Goal: Task Accomplishment & Management: Manage account settings

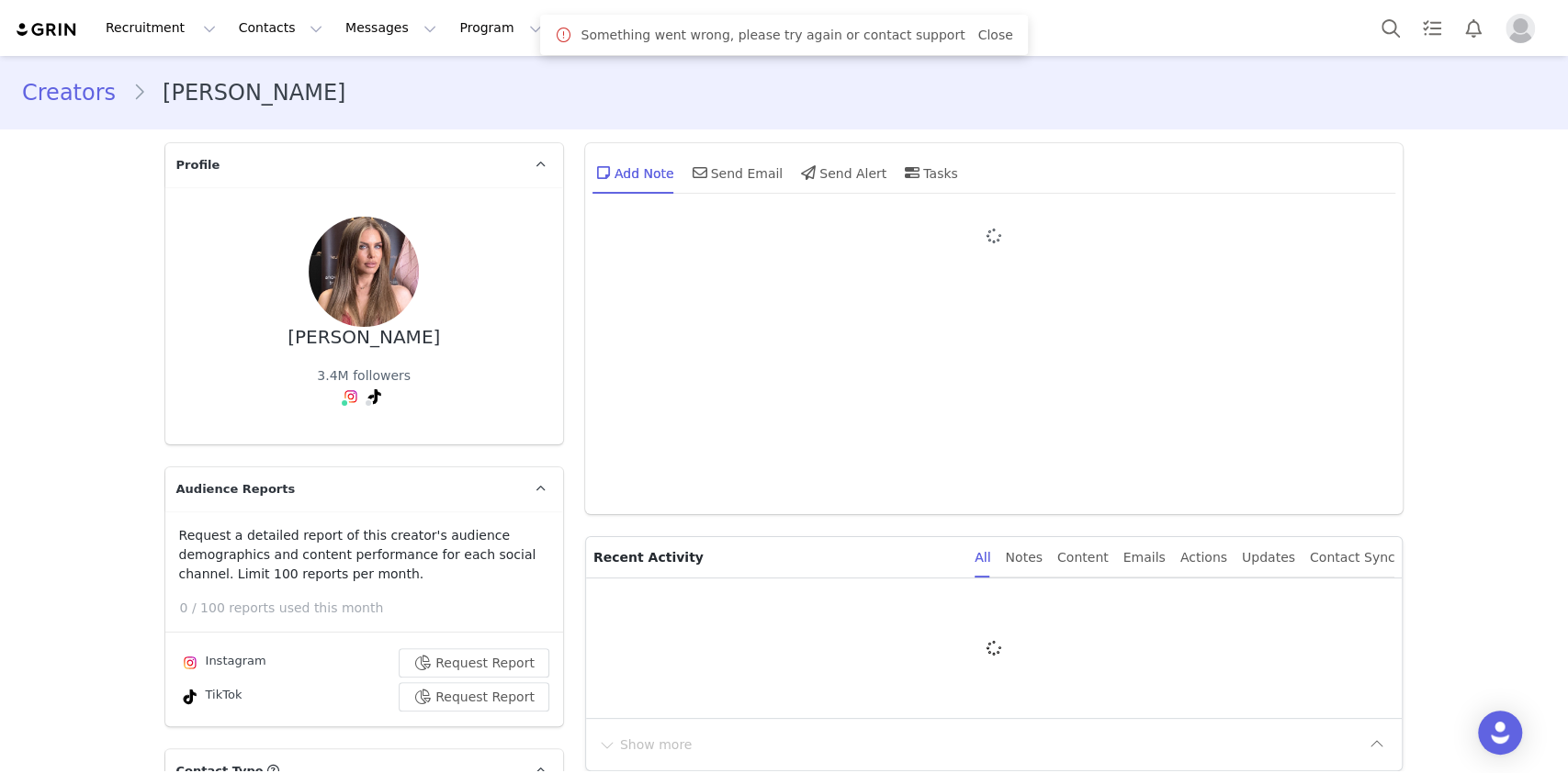
type input "+32 ([GEOGRAPHIC_DATA])"
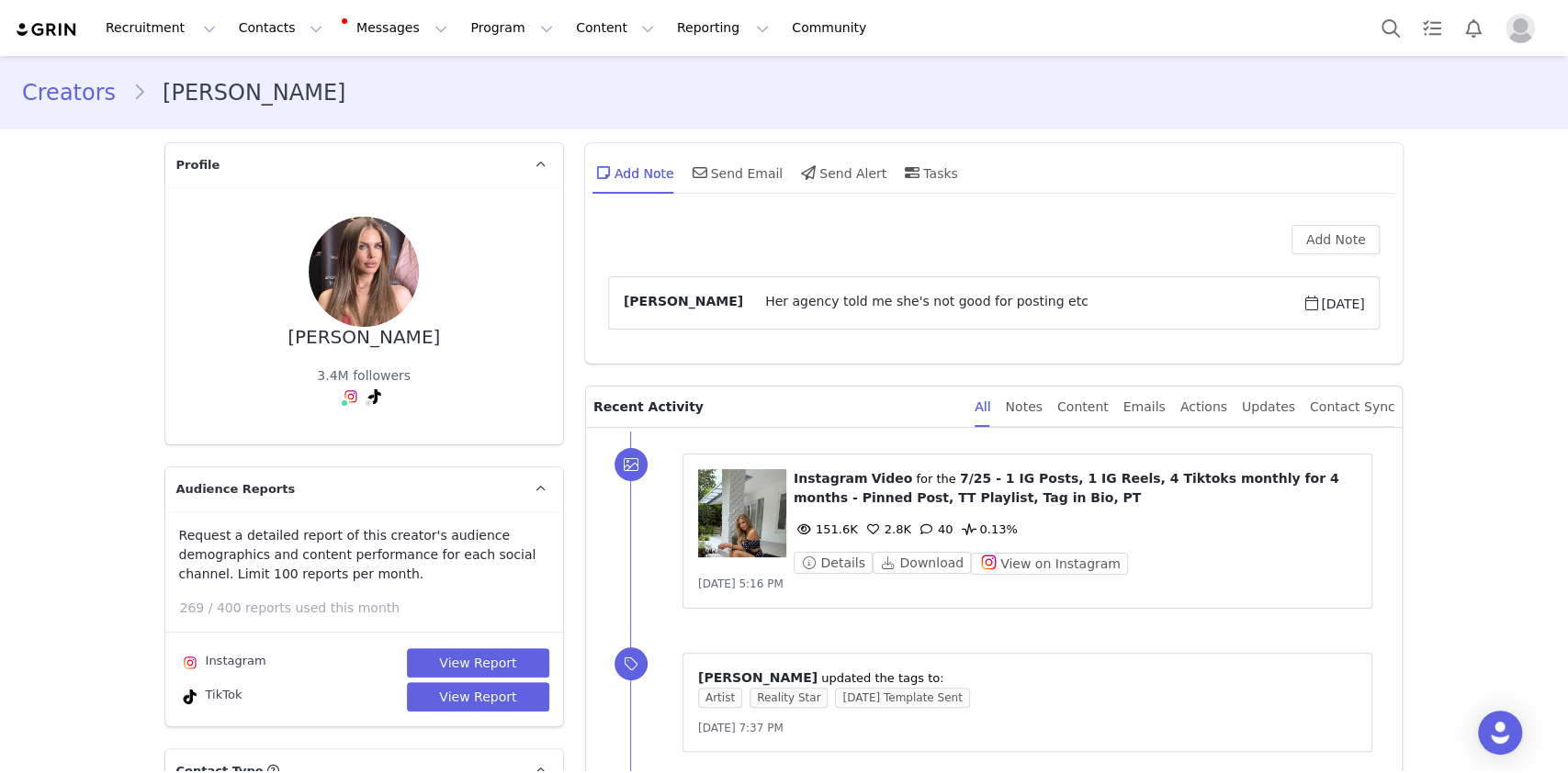
click at [744, 527] on figure at bounding box center [741, 513] width 88 height 88
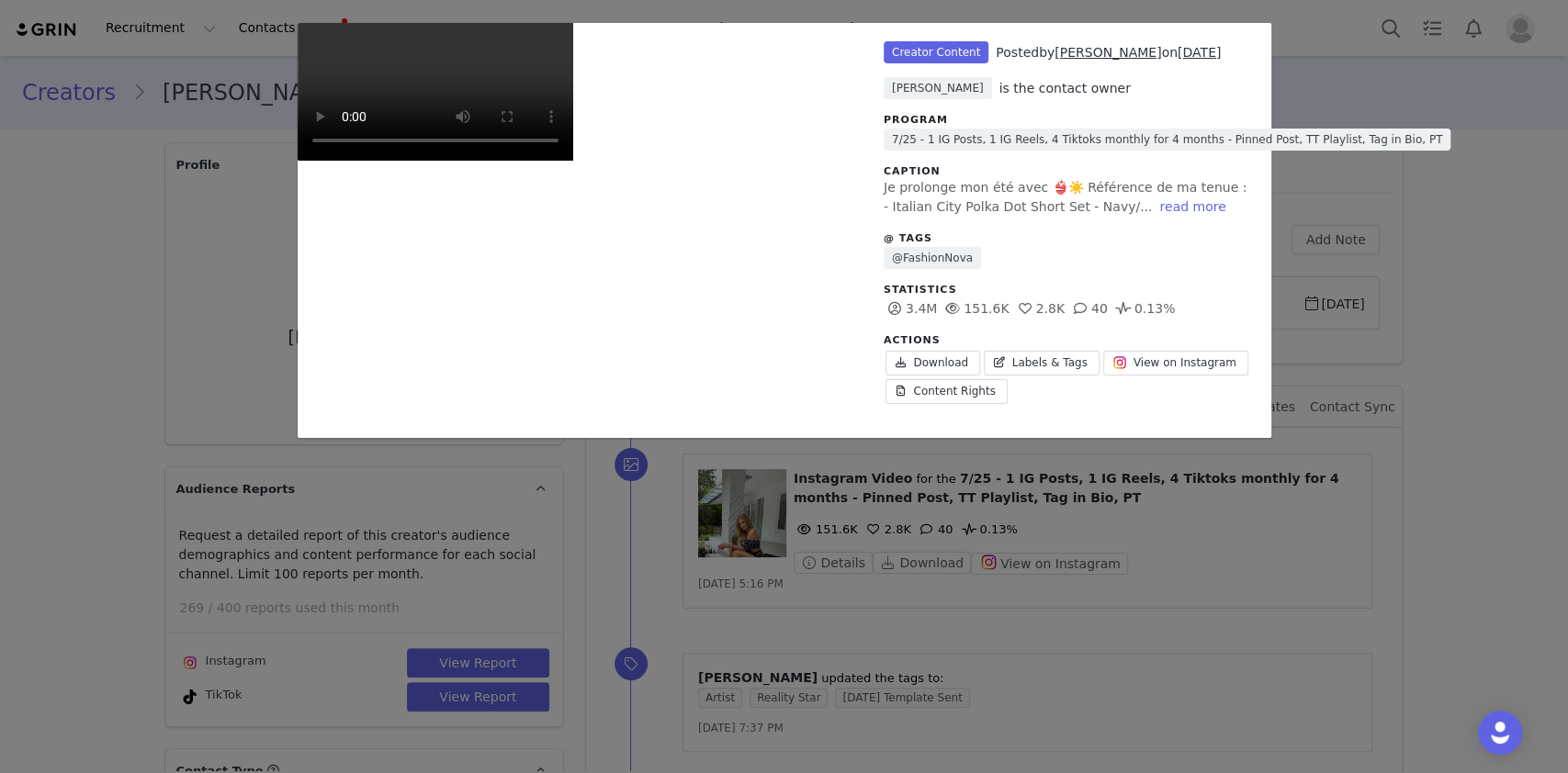
click at [573, 160] on video "Unlabeled" at bounding box center [436, 91] width 275 height 138
click at [1133, 354] on span "View on Instagram" at bounding box center [1185, 362] width 103 height 17
click at [1399, 247] on div "Unlabeled Creator Content Posted by Adeline Romaniello on Sep 25, 2025 Melonie …" at bounding box center [784, 386] width 1568 height 773
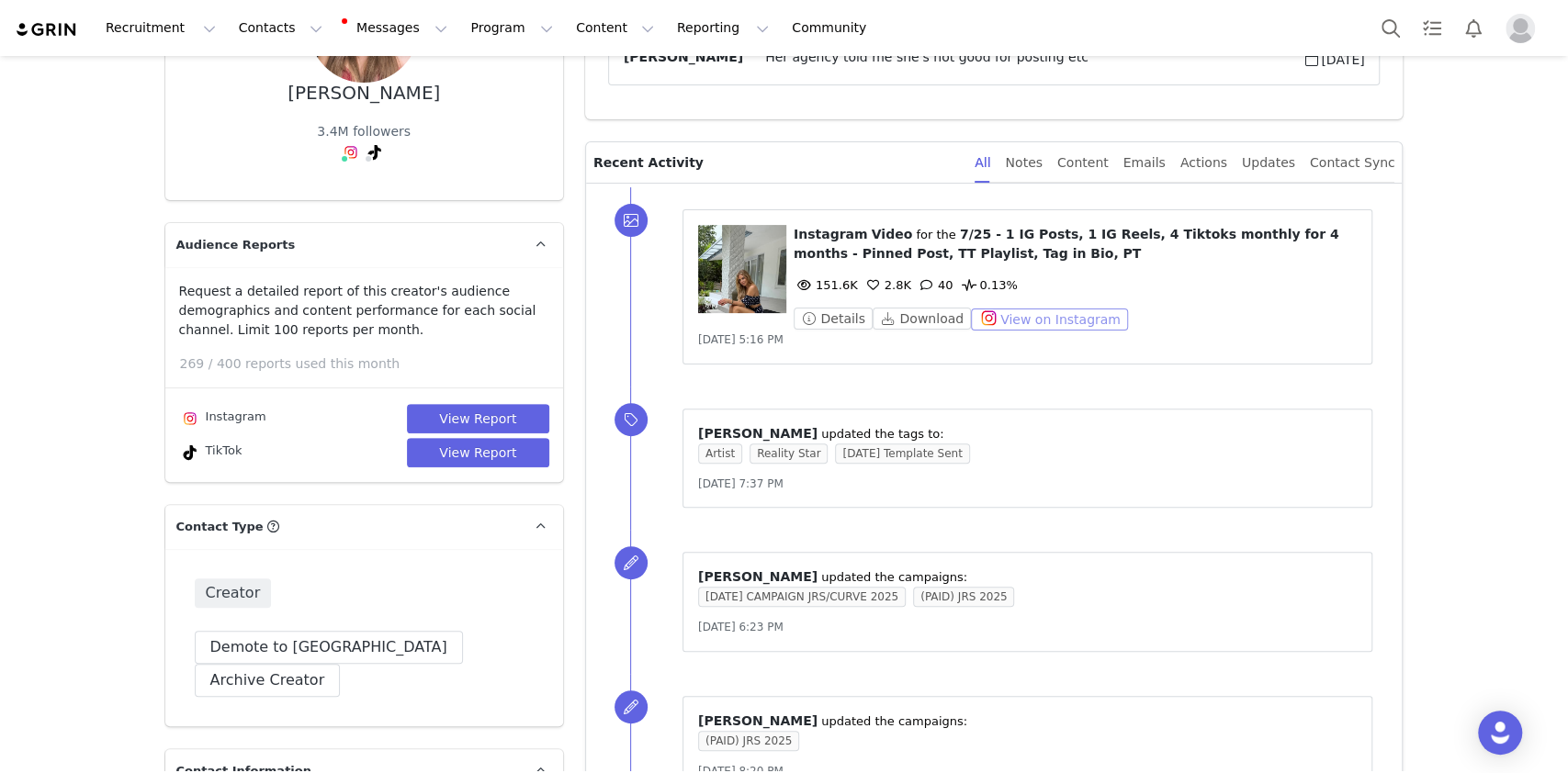
click at [1033, 316] on button "View on Instagram" at bounding box center [1049, 320] width 157 height 22
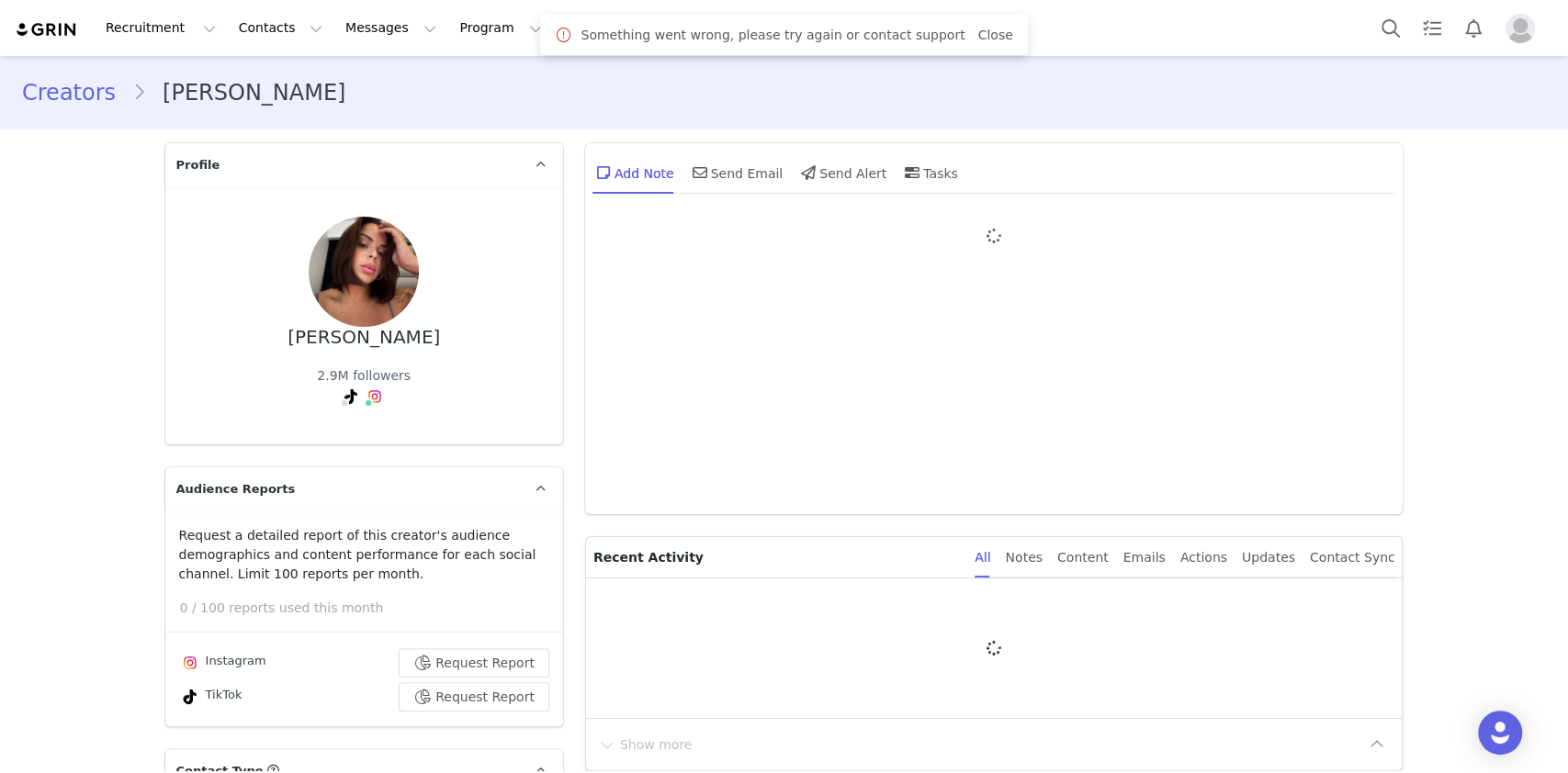
type input "+33 ([GEOGRAPHIC_DATA])"
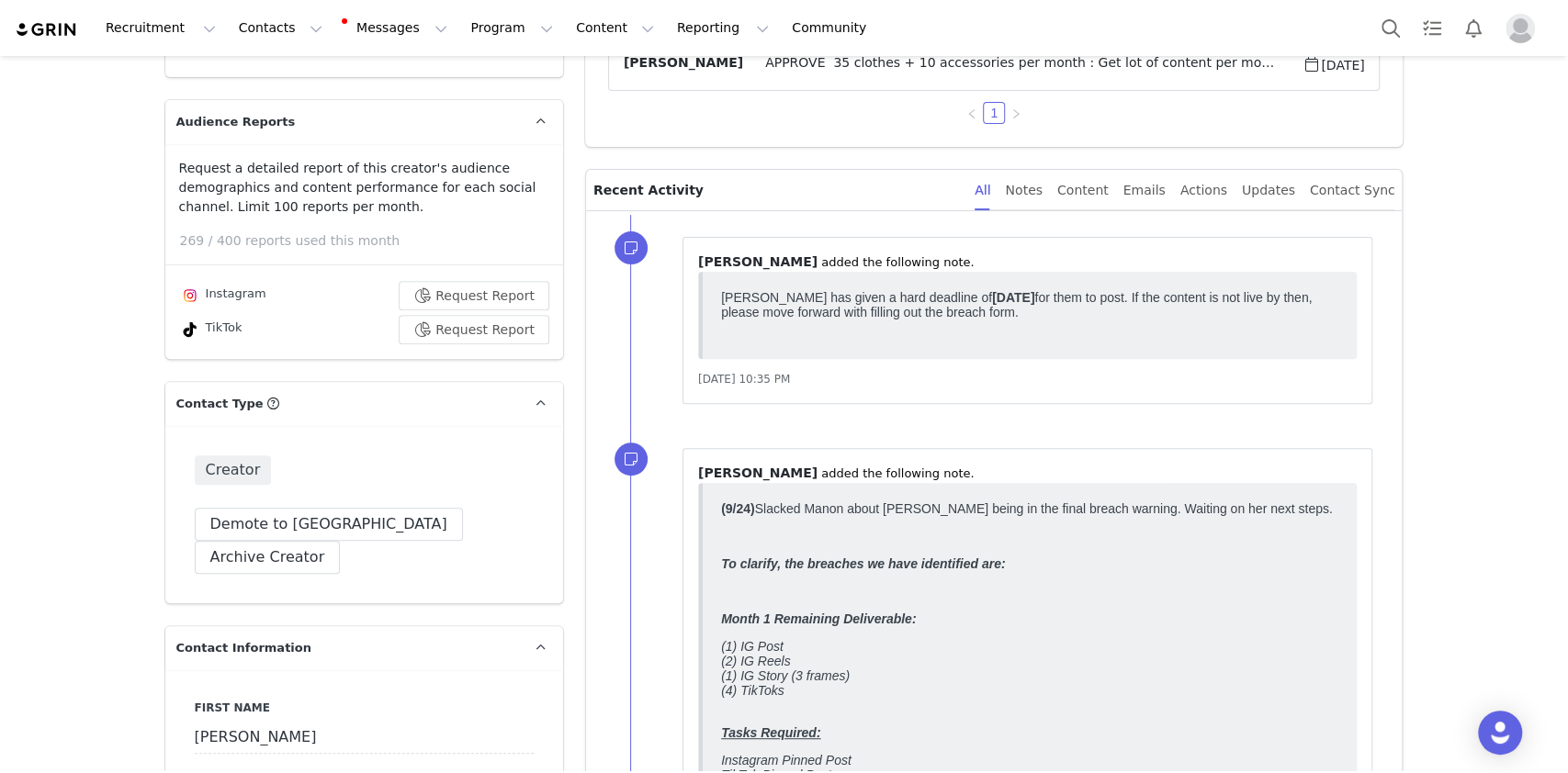
scroll to position [244, 0]
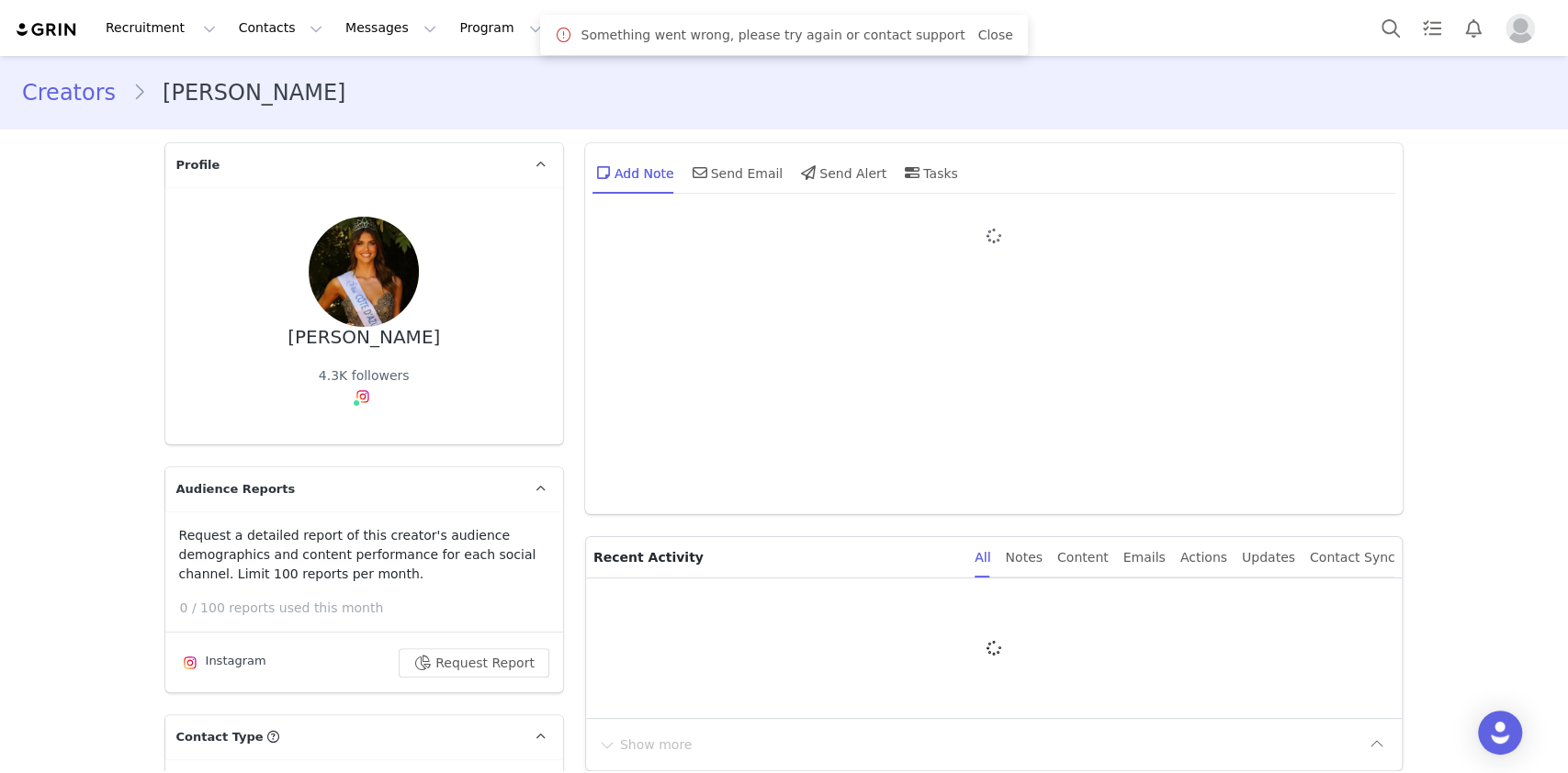
type input "+1 ([GEOGRAPHIC_DATA])"
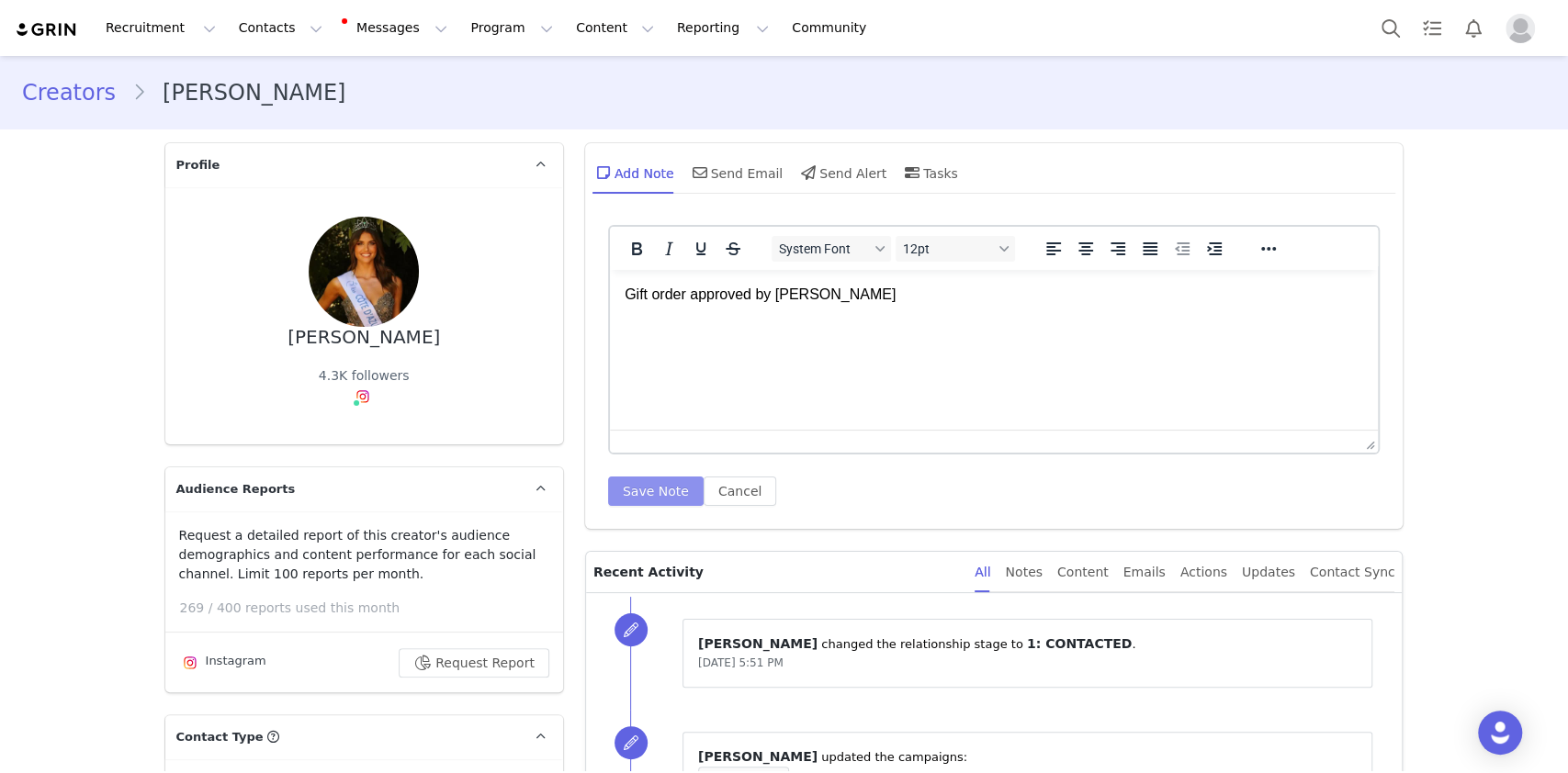
click at [656, 502] on button "Save Note" at bounding box center [655, 492] width 96 height 30
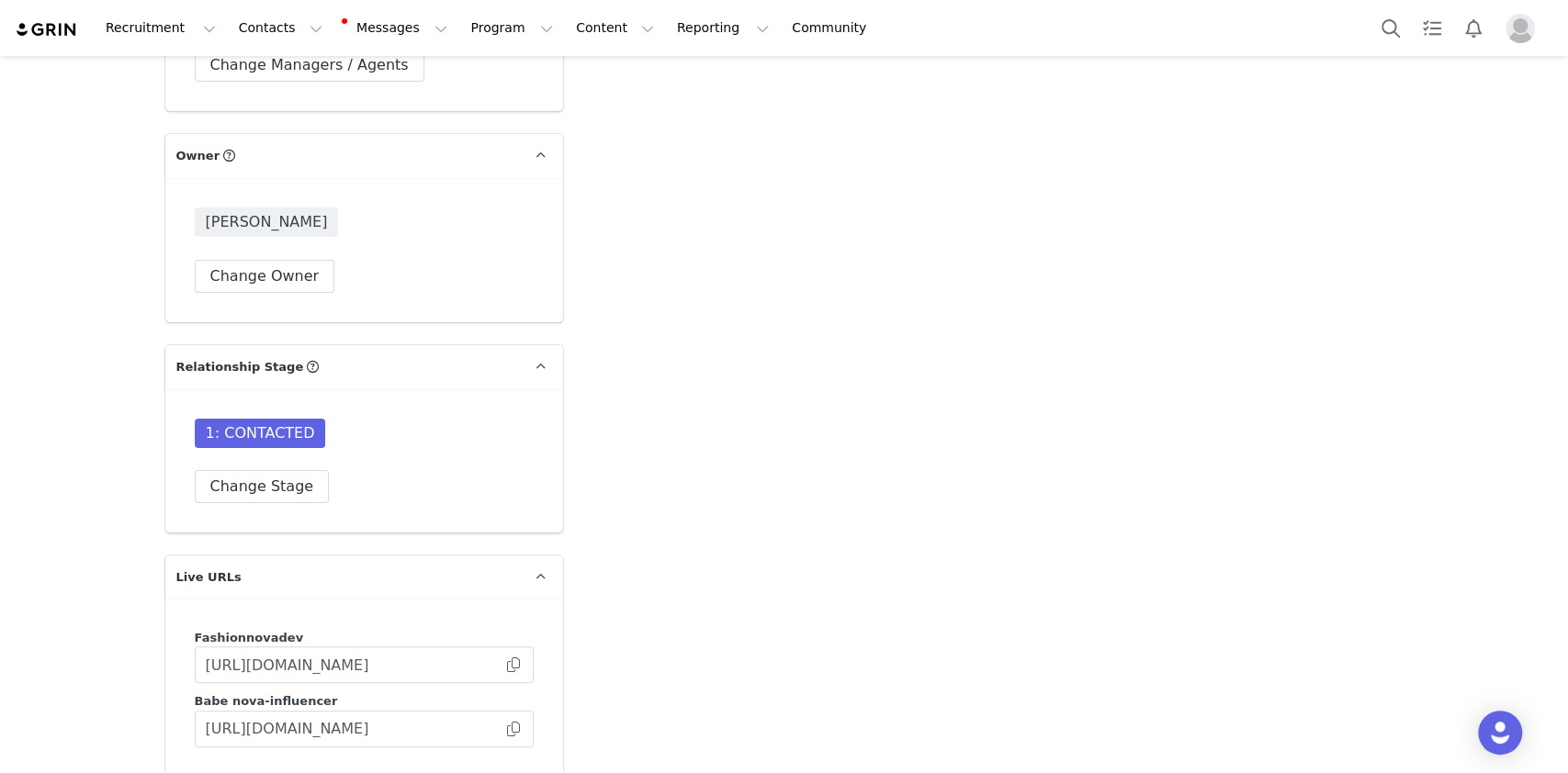
scroll to position [4898, 0]
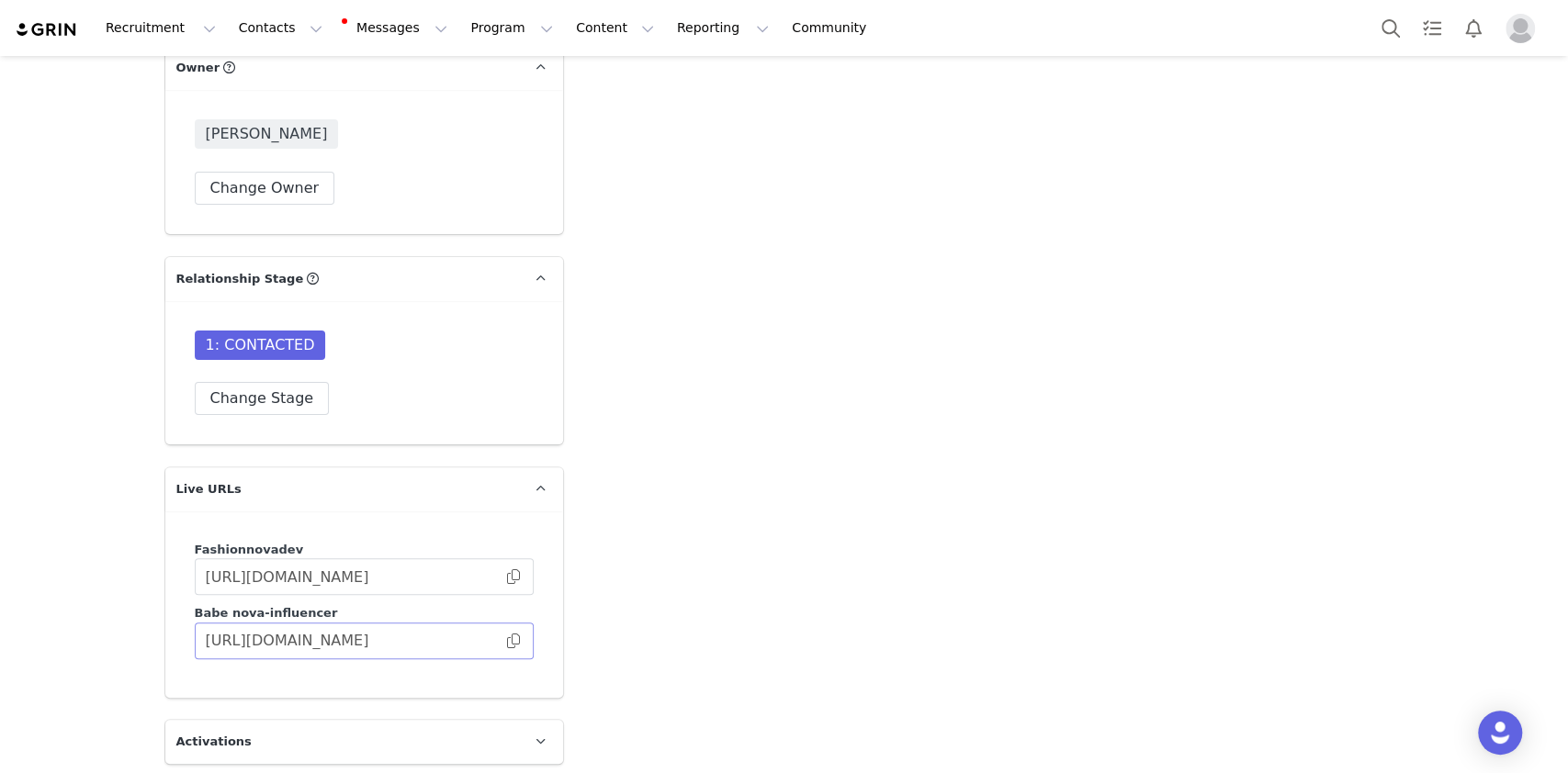
click at [504, 641] on span at bounding box center [513, 641] width 19 height 0
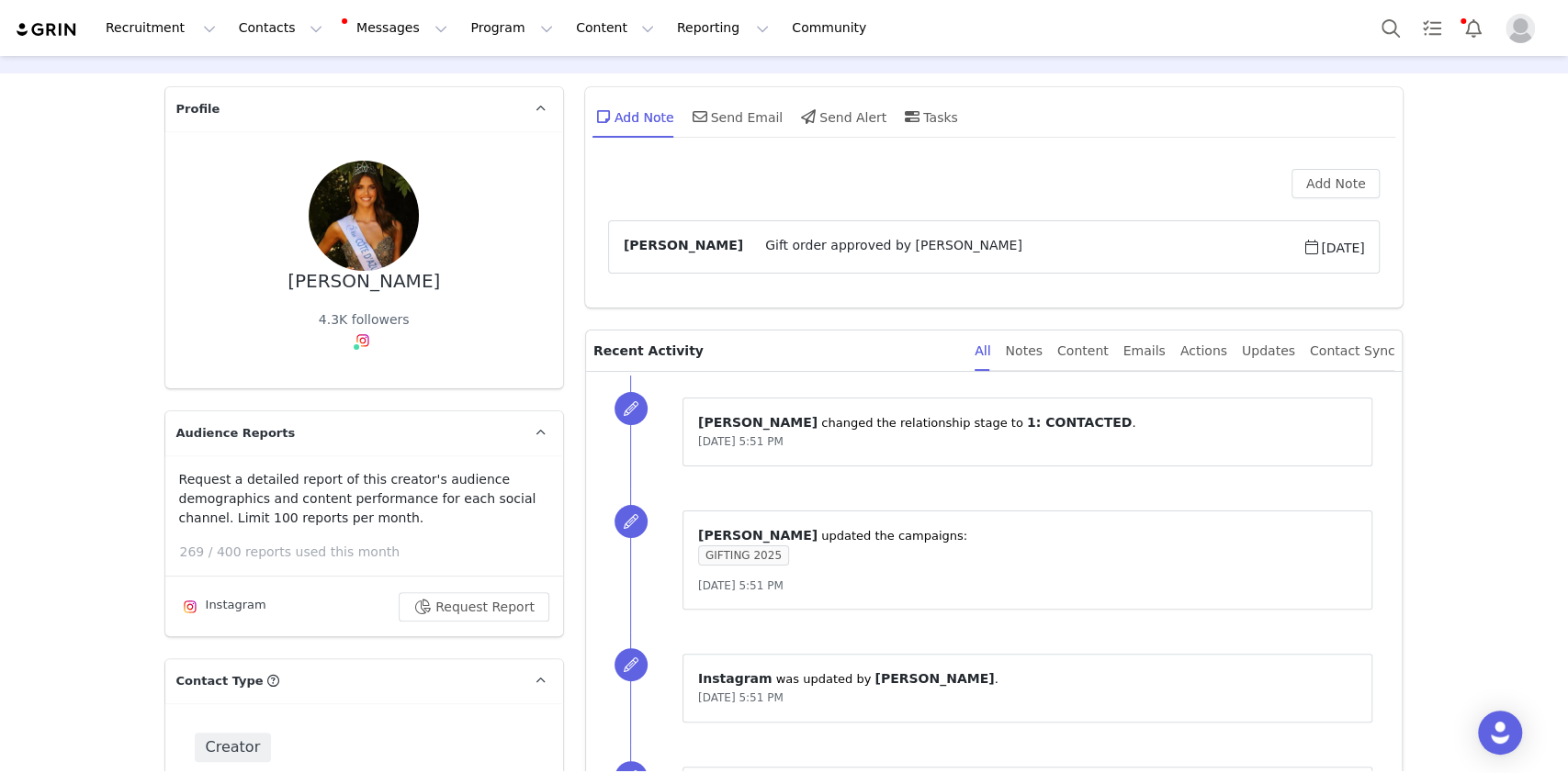
scroll to position [0, 0]
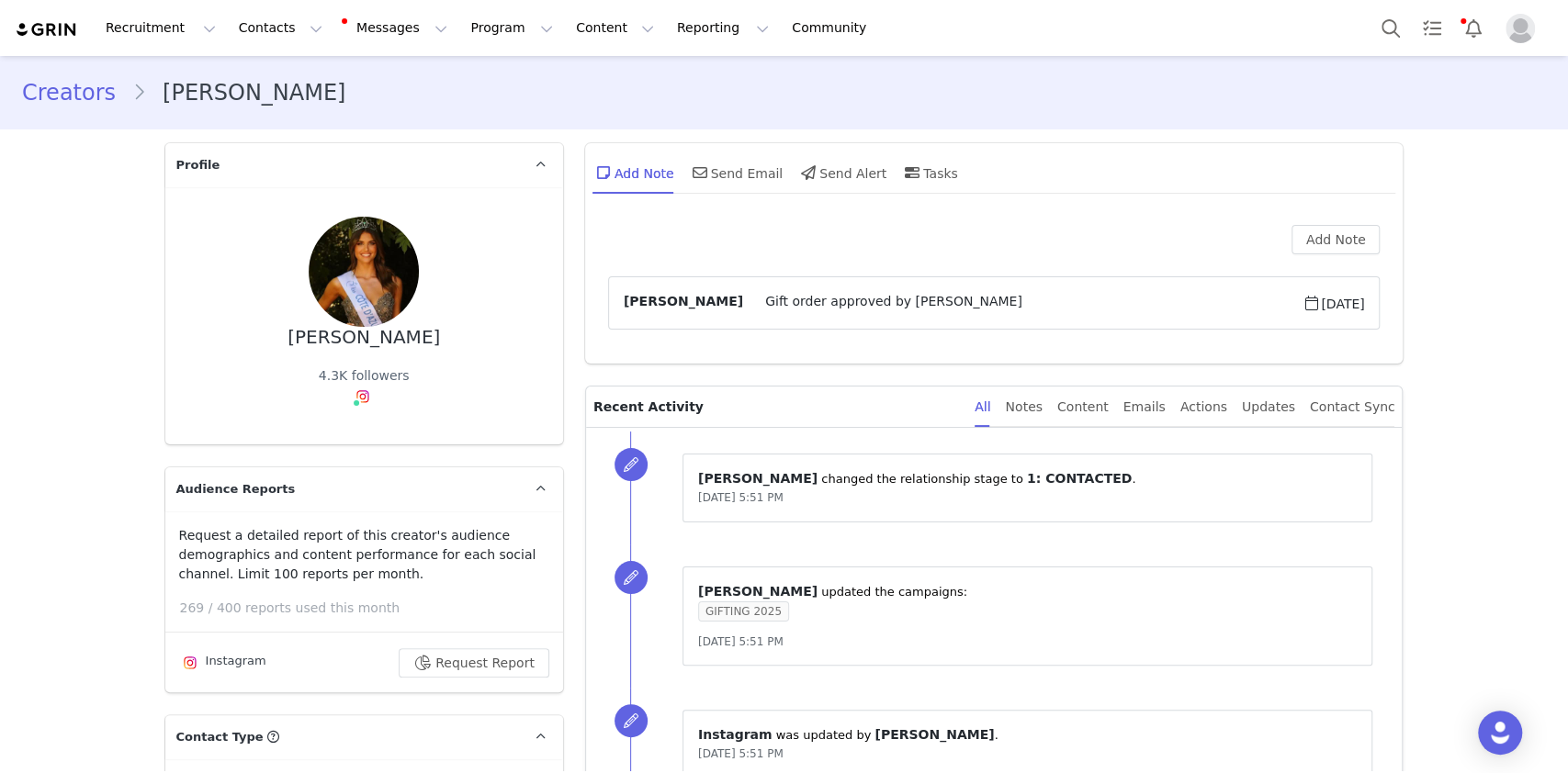
click at [746, 611] on span "GIFTING 2025" at bounding box center [743, 612] width 91 height 20
click at [724, 615] on span "GIFTING 2025" at bounding box center [743, 612] width 91 height 20
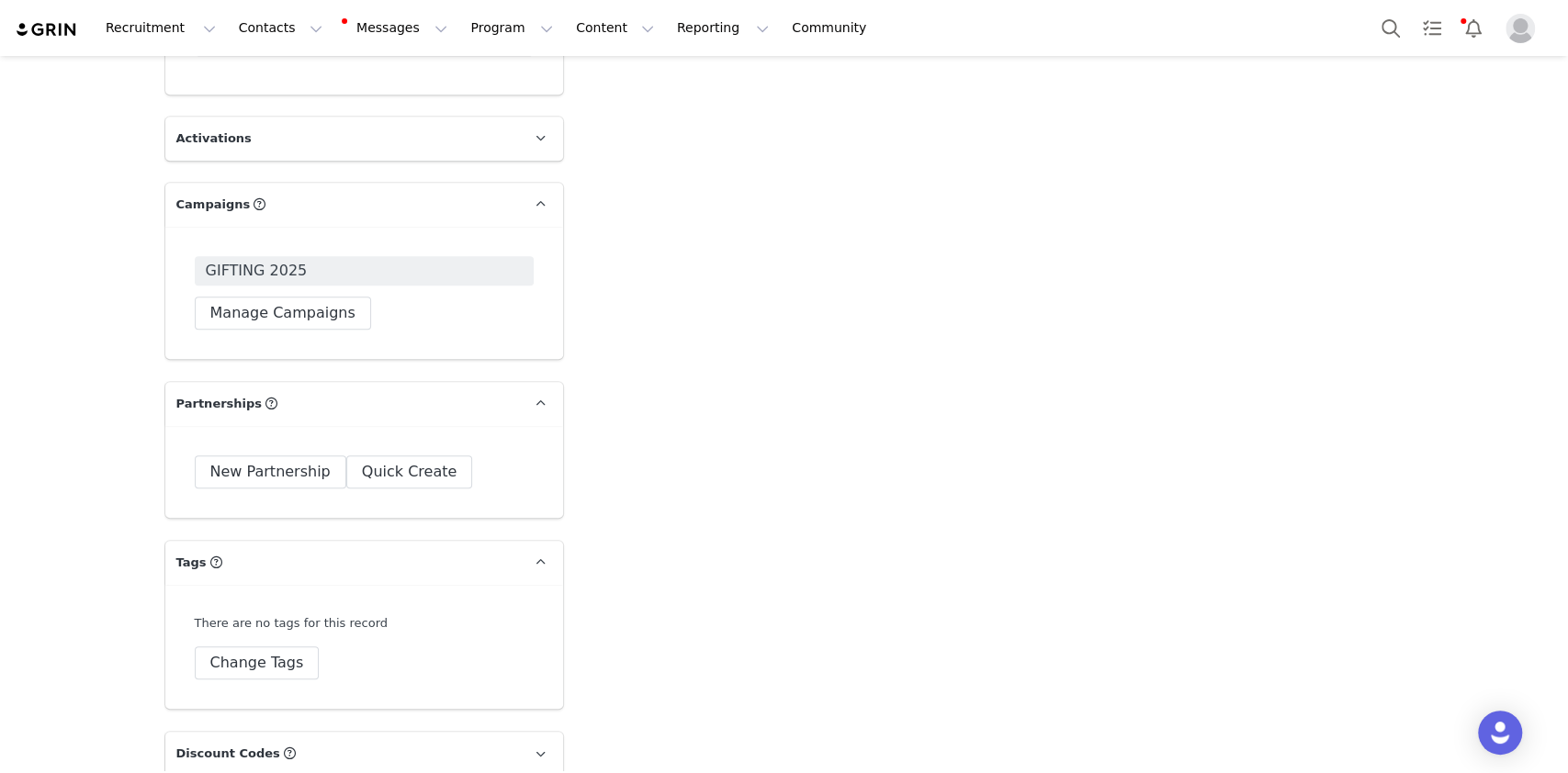
scroll to position [5511, 0]
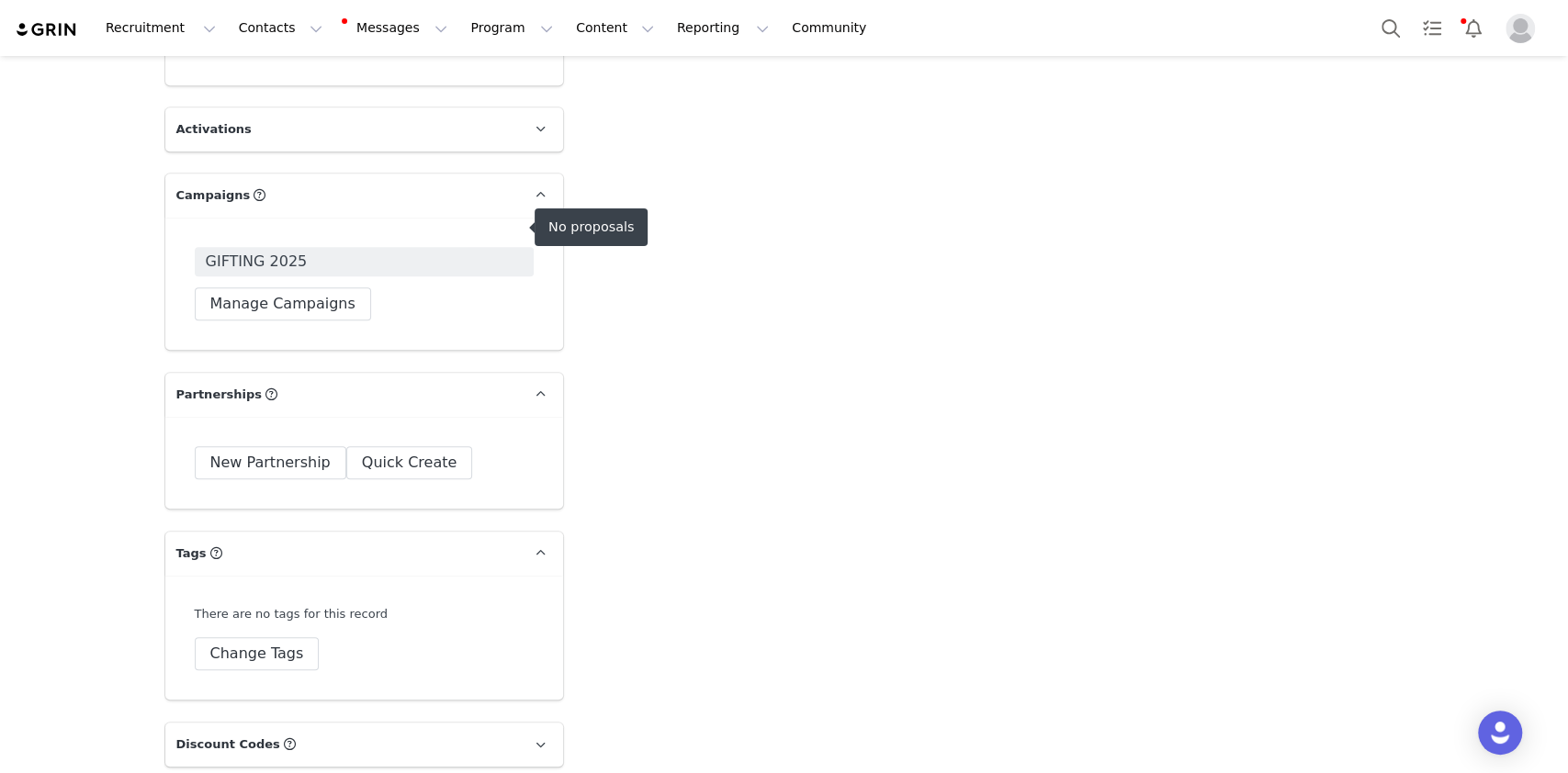
click at [256, 250] on span "GIFTING 2025" at bounding box center [256, 261] width 102 height 22
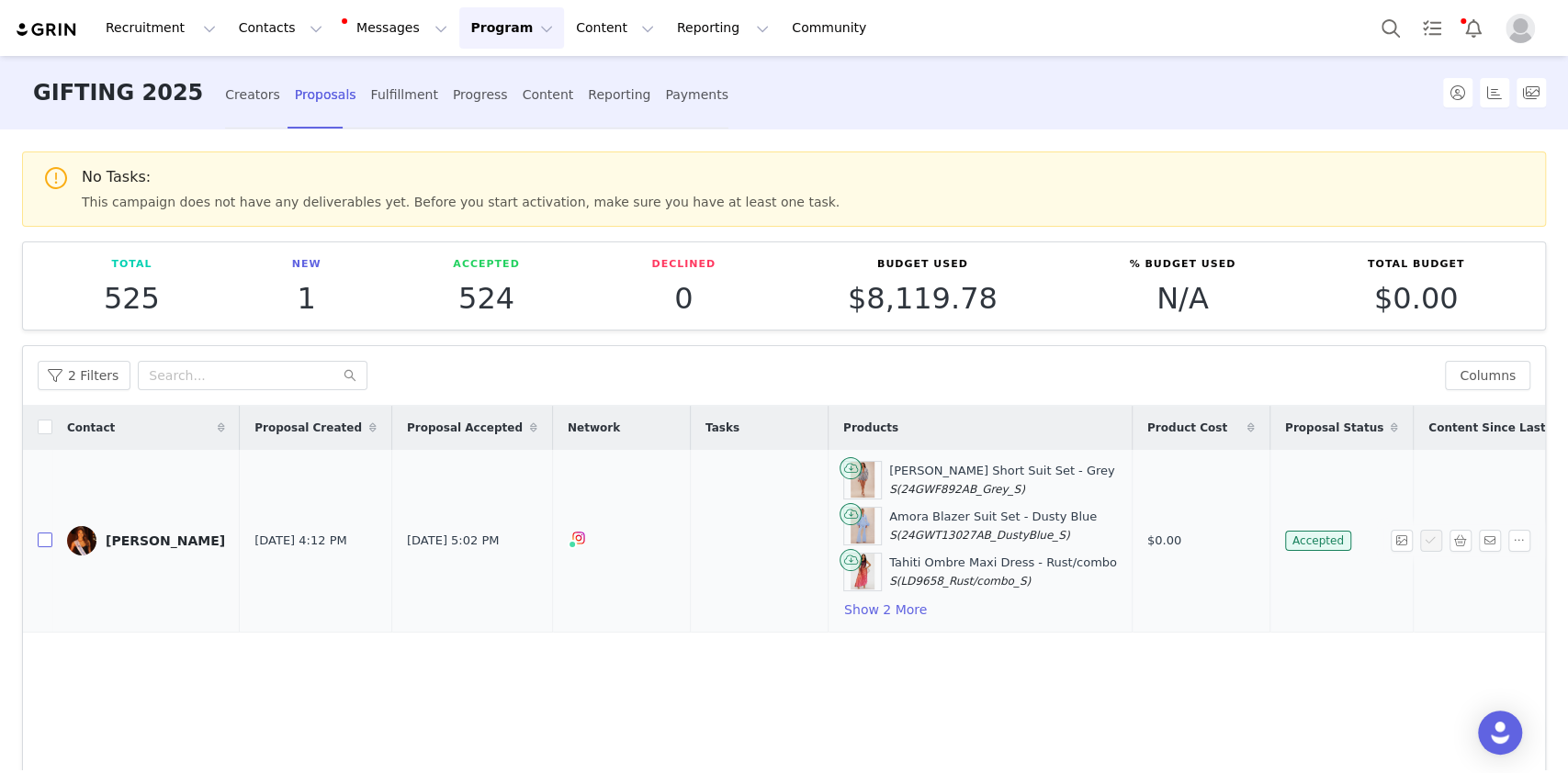
click at [45, 538] on input "checkbox" at bounding box center [45, 539] width 15 height 15
checkbox input "true"
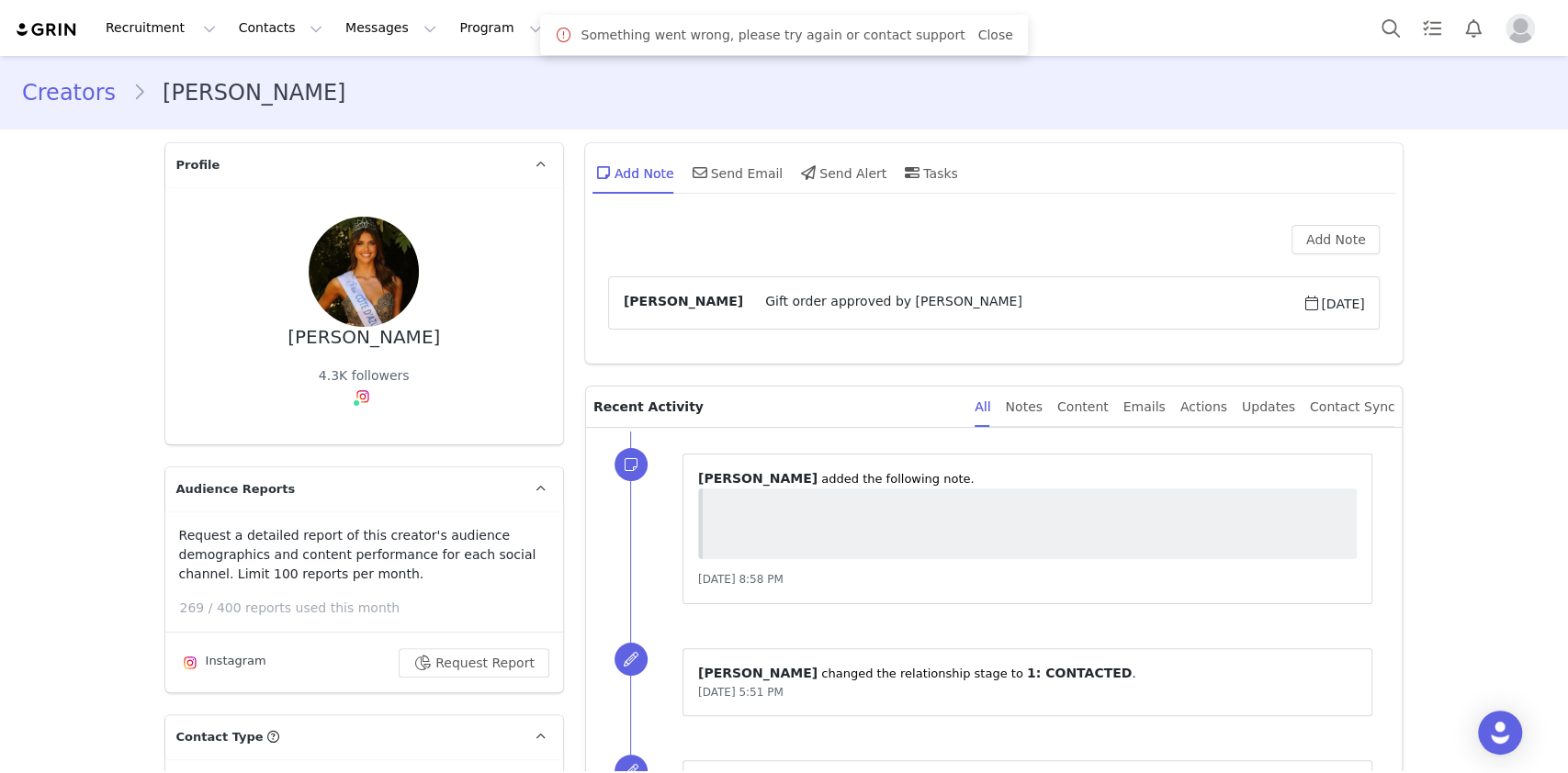
type input "+33 ([GEOGRAPHIC_DATA])"
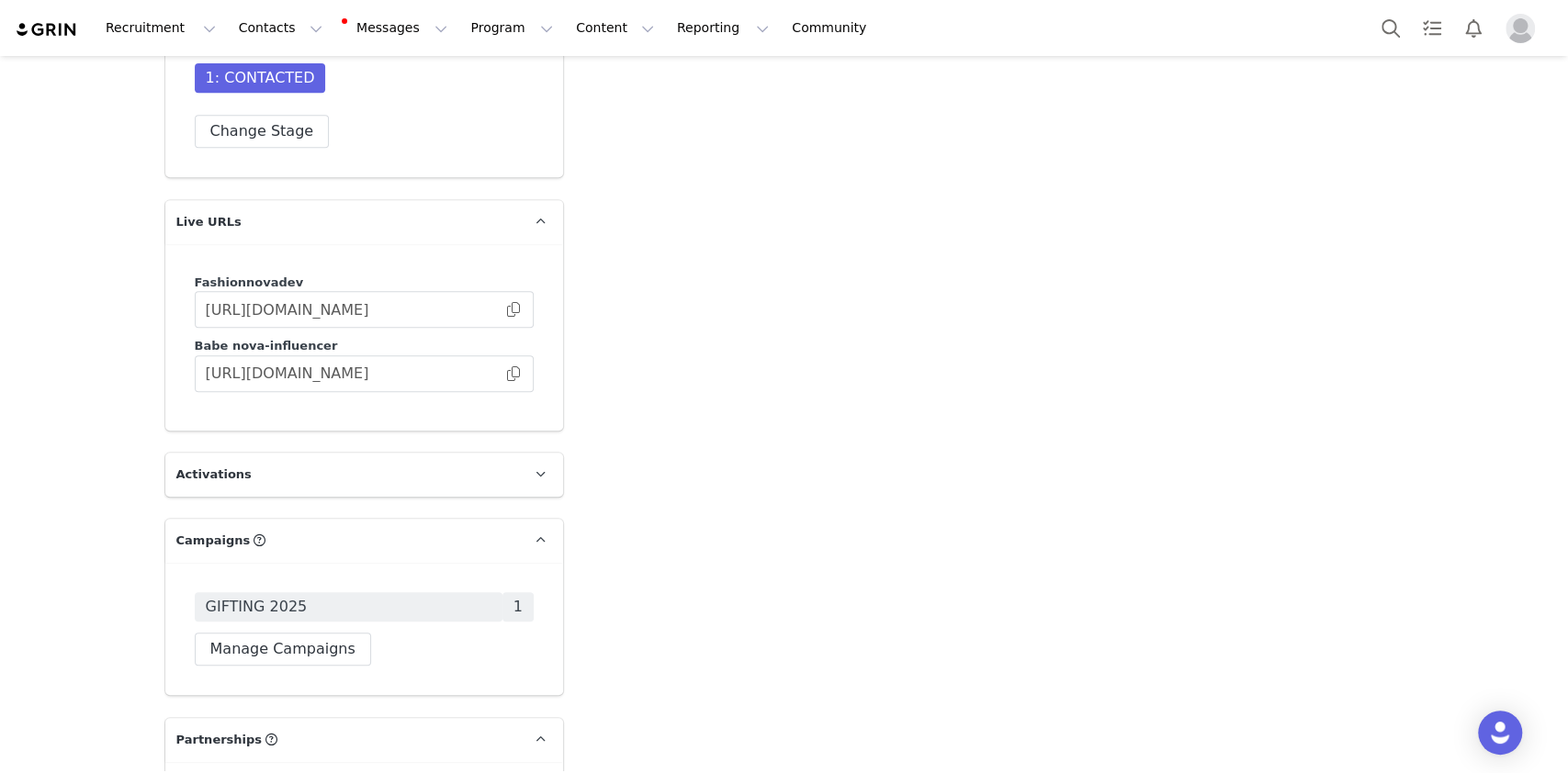
scroll to position [5387, 0]
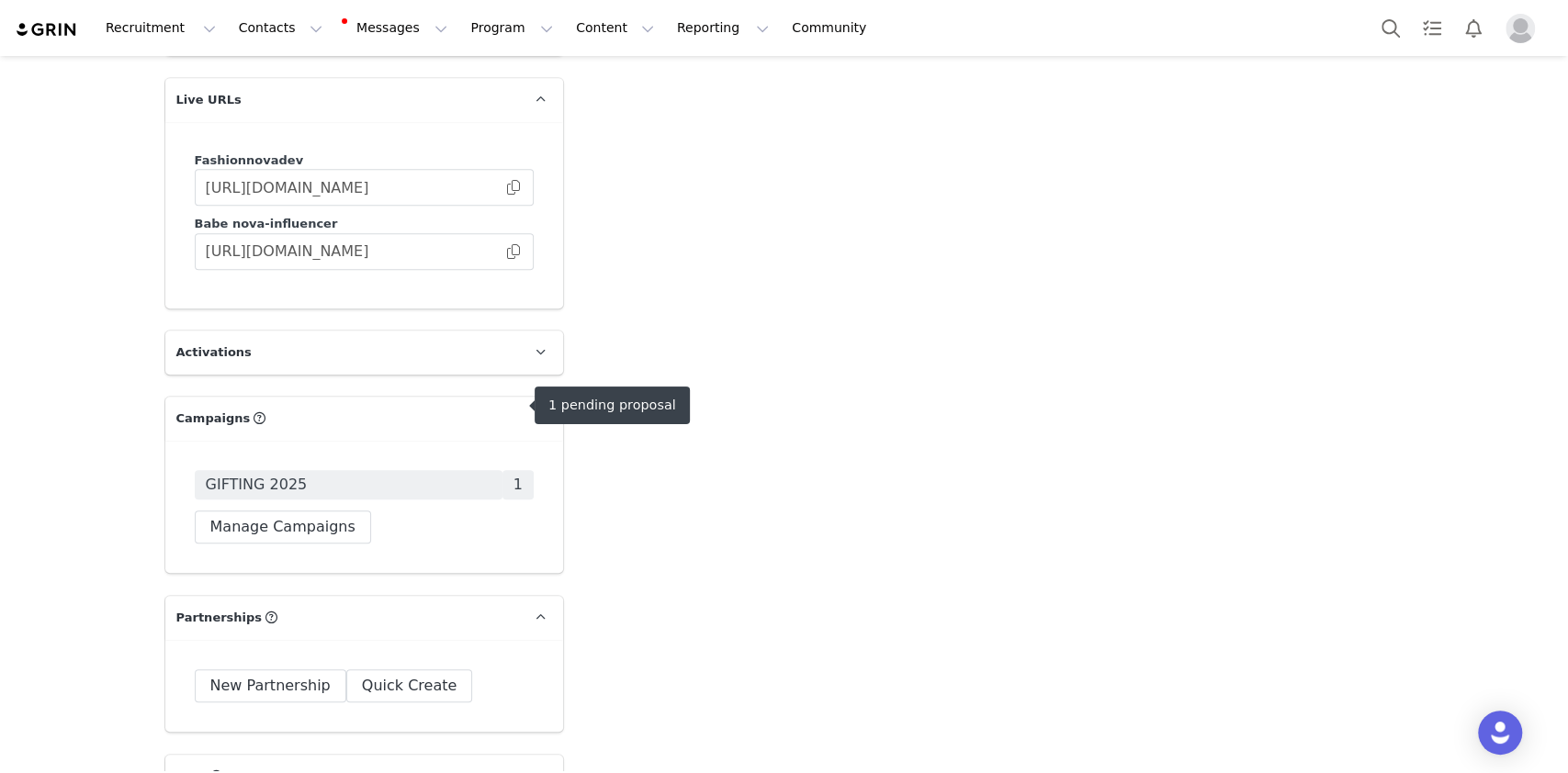
click at [262, 474] on span "GIFTING 2025" at bounding box center [256, 485] width 102 height 22
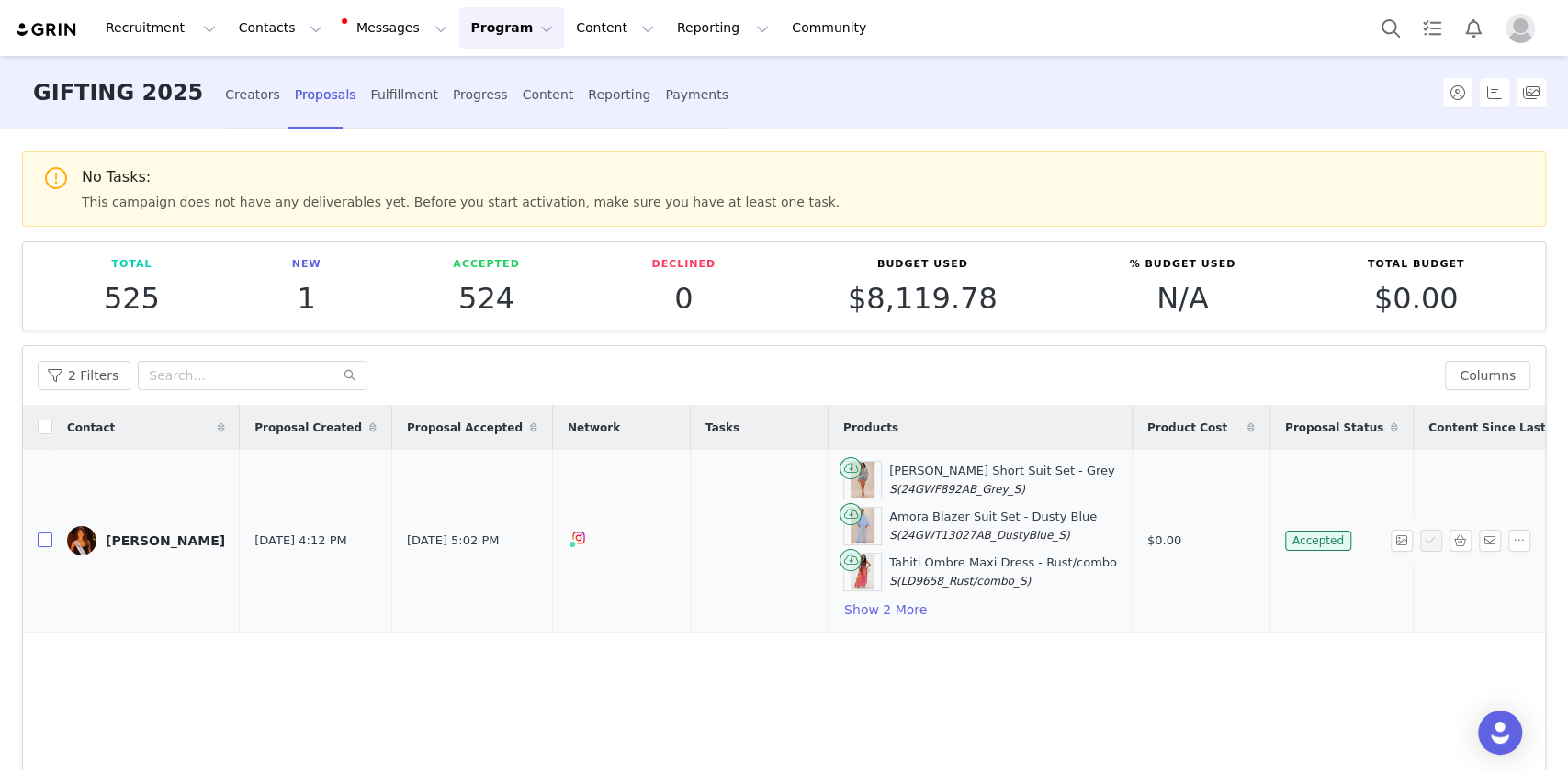
click at [45, 544] on input "checkbox" at bounding box center [45, 539] width 15 height 15
checkbox input "true"
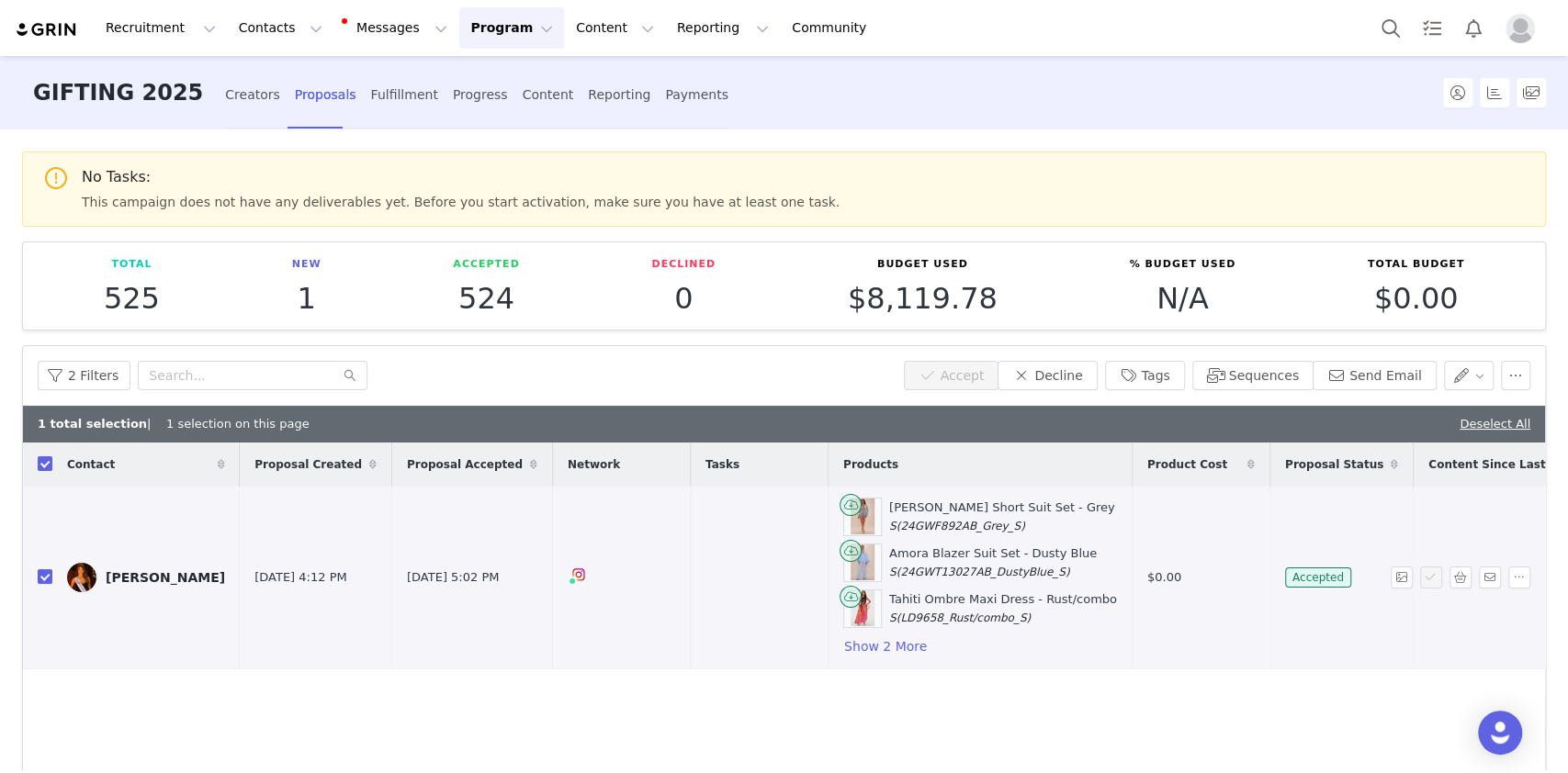
click at [715, 574] on td at bounding box center [758, 578] width 138 height 183
click at [51, 574] on input "checkbox" at bounding box center [45, 576] width 15 height 15
checkbox input "false"
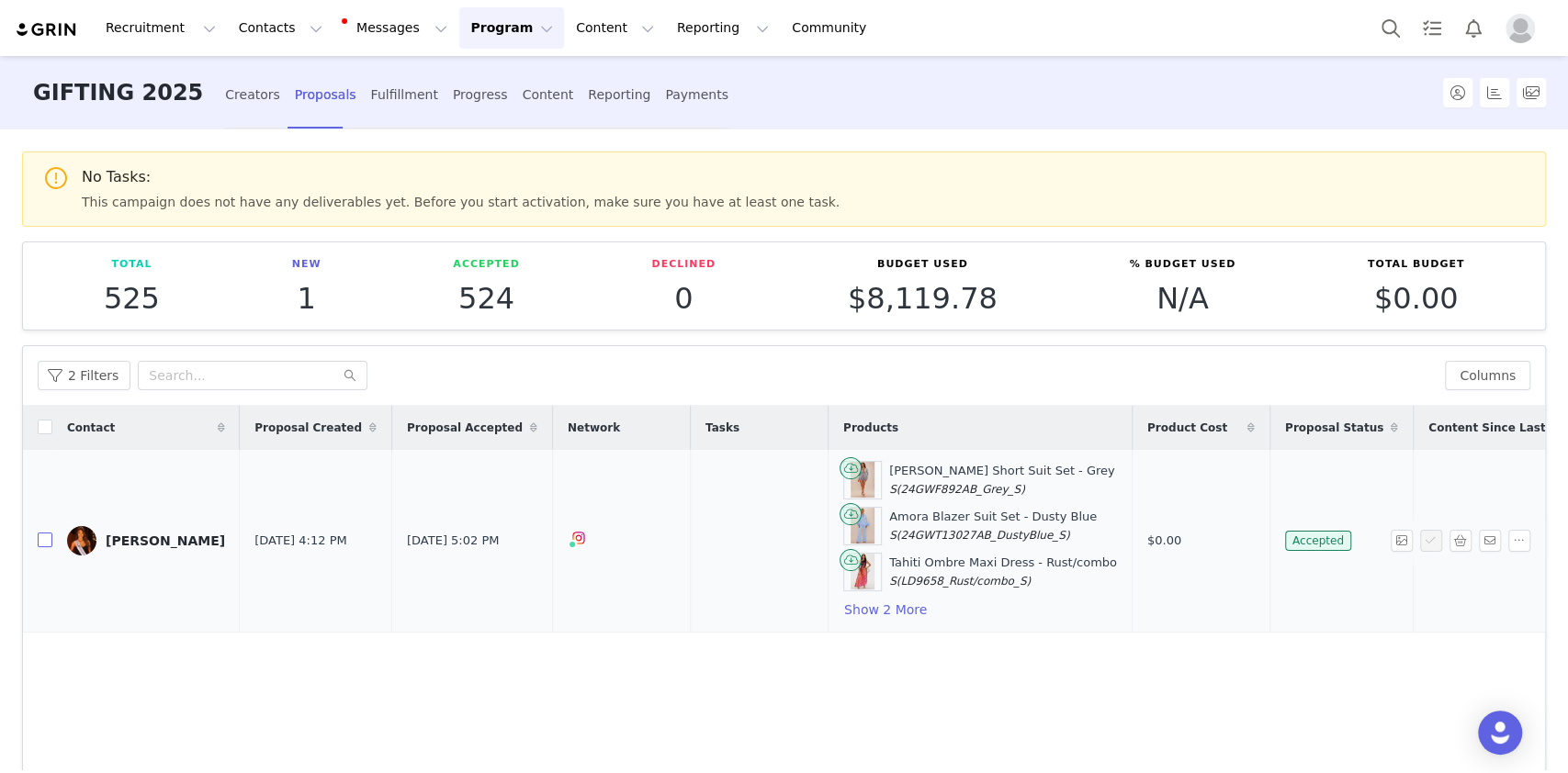
click at [45, 534] on input "checkbox" at bounding box center [45, 539] width 15 height 15
checkbox input "true"
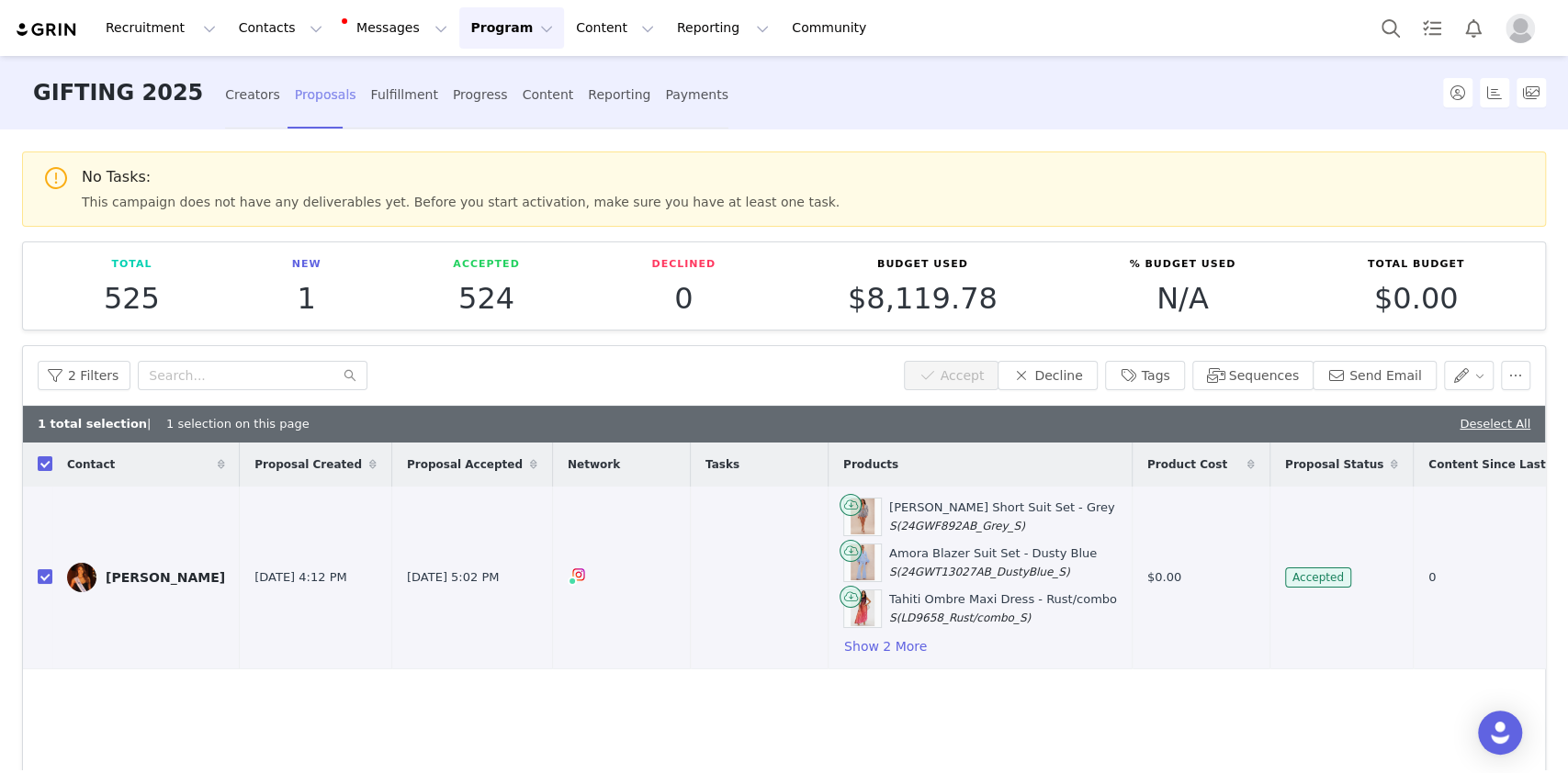
click at [295, 90] on div "Proposals" at bounding box center [326, 94] width 61 height 48
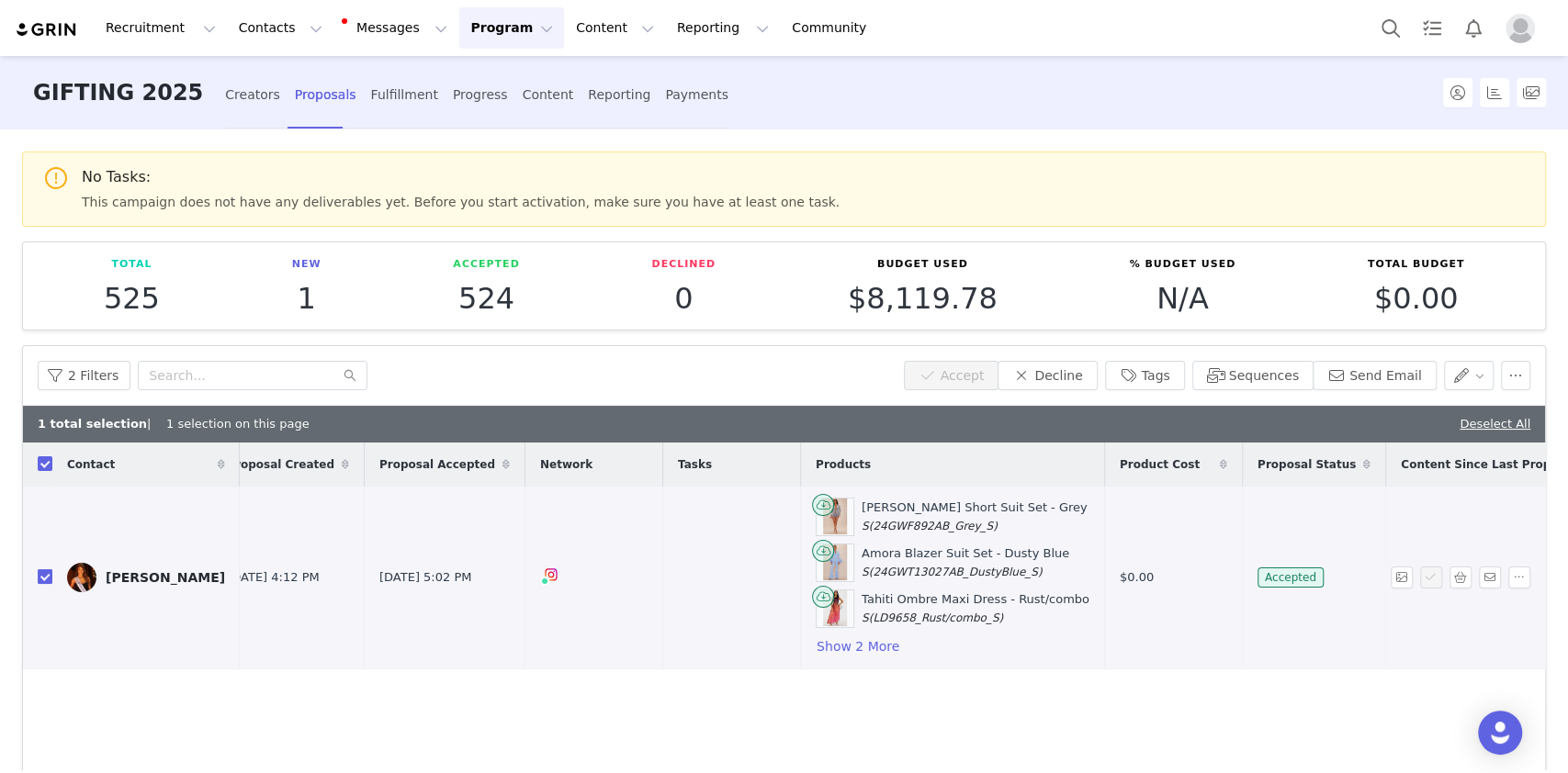
click at [39, 579] on input "checkbox" at bounding box center [45, 576] width 15 height 15
checkbox input "false"
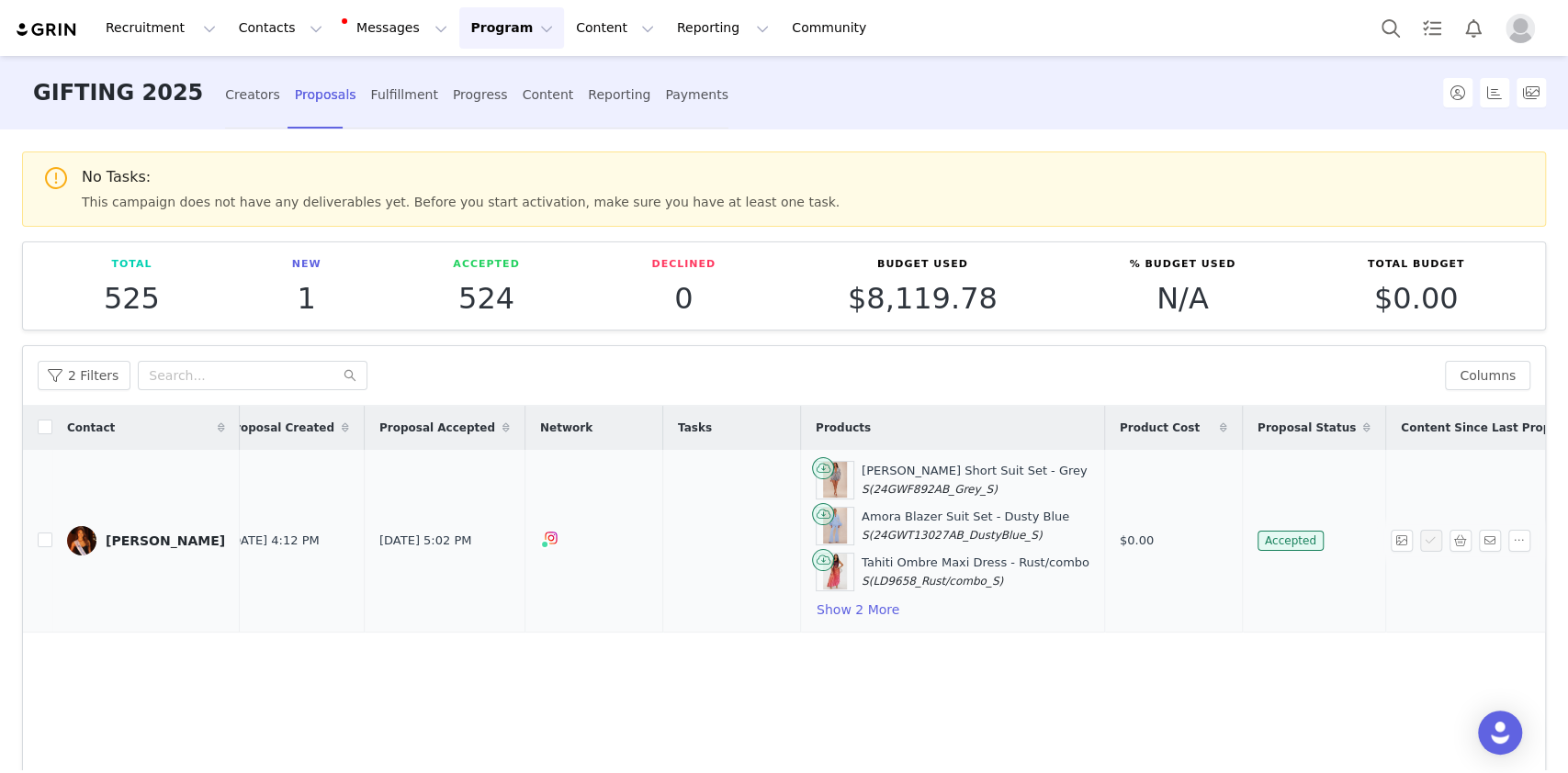
click at [133, 541] on div "Déborah Adelin Chabal" at bounding box center [165, 540] width 120 height 15
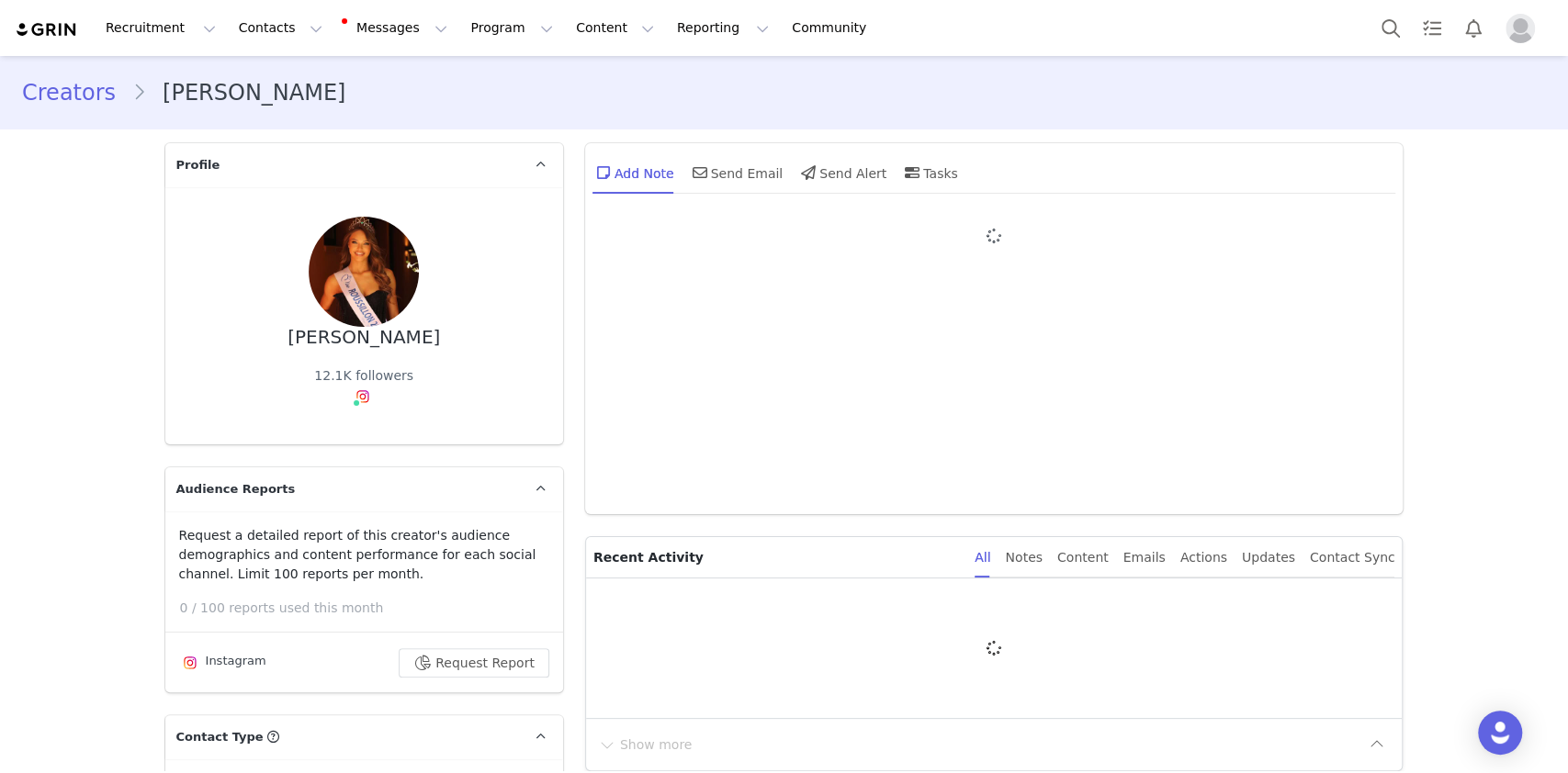
type input "+33 ([GEOGRAPHIC_DATA])"
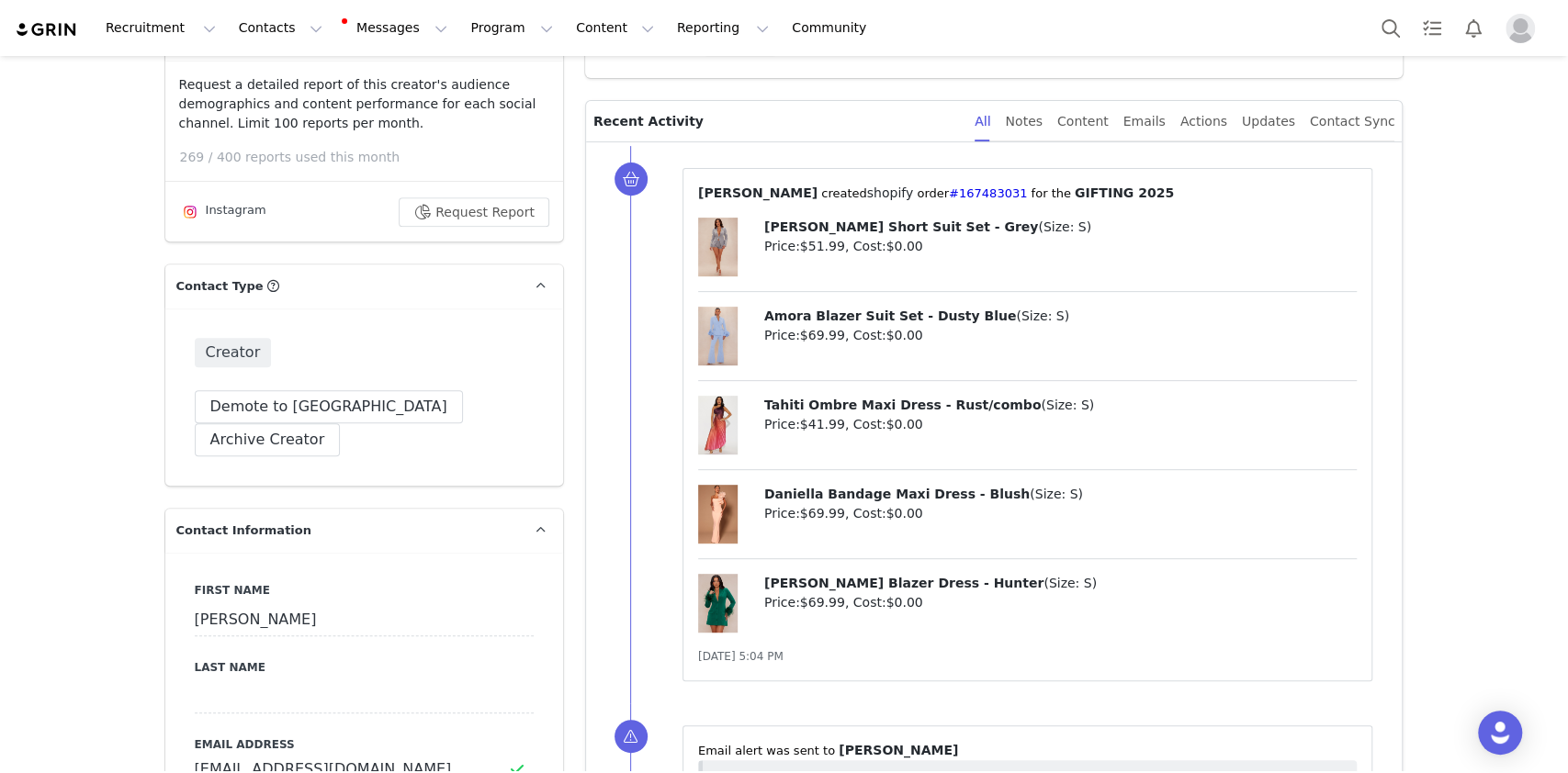
scroll to position [490, 0]
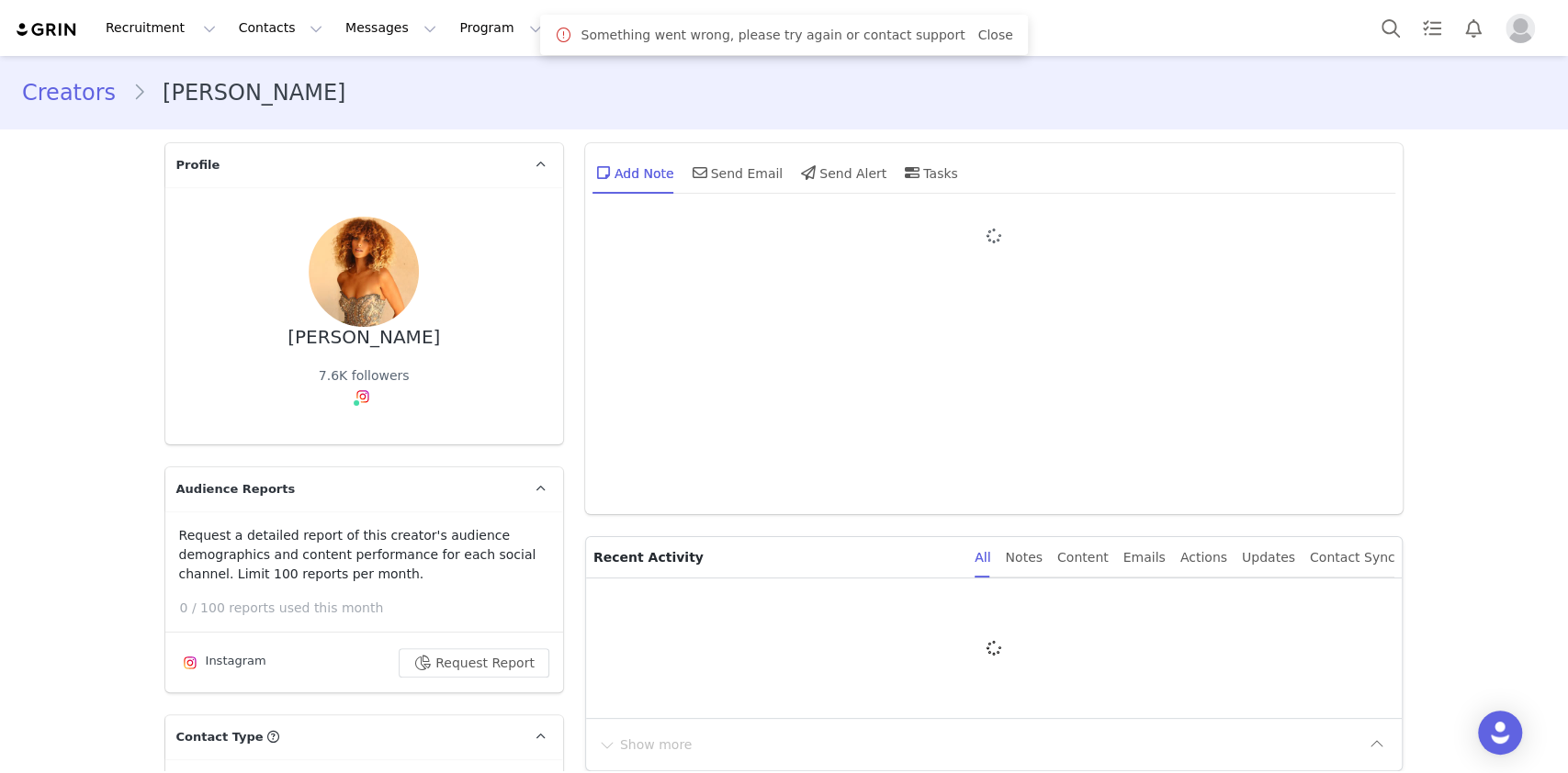
type input "+1 ([GEOGRAPHIC_DATA])"
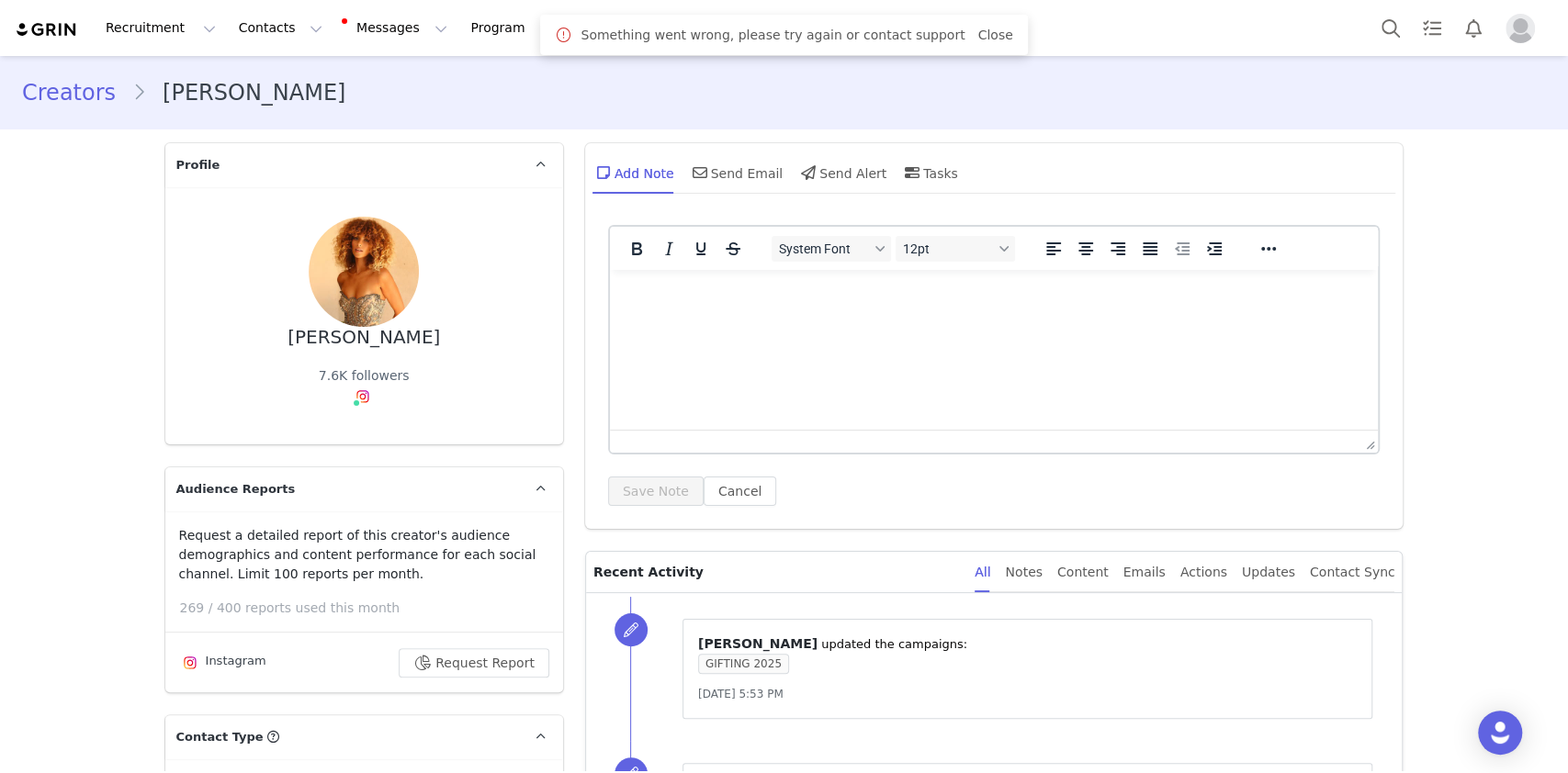
click at [874, 320] on html at bounding box center [993, 295] width 769 height 49
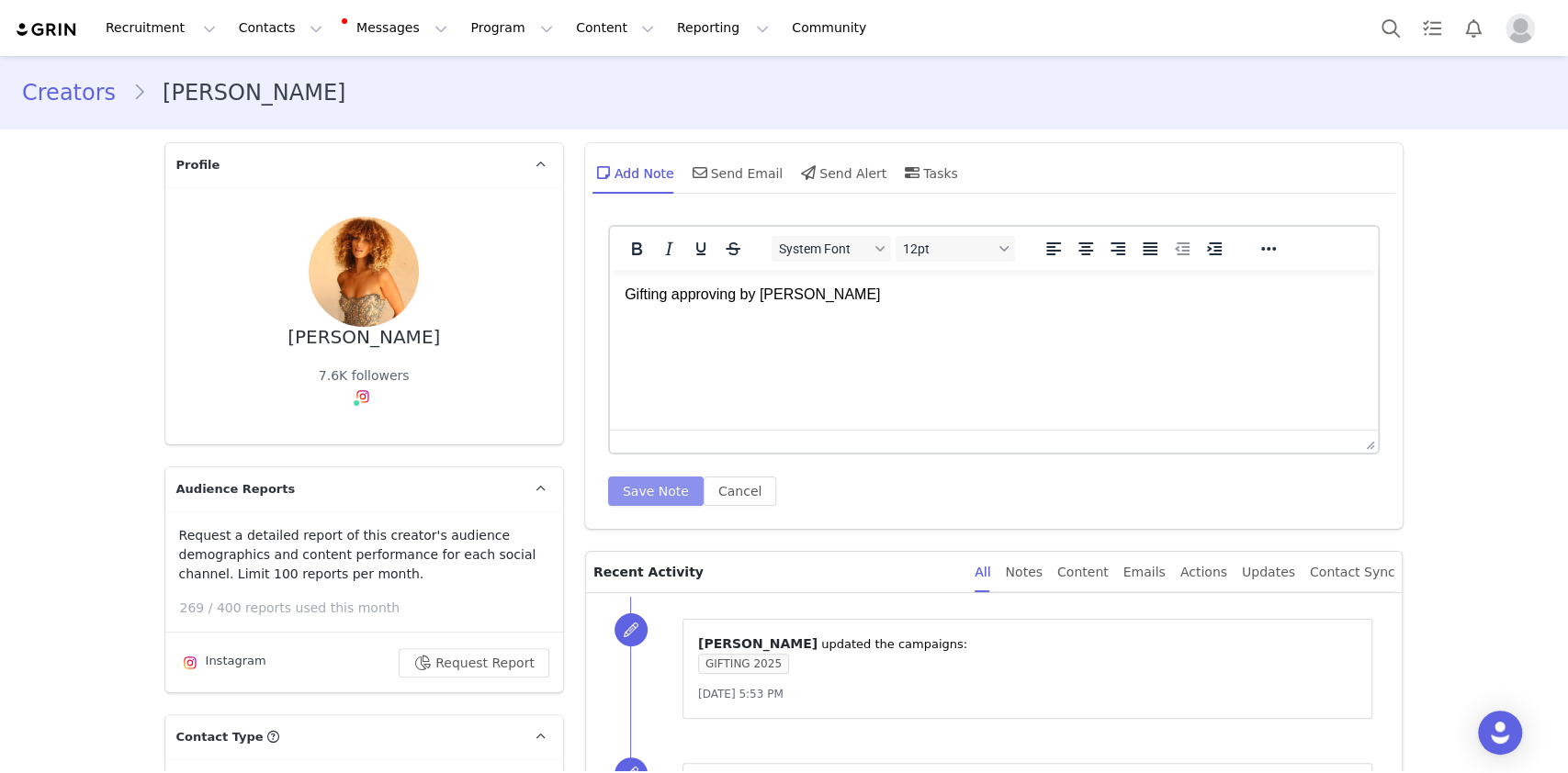
click at [652, 491] on button "Save Note" at bounding box center [655, 492] width 96 height 30
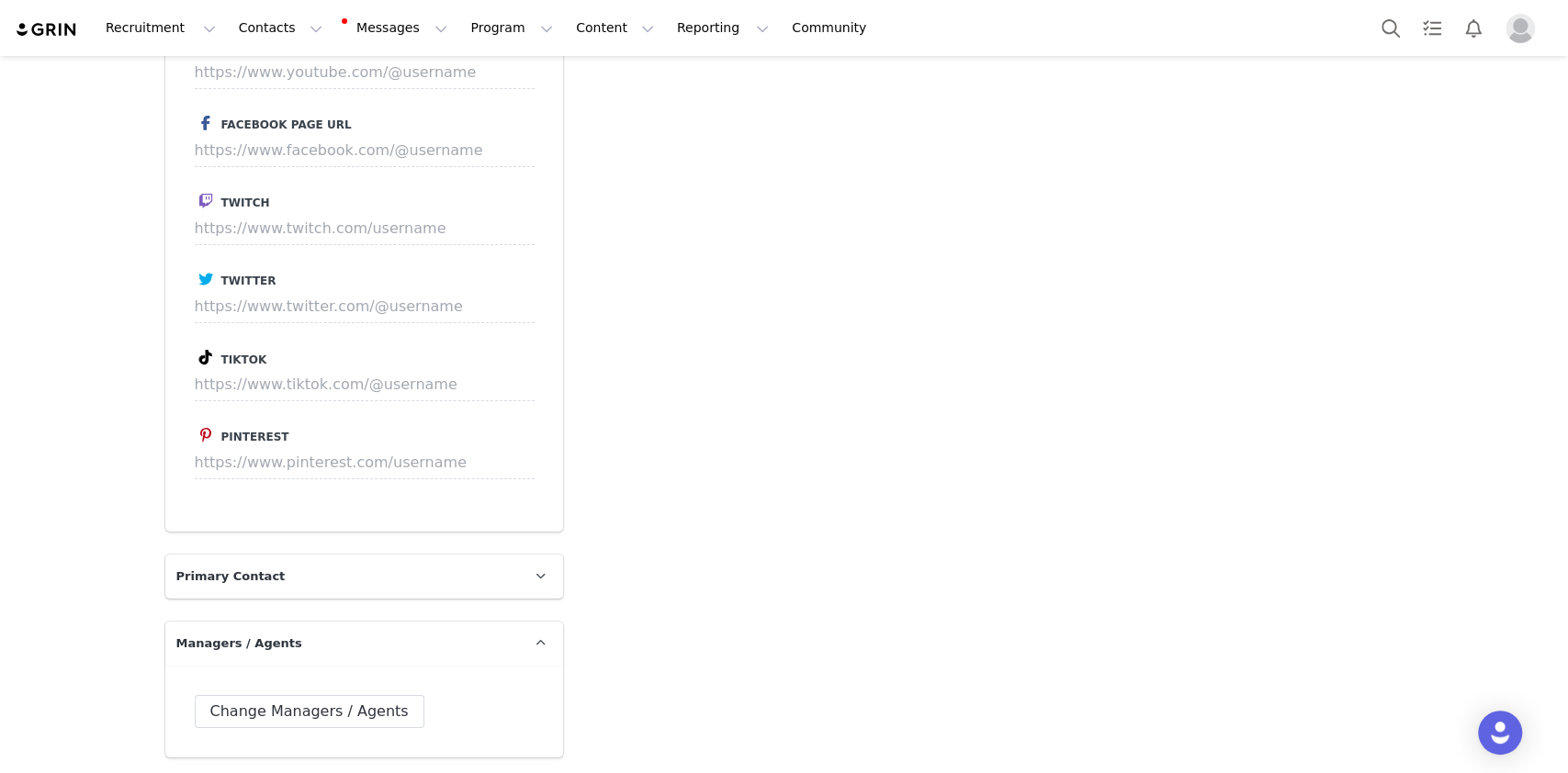
scroll to position [5143, 0]
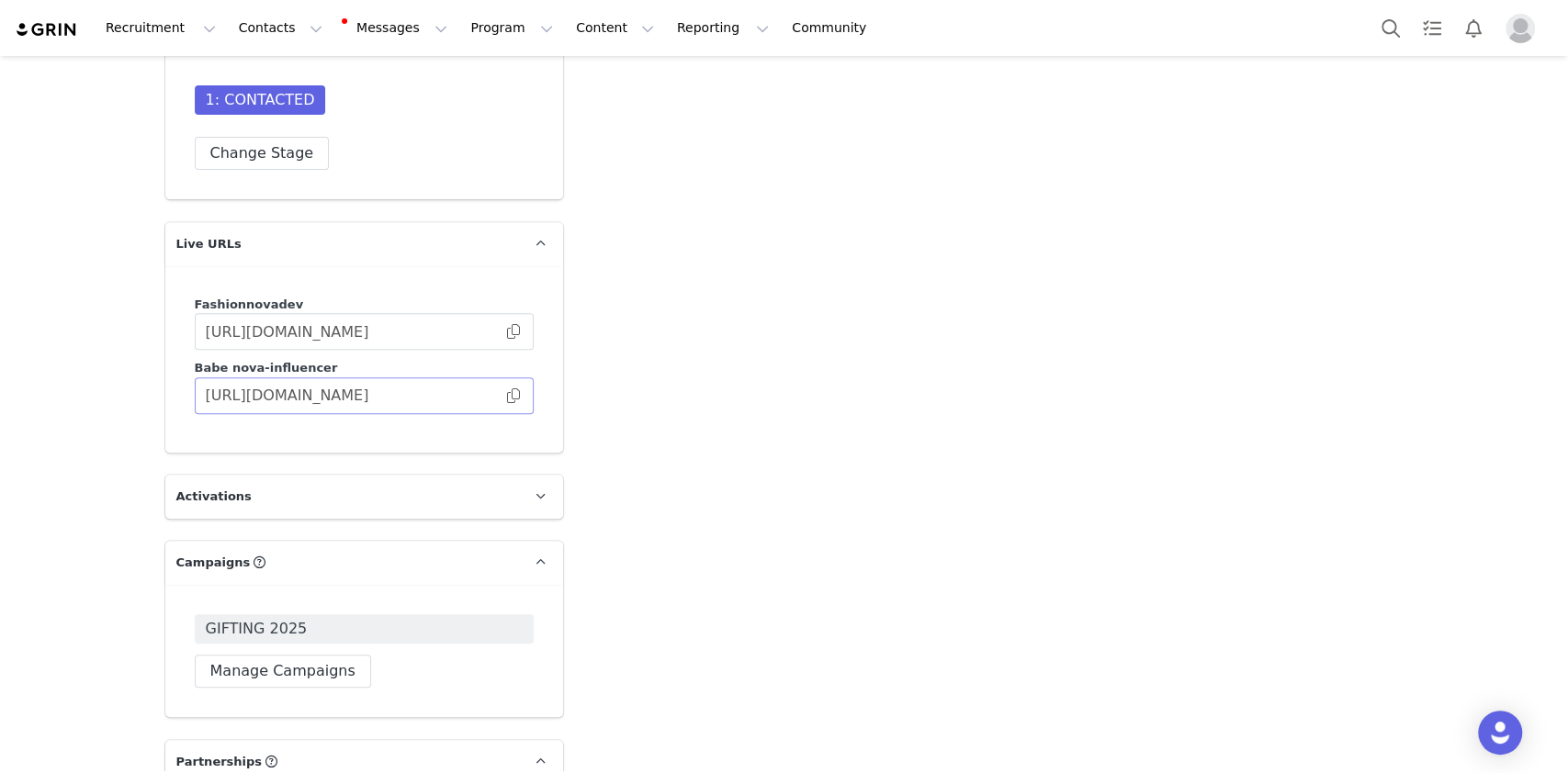
click at [510, 377] on span "https://babe.nova-influencer.com/359164bc-8c09-4be1-8521-ed64b8661205" at bounding box center [364, 395] width 339 height 37
click at [504, 396] on span at bounding box center [513, 396] width 19 height 0
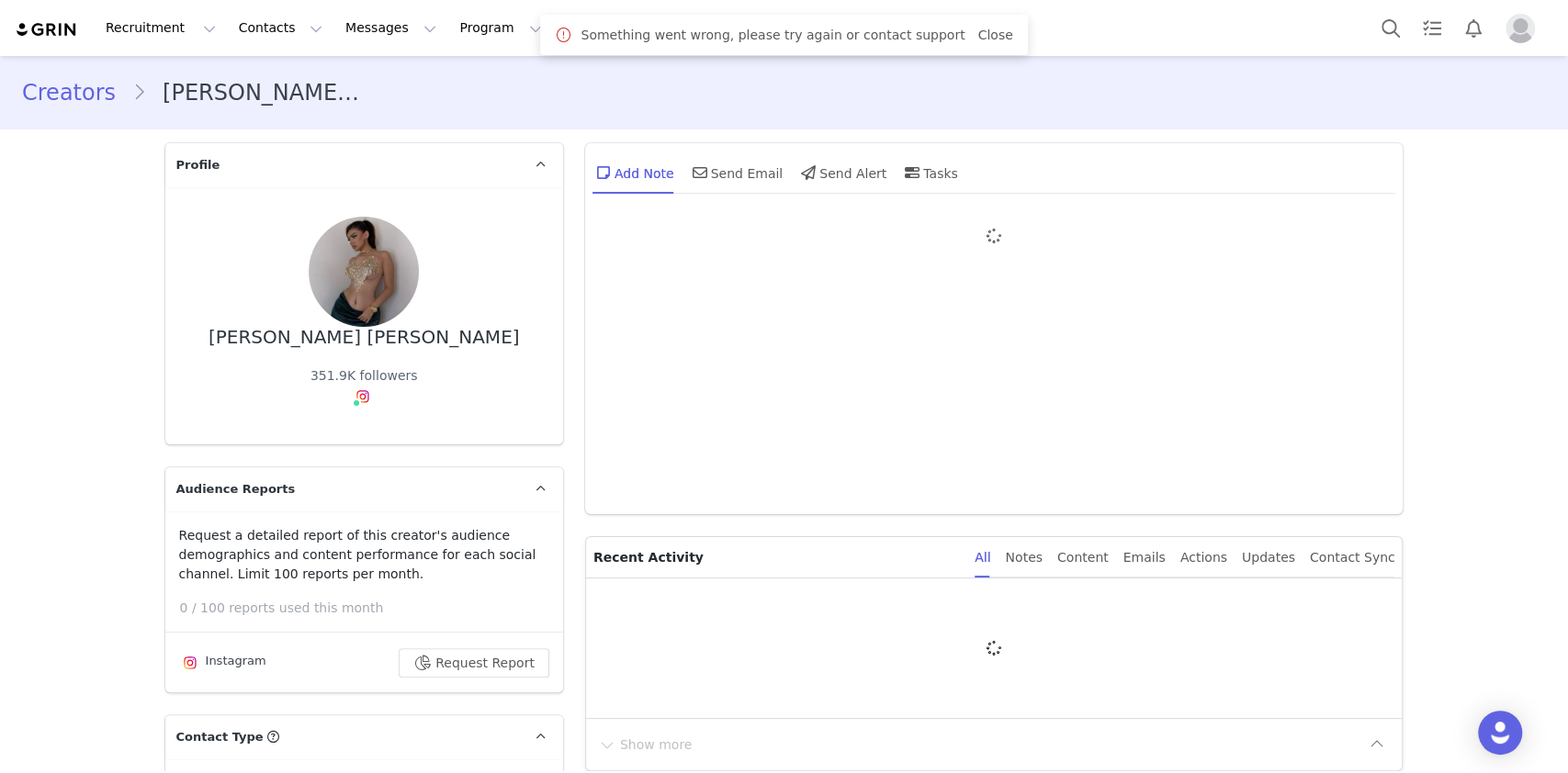
type input "+1 ([GEOGRAPHIC_DATA])"
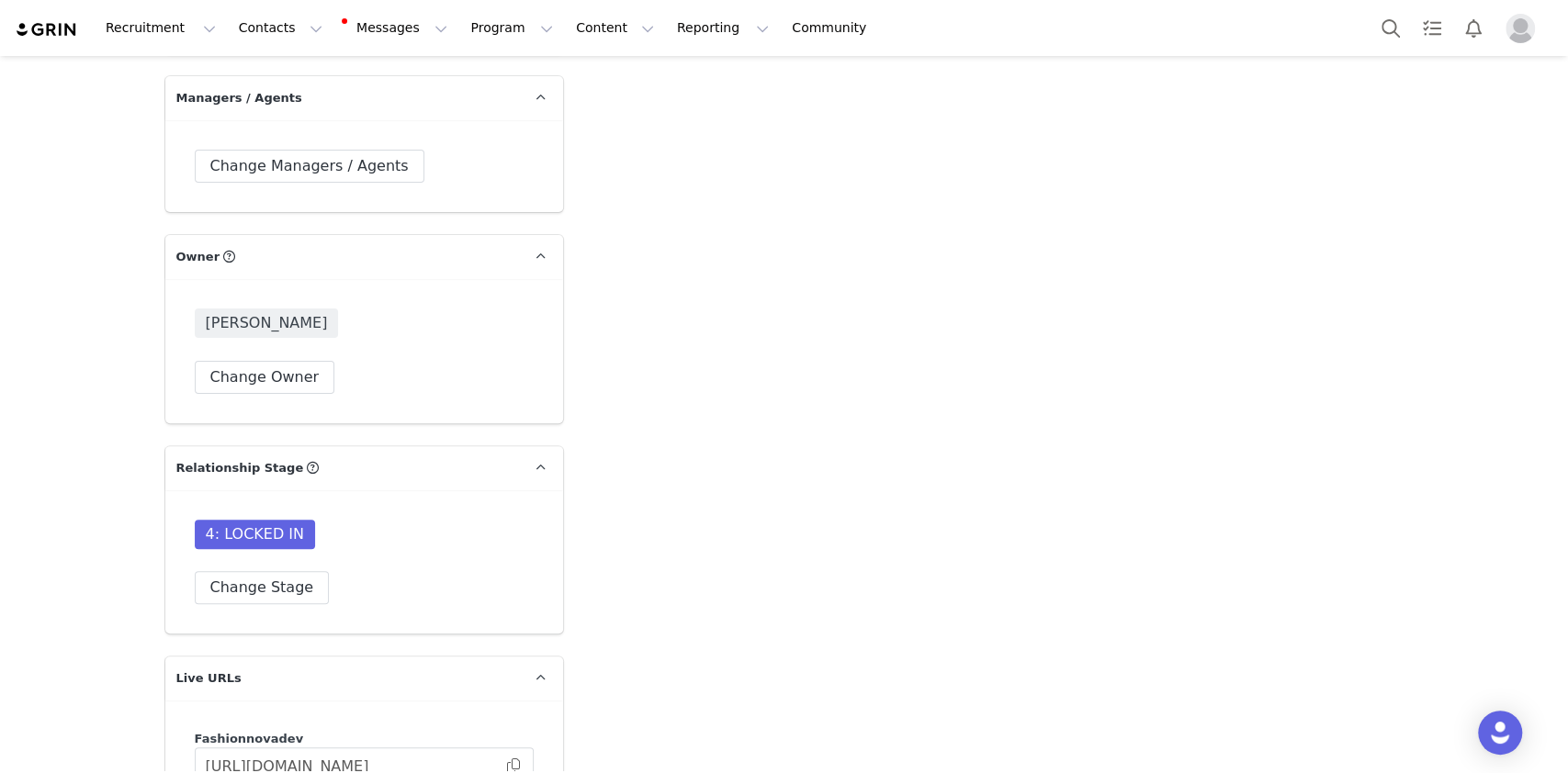
scroll to position [5143, 0]
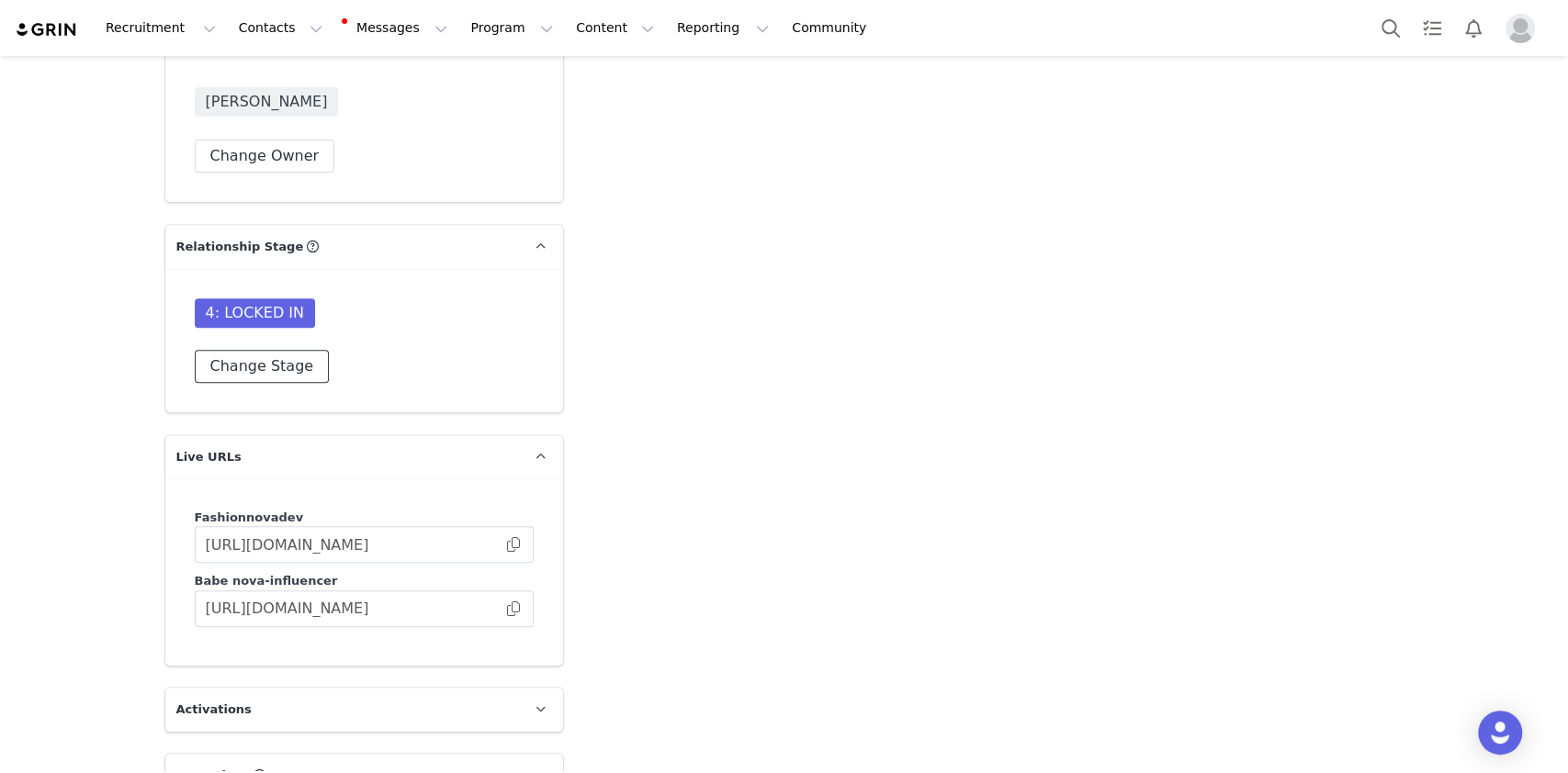
click at [272, 350] on button "Change Stage" at bounding box center [262, 366] width 135 height 33
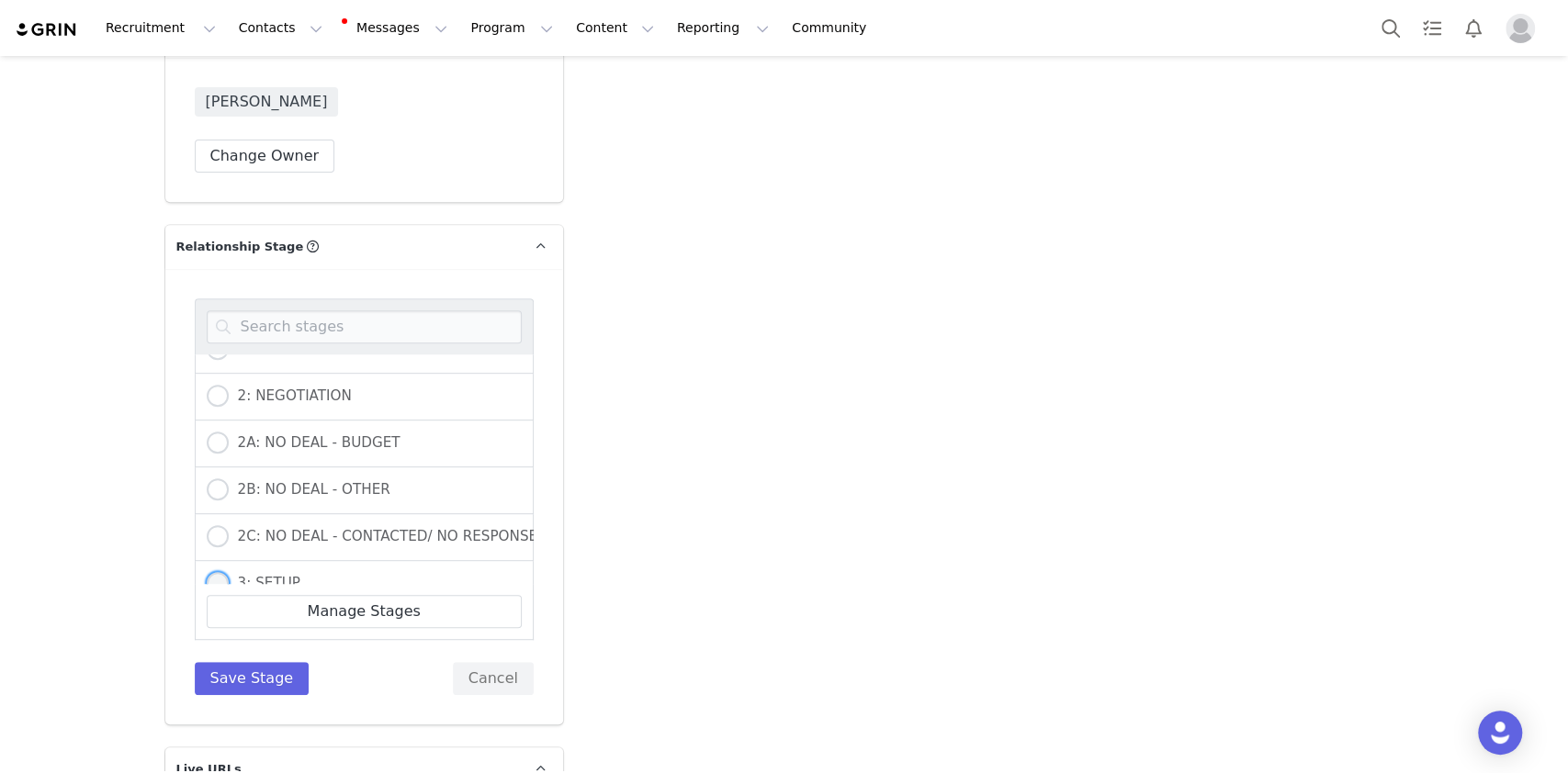
click at [285, 572] on label "3: SETUP" at bounding box center [253, 584] width 94 height 24
click at [229, 572] on input "3: SETUP" at bounding box center [218, 584] width 22 height 24
radio input "true"
radio input "false"
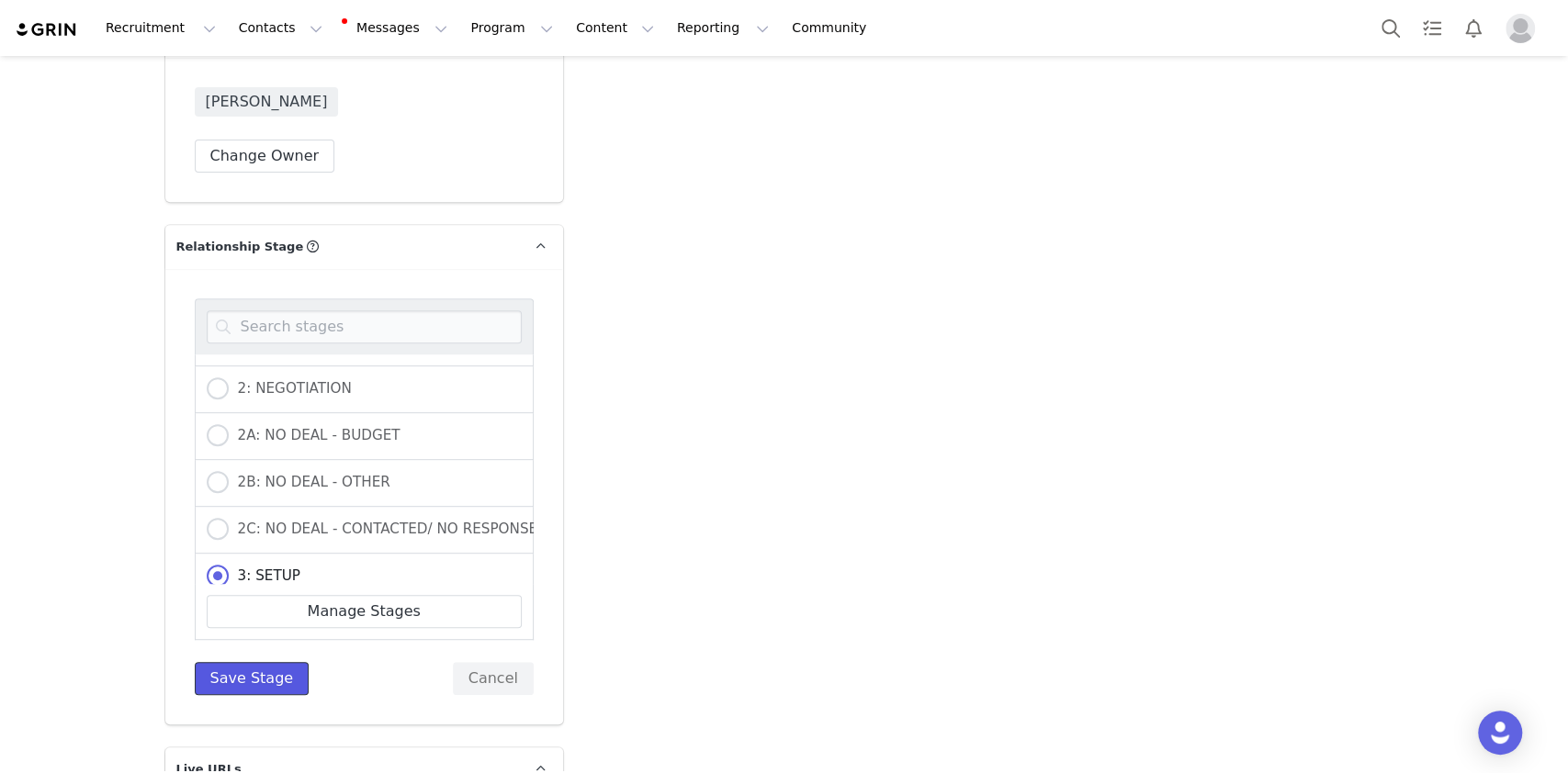
click at [265, 662] on button "Save Stage" at bounding box center [252, 678] width 115 height 33
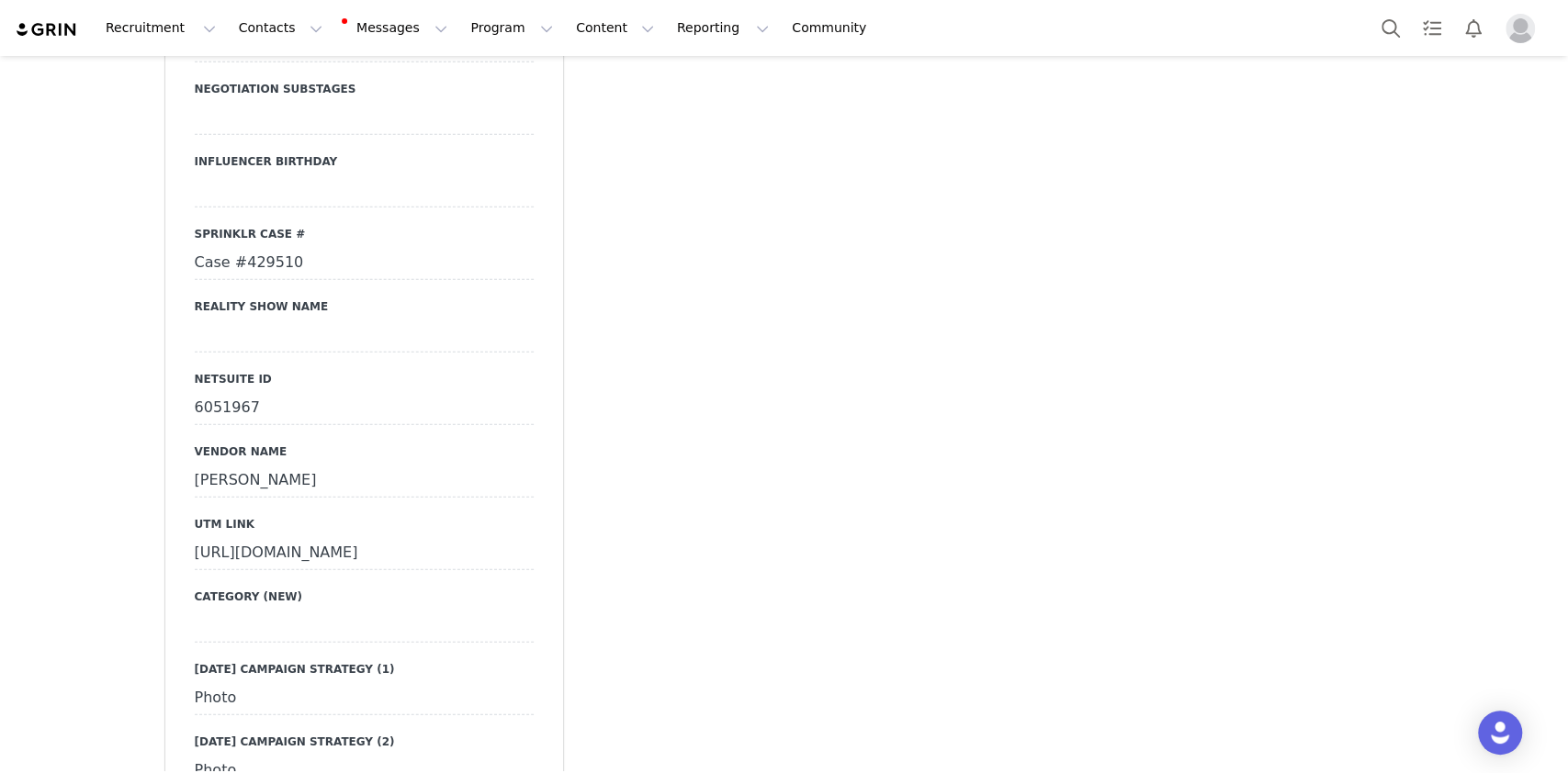
scroll to position [2939, 0]
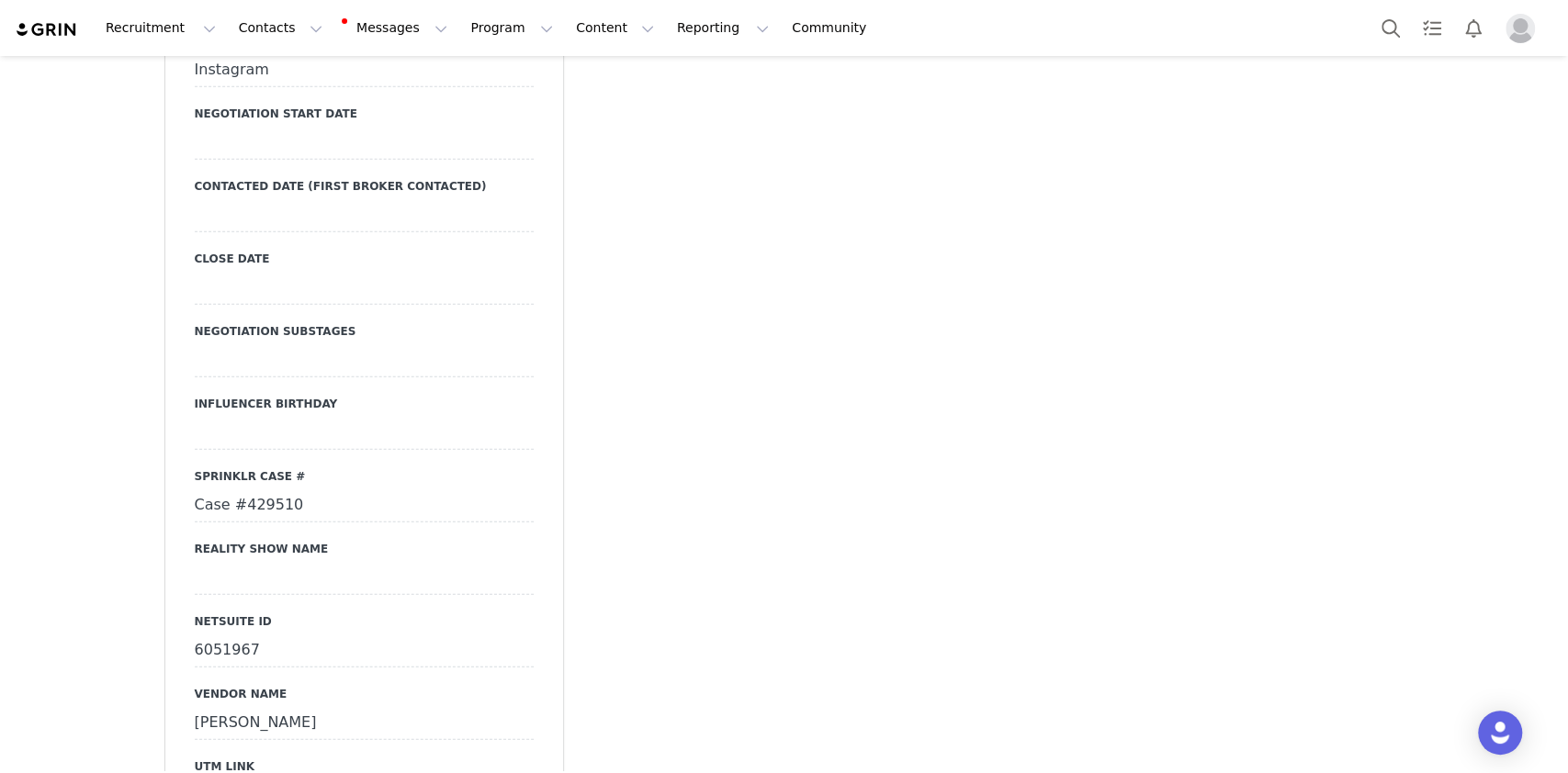
click at [302, 344] on div at bounding box center [364, 360] width 339 height 33
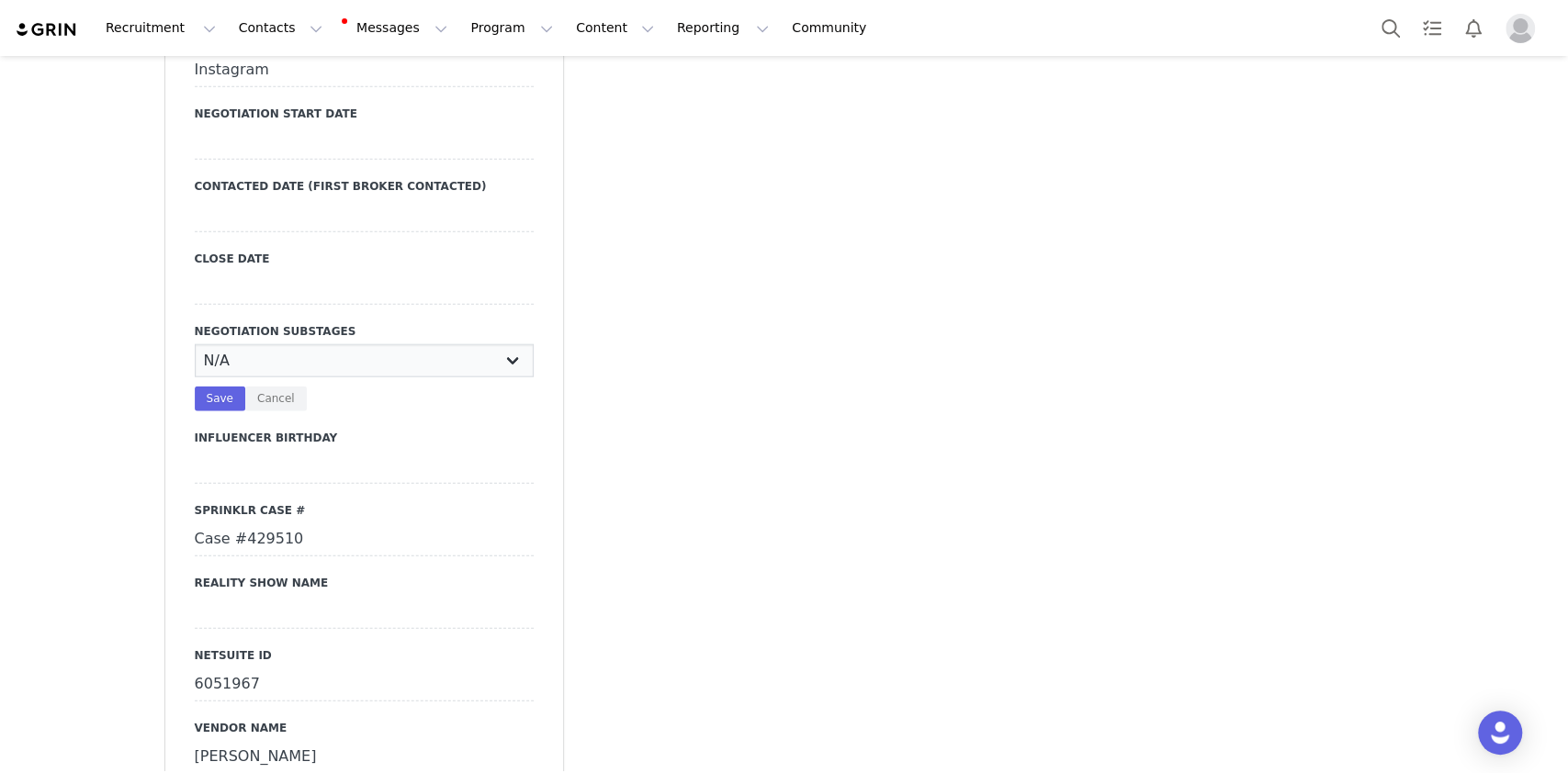
click at [302, 344] on select "N/A Negotiating Rates & Deliverables In Progress Vendor Portal In Progress Cont…" at bounding box center [364, 360] width 339 height 33
select select "ONBOARDING COMPLETE"
click at [195, 344] on select "N/A Negotiating Rates & Deliverables In Progress Vendor Portal In Progress Cont…" at bounding box center [364, 360] width 339 height 33
click at [207, 387] on button "Save" at bounding box center [220, 399] width 50 height 25
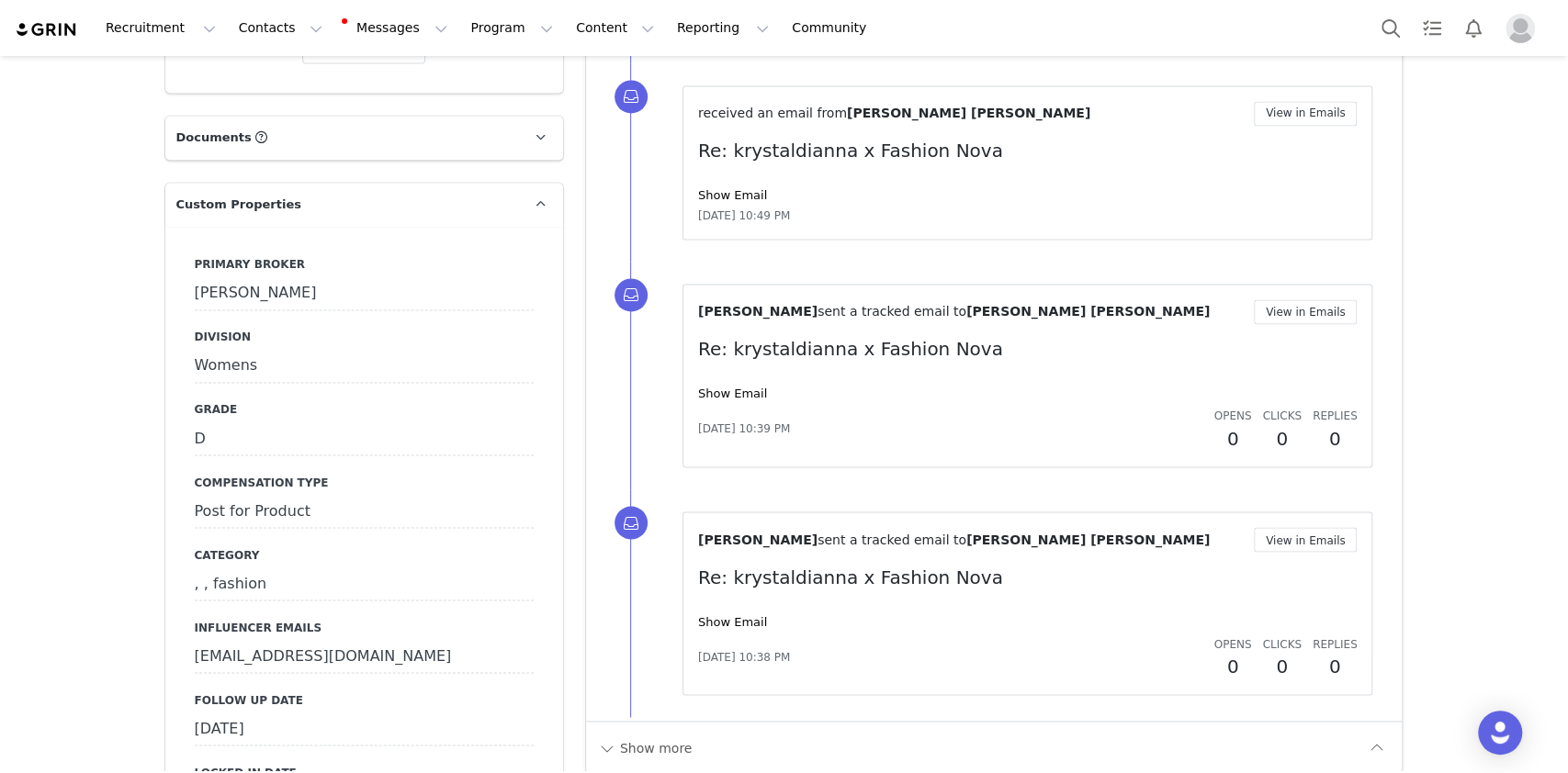
scroll to position [1837, 0]
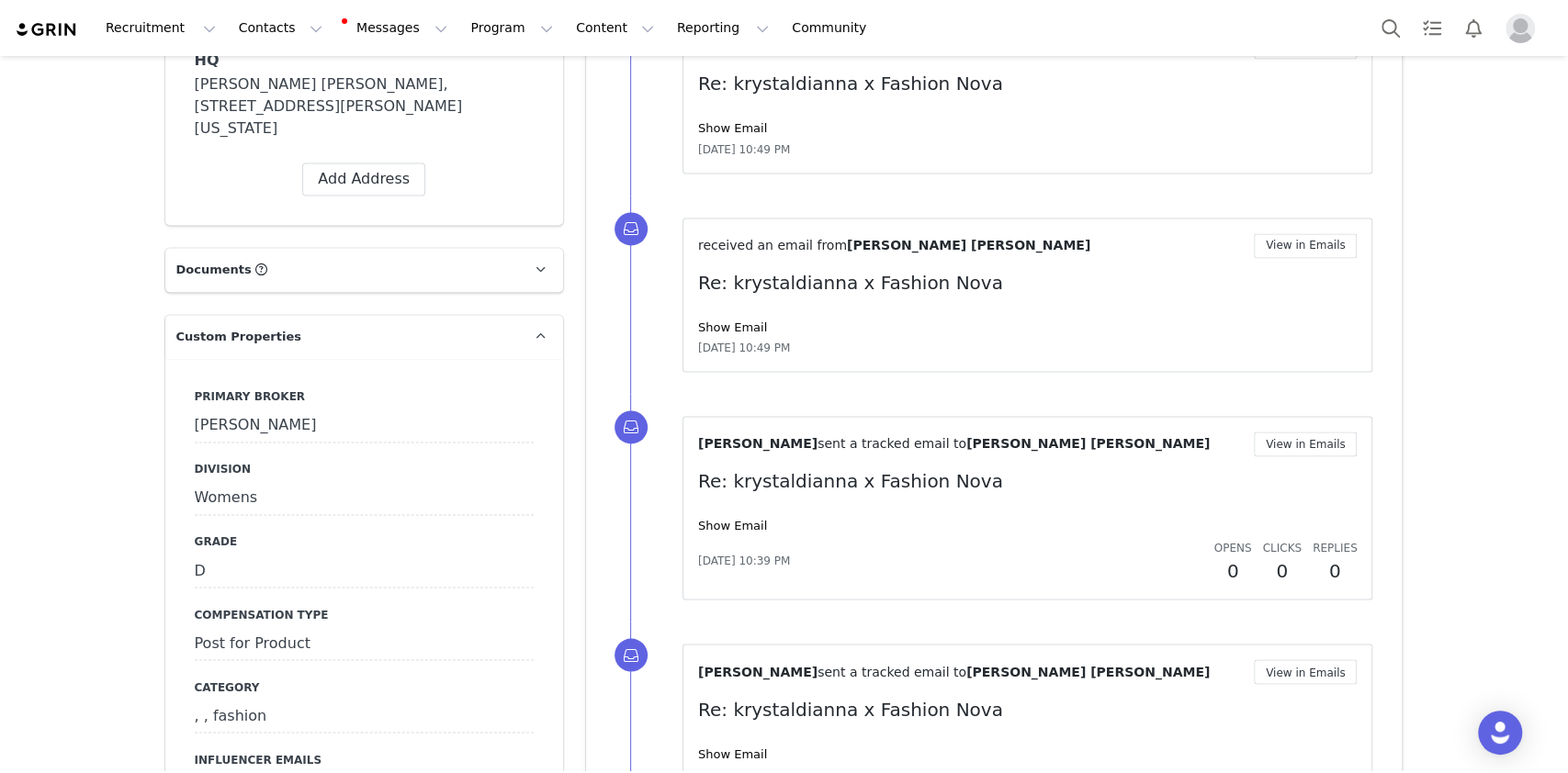
click at [335, 628] on div "Post for Product" at bounding box center [364, 643] width 339 height 33
click at [335, 628] on select "N/A Paid Post for Product" at bounding box center [364, 643] width 339 height 33
select select "Paid"
click at [195, 628] on select "N/A Paid Post for Product" at bounding box center [364, 643] width 339 height 33
click at [213, 669] on button "Save" at bounding box center [220, 681] width 50 height 25
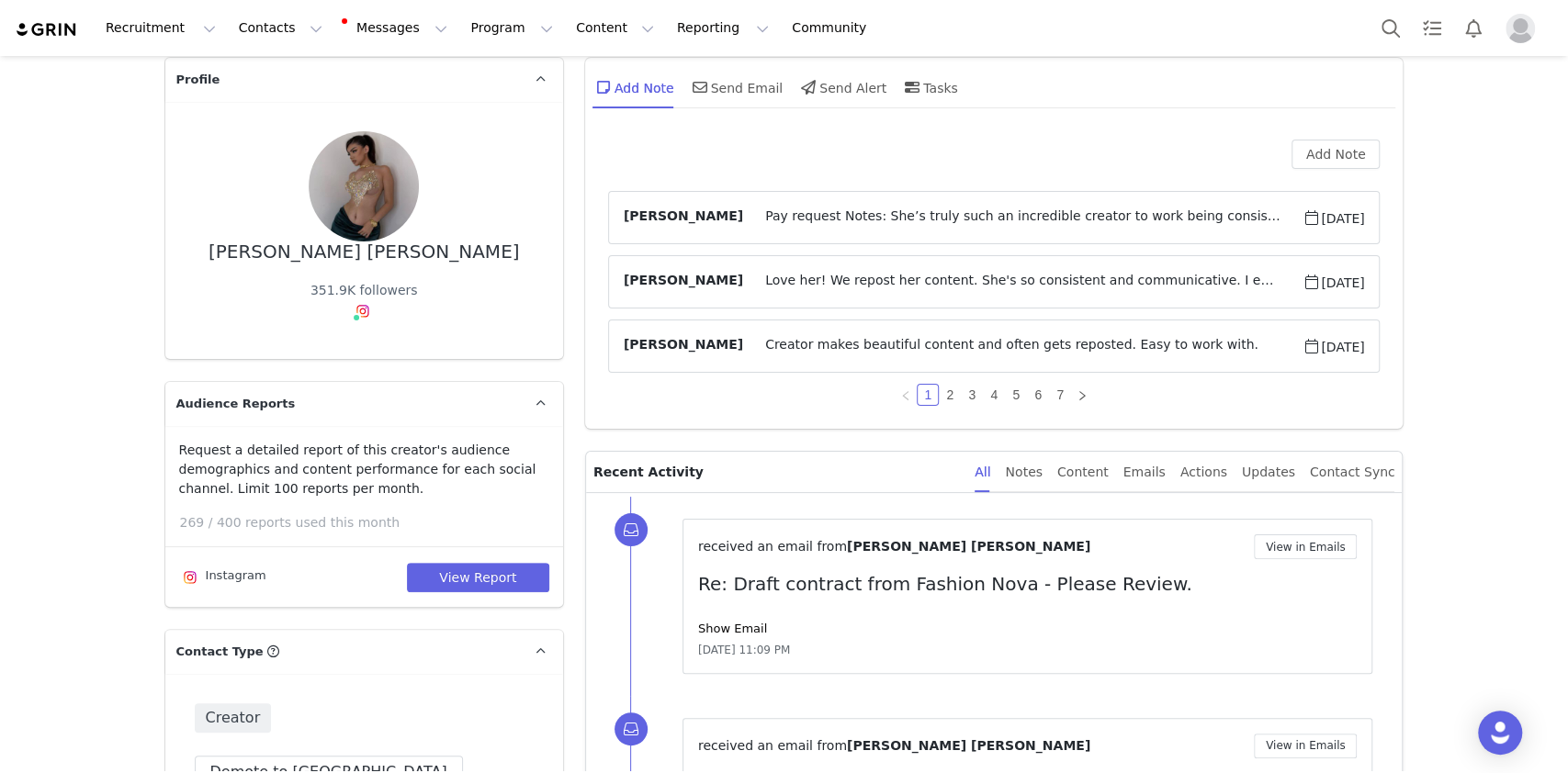
scroll to position [0, 0]
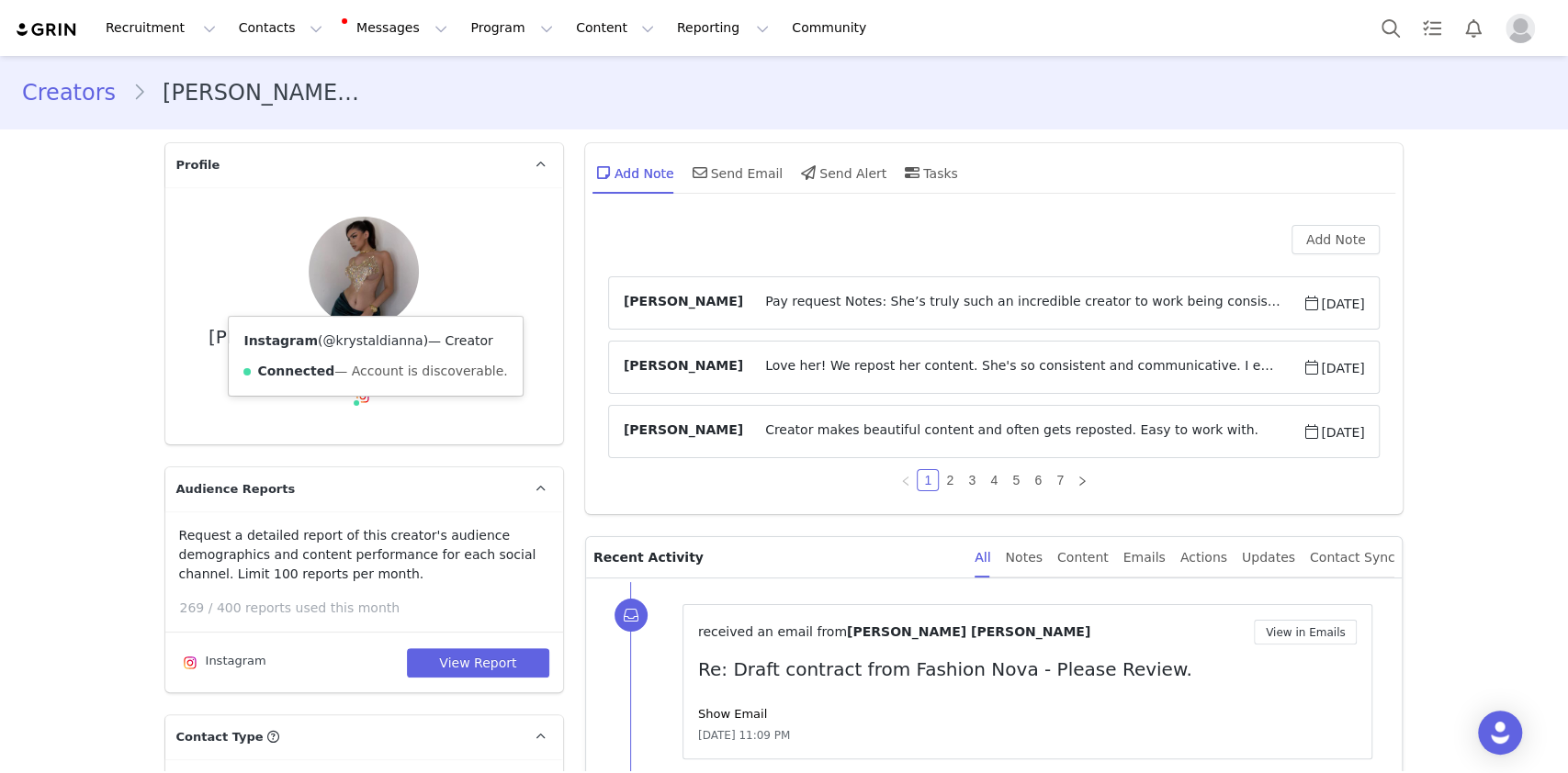
click at [340, 338] on link "@krystaldianna" at bounding box center [372, 340] width 100 height 15
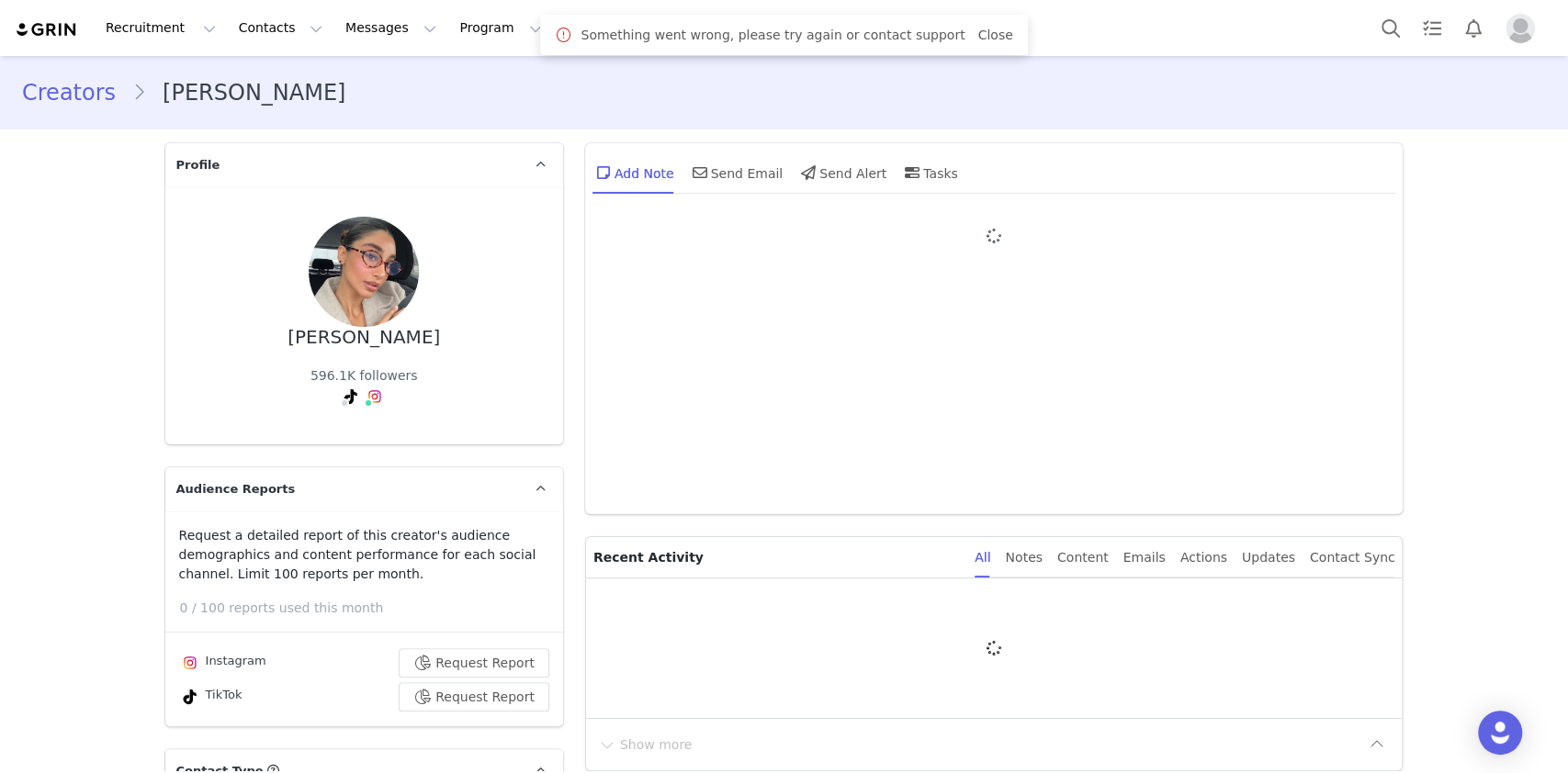
type input "+971 ([GEOGRAPHIC_DATA])"
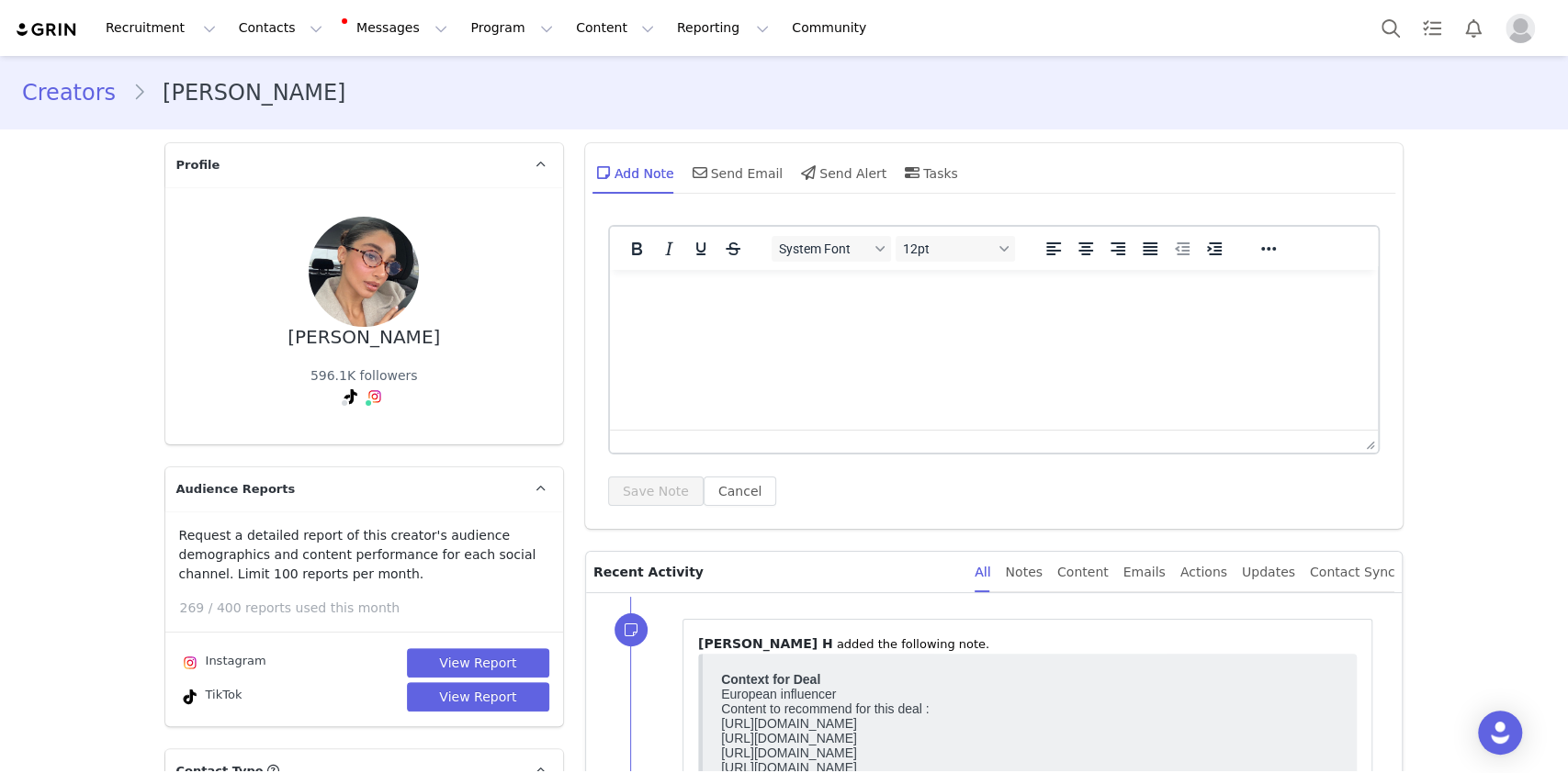
scroll to position [367, 0]
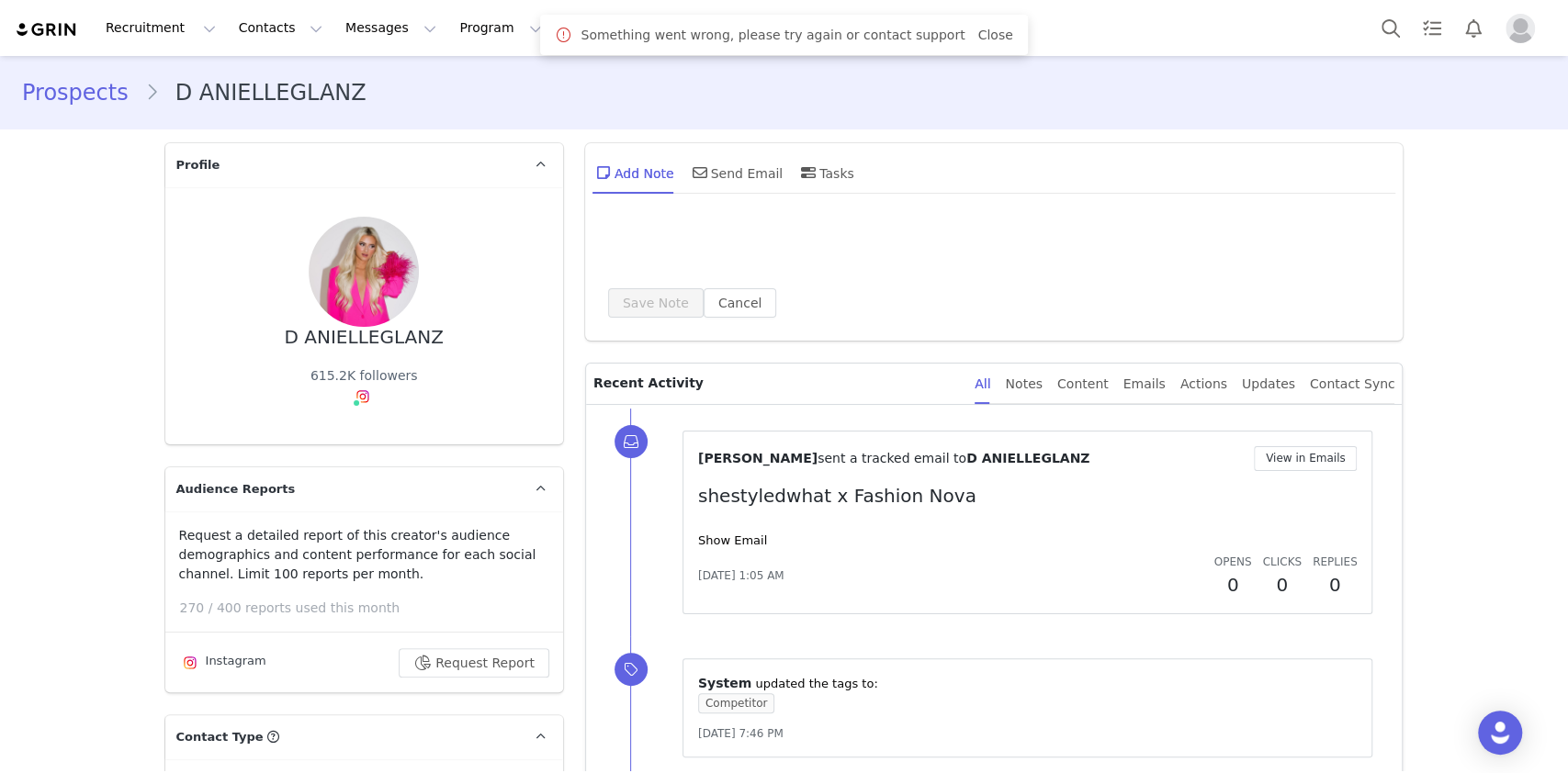
type input "+1 ([GEOGRAPHIC_DATA])"
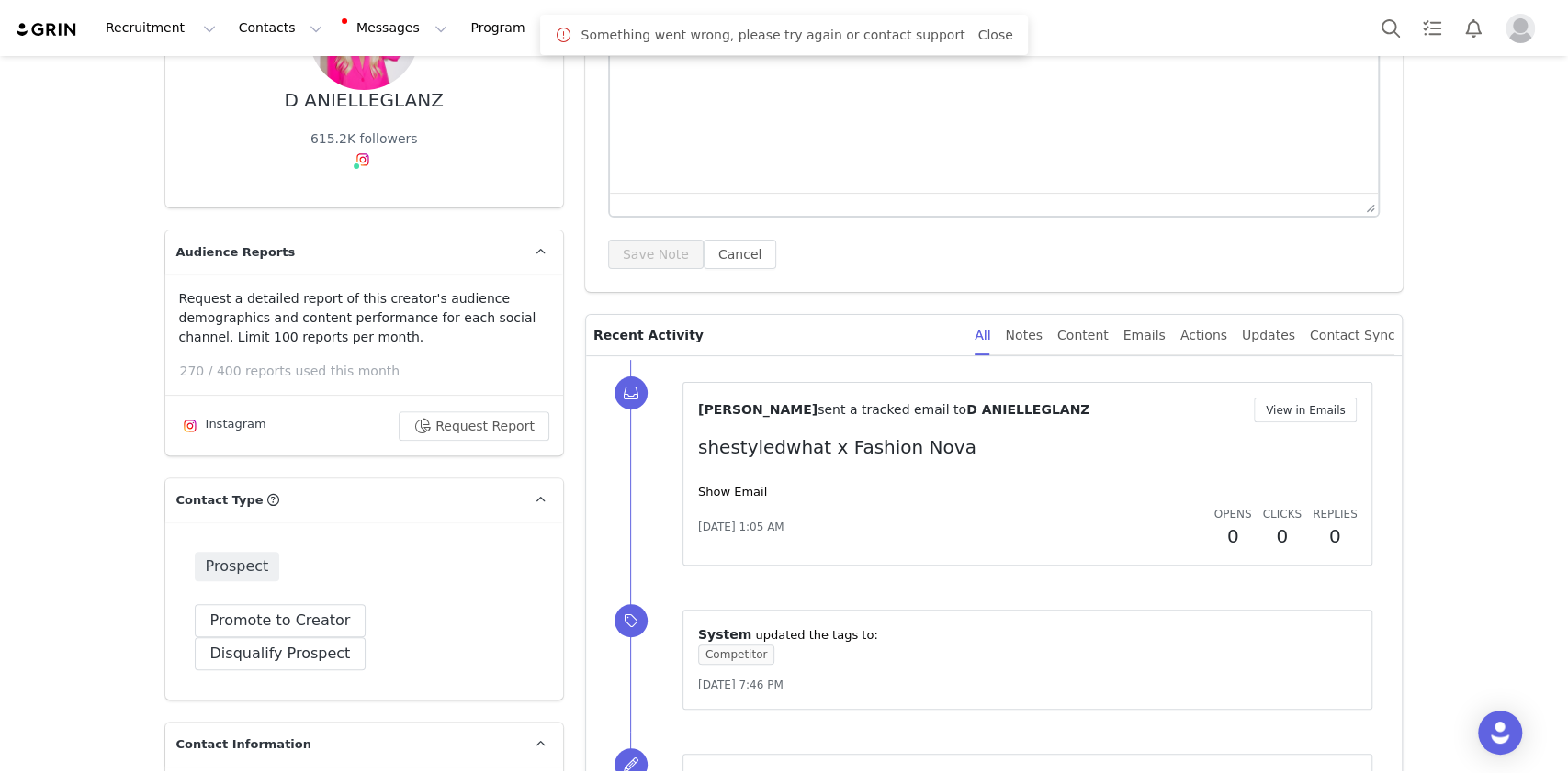
scroll to position [244, 0]
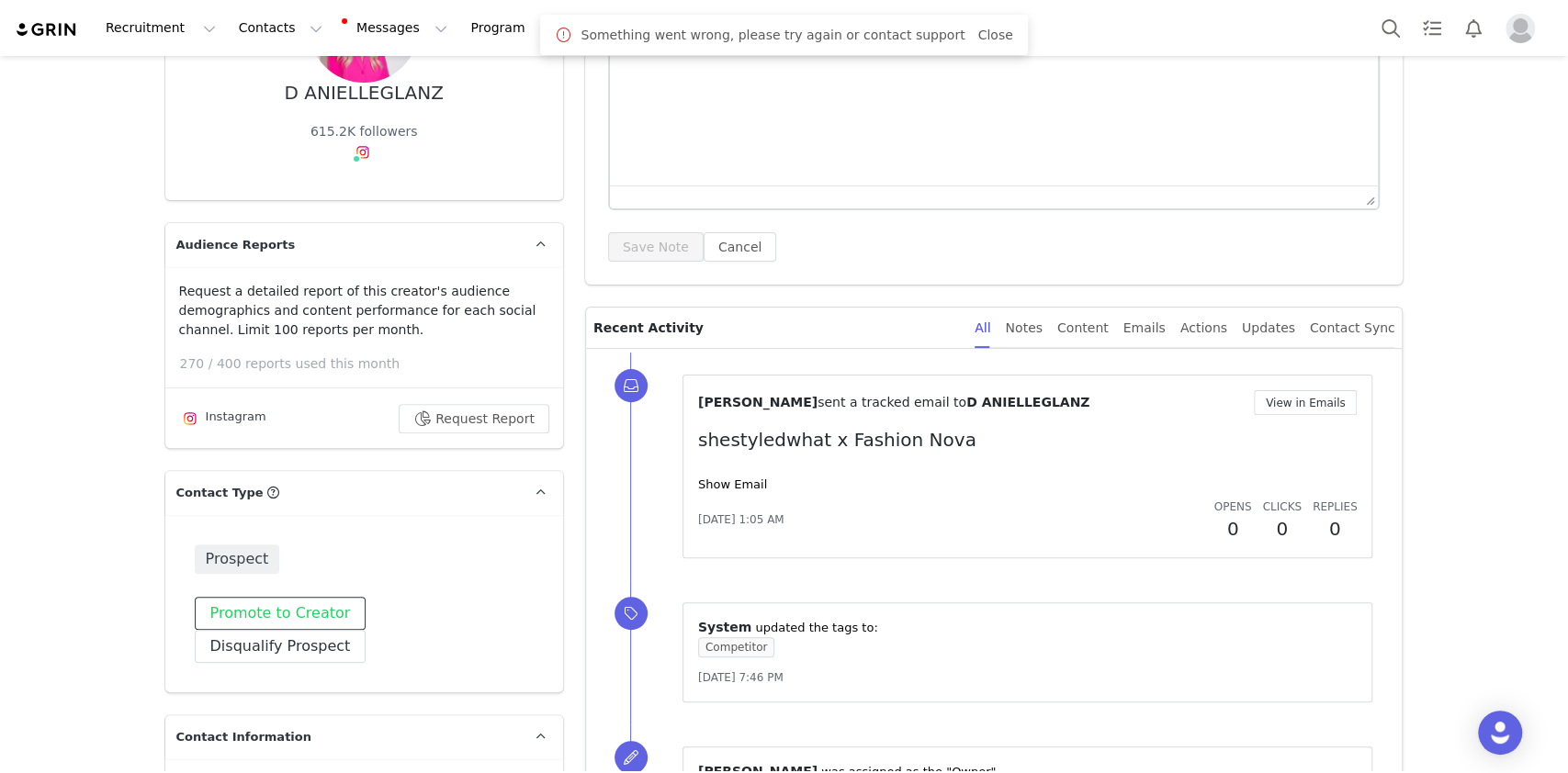
click at [283, 597] on button "Promote to Creator" at bounding box center [281, 613] width 172 height 33
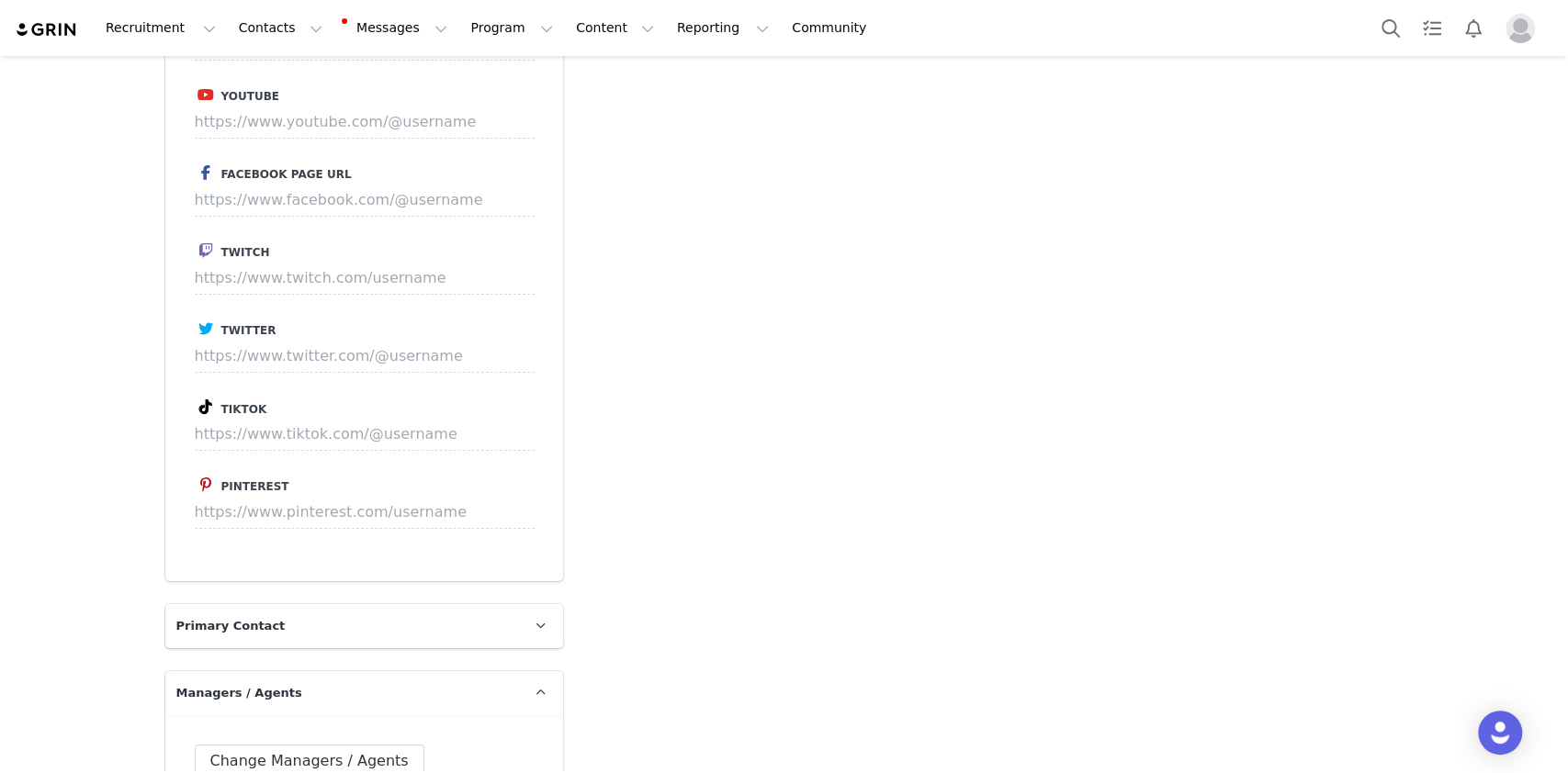
scroll to position [4163, 0]
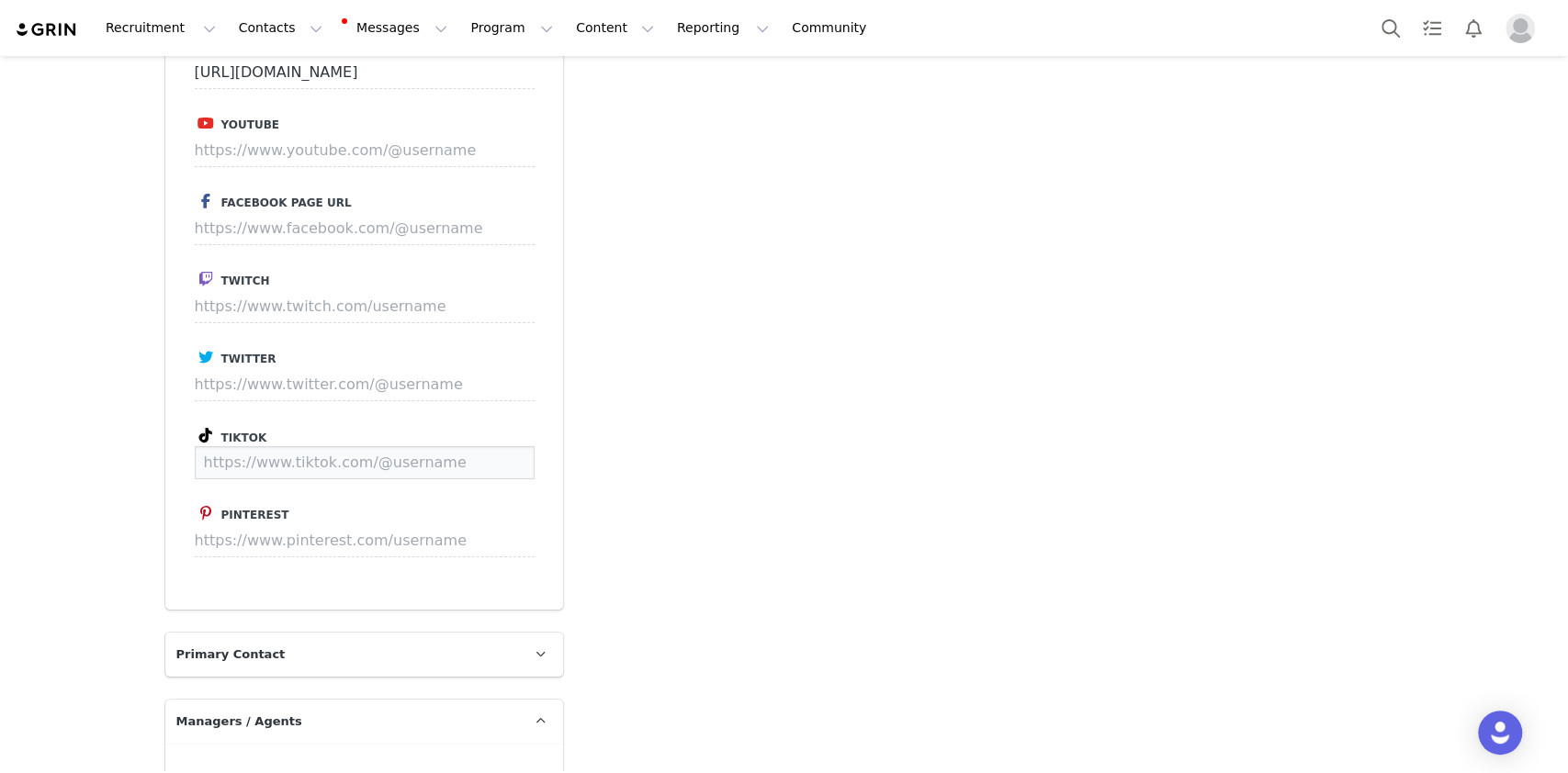
click at [286, 446] on input at bounding box center [364, 462] width 340 height 33
paste input "[PERSON_NAME]"
type input "[URL][DOMAIN_NAME]"
click at [485, 446] on button "Save" at bounding box center [500, 462] width 67 height 33
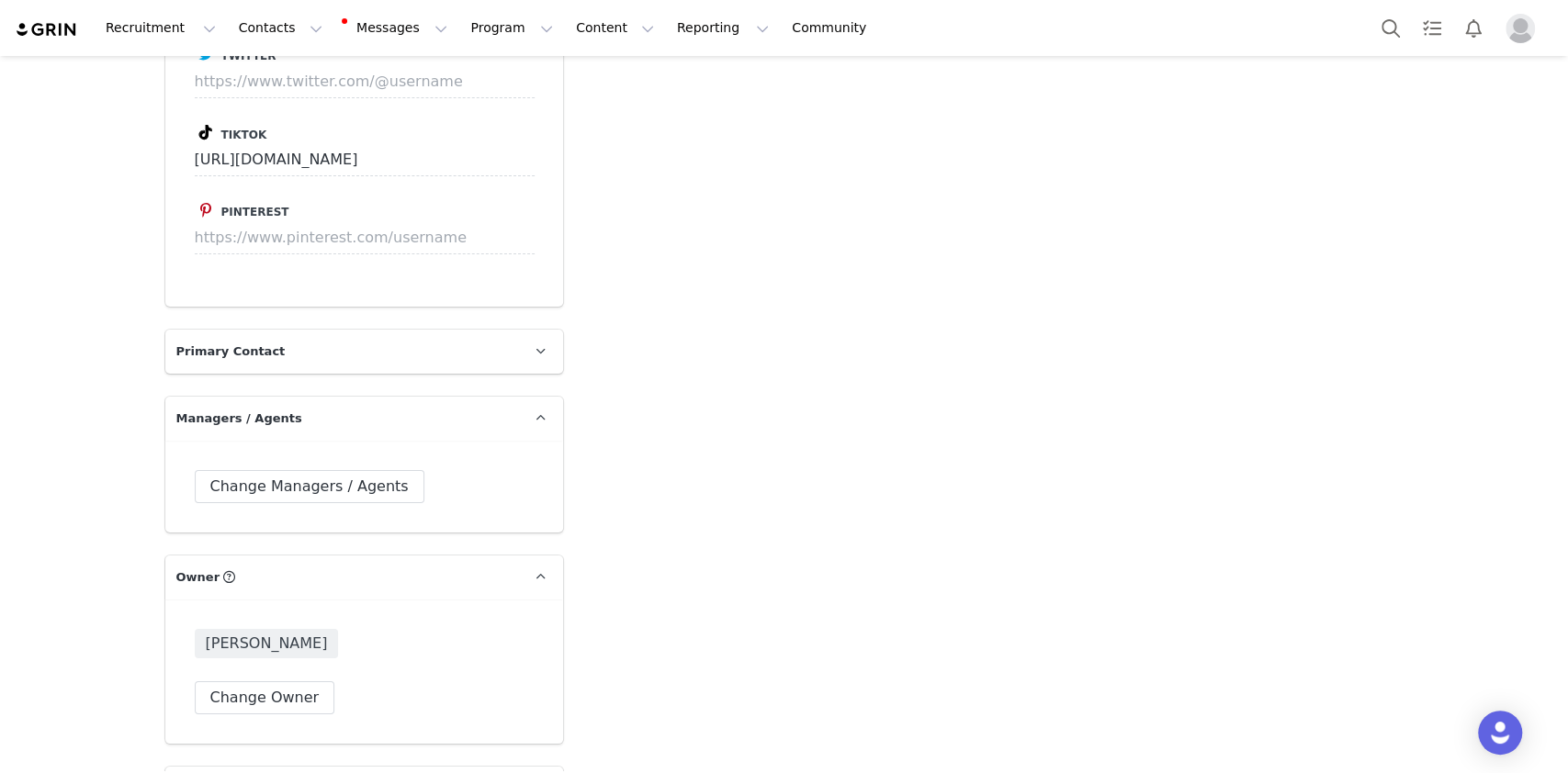
scroll to position [4810, 0]
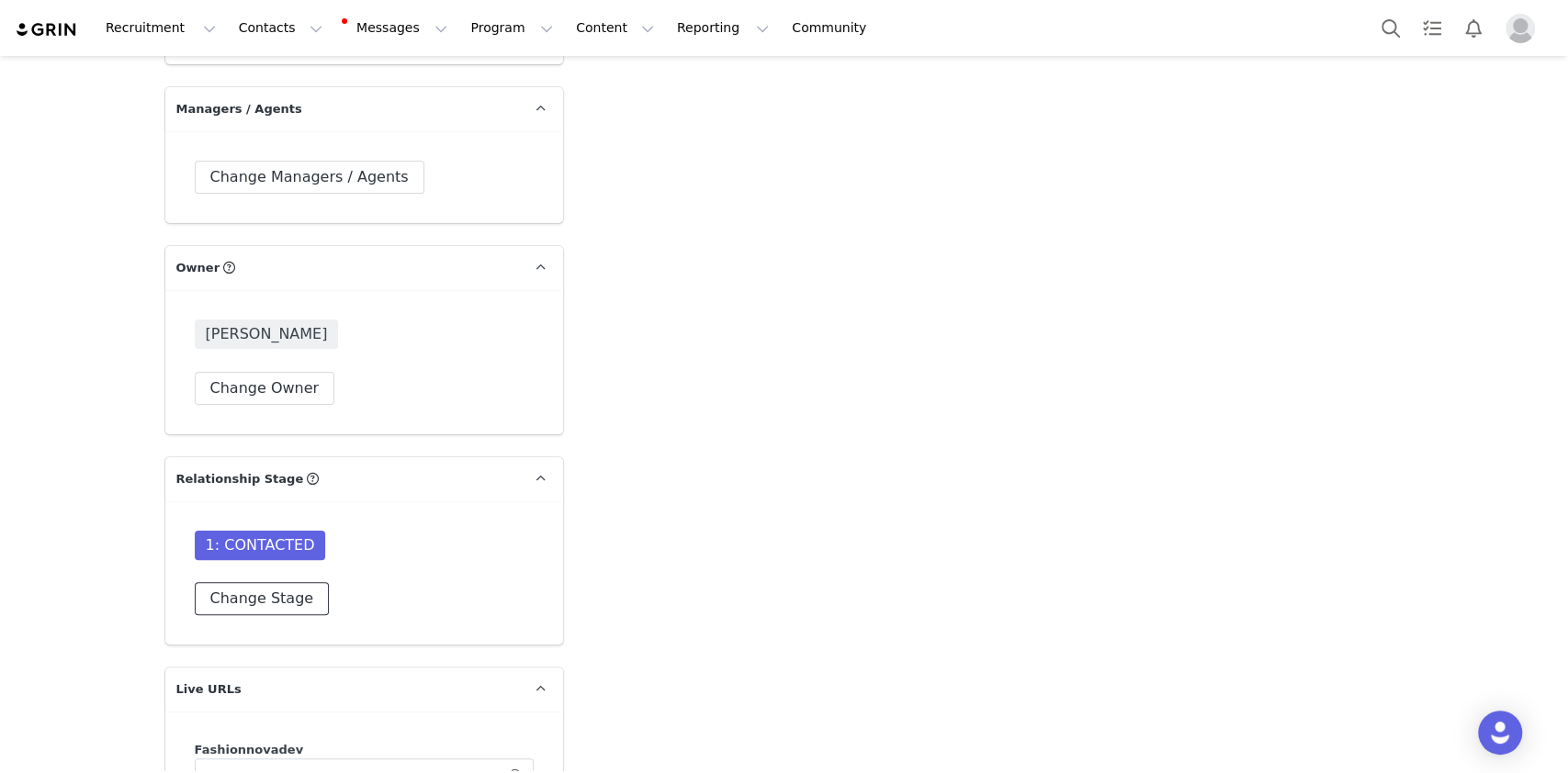
click at [272, 582] on button "Change Stage" at bounding box center [262, 598] width 135 height 33
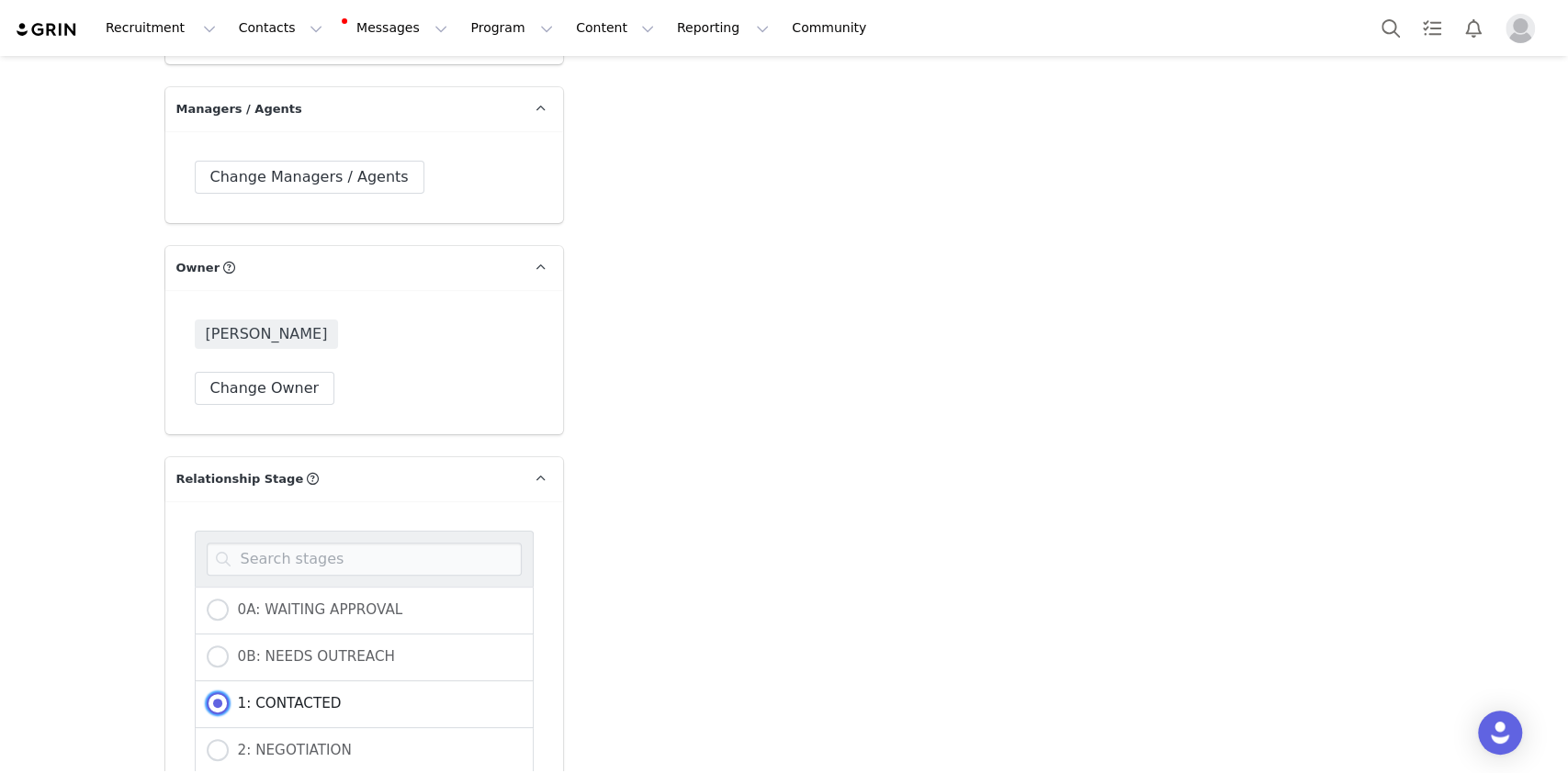
click at [276, 695] on span "1: CONTACTED" at bounding box center [285, 703] width 113 height 17
click at [229, 693] on input "1: CONTACTED" at bounding box center [218, 705] width 22 height 24
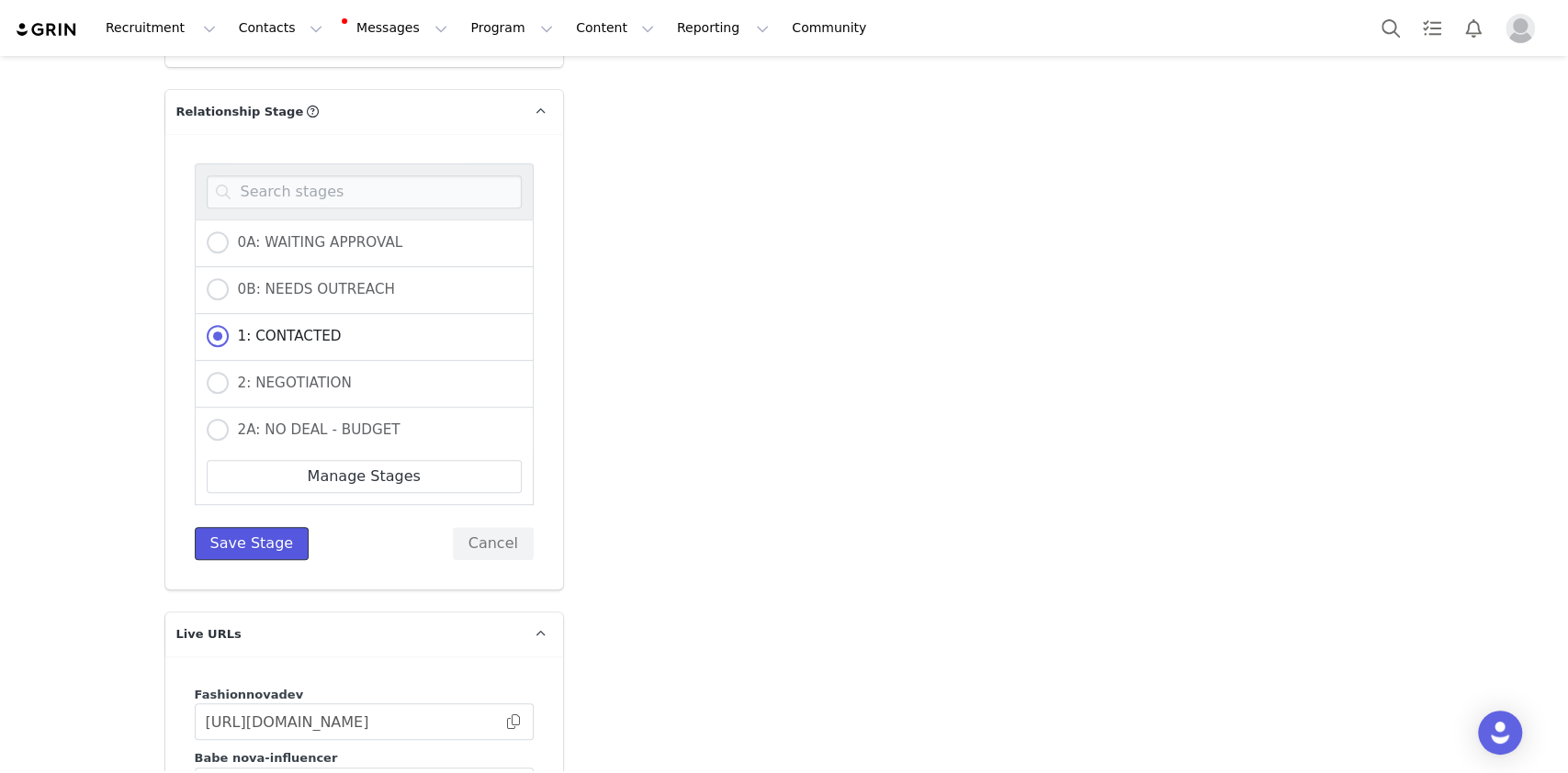
click at [229, 528] on button "Save Stage" at bounding box center [252, 543] width 115 height 33
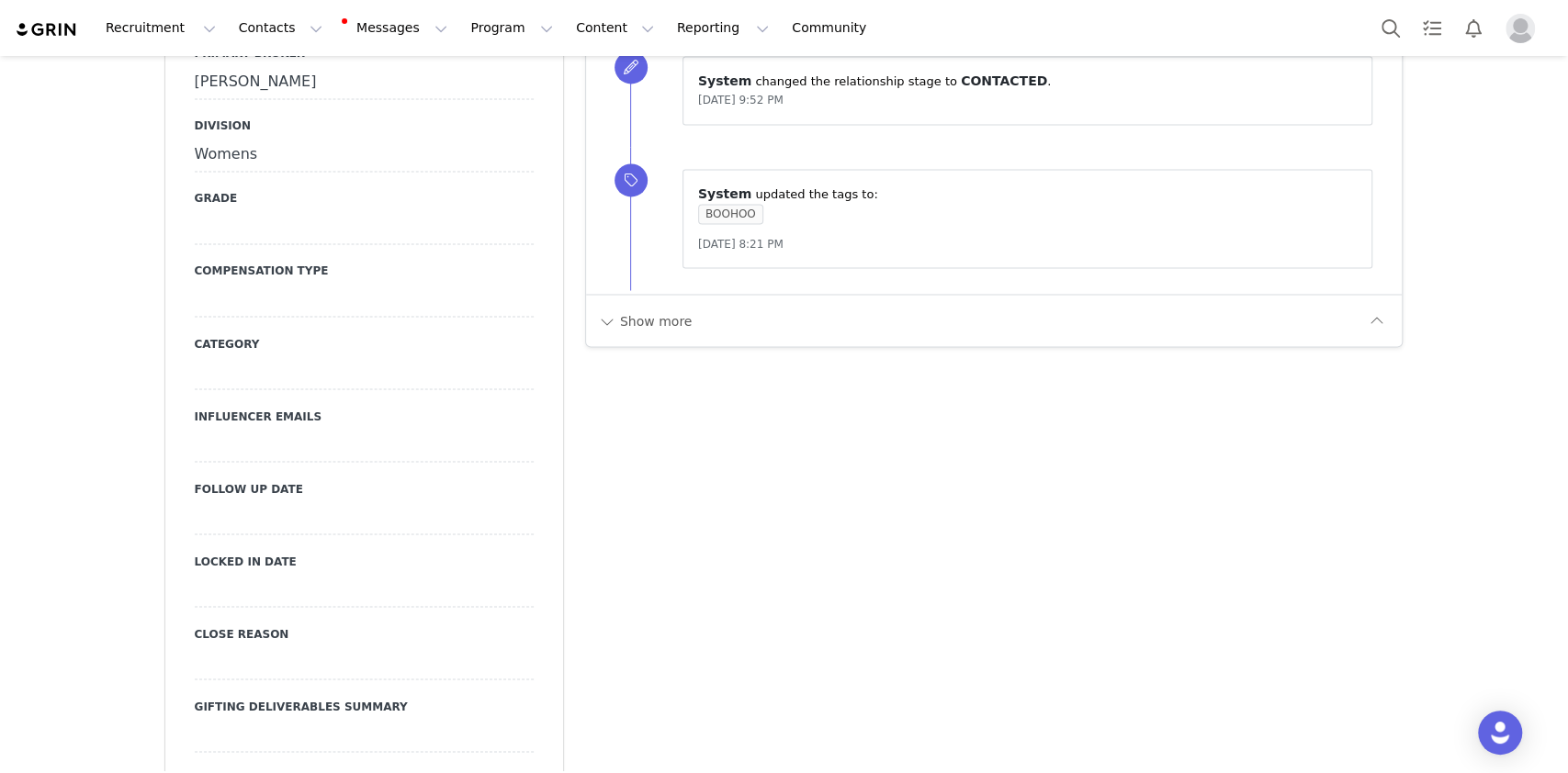
scroll to position [1871, 0]
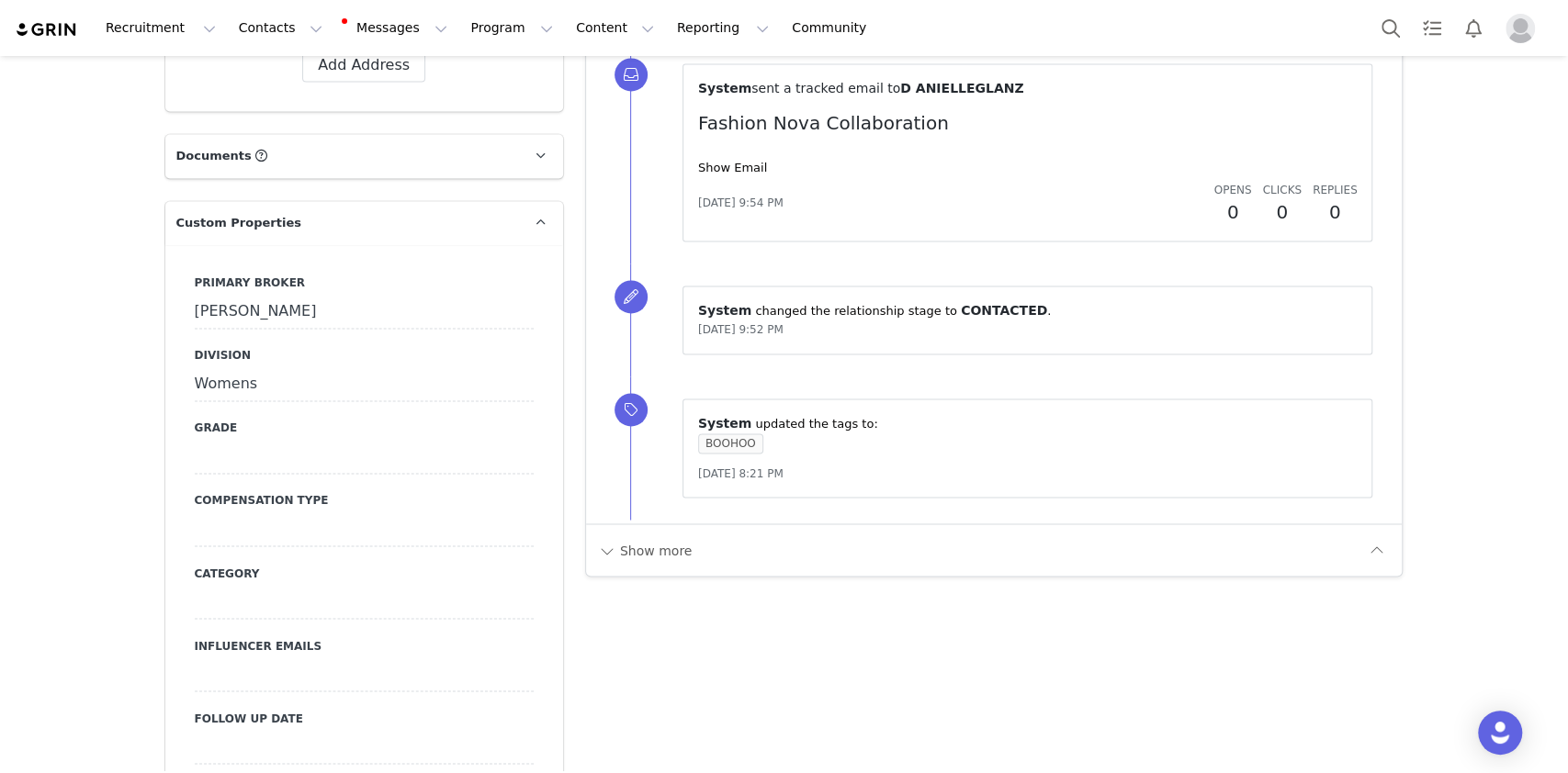
click at [258, 296] on div "[PERSON_NAME]" at bounding box center [364, 312] width 339 height 33
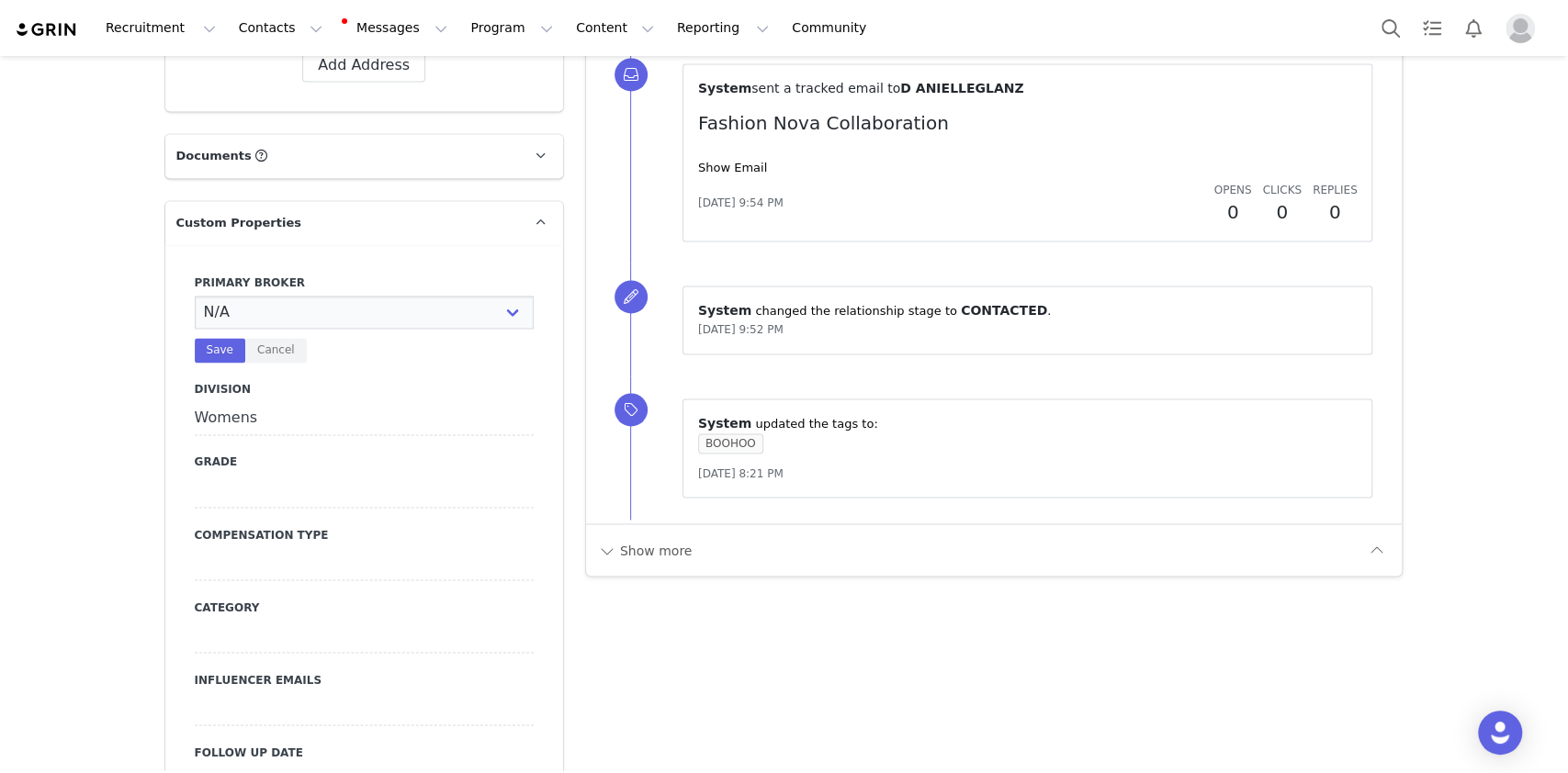
select select "Manon"
click at [195, 296] on select "N/A [PERSON_NAME] [PERSON_NAME] Jasmine [PERSON_NAME] Bre [PERSON_NAME] [PERSON…" at bounding box center [364, 312] width 339 height 33
click at [201, 338] on button "Save" at bounding box center [220, 349] width 50 height 25
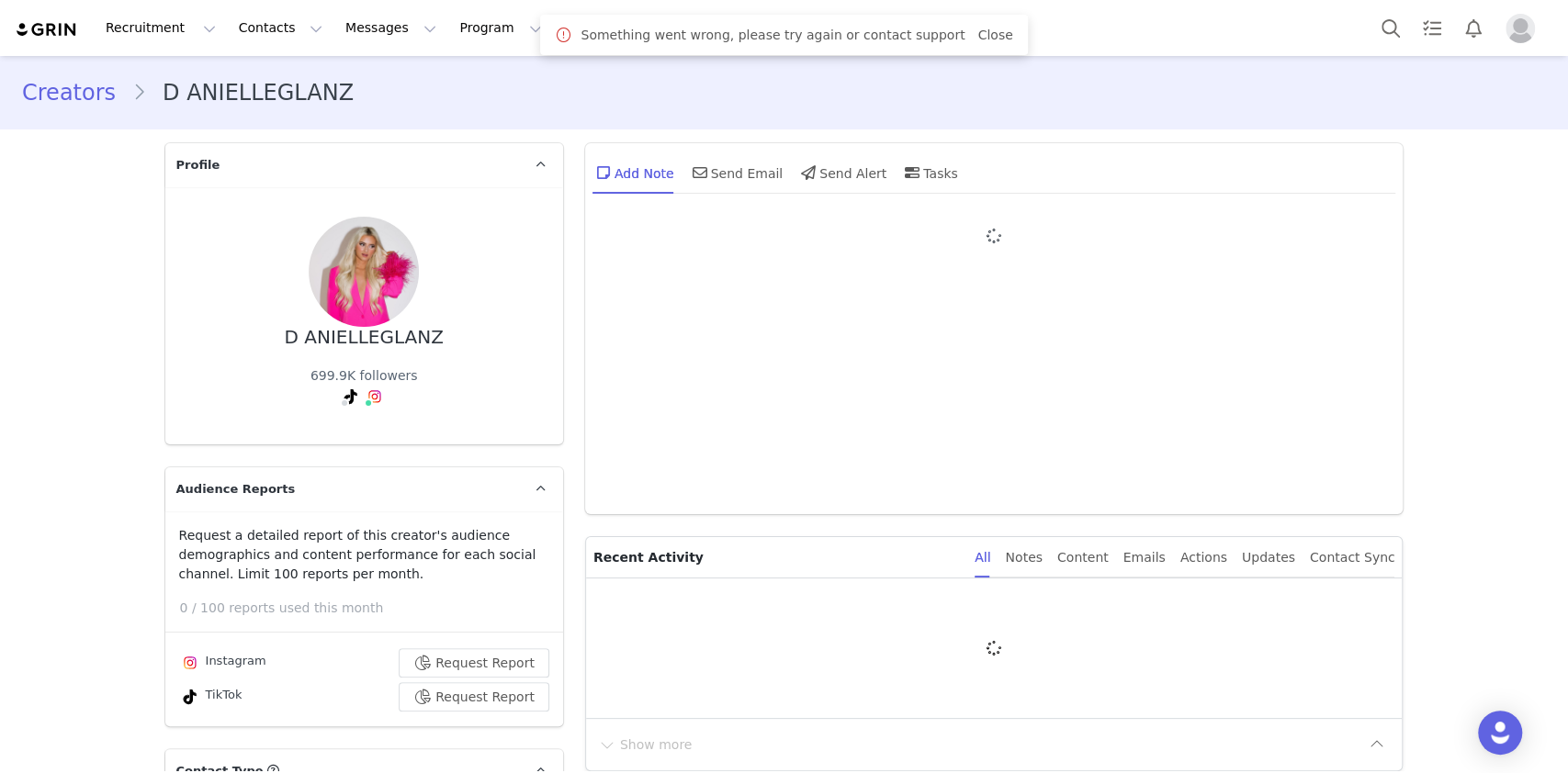
type input "+1 ([GEOGRAPHIC_DATA])"
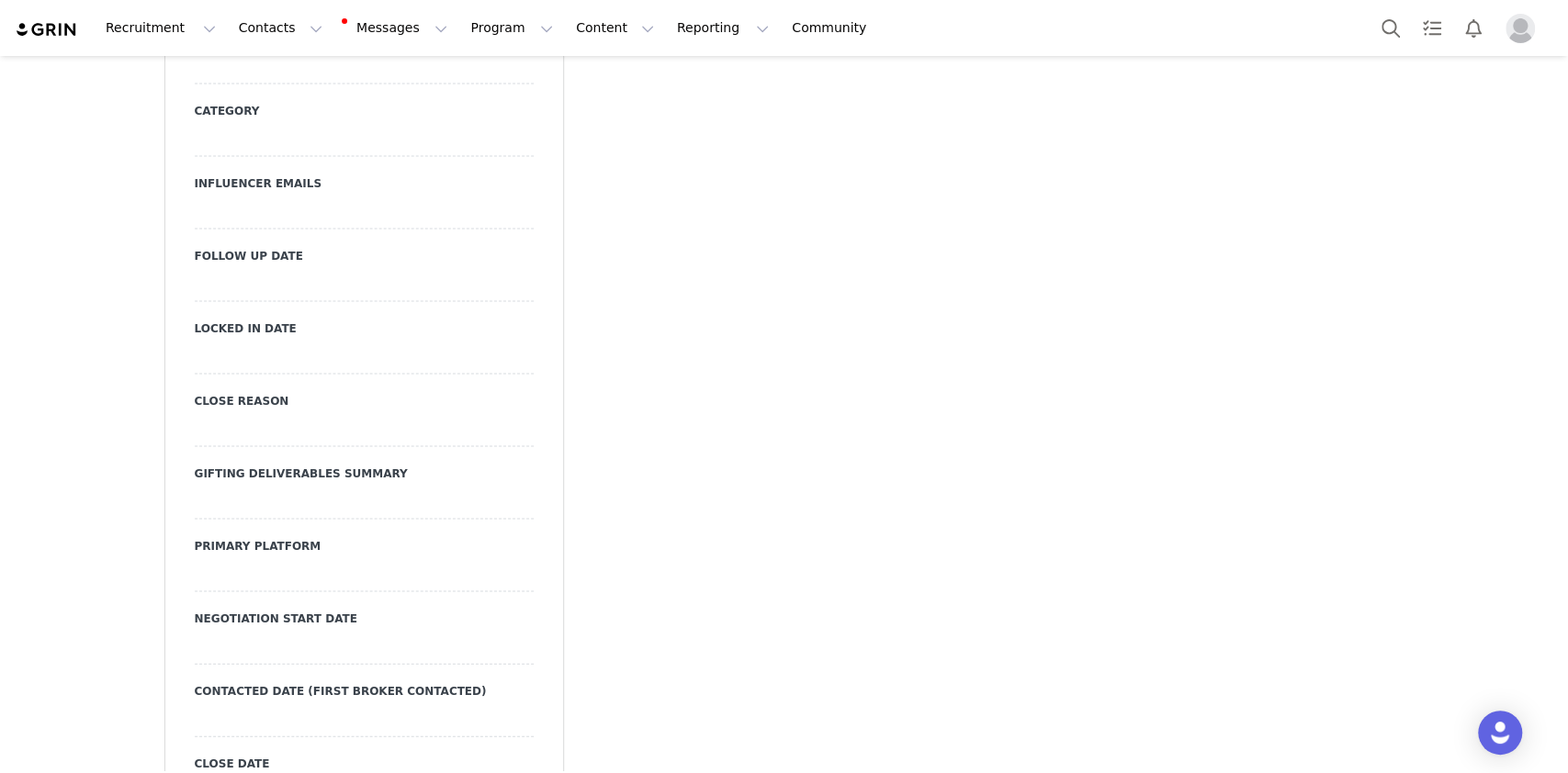
scroll to position [2204, 0]
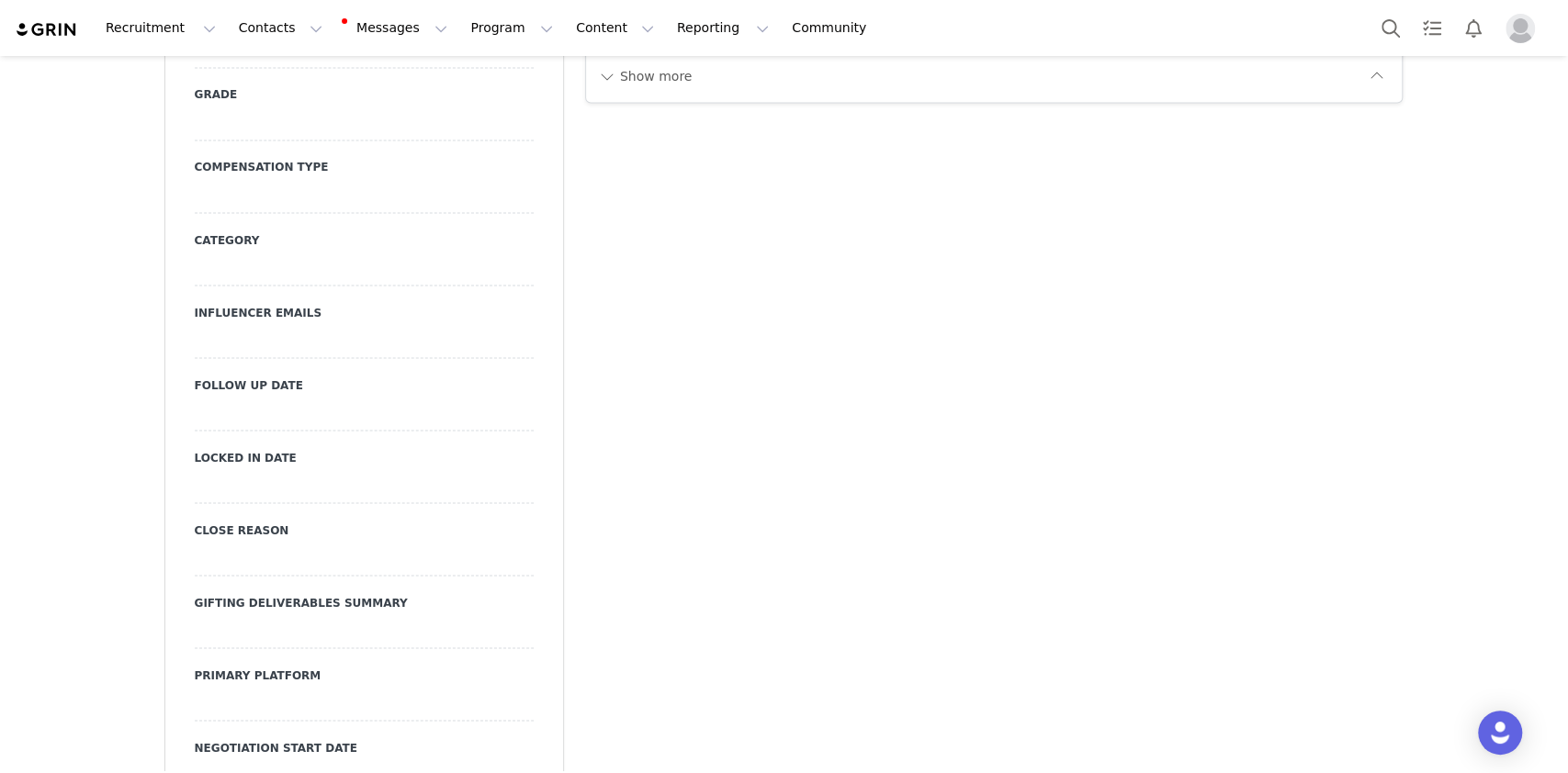
click at [284, 398] on div at bounding box center [364, 414] width 339 height 33
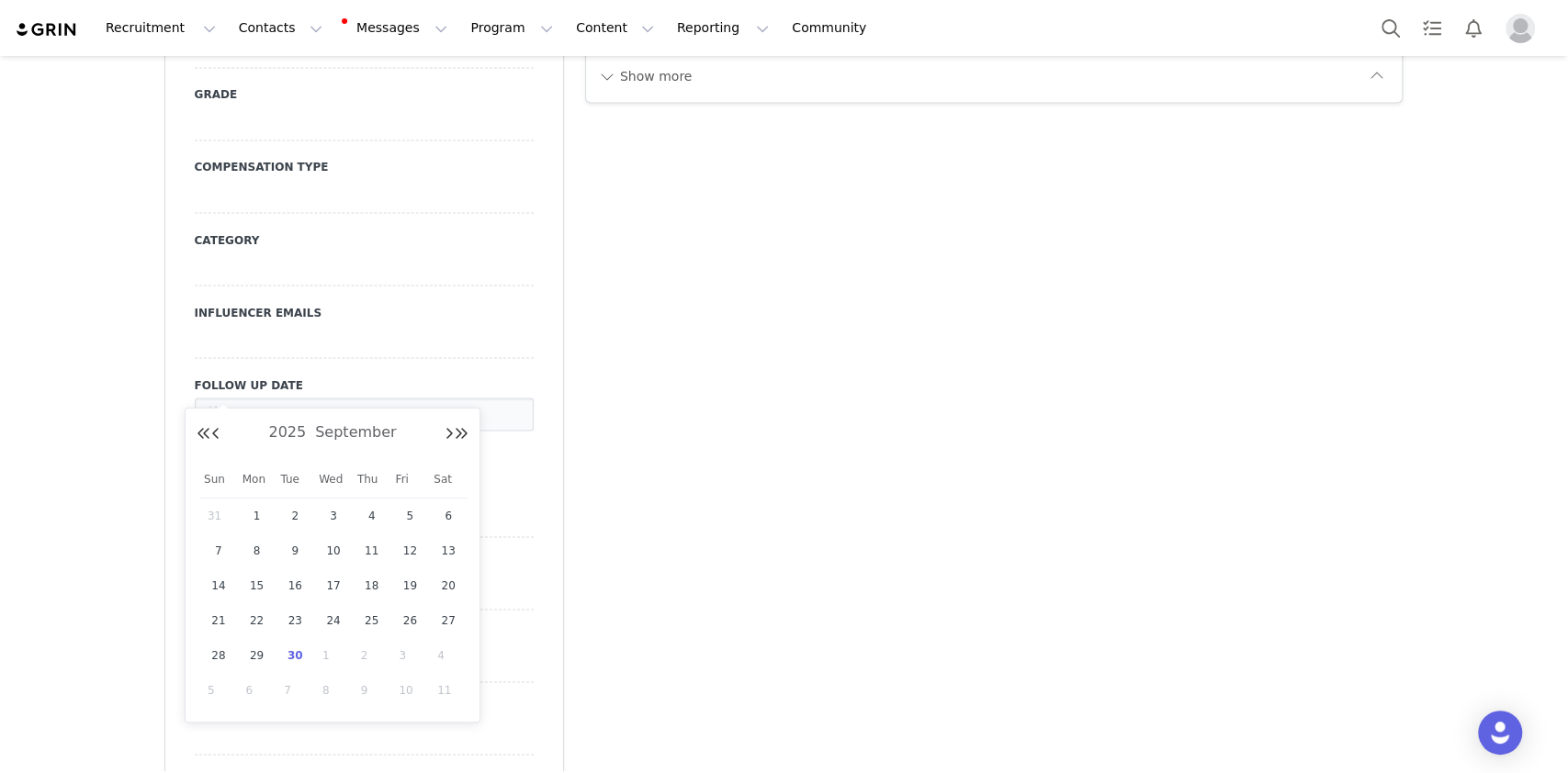
click at [284, 398] on input "text" at bounding box center [364, 414] width 339 height 33
click at [292, 661] on span "30" at bounding box center [295, 655] width 22 height 22
type input "Sep 30 2025"
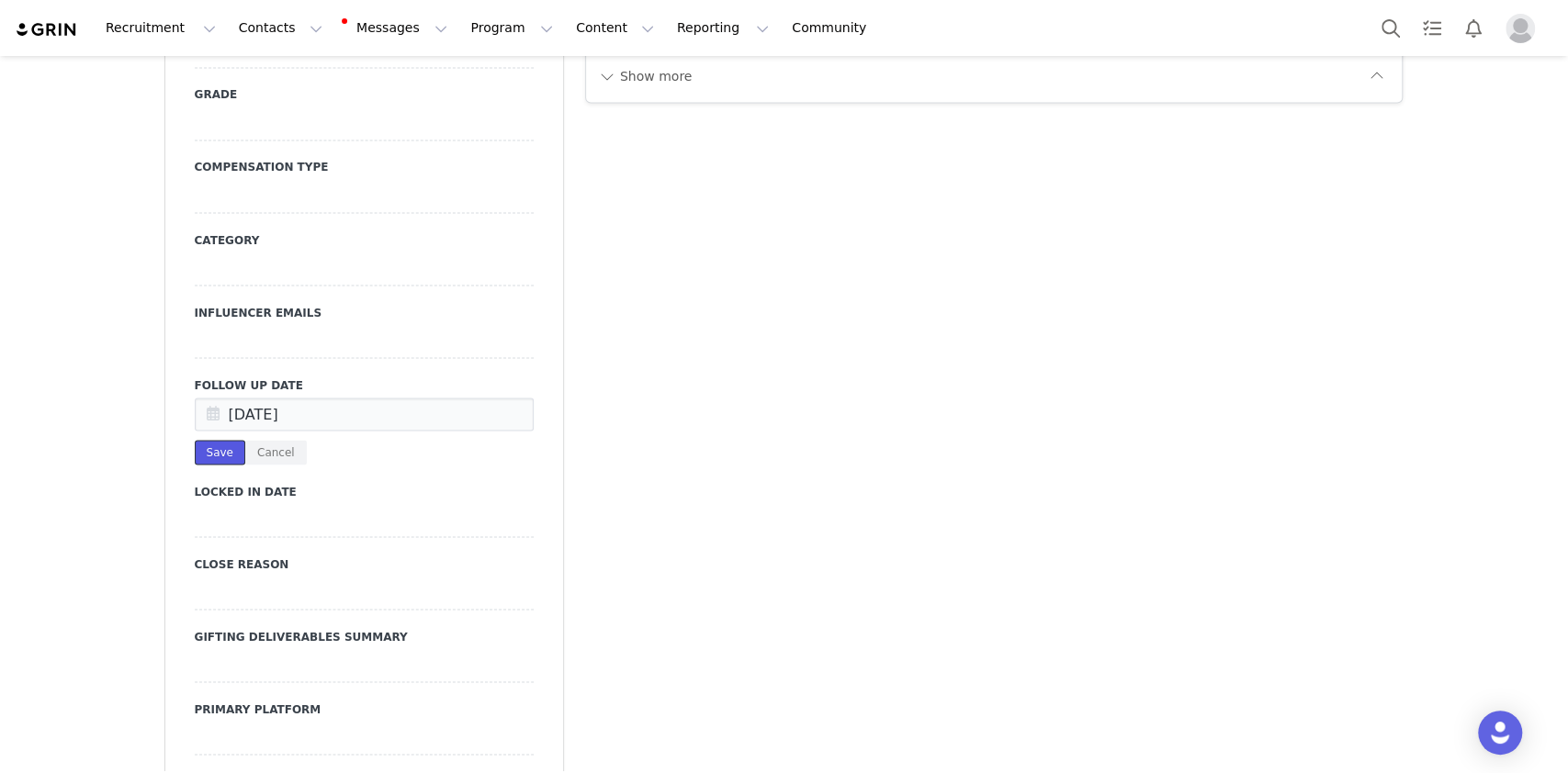
click at [201, 439] on button "Save" at bounding box center [220, 451] width 50 height 25
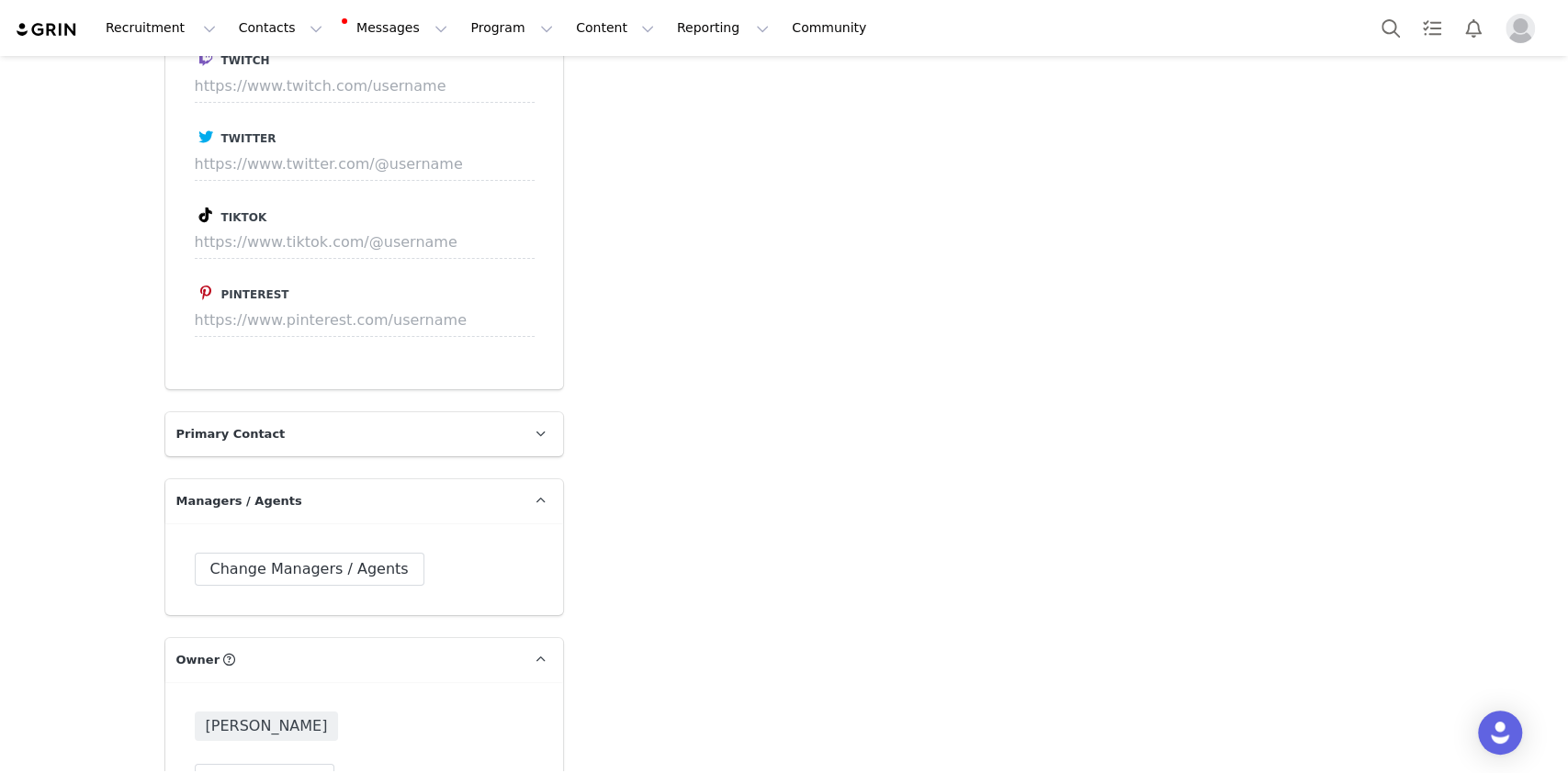
scroll to position [4163, 0]
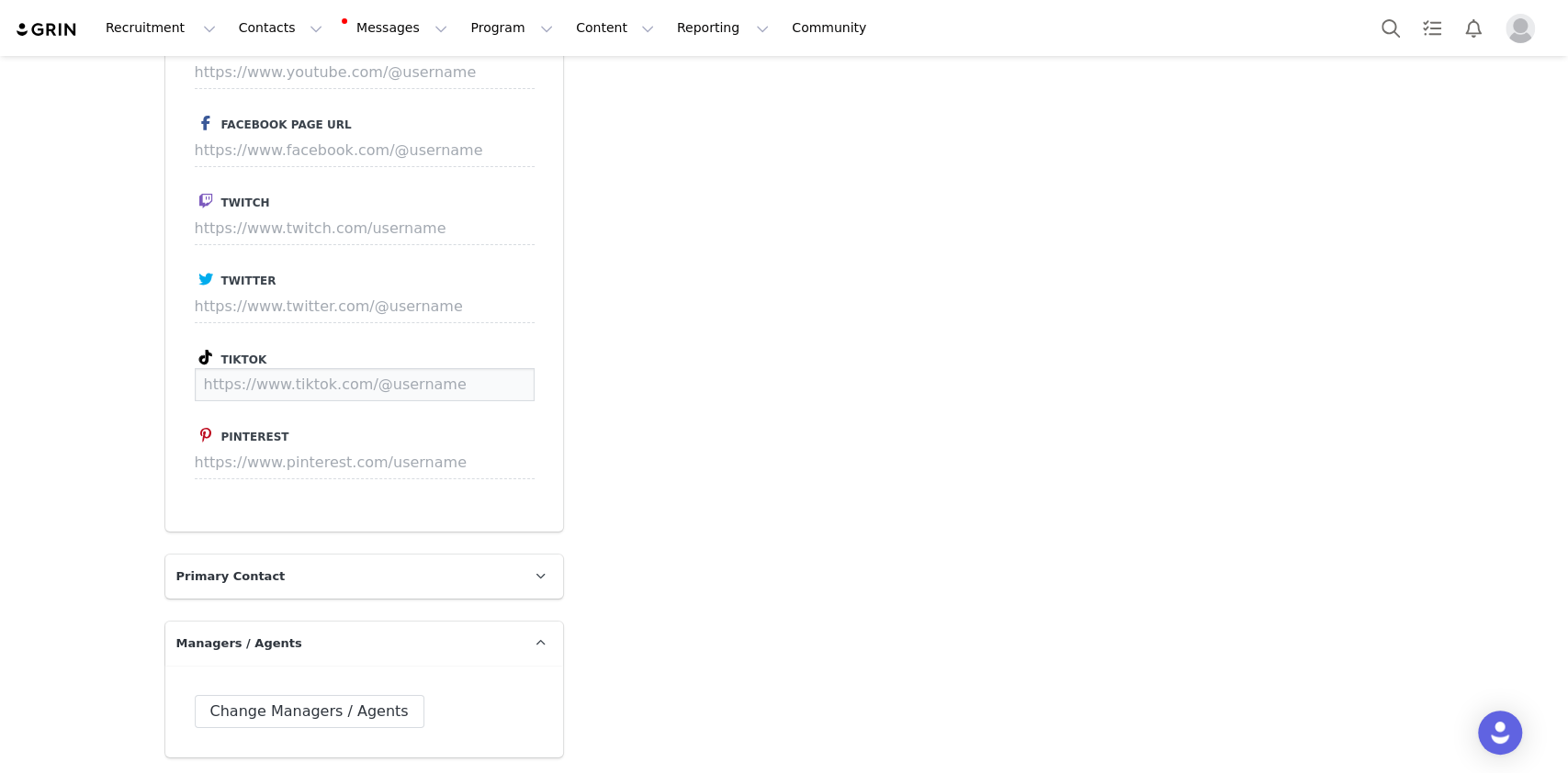
click at [280, 368] on input at bounding box center [364, 384] width 340 height 33
paste input "ali.knutson"
type input "https://www.tiktok.com/@ali.knutson"
click at [508, 368] on button "Save" at bounding box center [500, 384] width 67 height 33
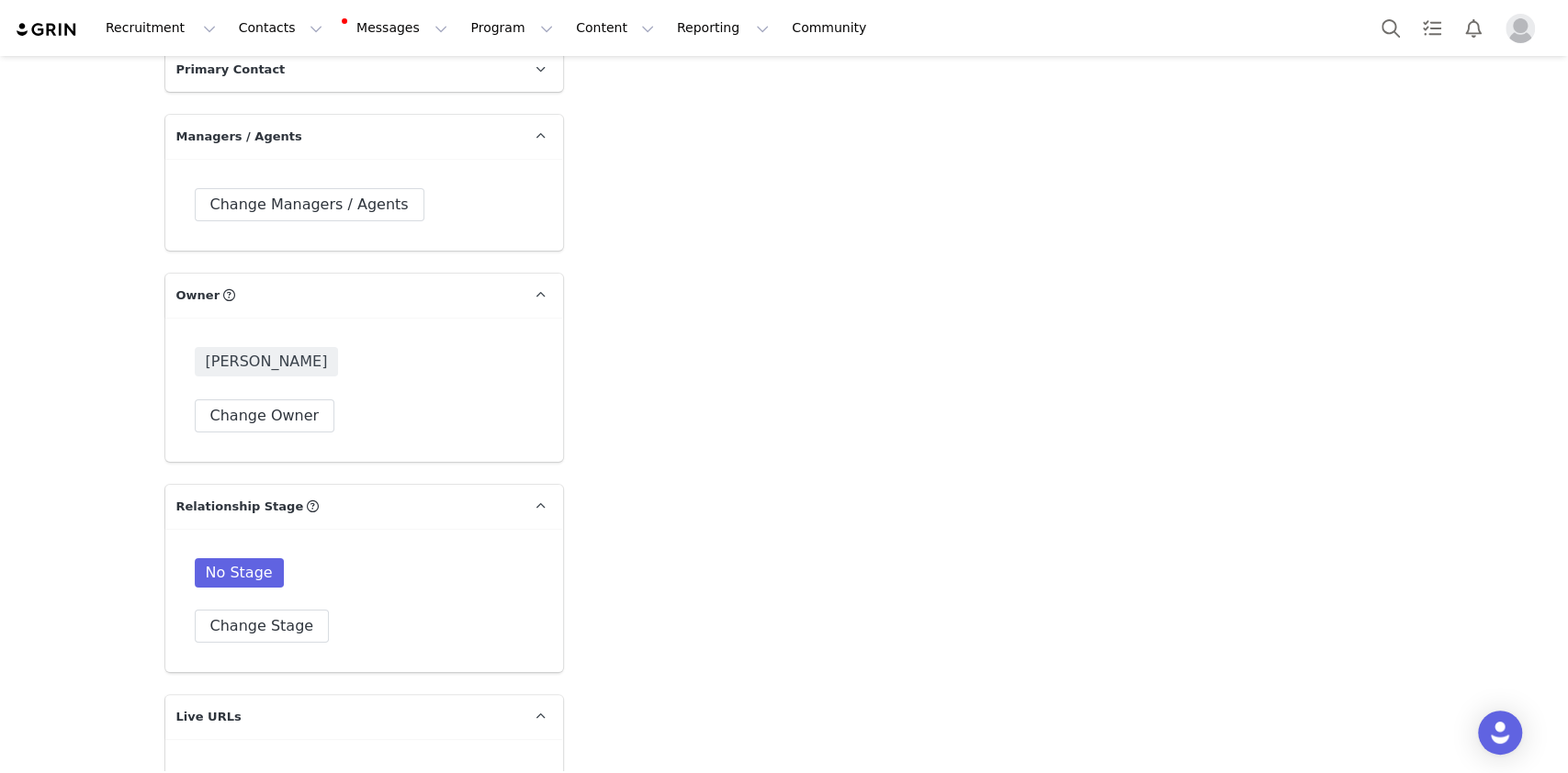
scroll to position [4776, 0]
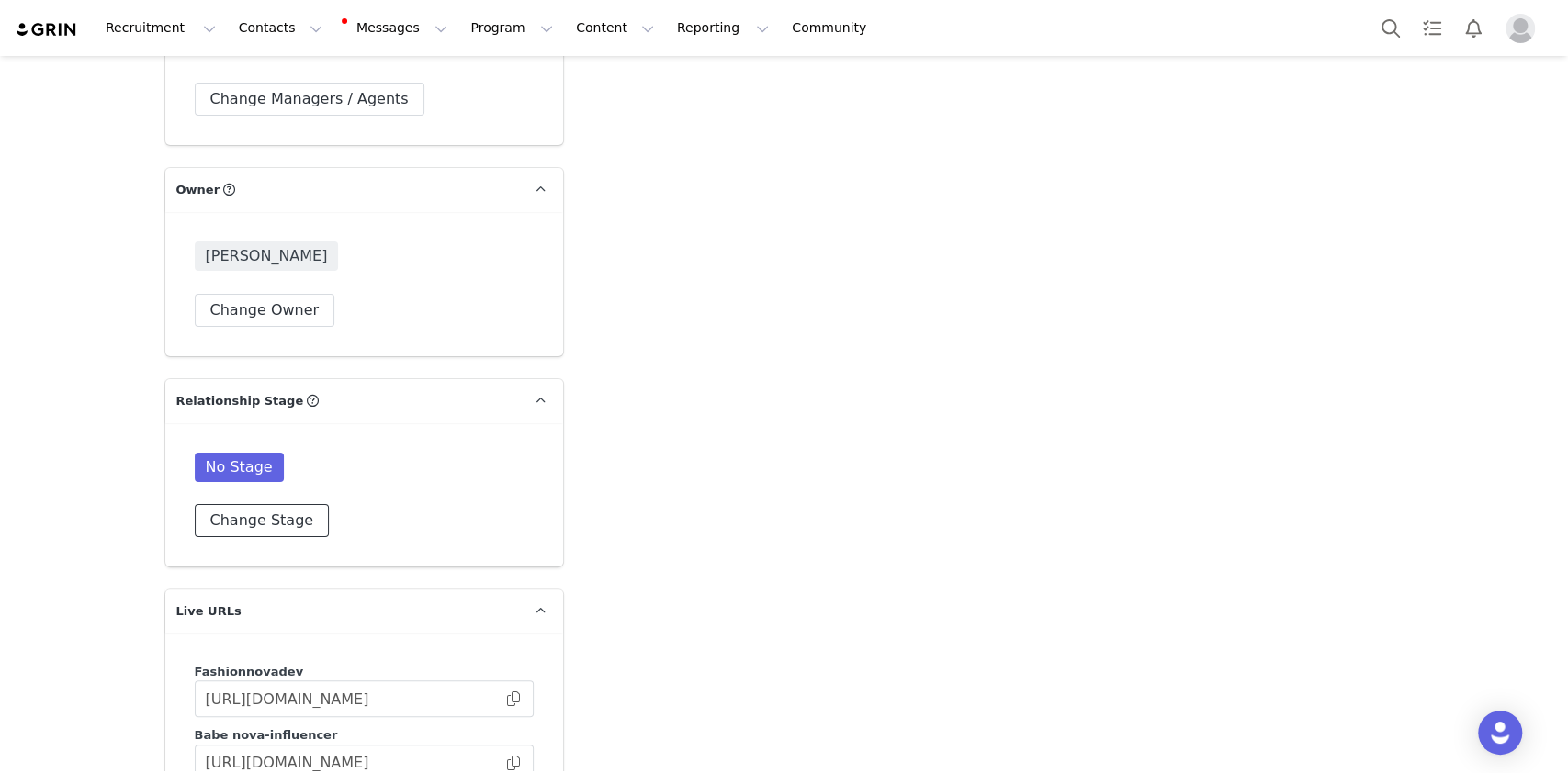
click at [248, 504] on button "Change Stage" at bounding box center [262, 520] width 135 height 33
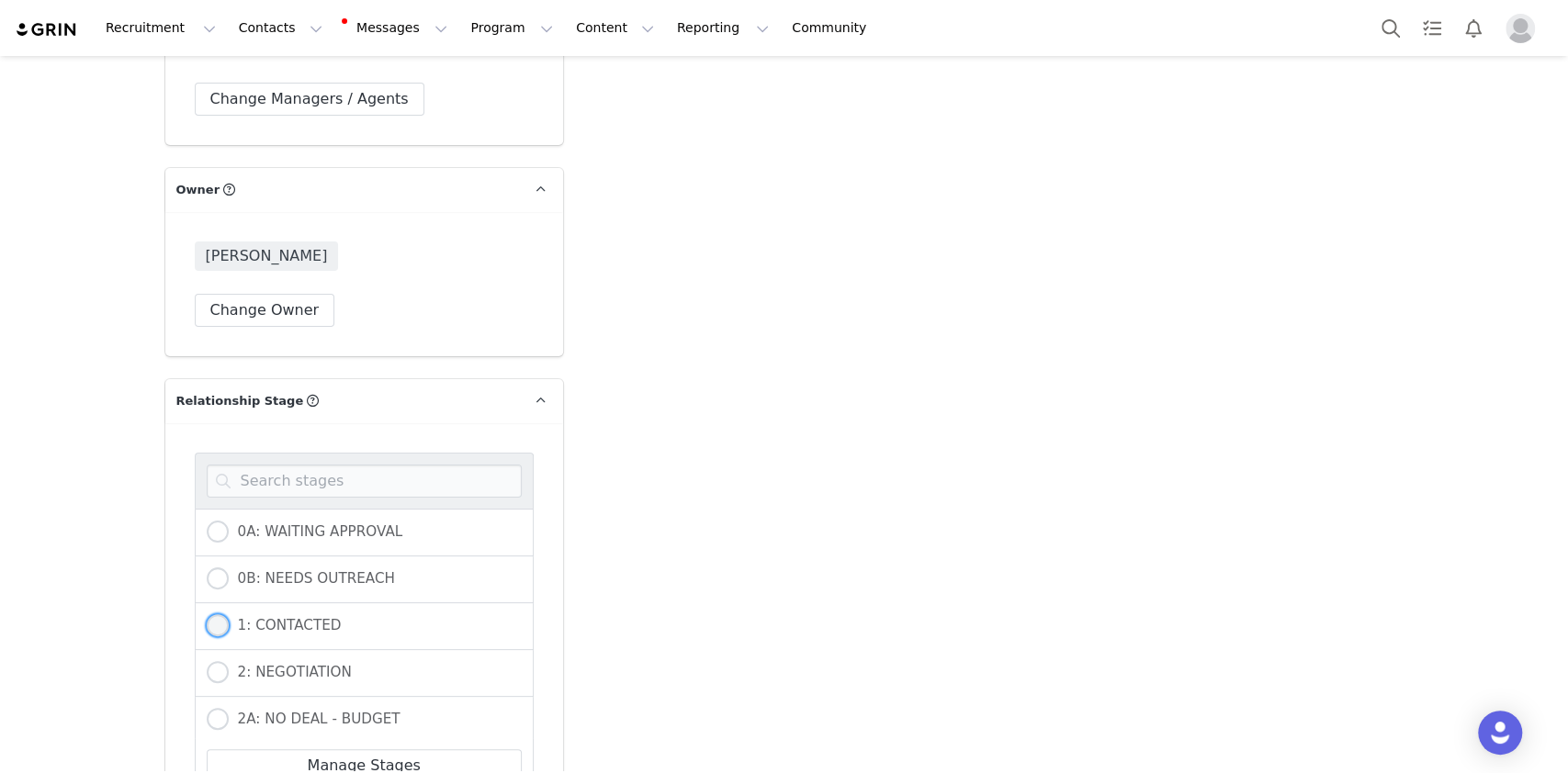
click at [255, 615] on label "1: CONTACTED" at bounding box center [274, 627] width 135 height 24
click at [229, 615] on input "1: CONTACTED" at bounding box center [218, 627] width 22 height 24
radio input "true"
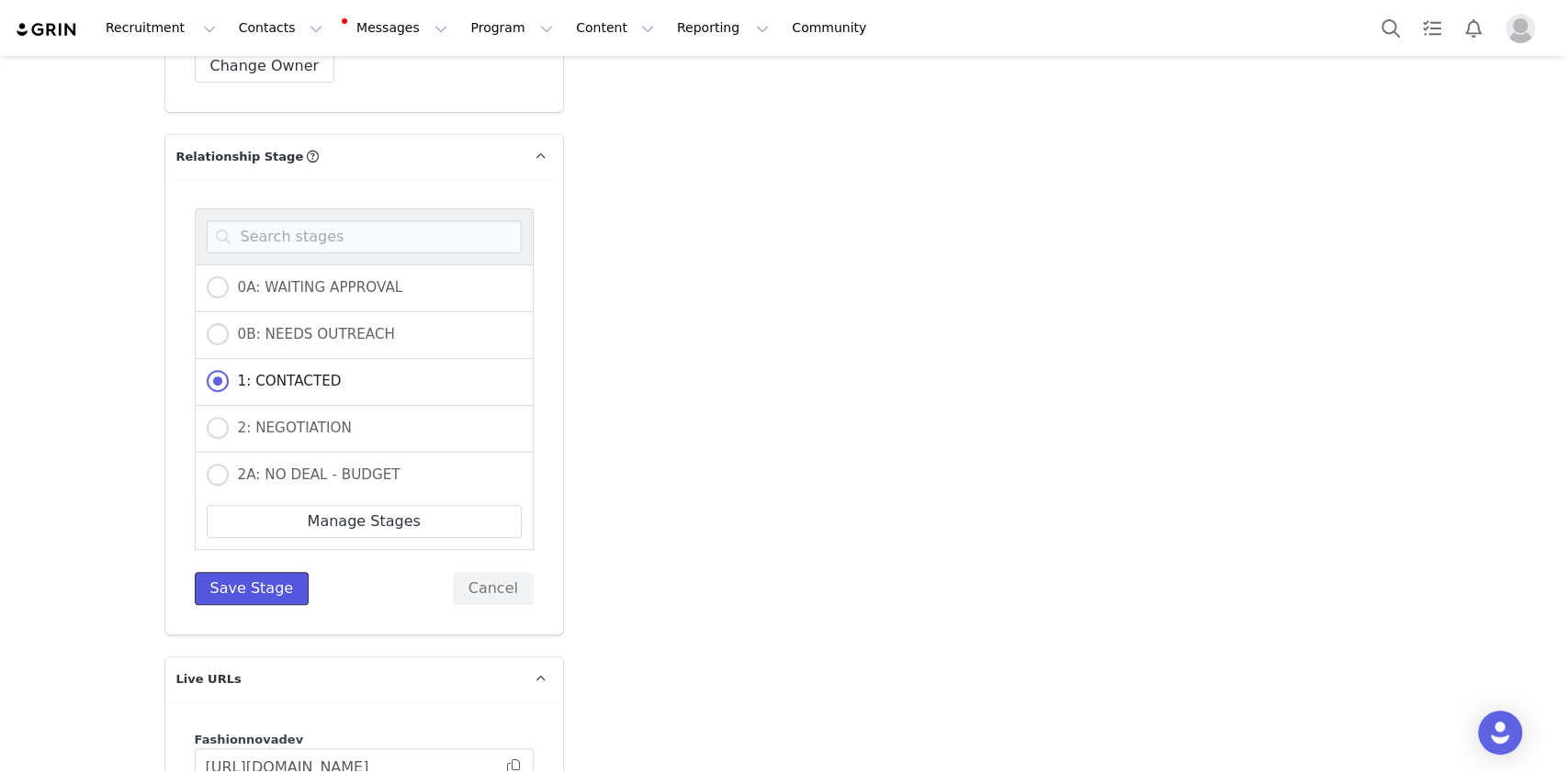
click at [239, 572] on button "Save Stage" at bounding box center [252, 588] width 115 height 33
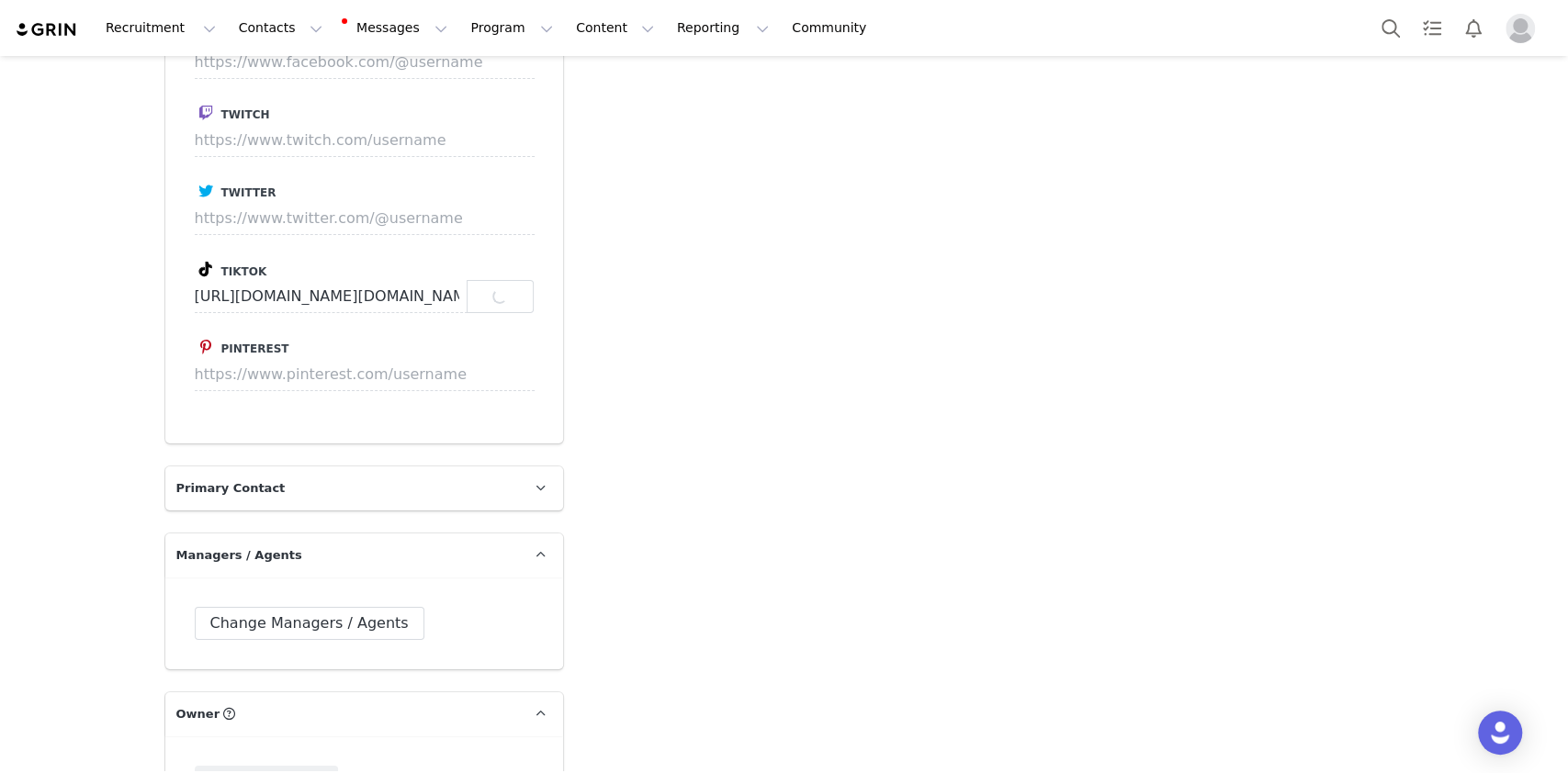
scroll to position [4163, 0]
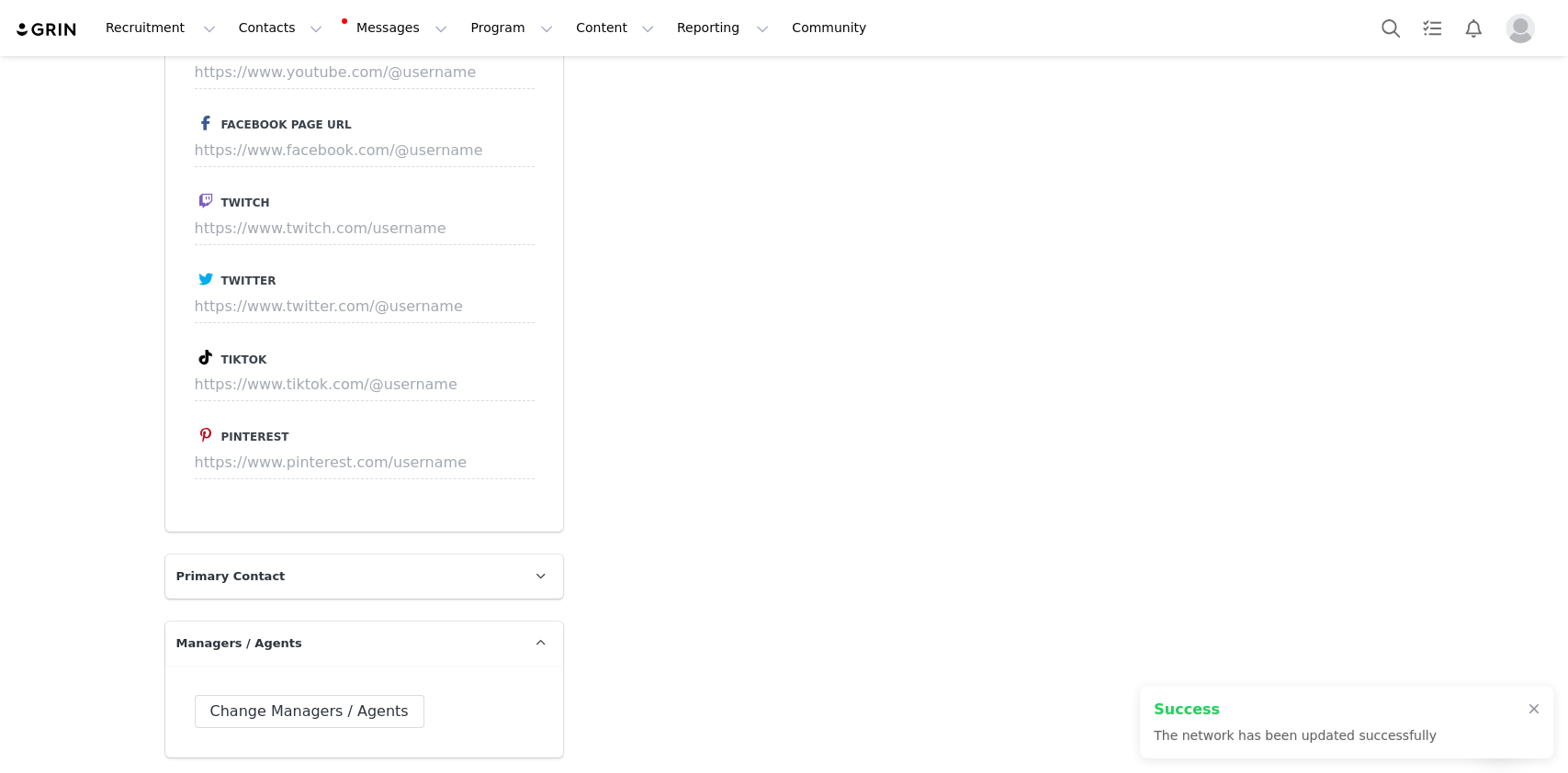
type input "https://www.tiktok.com/@ali.knutson"
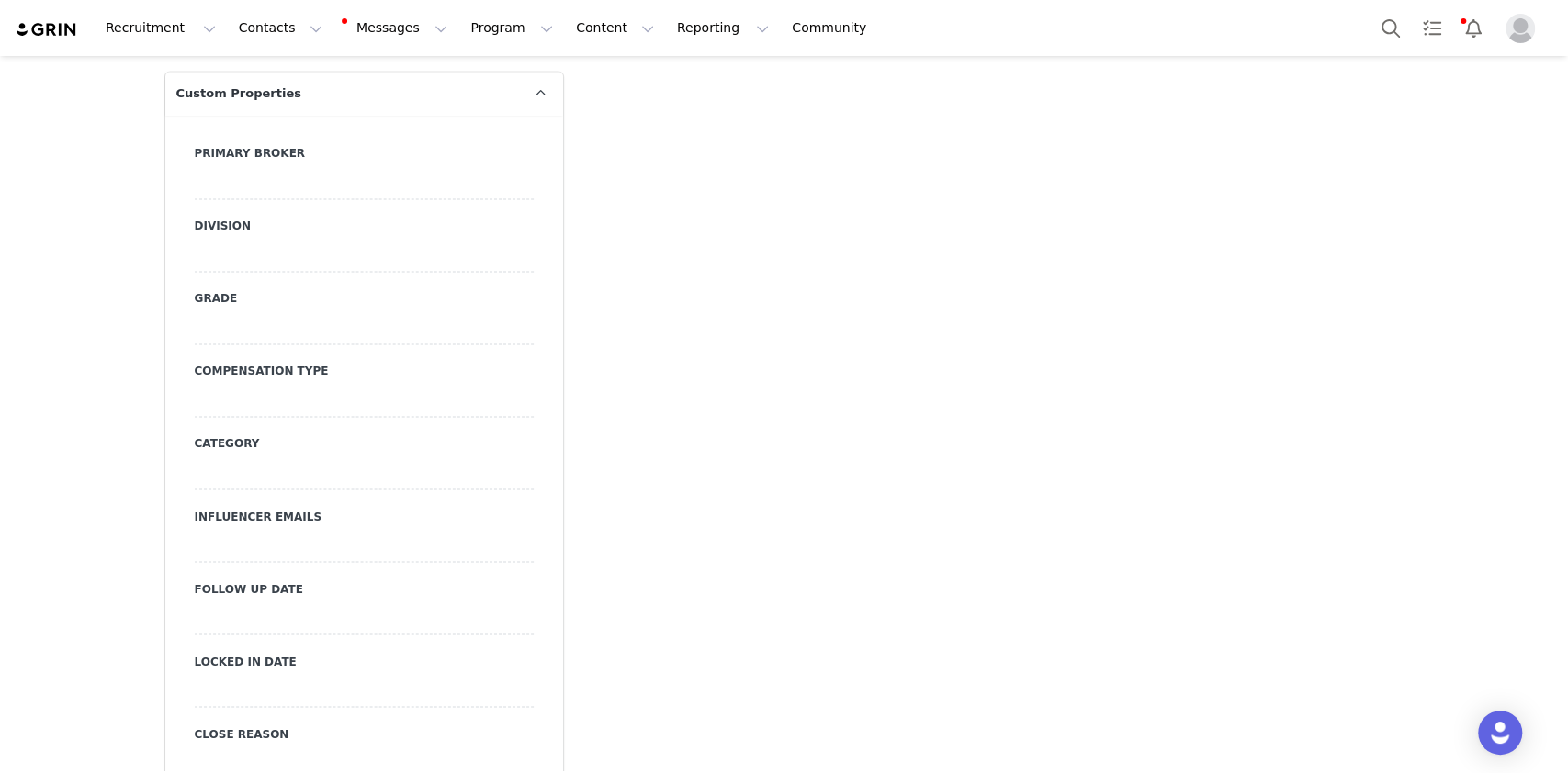
scroll to position [1748, 0]
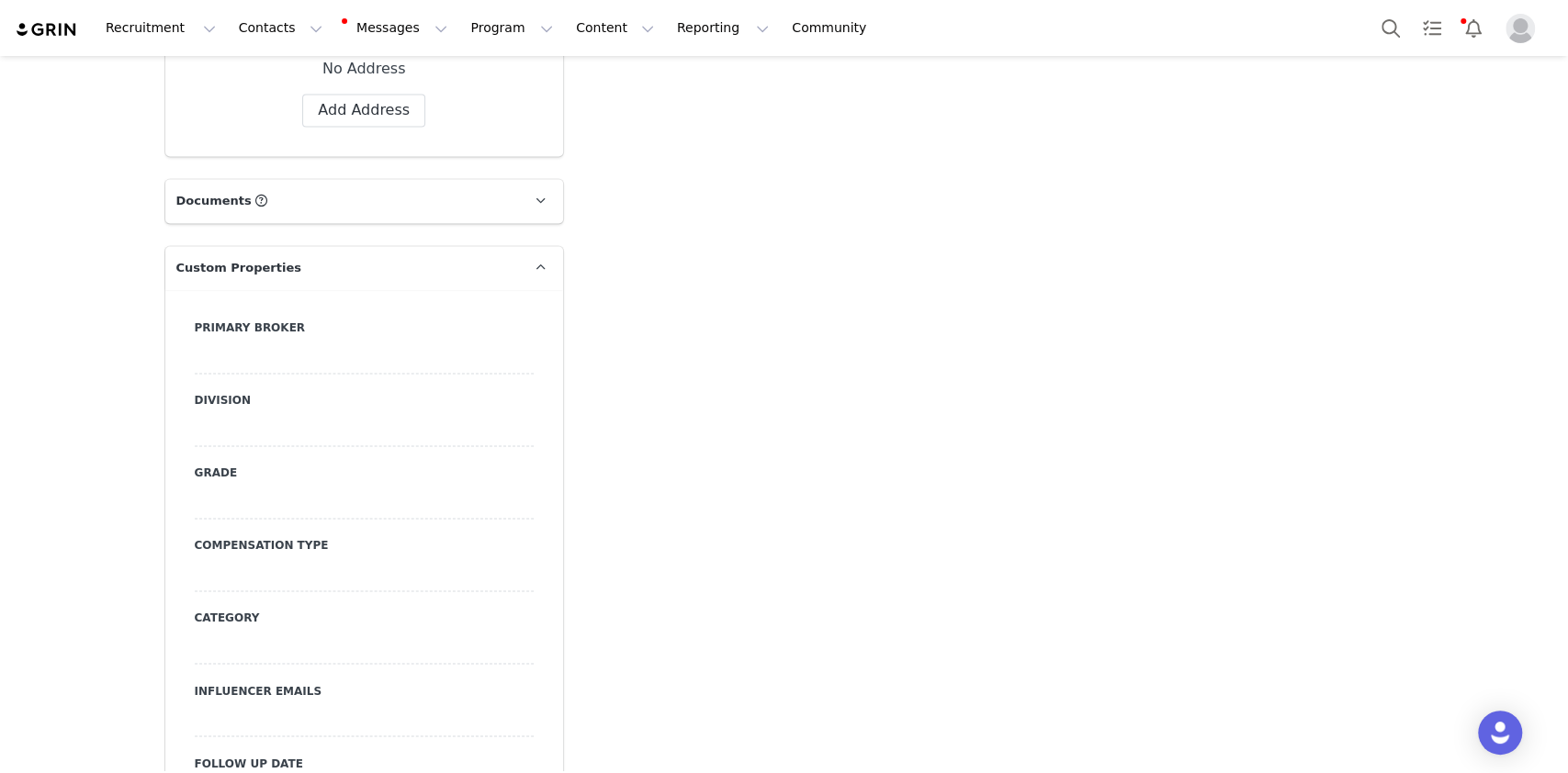
click at [300, 340] on div at bounding box center [364, 356] width 339 height 33
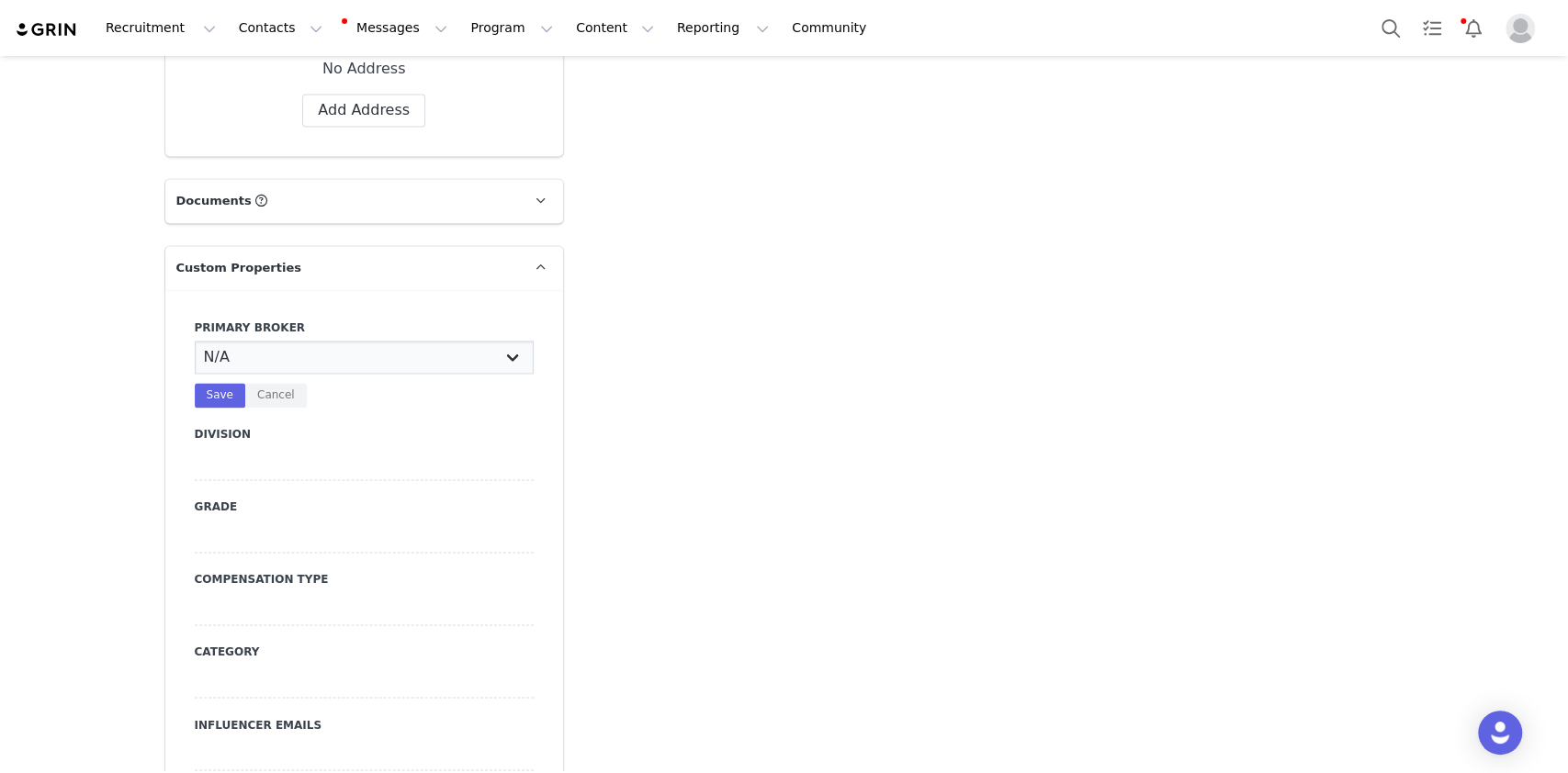
select select "Manon"
click at [195, 340] on select "N/A Erin Stephanie Jasmine Hedy Bre Evelyn Pacey Jonny Alex Ashley Mike Chabely…" at bounding box center [364, 356] width 339 height 33
click at [216, 383] on button "Save" at bounding box center [220, 395] width 50 height 25
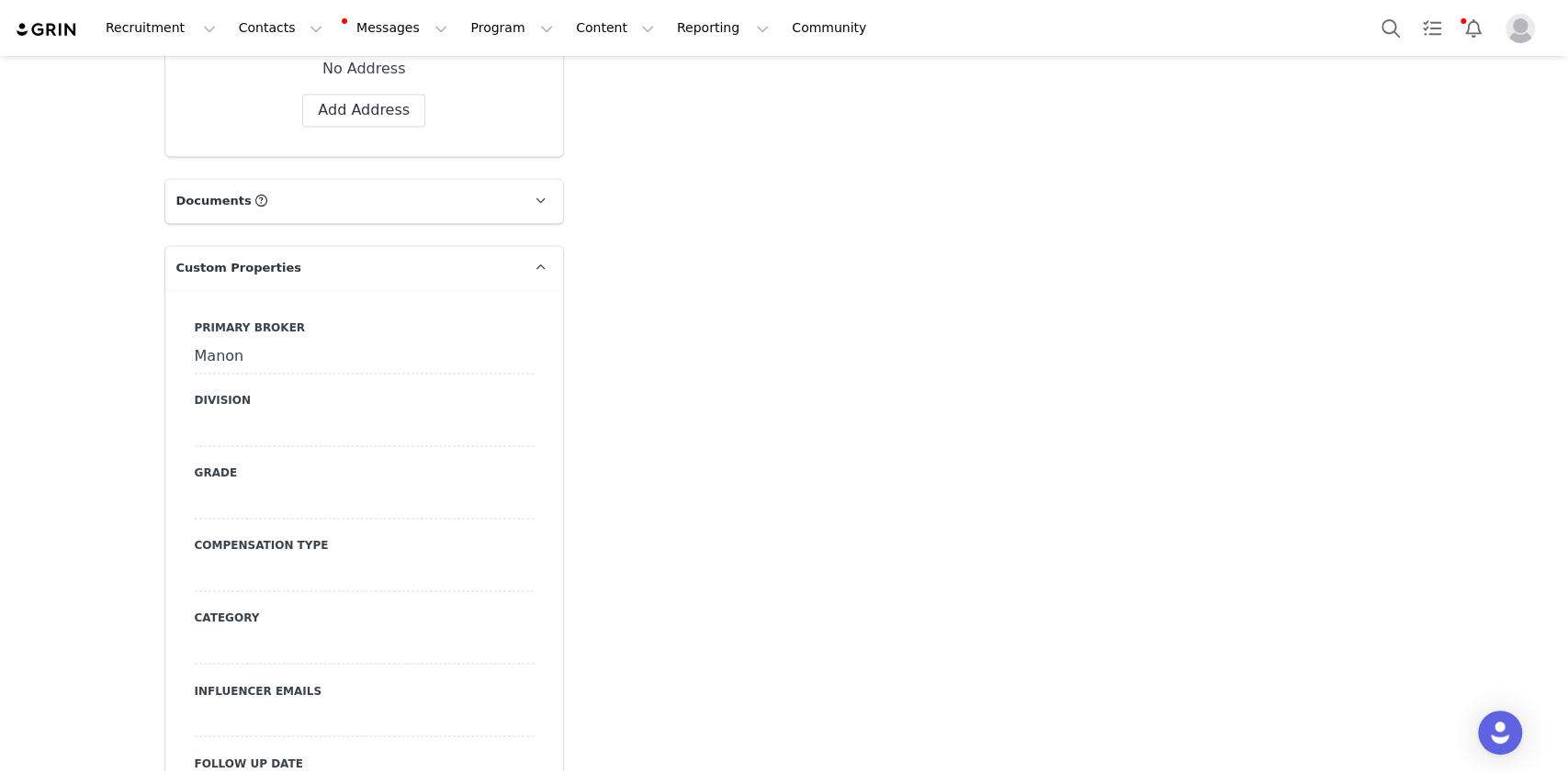
click at [342, 392] on div "Division" at bounding box center [364, 419] width 339 height 54
click at [341, 392] on div "Division" at bounding box center [364, 419] width 339 height 54
click at [318, 414] on div at bounding box center [364, 430] width 339 height 33
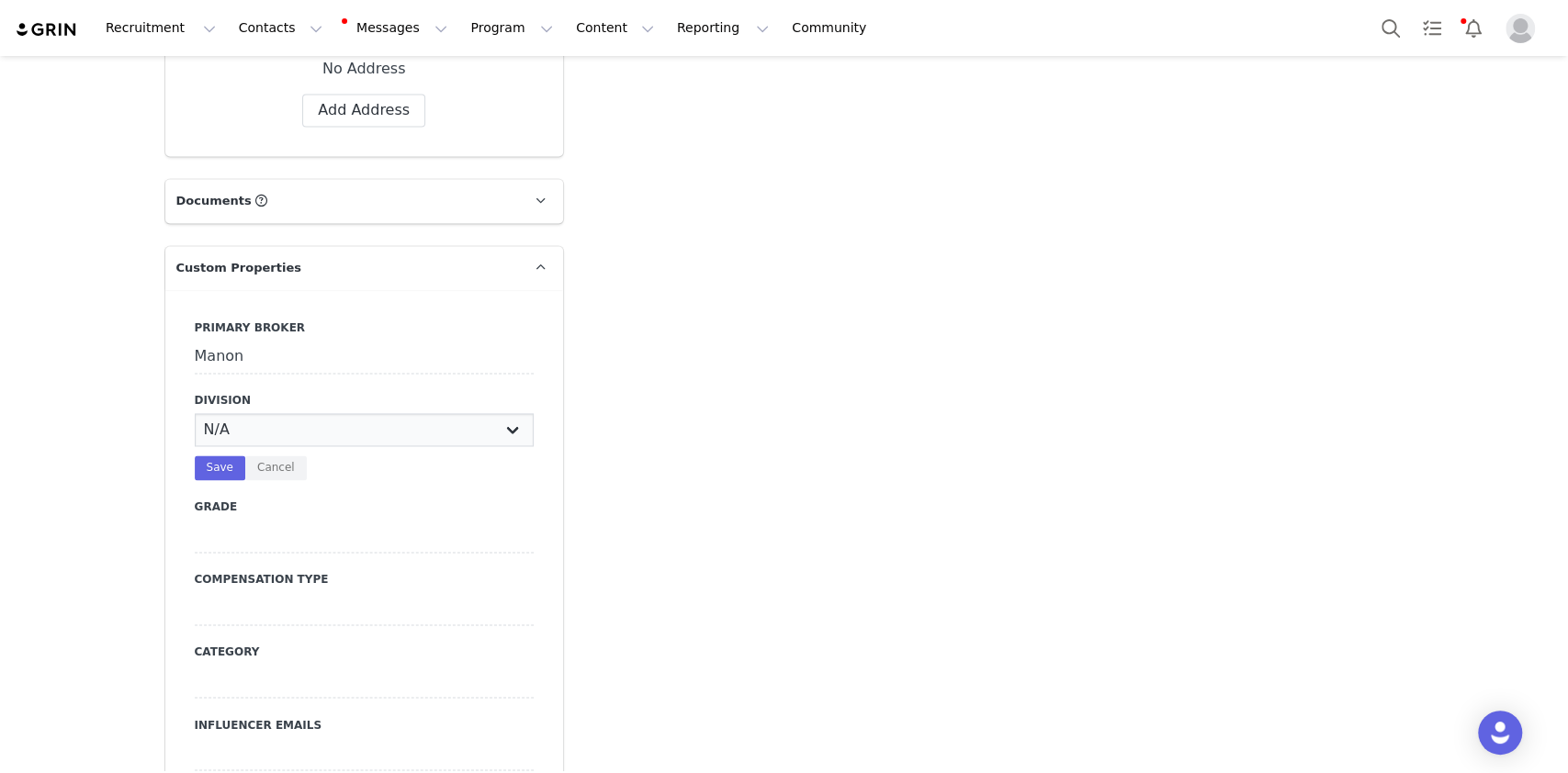
select select "Womens"
click at [195, 414] on select "N/A NOVA BEAUTY Womens Curve Mens Promo Nova Kids Maven Beauty Bombshell" at bounding box center [364, 430] width 339 height 33
click at [195, 455] on button "Save" at bounding box center [220, 467] width 50 height 25
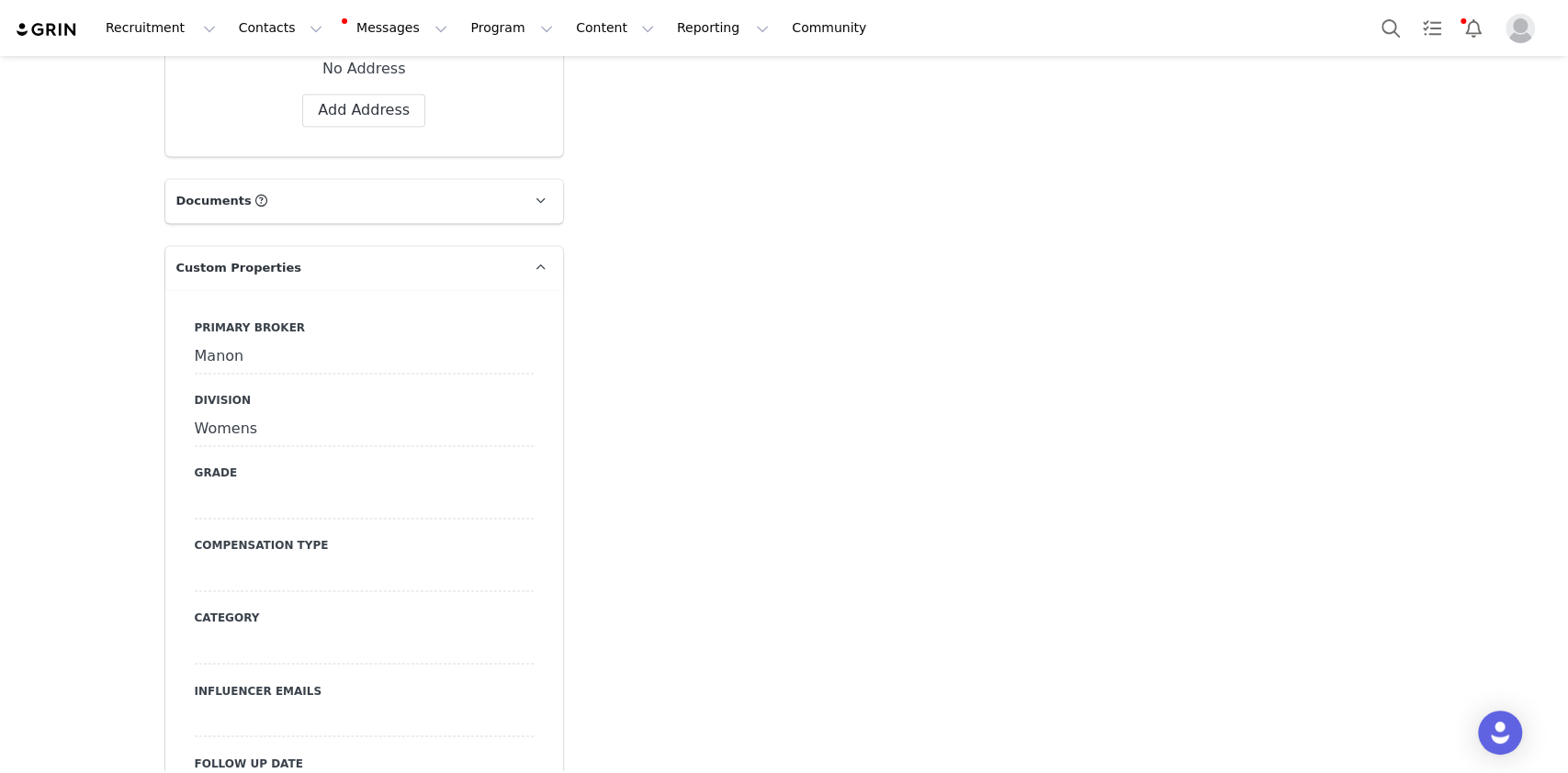
click at [258, 486] on div at bounding box center [364, 502] width 339 height 33
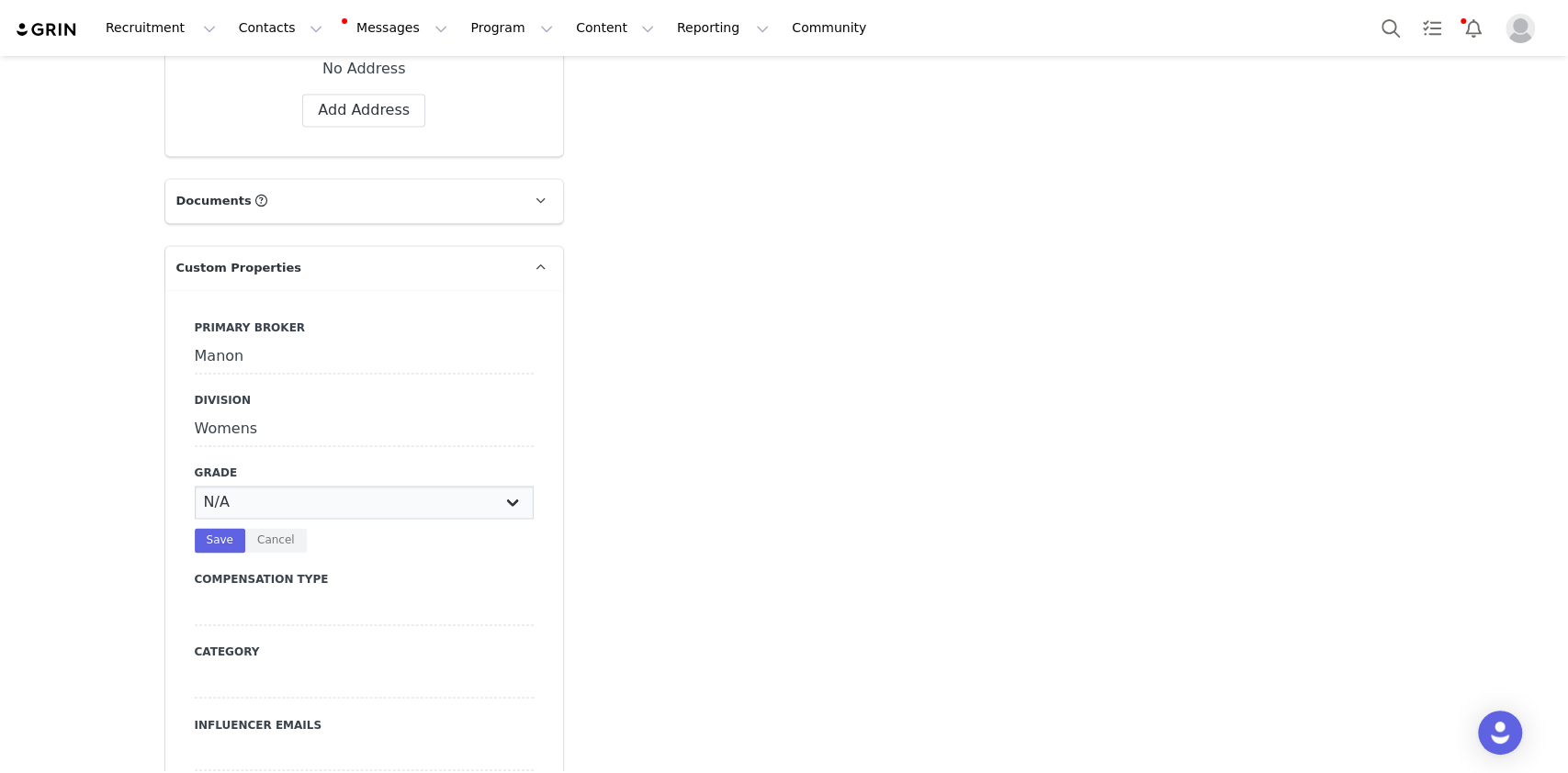
drag, startPoint x: 258, startPoint y: 472, endPoint x: 245, endPoint y: 481, distance: 15.8
click at [258, 486] on select "N/A A+ A B C D" at bounding box center [364, 502] width 339 height 33
select select "C"
click at [195, 486] on select "N/A A+ A B C D" at bounding box center [364, 502] width 339 height 33
click at [195, 529] on button "Save" at bounding box center [220, 540] width 50 height 25
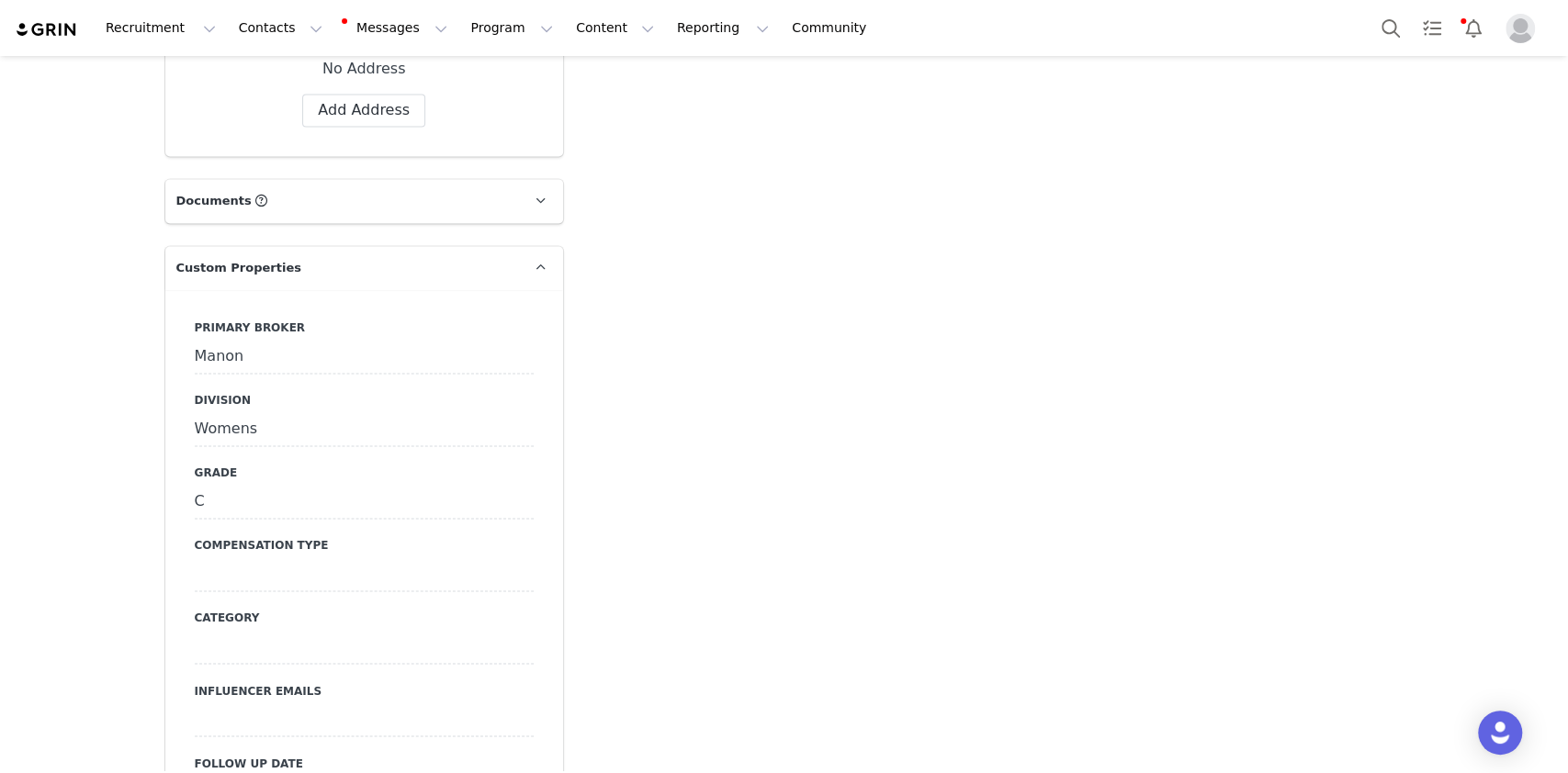
click at [293, 558] on div at bounding box center [364, 574] width 339 height 33
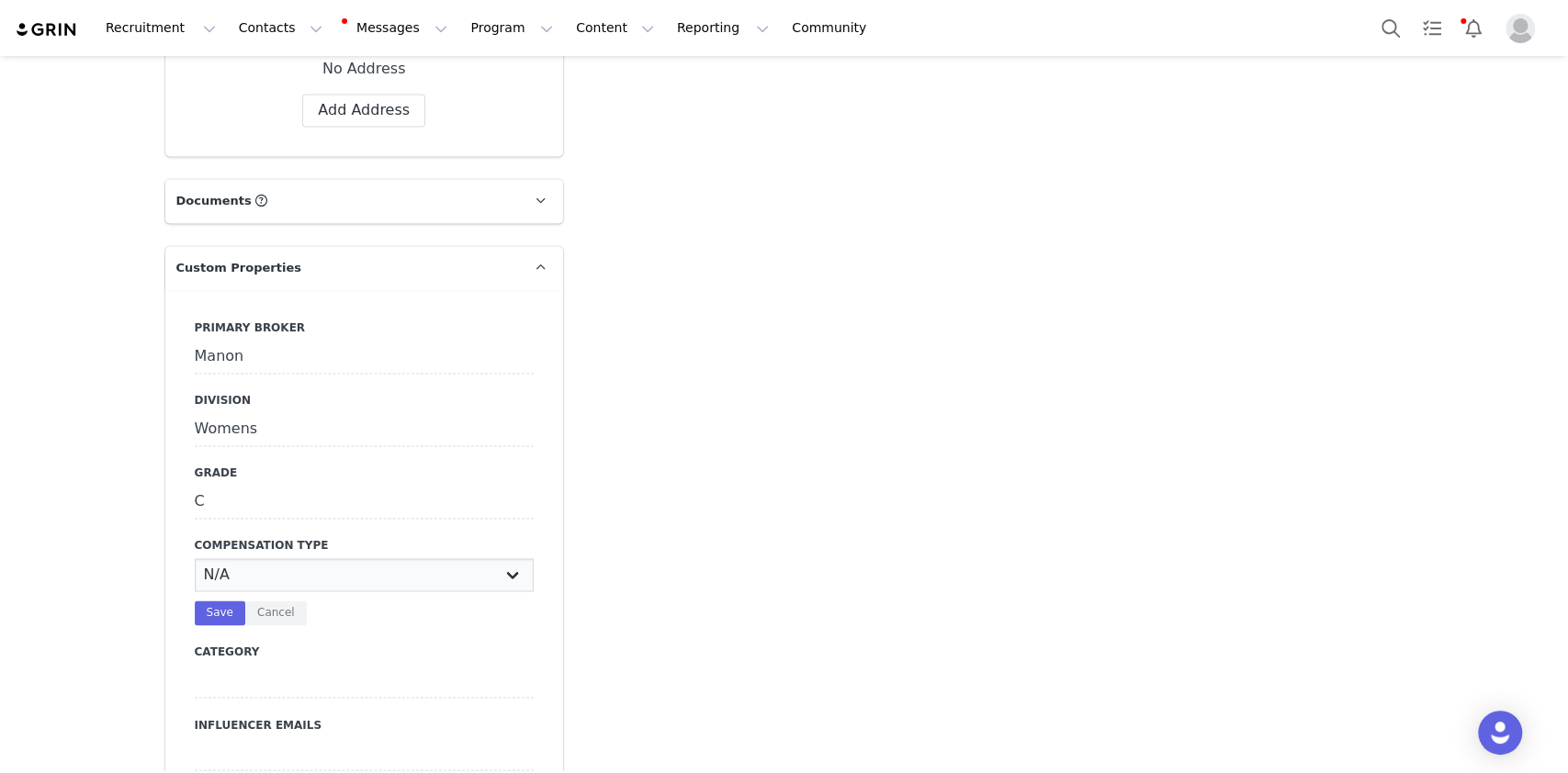
drag, startPoint x: 293, startPoint y: 545, endPoint x: 255, endPoint y: 554, distance: 39.1
click at [292, 558] on select "N/A Paid Post for Product" at bounding box center [364, 574] width 339 height 33
select select "Paid"
click at [195, 558] on select "N/A Paid Post for Product" at bounding box center [364, 574] width 339 height 33
click at [206, 601] on button "Save" at bounding box center [220, 613] width 50 height 25
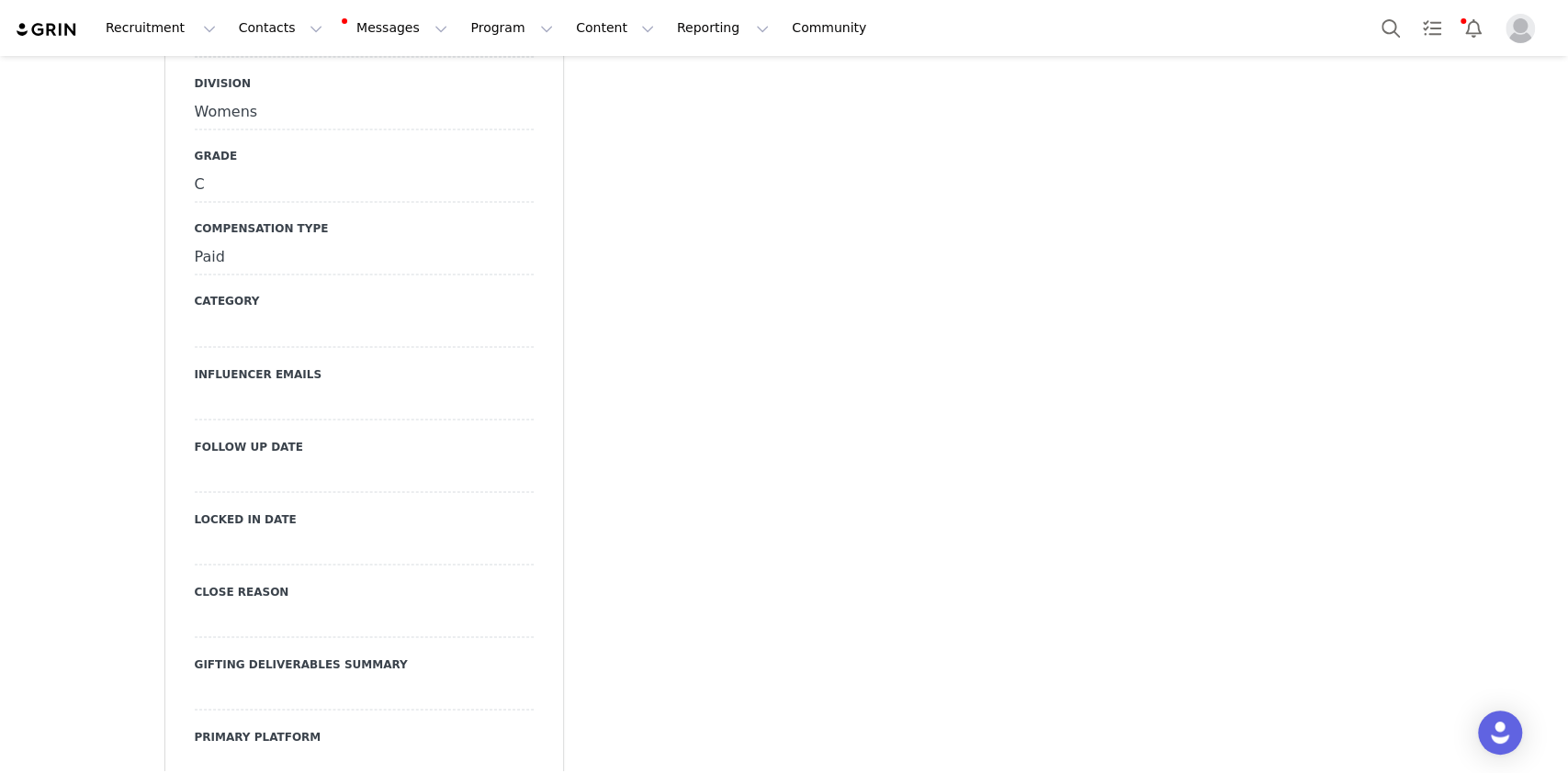
scroll to position [2115, 0]
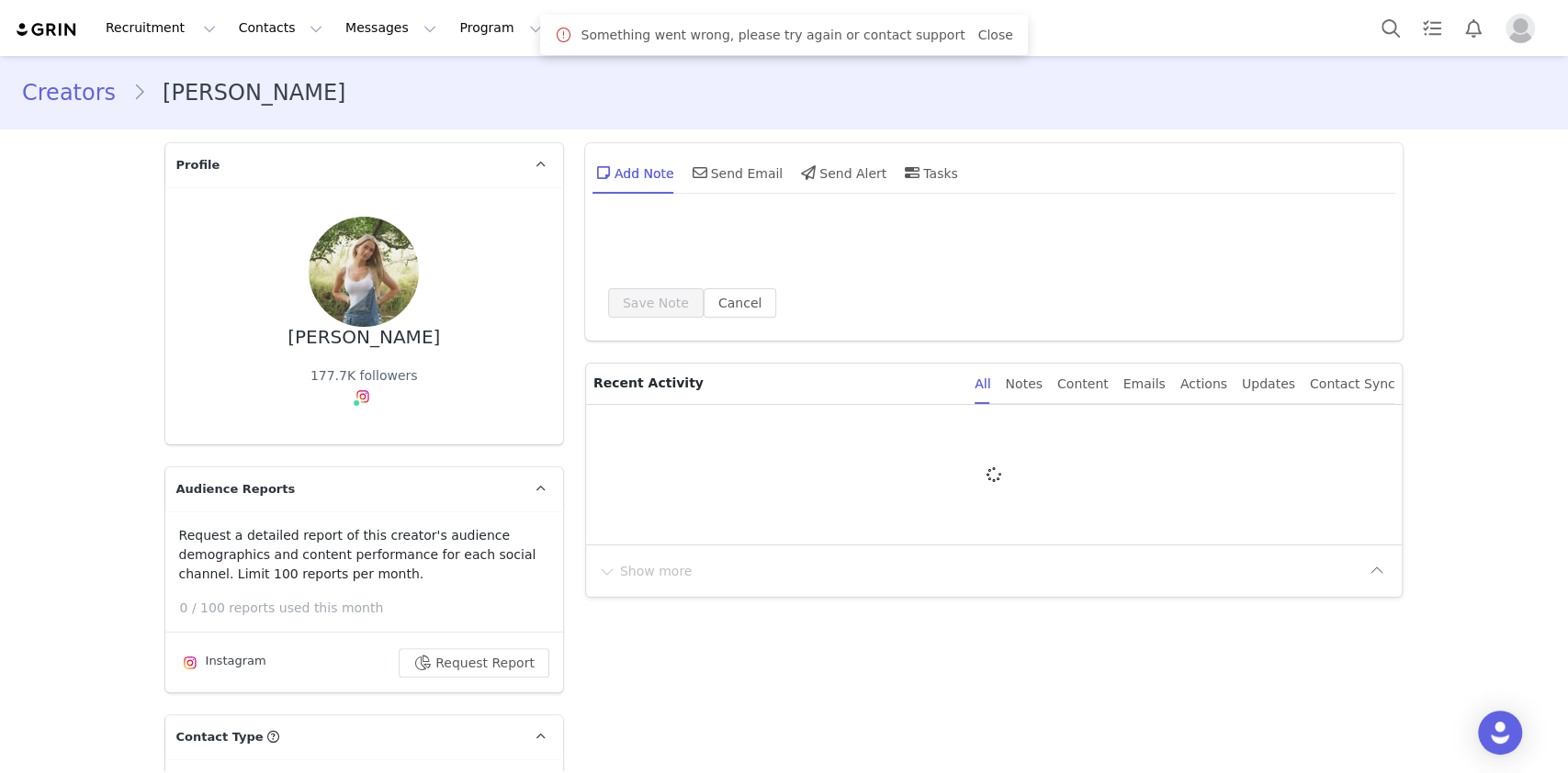
type input "+1 ([GEOGRAPHIC_DATA])"
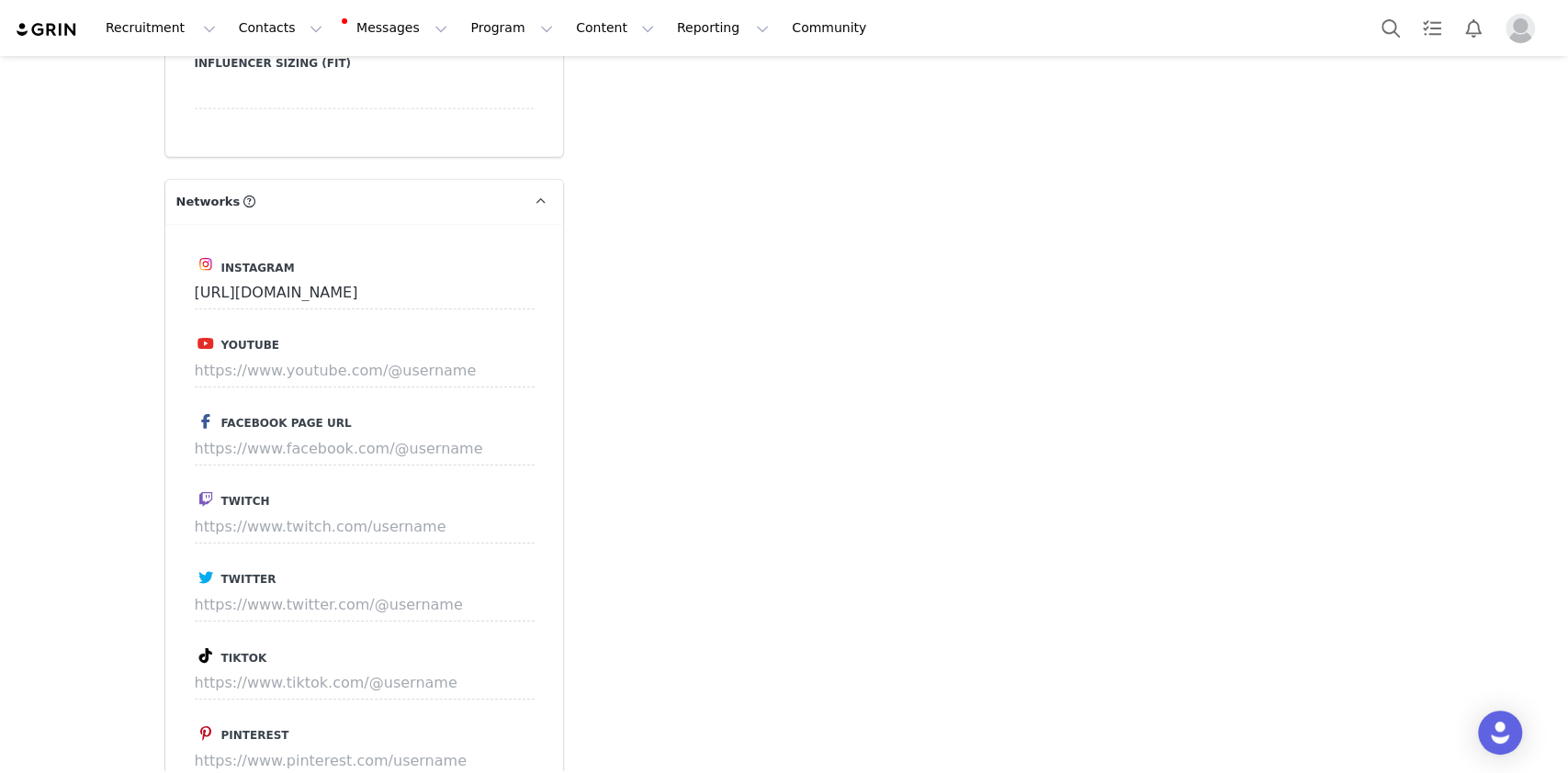
scroll to position [3918, 0]
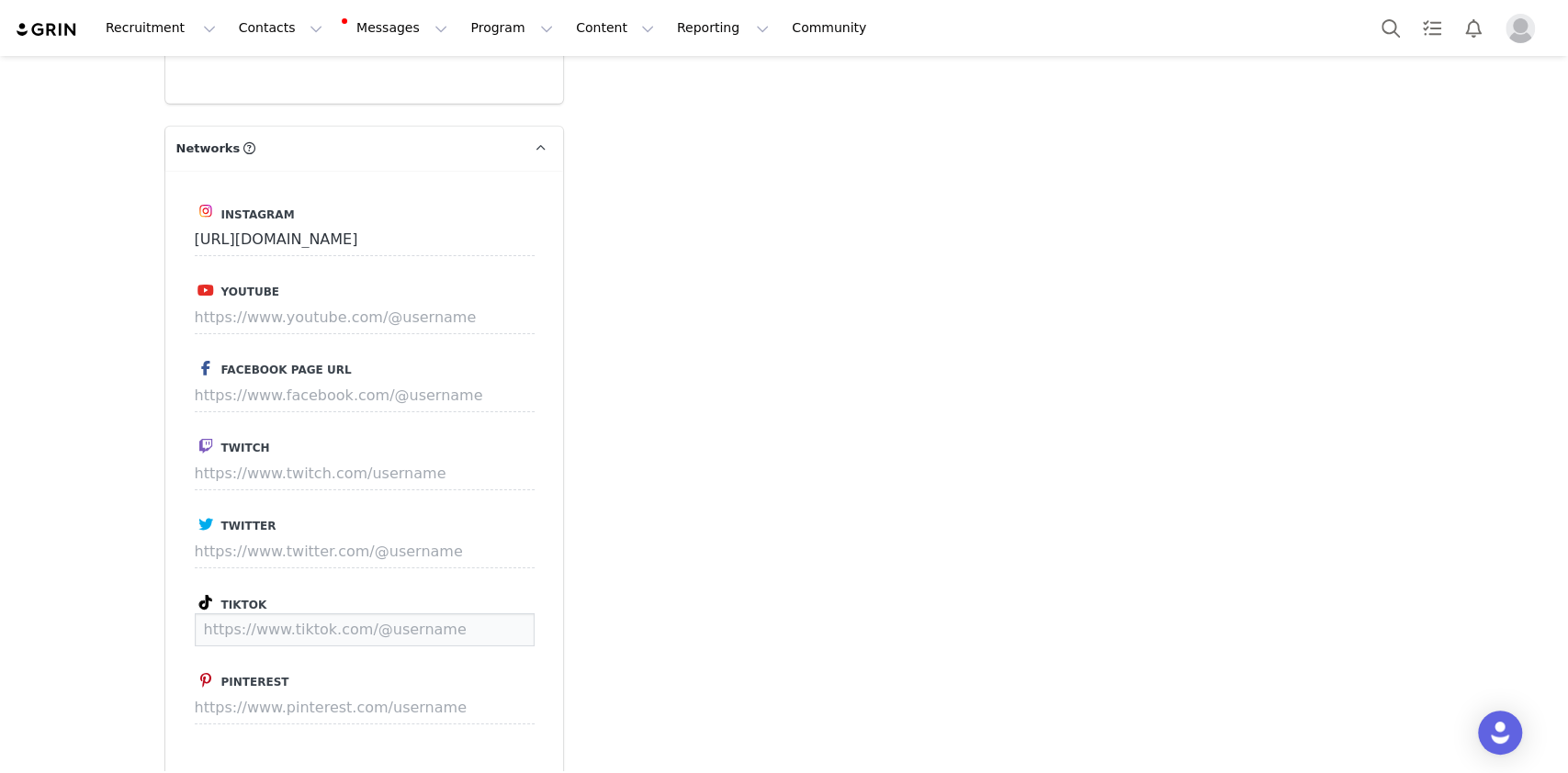
click at [298, 614] on input at bounding box center [364, 629] width 340 height 33
paste input "hannahrosieadkins"
type input "[URL][DOMAIN_NAME]"
click at [491, 614] on button "Save" at bounding box center [500, 629] width 67 height 33
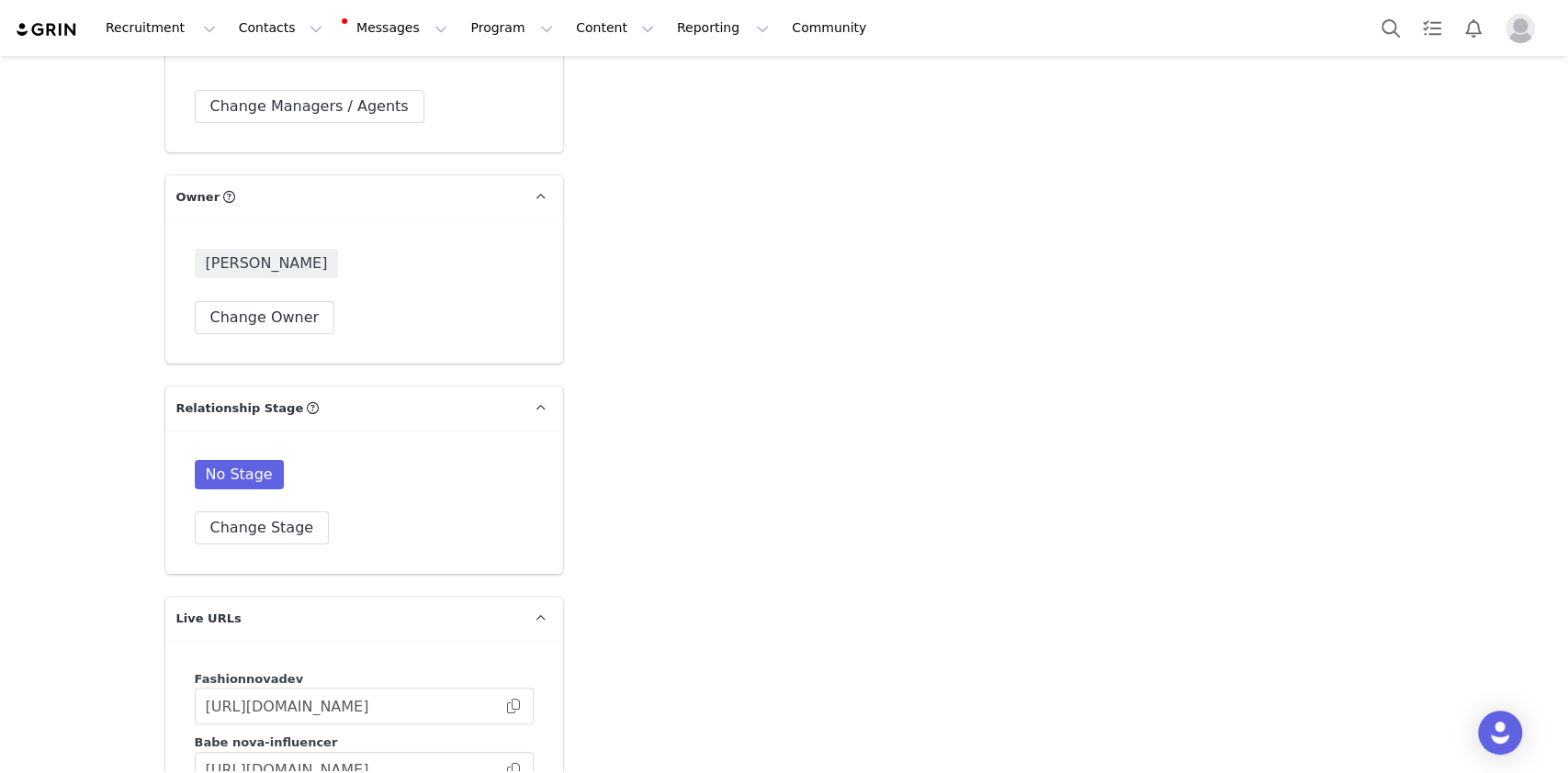
scroll to position [4776, 0]
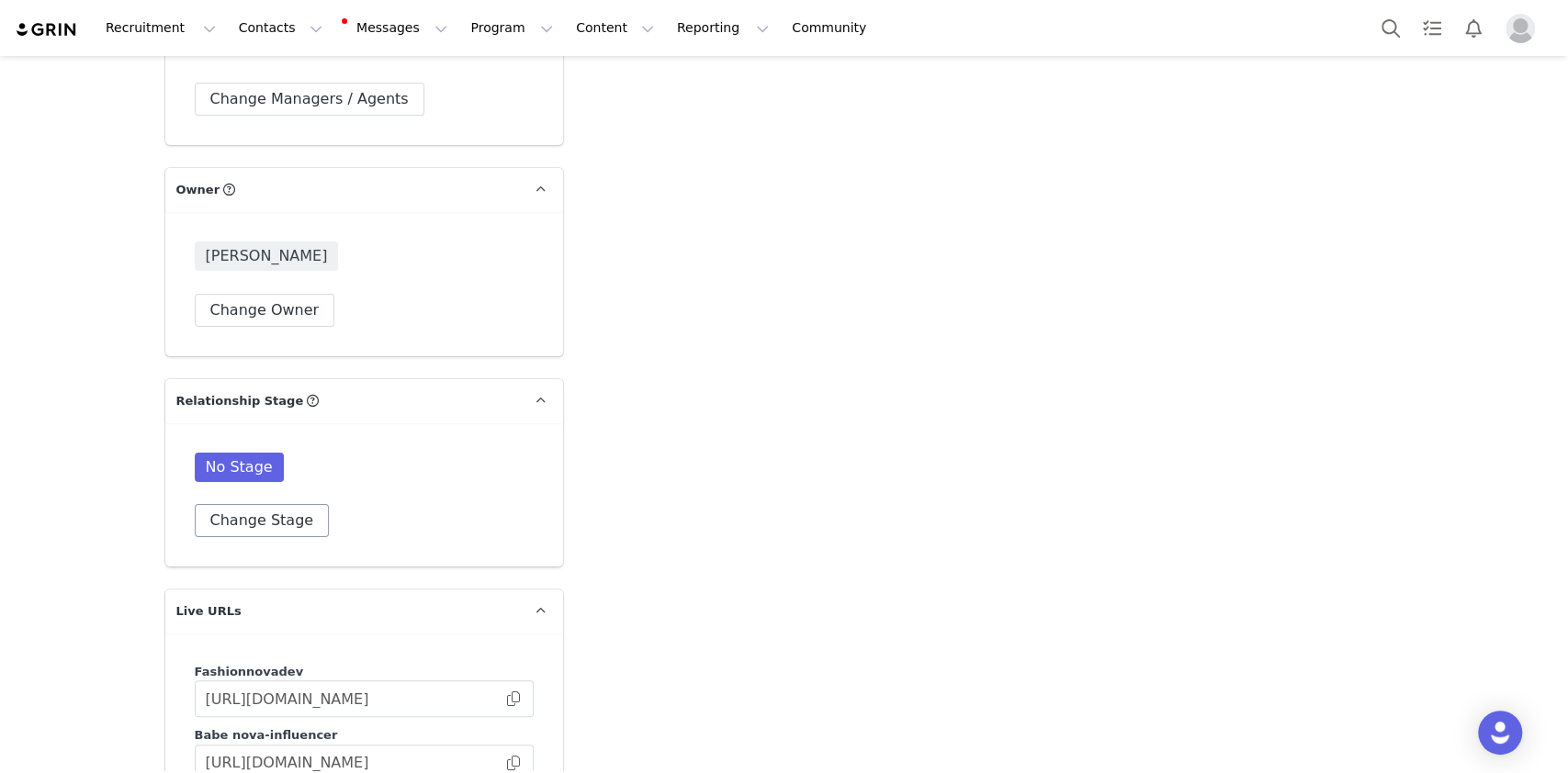
click at [277, 501] on div "No Stage Change Stage" at bounding box center [364, 495] width 398 height 144
click at [277, 504] on button "Change Stage" at bounding box center [262, 520] width 135 height 33
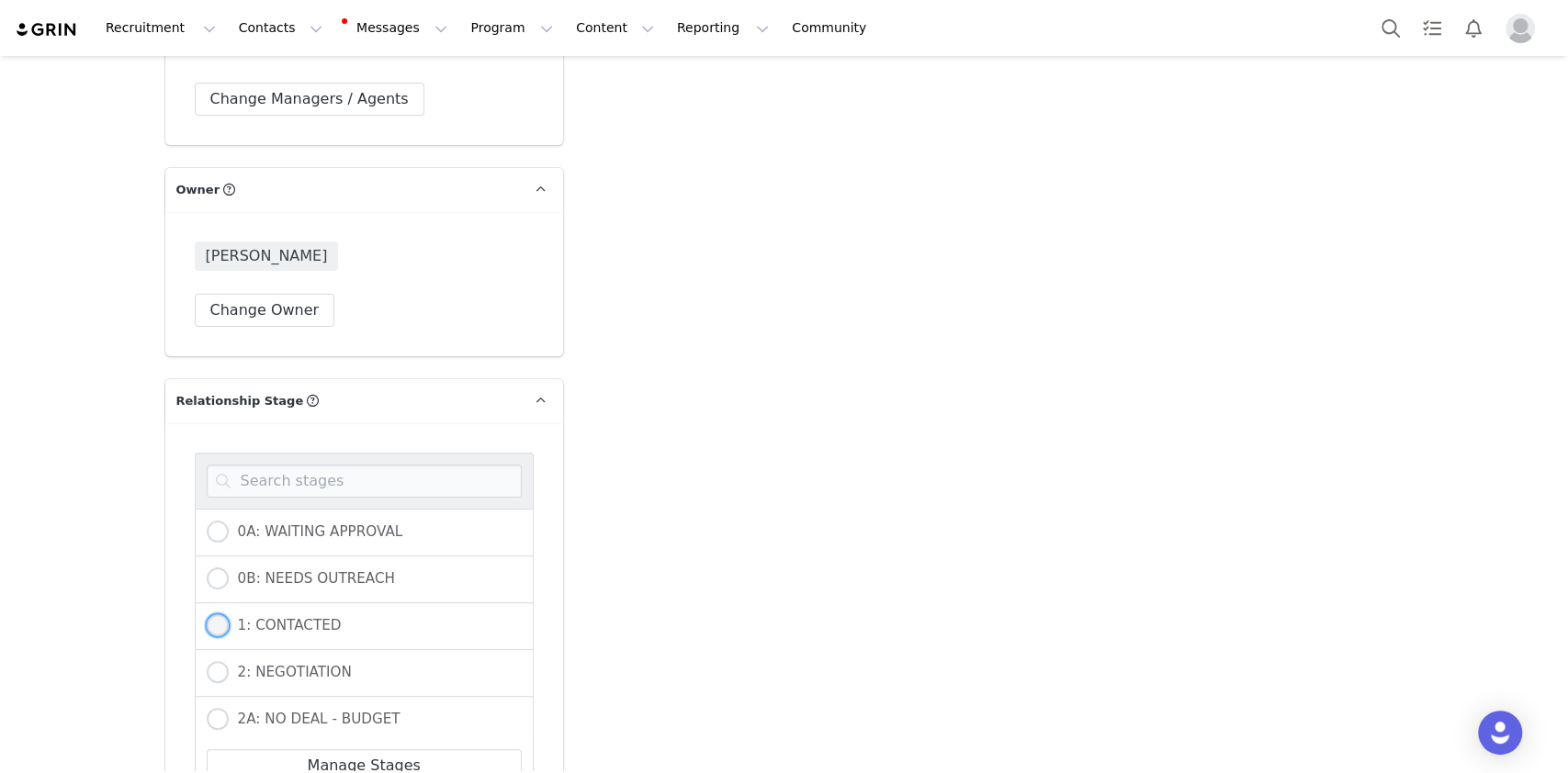
click at [263, 618] on span "1: CONTACTED" at bounding box center [285, 626] width 113 height 17
click at [229, 615] on input "1: CONTACTED" at bounding box center [218, 627] width 22 height 24
radio input "true"
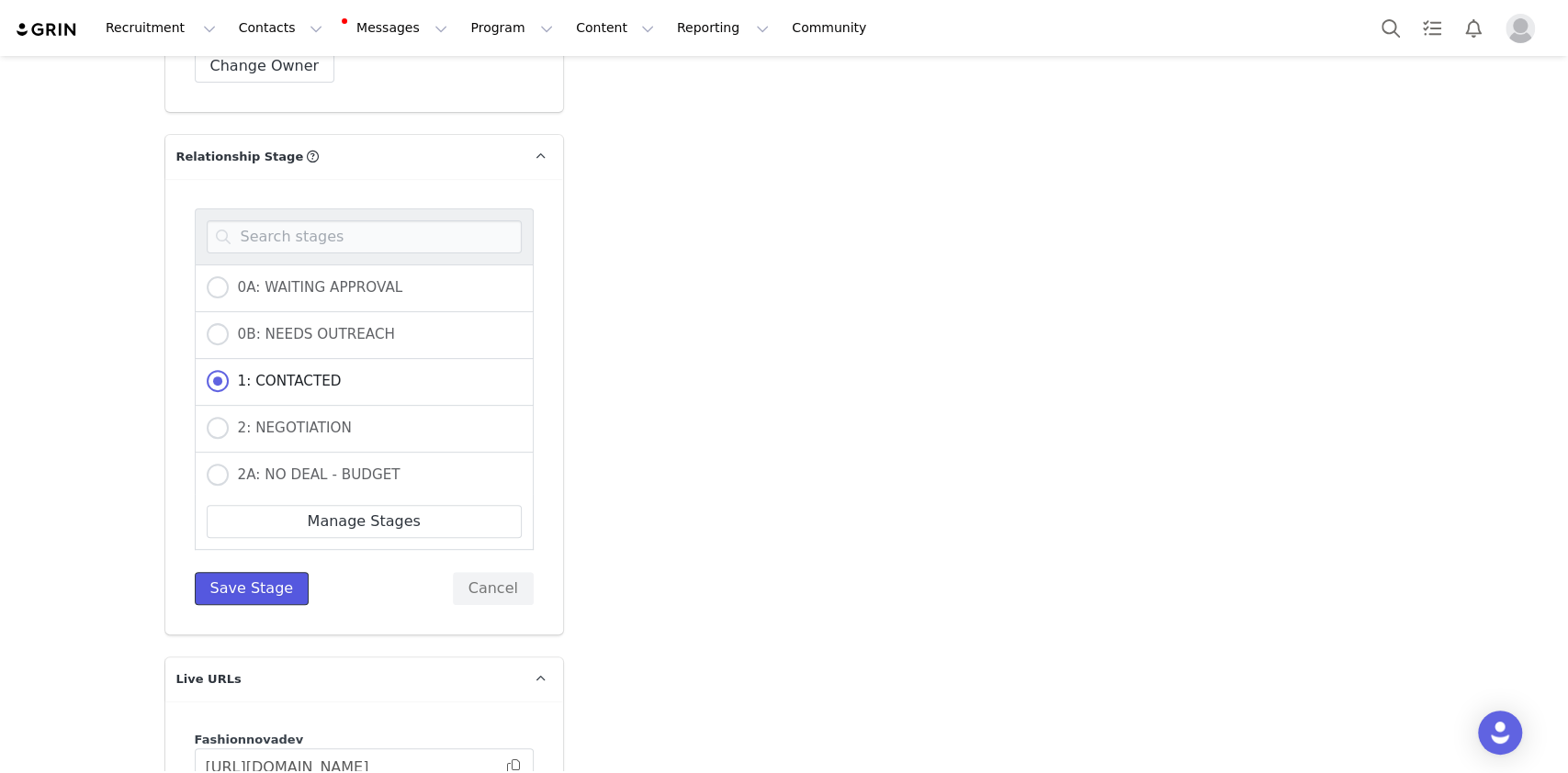
click at [223, 572] on button "Save Stage" at bounding box center [252, 588] width 115 height 33
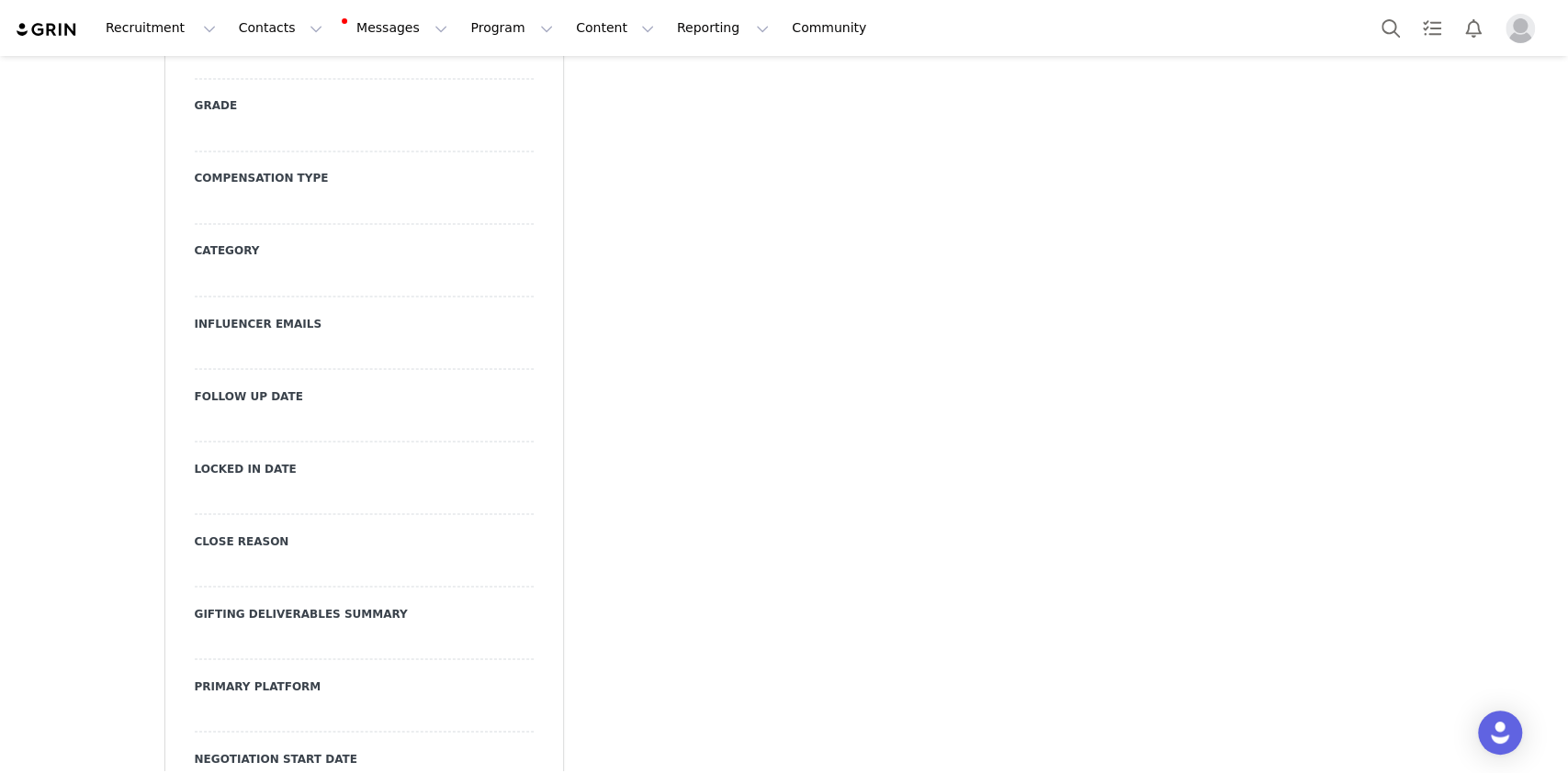
scroll to position [1592, 0]
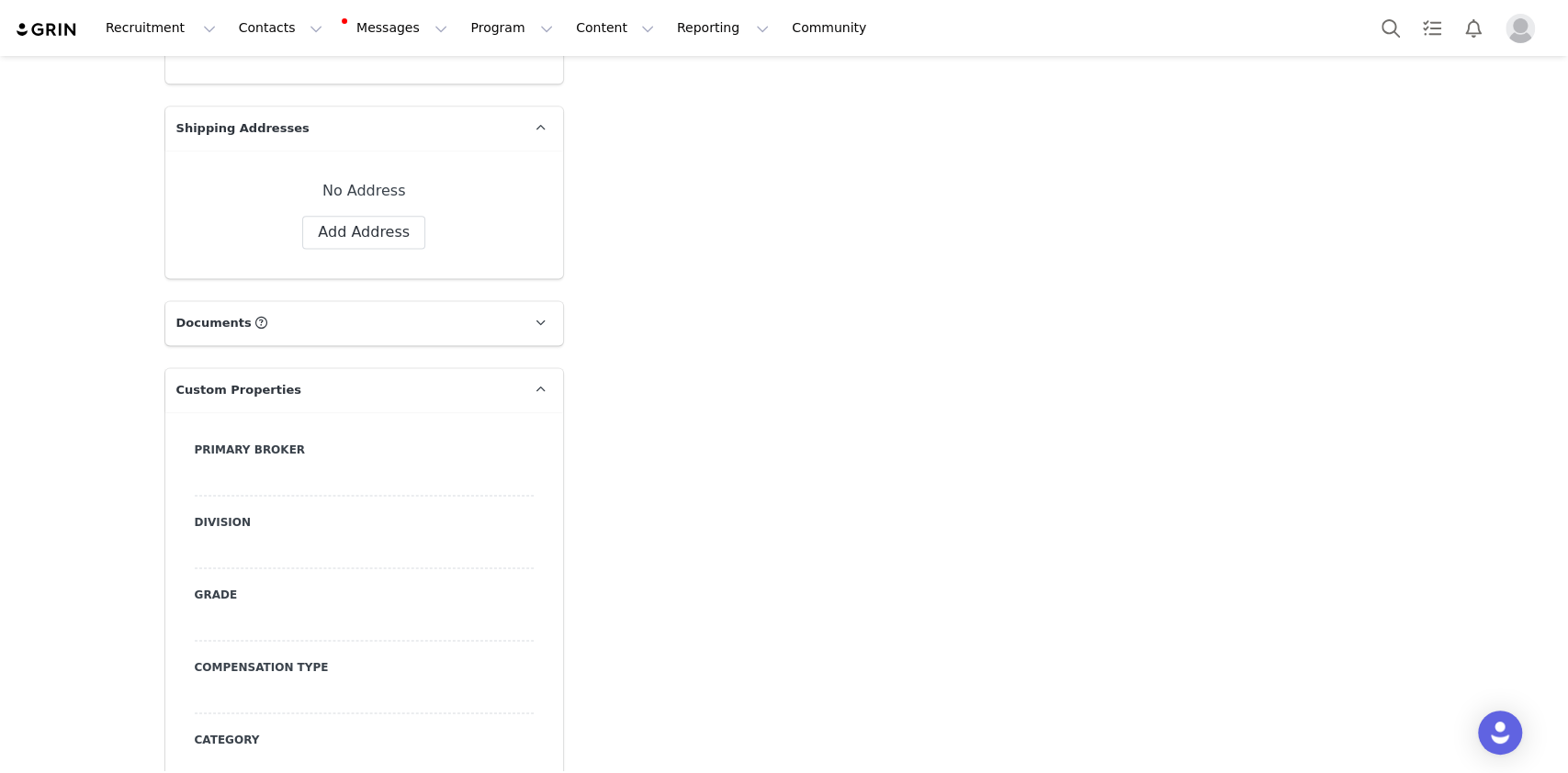
click at [272, 463] on div at bounding box center [364, 479] width 339 height 33
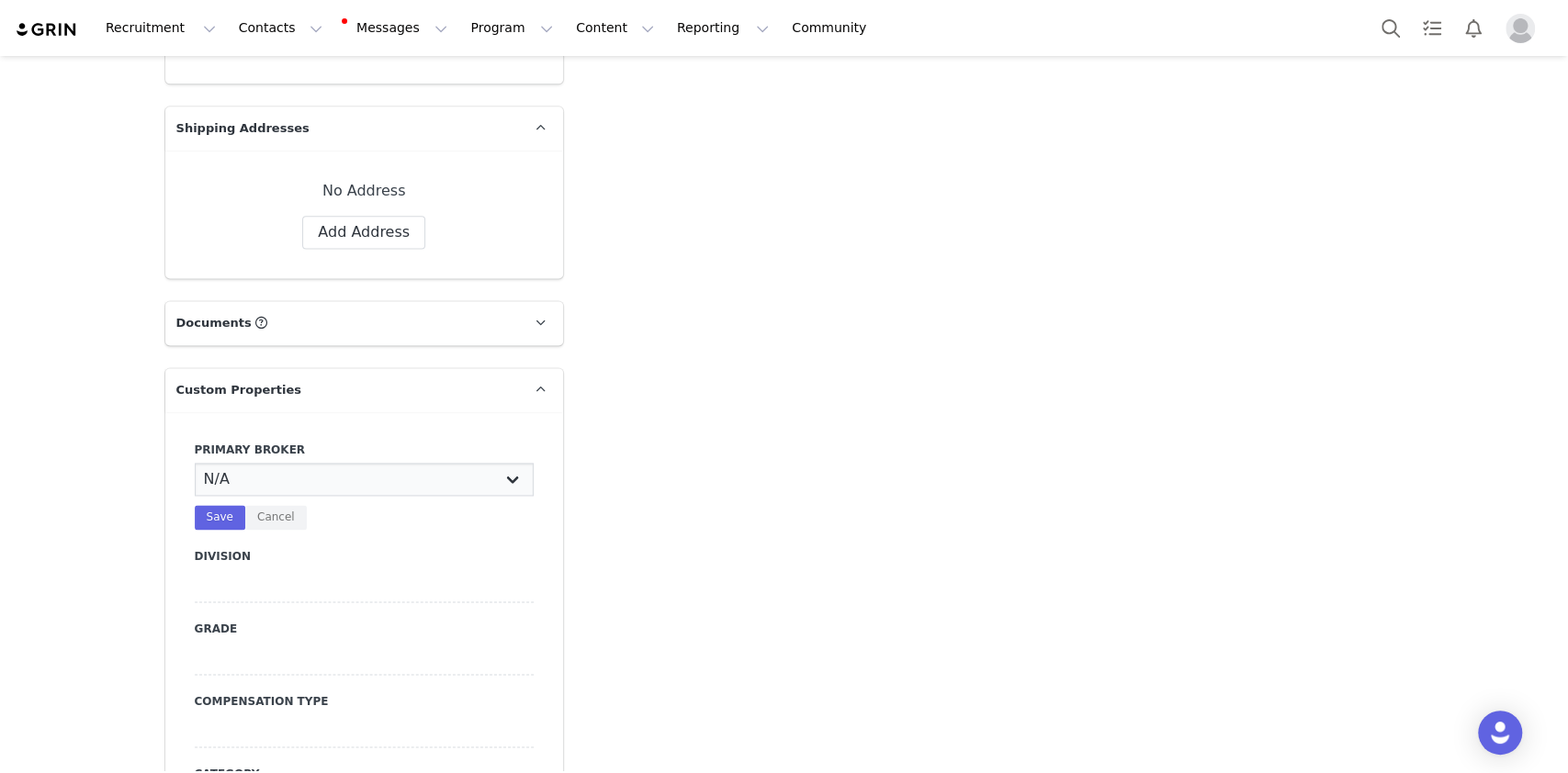
click at [273, 463] on select "N/A [PERSON_NAME] [PERSON_NAME] Jasmine [PERSON_NAME] Bre [PERSON_NAME] [PERSON…" at bounding box center [364, 479] width 339 height 33
select select "Manon"
click at [195, 463] on select "N/A [PERSON_NAME] [PERSON_NAME] Jasmine [PERSON_NAME] Bre [PERSON_NAME] [PERSON…" at bounding box center [364, 479] width 339 height 33
click at [219, 505] on button "Save" at bounding box center [220, 517] width 50 height 25
click at [248, 535] on div at bounding box center [364, 551] width 339 height 33
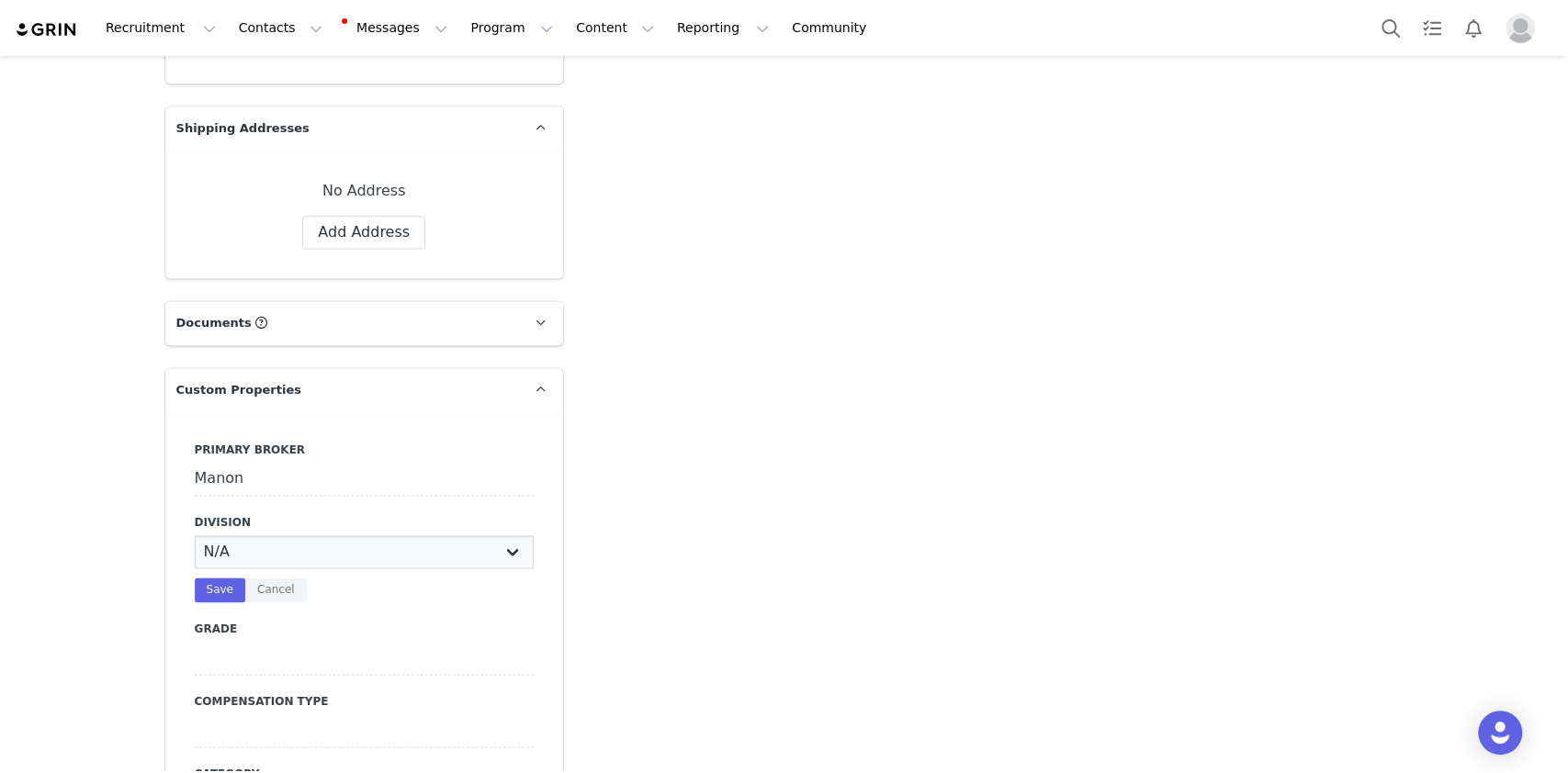
select select "Womens"
click at [195, 535] on select "N/A NOVA BEAUTY Womens Curve Mens Promo Nova Kids Maven Beauty Bombshell" at bounding box center [364, 551] width 339 height 33
click at [216, 578] on button "Save" at bounding box center [220, 590] width 50 height 25
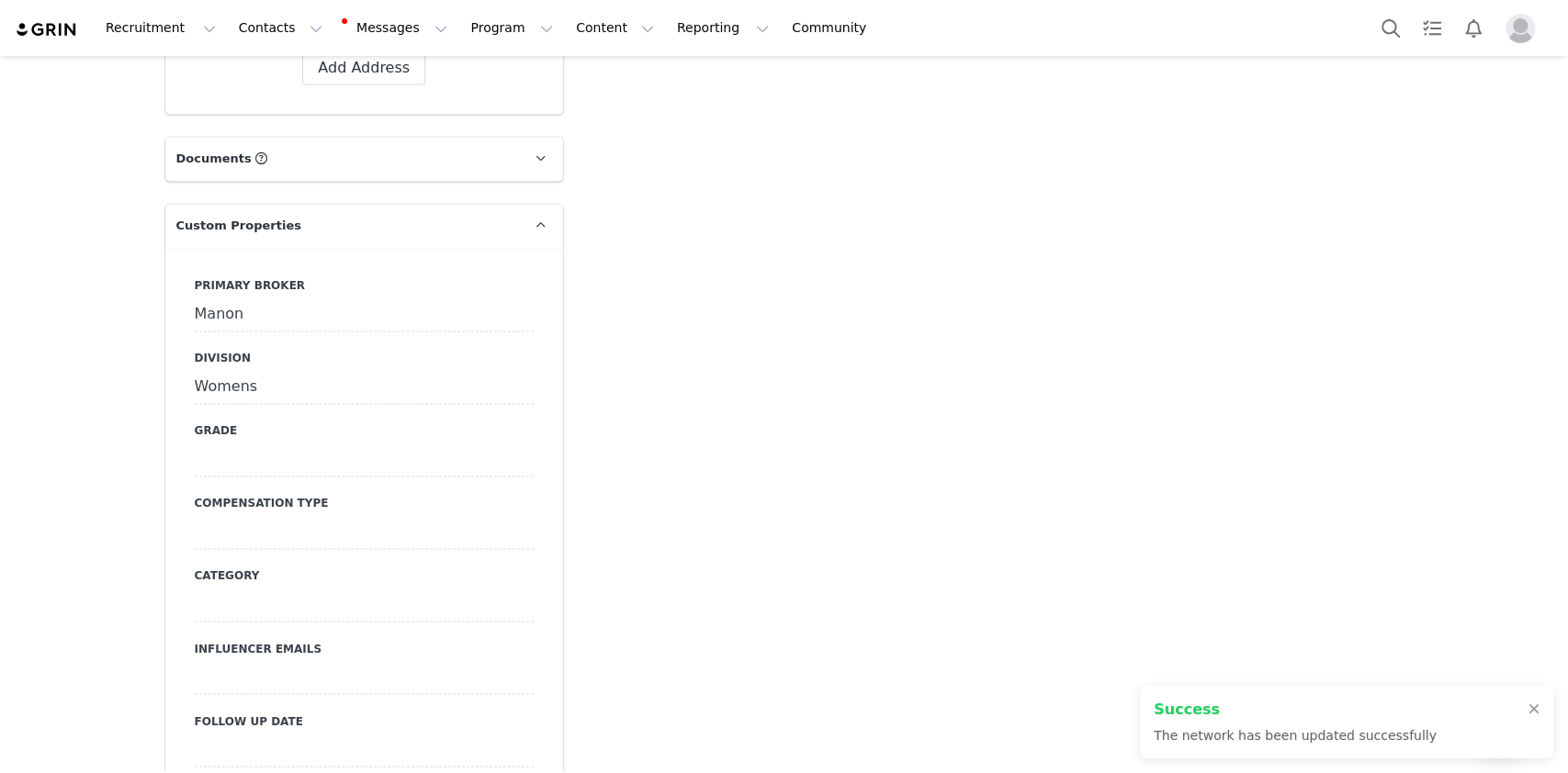
type input "https://www.tiktok.com/@hannahrosieadkins"
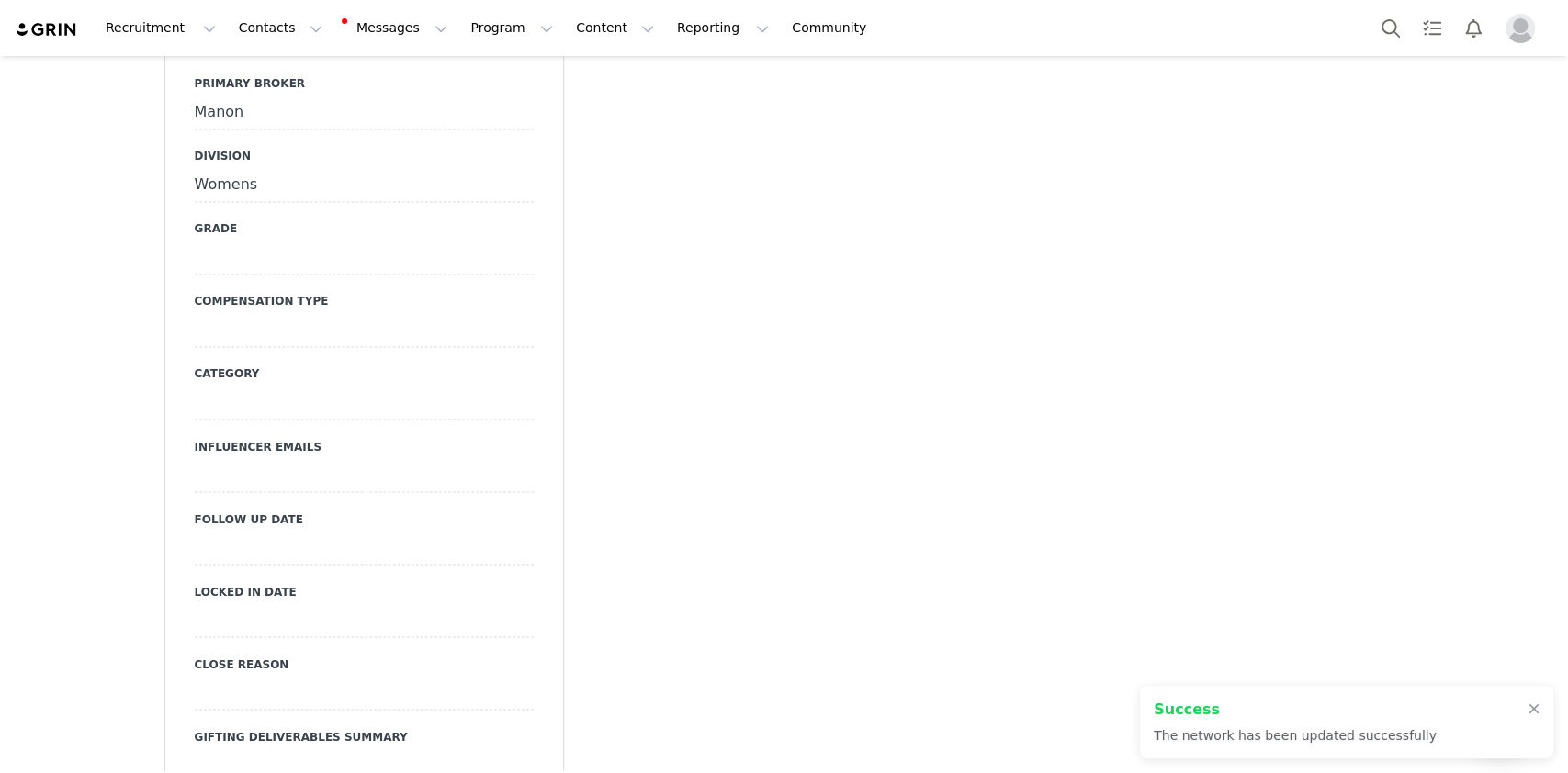
click at [281, 314] on div at bounding box center [364, 330] width 339 height 33
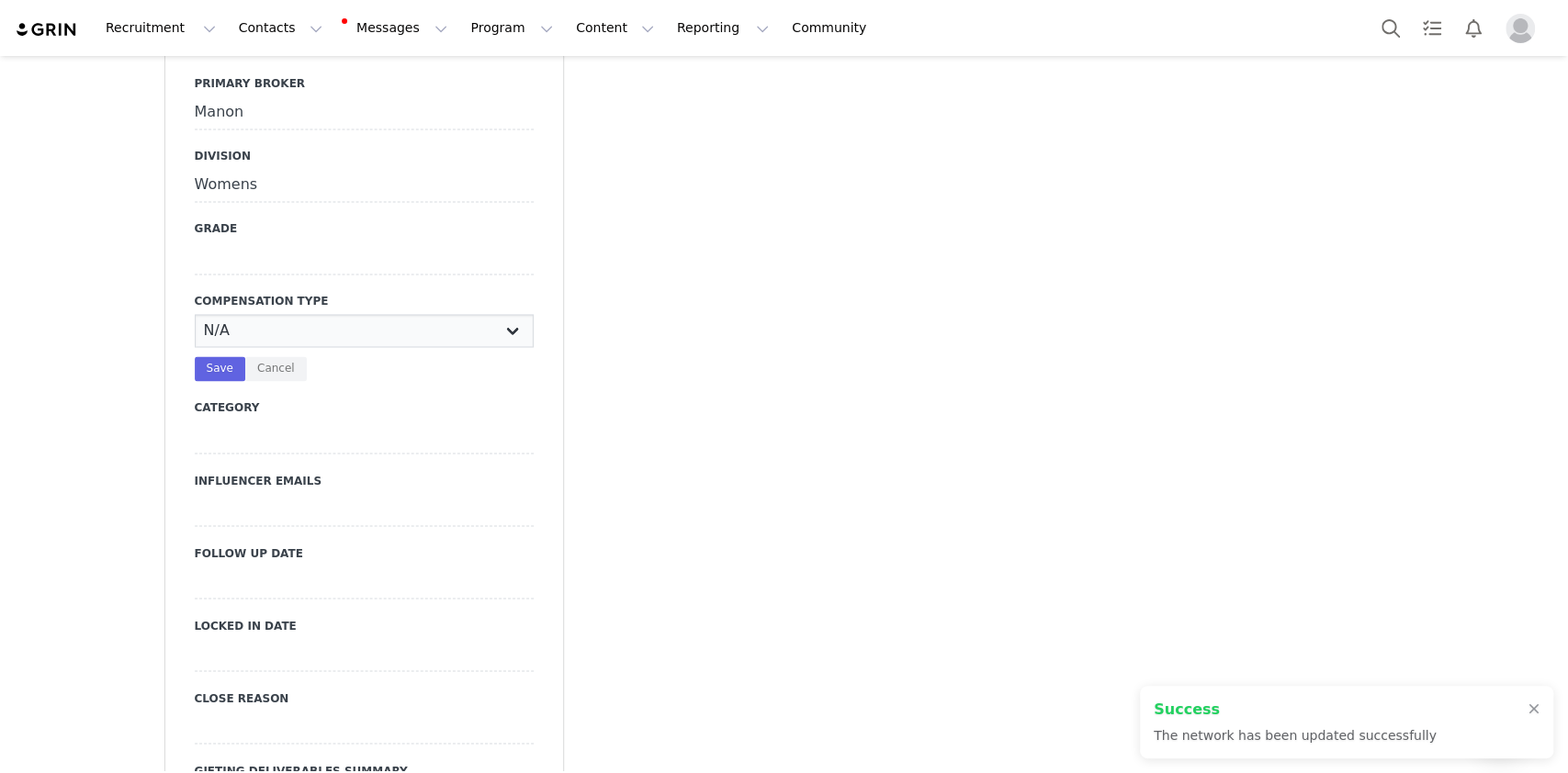
click at [281, 314] on select "N/A Paid Post for Product" at bounding box center [364, 330] width 339 height 33
select select "Paid"
click at [195, 314] on select "N/A Paid Post for Product" at bounding box center [364, 330] width 339 height 33
click at [212, 356] on button "Save" at bounding box center [220, 368] width 50 height 25
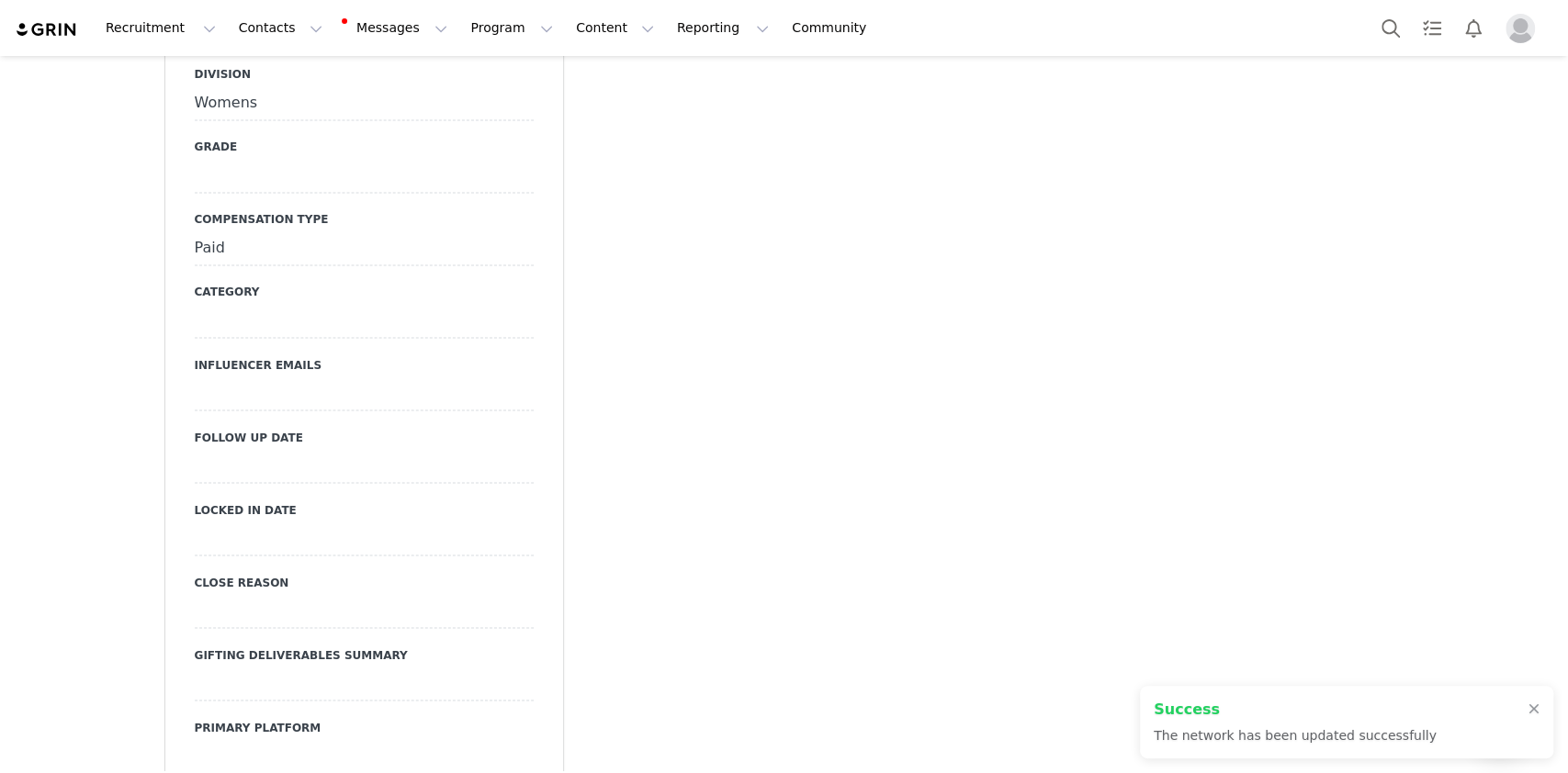
scroll to position [2360, 0]
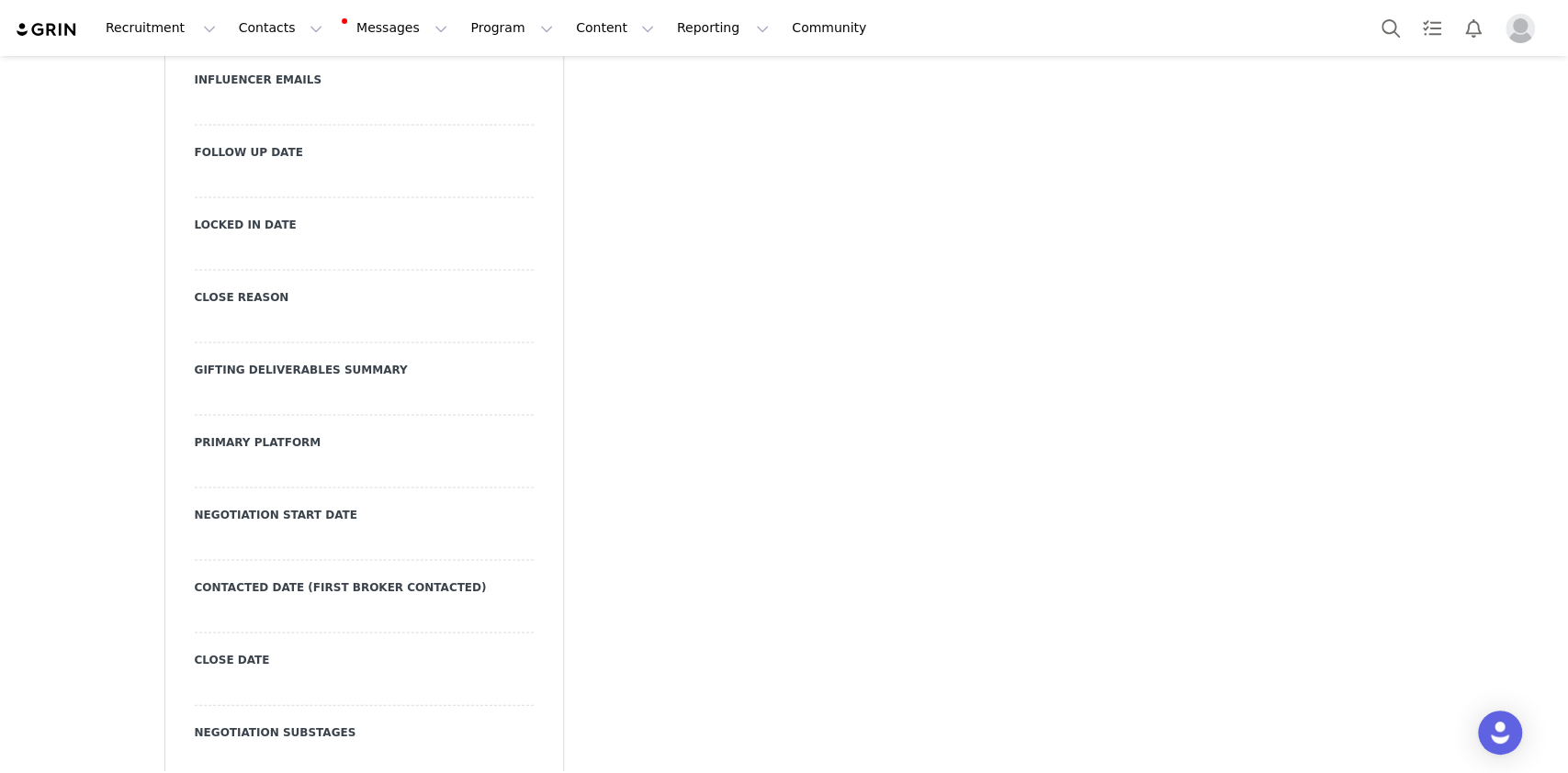
click at [261, 600] on div at bounding box center [364, 616] width 339 height 33
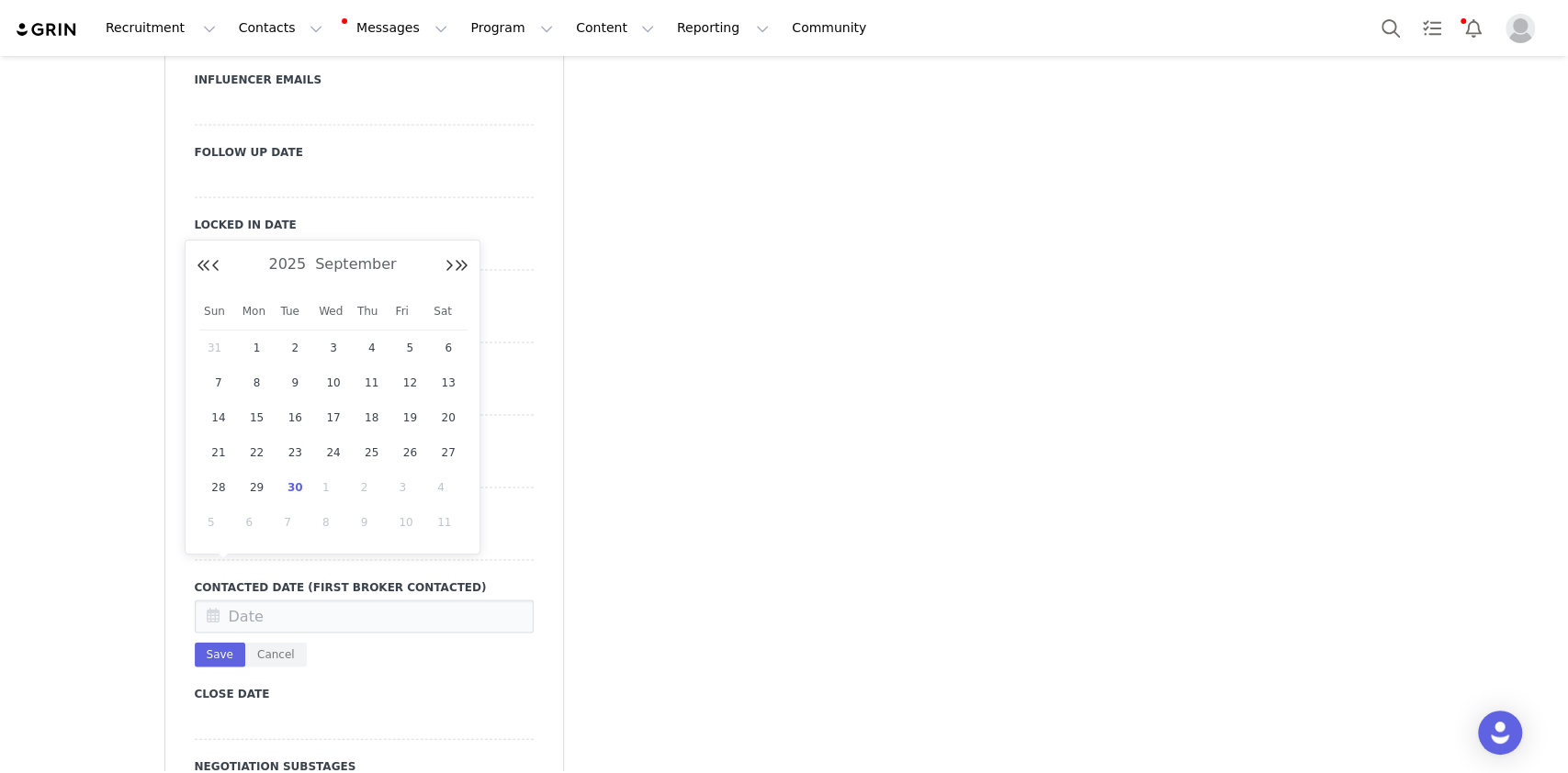
click at [301, 489] on span "30" at bounding box center [295, 488] width 22 height 22
type input "Sep 30 2025"
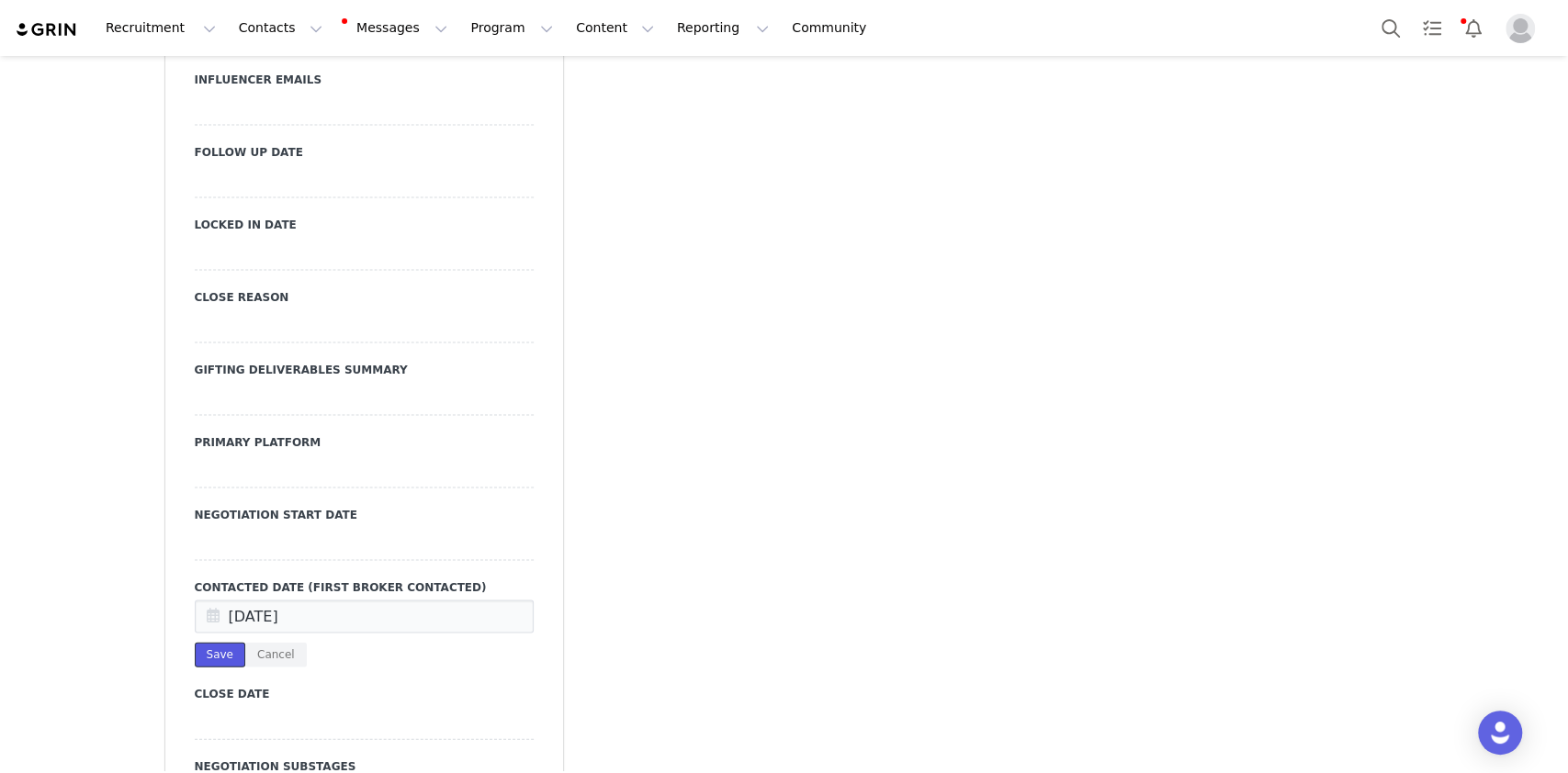
click at [210, 642] on button "Save" at bounding box center [220, 654] width 50 height 25
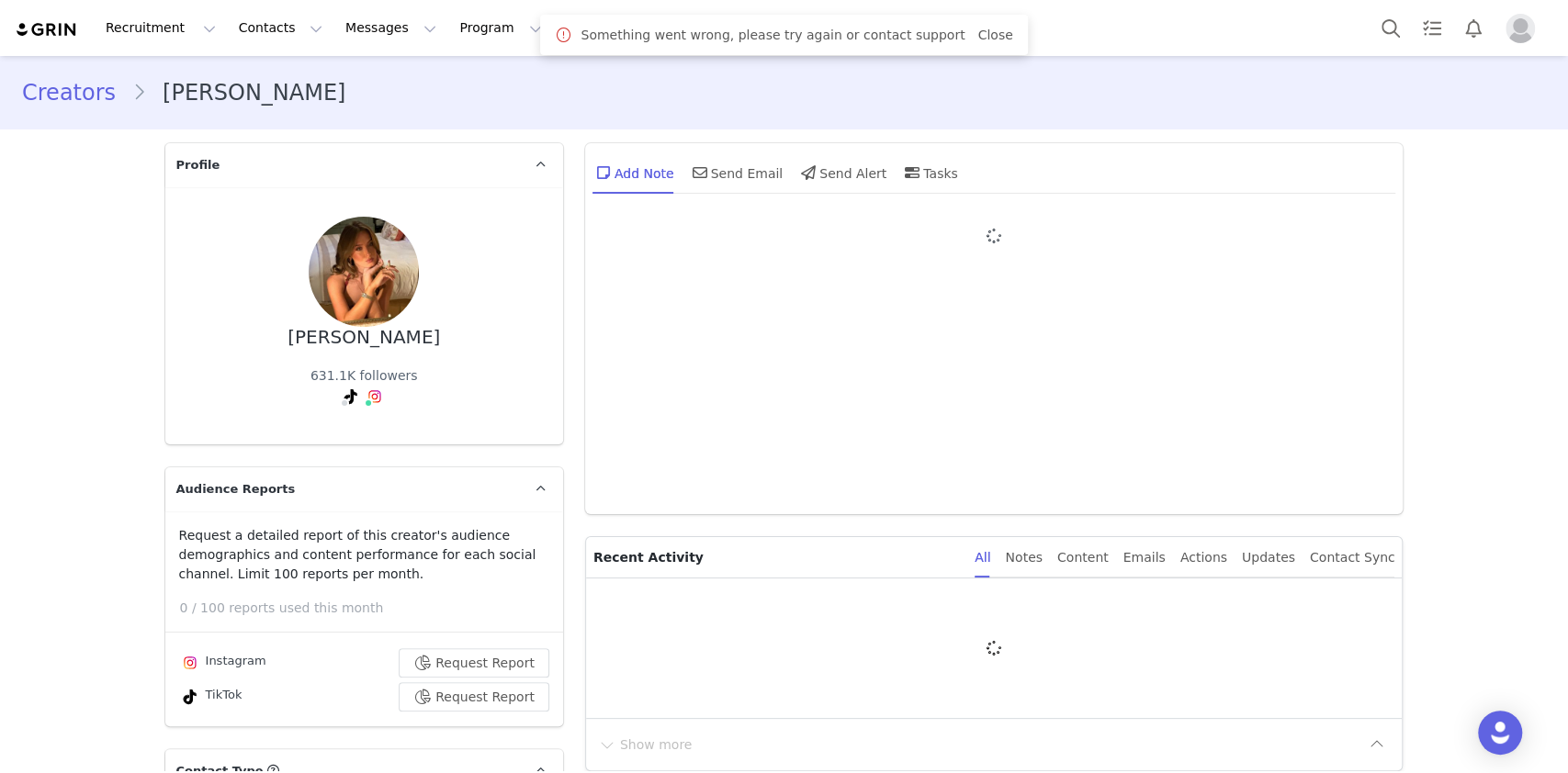
type input "+1 ([GEOGRAPHIC_DATA])"
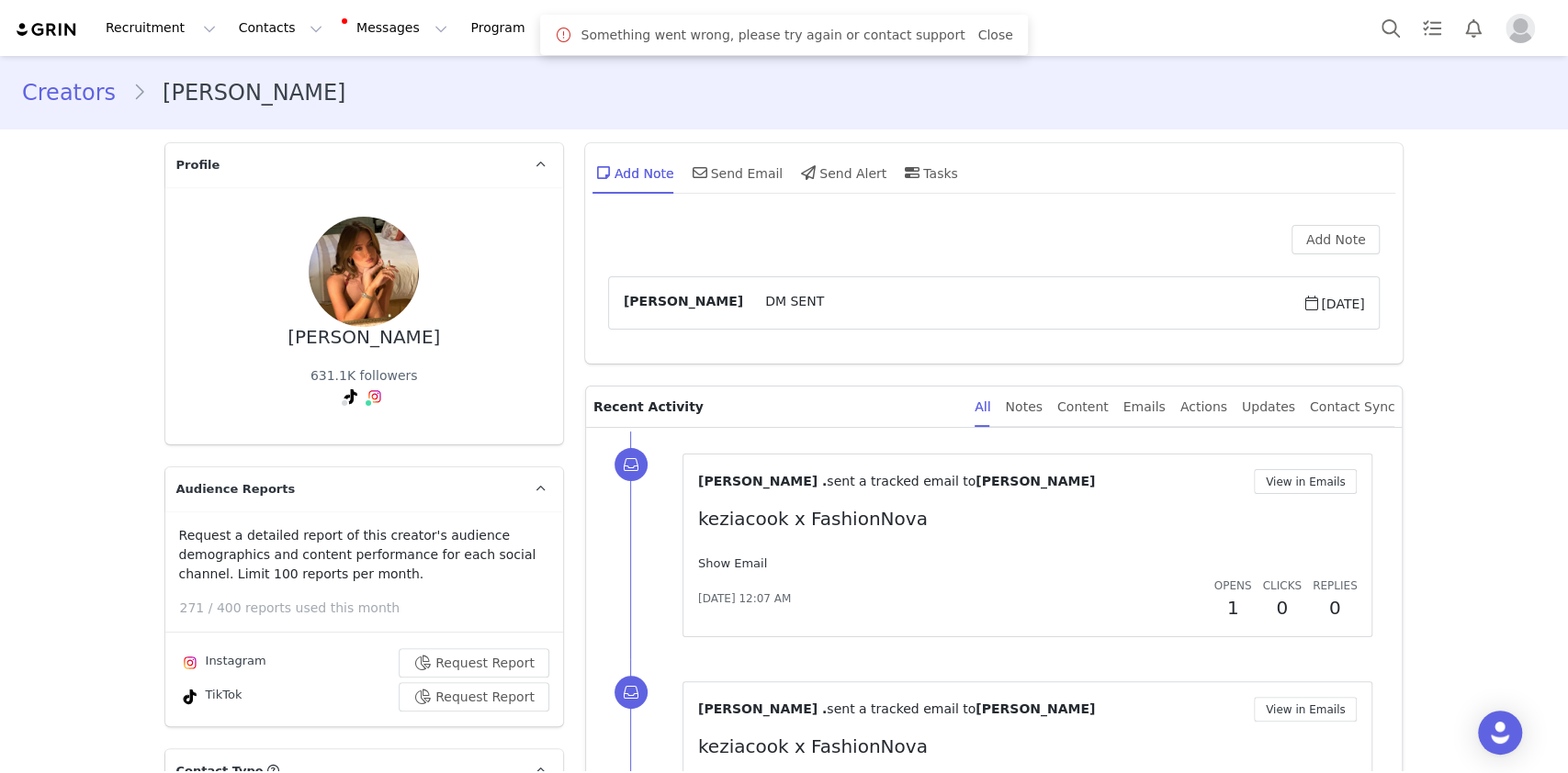
click at [739, 564] on link "Show Email" at bounding box center [733, 563] width 69 height 14
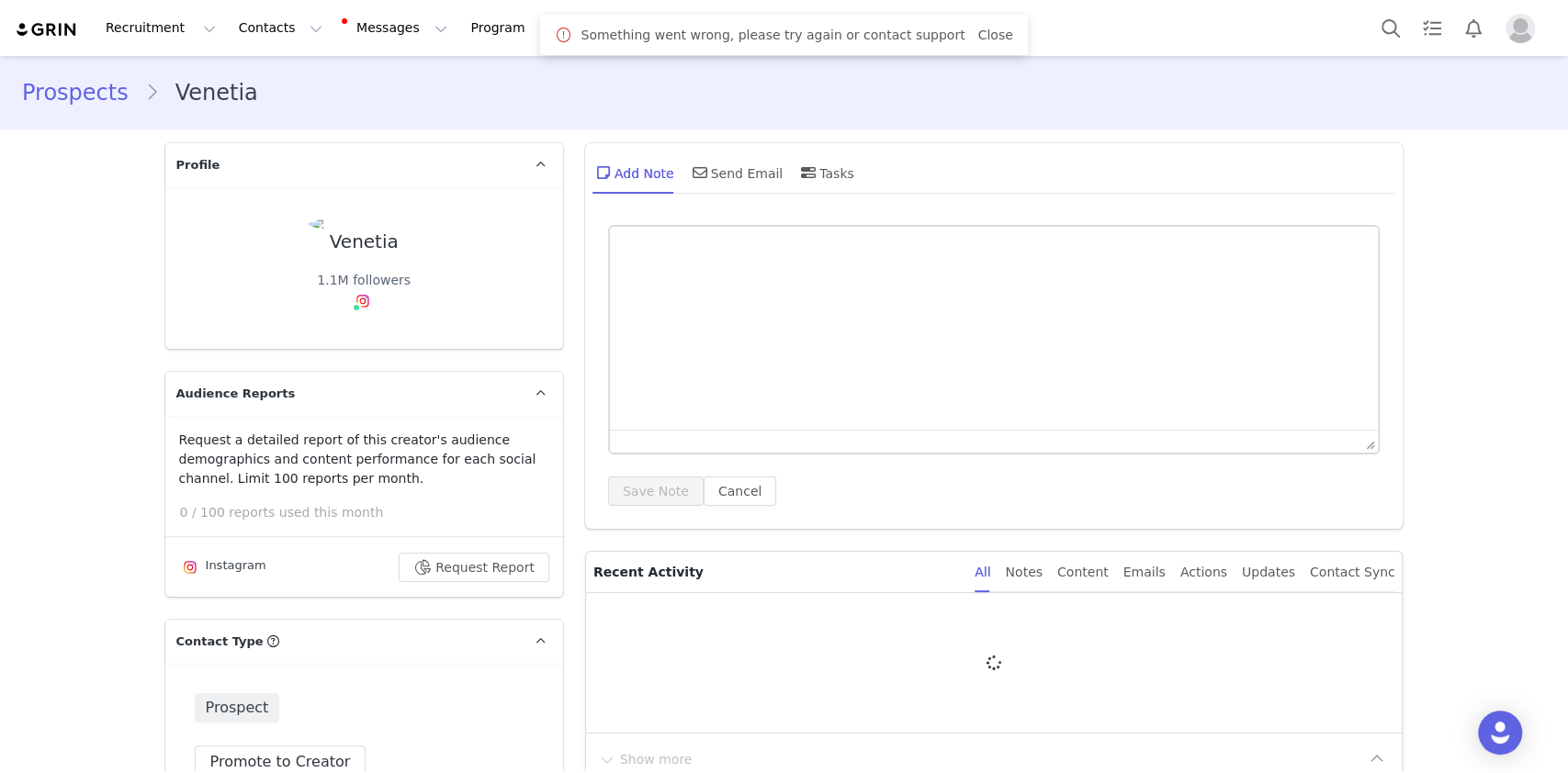
type input "+1 ([GEOGRAPHIC_DATA])"
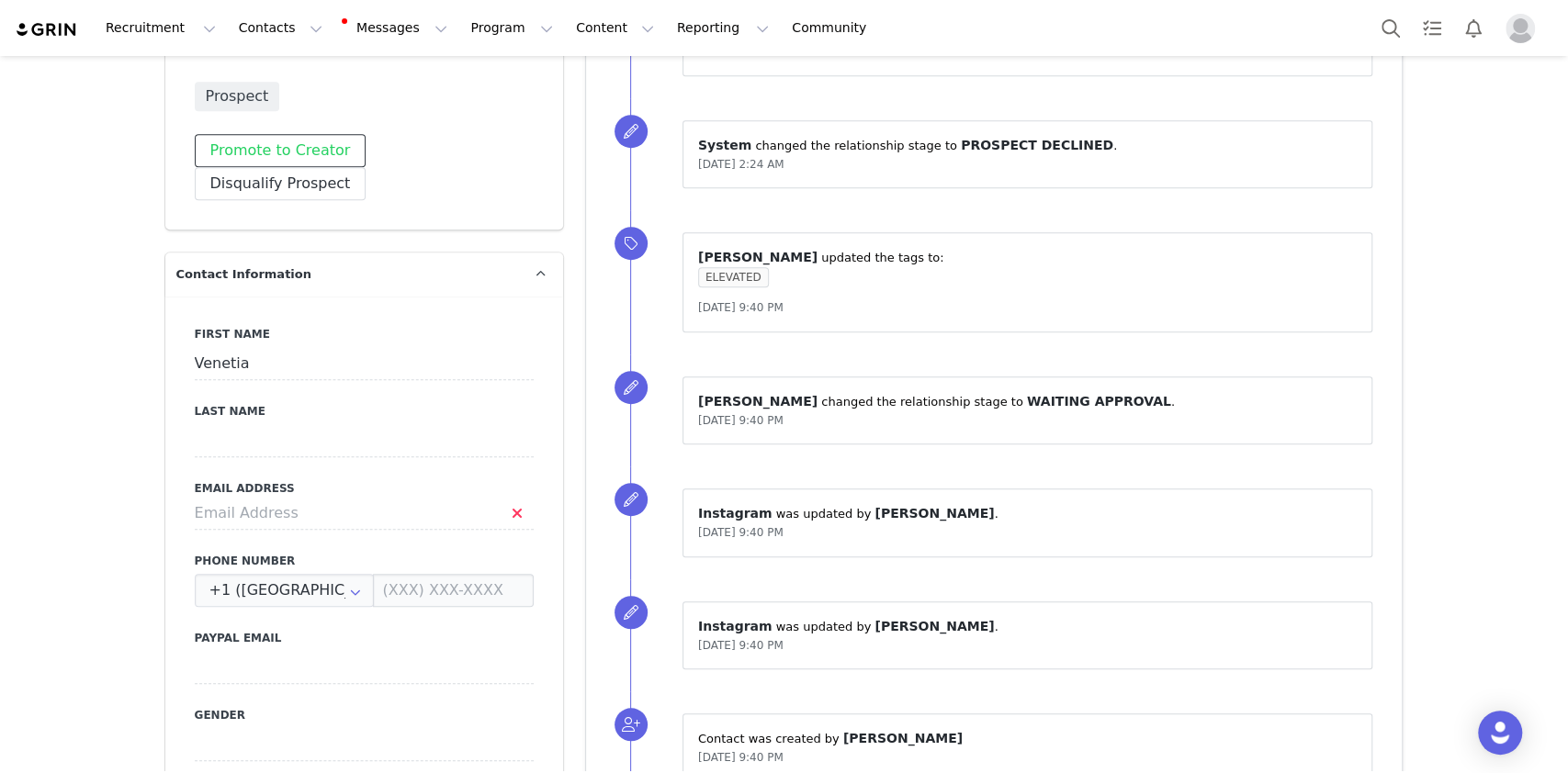
click at [289, 153] on button "Promote to Creator" at bounding box center [281, 149] width 172 height 33
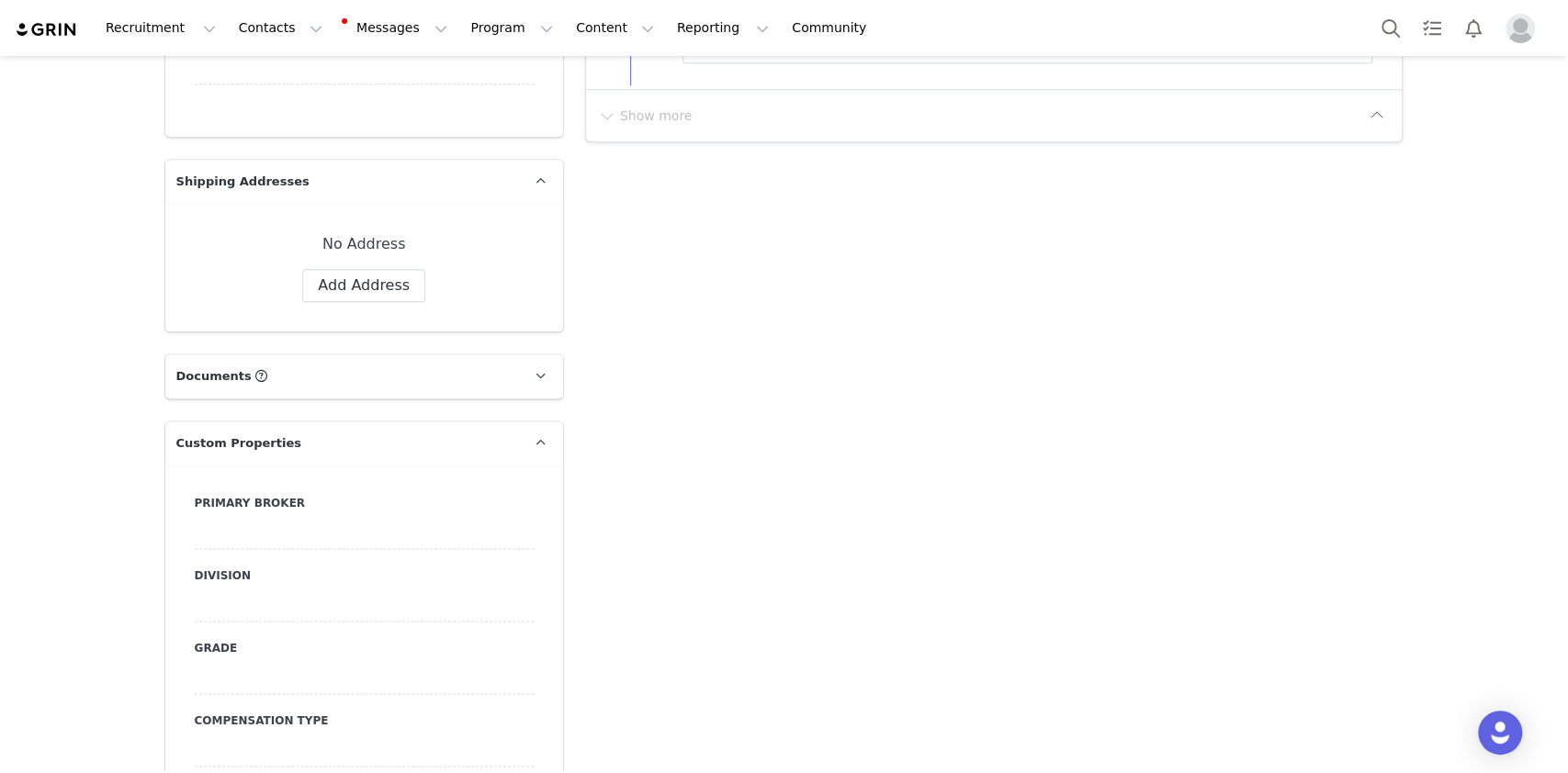
scroll to position [1470, 0]
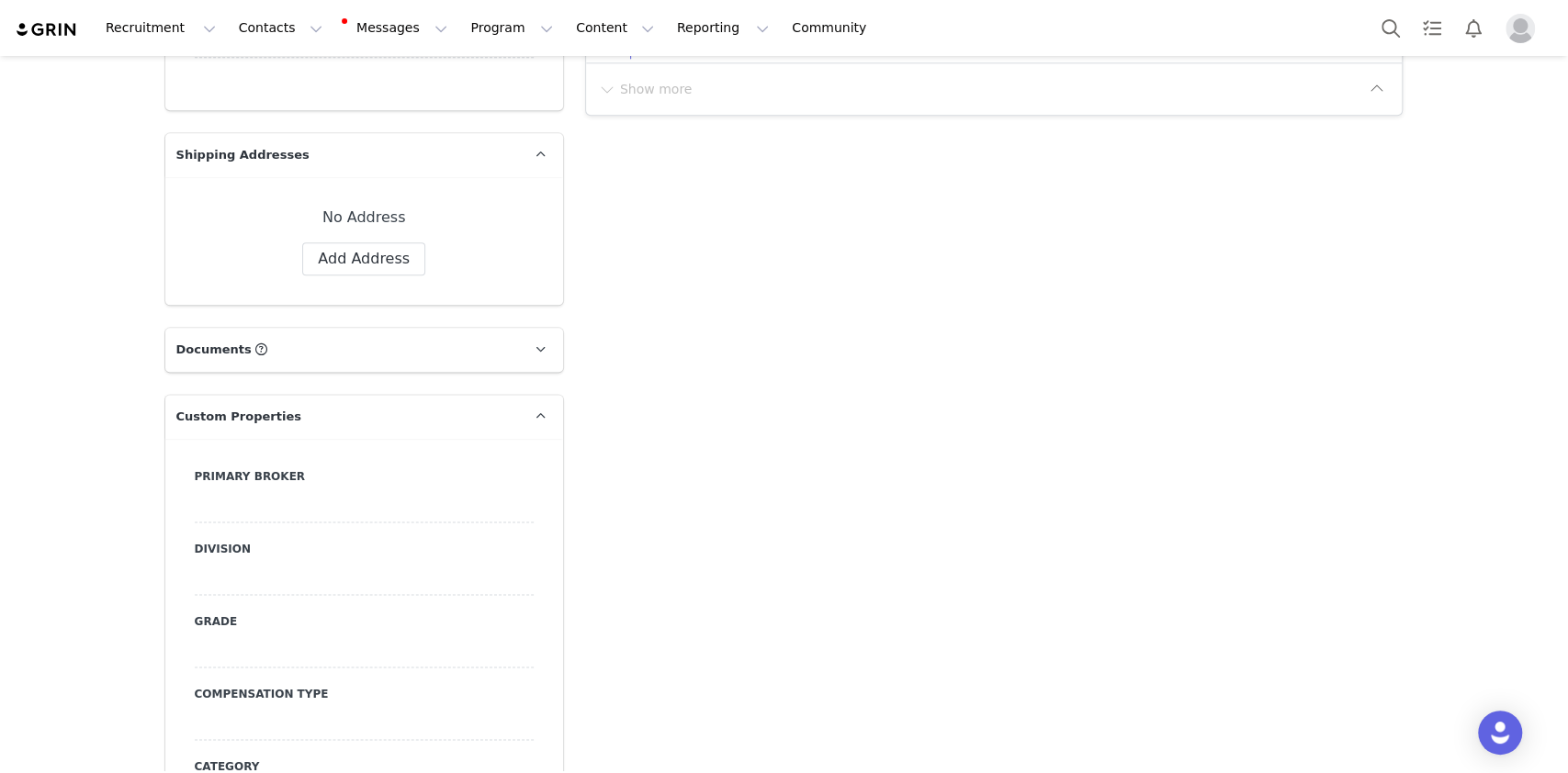
click at [276, 490] on div at bounding box center [364, 506] width 339 height 33
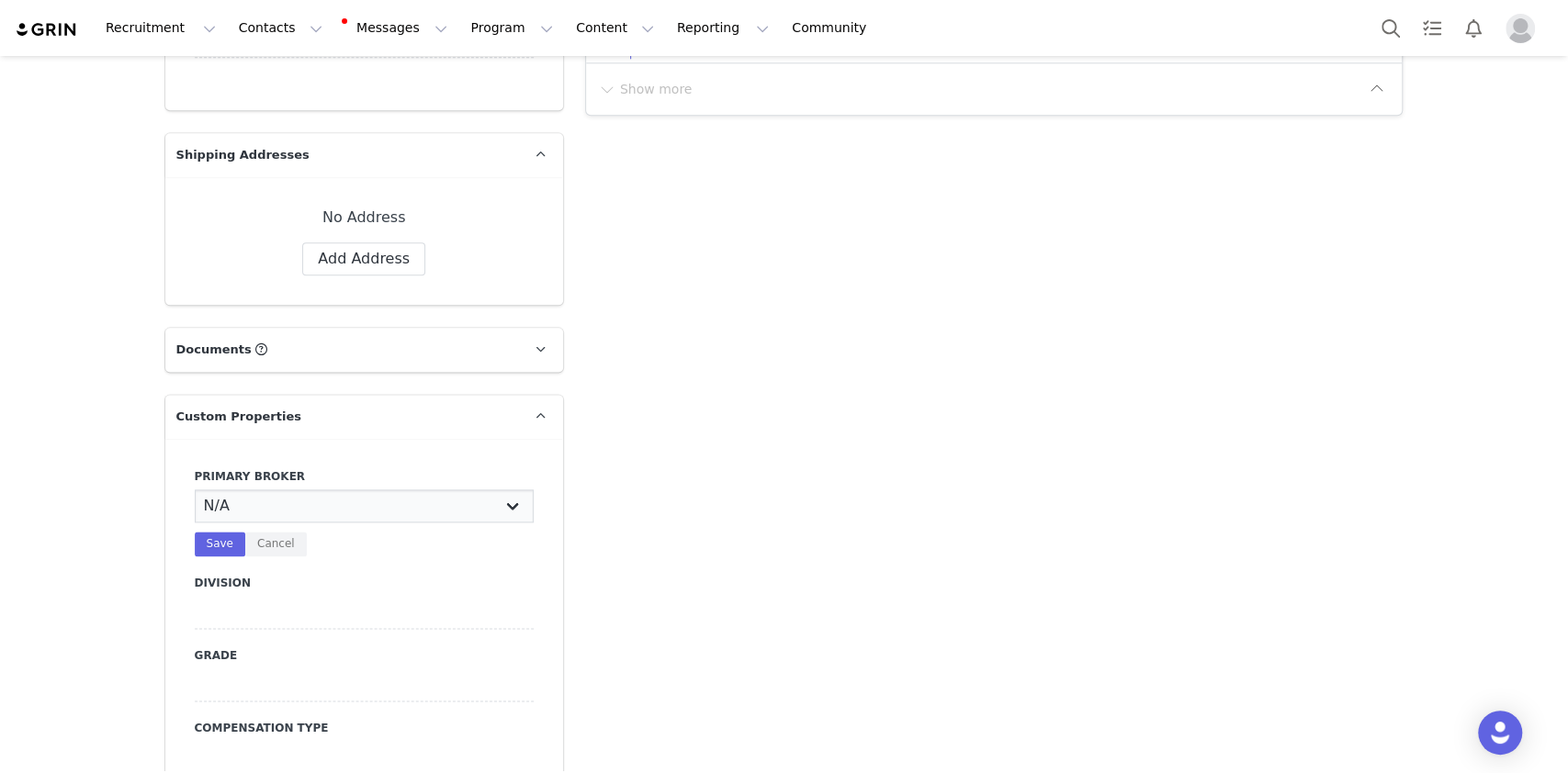
click at [278, 490] on select "N/A [PERSON_NAME] [PERSON_NAME] Jasmine [PERSON_NAME] Bre [PERSON_NAME] [PERSON…" at bounding box center [364, 506] width 339 height 33
select select "Manon"
click at [195, 490] on select "N/A [PERSON_NAME] [PERSON_NAME] Jasmine [PERSON_NAME] Bre [PERSON_NAME] [PERSON…" at bounding box center [364, 506] width 339 height 33
click at [195, 531] on button "Save" at bounding box center [220, 543] width 50 height 25
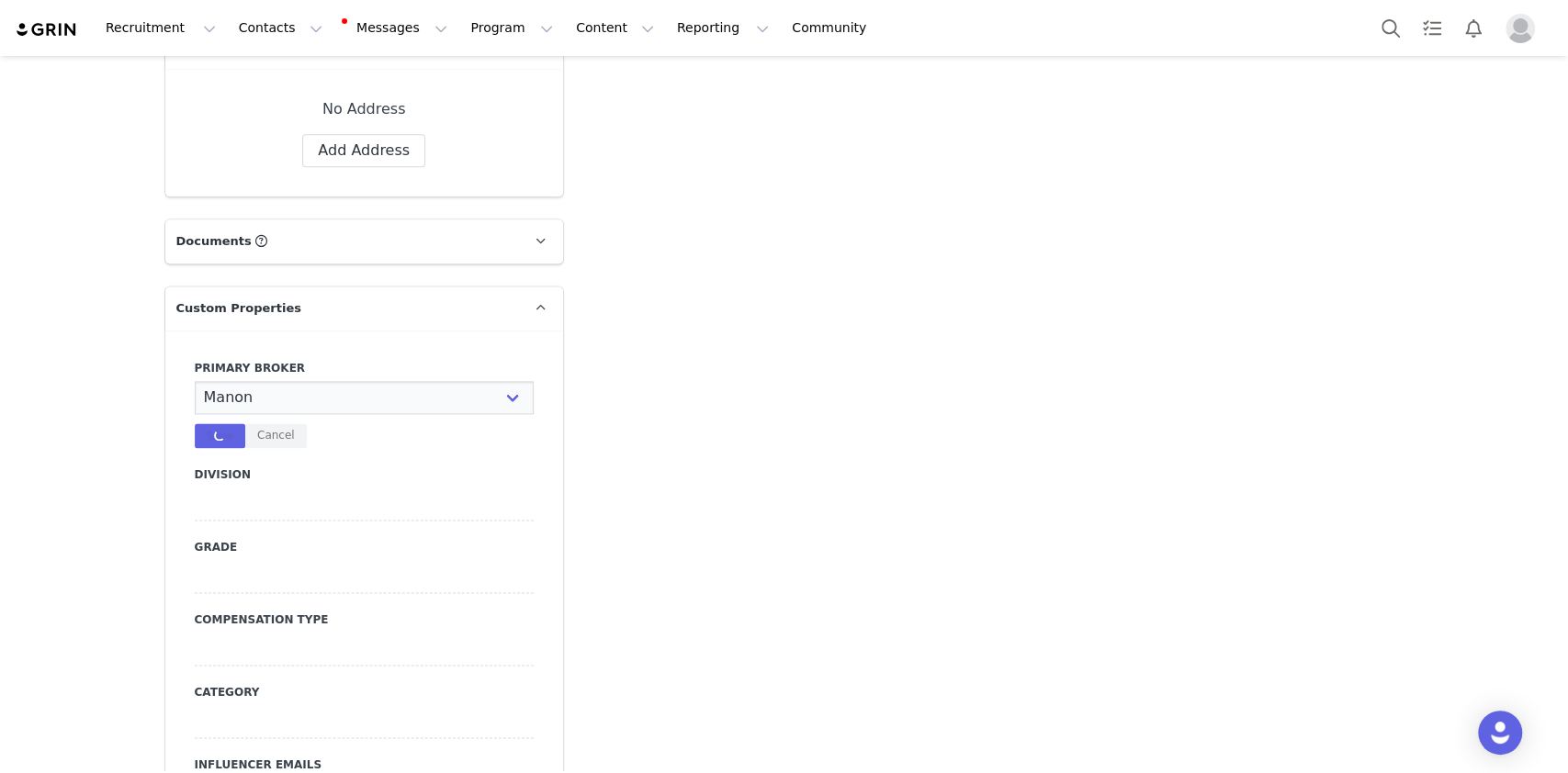
scroll to position [1837, 0]
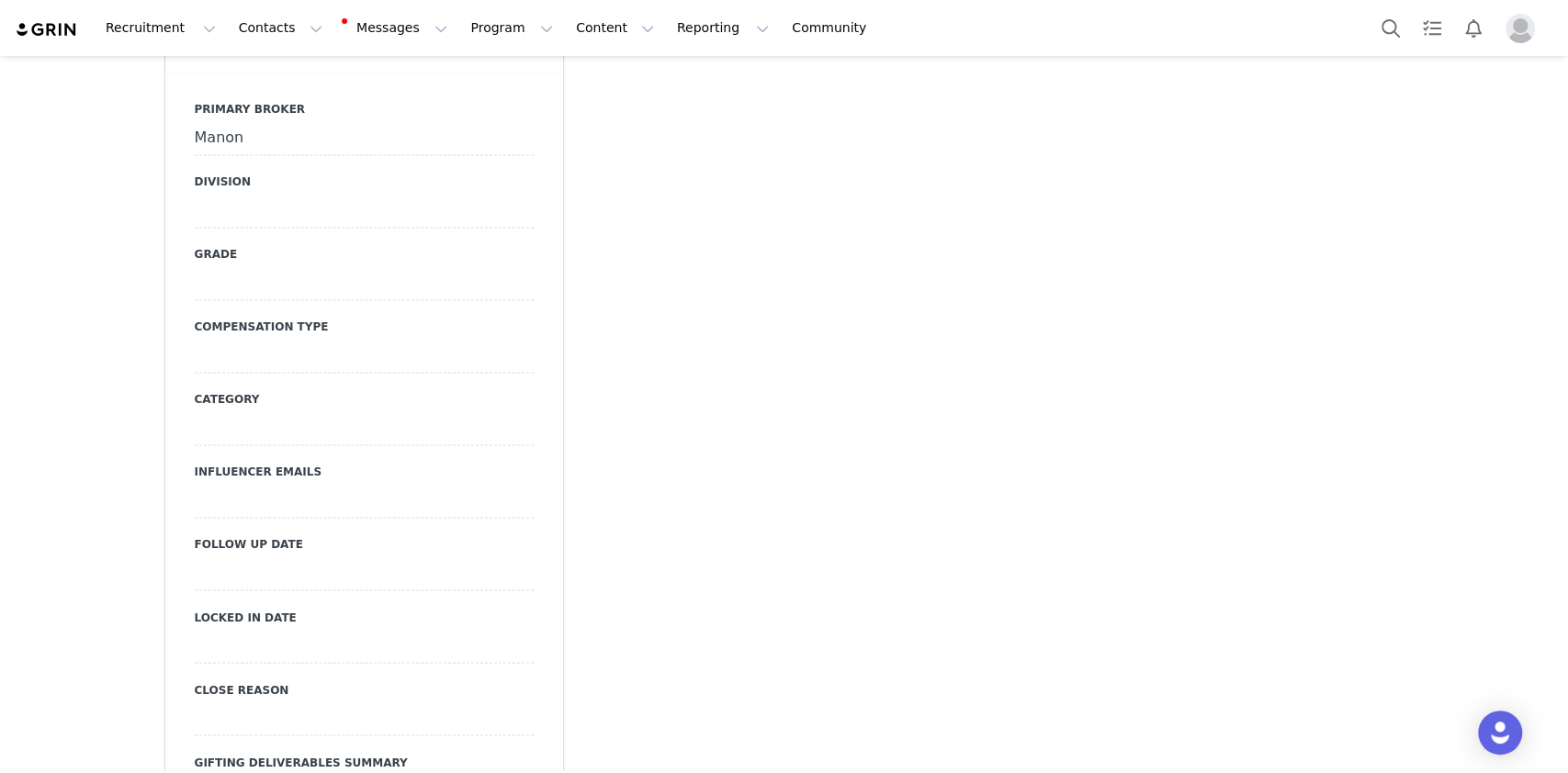
click at [243, 195] on div at bounding box center [364, 211] width 339 height 33
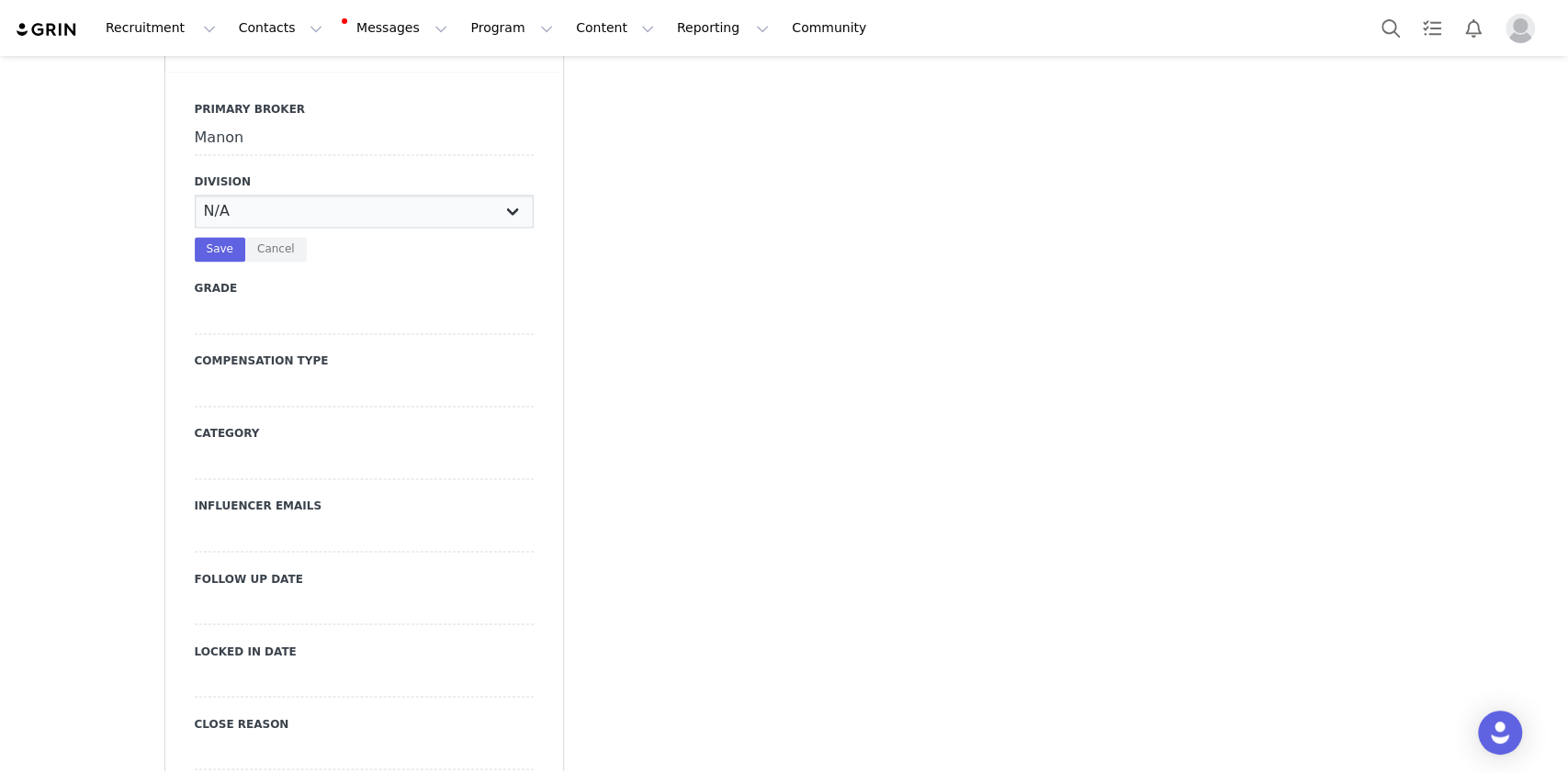
select select "Womens"
click at [195, 195] on select "N/A NOVA BEAUTY Womens Curve Mens Promo Nova Kids Maven Beauty Bombshell" at bounding box center [364, 211] width 339 height 33
click at [210, 237] on button "Save" at bounding box center [220, 248] width 50 height 25
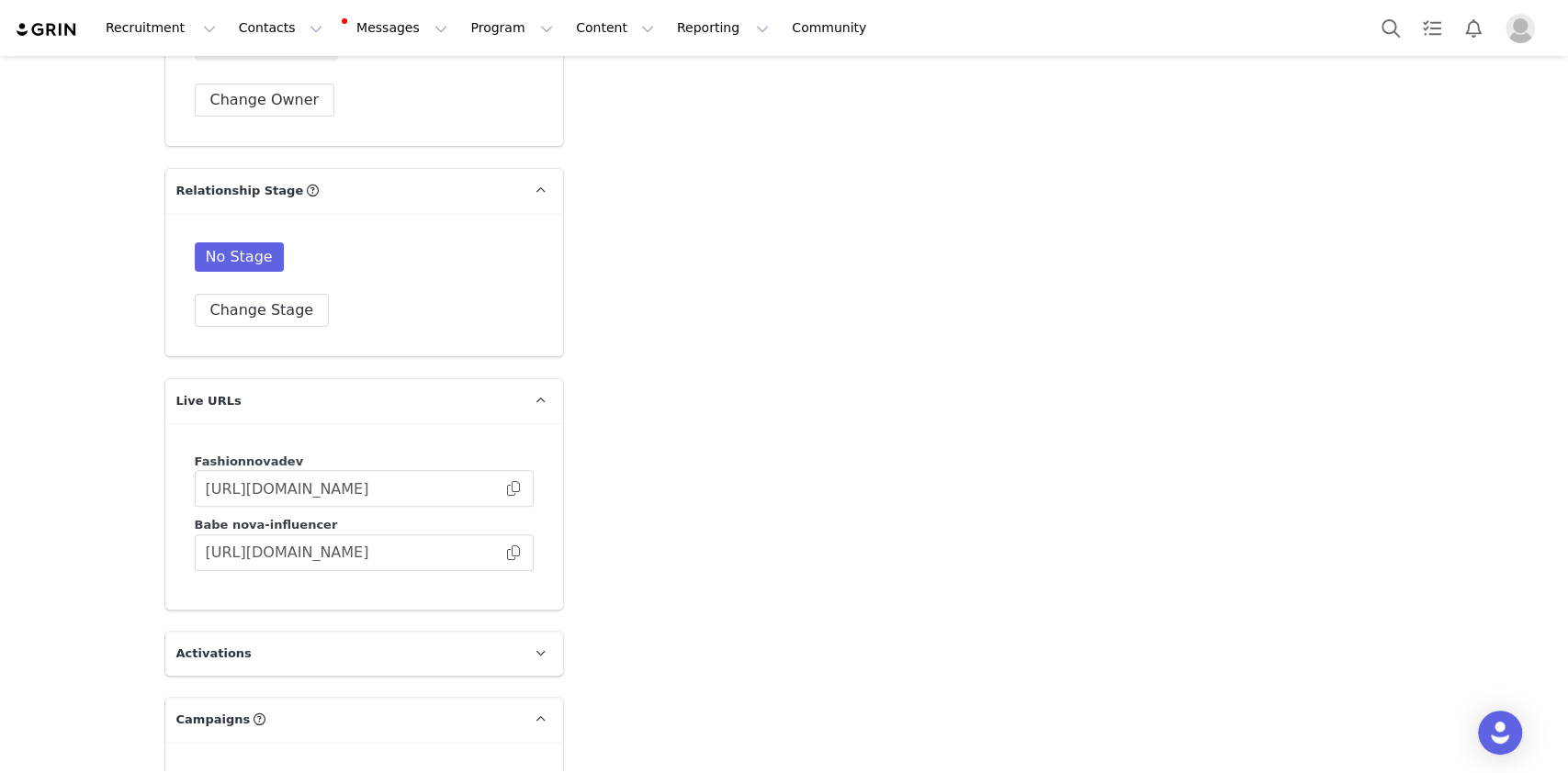
scroll to position [4898, 0]
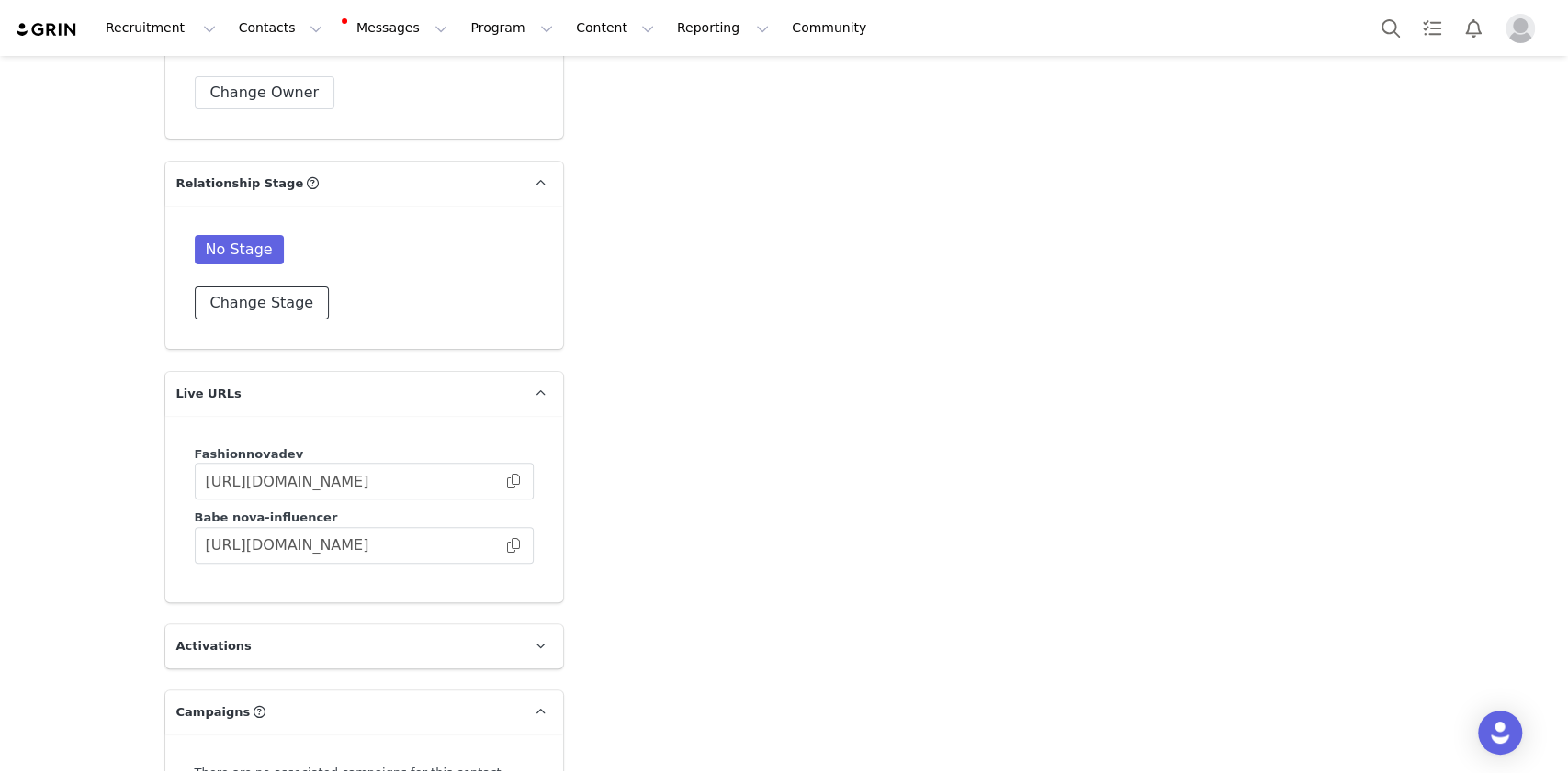
click at [251, 287] on button "Change Stage" at bounding box center [262, 303] width 135 height 33
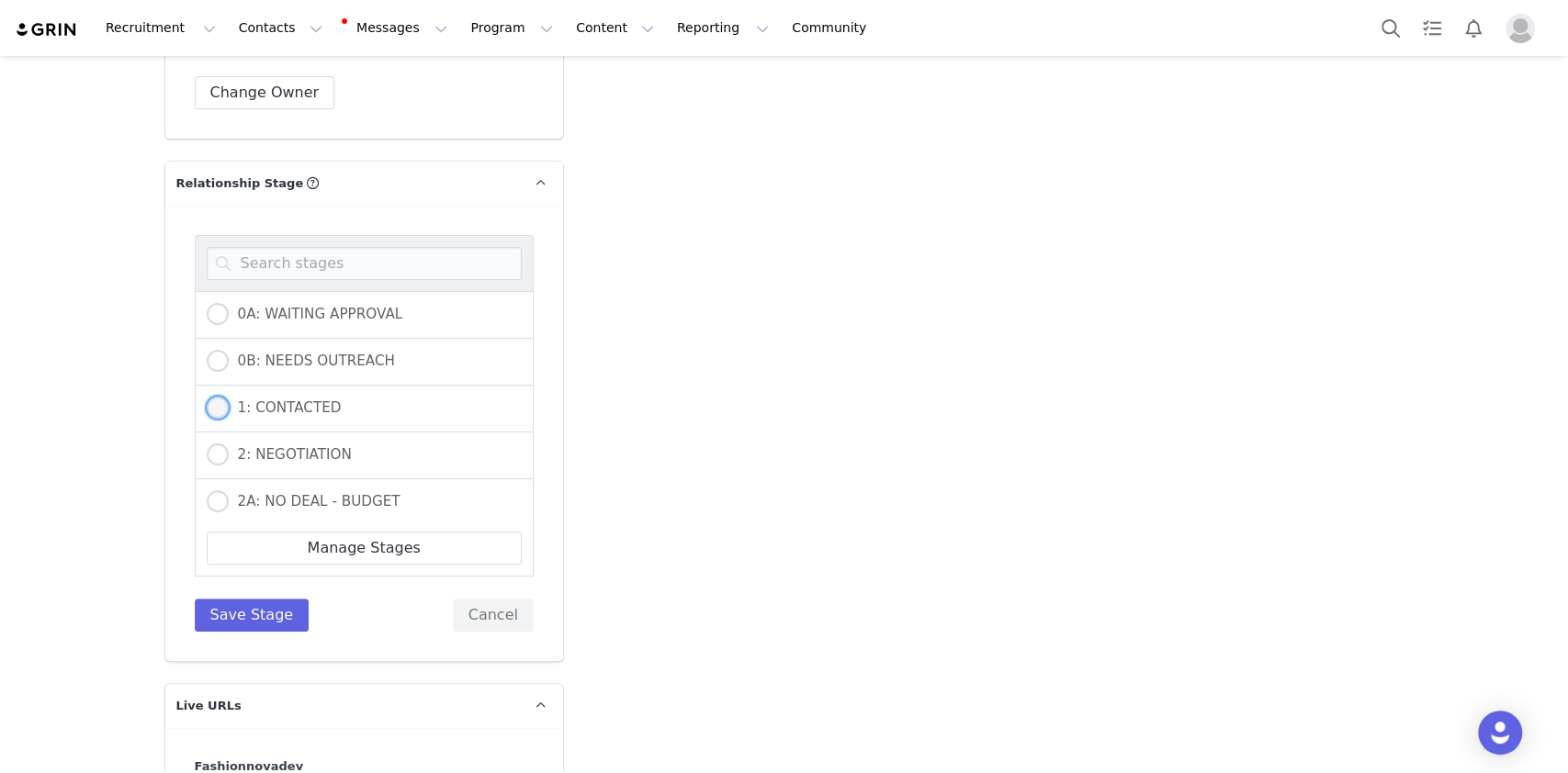
click at [268, 400] on span "1: CONTACTED" at bounding box center [285, 408] width 113 height 17
click at [229, 397] on input "1: CONTACTED" at bounding box center [218, 409] width 22 height 24
radio input "true"
click at [279, 599] on button "Save Stage" at bounding box center [252, 615] width 115 height 33
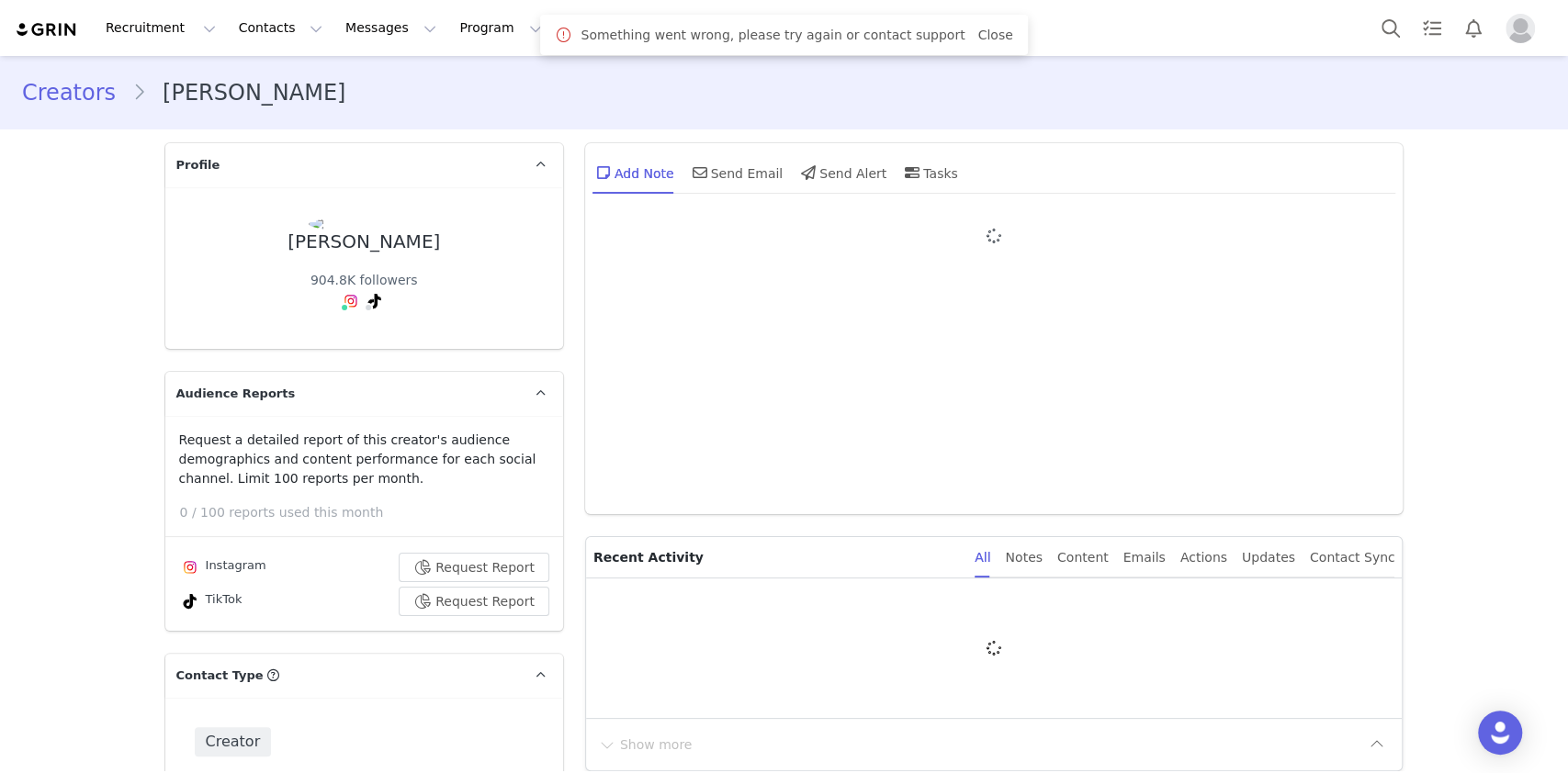
type input "+1 ([GEOGRAPHIC_DATA])"
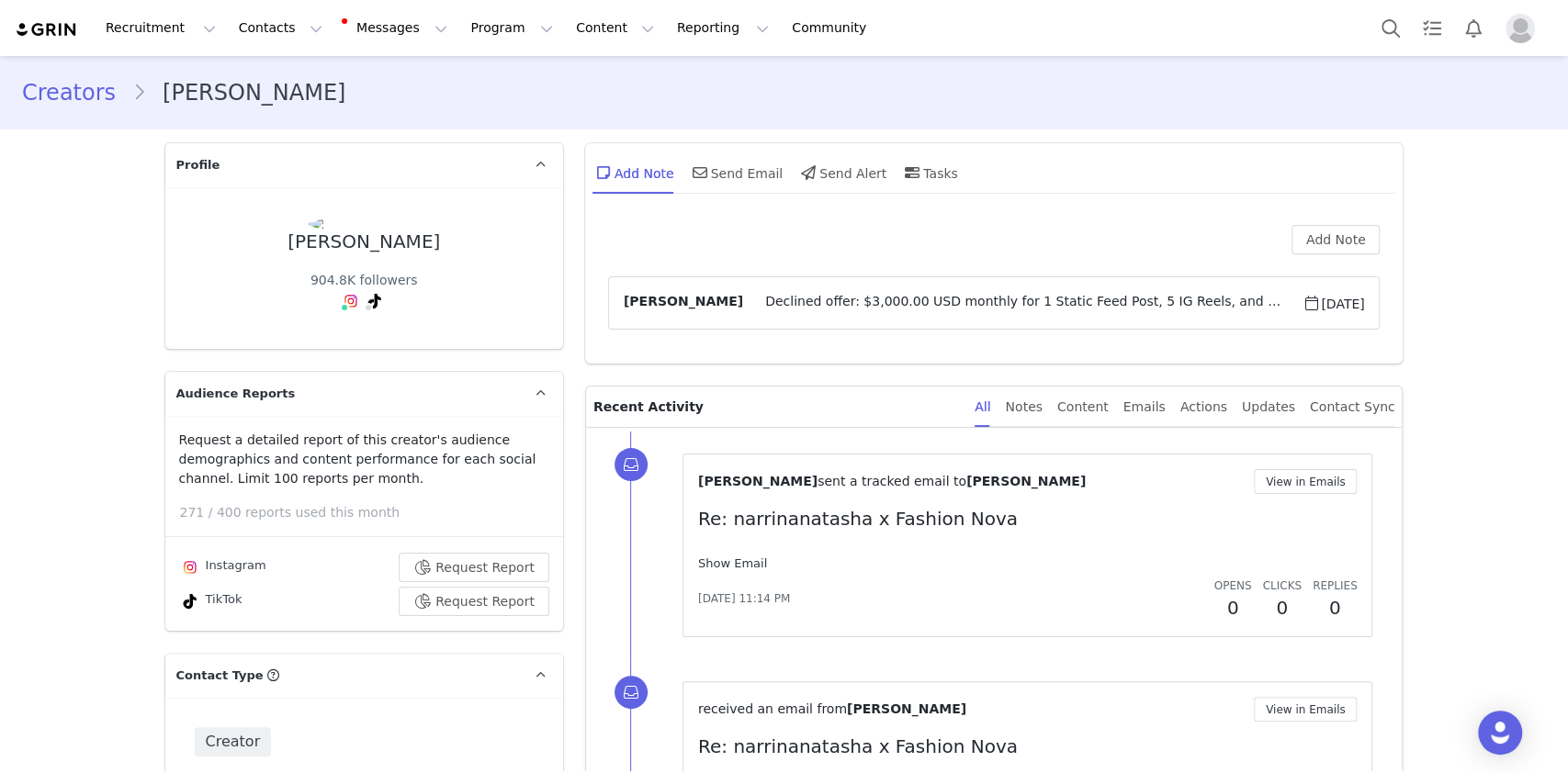
click at [711, 562] on link "Show Email" at bounding box center [733, 563] width 69 height 14
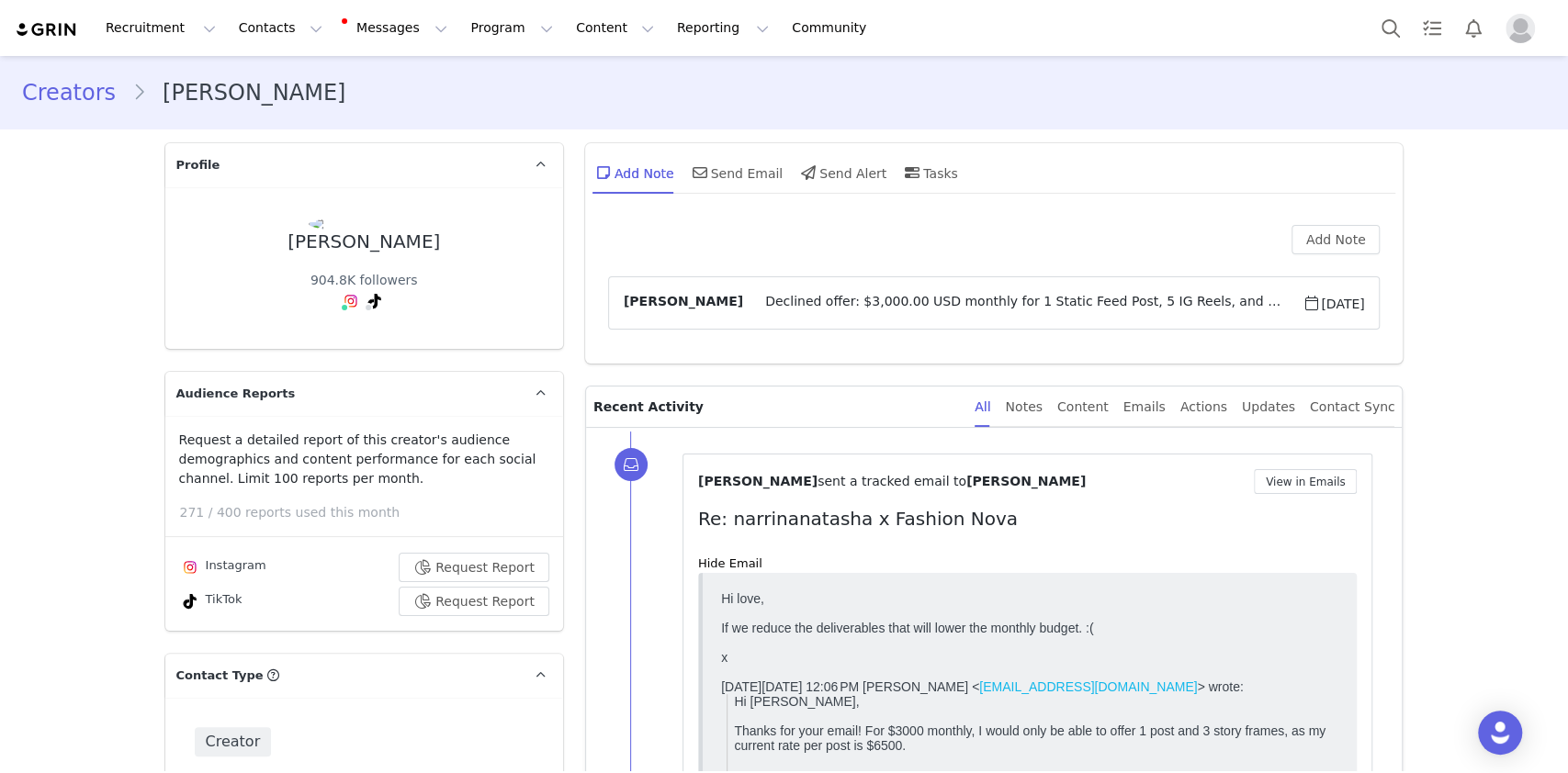
scroll to position [122, 0]
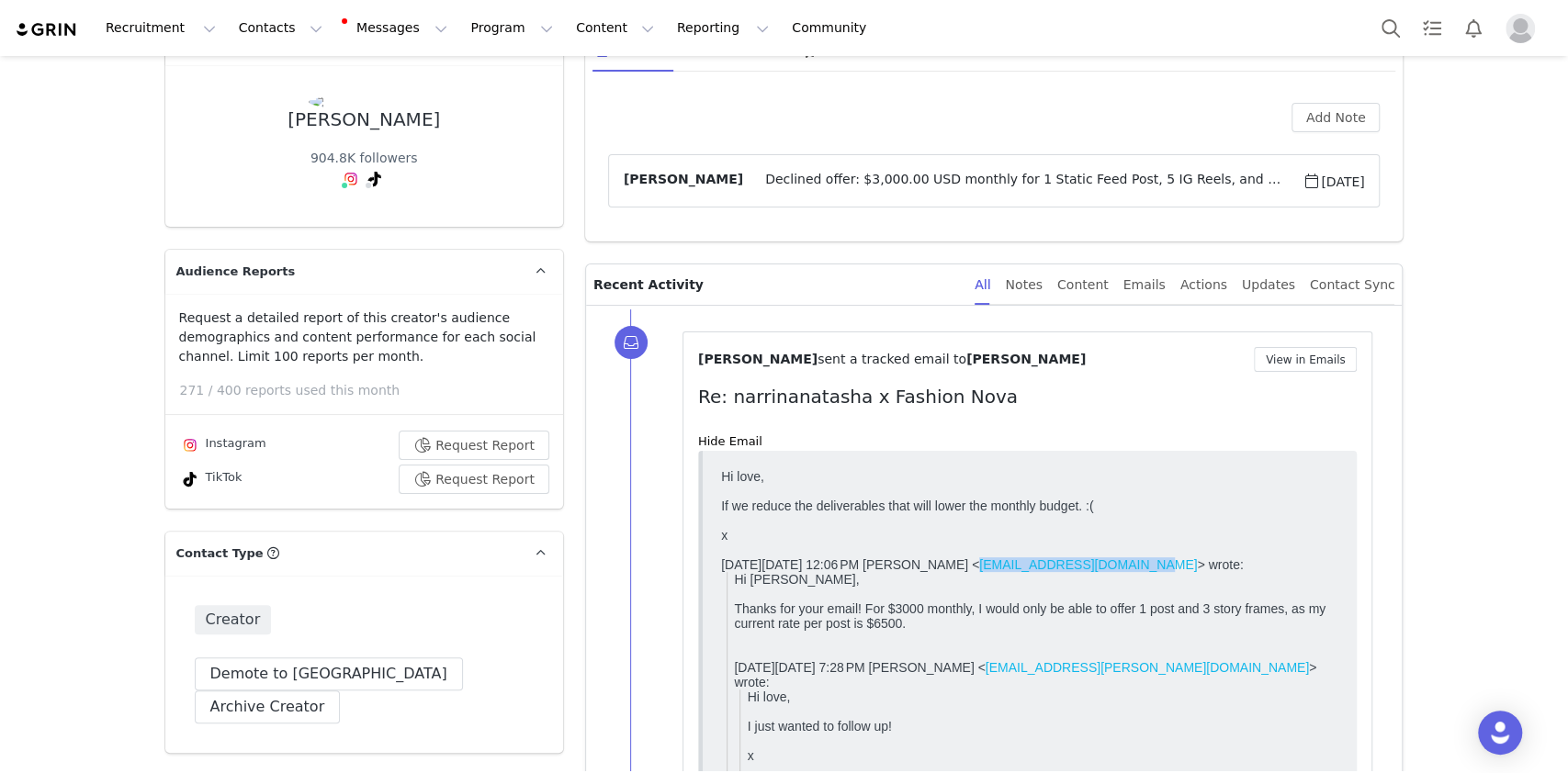
drag, startPoint x: 992, startPoint y: 585, endPoint x: 1155, endPoint y: 580, distance: 163.1
click at [1155, 571] on div "On Tue, Apr 16, 2024 at 12:06 PM Natasha Alia < narrina.natasha@gmail.com > wro…" at bounding box center [1029, 563] width 619 height 15
copy link "narrina.natasha@gmail.com"
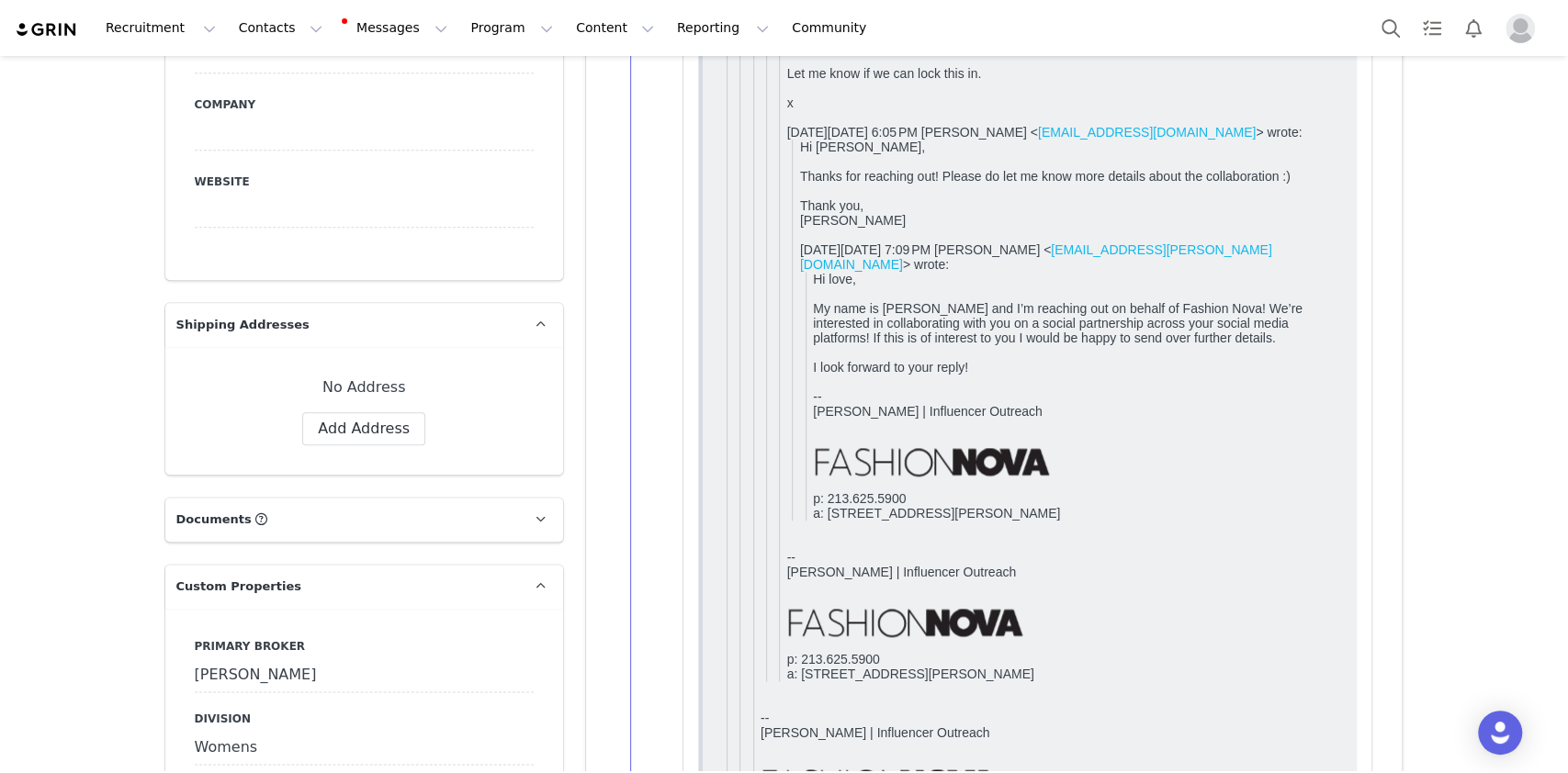
scroll to position [1592, 0]
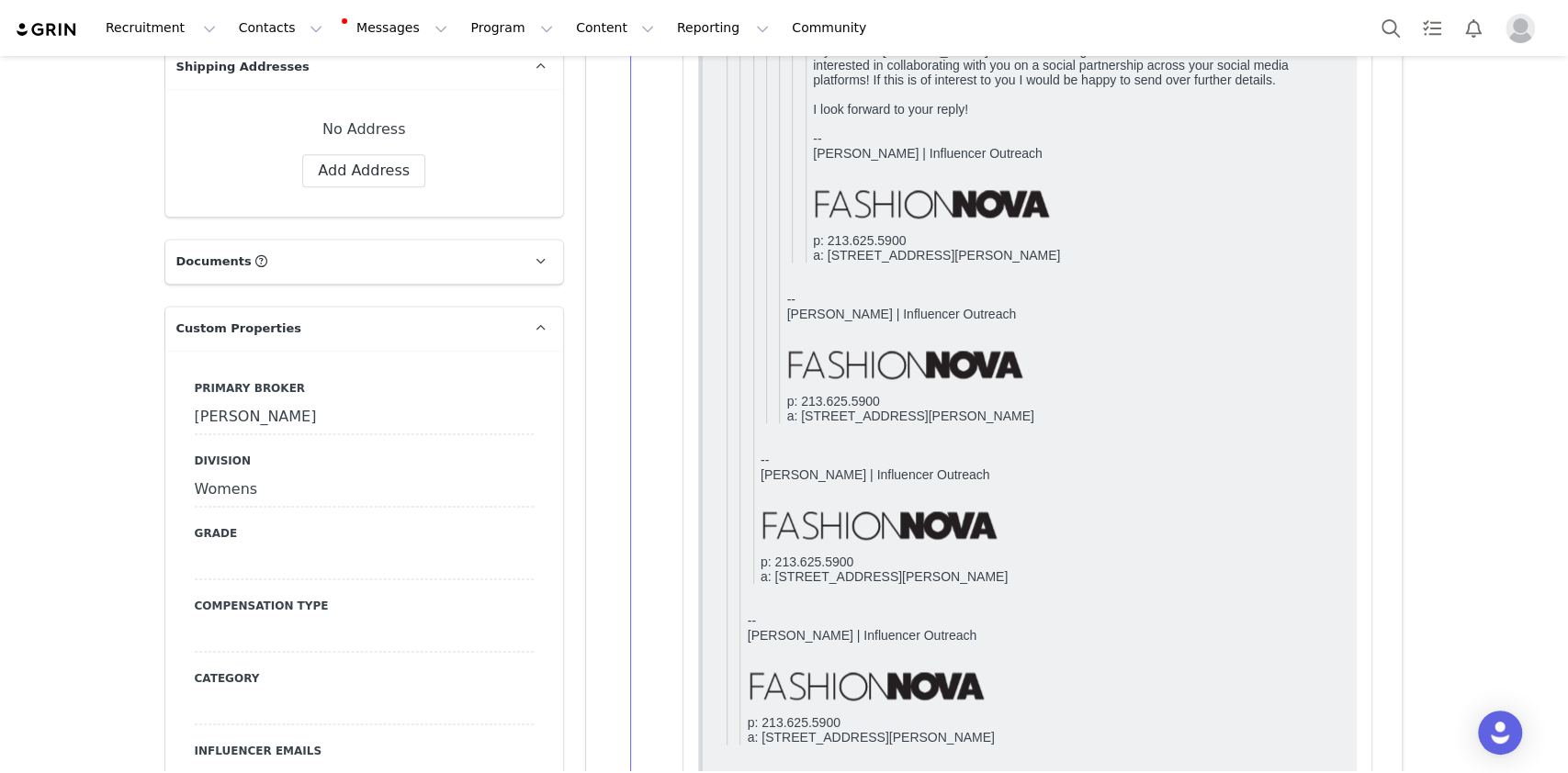
click at [310, 402] on div "[PERSON_NAME]" at bounding box center [364, 418] width 339 height 33
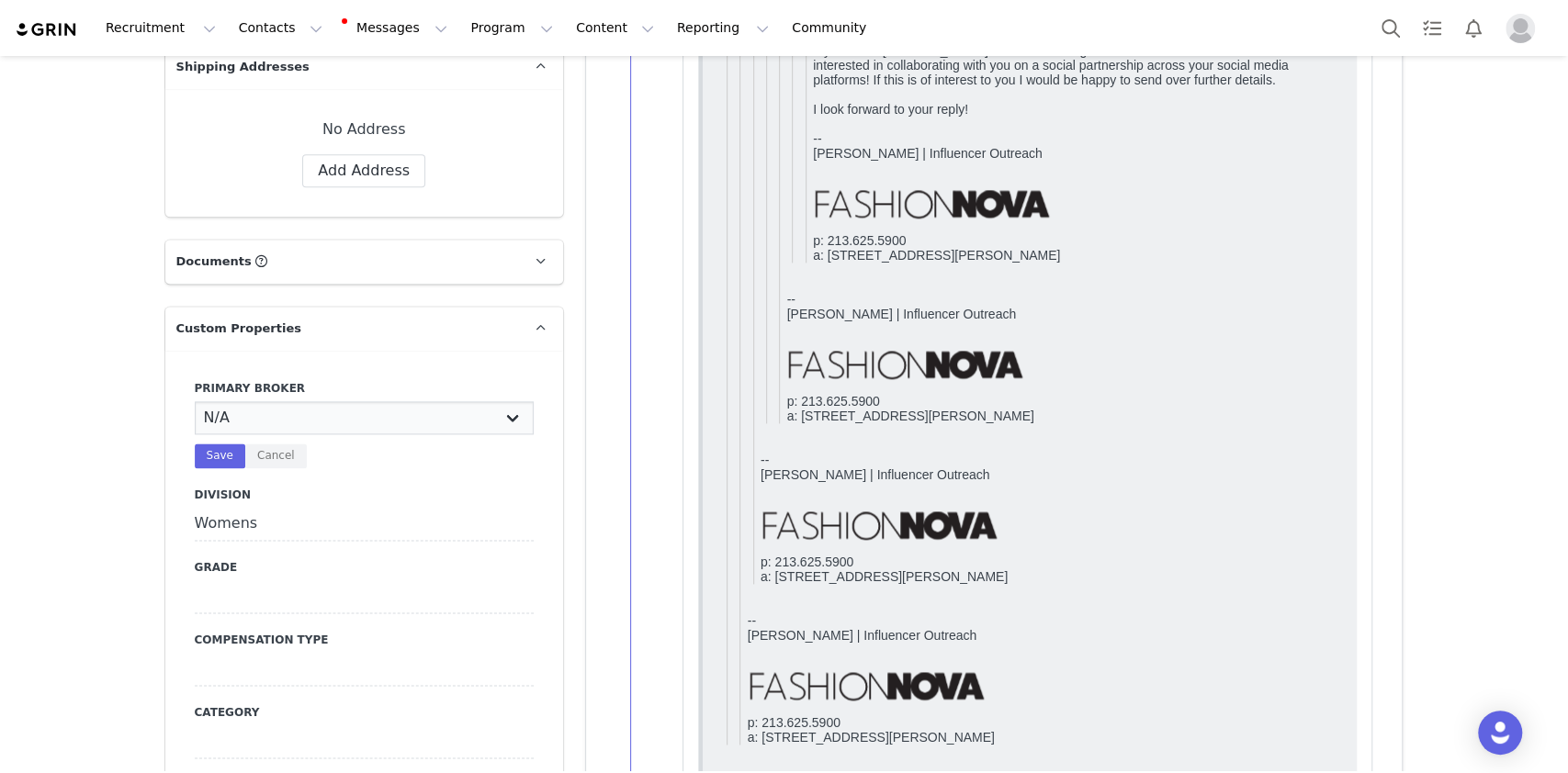
select select "Manon"
click at [195, 402] on select "N/A [PERSON_NAME] [PERSON_NAME] Jasmine [PERSON_NAME] Bre [PERSON_NAME] [PERSON…" at bounding box center [364, 418] width 339 height 33
click at [208, 443] on button "Save" at bounding box center [220, 455] width 50 height 25
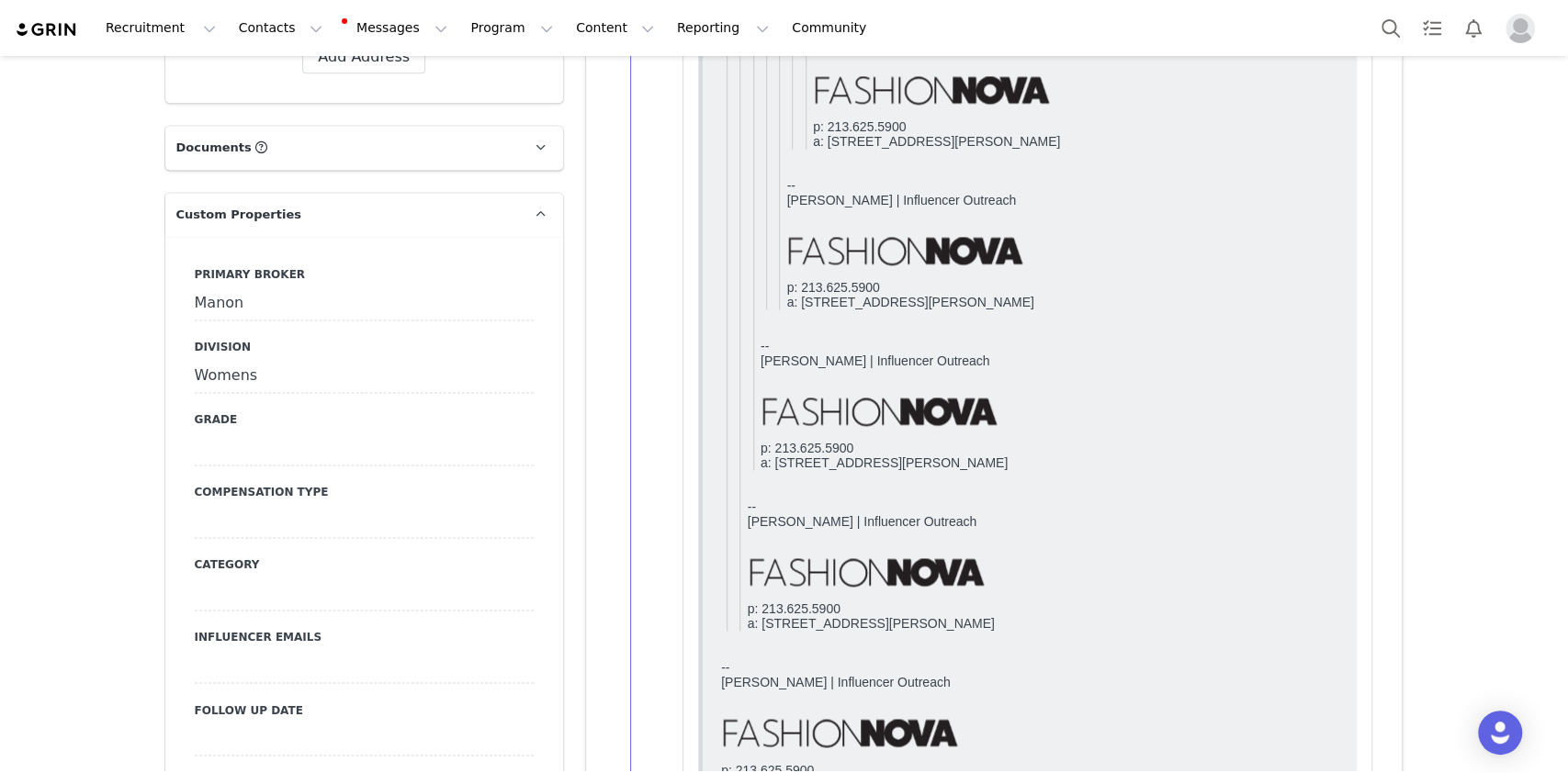
scroll to position [1837, 0]
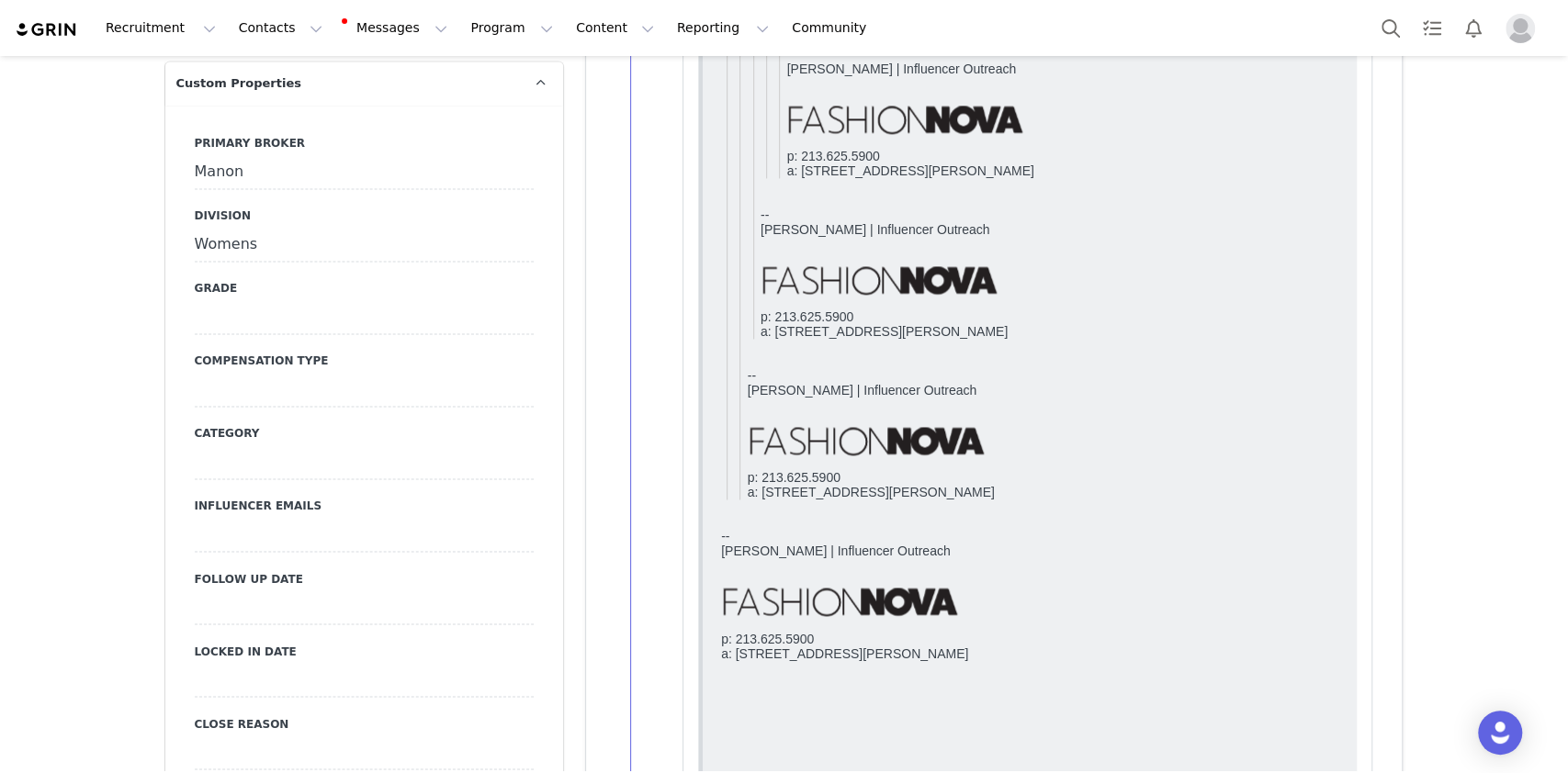
click at [277, 592] on div at bounding box center [364, 608] width 339 height 33
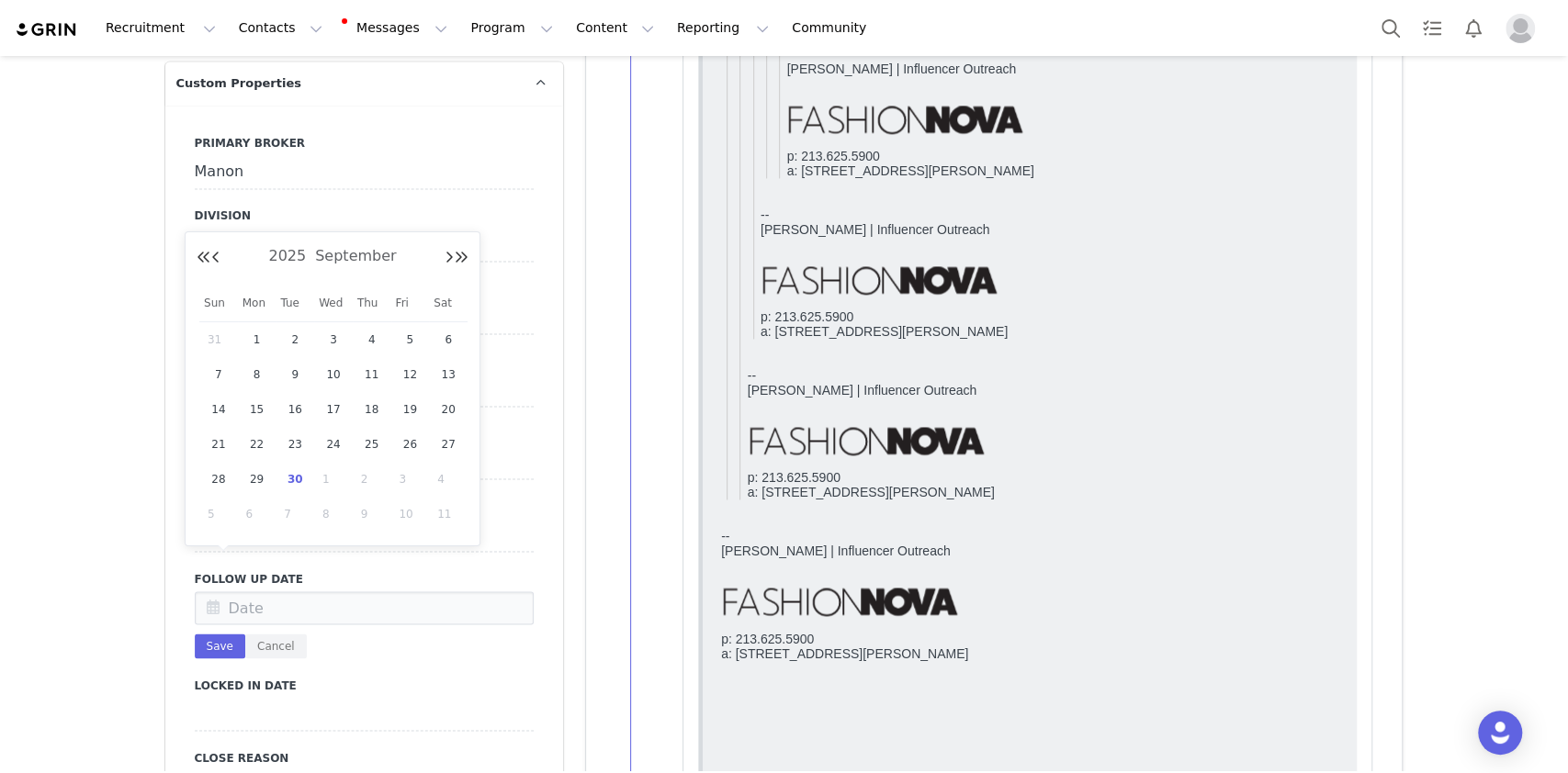
click at [277, 592] on input "text" at bounding box center [364, 608] width 339 height 33
drag, startPoint x: 294, startPoint y: 482, endPoint x: 287, endPoint y: 571, distance: 89.3
click at [297, 482] on span "30" at bounding box center [295, 479] width 22 height 22
type input "Sep 30 2025"
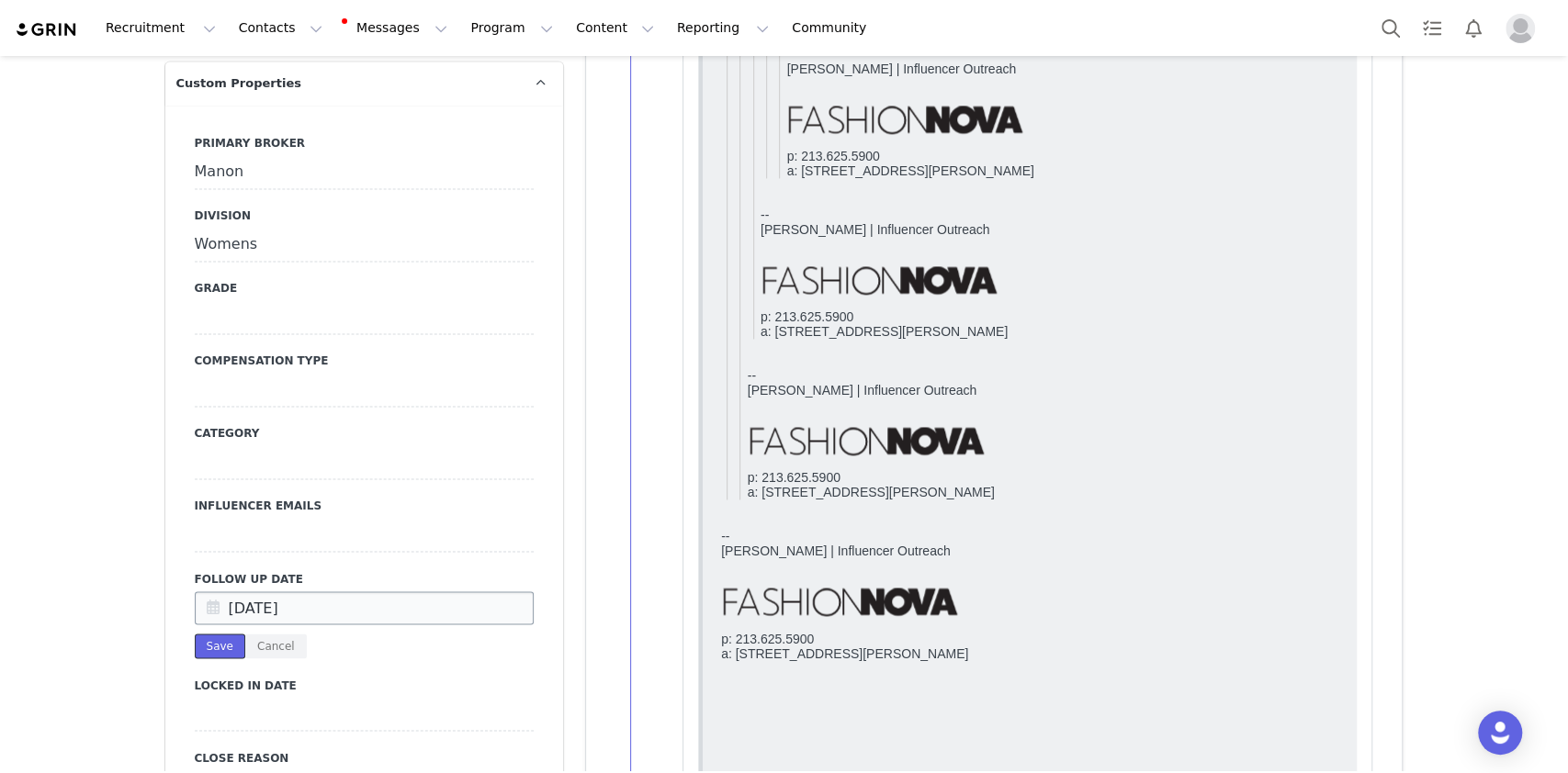
drag, startPoint x: 208, startPoint y: 608, endPoint x: 224, endPoint y: 577, distance: 34.9
click at [208, 633] on button "Save" at bounding box center [220, 645] width 50 height 25
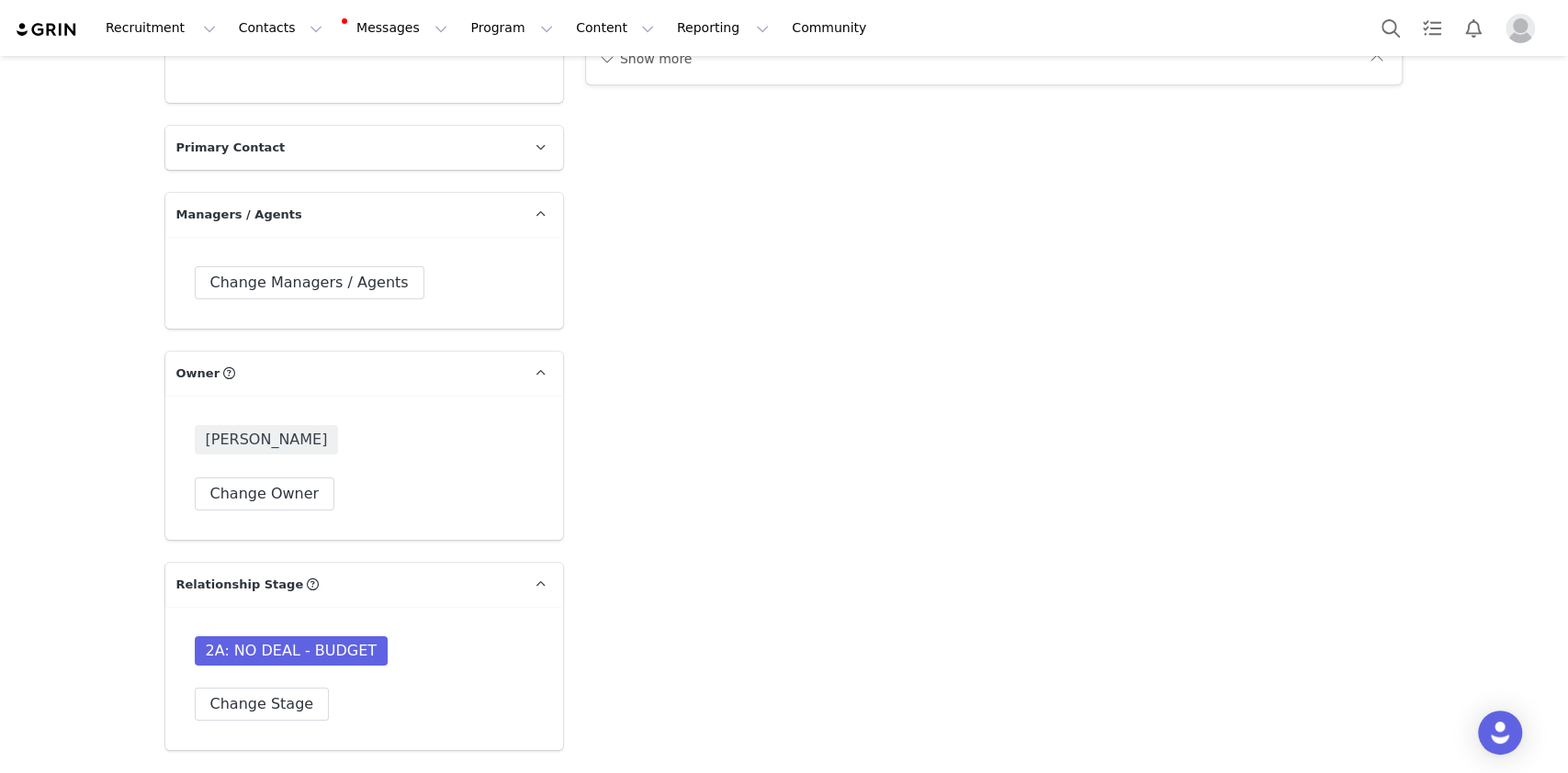
scroll to position [5020, 0]
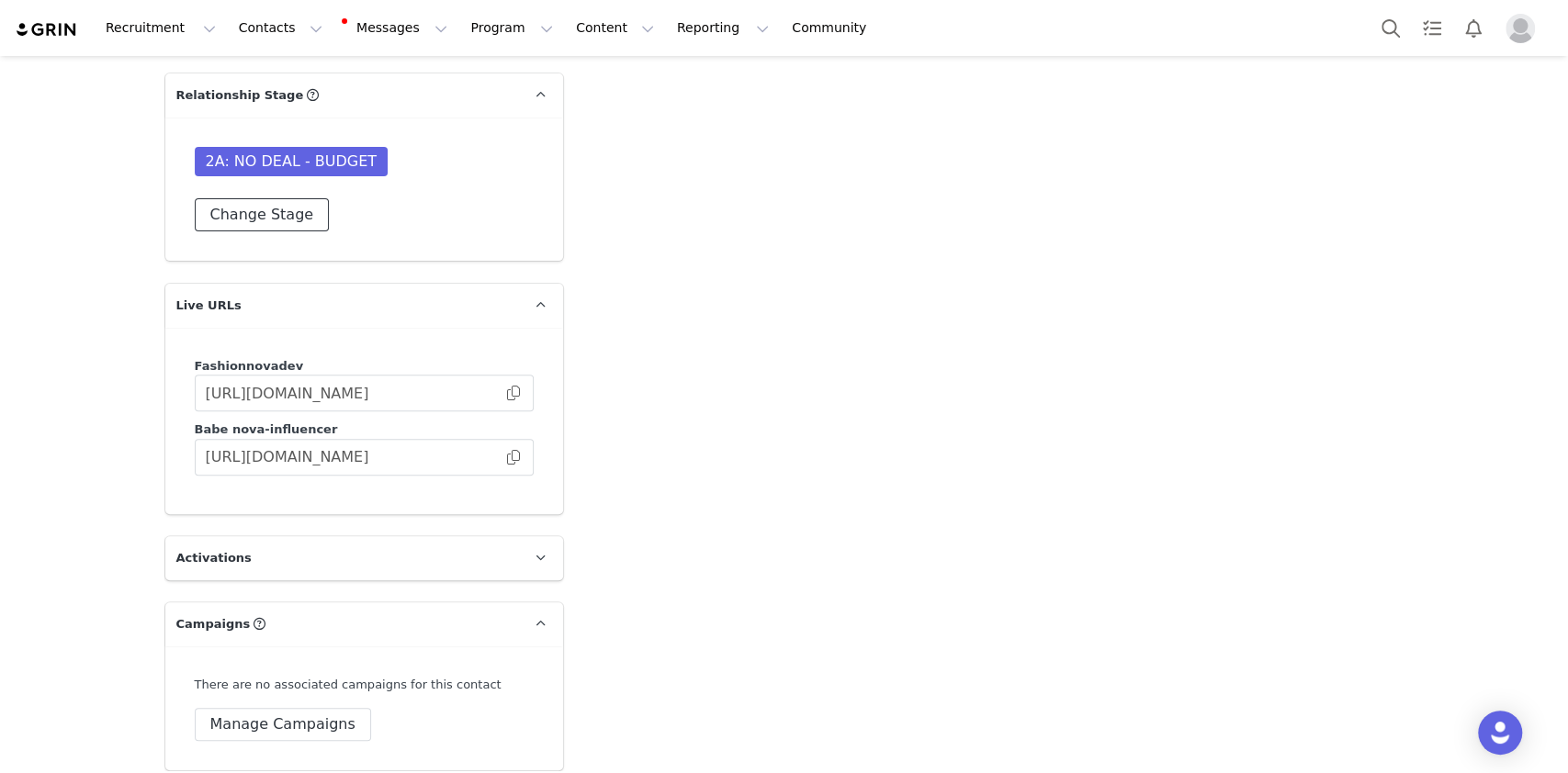
click at [286, 198] on button "Change Stage" at bounding box center [262, 214] width 135 height 33
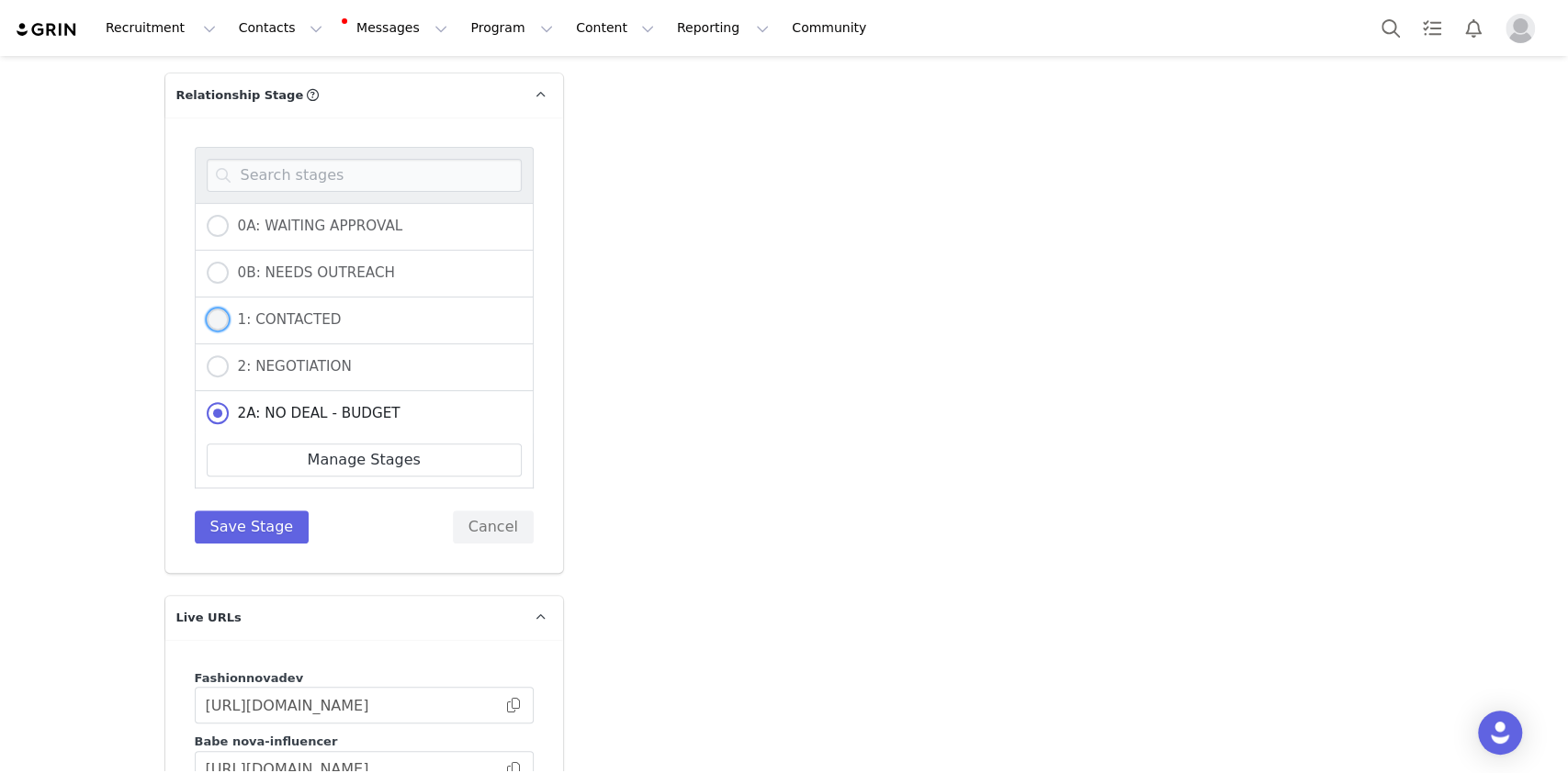
click at [271, 312] on span "1: CONTACTED" at bounding box center [285, 320] width 113 height 17
click at [229, 309] on input "1: CONTACTED" at bounding box center [218, 321] width 22 height 24
radio input "true"
radio input "false"
click at [259, 511] on button "Save Stage" at bounding box center [252, 527] width 115 height 33
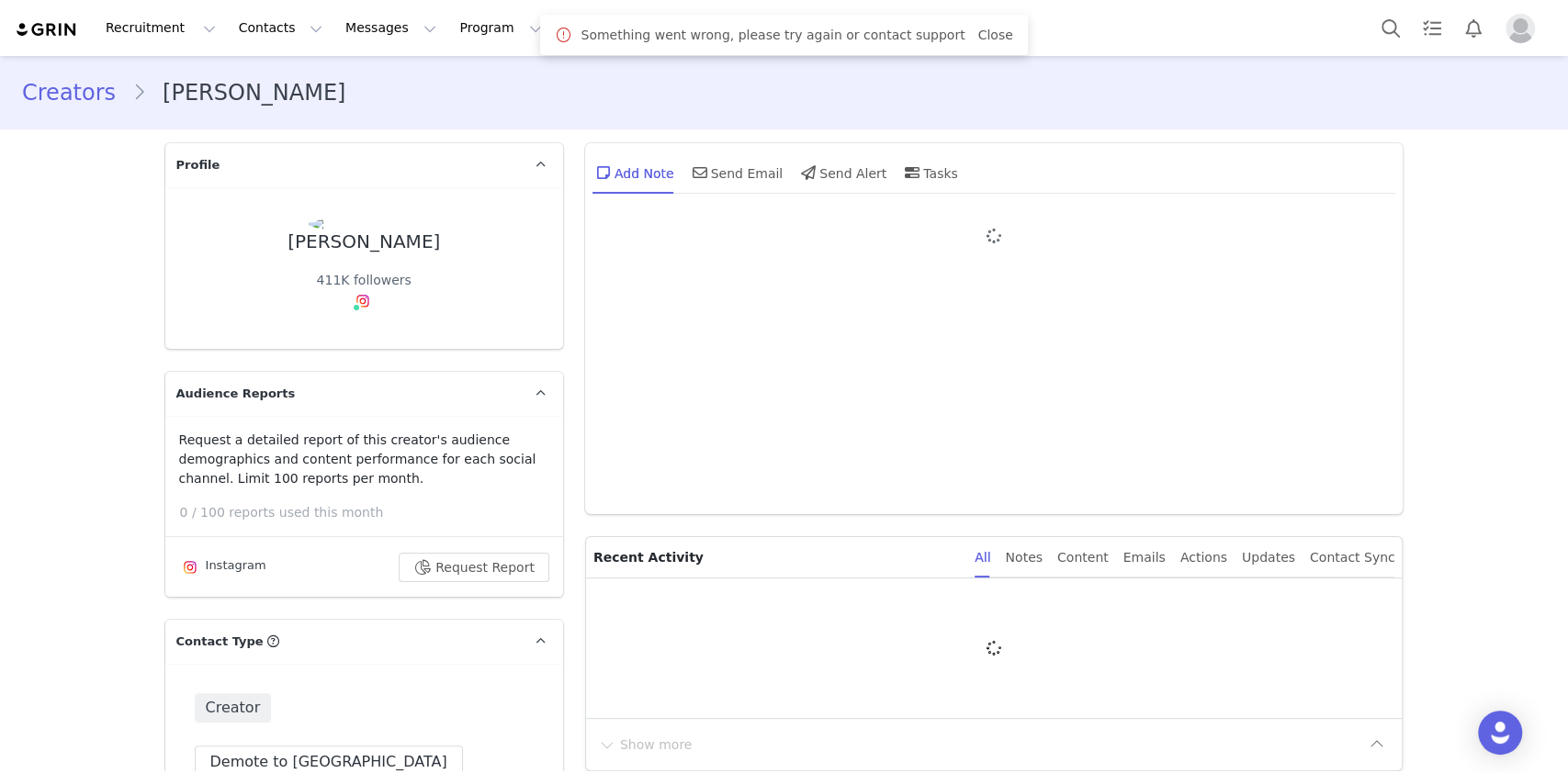
type input "+7 ([GEOGRAPHIC_DATA])"
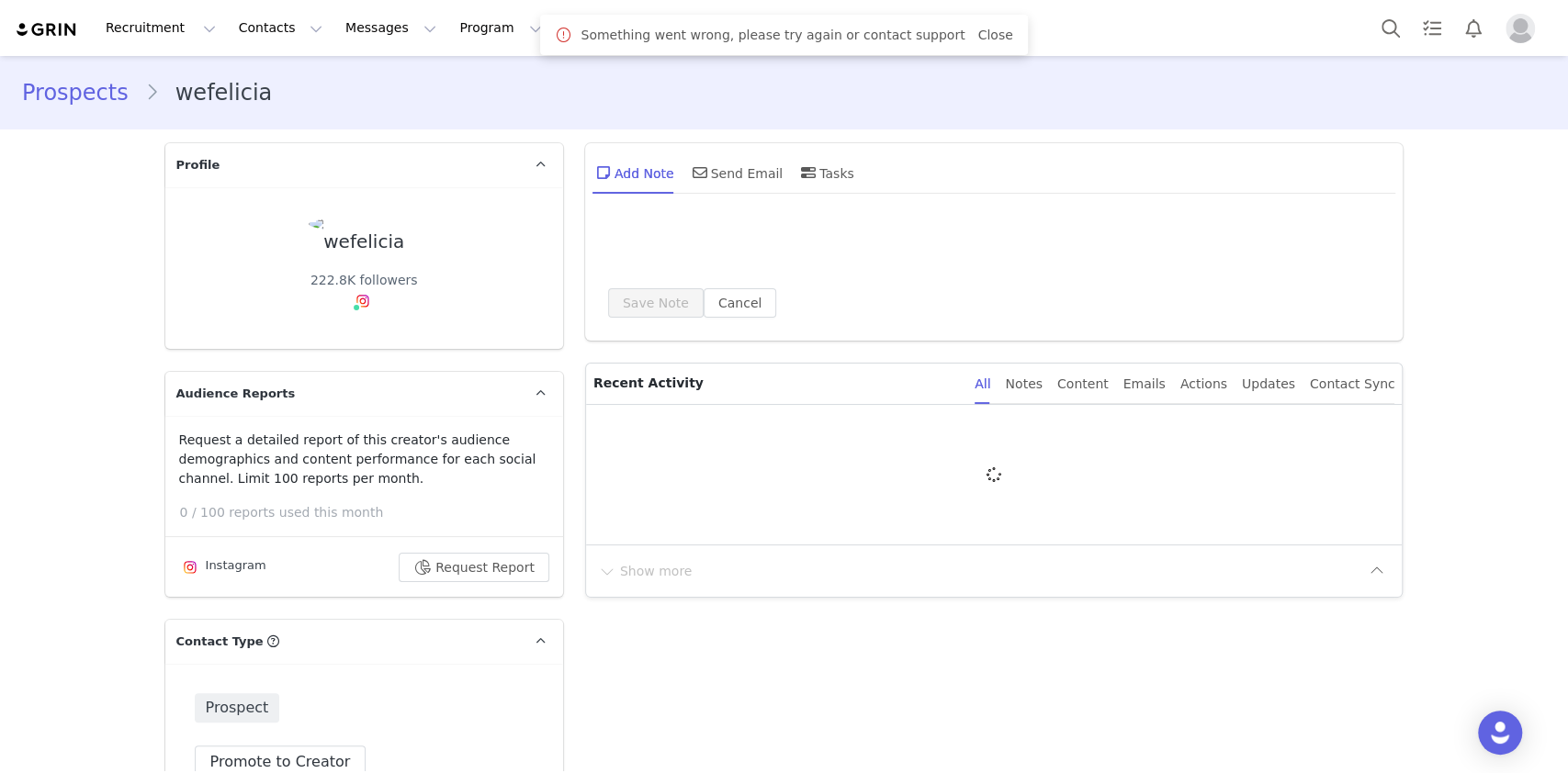
type input "+1 ([GEOGRAPHIC_DATA])"
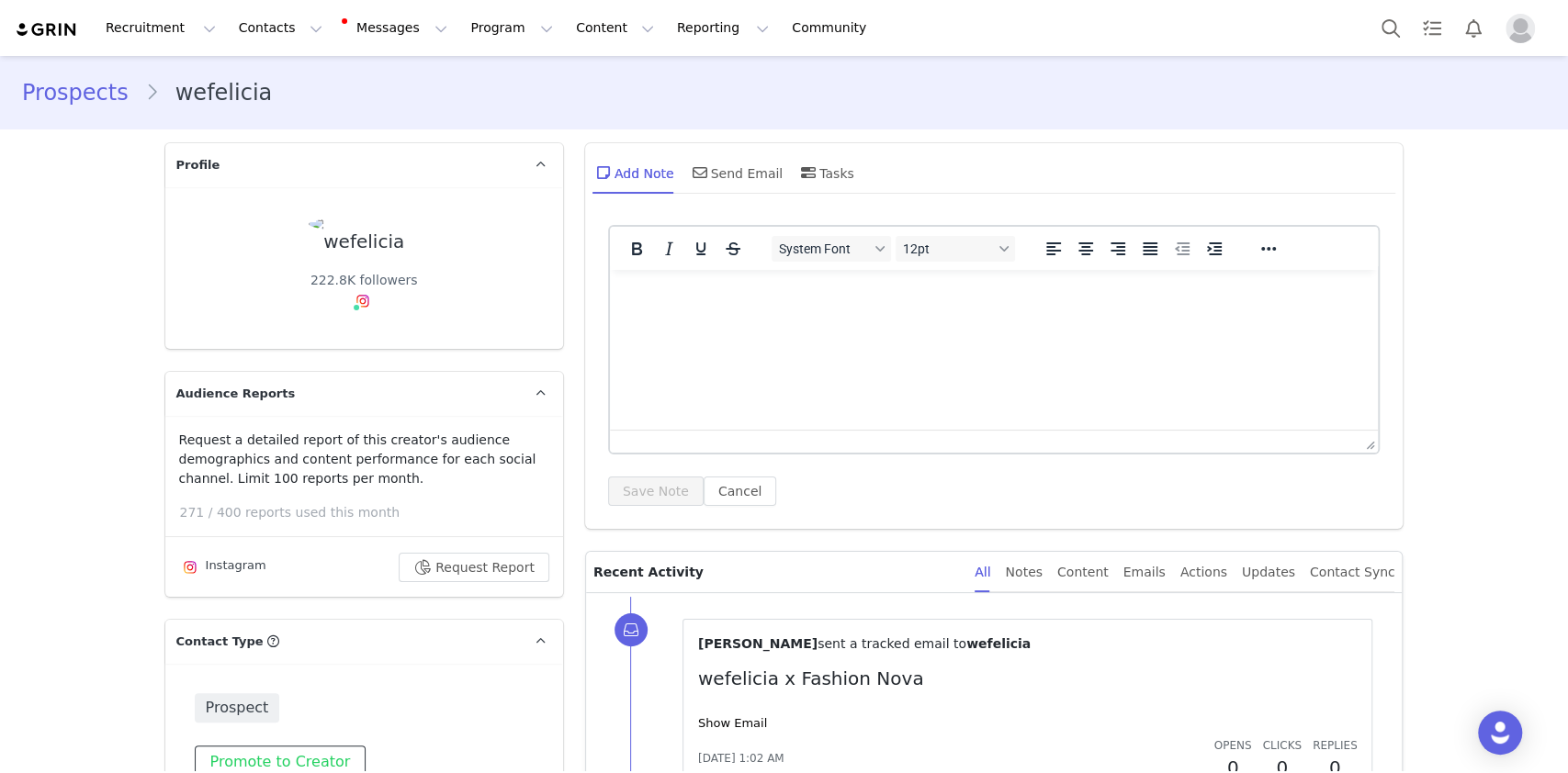
click at [284, 756] on button "Promote to Creator" at bounding box center [281, 761] width 172 height 33
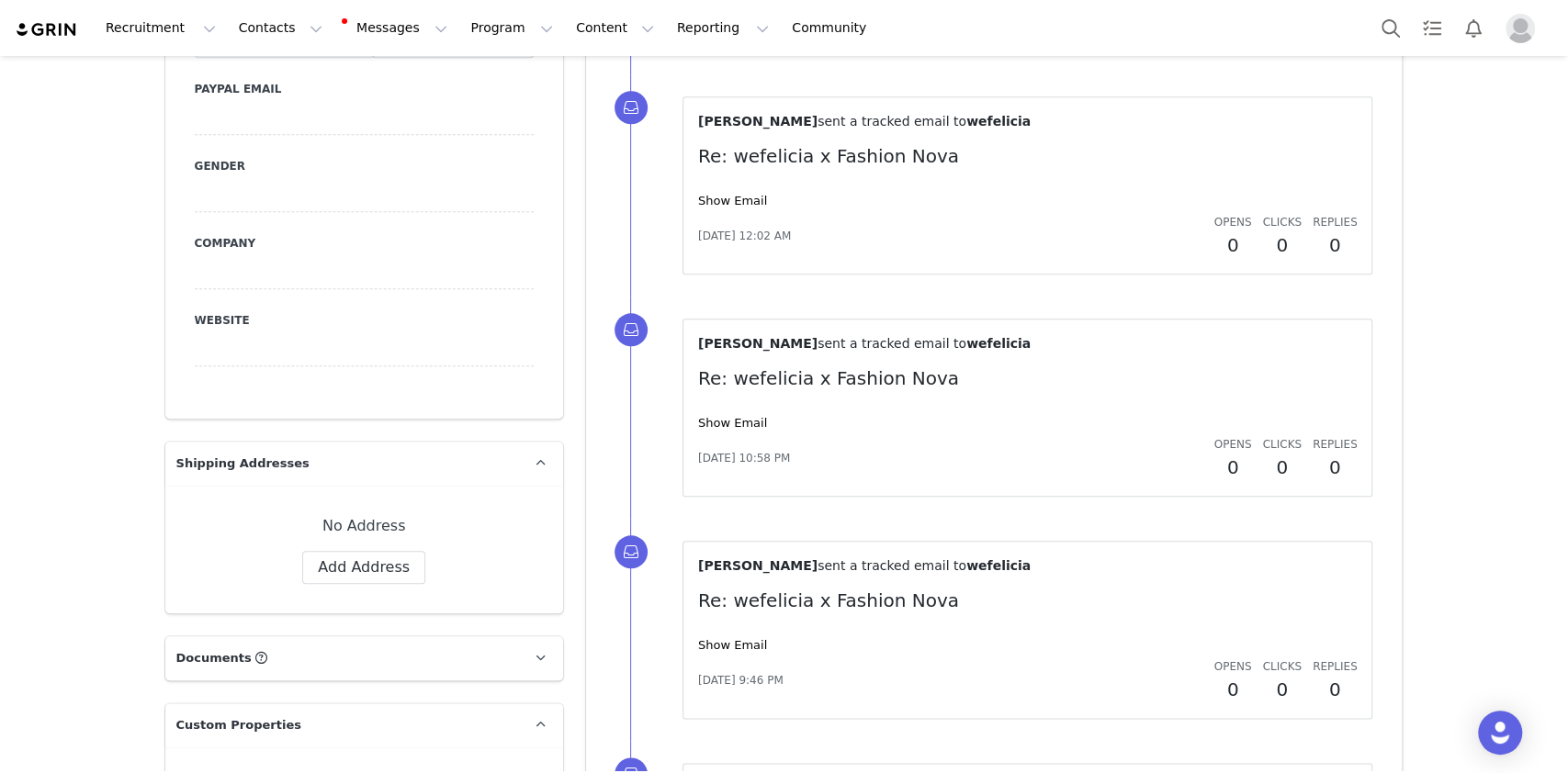
scroll to position [1470, 0]
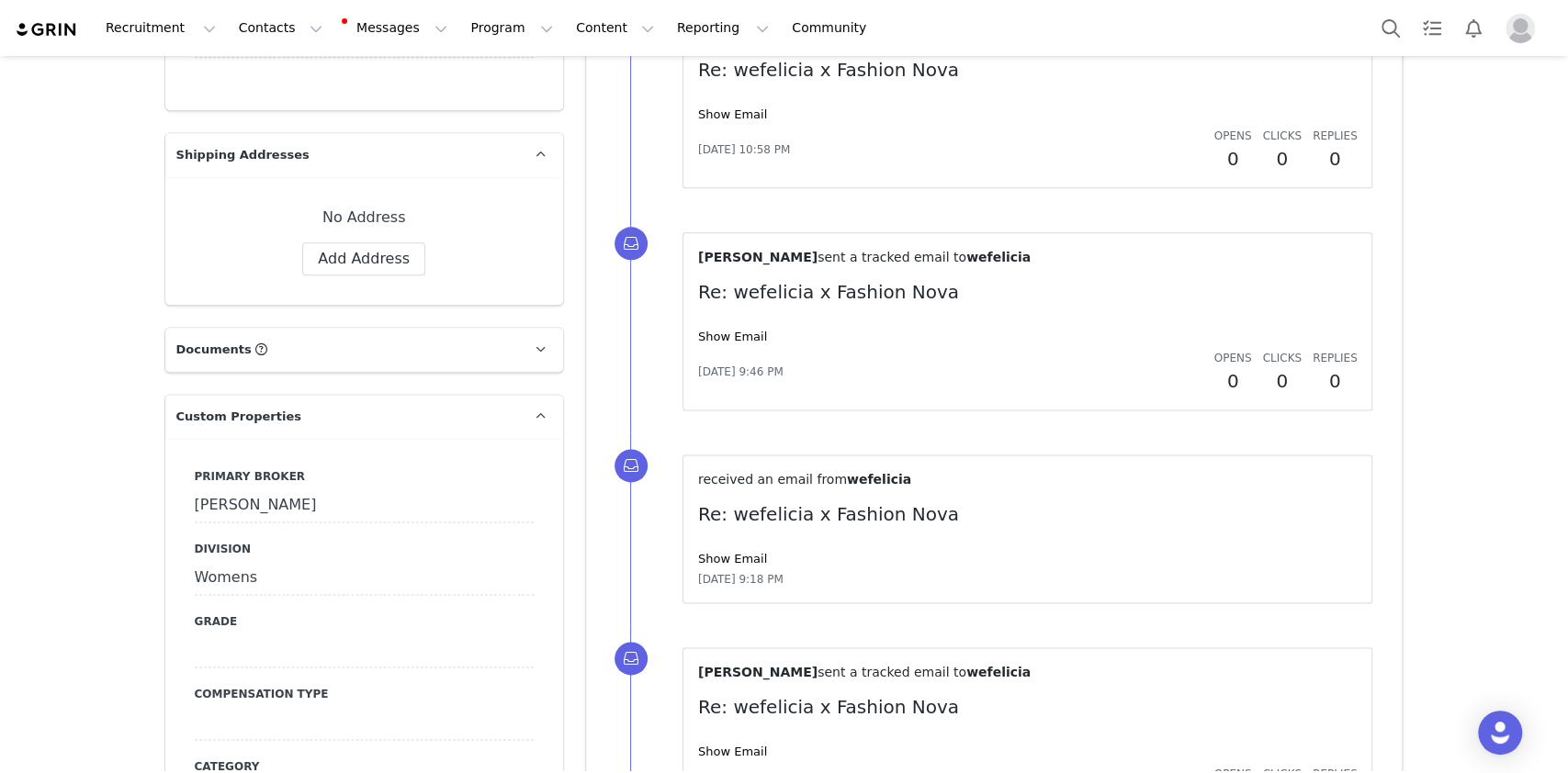
click at [244, 490] on div "Erin" at bounding box center [364, 506] width 339 height 33
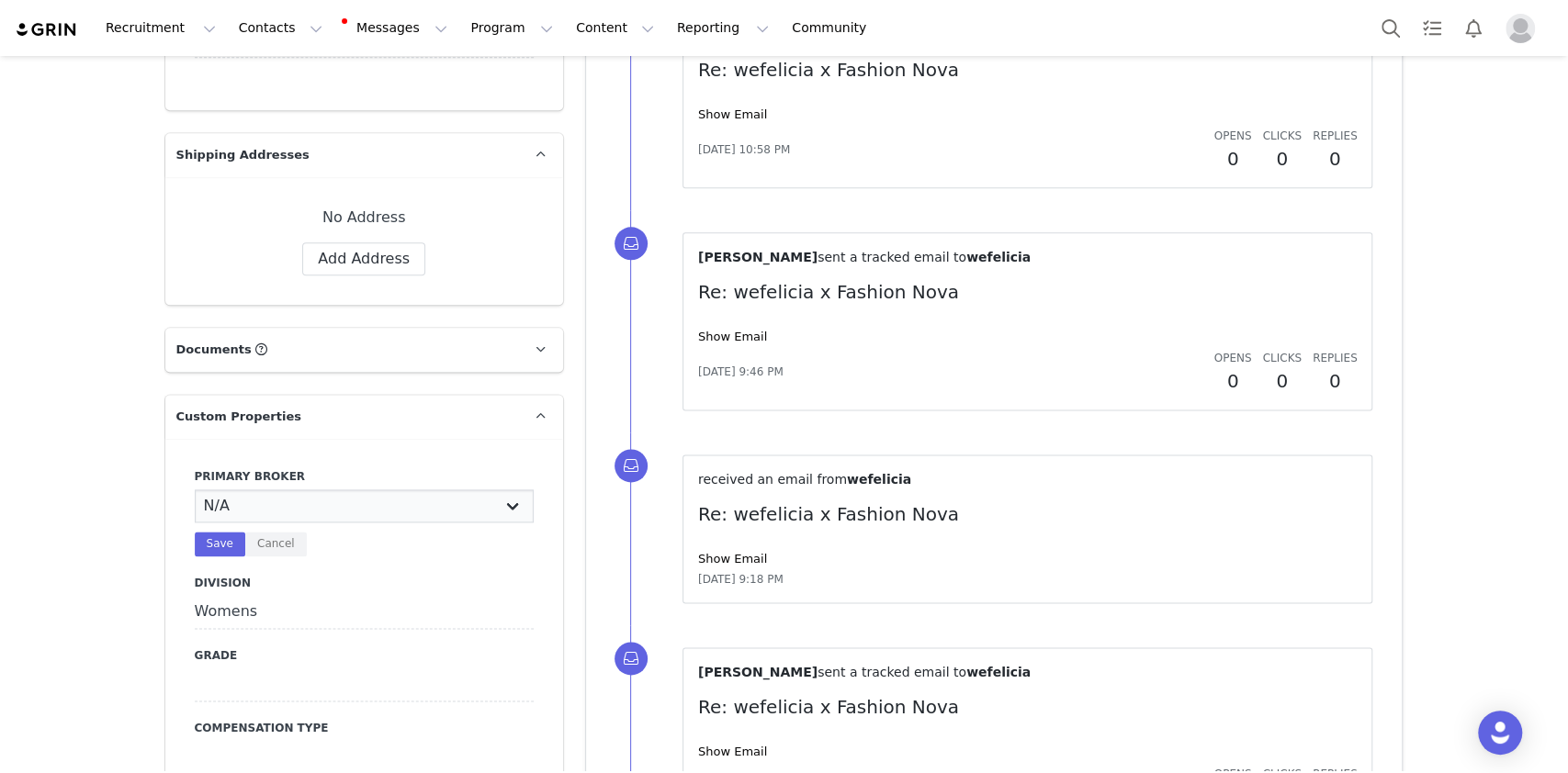
click at [244, 490] on select "N/A Erin Stephanie Jasmine Hedy Bre Evelyn Pacey Jonny Alex Ashley Mike Chabely…" at bounding box center [364, 506] width 339 height 33
select select "Manon"
click at [195, 490] on select "N/A Erin Stephanie Jasmine Hedy Bre Evelyn Pacey Jonny Alex Ashley Mike Chabely…" at bounding box center [364, 506] width 339 height 33
click at [219, 531] on button "Save" at bounding box center [220, 543] width 50 height 25
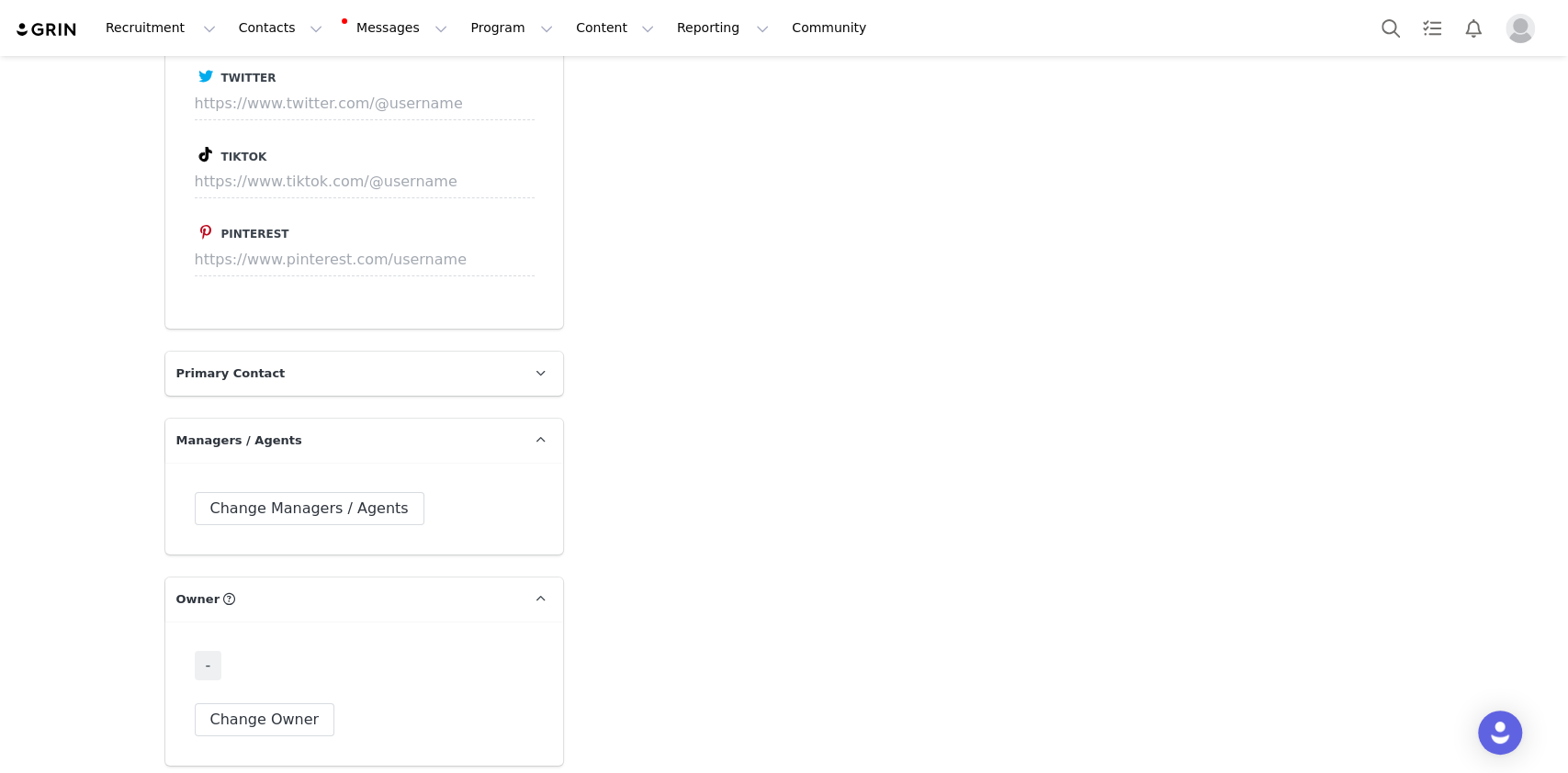
scroll to position [4653, 0]
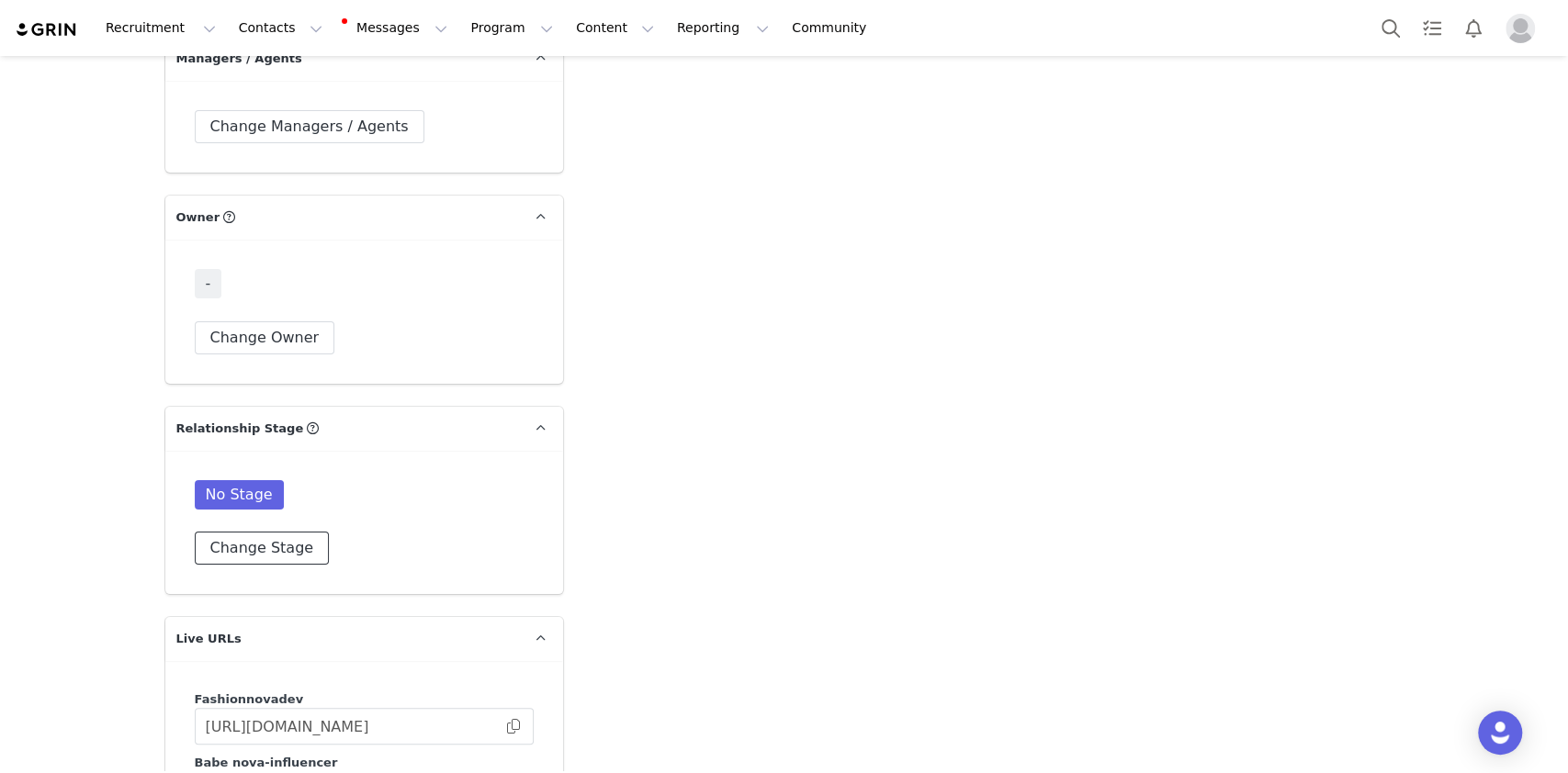
click at [260, 531] on button "Change Stage" at bounding box center [262, 547] width 135 height 33
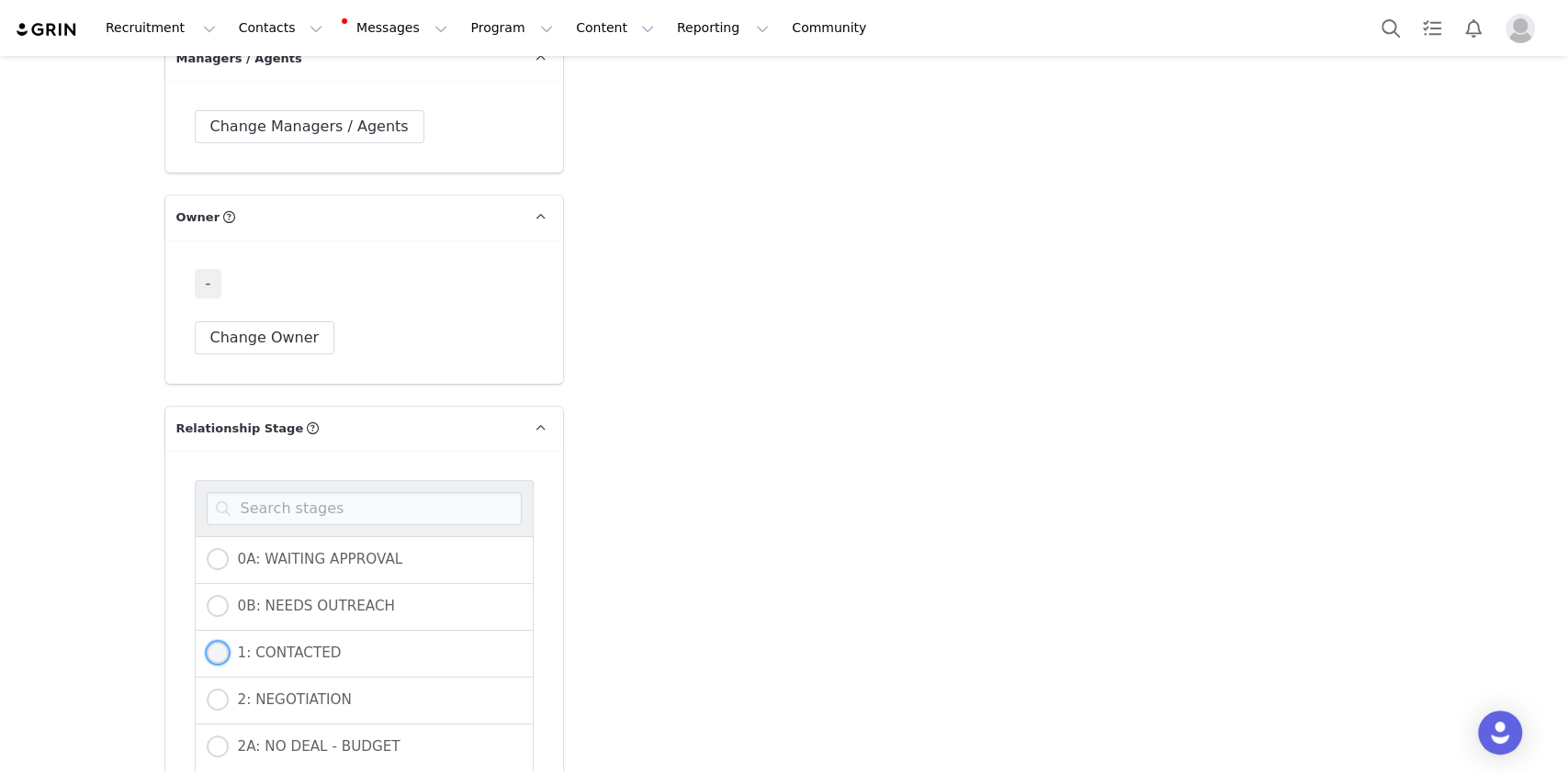
click at [275, 644] on span "1: CONTACTED" at bounding box center [285, 652] width 113 height 17
click at [229, 642] on input "1: CONTACTED" at bounding box center [218, 654] width 22 height 24
radio input "true"
click at [248, 322] on button "Change Owner" at bounding box center [265, 338] width 141 height 33
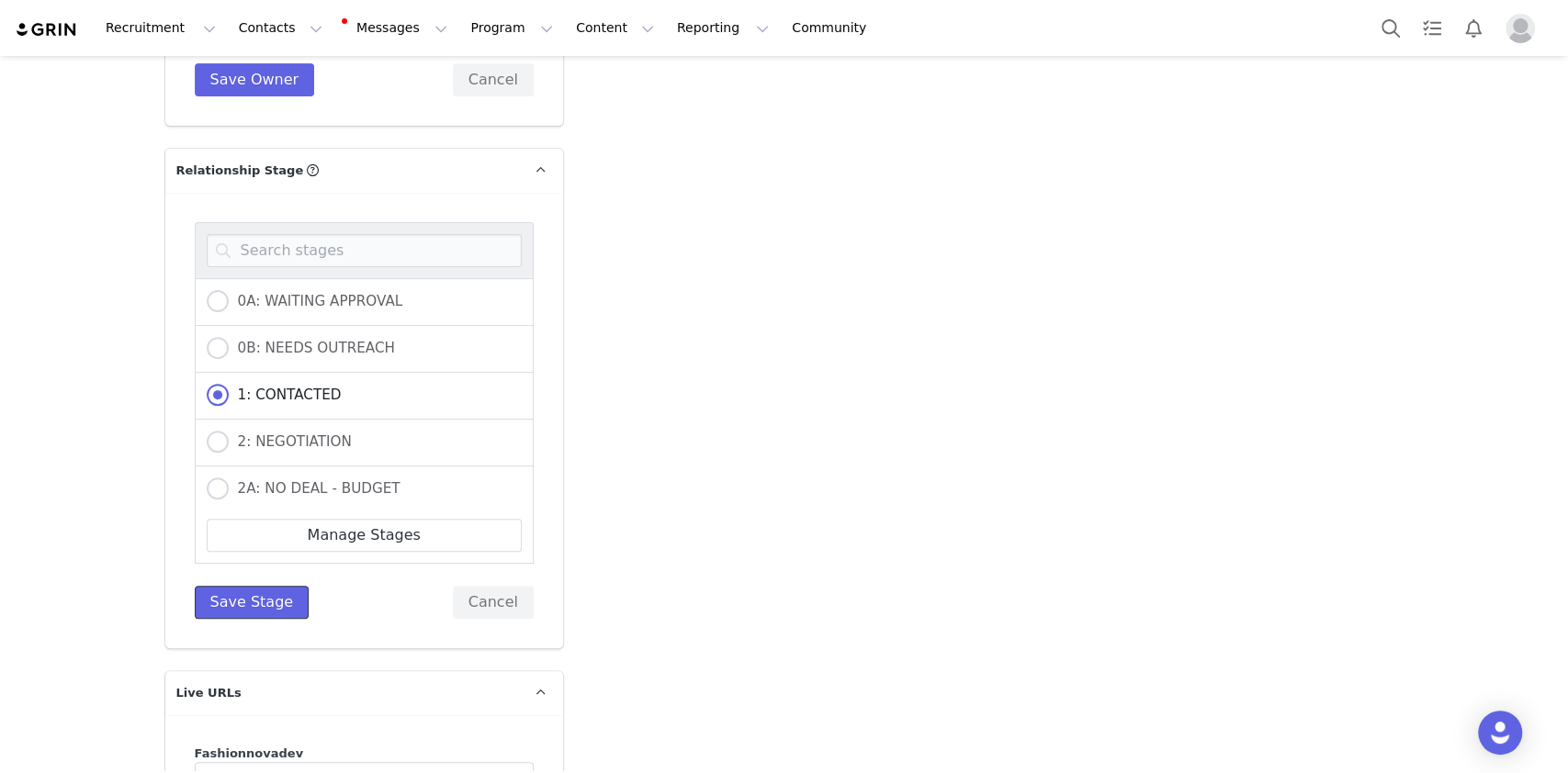
drag, startPoint x: 248, startPoint y: 564, endPoint x: 233, endPoint y: 556, distance: 17.0
click at [248, 586] on button "Save Stage" at bounding box center [252, 602] width 115 height 33
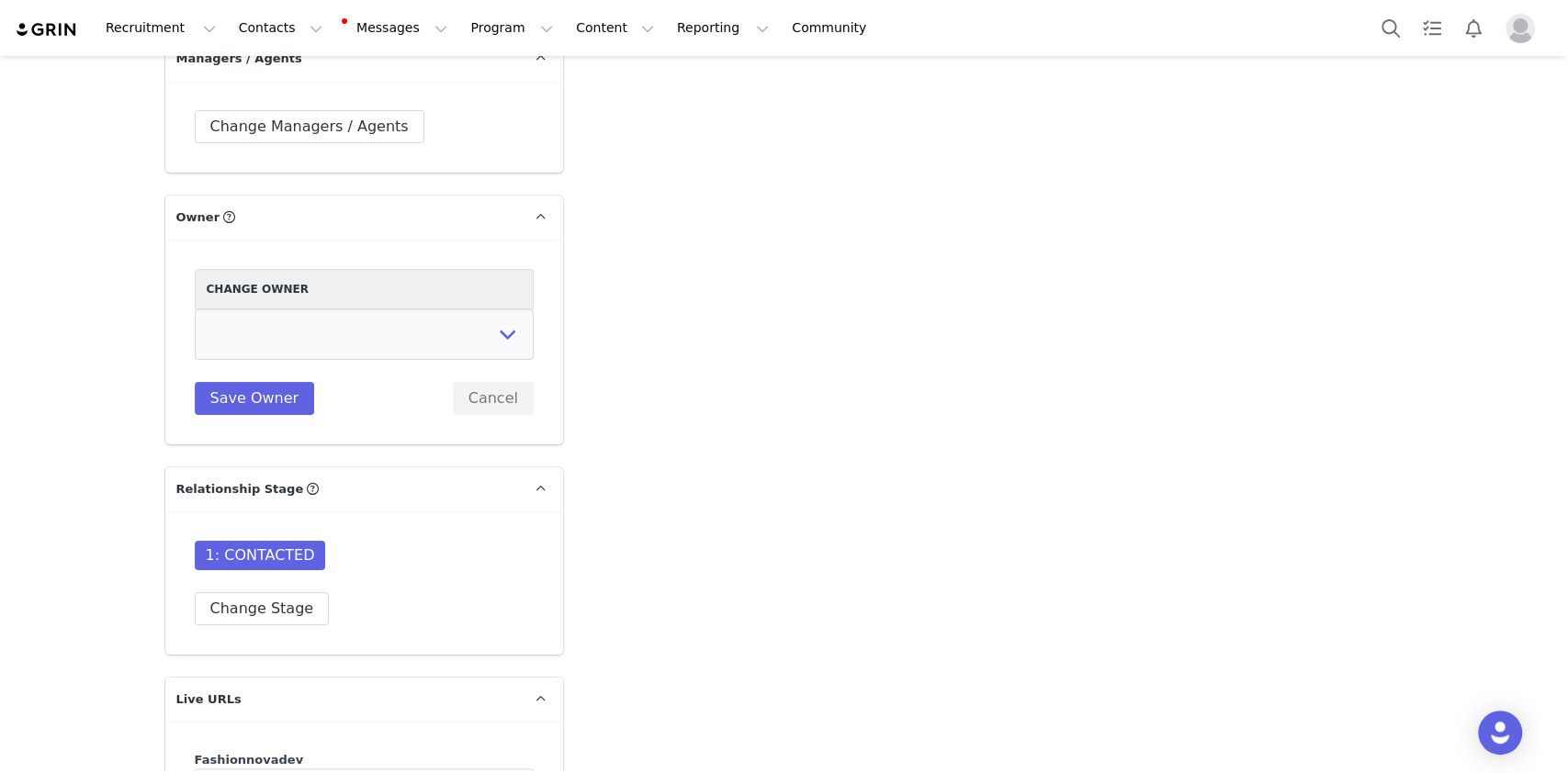
click at [325, 327] on div "Change Owner Cali . Melanie Chavarin Jonathan Montes Evelyn Parada Erin Cohen H…" at bounding box center [364, 342] width 339 height 146
click at [324, 309] on select "Cali . Melanie Chavarin Jonathan Montes Evelyn Parada Erin Cohen Hedy Moscosa A…" at bounding box center [364, 335] width 339 height 51
select select "ddf498d6-c495-4b83-9dbb-f62ffd258137"
click at [195, 309] on select "Cali . Melanie Chavarin Jonathan Montes Evelyn Parada Erin Cohen Hedy Moscosa A…" at bounding box center [364, 335] width 339 height 51
click at [259, 382] on button "Save Owner" at bounding box center [255, 398] width 121 height 33
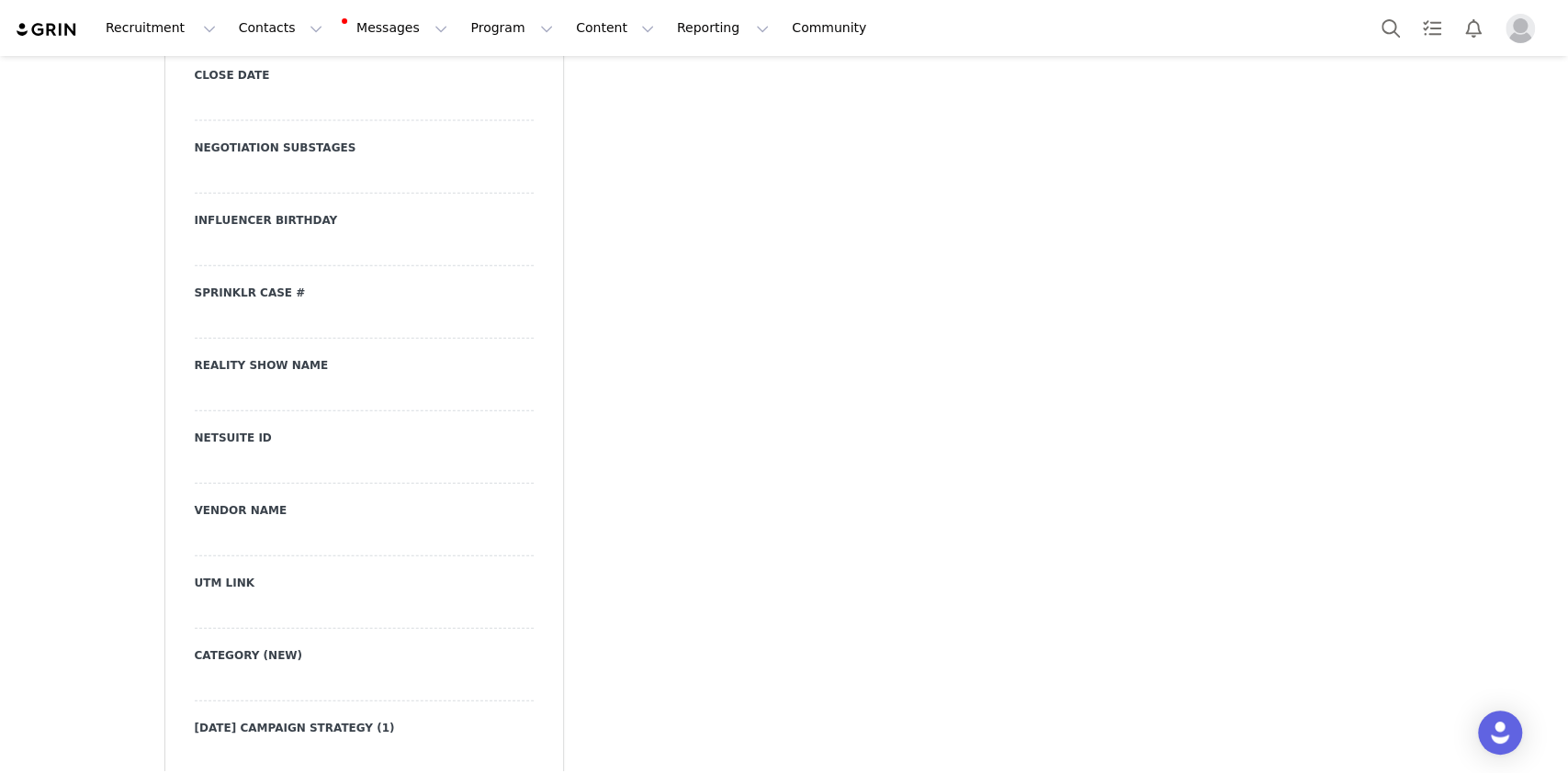
scroll to position [2694, 0]
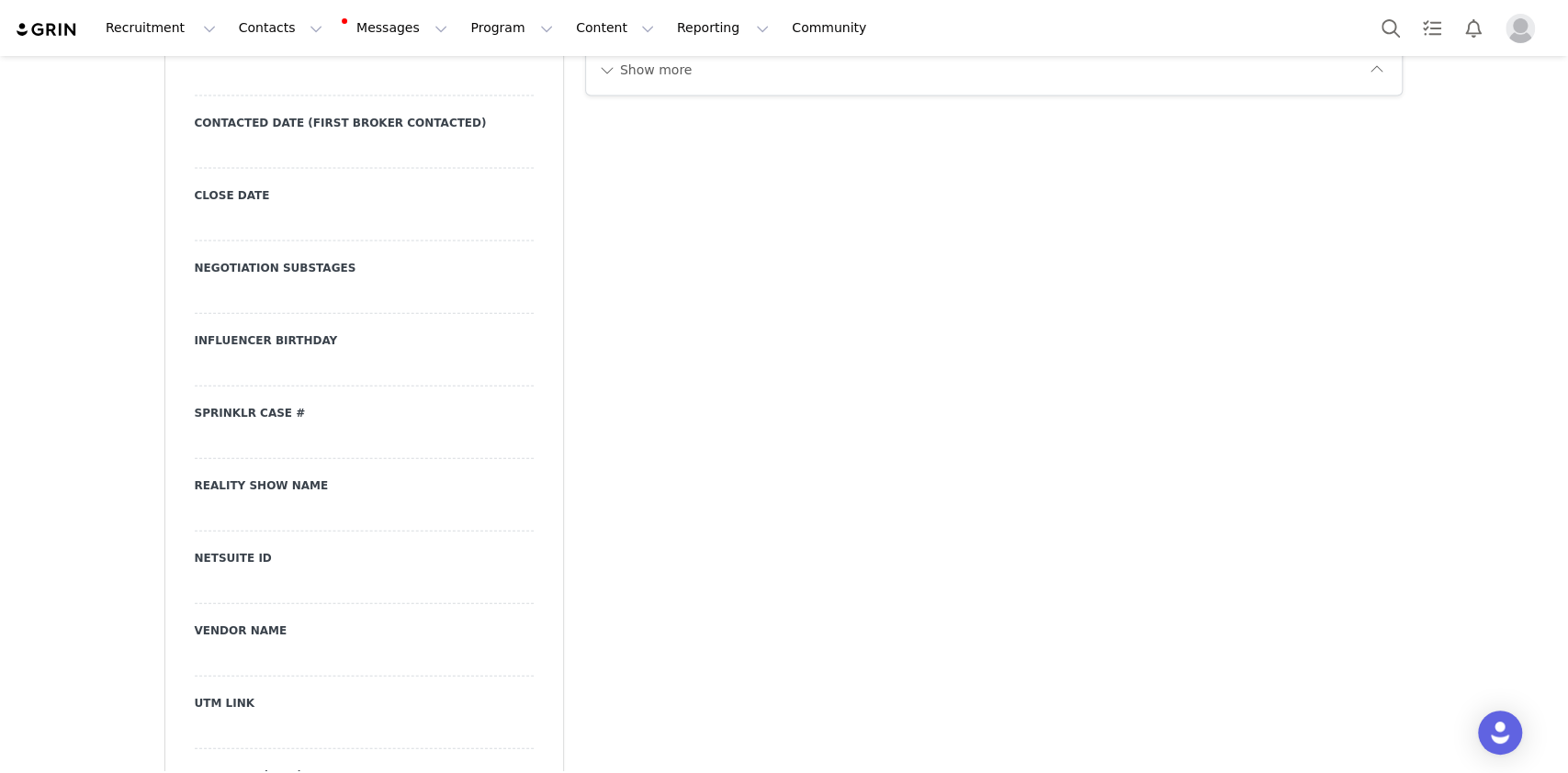
click at [287, 136] on div at bounding box center [364, 151] width 339 height 33
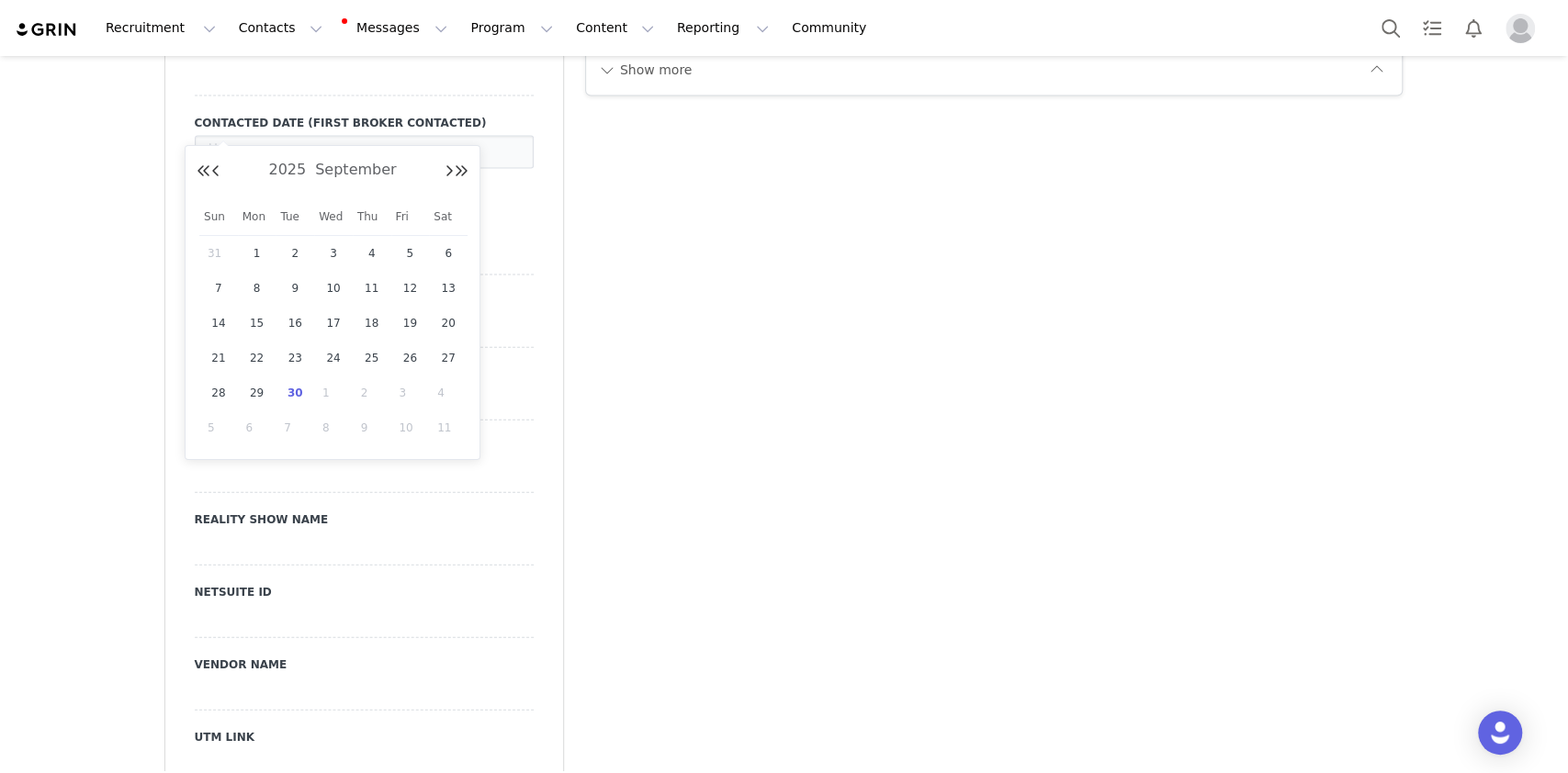
click at [303, 395] on span "30" at bounding box center [295, 393] width 22 height 22
type input "[DATE]"
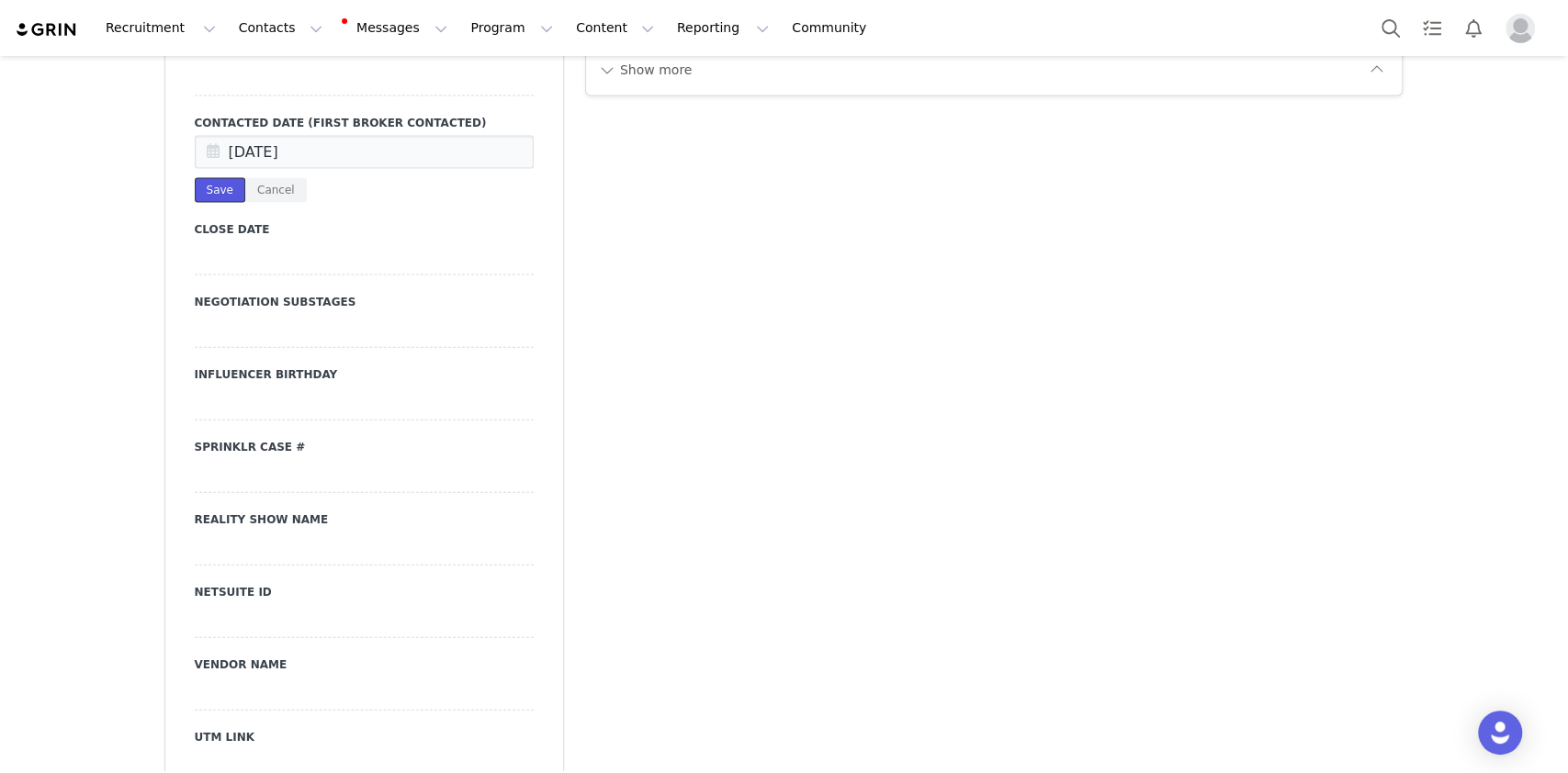
click at [211, 178] on button "Save" at bounding box center [220, 190] width 50 height 25
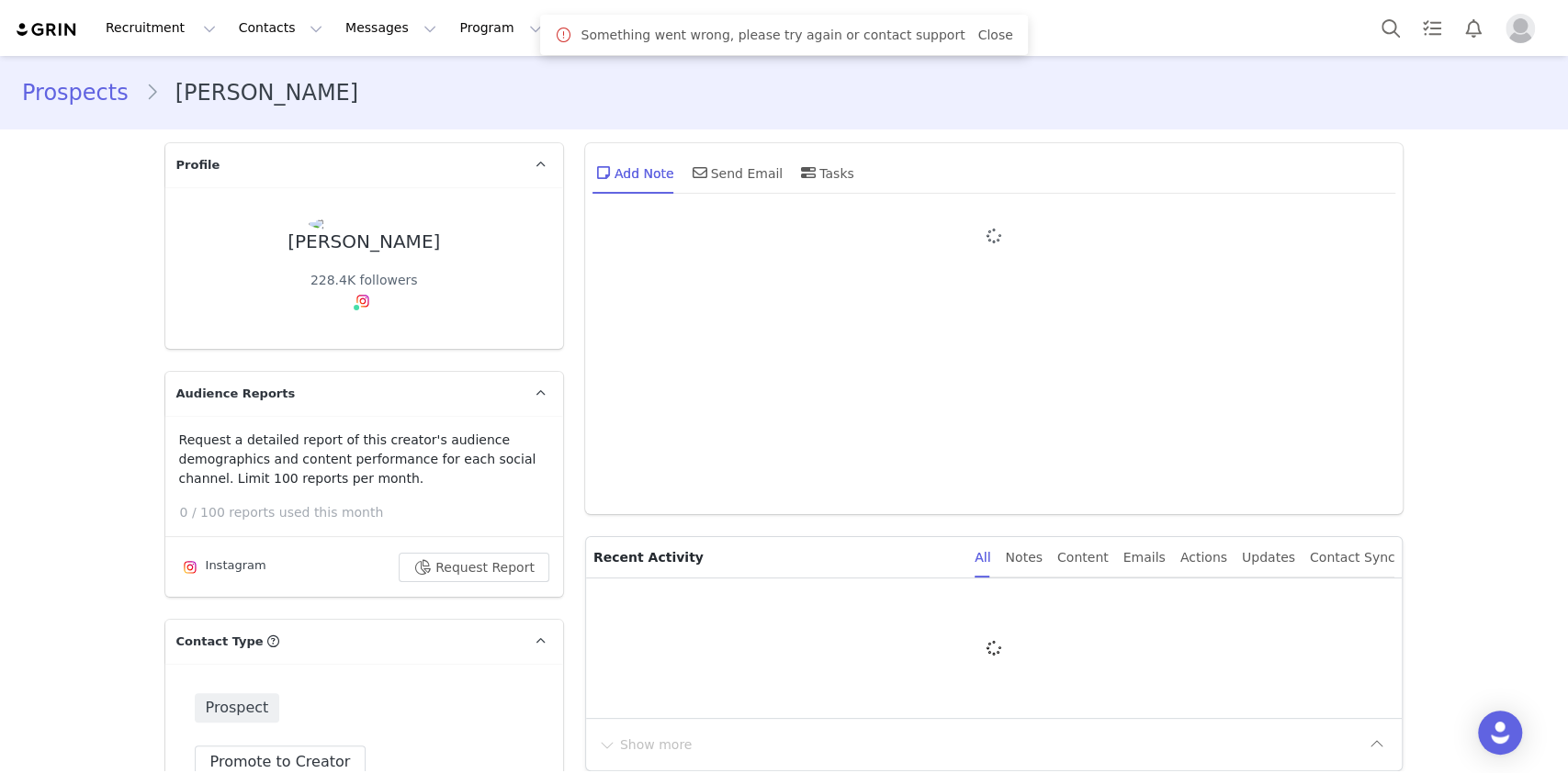
type input "+1 ([GEOGRAPHIC_DATA])"
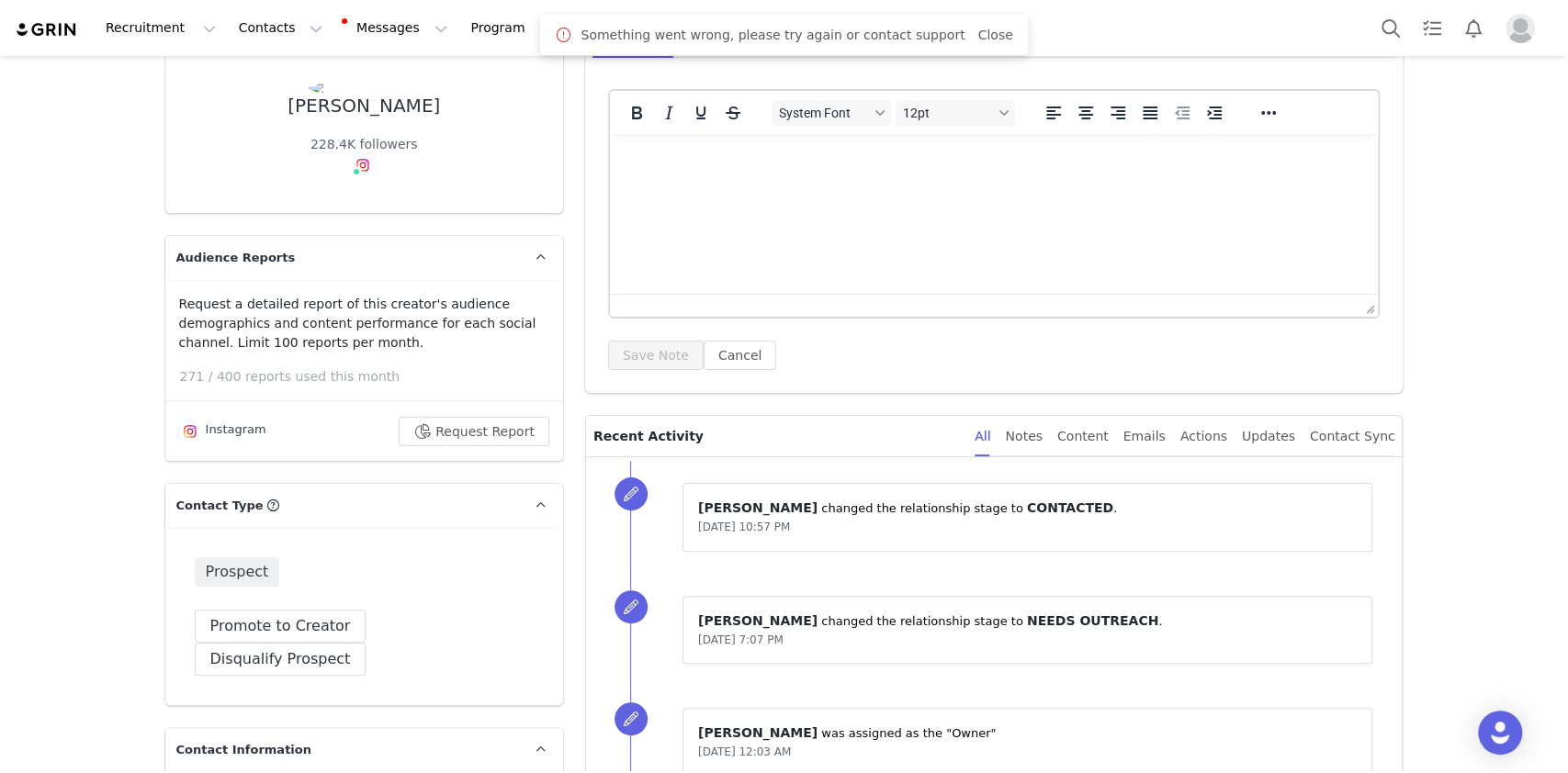
scroll to position [244, 0]
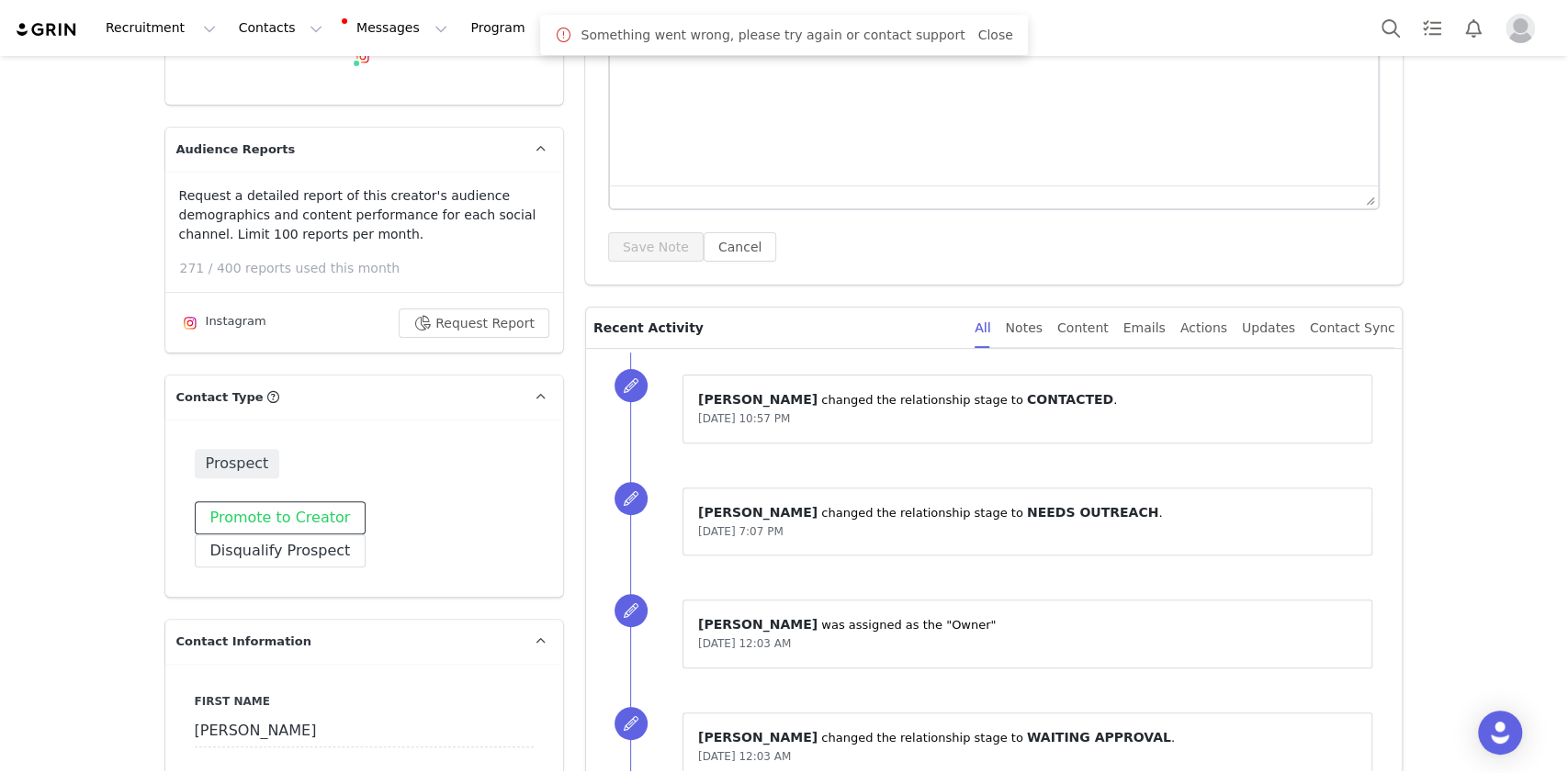
click at [305, 529] on button "Promote to Creator" at bounding box center [281, 518] width 172 height 33
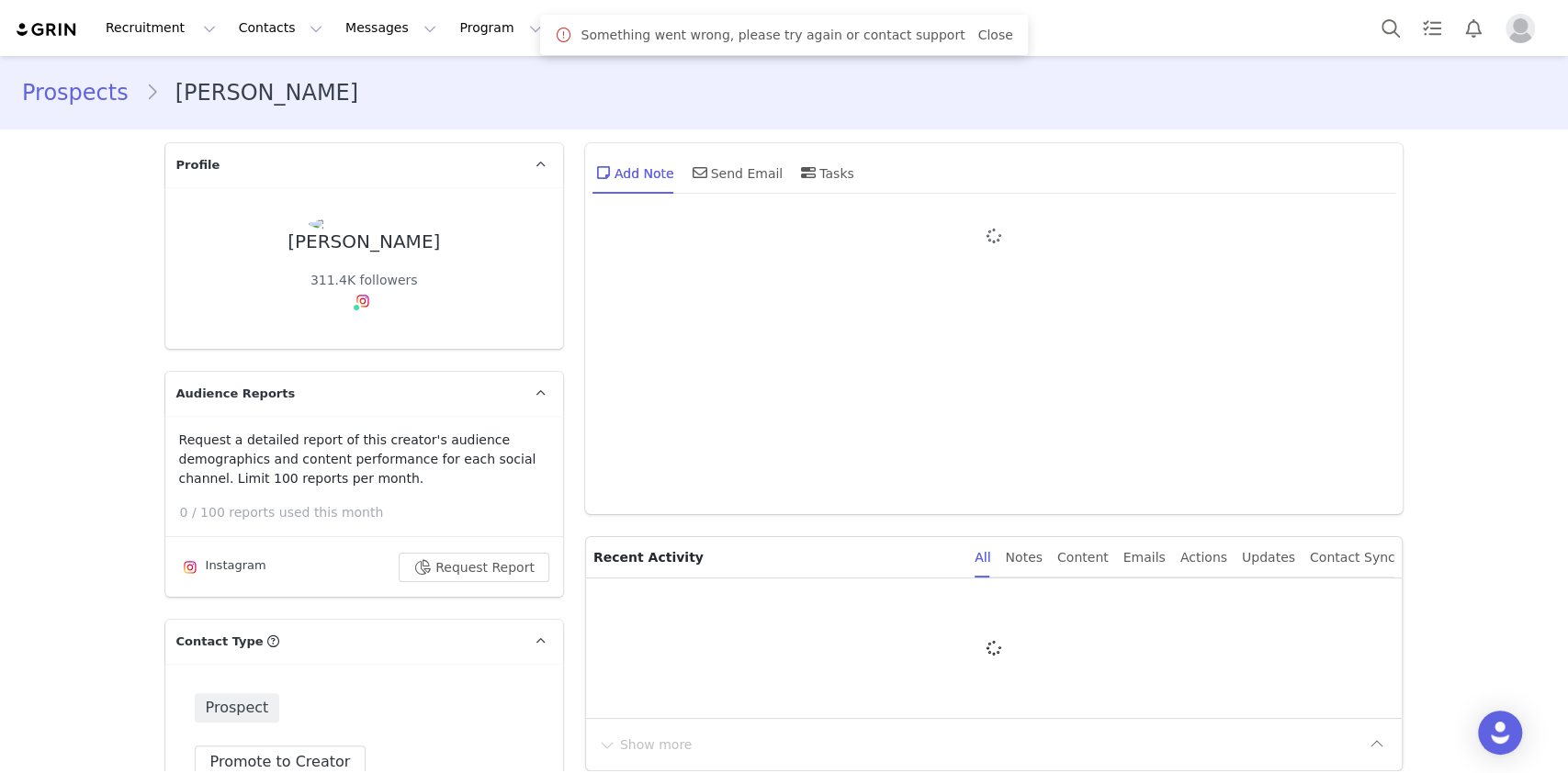
type input "+1 ([GEOGRAPHIC_DATA])"
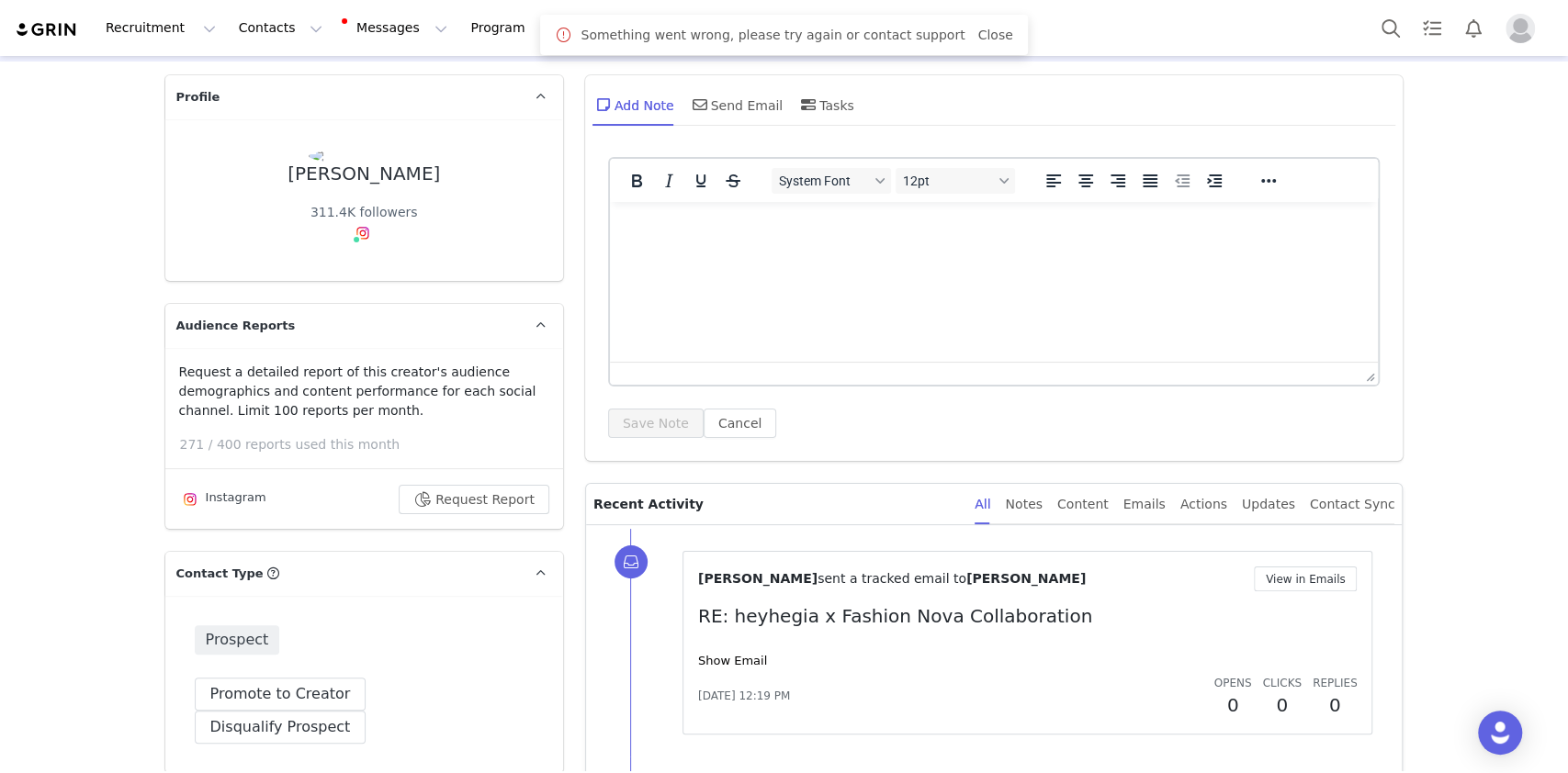
scroll to position [122, 0]
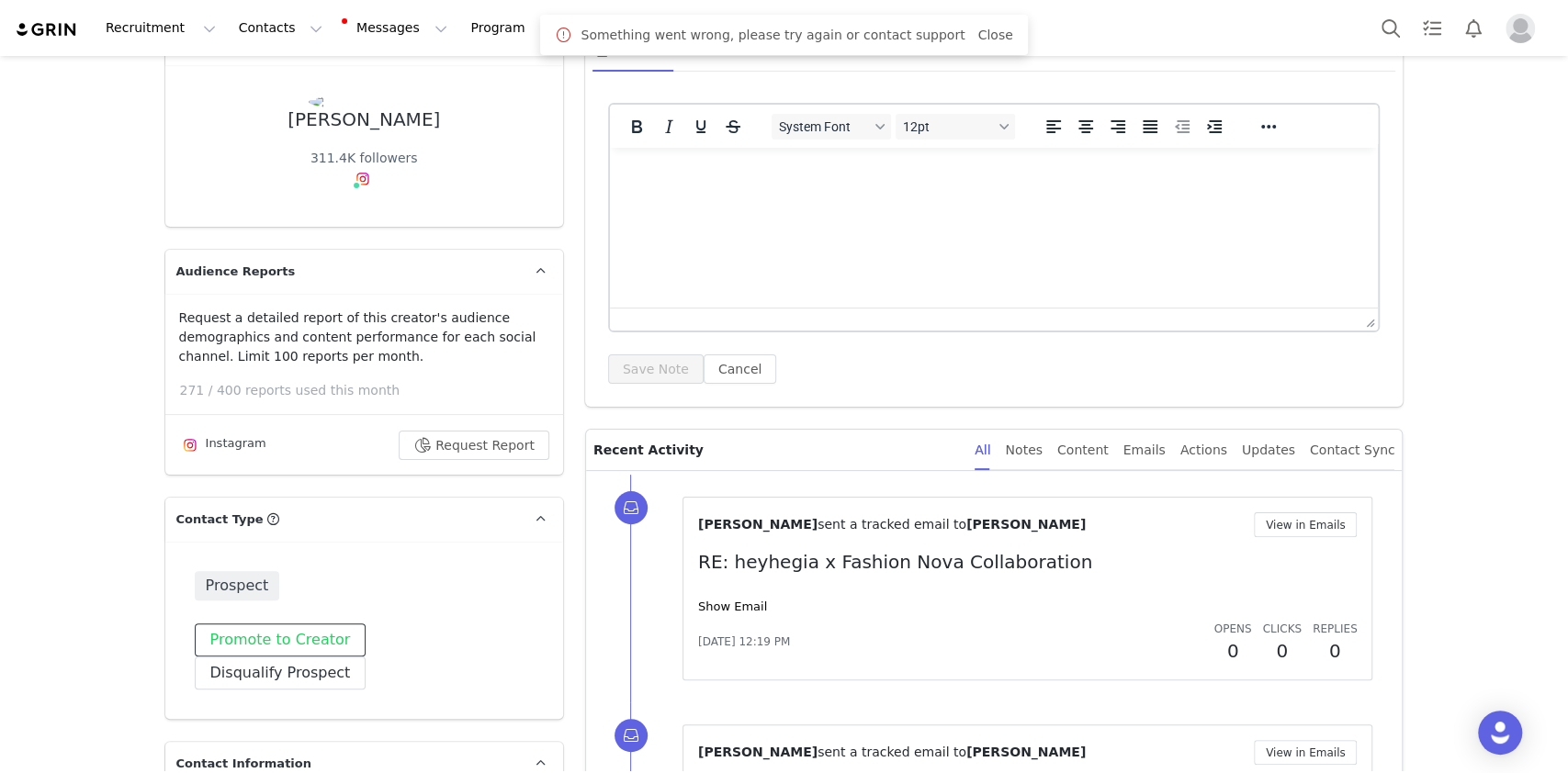
click at [287, 639] on button "Promote to Creator" at bounding box center [281, 639] width 172 height 33
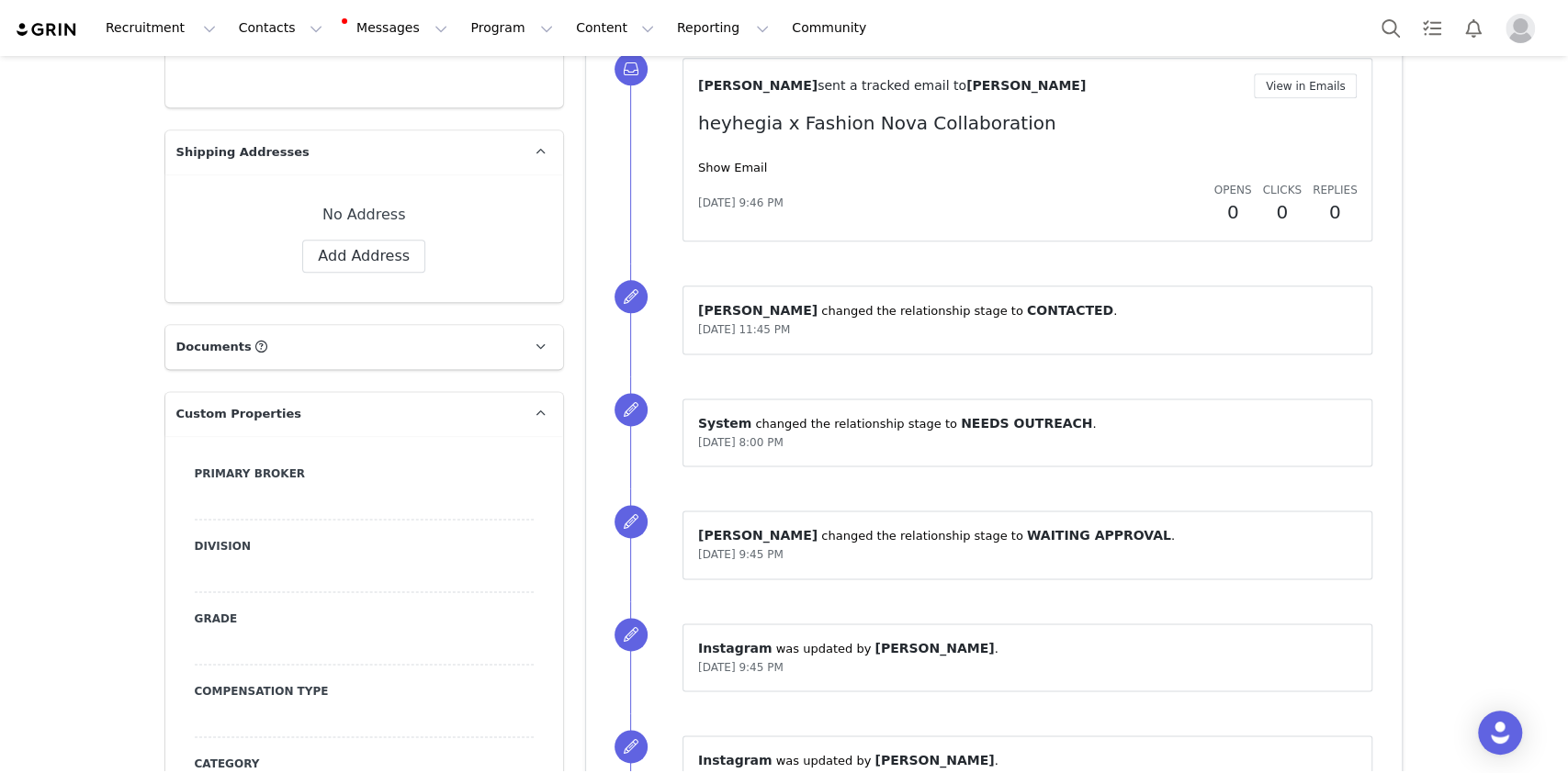
scroll to position [1470, 0]
click at [291, 490] on div at bounding box center [364, 506] width 339 height 33
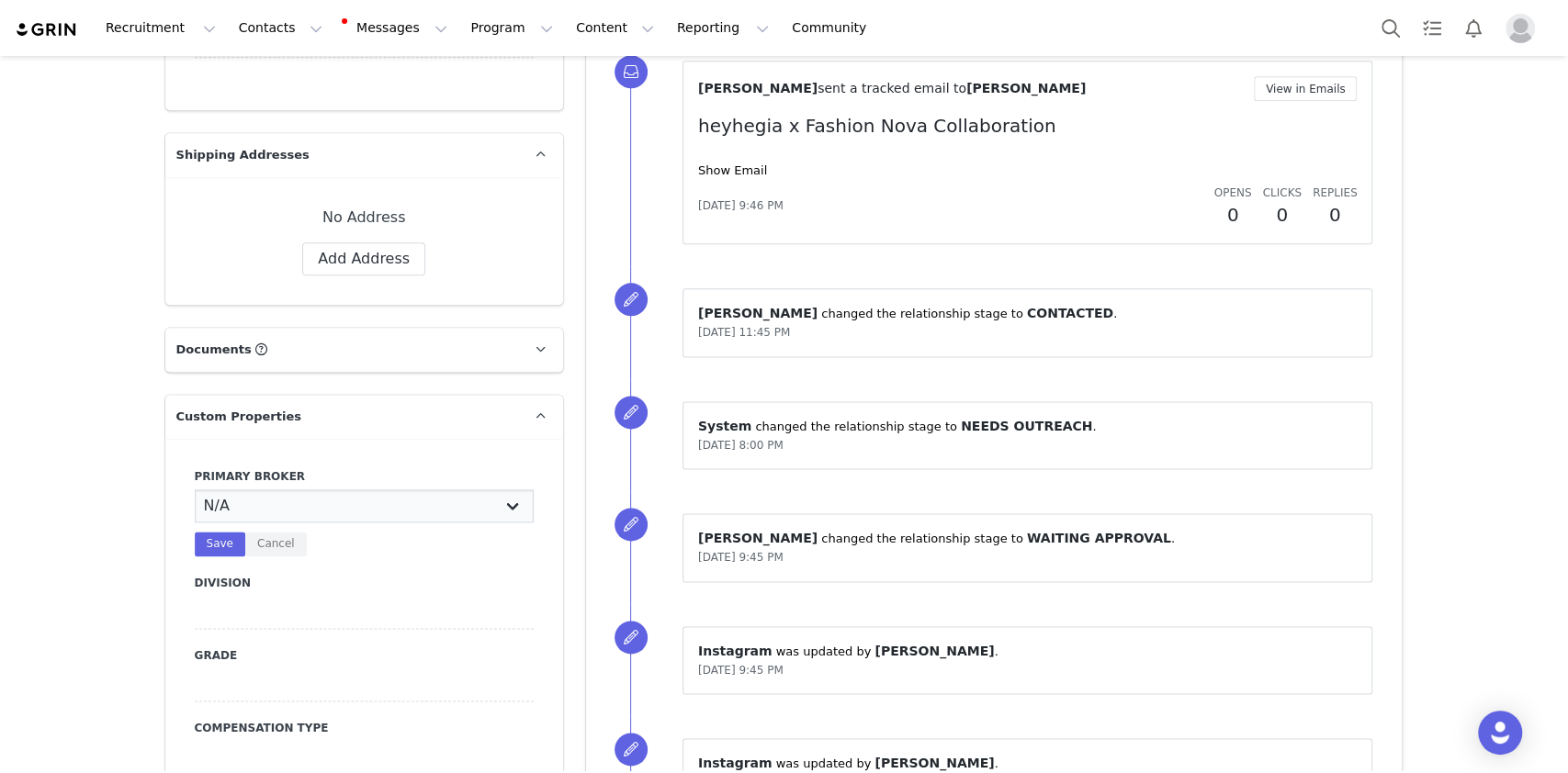
click at [291, 490] on select "N/A [PERSON_NAME] [PERSON_NAME] Jasmine [PERSON_NAME] Bre [PERSON_NAME] [PERSON…" at bounding box center [364, 506] width 339 height 33
select select "Manon"
click at [195, 490] on select "N/A [PERSON_NAME] [PERSON_NAME] Jasmine [PERSON_NAME] Bre [PERSON_NAME] [PERSON…" at bounding box center [364, 506] width 339 height 33
click at [218, 531] on button "Save" at bounding box center [220, 543] width 50 height 25
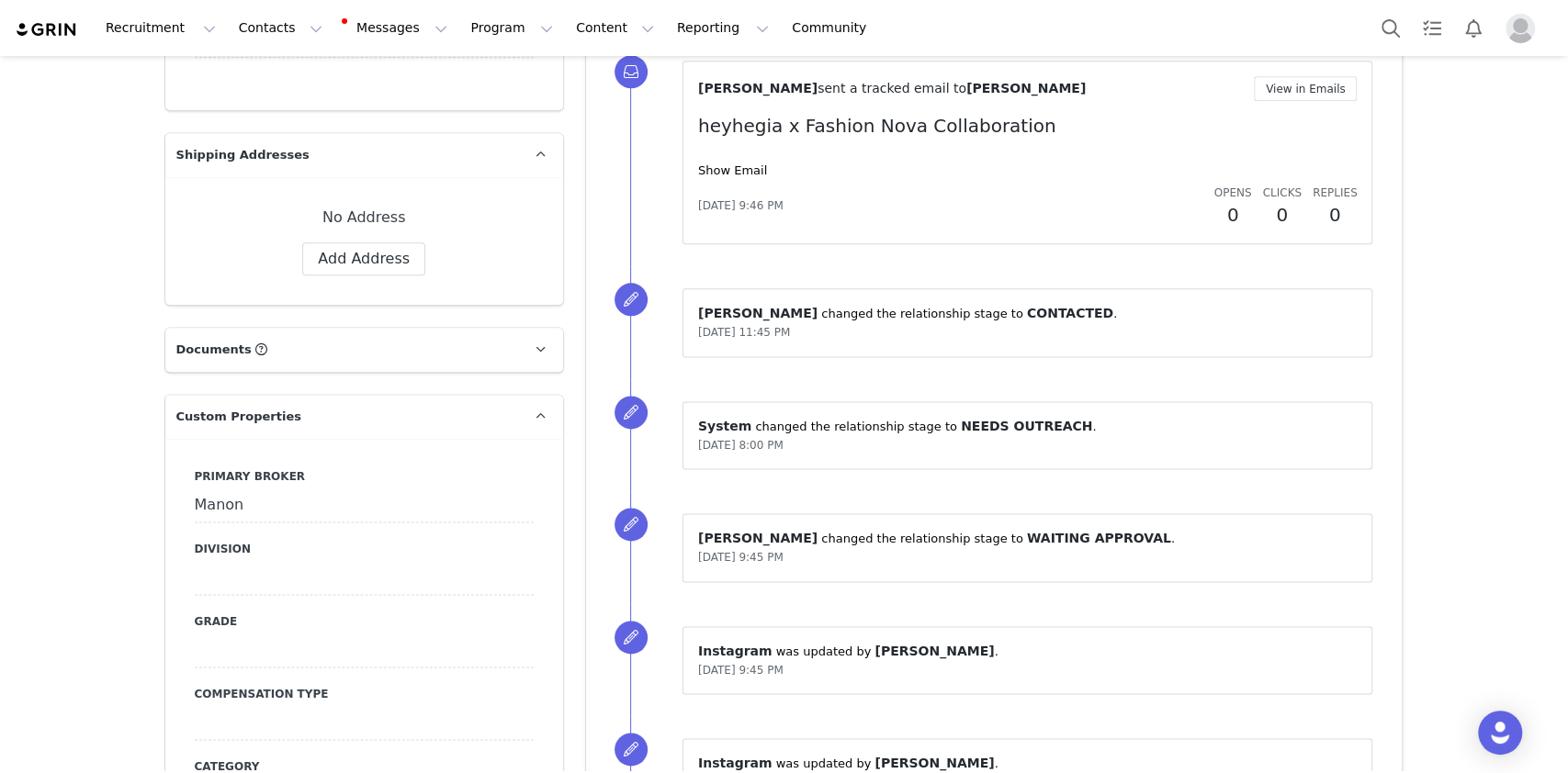
click at [230, 562] on div at bounding box center [364, 578] width 339 height 33
click at [230, 562] on select "N/A NOVA BEAUTY Womens Curve Mens Promo Nova Kids Maven Beauty Bombshell" at bounding box center [364, 578] width 339 height 33
select select "Womens"
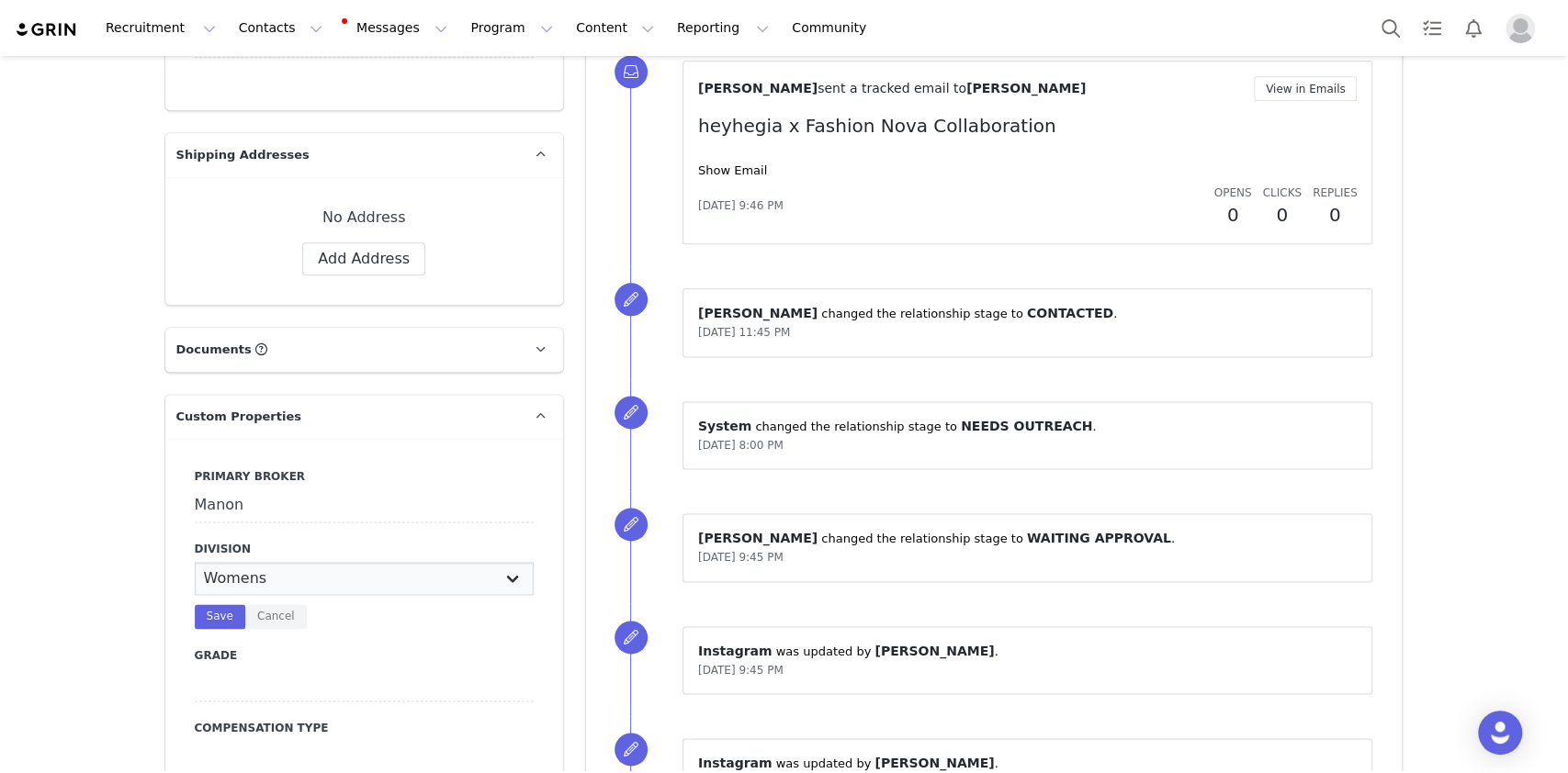
click at [195, 562] on select "N/A NOVA BEAUTY Womens Curve Mens Promo Nova Kids Maven Beauty Bombshell" at bounding box center [364, 578] width 339 height 33
click at [202, 605] on button "Save" at bounding box center [220, 617] width 50 height 25
click at [244, 708] on div at bounding box center [364, 724] width 339 height 33
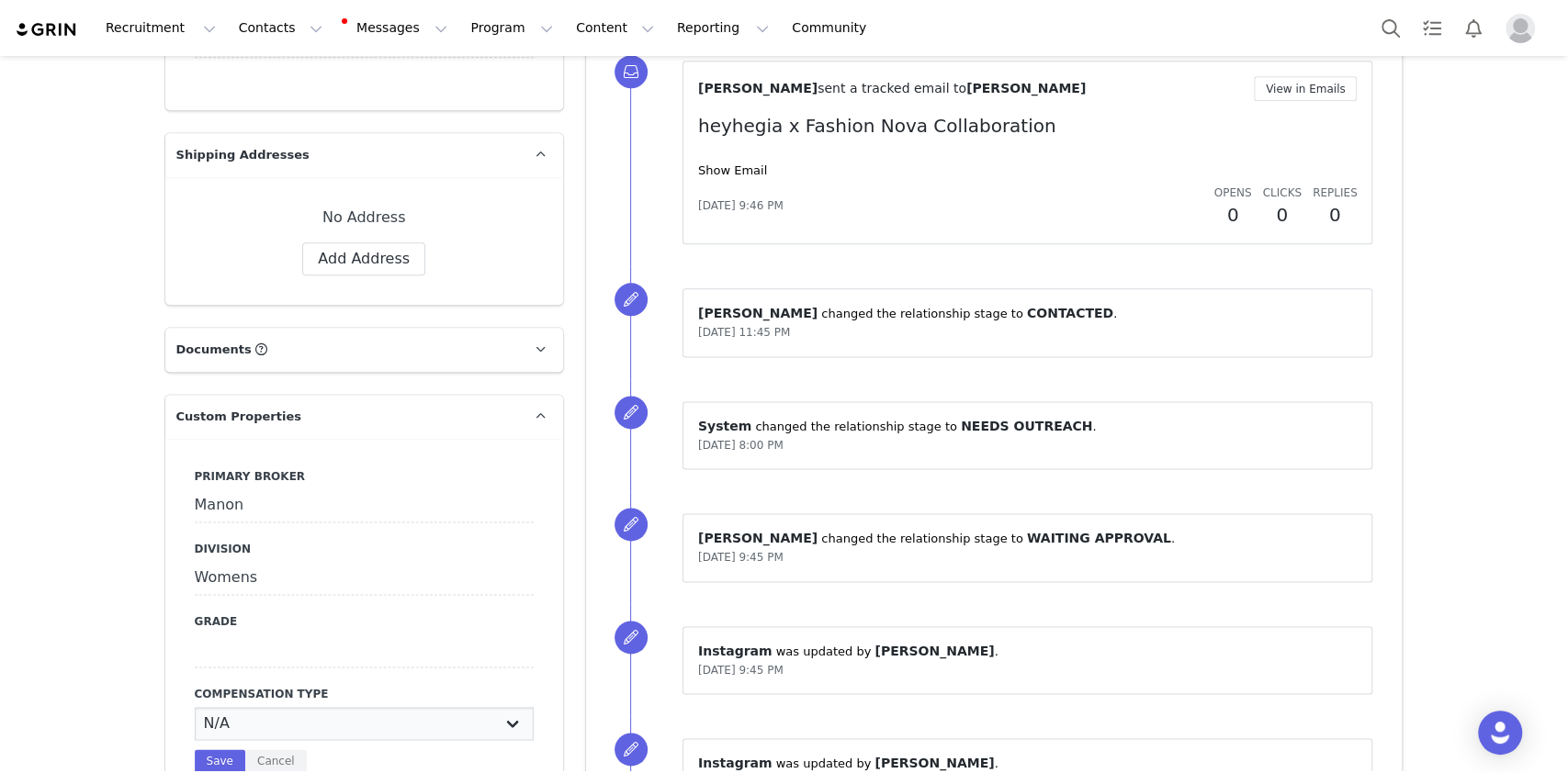
select select "Paid"
click at [195, 708] on select "N/A Paid Post for Product" at bounding box center [364, 724] width 339 height 33
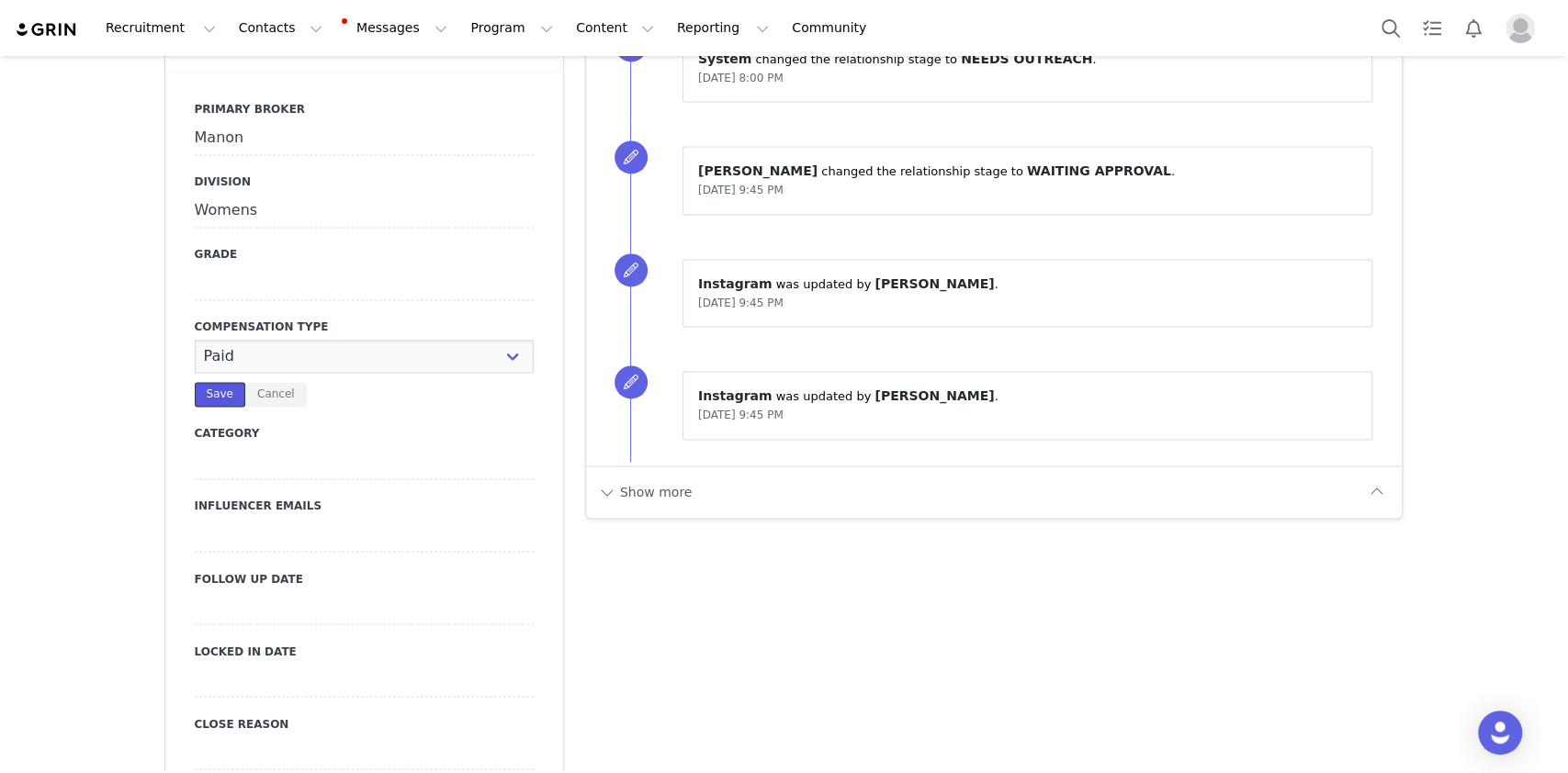
click at [195, 382] on button "Save" at bounding box center [220, 394] width 50 height 25
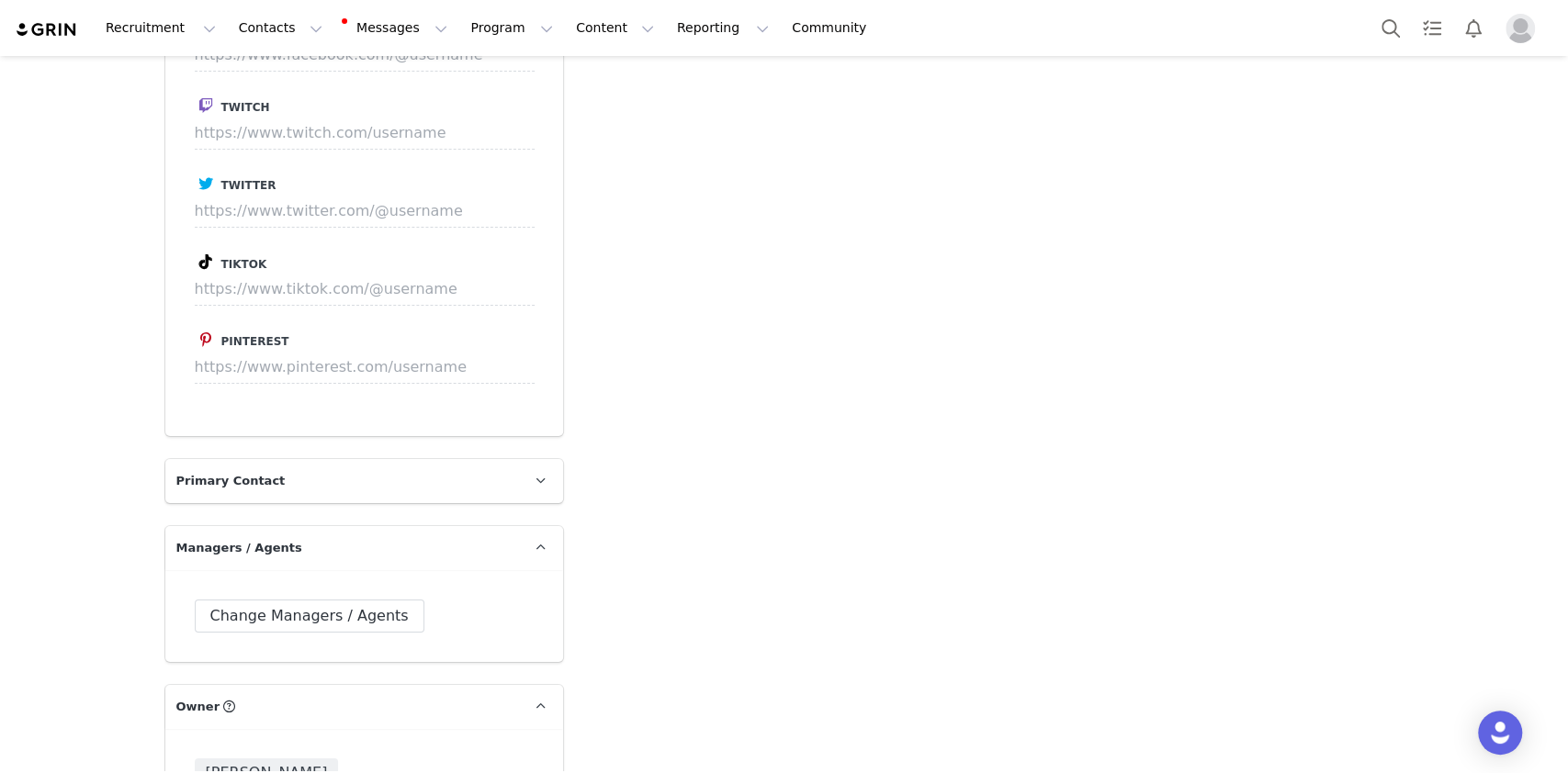
scroll to position [4653, 0]
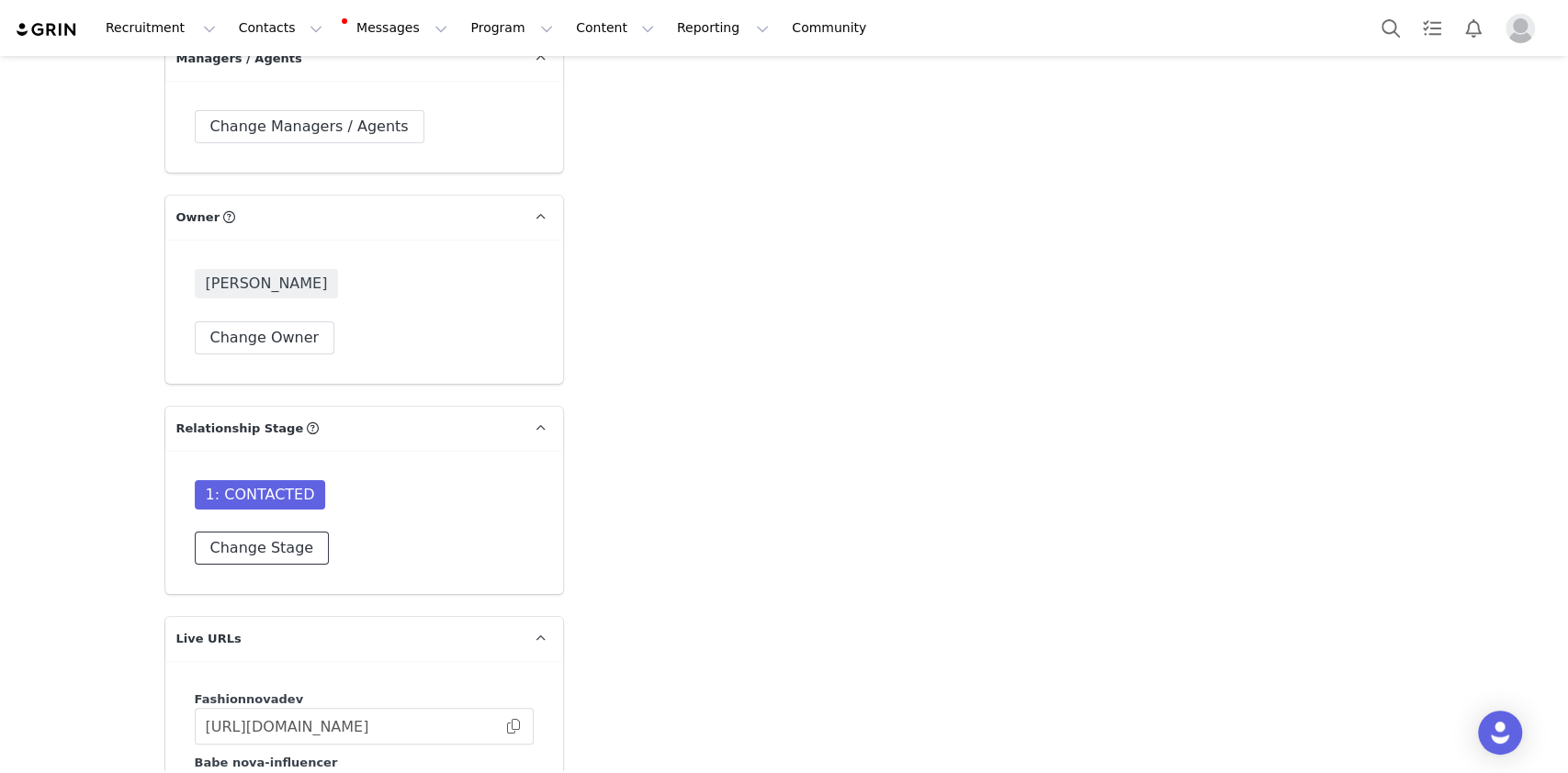
click at [267, 531] on button "Change Stage" at bounding box center [262, 547] width 135 height 33
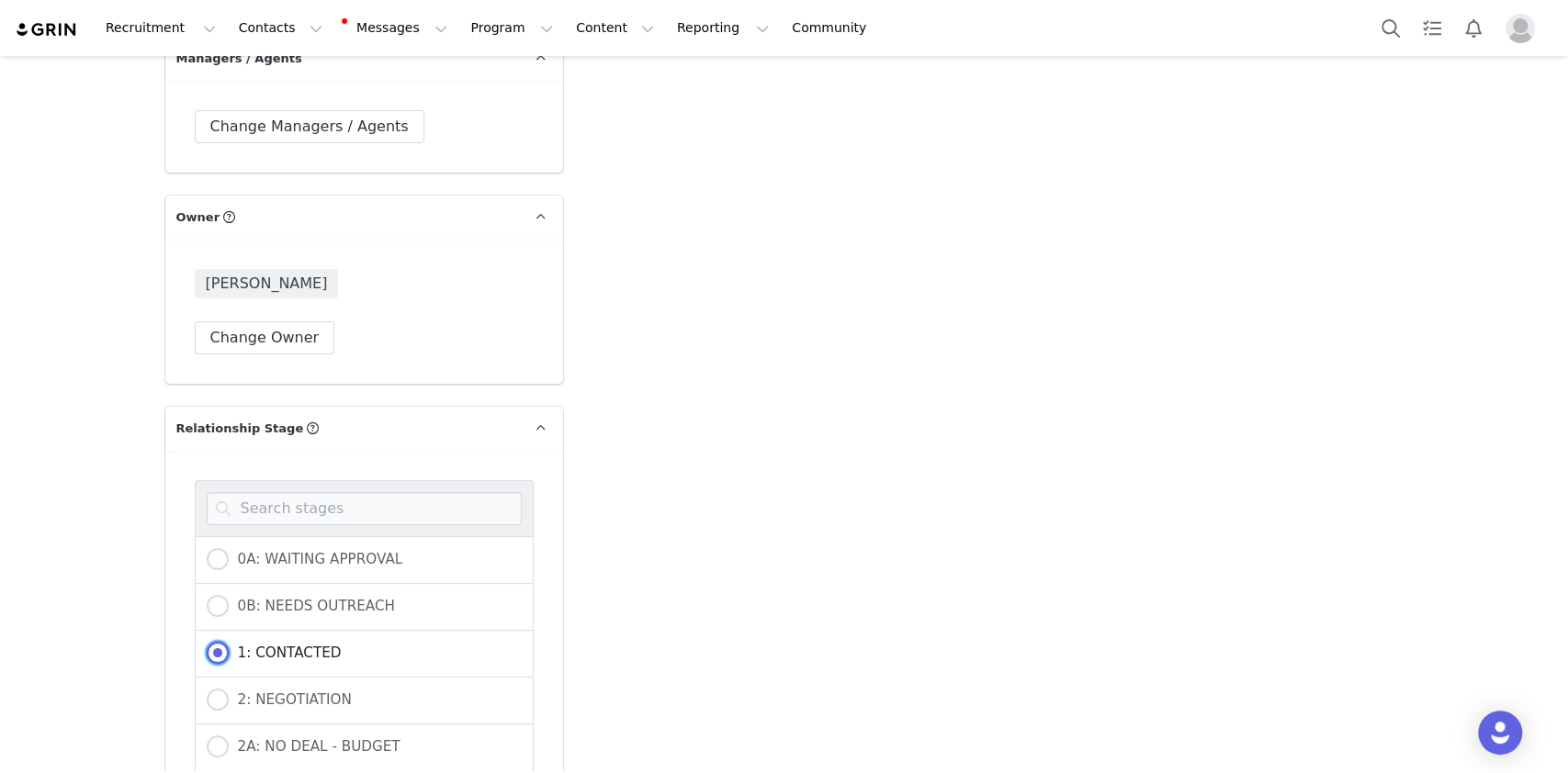
click at [233, 644] on span "1: CONTACTED" at bounding box center [285, 652] width 113 height 17
click at [229, 642] on input "1: CONTACTED" at bounding box center [218, 654] width 22 height 24
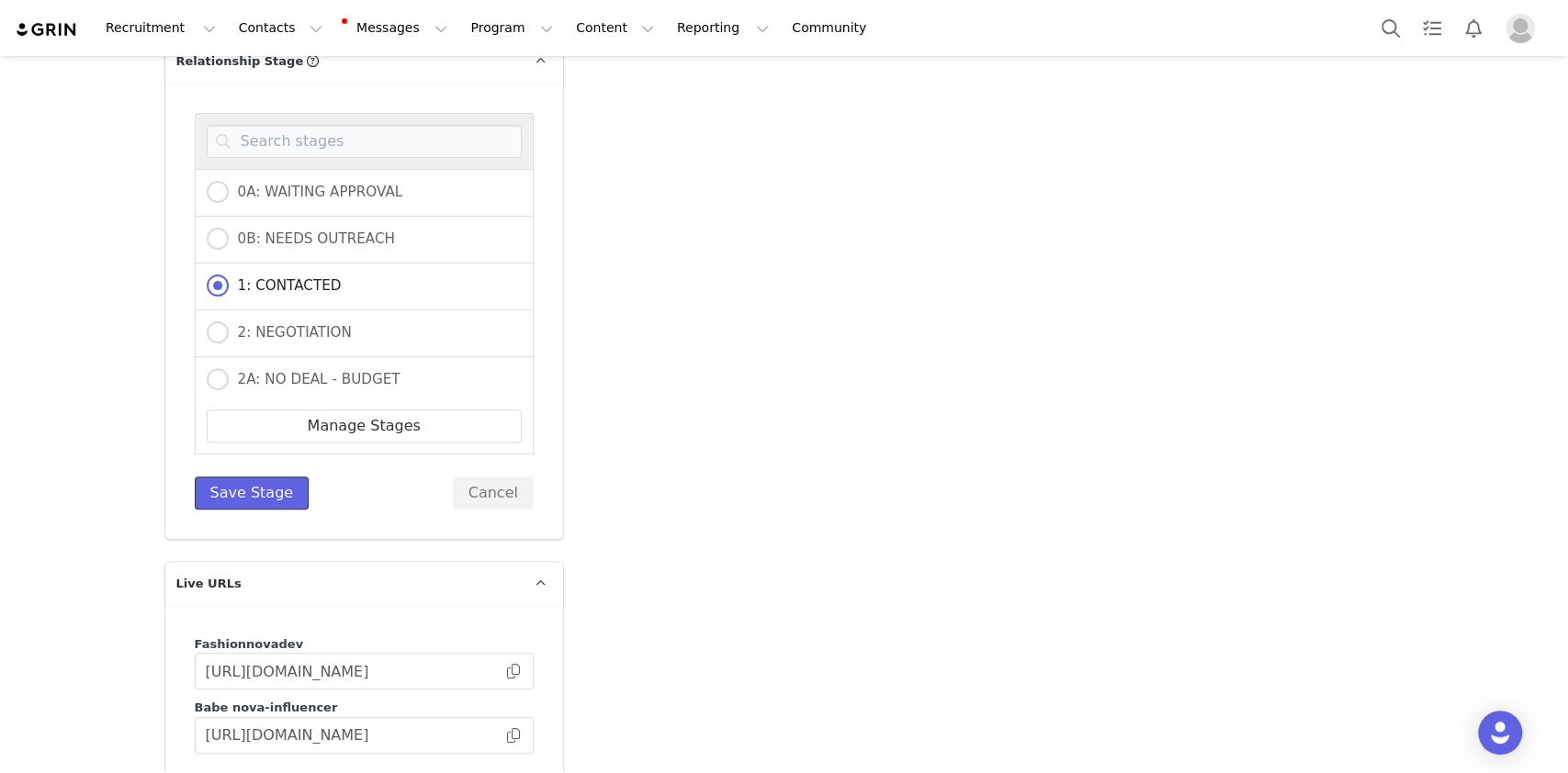
click at [257, 477] on button "Save Stage" at bounding box center [252, 493] width 115 height 33
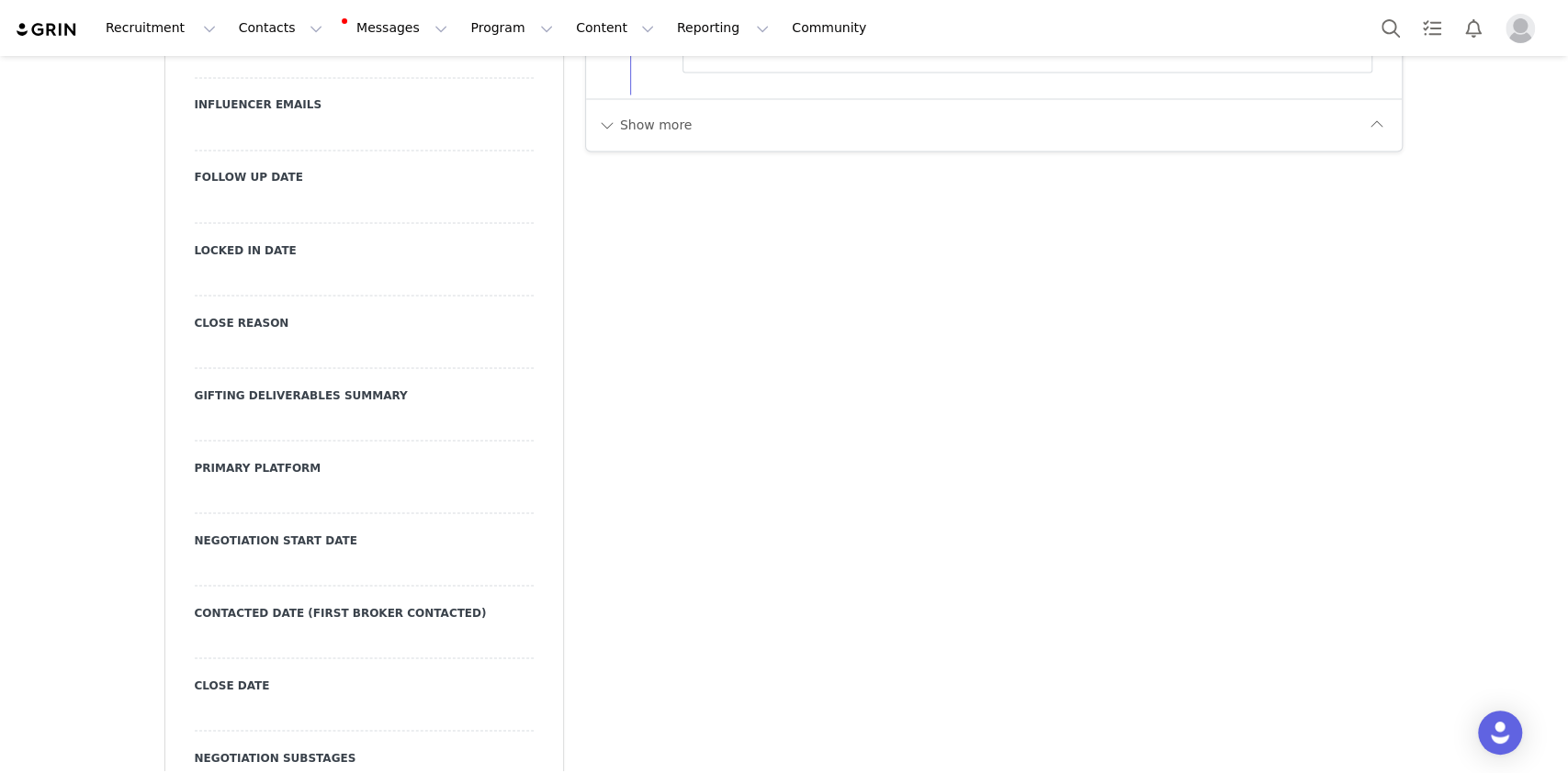
scroll to position [1959, 0]
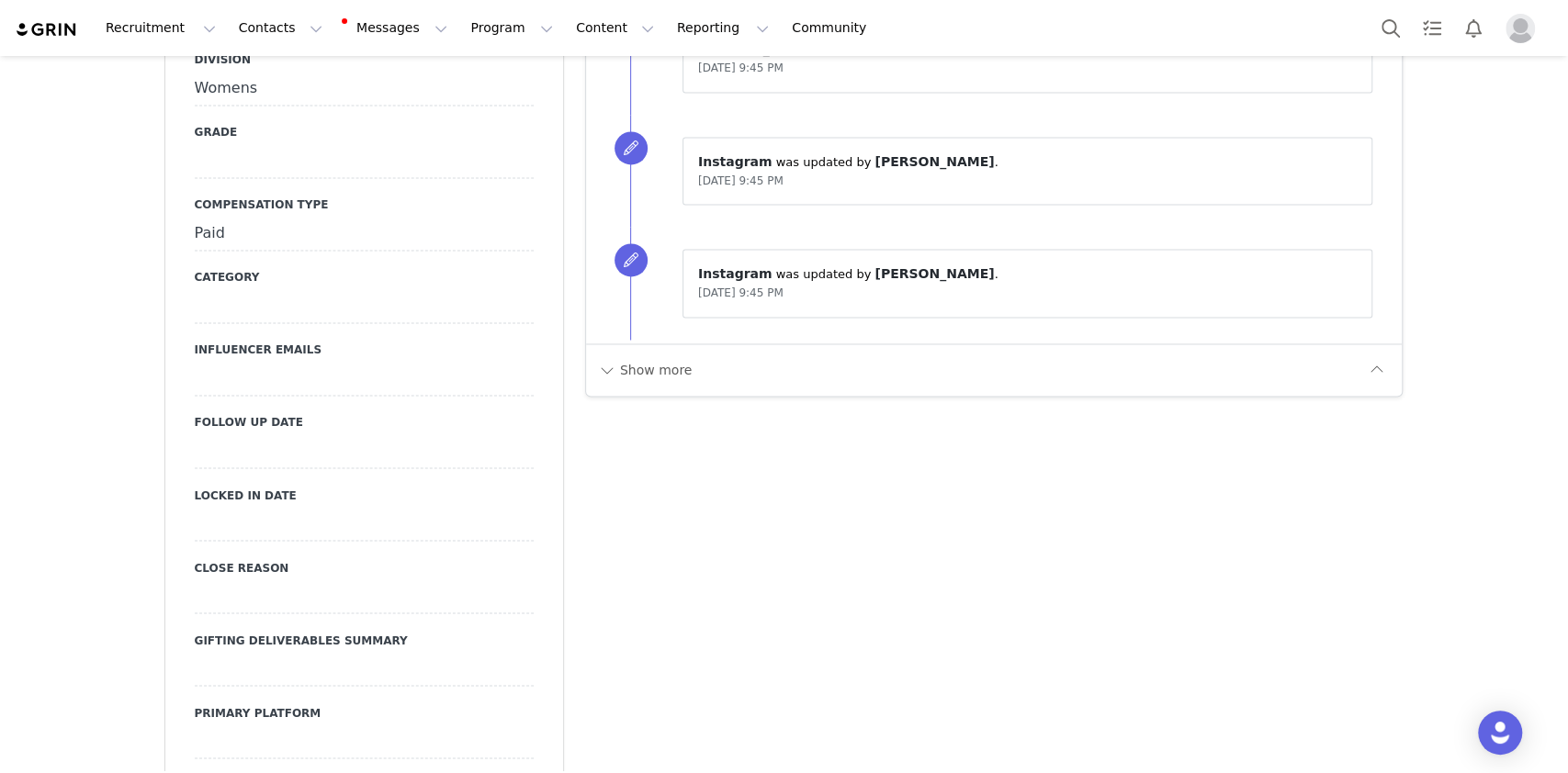
click at [299, 435] on div at bounding box center [364, 451] width 339 height 33
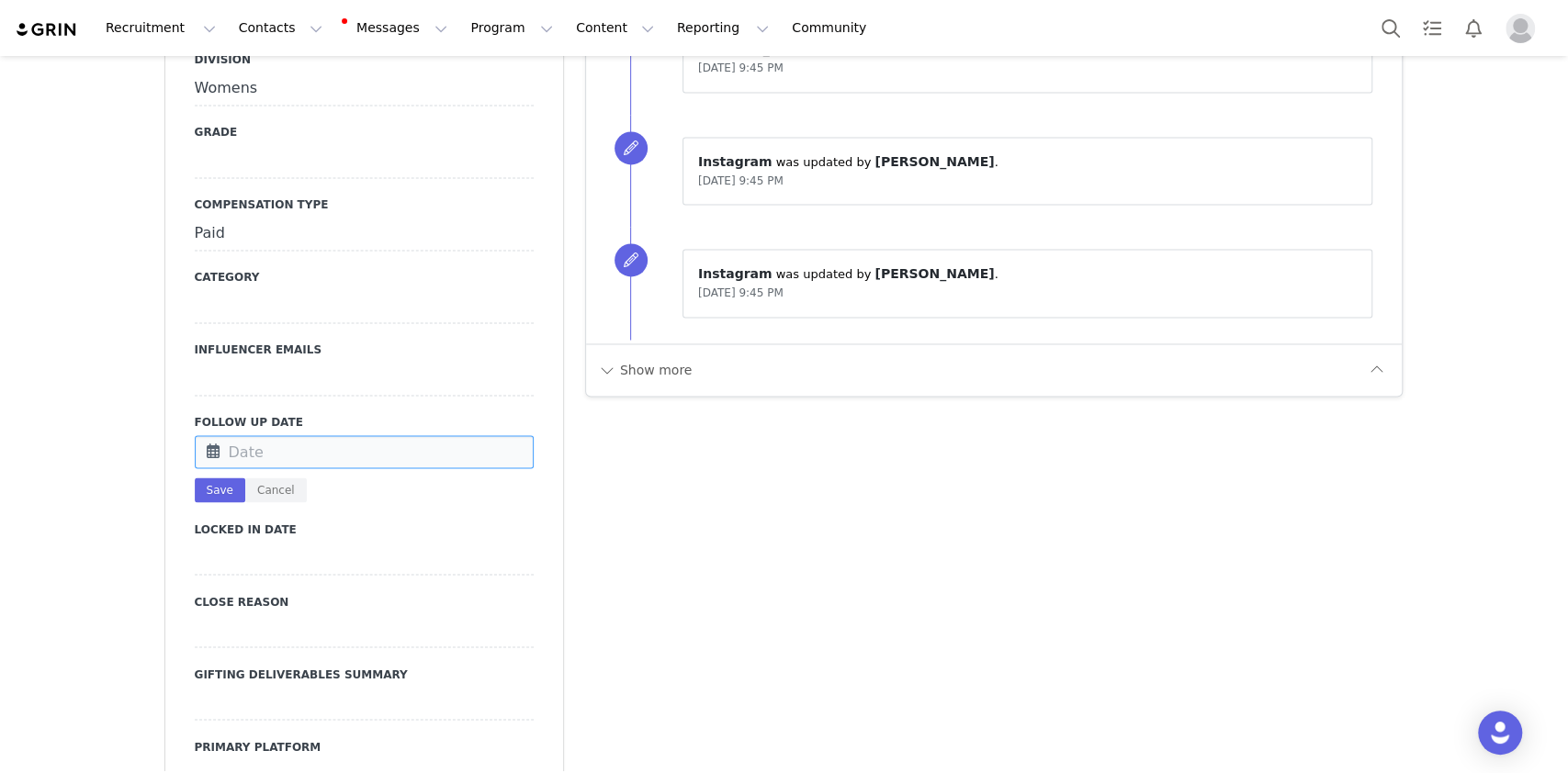
click at [299, 435] on input "text" at bounding box center [364, 451] width 339 height 33
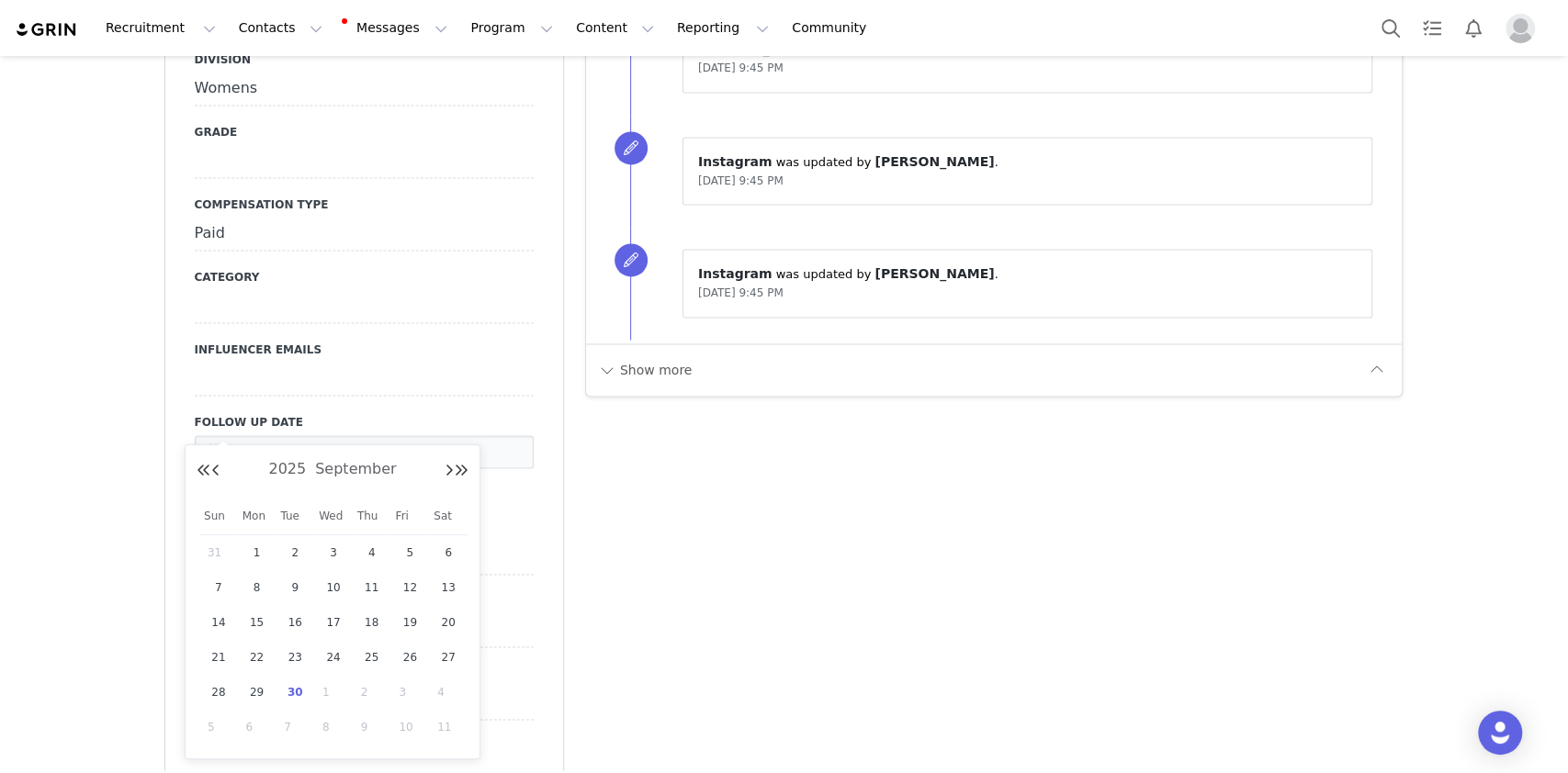
drag, startPoint x: 292, startPoint y: 697, endPoint x: 269, endPoint y: 669, distance: 36.2
click at [292, 700] on span "30" at bounding box center [295, 693] width 22 height 22
type input "[DATE]"
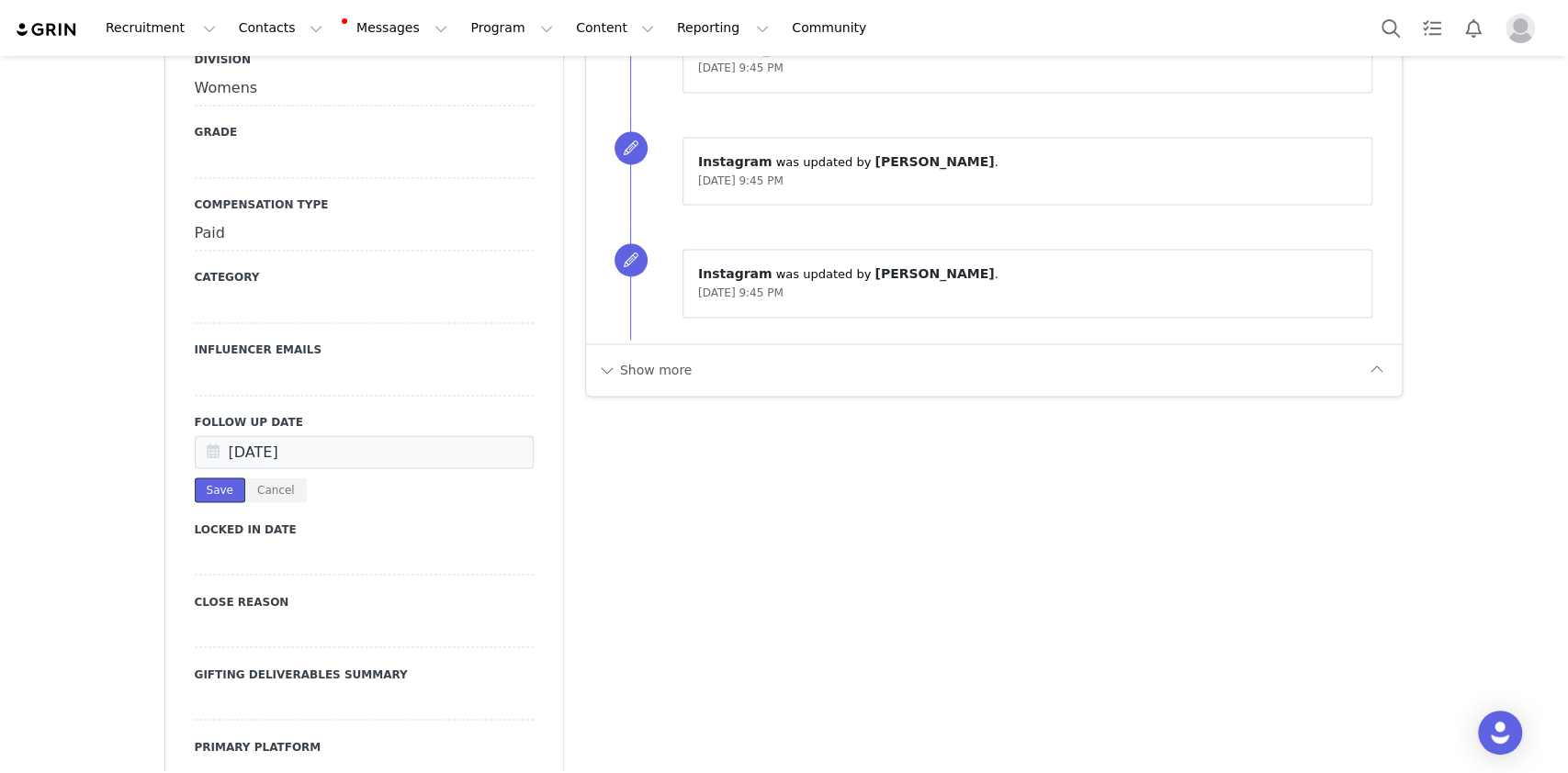
click at [195, 478] on button "Save" at bounding box center [220, 490] width 50 height 25
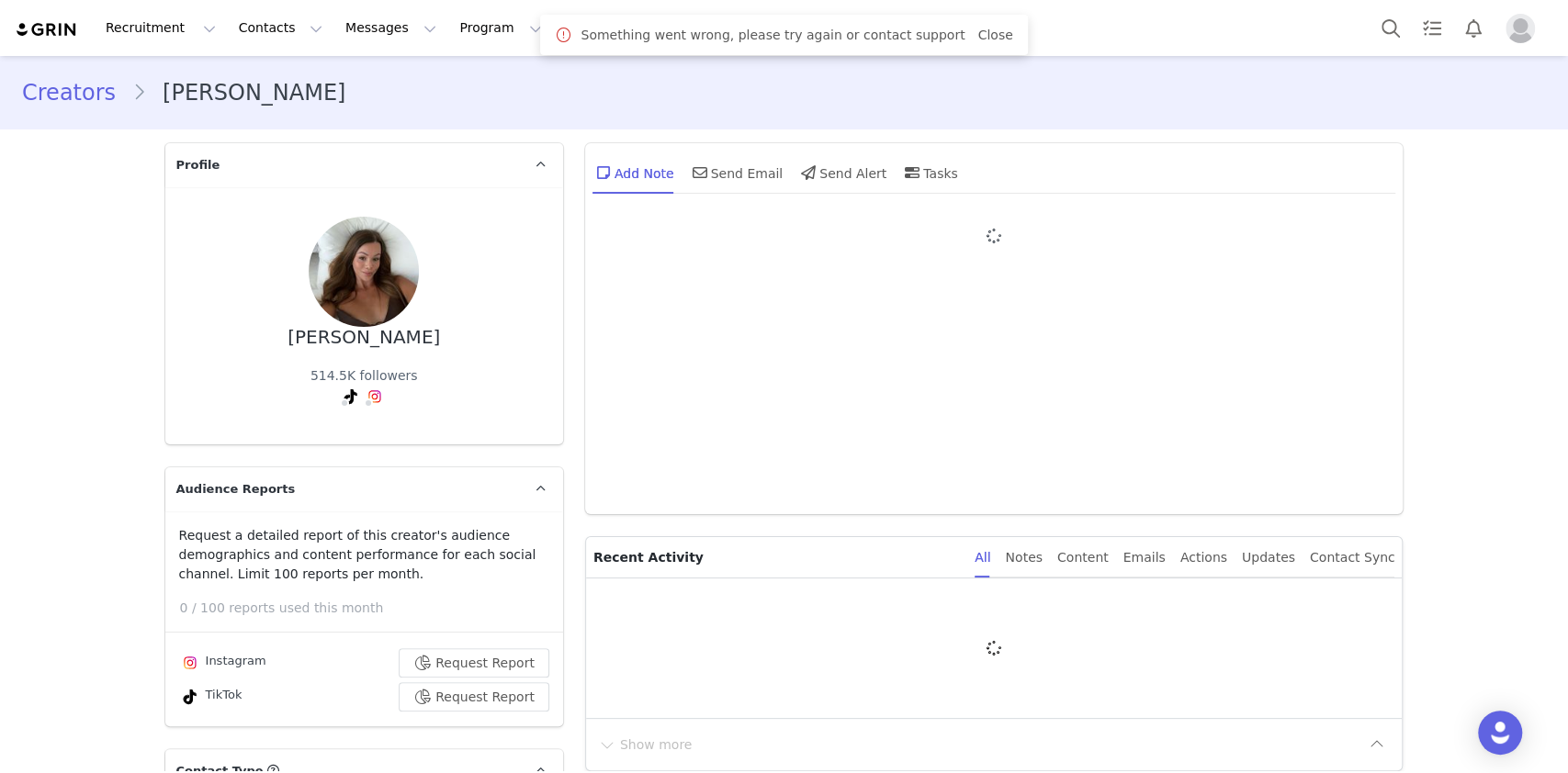
type input "+1 ([GEOGRAPHIC_DATA])"
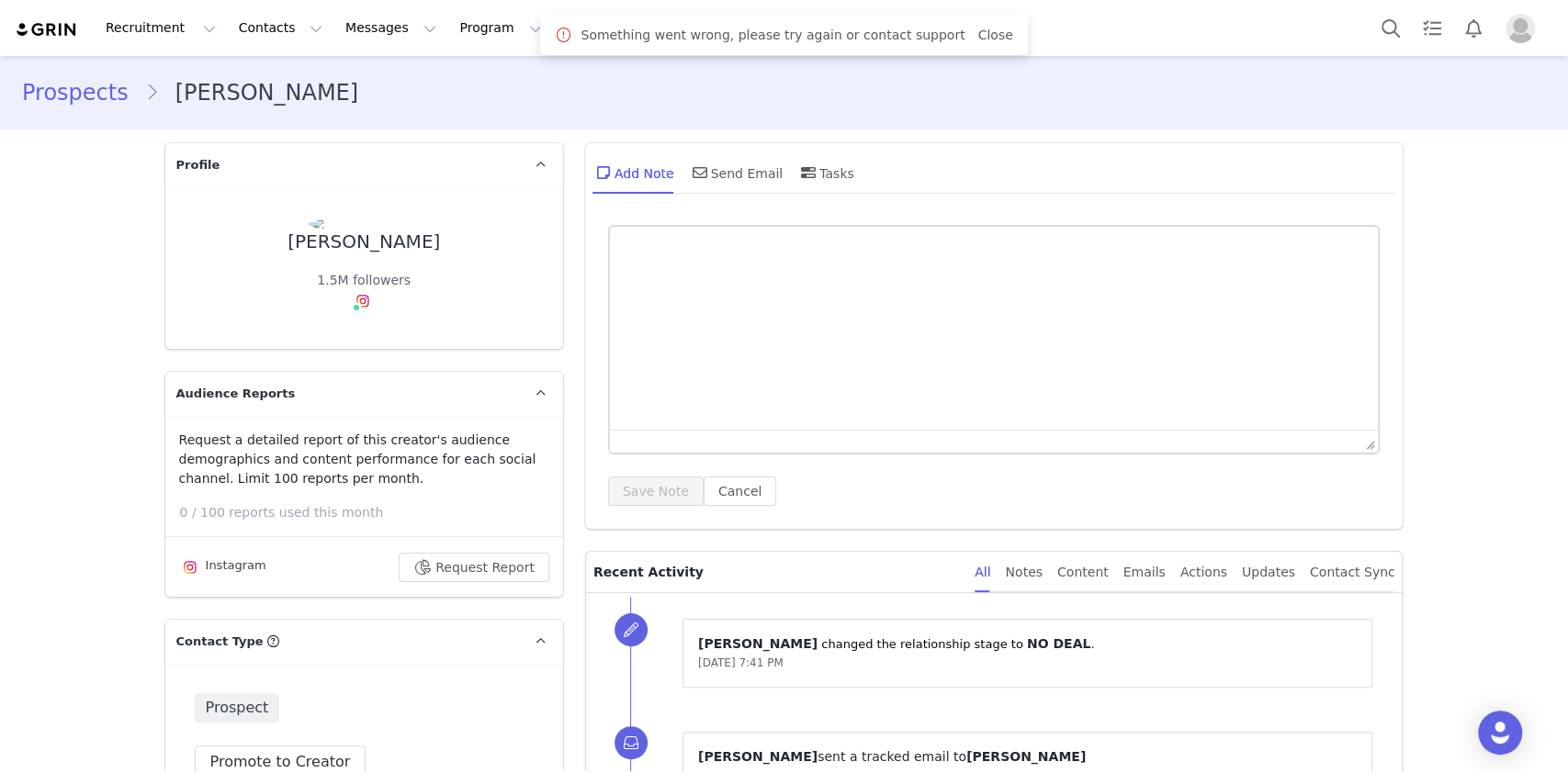
type input "+1 ([GEOGRAPHIC_DATA])"
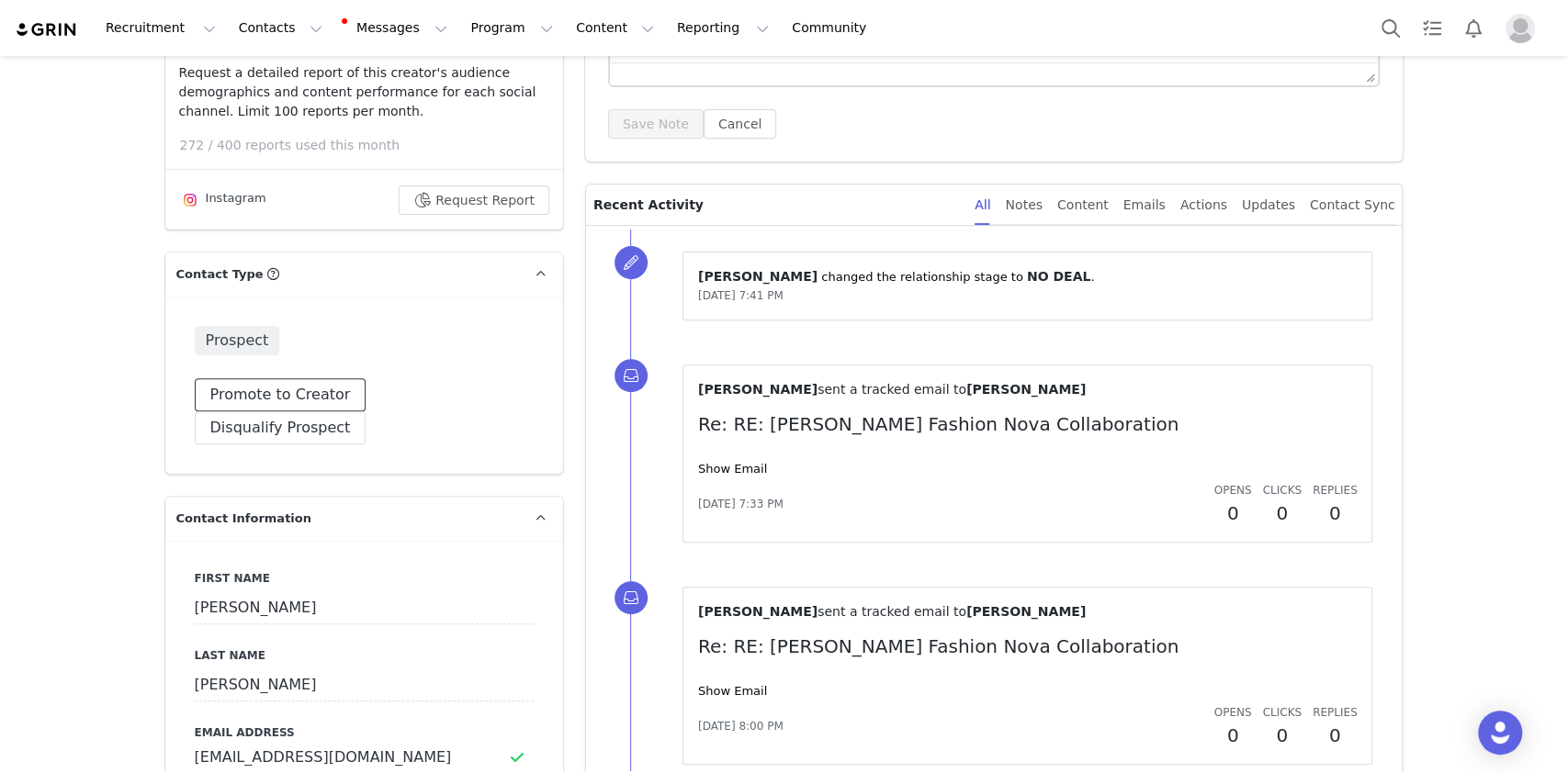
drag, startPoint x: 279, startPoint y: 394, endPoint x: 255, endPoint y: 363, distance: 39.2
click at [280, 394] on button "Promote to Creator" at bounding box center [281, 394] width 172 height 33
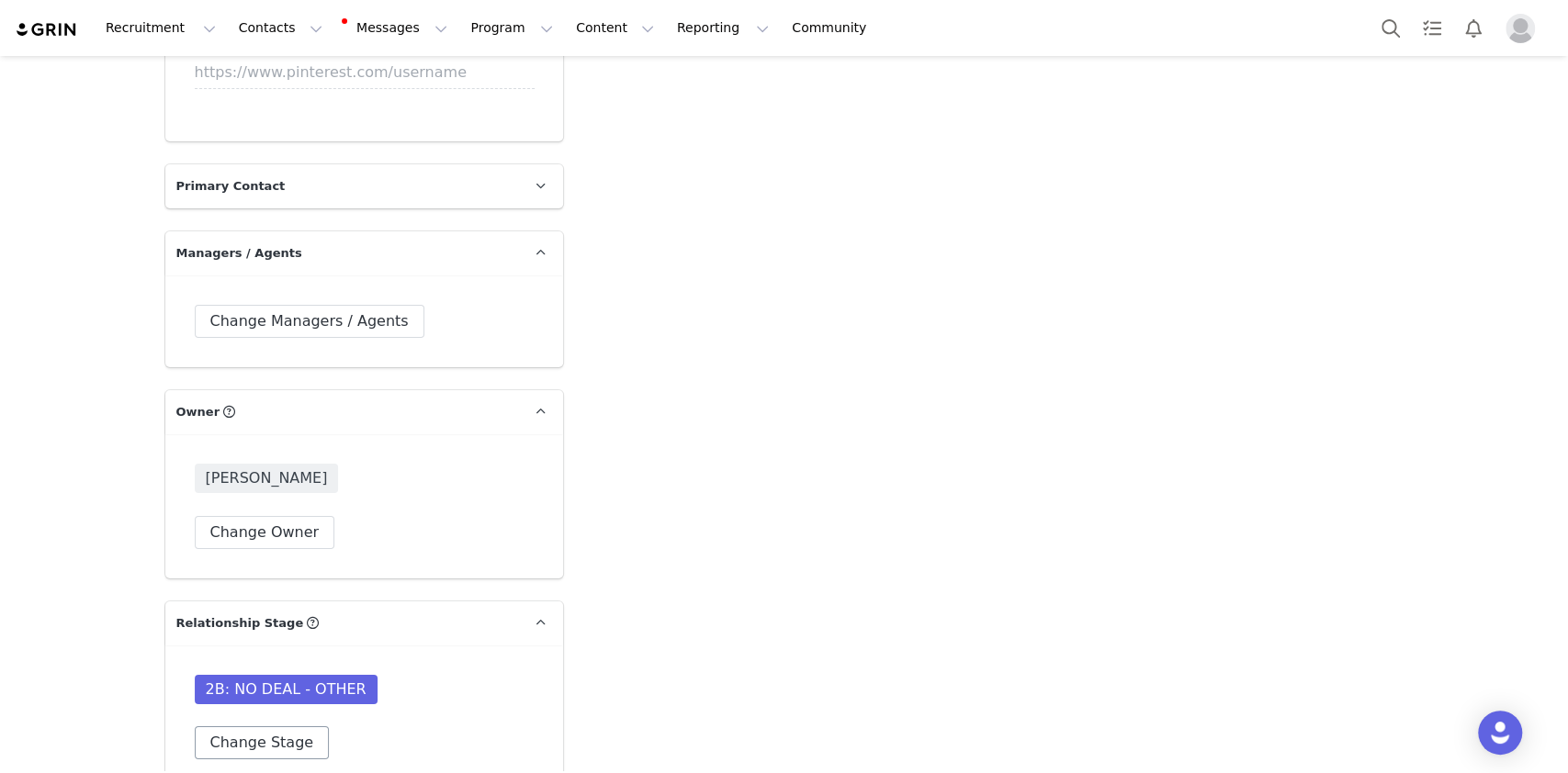
scroll to position [4898, 0]
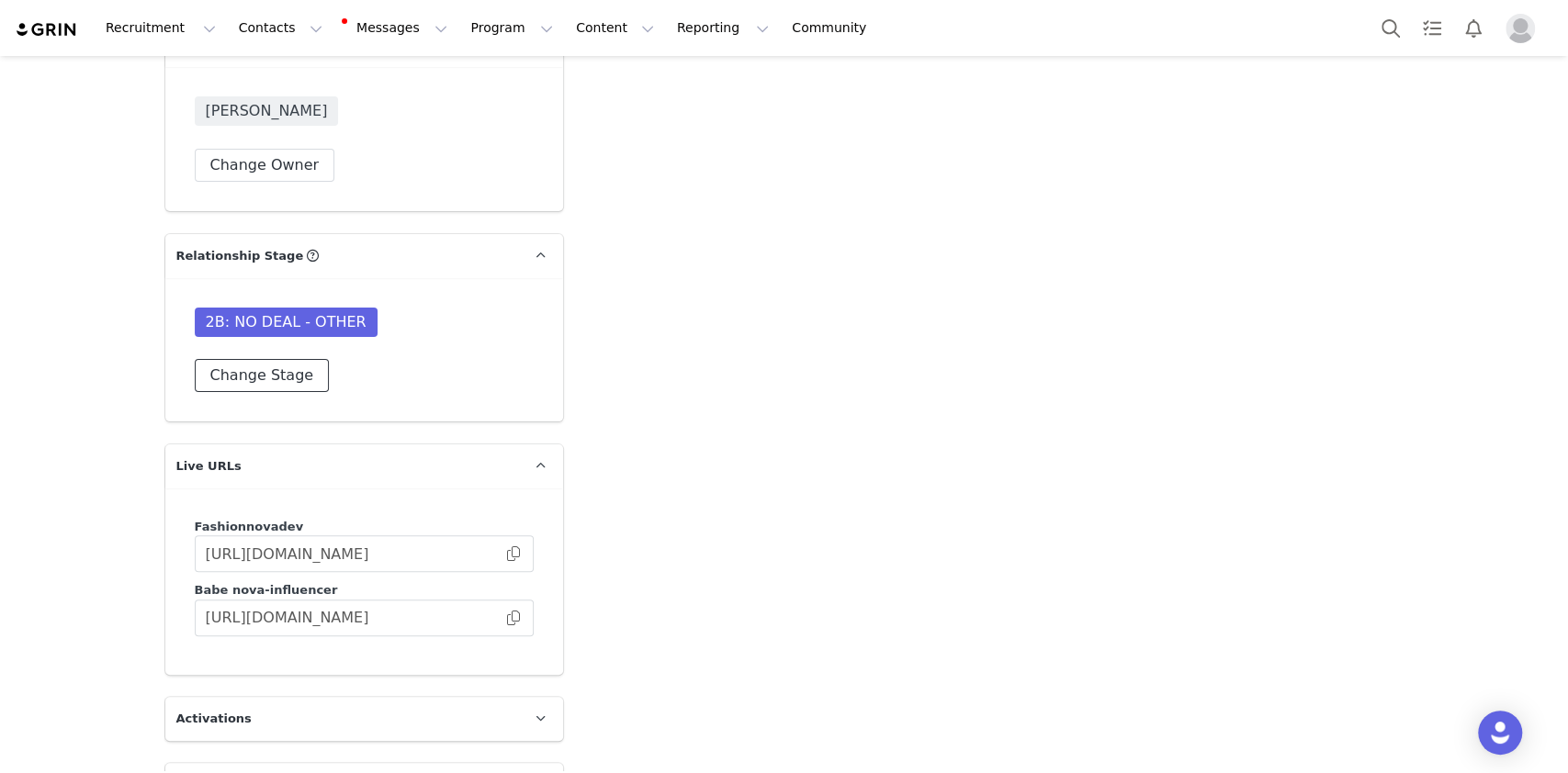
click at [277, 359] on button "Change Stage" at bounding box center [262, 375] width 135 height 33
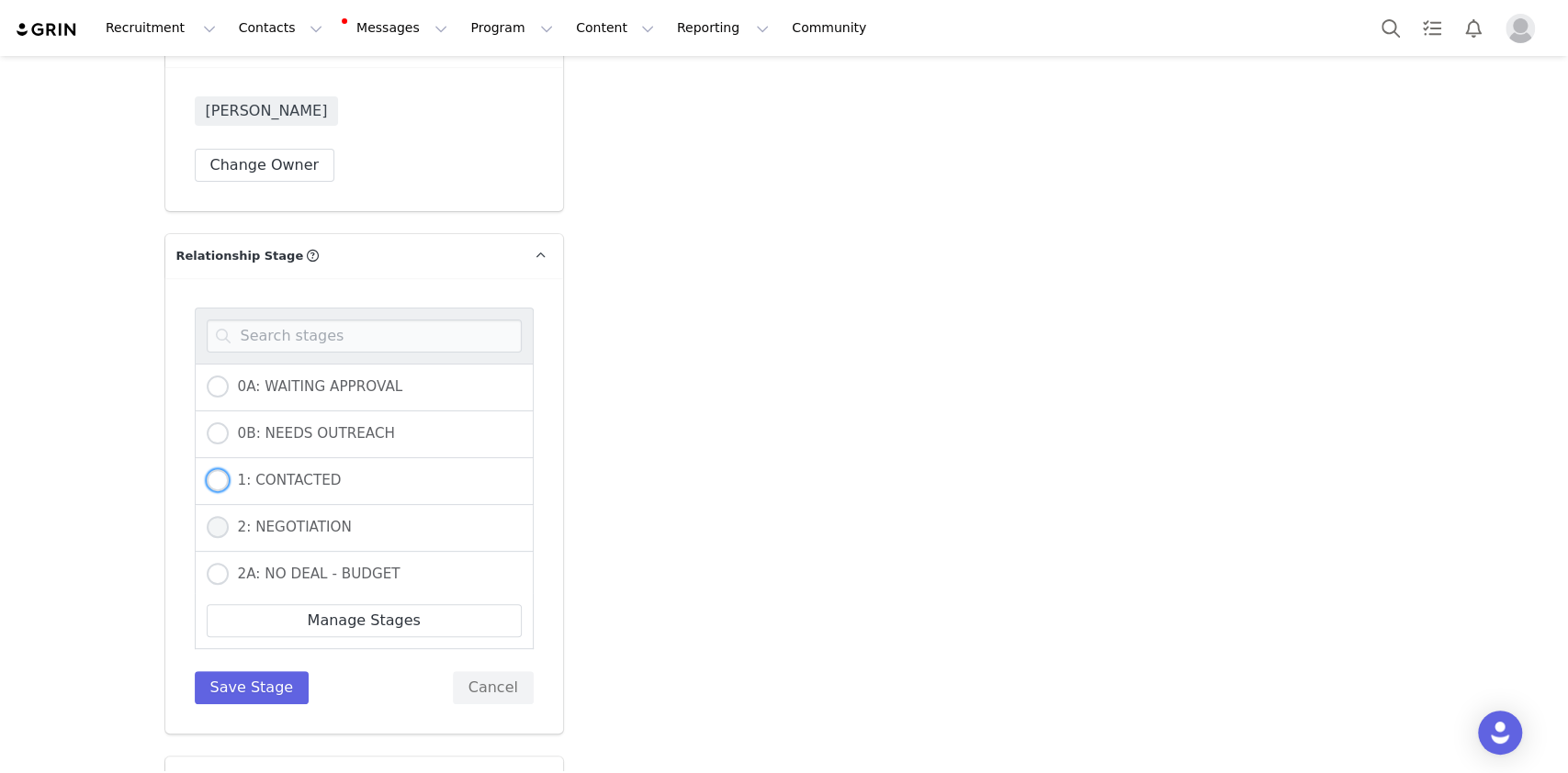
click at [250, 472] on span "1: CONTACTED" at bounding box center [285, 480] width 113 height 17
click at [229, 469] on input "1: CONTACTED" at bounding box center [218, 481] width 22 height 24
radio input "true"
radio input "false"
click at [237, 671] on button "Save Stage" at bounding box center [252, 687] width 115 height 33
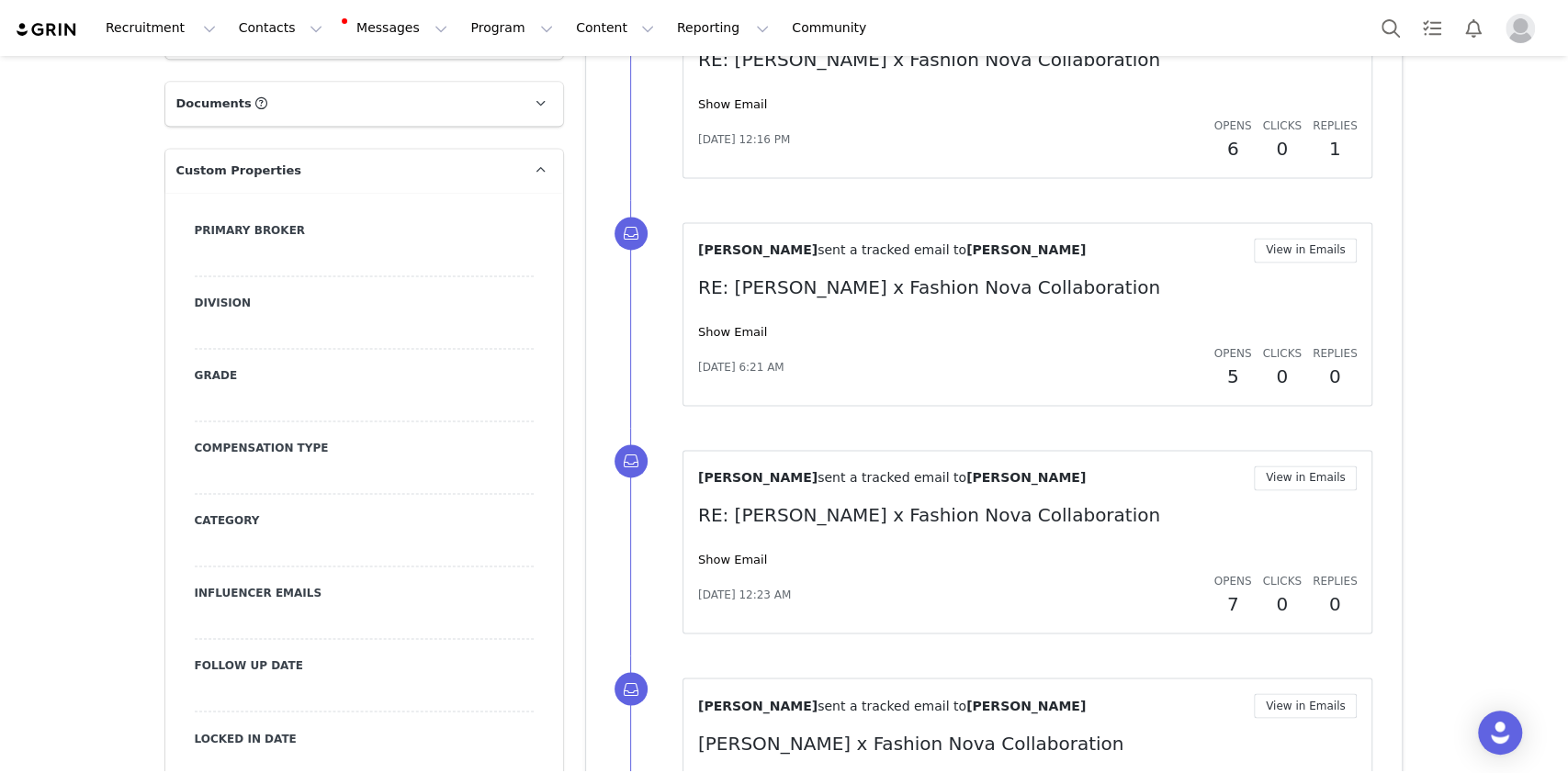
scroll to position [1714, 0]
click at [281, 245] on div at bounding box center [364, 261] width 339 height 33
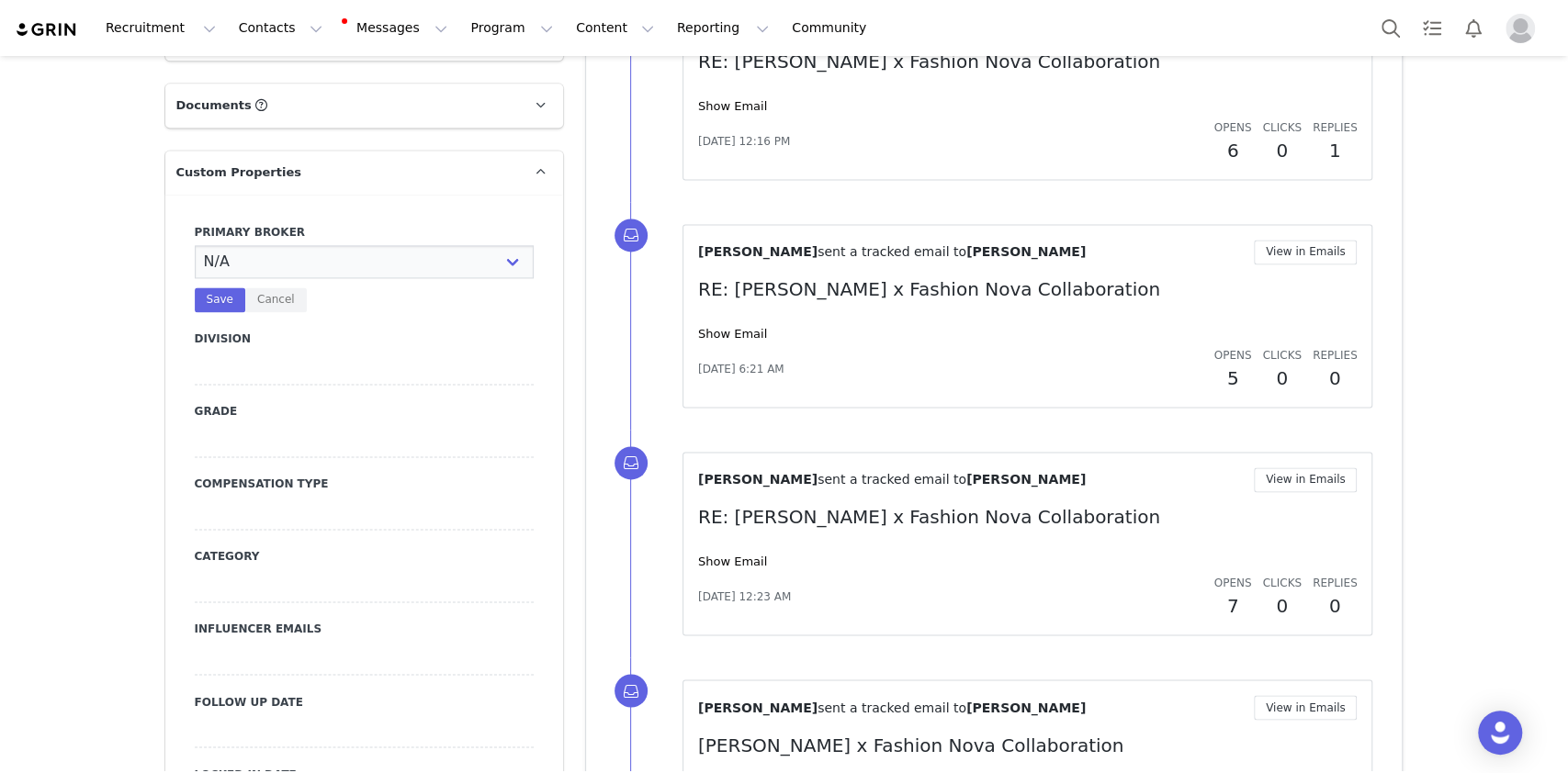
click at [281, 245] on select "N/A [PERSON_NAME] [PERSON_NAME] Jasmine [PERSON_NAME] Bre [PERSON_NAME] [PERSON…" at bounding box center [364, 261] width 339 height 33
select select "Manon"
click at [195, 245] on select "N/A Erin Stephanie Jasmine Hedy Bre Evelyn Pacey Jonny Alex Ashley Mike Chabely…" at bounding box center [364, 261] width 339 height 33
click at [219, 287] on button "Save" at bounding box center [220, 299] width 50 height 25
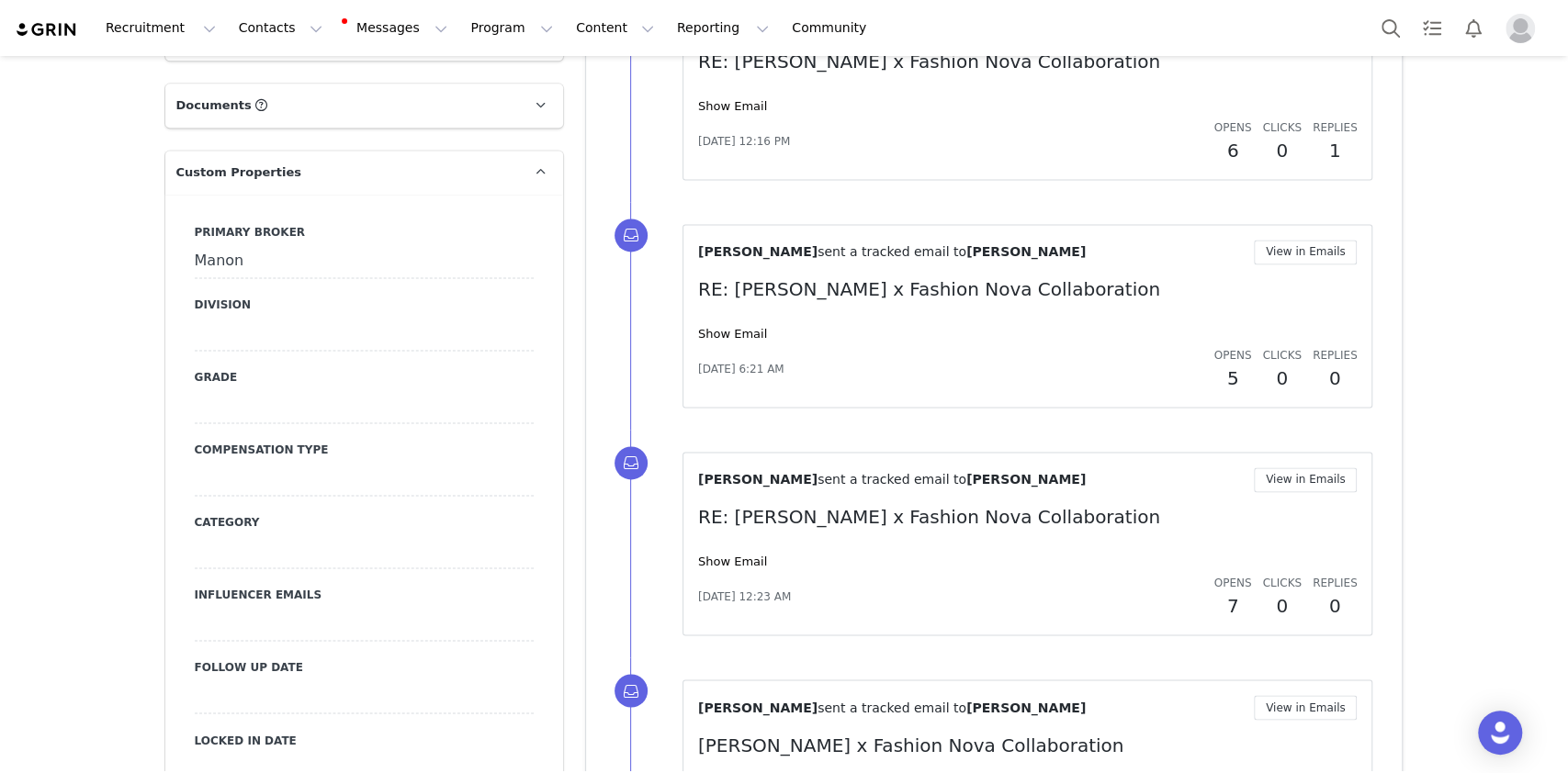
click at [258, 318] on div at bounding box center [364, 334] width 339 height 33
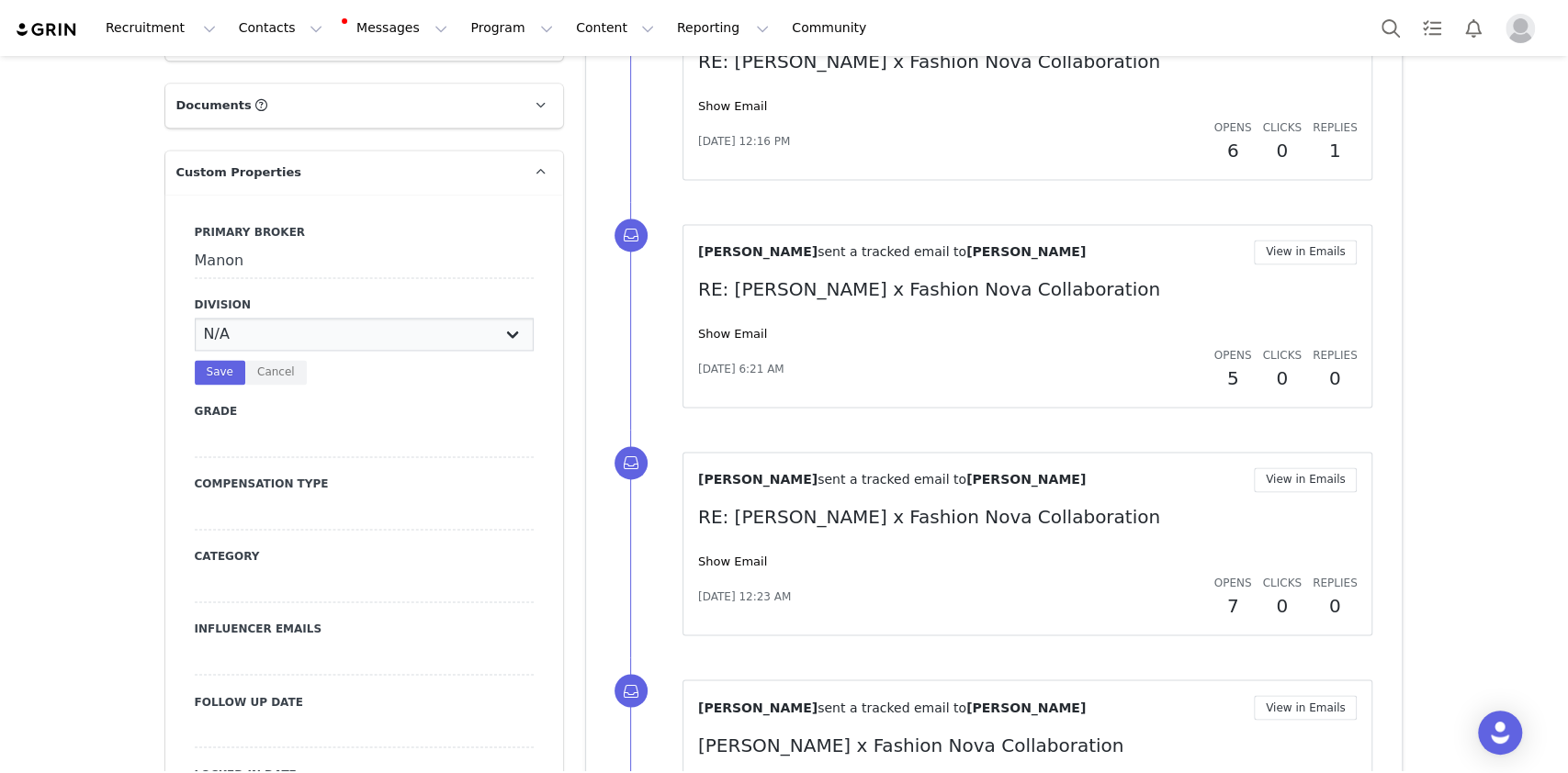
click at [258, 318] on select "N/A NOVA BEAUTY Womens Curve Mens Promo Nova Kids Maven Beauty Bombshell" at bounding box center [364, 334] width 339 height 33
select select "Womens"
click at [195, 318] on select "N/A NOVA BEAUTY Womens Curve Mens Promo Nova Kids Maven Beauty Bombshell" at bounding box center [364, 334] width 339 height 33
click at [207, 360] on button "Save" at bounding box center [220, 372] width 50 height 25
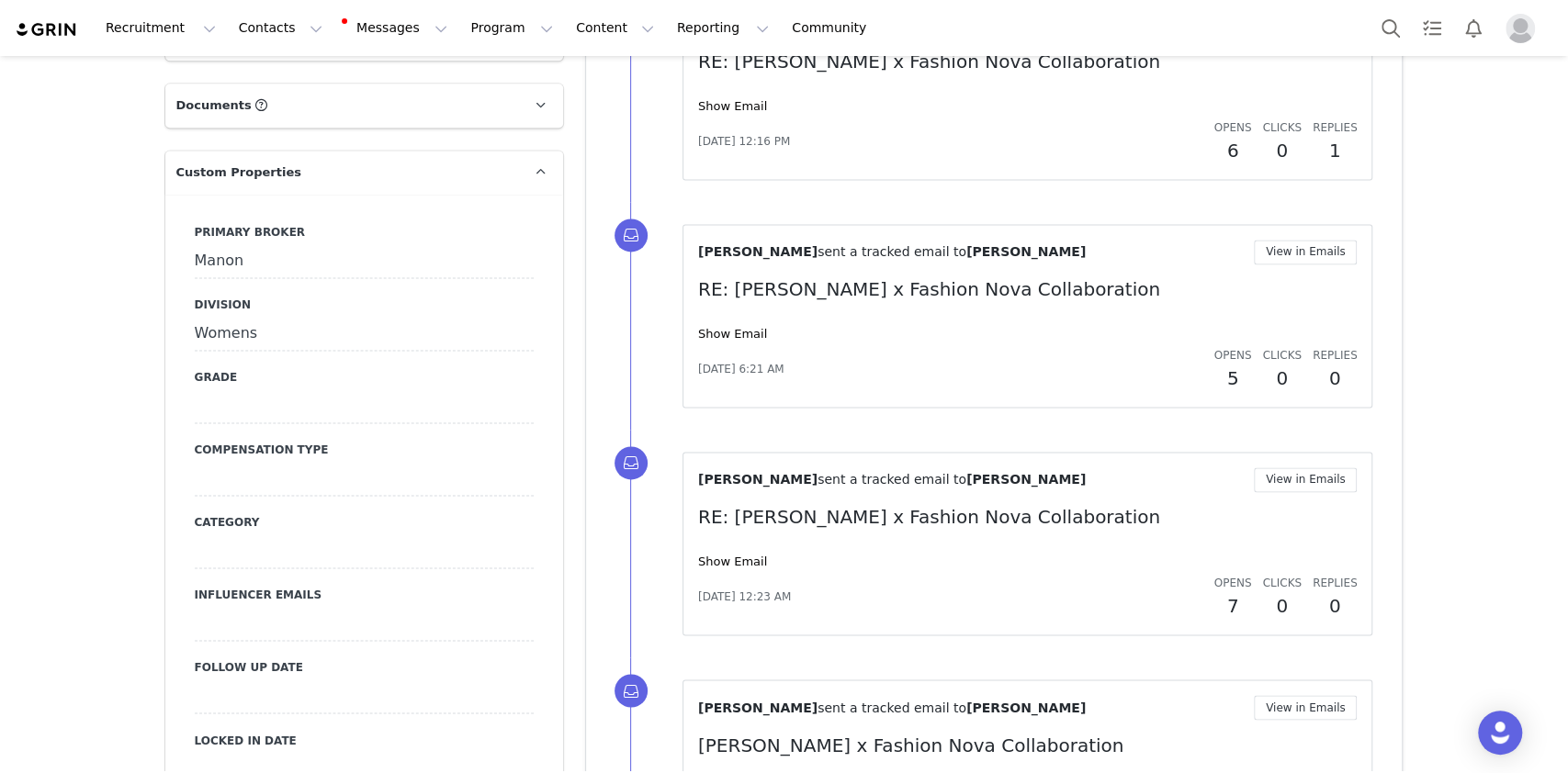
click at [239, 390] on div at bounding box center [364, 406] width 339 height 33
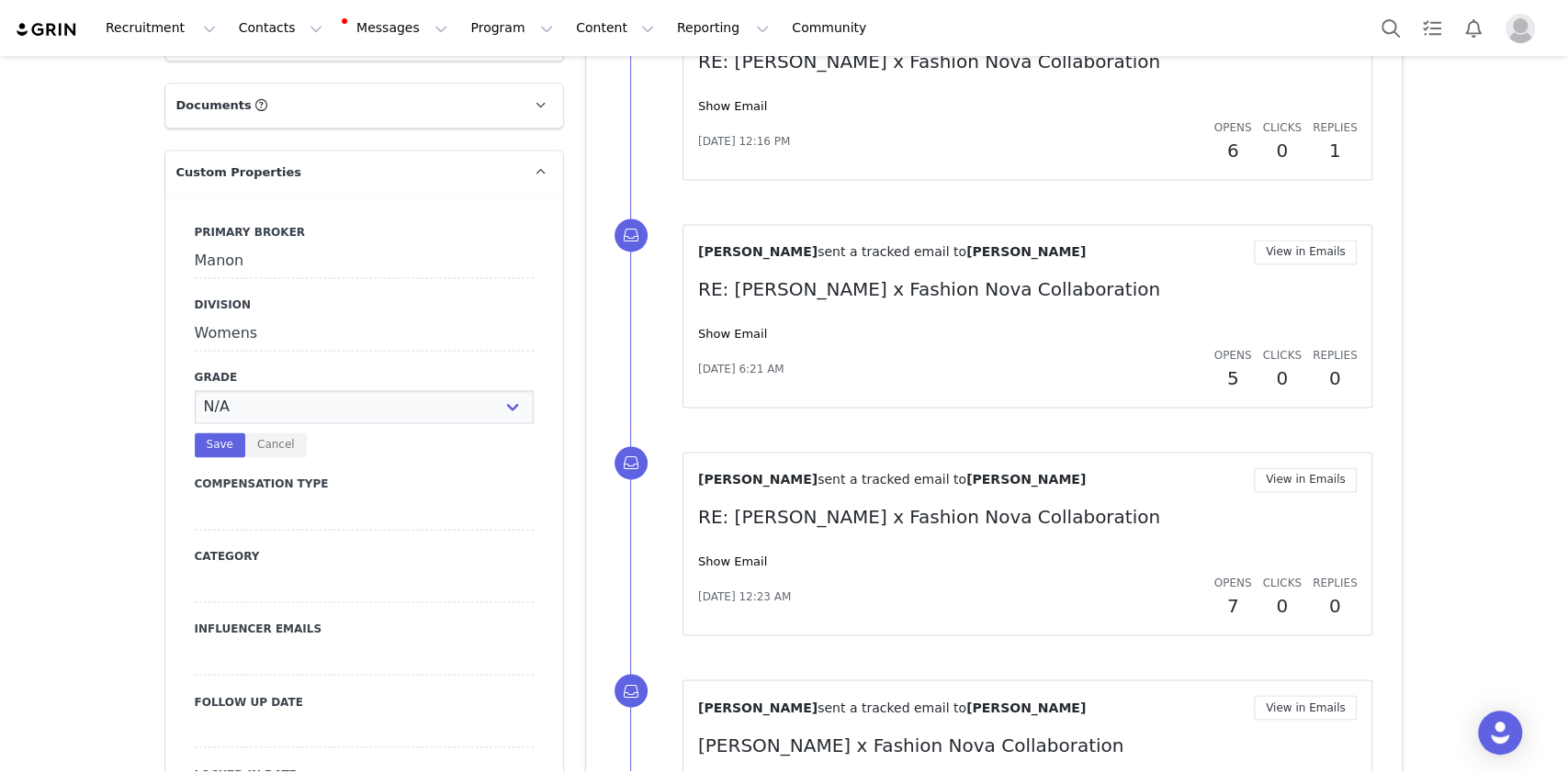
click at [239, 390] on select "N/A A+ A B C D" at bounding box center [364, 406] width 339 height 33
select select "C"
click at [195, 390] on select "N/A A+ A B C D" at bounding box center [364, 406] width 339 height 33
click at [195, 433] on button "Save" at bounding box center [220, 444] width 50 height 25
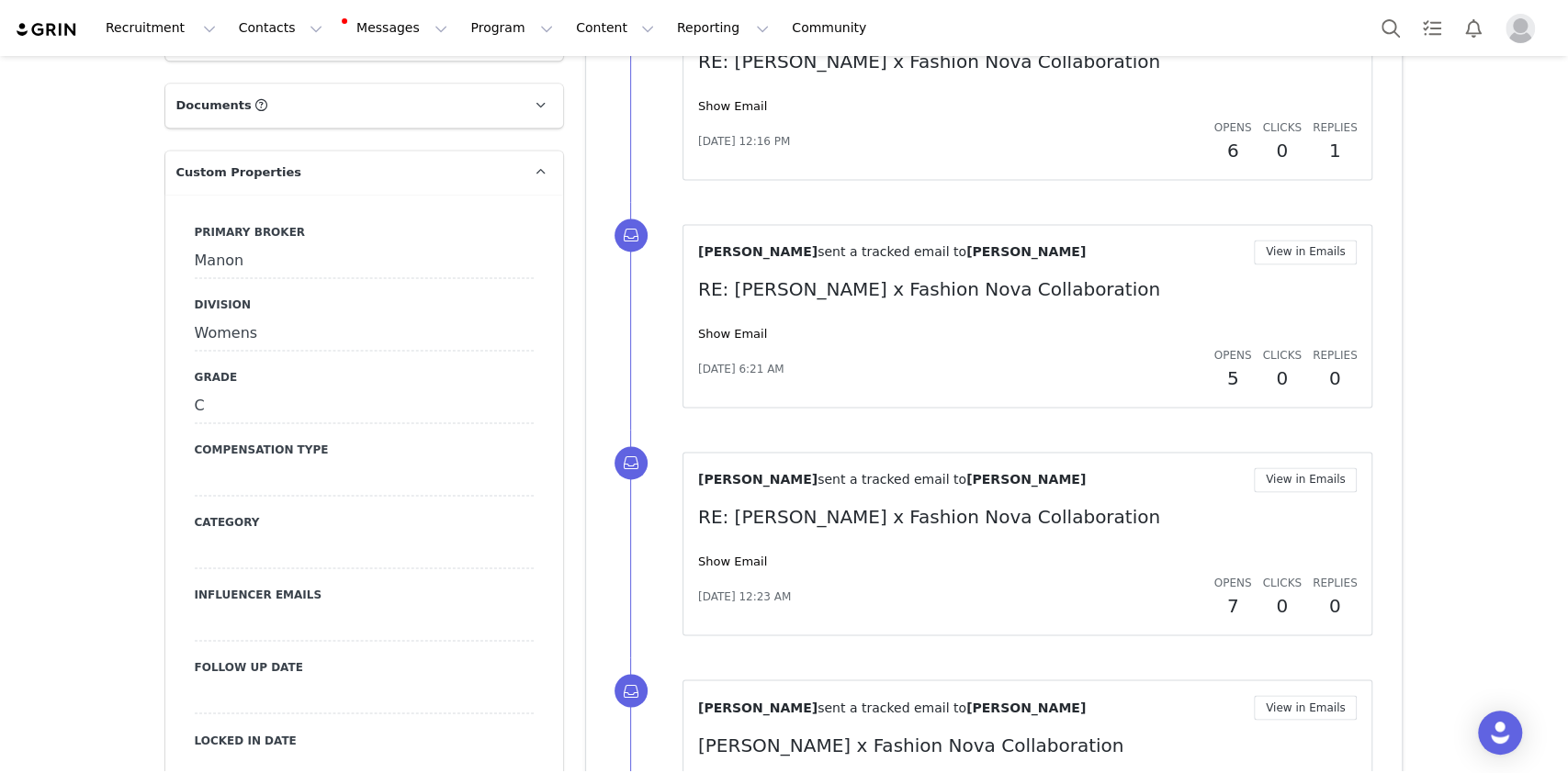
click at [247, 463] on div at bounding box center [364, 479] width 339 height 33
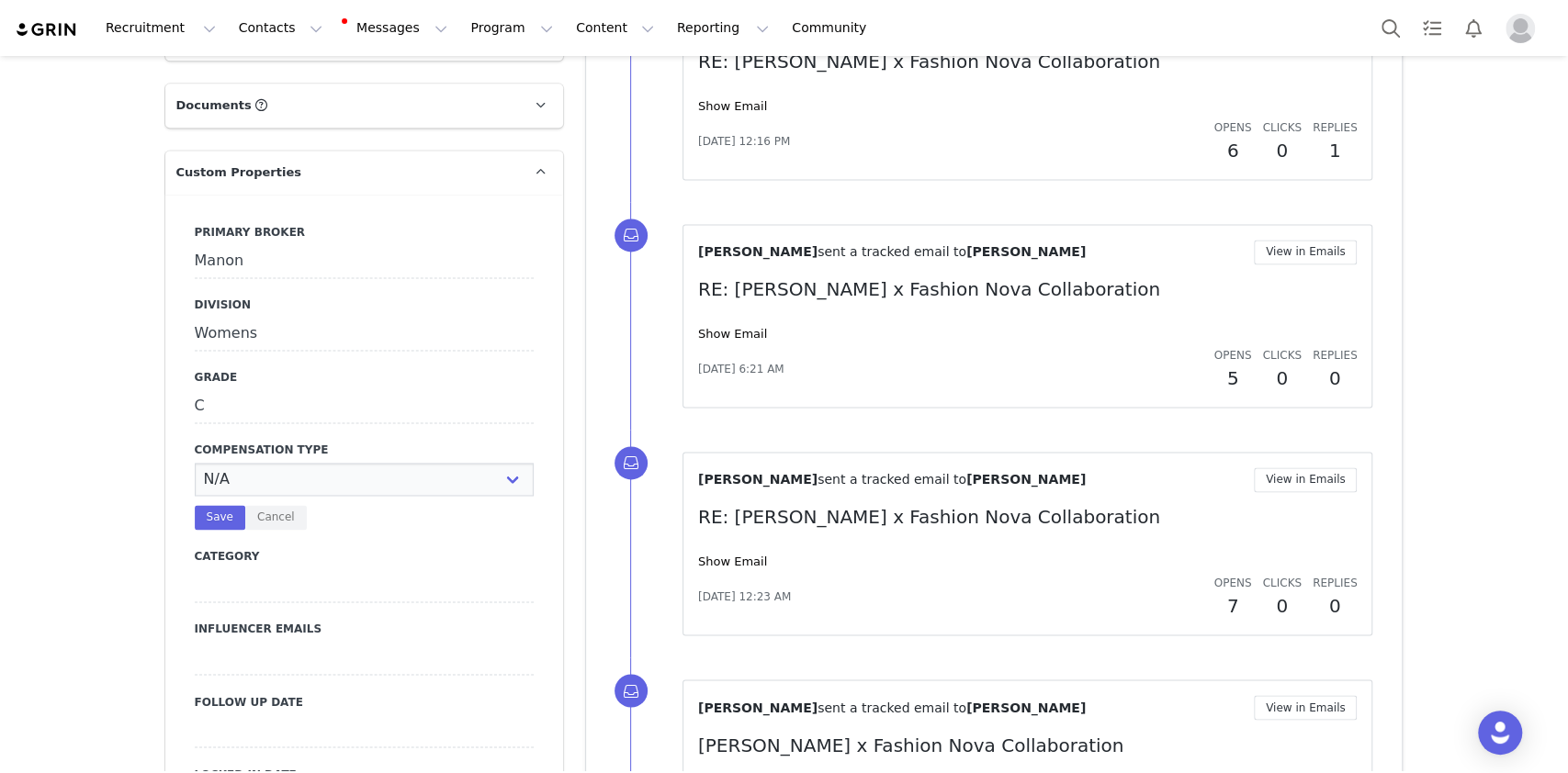
click at [247, 463] on select "N/A Paid Post for Product" at bounding box center [364, 479] width 339 height 33
select select "Paid"
click at [195, 463] on select "N/A Paid Post for Product" at bounding box center [364, 479] width 339 height 33
click at [213, 505] on button "Save" at bounding box center [220, 517] width 50 height 25
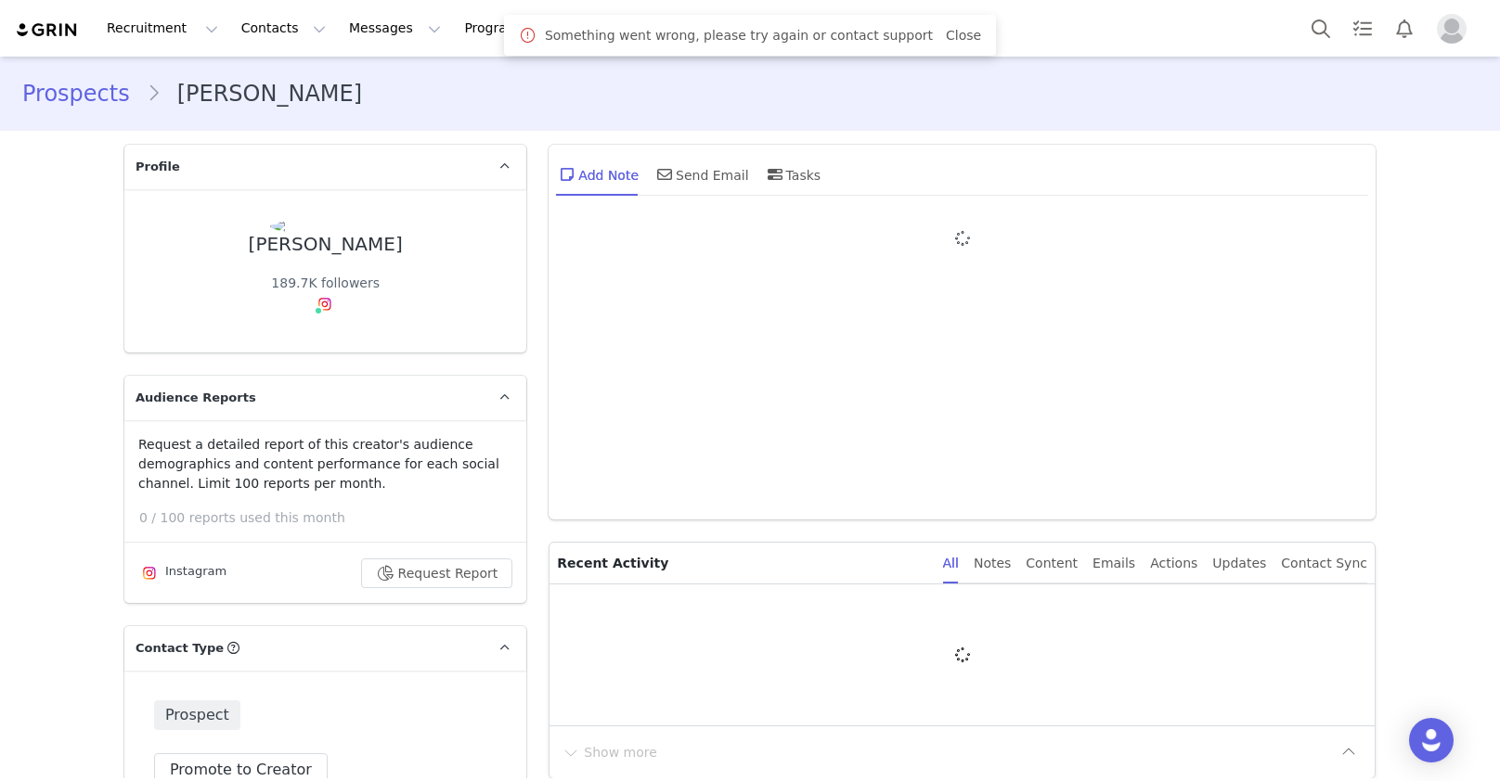
type input "+1 ([GEOGRAPHIC_DATA])"
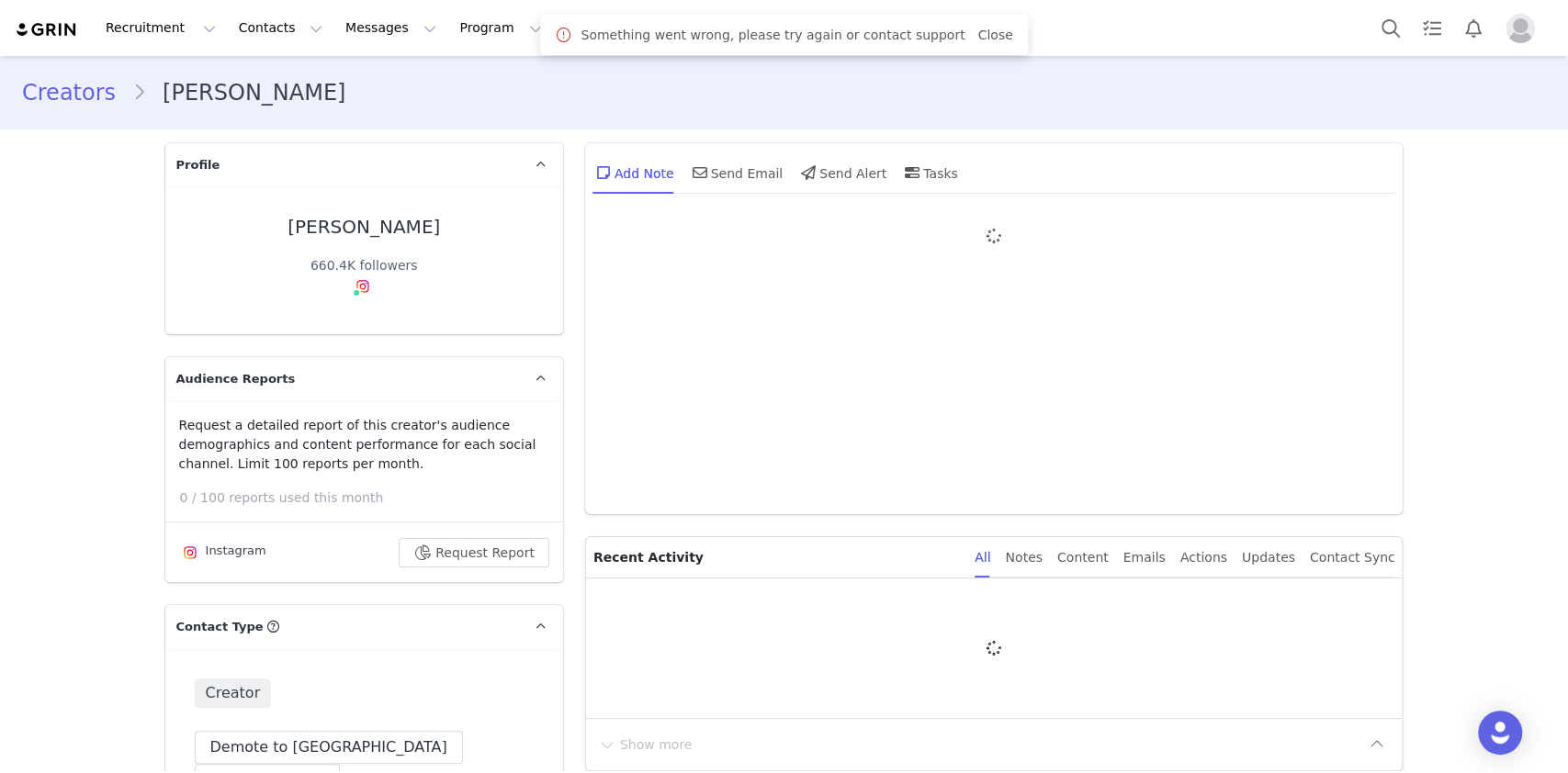
type input "+1 ([GEOGRAPHIC_DATA])"
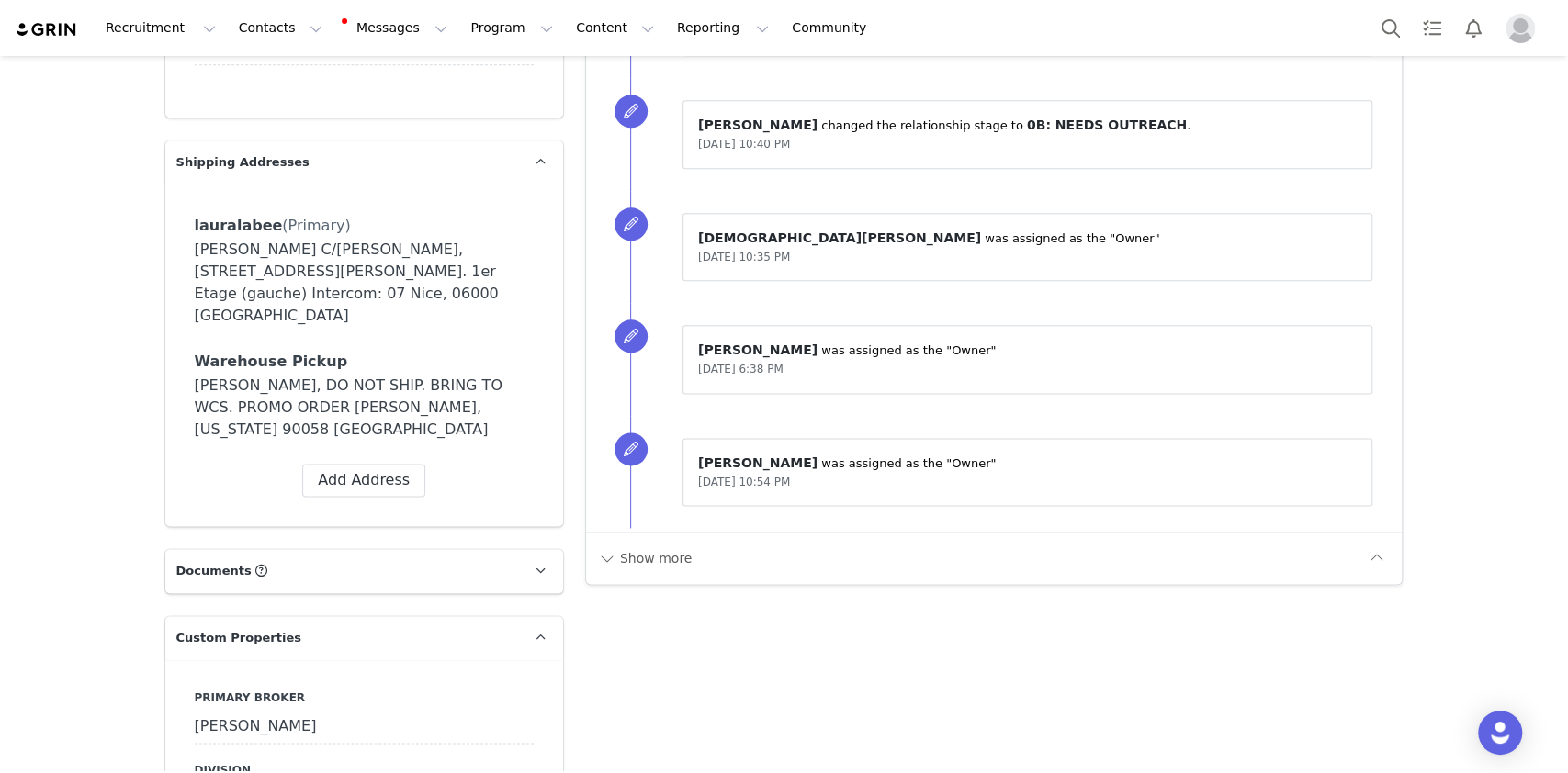
scroll to position [1470, 0]
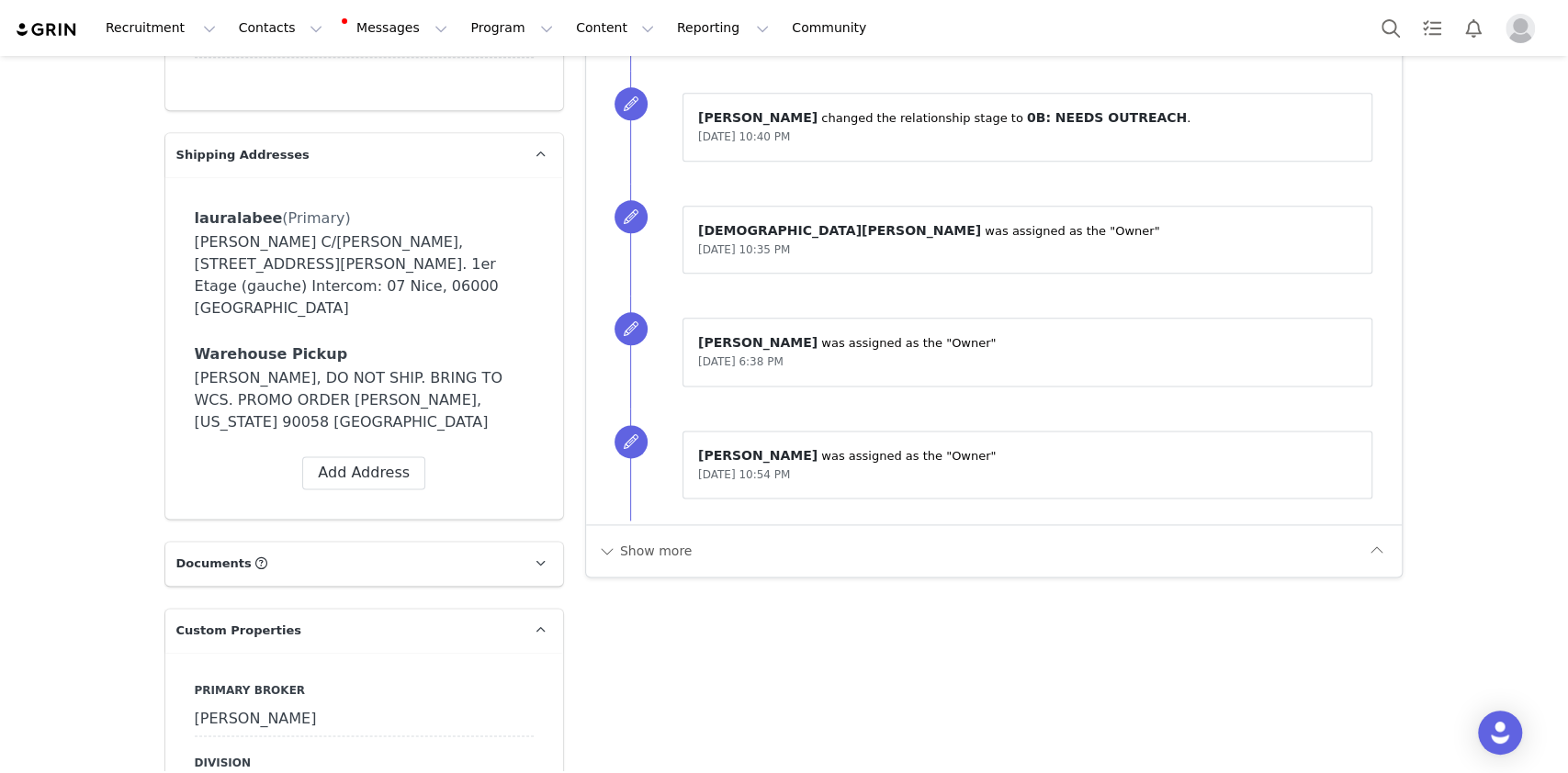
click at [314, 704] on div "[PERSON_NAME]" at bounding box center [364, 720] width 339 height 33
click at [312, 704] on select "N/A [PERSON_NAME] [PERSON_NAME] Jasmine [PERSON_NAME] Bre [PERSON_NAME] [PERSON…" at bounding box center [364, 720] width 339 height 33
select select "Manon"
click at [195, 704] on select "N/A [PERSON_NAME] [PERSON_NAME] Jasmine [PERSON_NAME] Bre [PERSON_NAME] [PERSON…" at bounding box center [364, 720] width 339 height 33
click at [195, 745] on button "Save" at bounding box center [220, 757] width 50 height 25
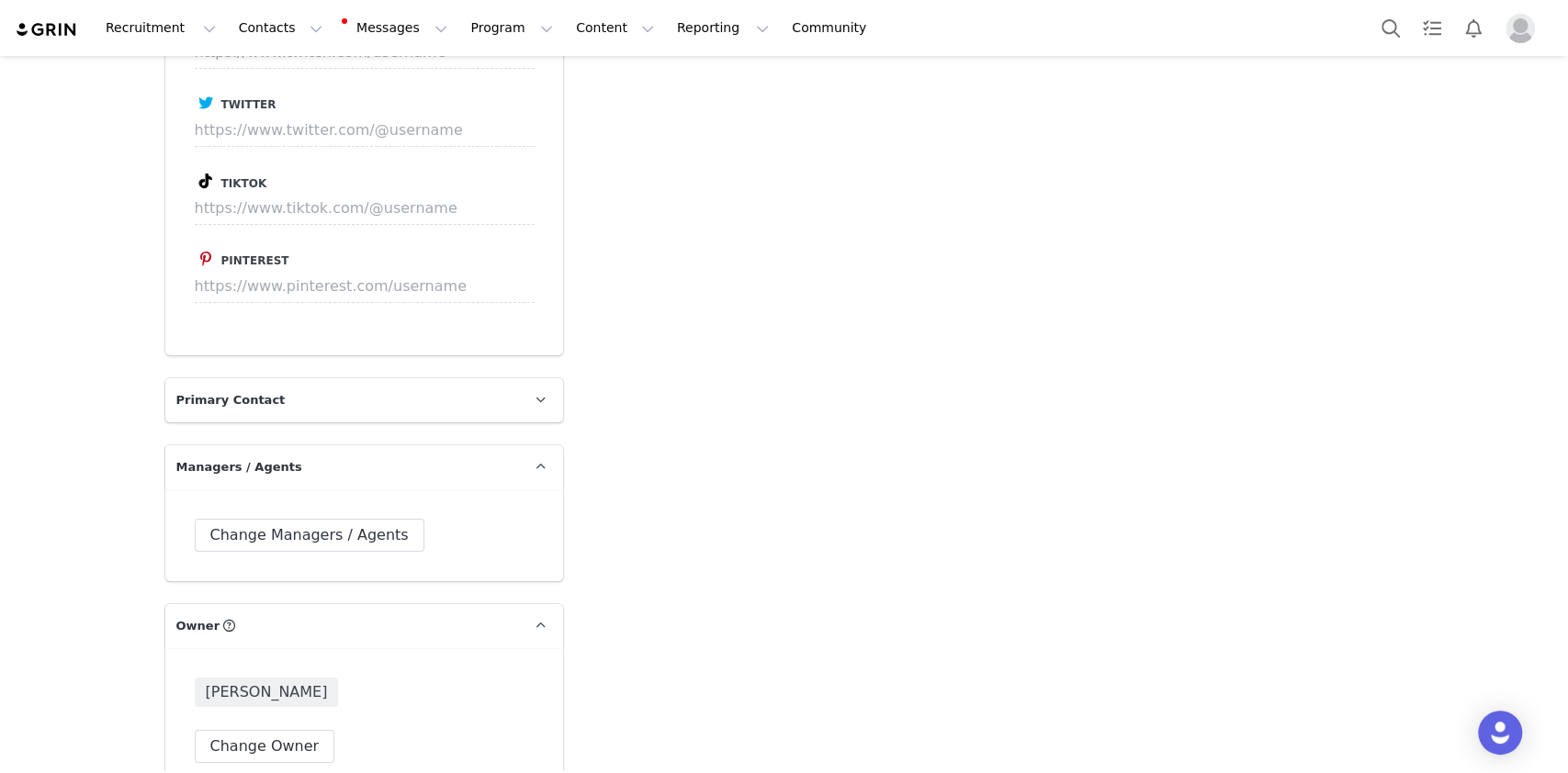
scroll to position [5020, 0]
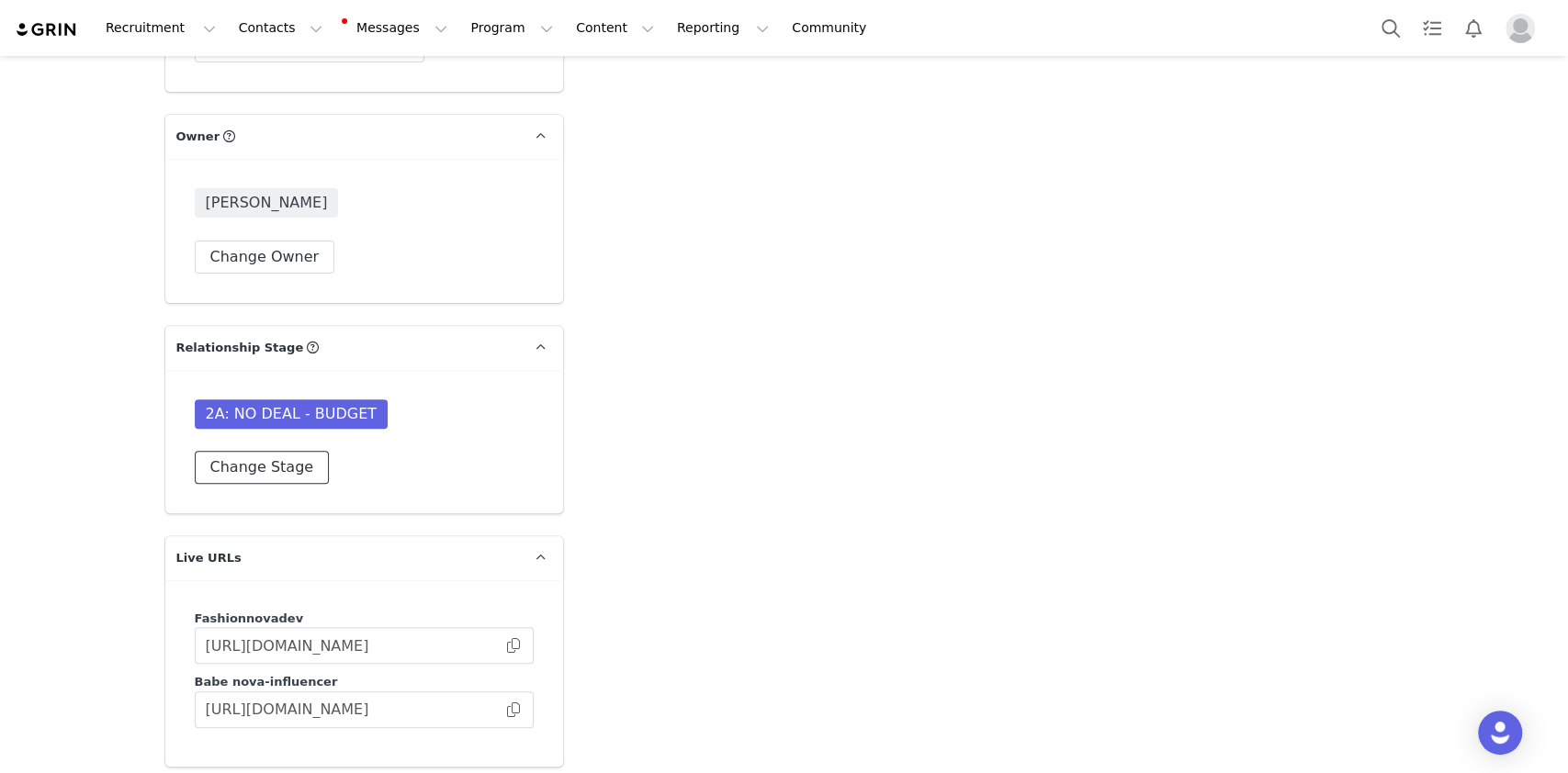
click at [272, 451] on button "Change Stage" at bounding box center [262, 467] width 135 height 33
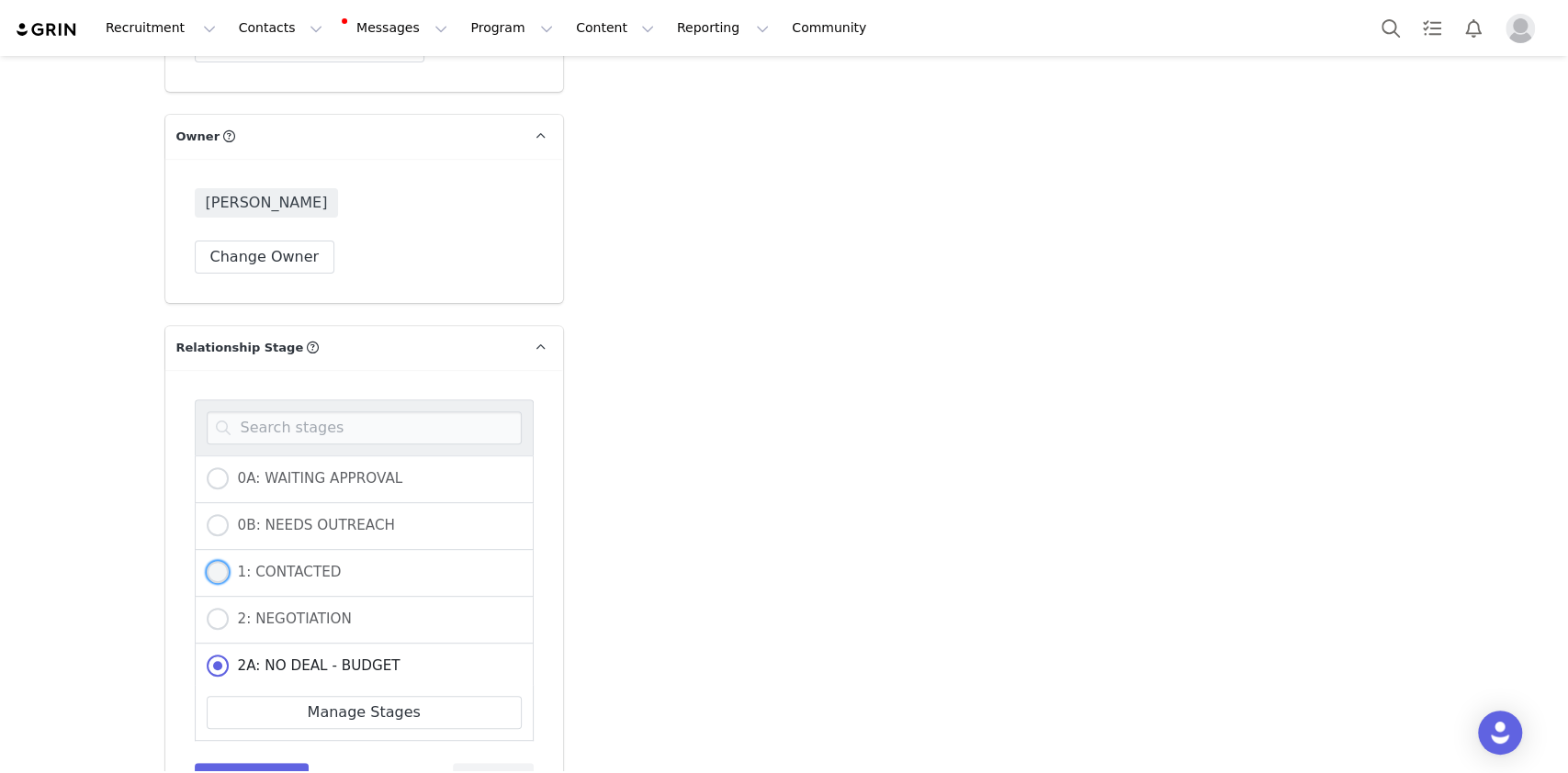
click at [287, 564] on span "1: CONTACTED" at bounding box center [285, 572] width 113 height 17
click at [229, 561] on input "1: CONTACTED" at bounding box center [218, 573] width 22 height 24
radio input "true"
radio input "false"
click at [245, 763] on button "Save Stage" at bounding box center [252, 779] width 115 height 33
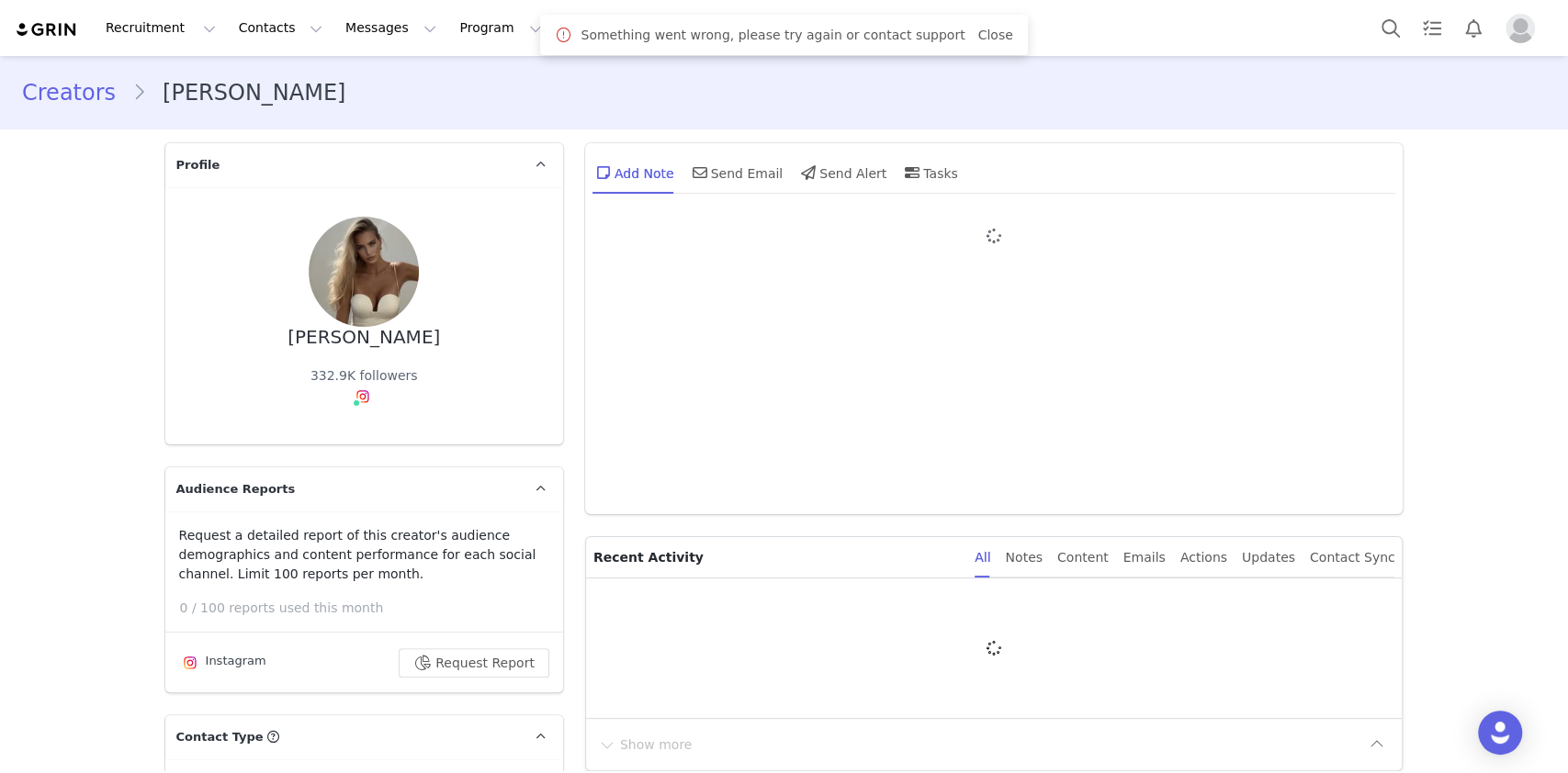
type input "+1 ([GEOGRAPHIC_DATA])"
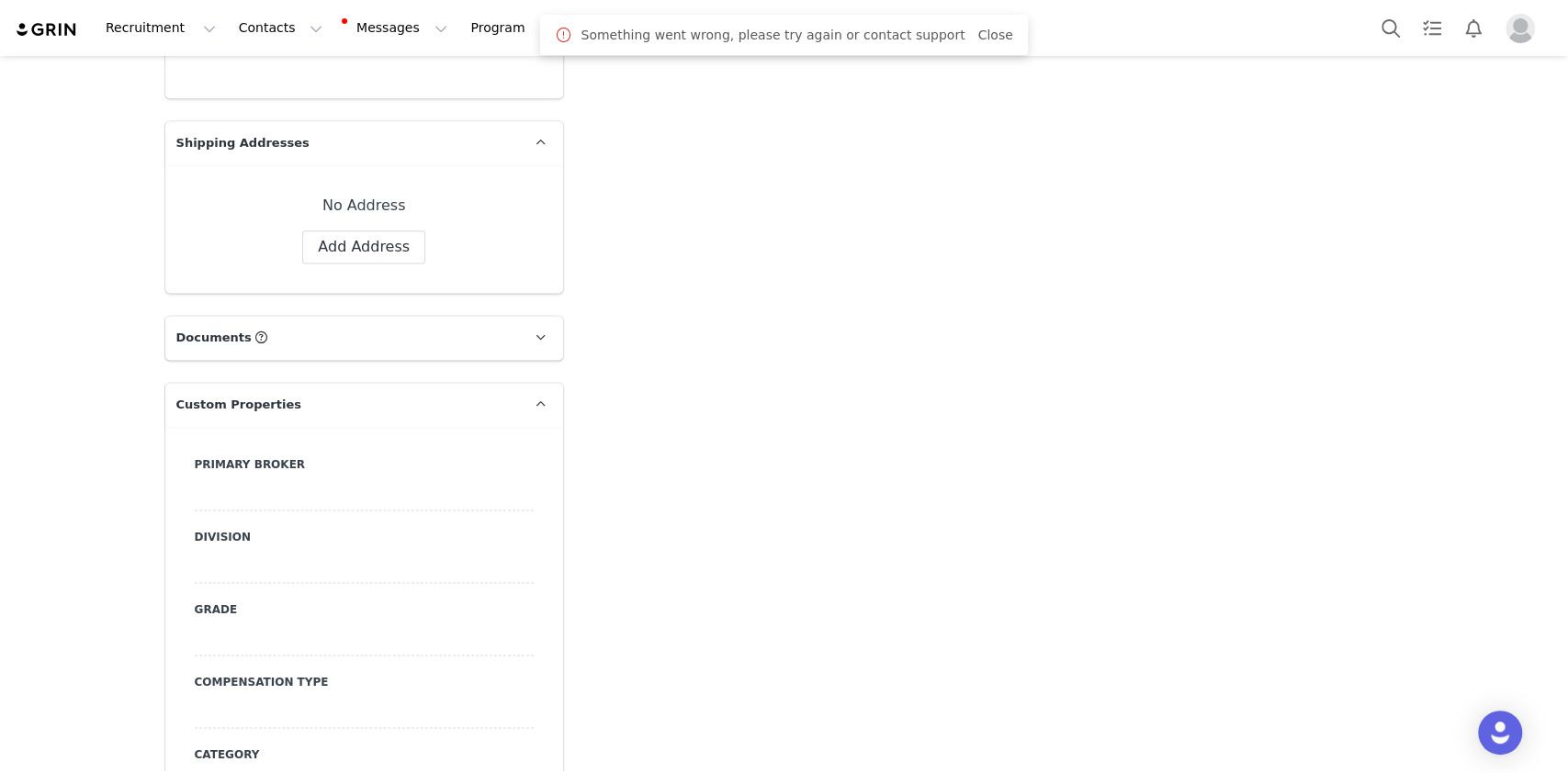
scroll to position [1714, 0]
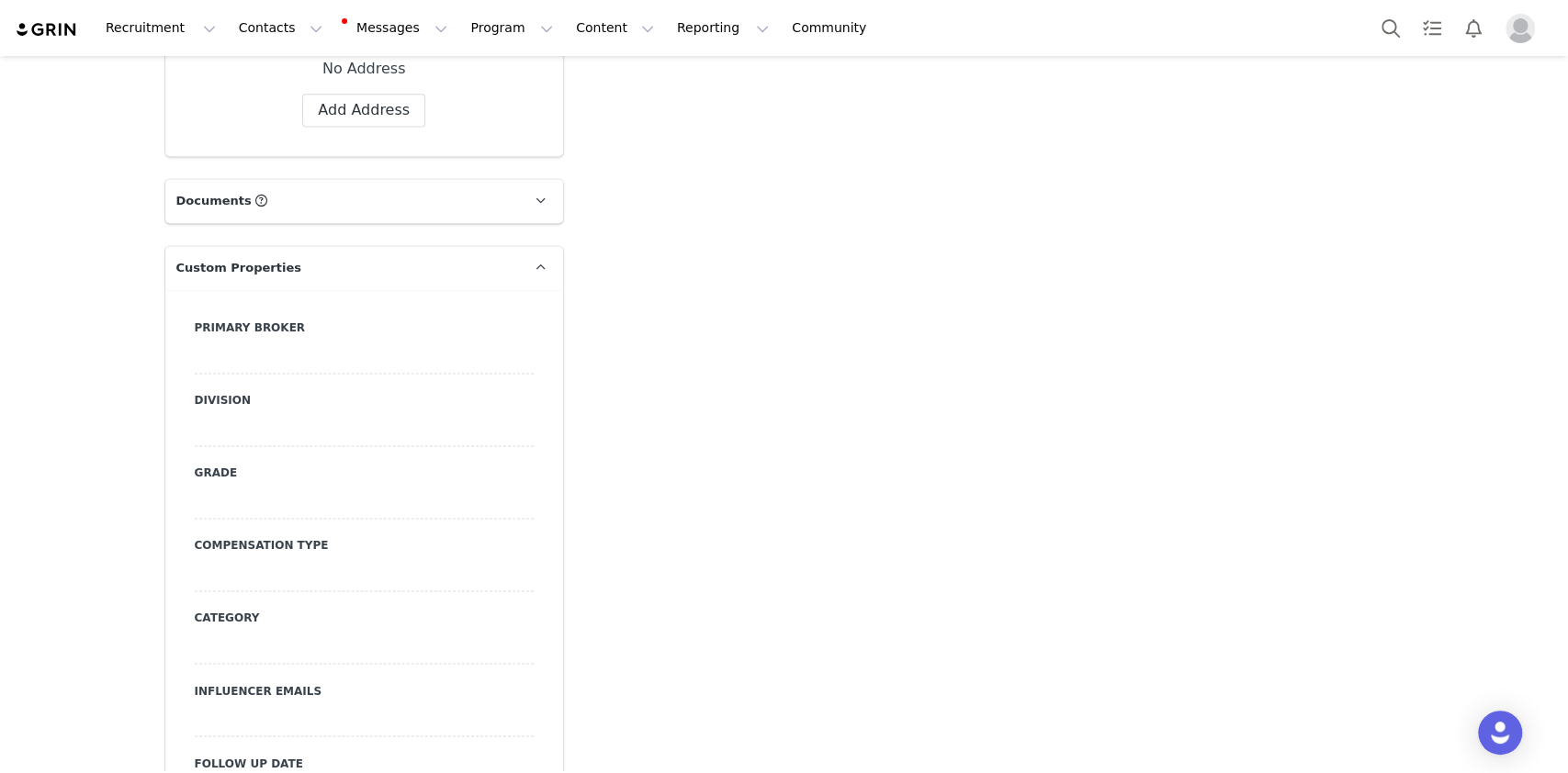
click at [313, 340] on div at bounding box center [364, 356] width 339 height 33
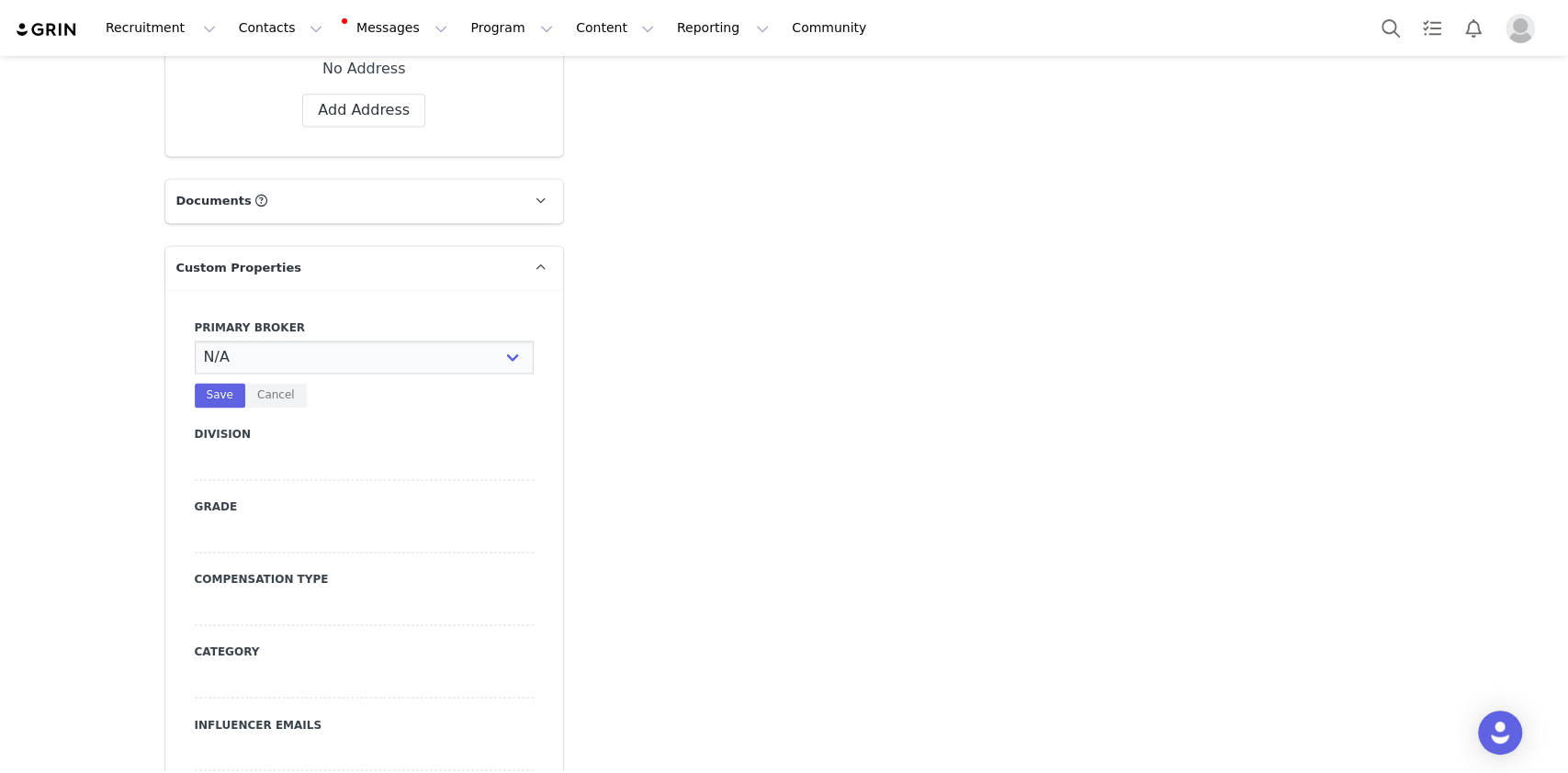
click at [314, 340] on select "N/A [PERSON_NAME] [PERSON_NAME] Jasmine [PERSON_NAME] Bre [PERSON_NAME] [PERSON…" at bounding box center [364, 356] width 339 height 33
select select "Manon"
click at [195, 340] on select "N/A [PERSON_NAME] [PERSON_NAME] Jasmine [PERSON_NAME] Bre [PERSON_NAME] [PERSON…" at bounding box center [364, 356] width 339 height 33
click at [203, 383] on button "Save" at bounding box center [220, 395] width 50 height 25
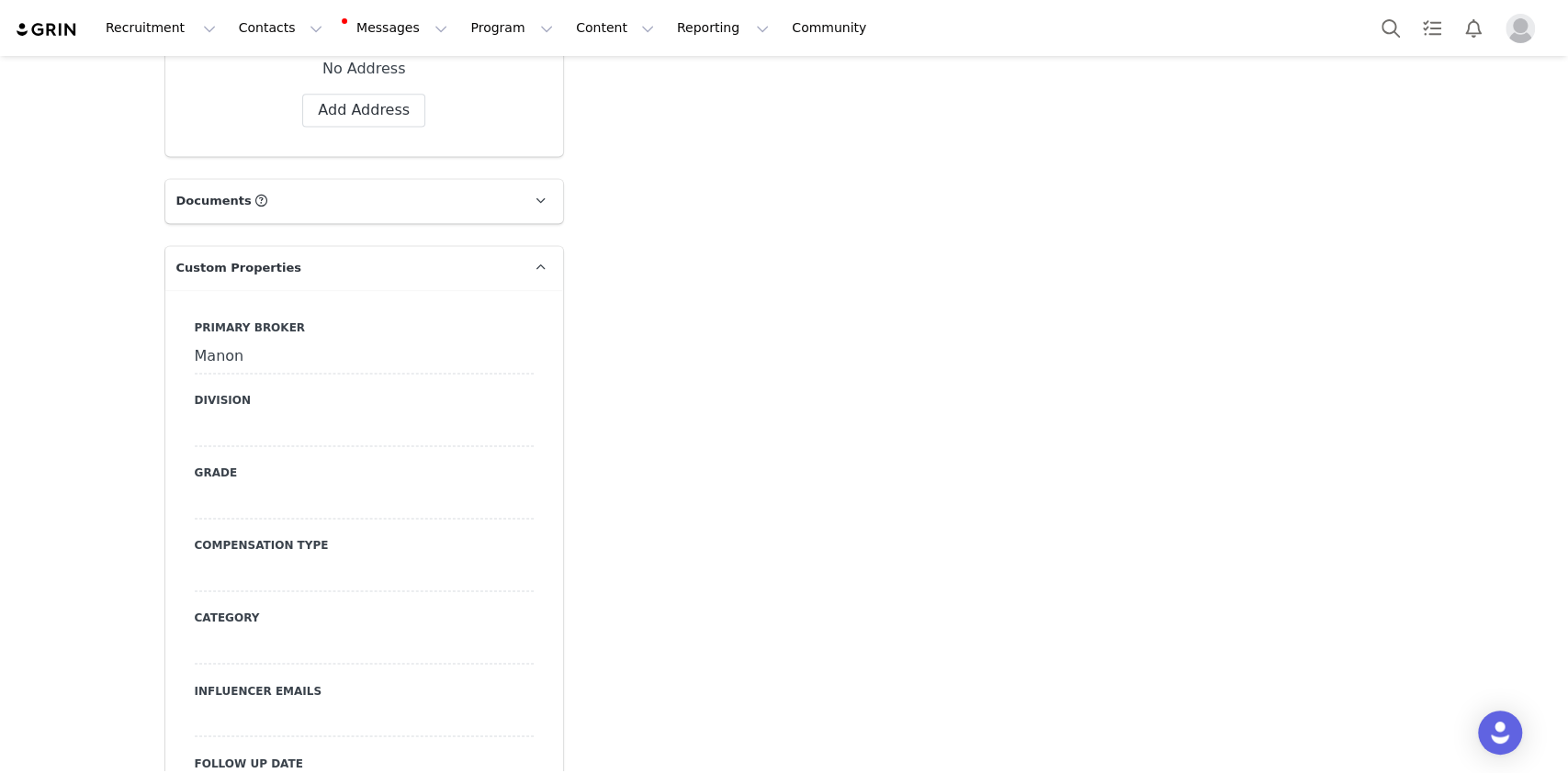
click at [240, 414] on div at bounding box center [364, 430] width 339 height 33
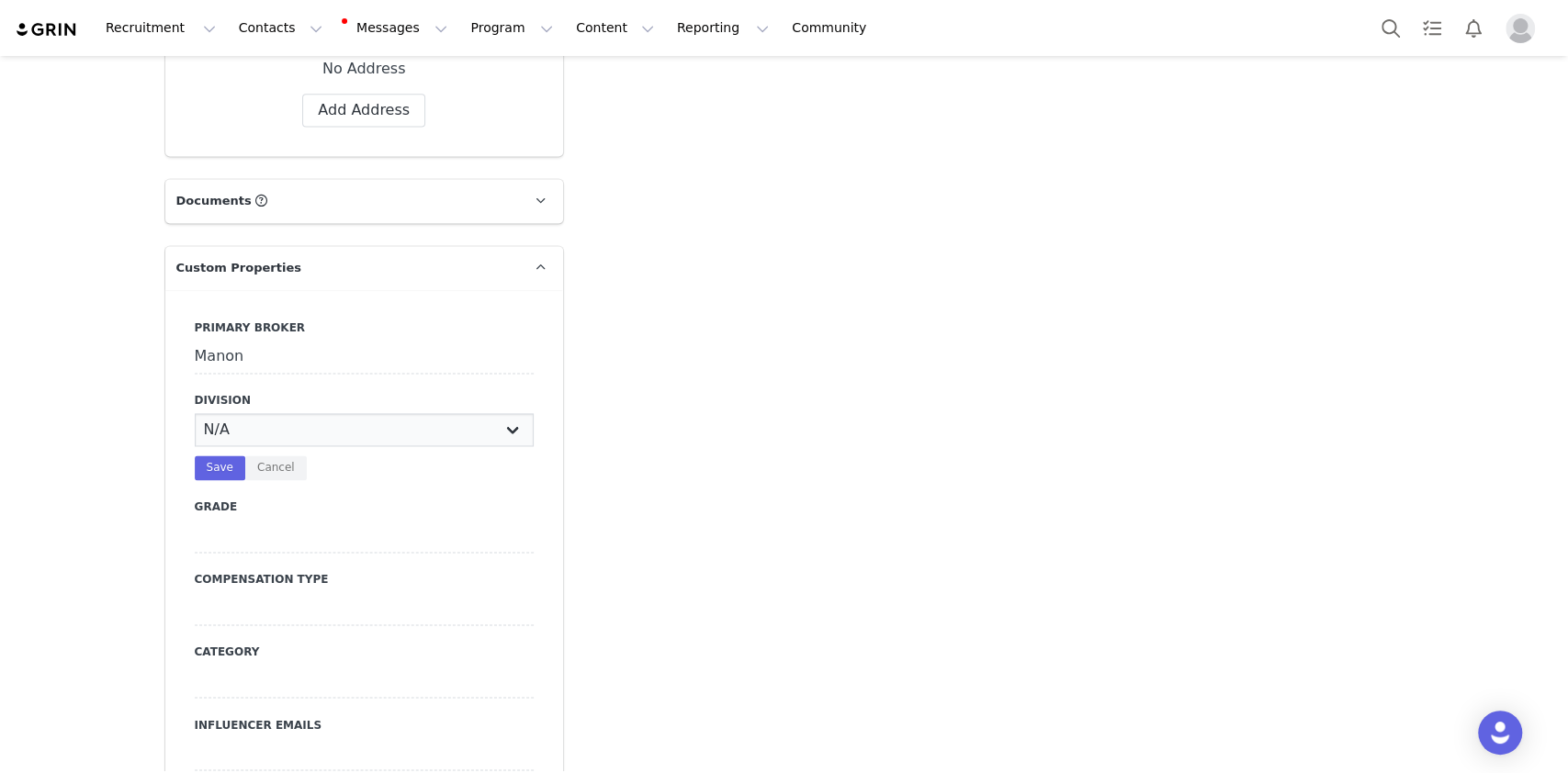
click at [240, 414] on select "N/A NOVA BEAUTY Womens Curve Mens Promo Nova Kids Maven Beauty Bombshell" at bounding box center [364, 430] width 339 height 33
select select "Womens"
click at [195, 414] on select "N/A NOVA BEAUTY Womens Curve Mens Promo Nova Kids Maven Beauty Bombshell" at bounding box center [364, 430] width 339 height 33
click at [202, 455] on button "Save" at bounding box center [220, 467] width 50 height 25
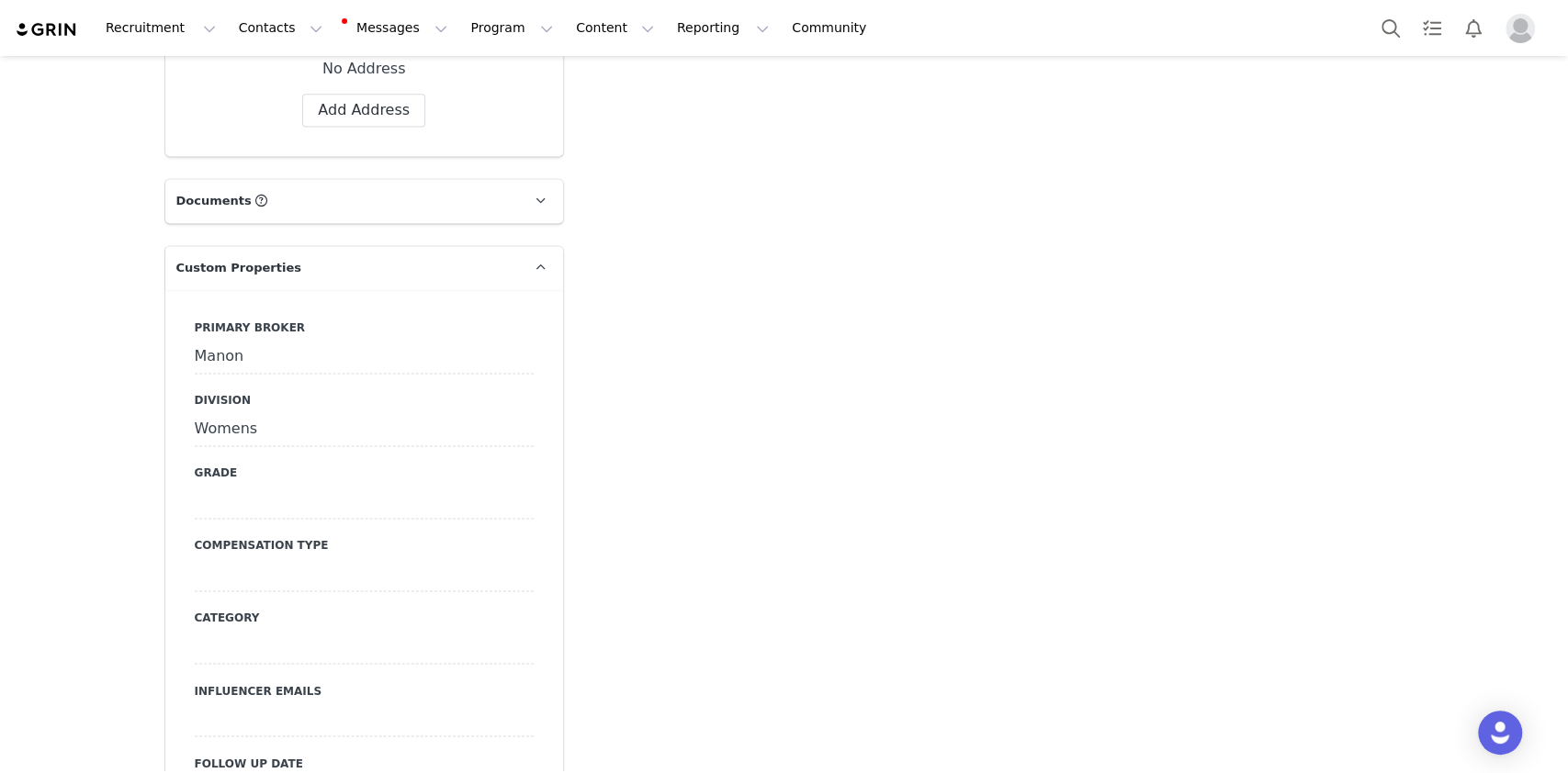
click at [224, 486] on div at bounding box center [364, 502] width 339 height 33
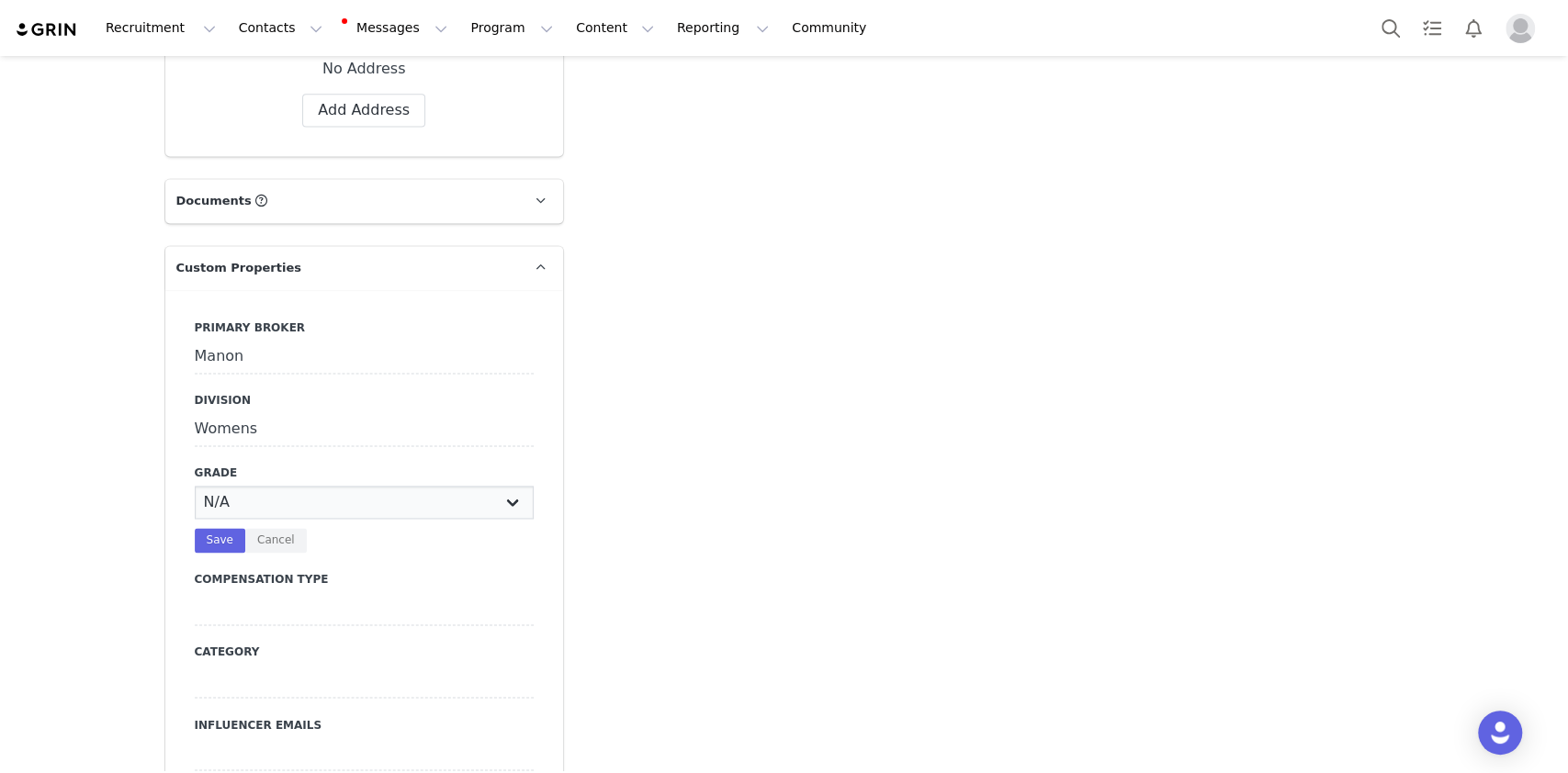
select select "B"
click at [195, 486] on select "N/A A+ A B C D" at bounding box center [364, 502] width 339 height 33
click at [203, 529] on button "Save" at bounding box center [220, 540] width 50 height 25
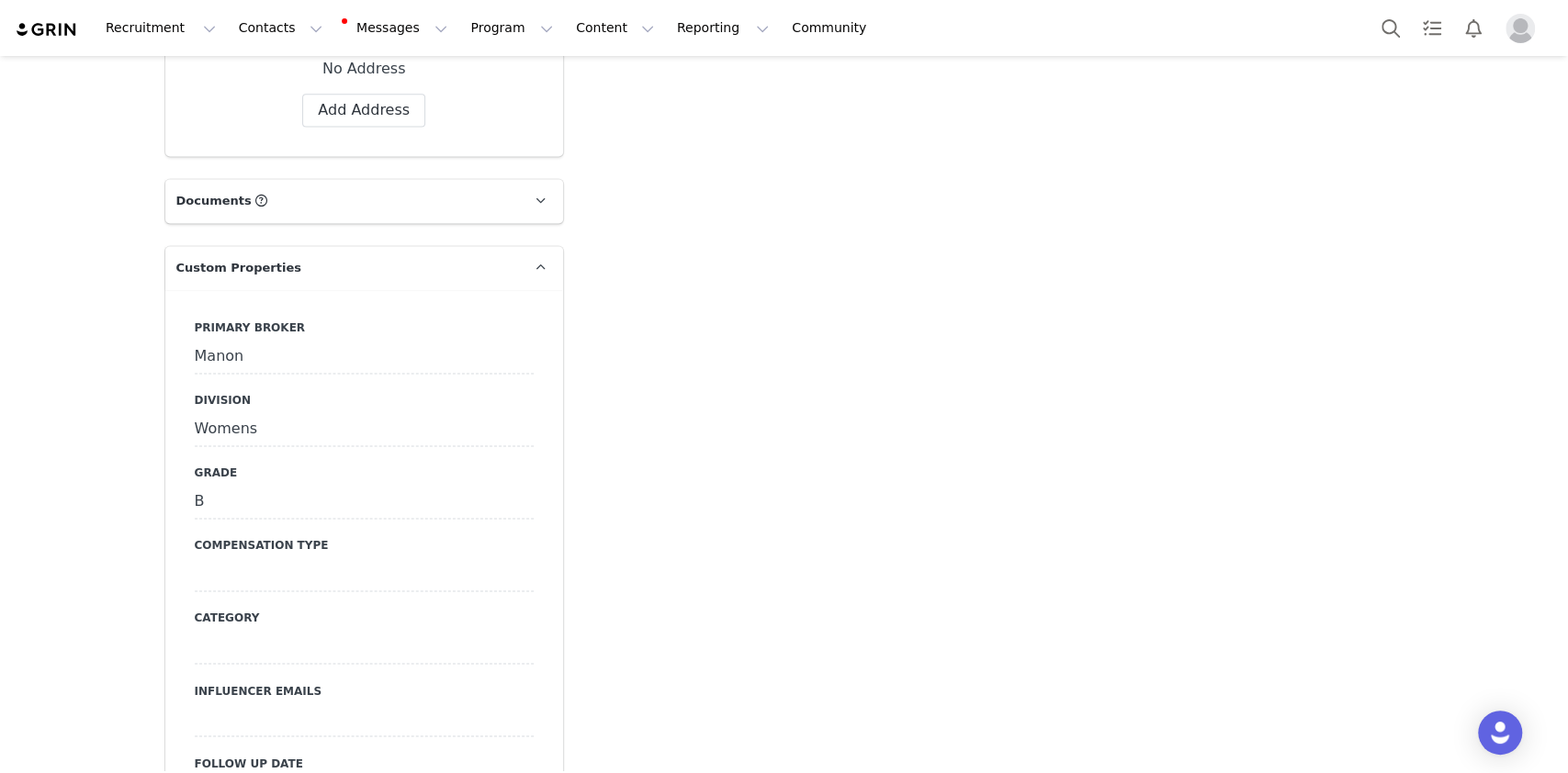
click at [243, 558] on div at bounding box center [364, 574] width 339 height 33
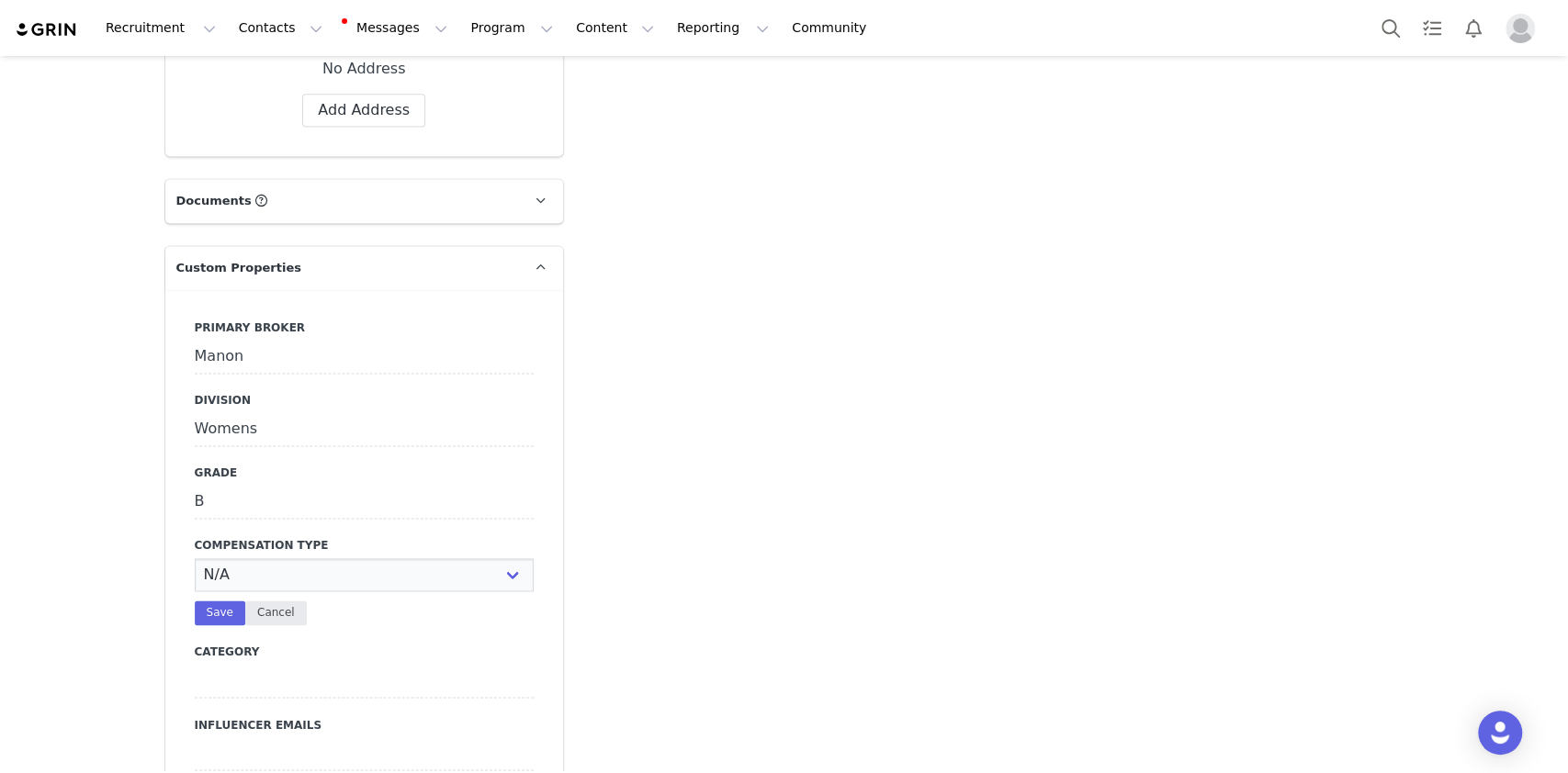
click at [243, 578] on div "N/A Paid Post for Product Save Cancel" at bounding box center [364, 592] width 339 height 67
select select "Paid"
click at [195, 558] on select "N/A Paid Post for Product" at bounding box center [364, 574] width 339 height 33
click at [201, 601] on button "Save" at bounding box center [220, 613] width 50 height 25
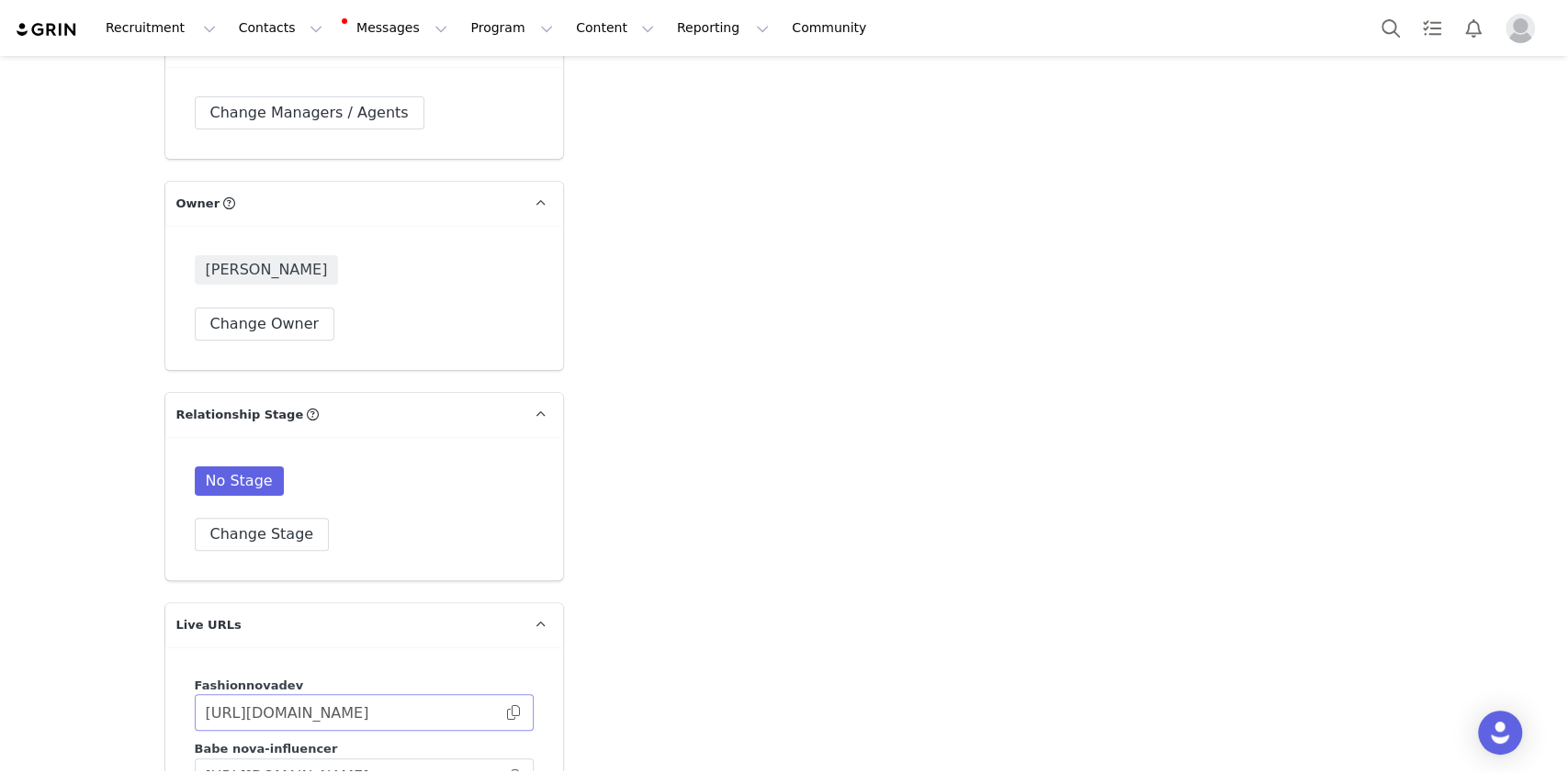
scroll to position [5020, 0]
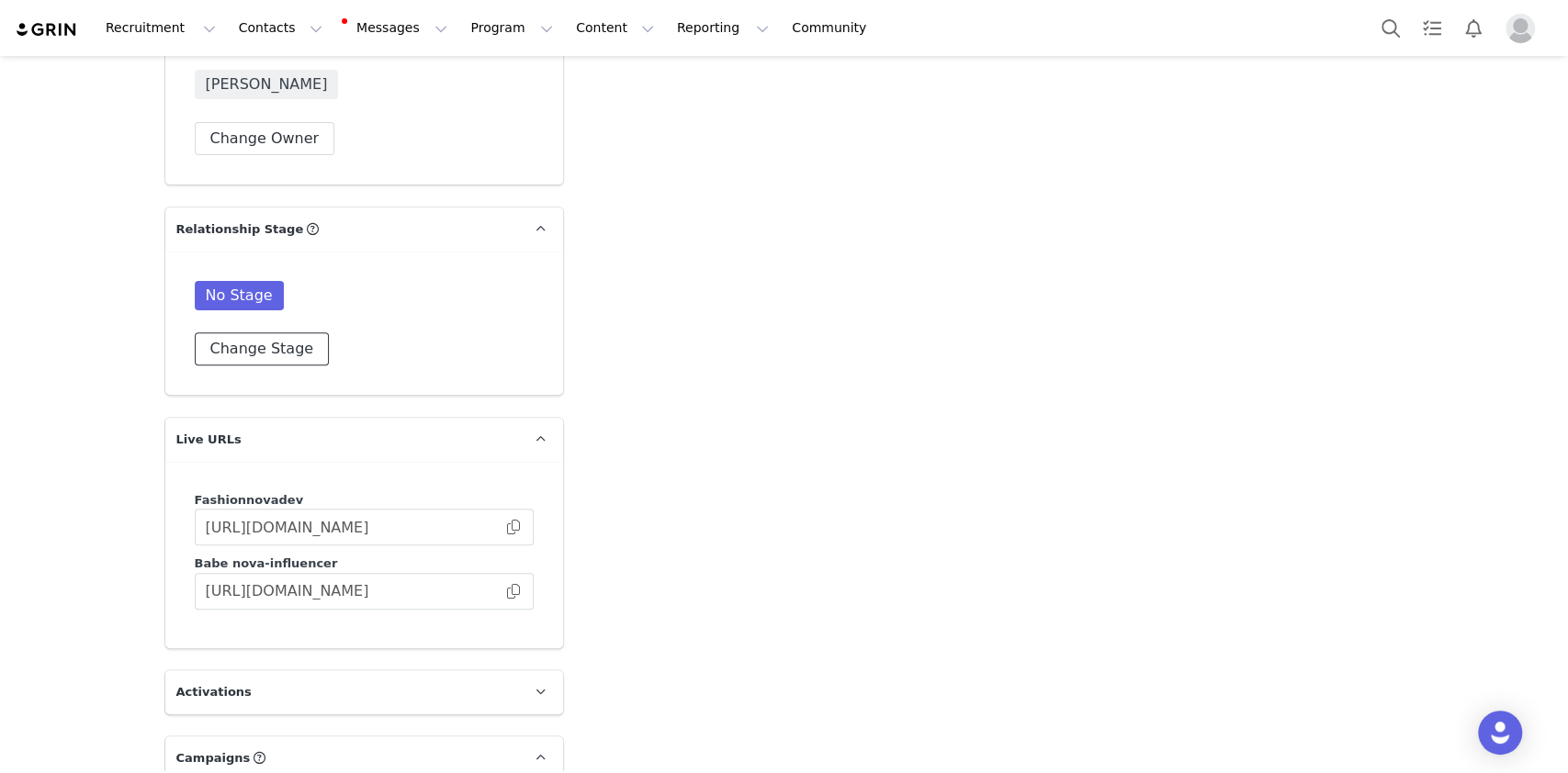
click at [287, 333] on button "Change Stage" at bounding box center [262, 348] width 135 height 33
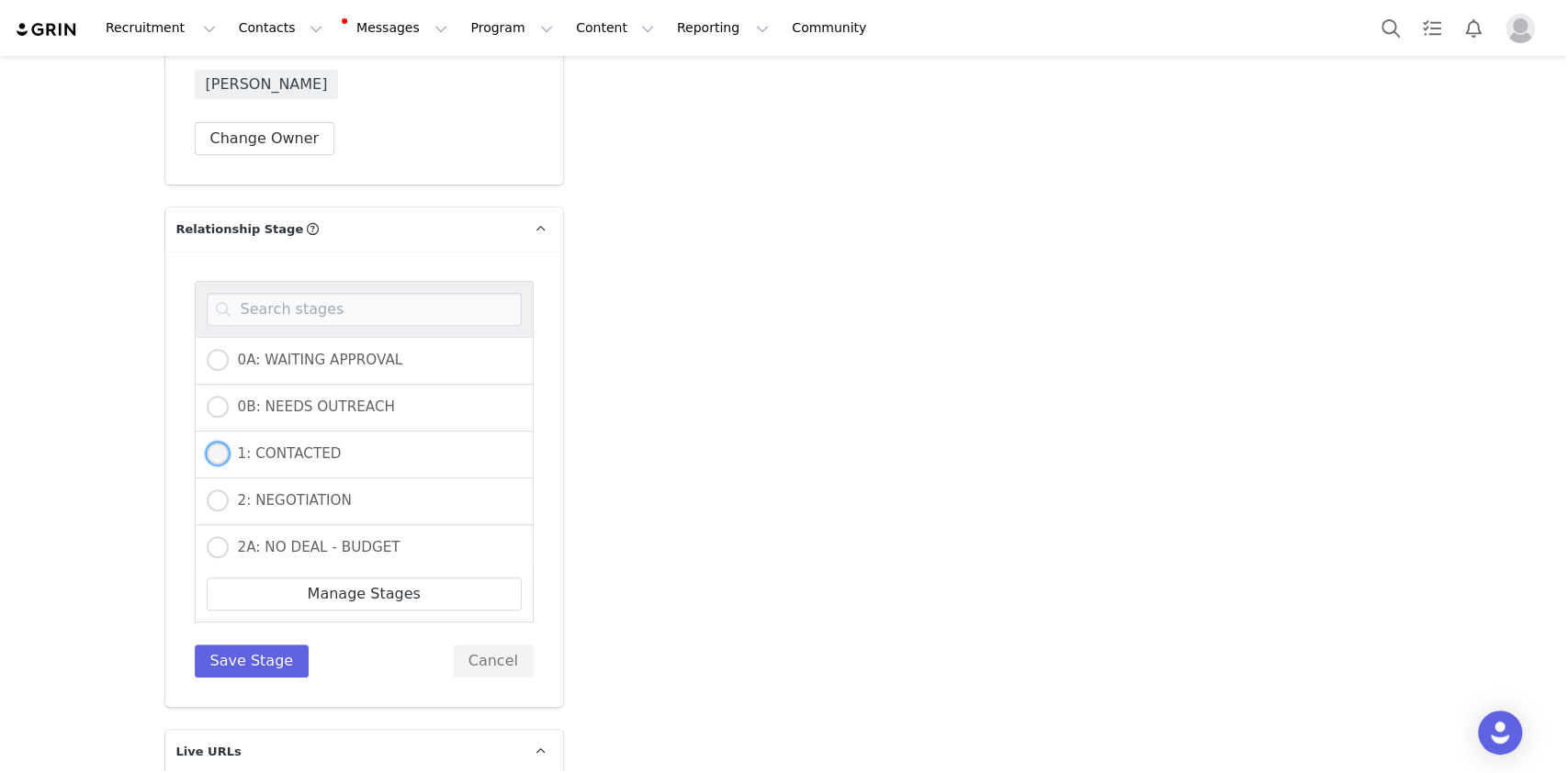
click at [247, 442] on label "1: CONTACTED" at bounding box center [274, 454] width 135 height 24
click at [229, 442] on input "1: CONTACTED" at bounding box center [218, 454] width 22 height 24
radio input "true"
click at [241, 644] on button "Save Stage" at bounding box center [252, 660] width 115 height 33
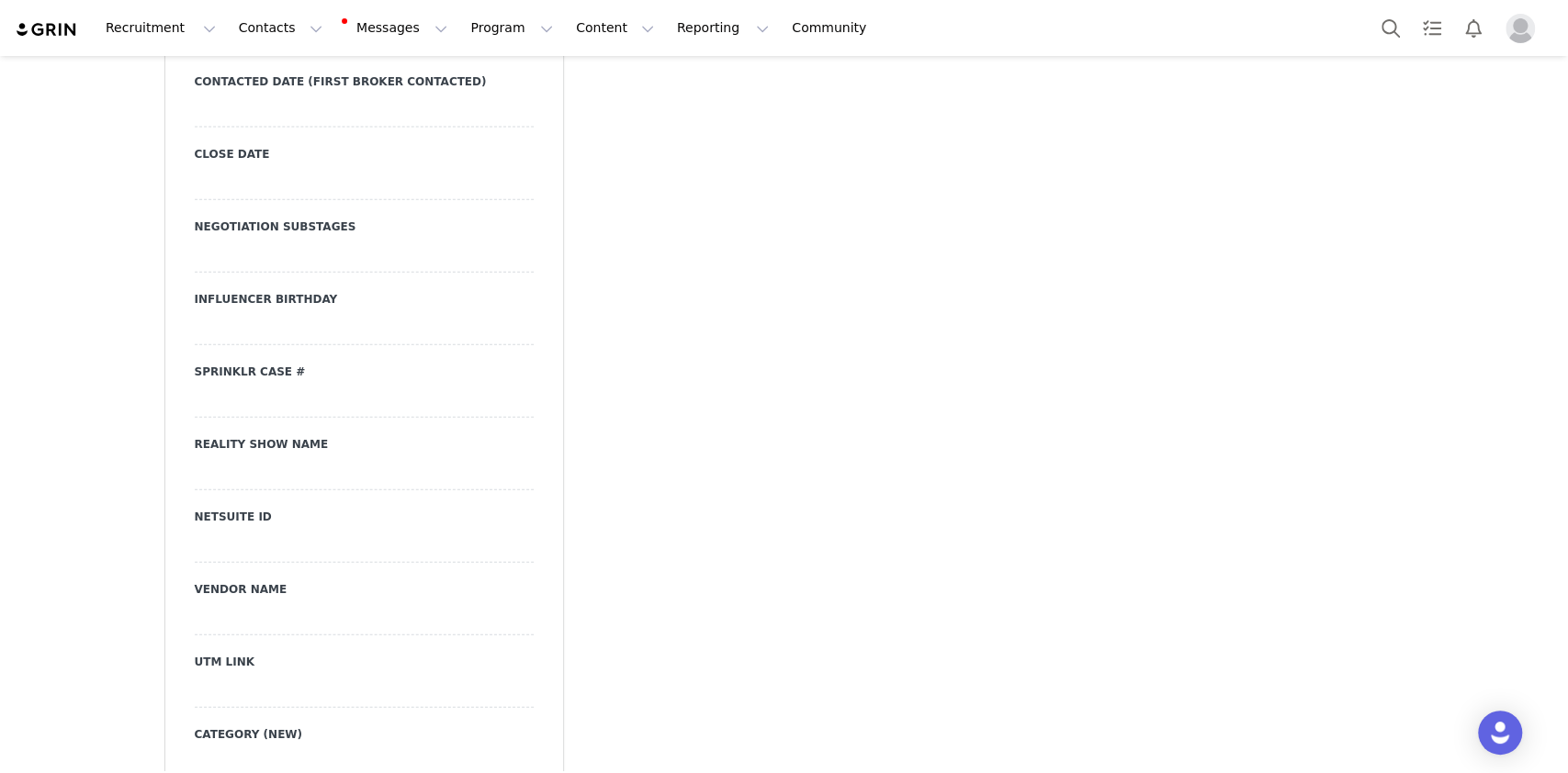
scroll to position [2694, 0]
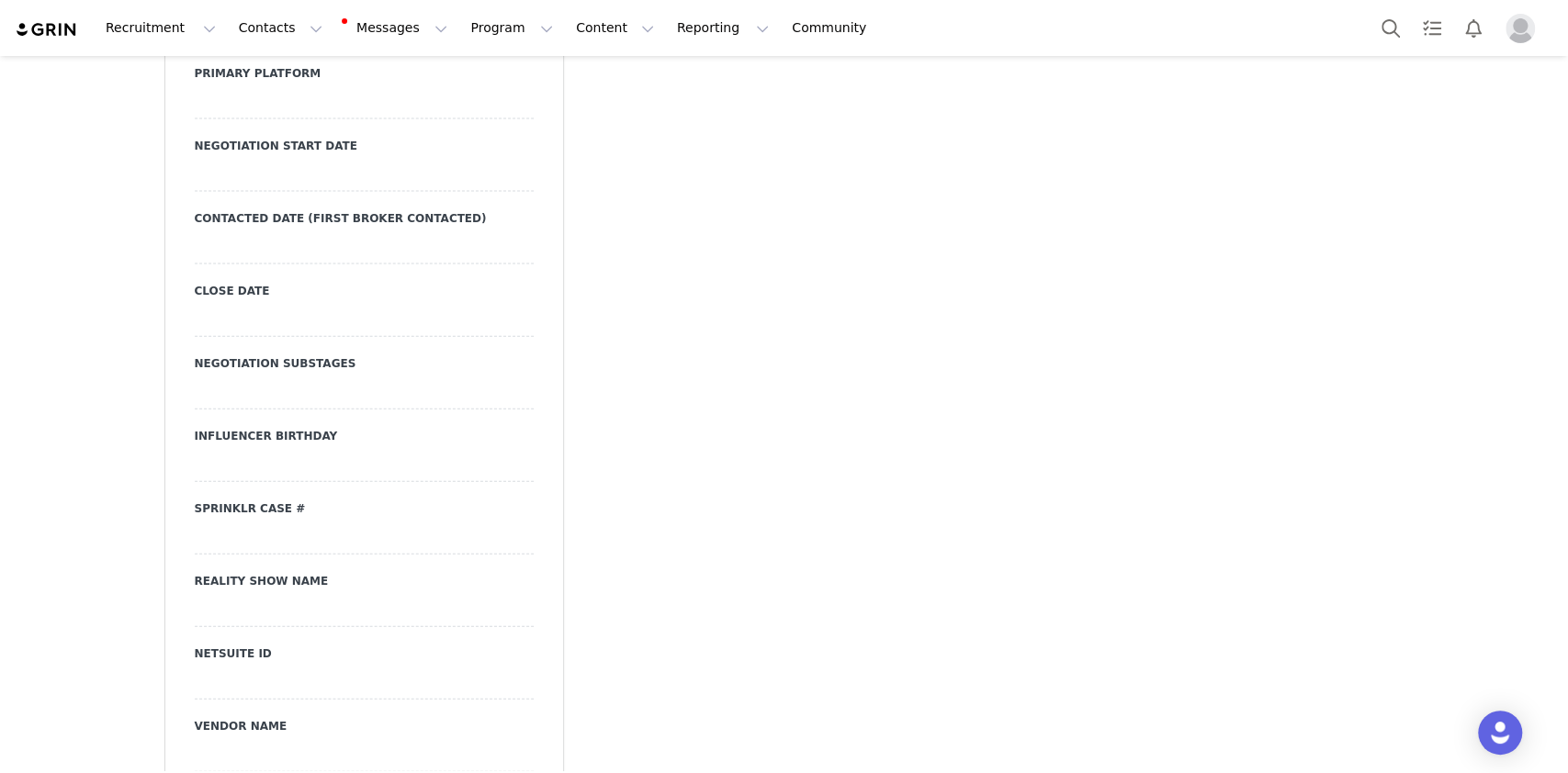
click at [318, 232] on div at bounding box center [364, 247] width 339 height 33
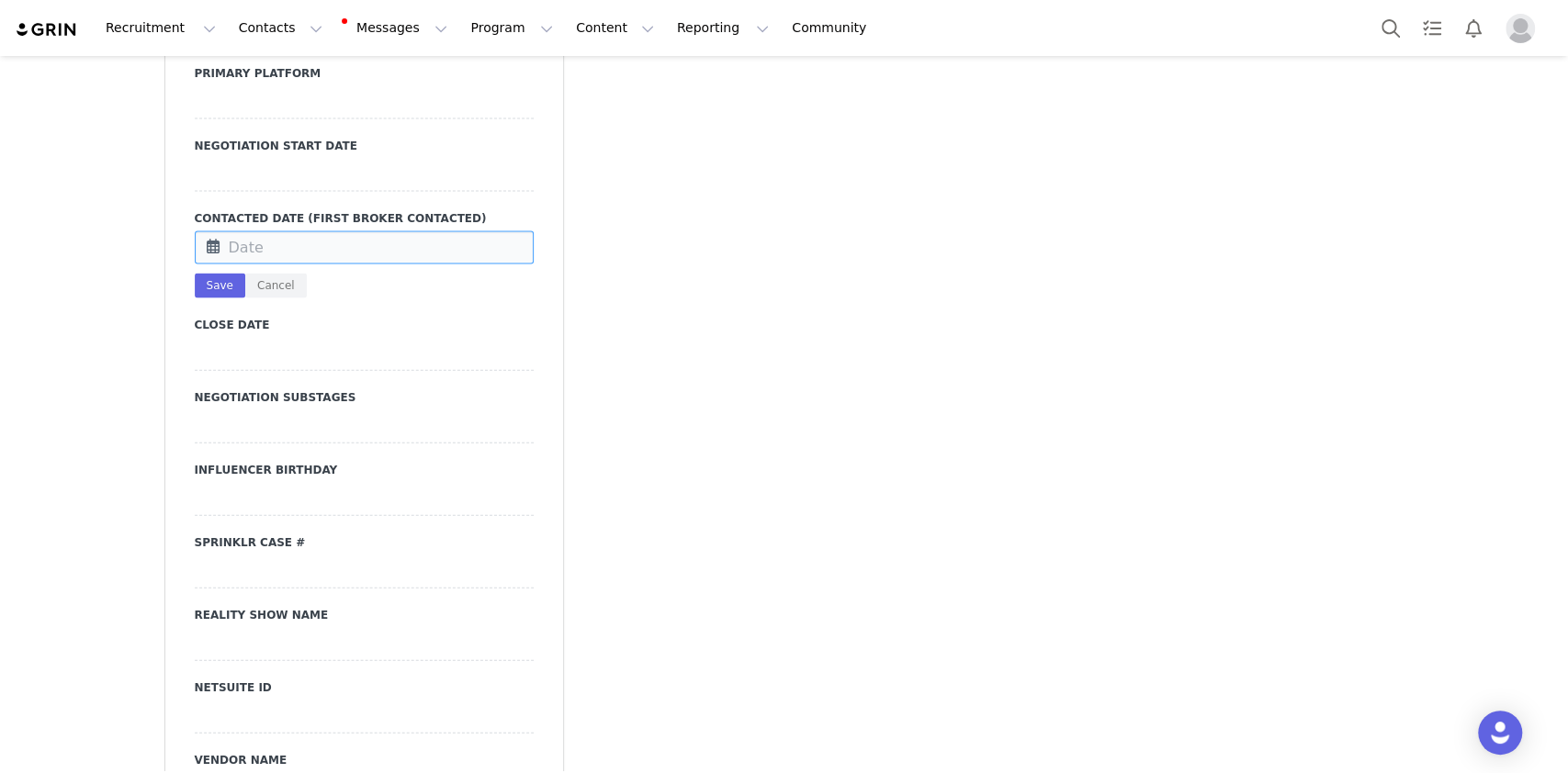
drag, startPoint x: 318, startPoint y: 224, endPoint x: 325, endPoint y: 239, distance: 16.6
click at [321, 232] on input "text" at bounding box center [364, 247] width 339 height 33
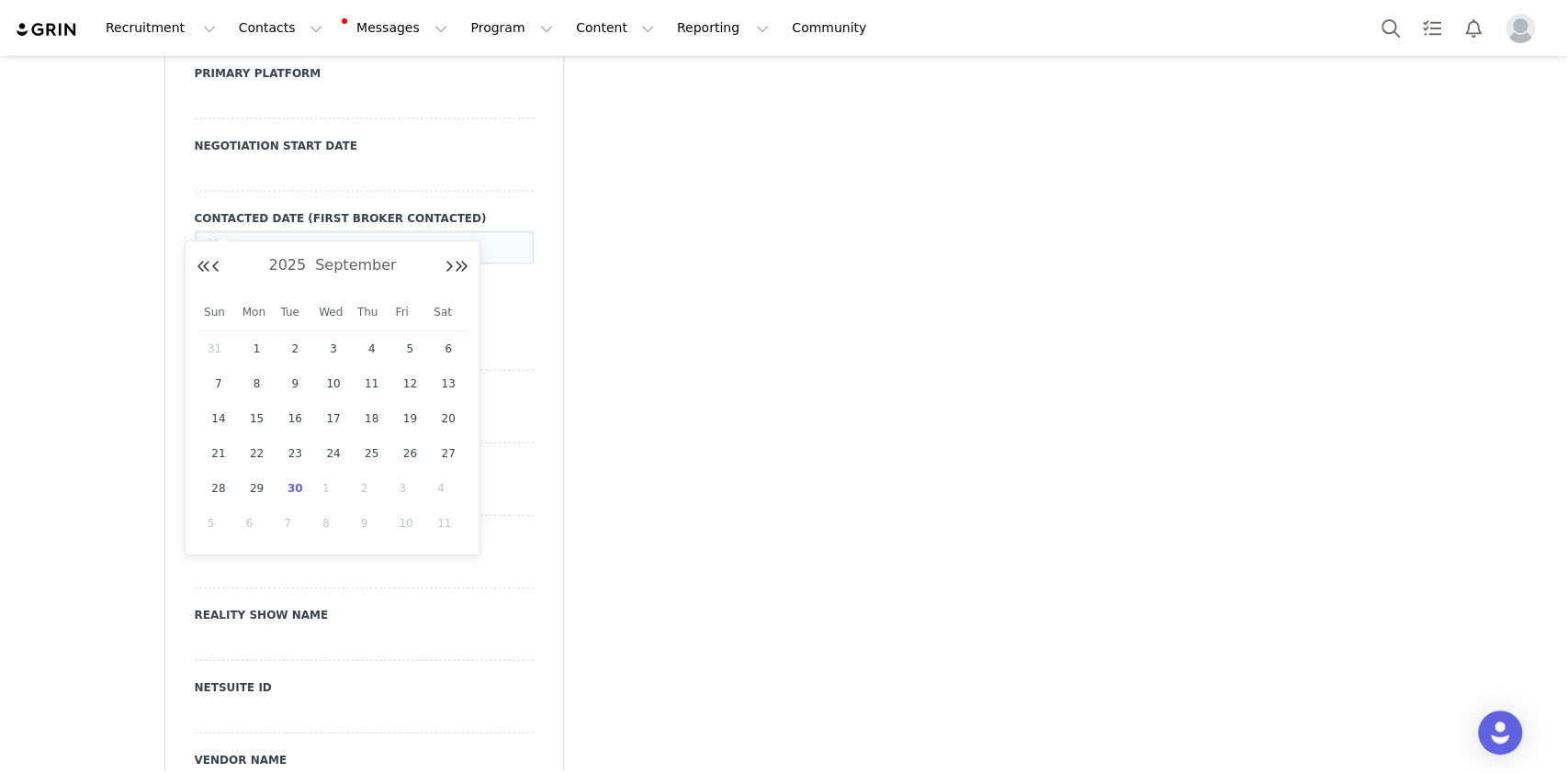
click at [300, 483] on span "30" at bounding box center [295, 489] width 22 height 22
type input "[DATE]"
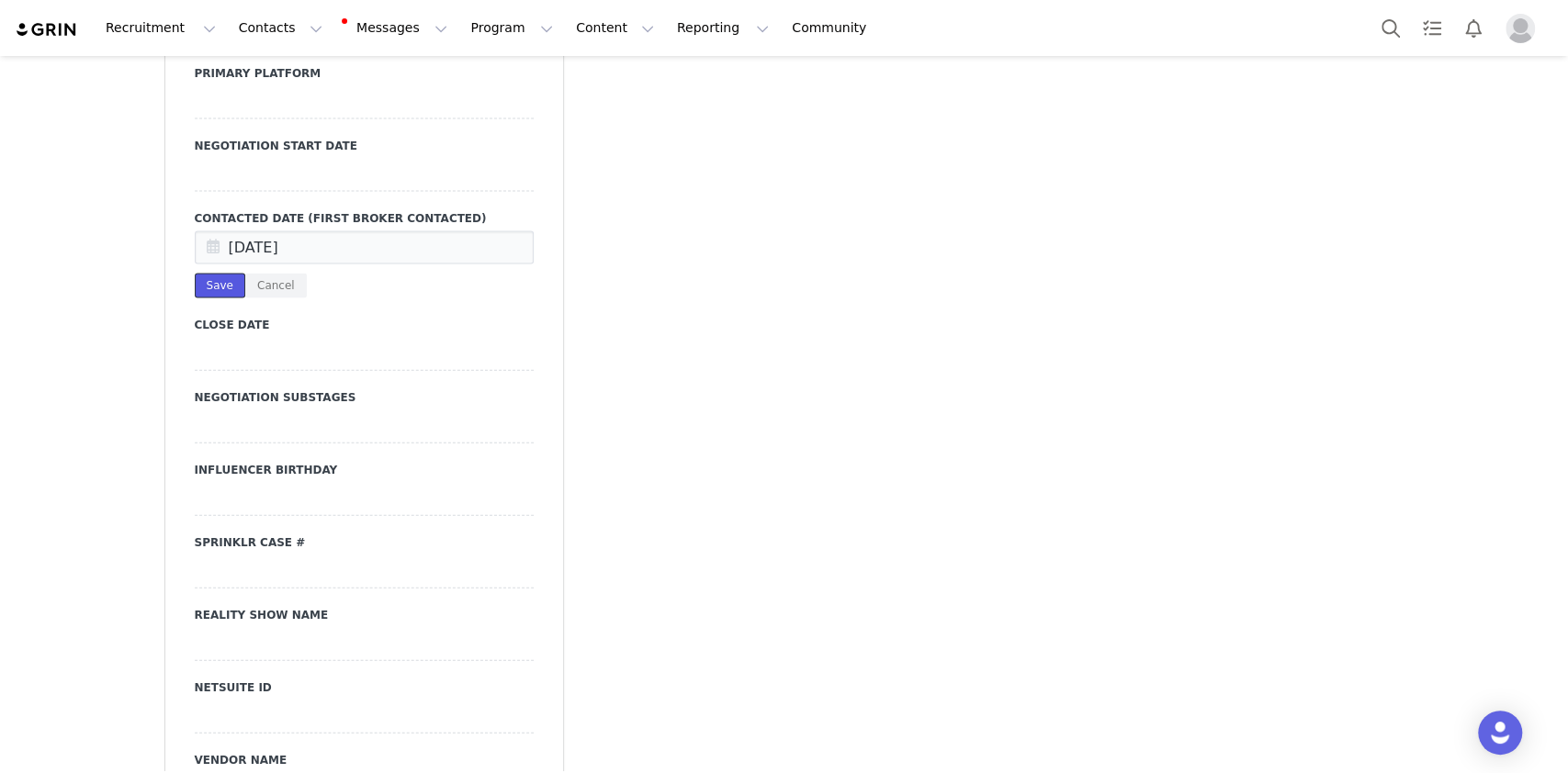
click at [203, 274] on button "Save" at bounding box center [220, 286] width 50 height 25
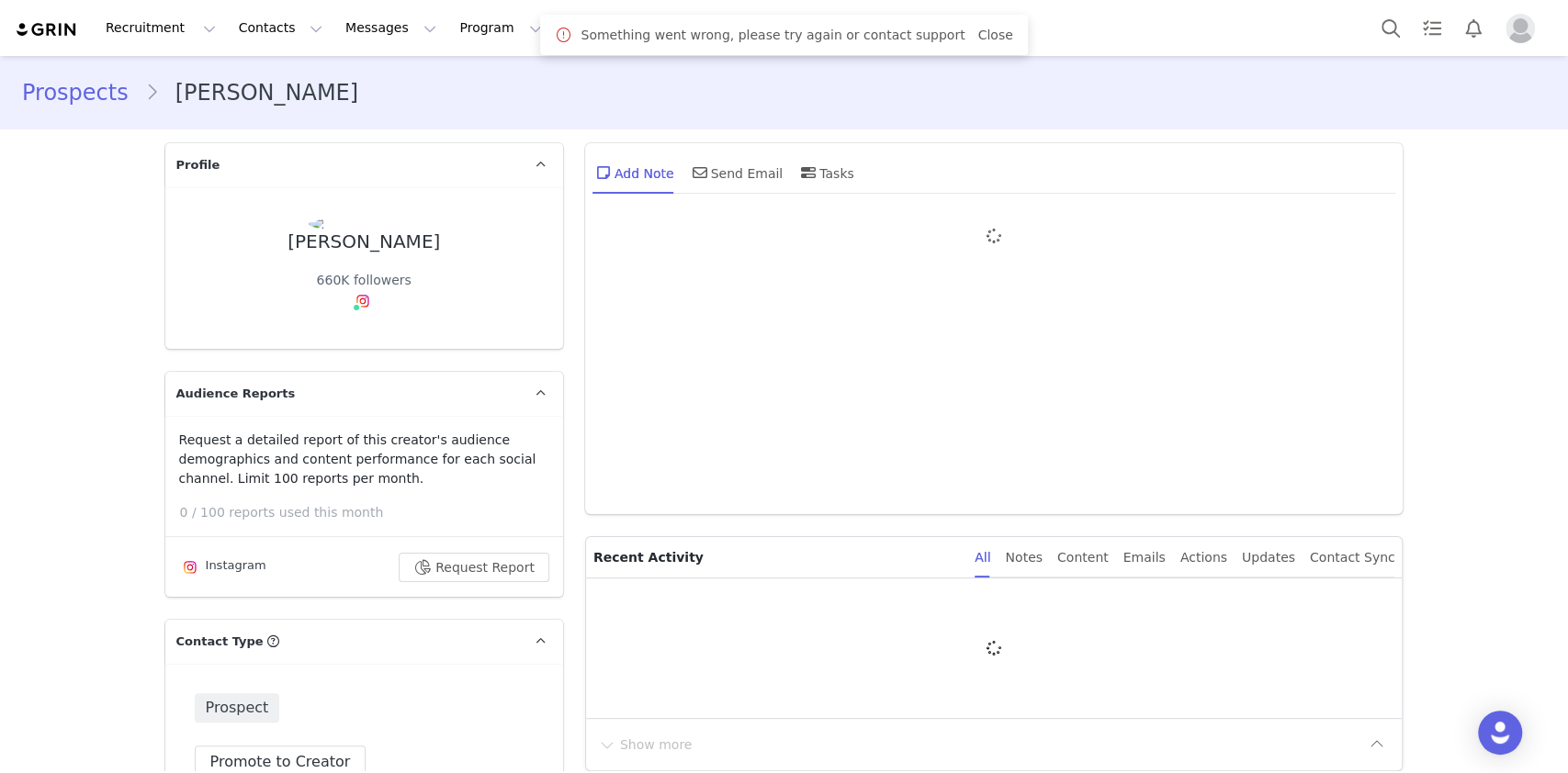
type input "+1 ([GEOGRAPHIC_DATA])"
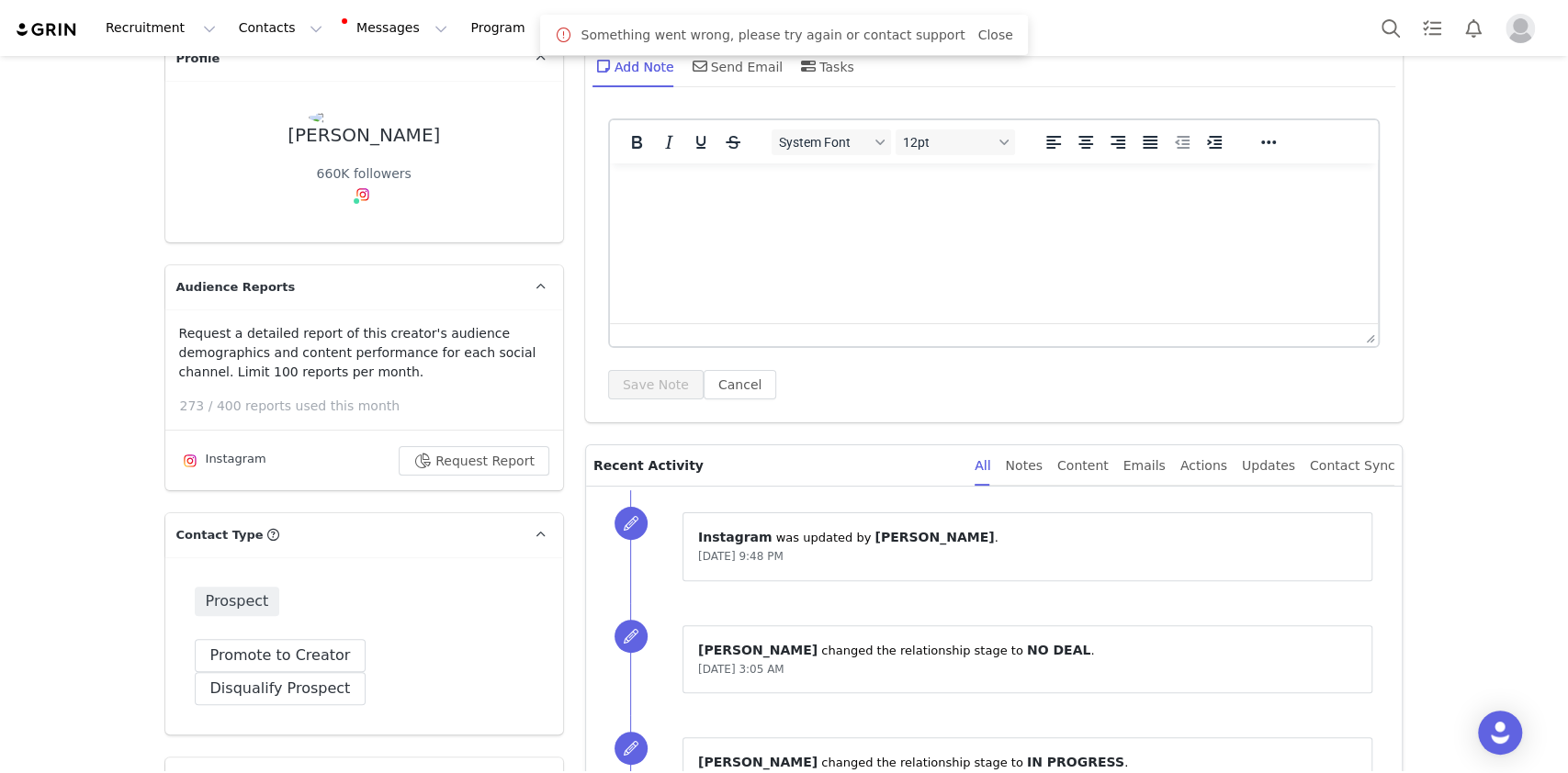
scroll to position [490, 0]
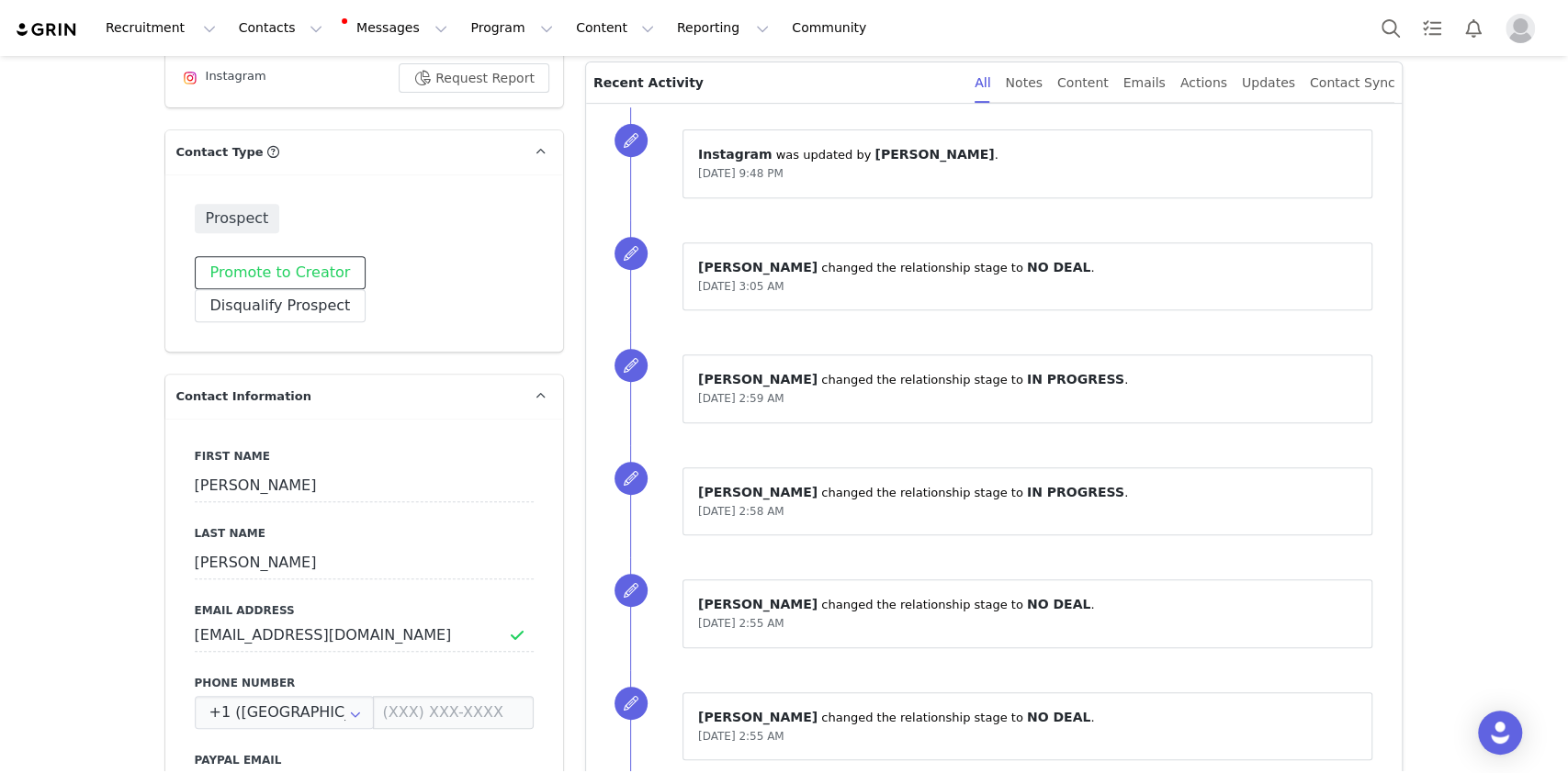
click at [237, 272] on button "Promote to Creator" at bounding box center [281, 272] width 172 height 33
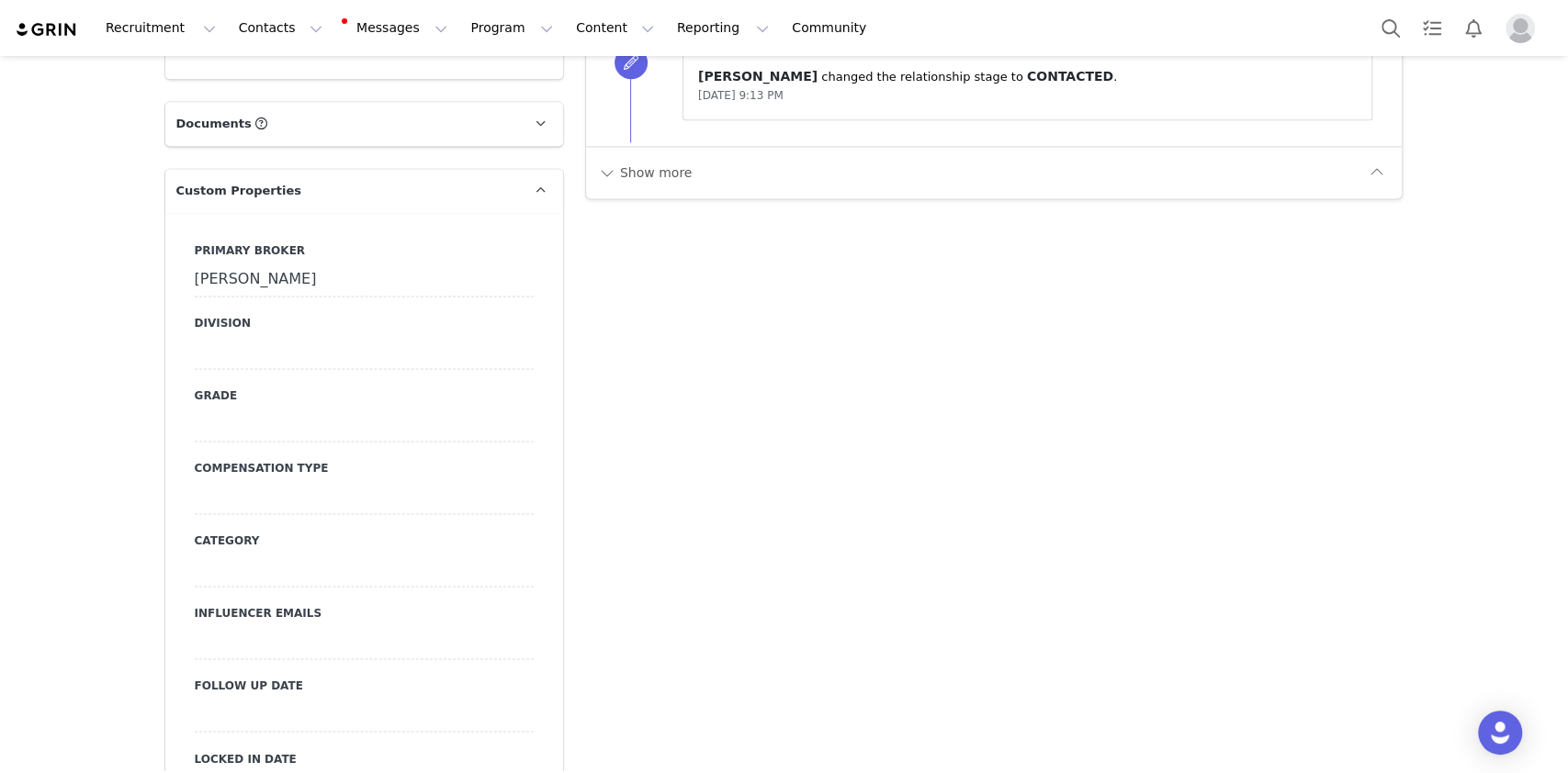
scroll to position [1714, 0]
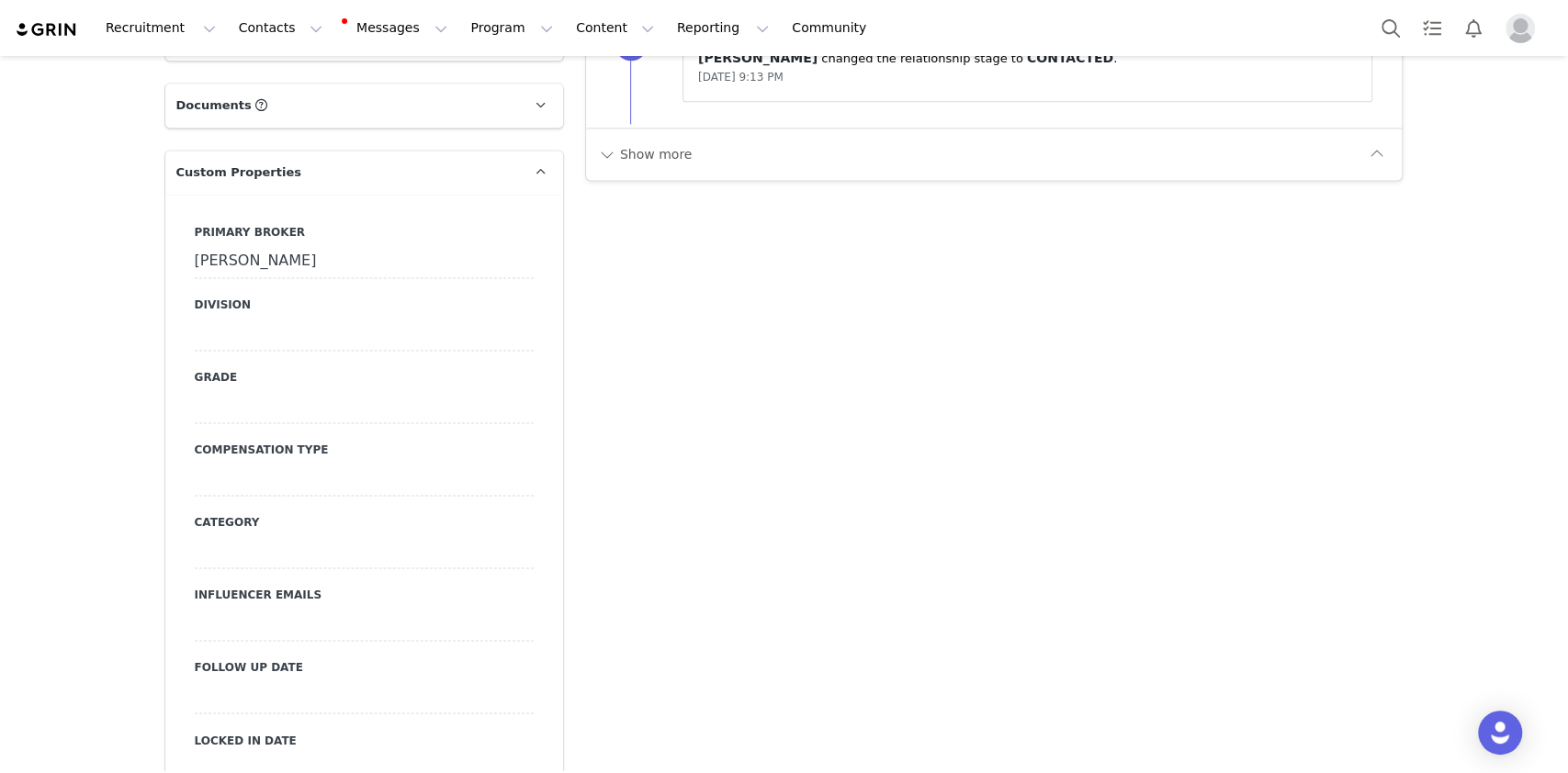
click at [267, 245] on div "[PERSON_NAME]" at bounding box center [364, 261] width 339 height 33
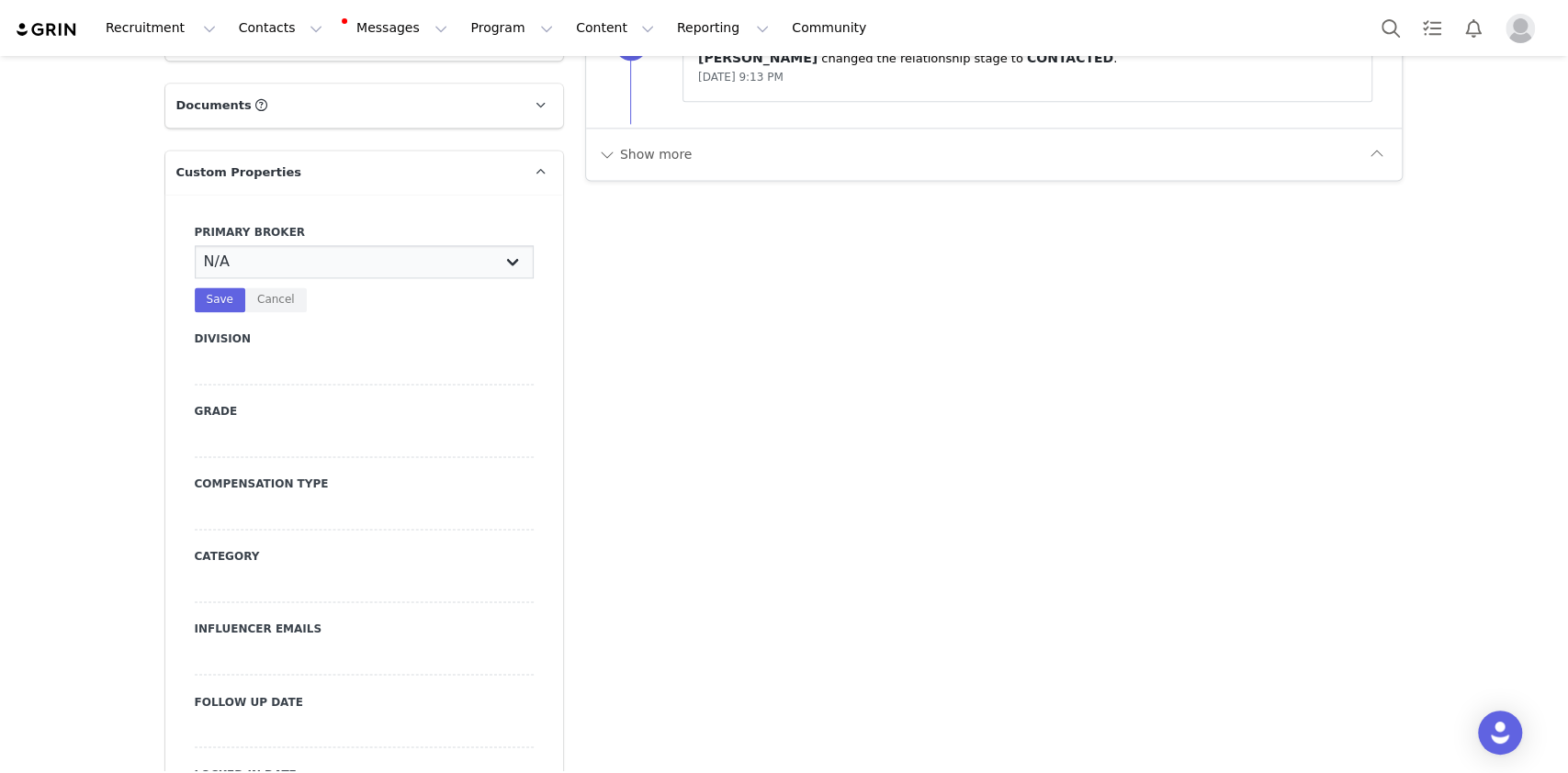
select select "Manon"
click at [195, 245] on select "N/A [PERSON_NAME] [PERSON_NAME] Jasmine [PERSON_NAME] Bre [PERSON_NAME] [PERSON…" at bounding box center [364, 261] width 339 height 33
click at [227, 287] on button "Save" at bounding box center [220, 299] width 50 height 25
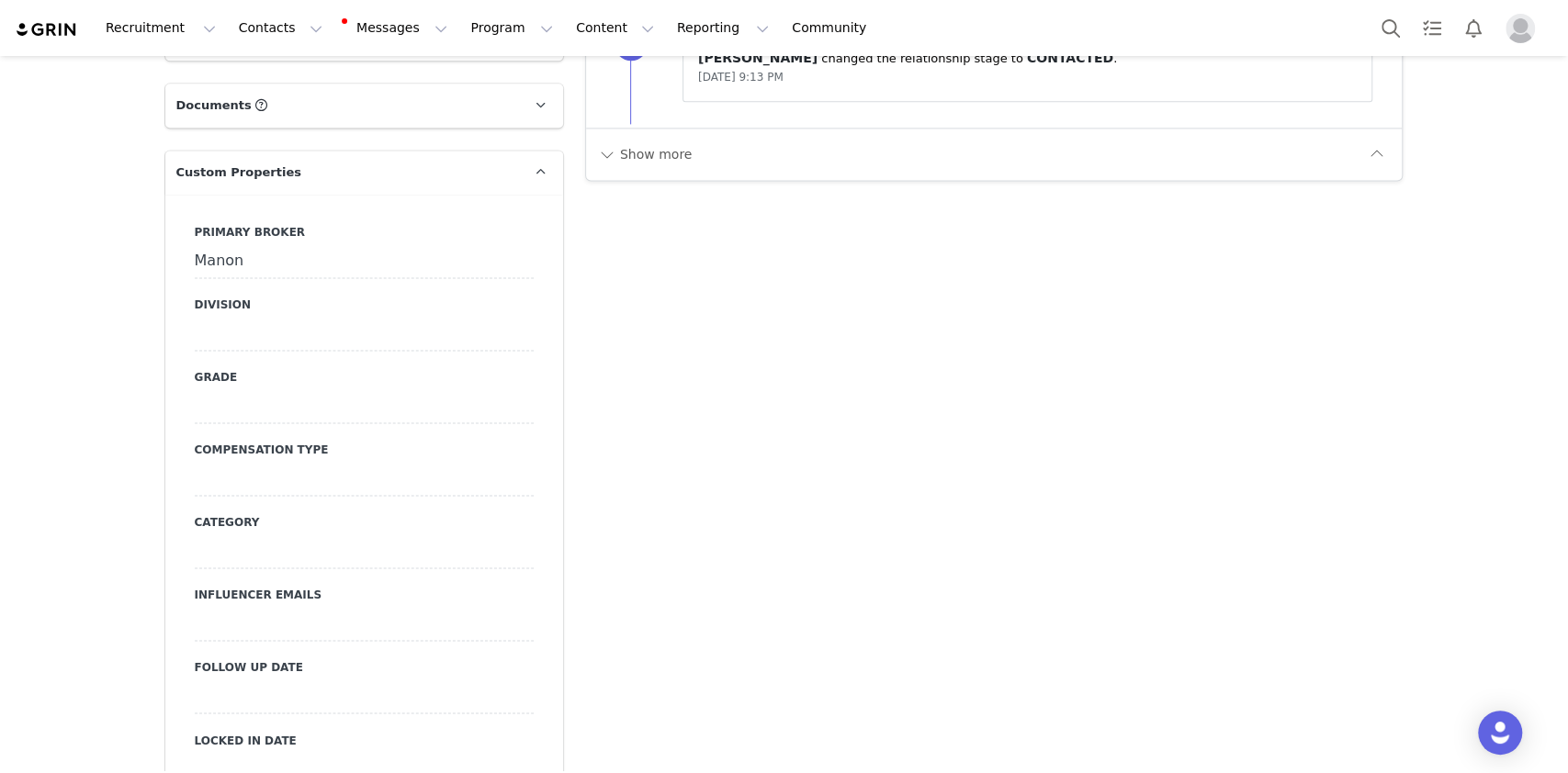
click at [221, 318] on div at bounding box center [364, 334] width 339 height 33
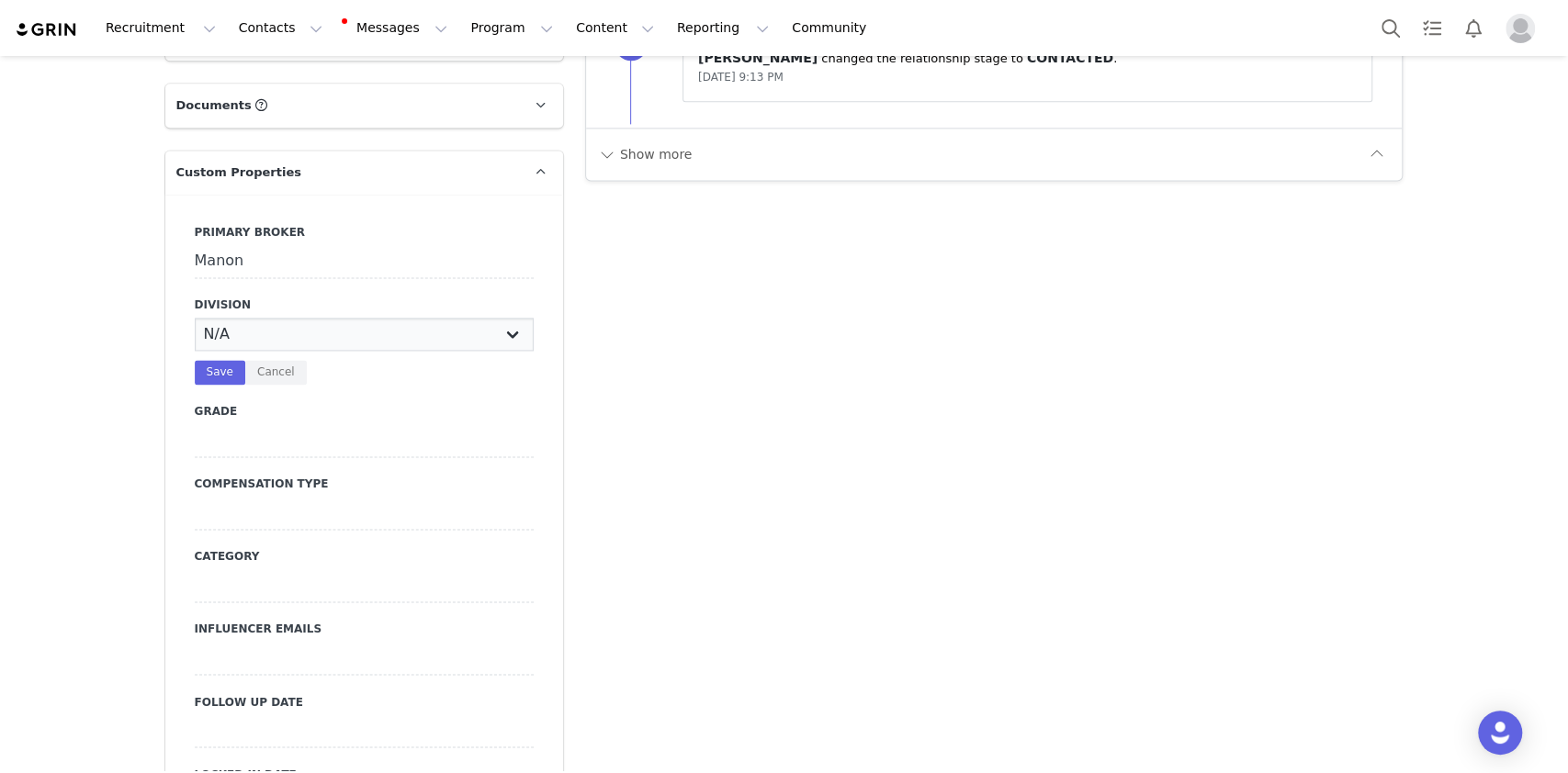
click at [221, 318] on select "N/A NOVA BEAUTY Womens Curve Mens Promo Nova Kids Maven Beauty Bombshell" at bounding box center [364, 334] width 339 height 33
select select "Womens"
click at [195, 318] on select "N/A NOVA BEAUTY Womens Curve Mens Promo Nova Kids Maven Beauty Bombshell" at bounding box center [364, 334] width 339 height 33
click at [205, 360] on button "Save" at bounding box center [220, 372] width 50 height 25
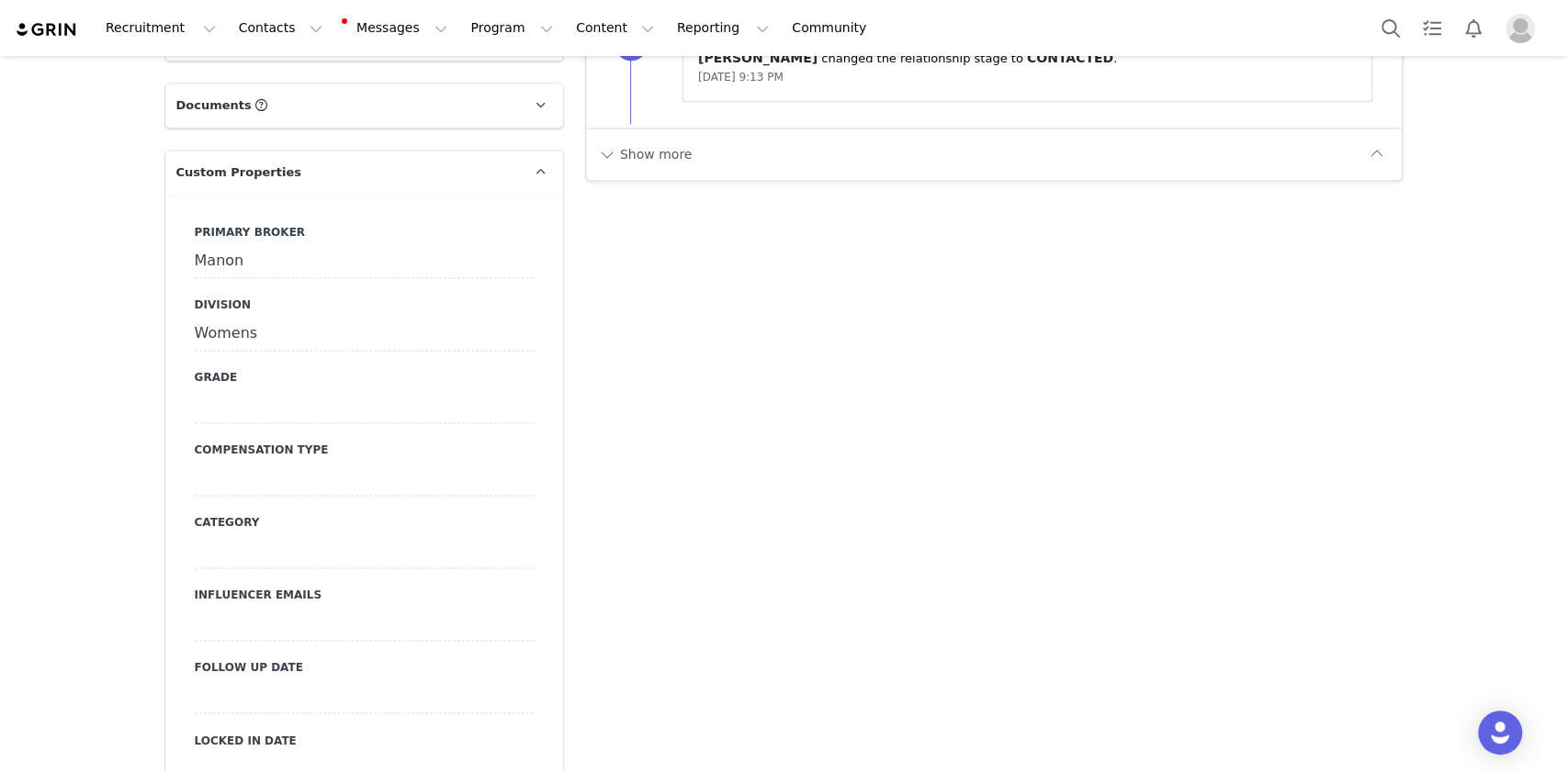
click at [229, 390] on div at bounding box center [364, 406] width 339 height 33
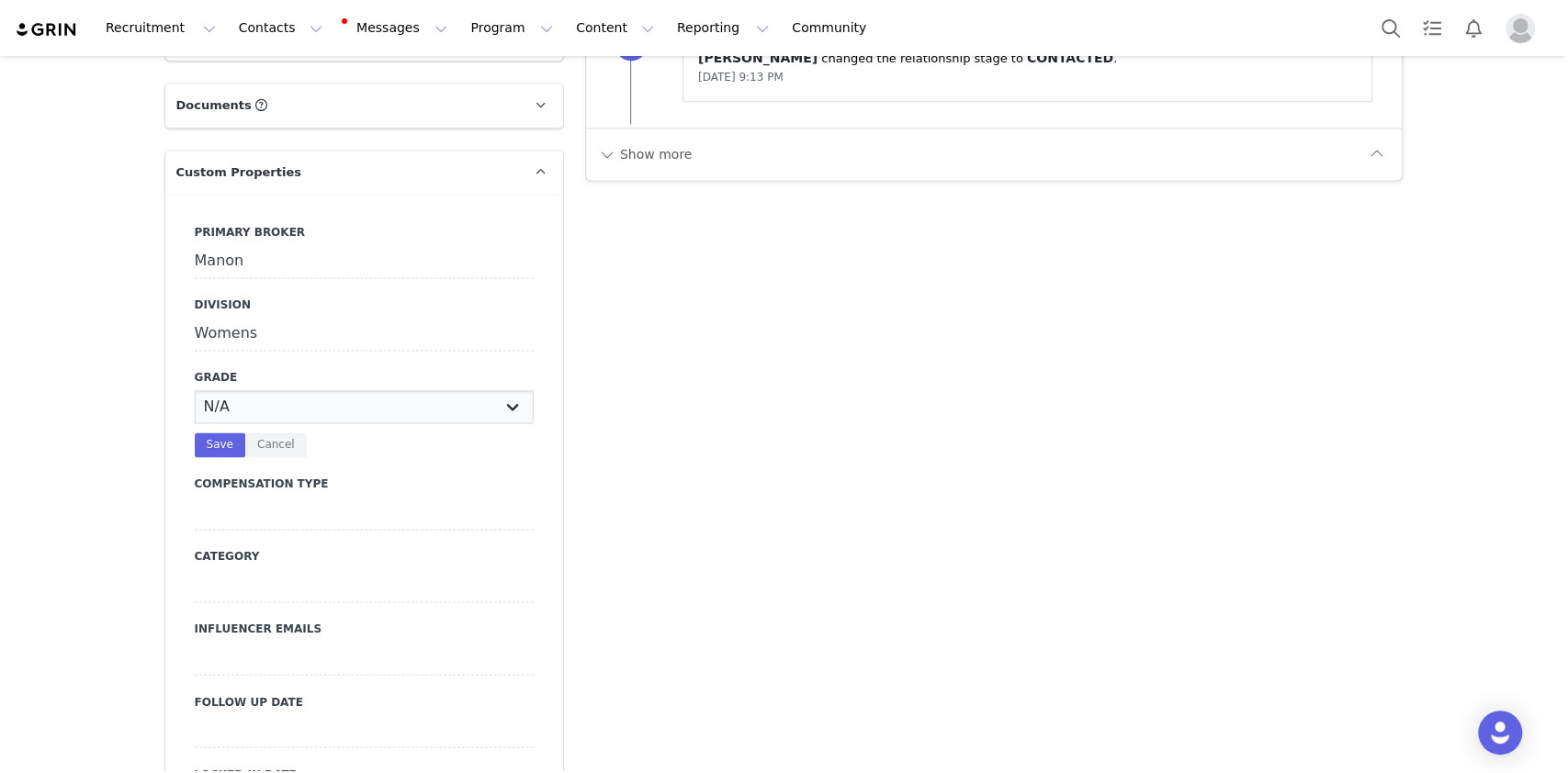
click at [229, 390] on select "N/A A+ A B C D" at bounding box center [364, 406] width 339 height 33
select select "C"
click at [195, 390] on select "N/A A+ A B C D" at bounding box center [364, 406] width 339 height 33
click at [201, 433] on button "Save" at bounding box center [220, 444] width 50 height 25
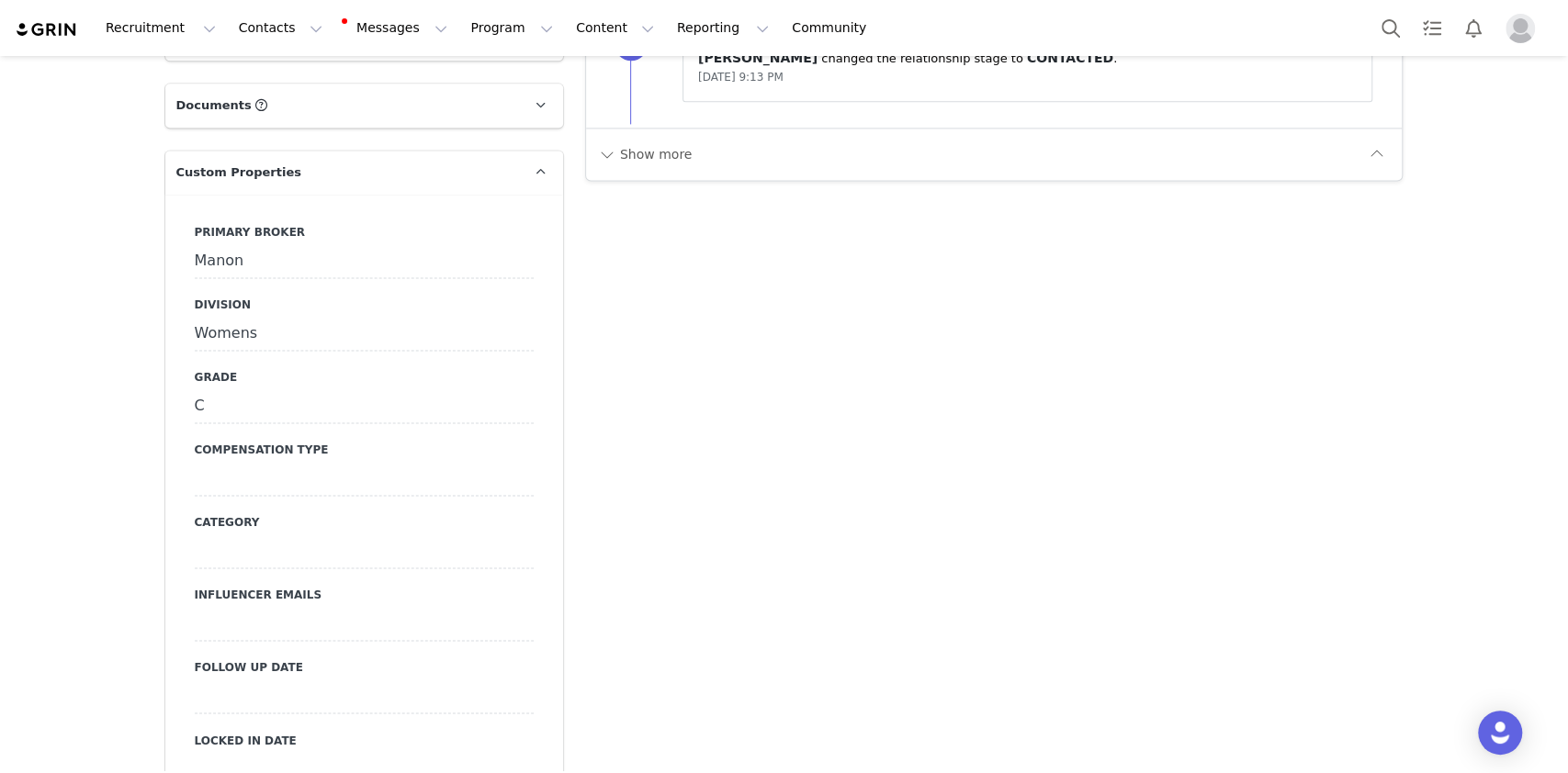
click at [250, 463] on div at bounding box center [364, 479] width 339 height 33
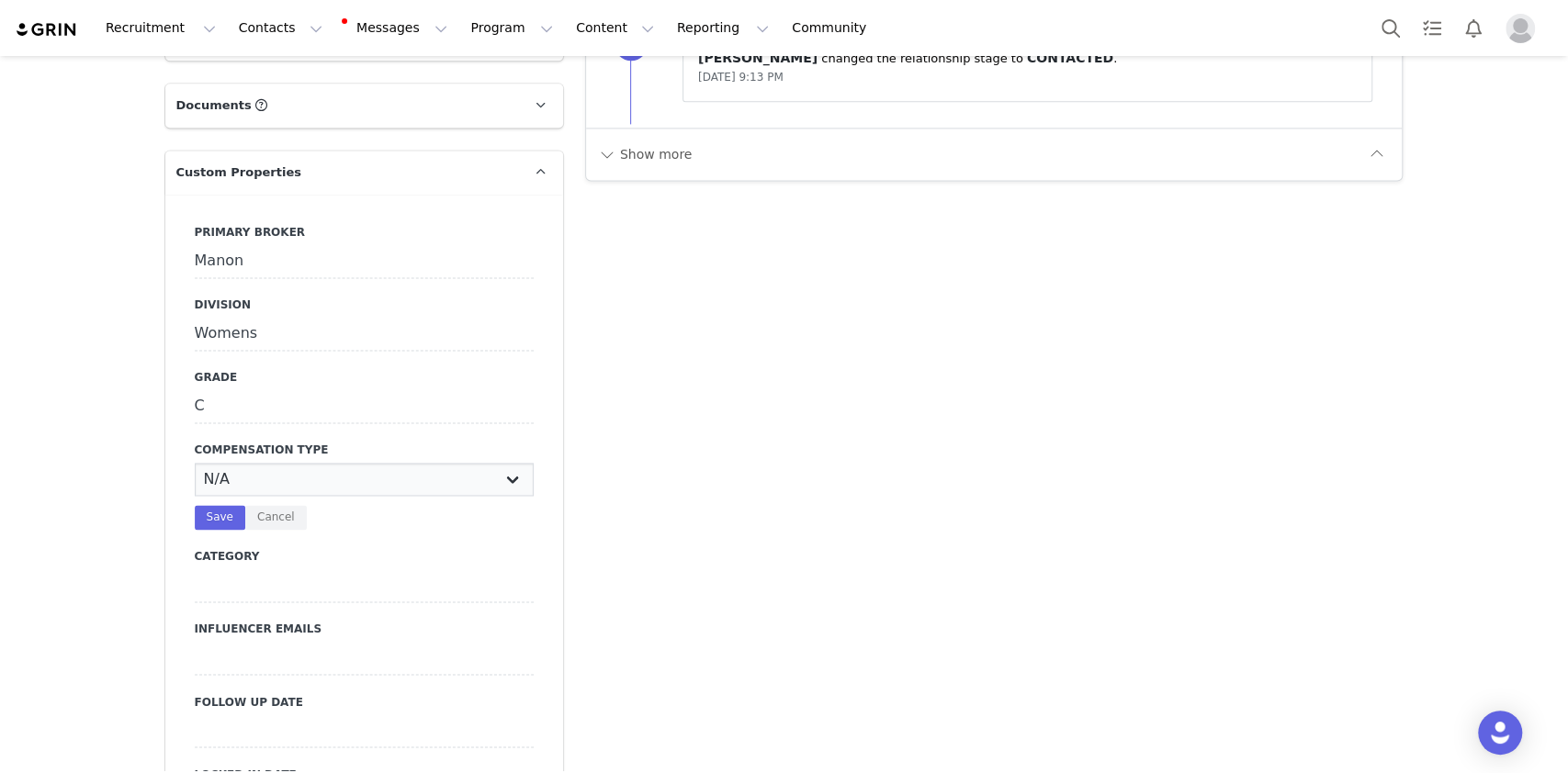
click at [250, 463] on select "N/A Paid Post for Product" at bounding box center [364, 479] width 339 height 33
select select "Paid"
click at [195, 463] on select "N/A Paid Post for Product" at bounding box center [364, 479] width 339 height 33
click at [201, 505] on button "Save" at bounding box center [220, 517] width 50 height 25
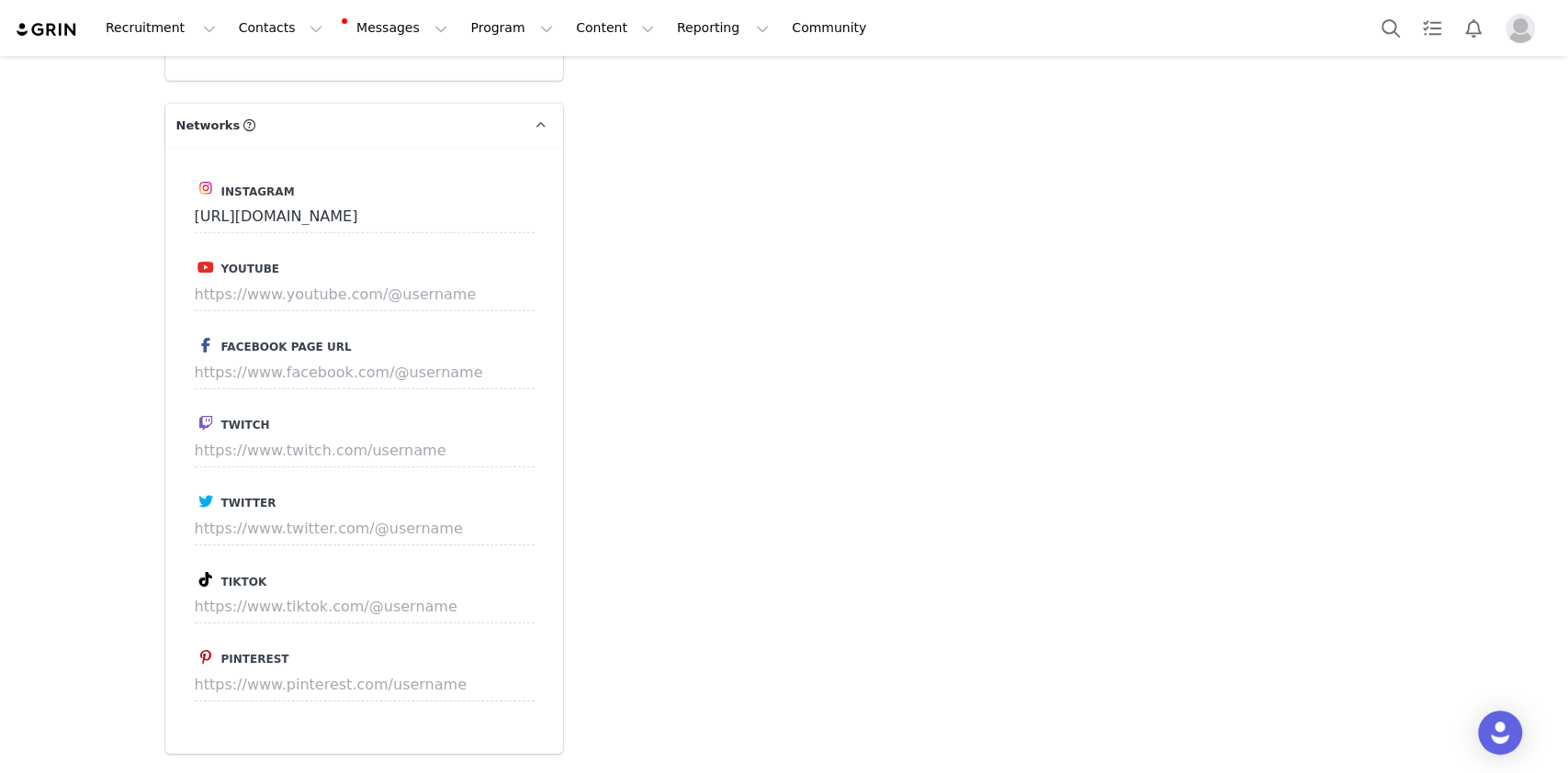
scroll to position [4653, 0]
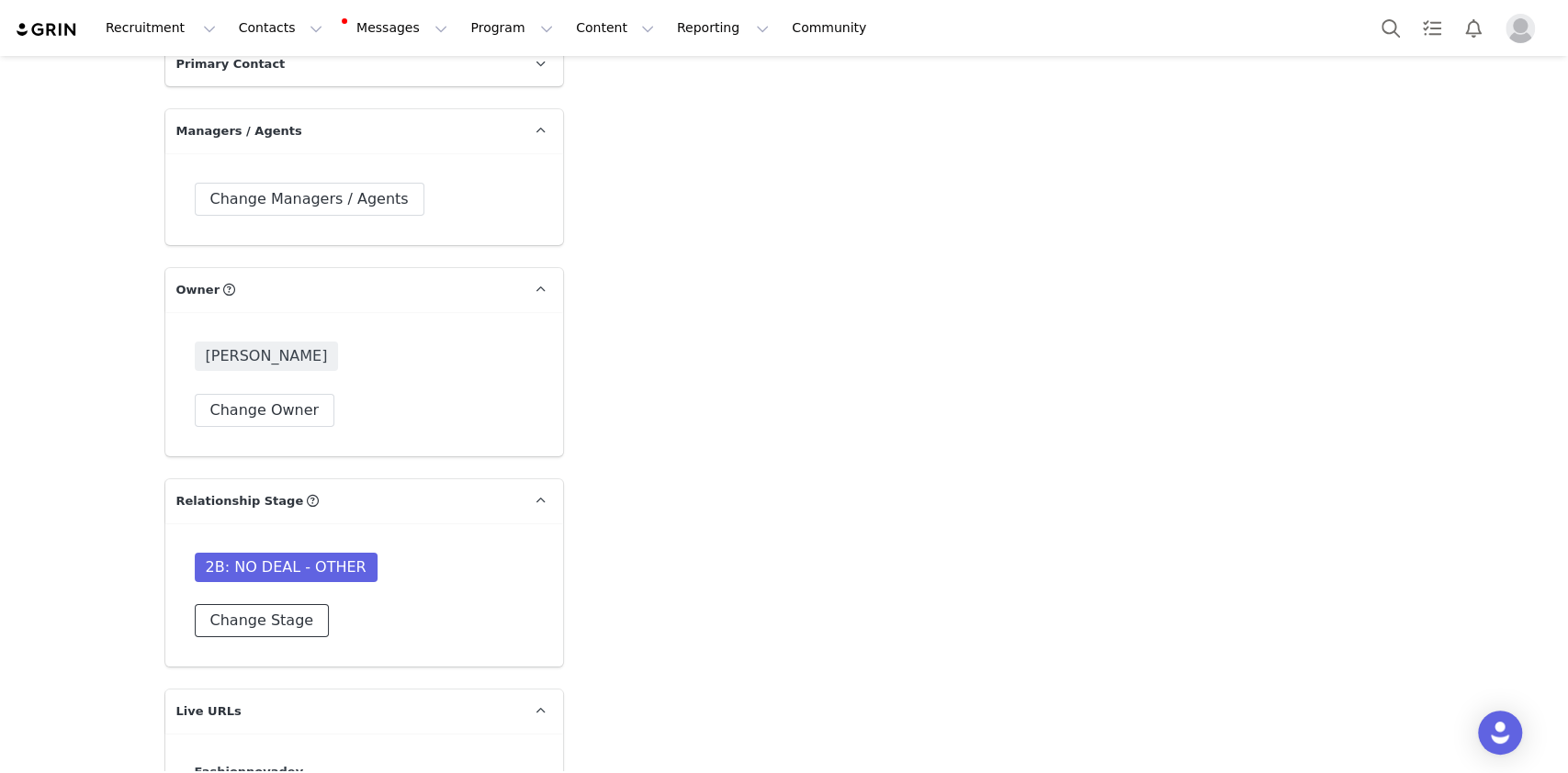
click at [260, 605] on button "Change Stage" at bounding box center [262, 621] width 135 height 33
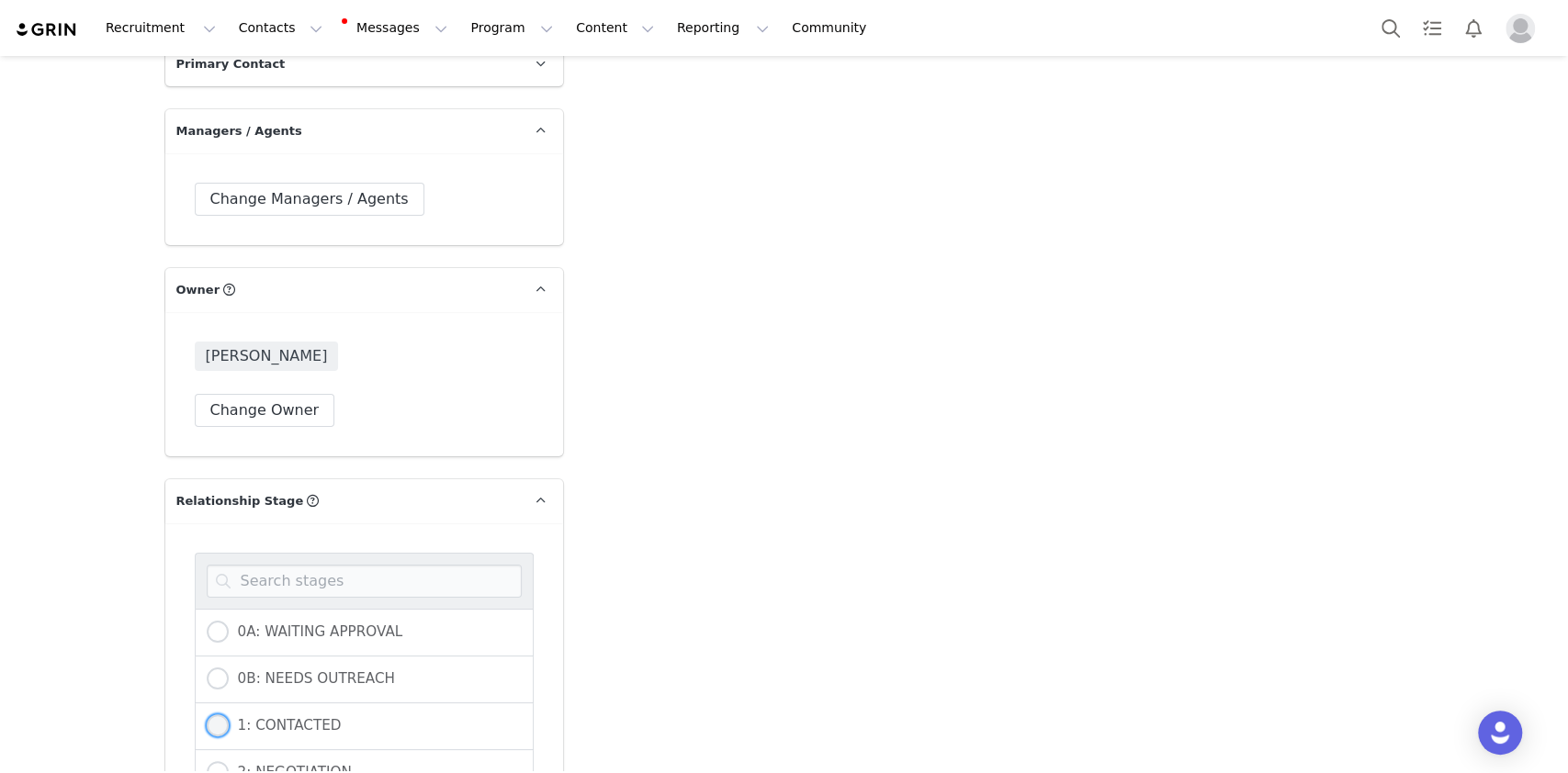
drag, startPoint x: 293, startPoint y: 688, endPoint x: 133, endPoint y: 579, distance: 193.6
click at [290, 718] on span "1: CONTACTED" at bounding box center [285, 725] width 113 height 17
click at [229, 715] on input "1: CONTACTED" at bounding box center [218, 726] width 22 height 24
radio input "true"
radio input "false"
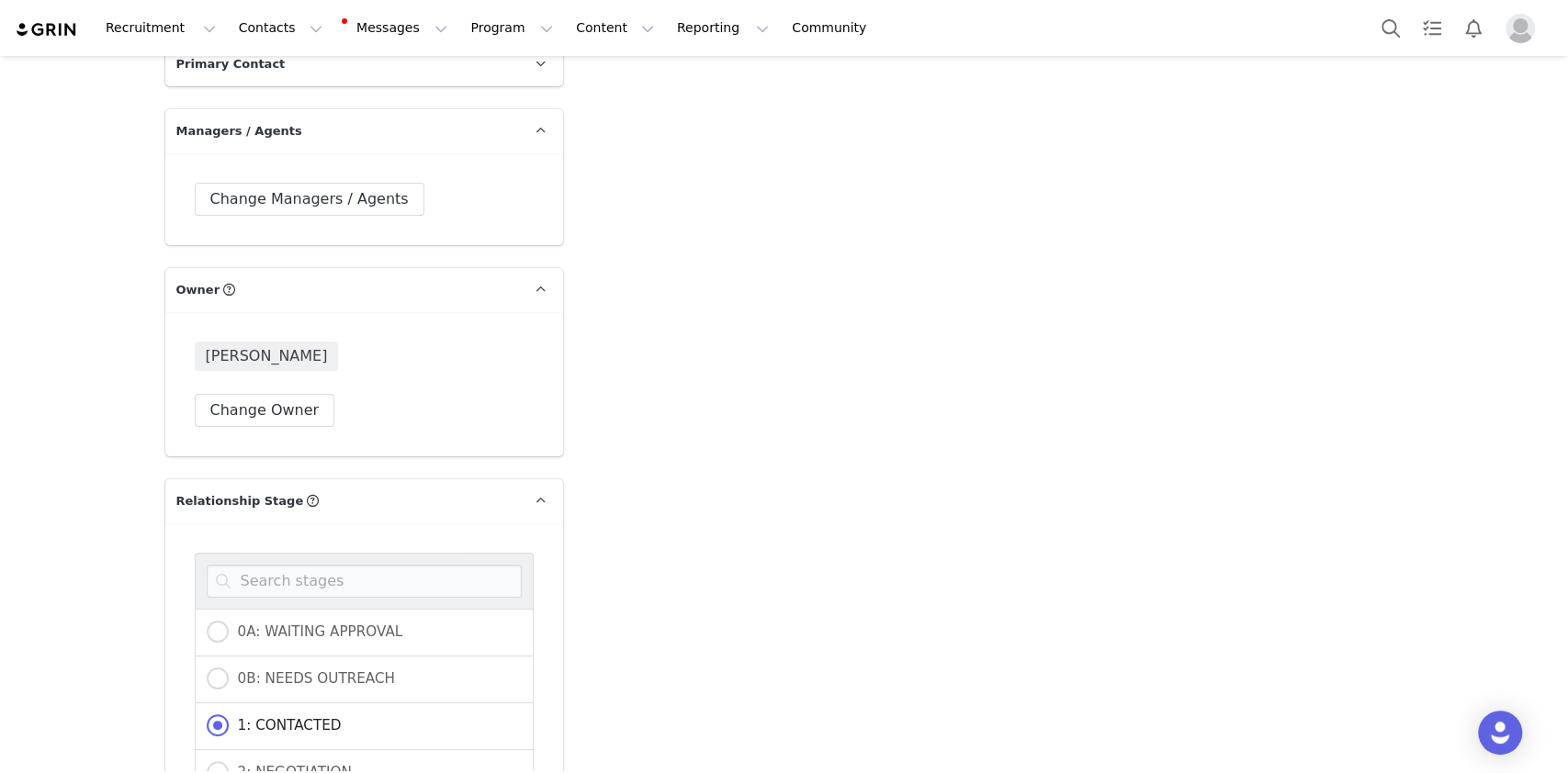
scroll to position [5143, 0]
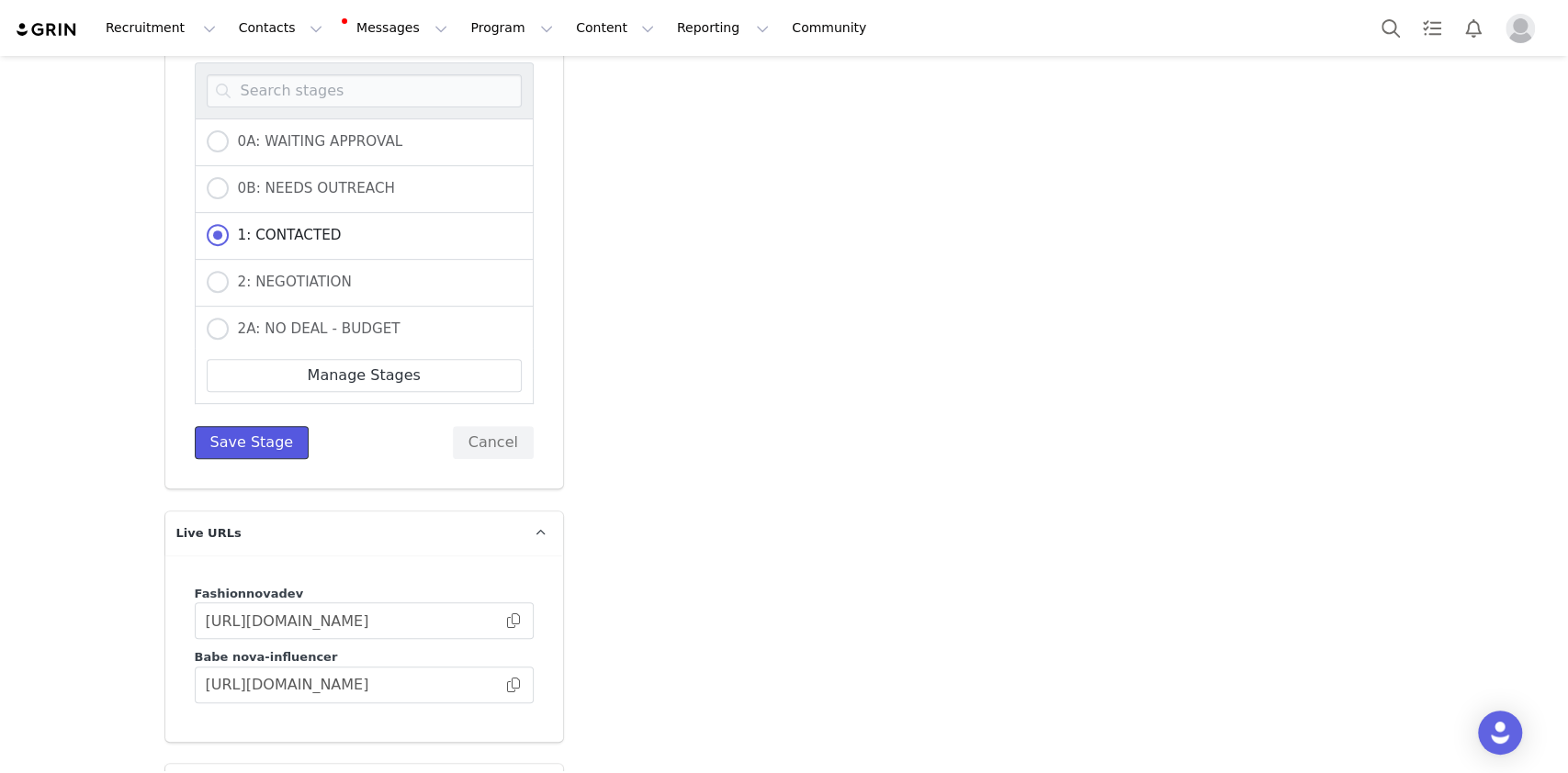
click at [253, 427] on button "Save Stage" at bounding box center [252, 442] width 115 height 33
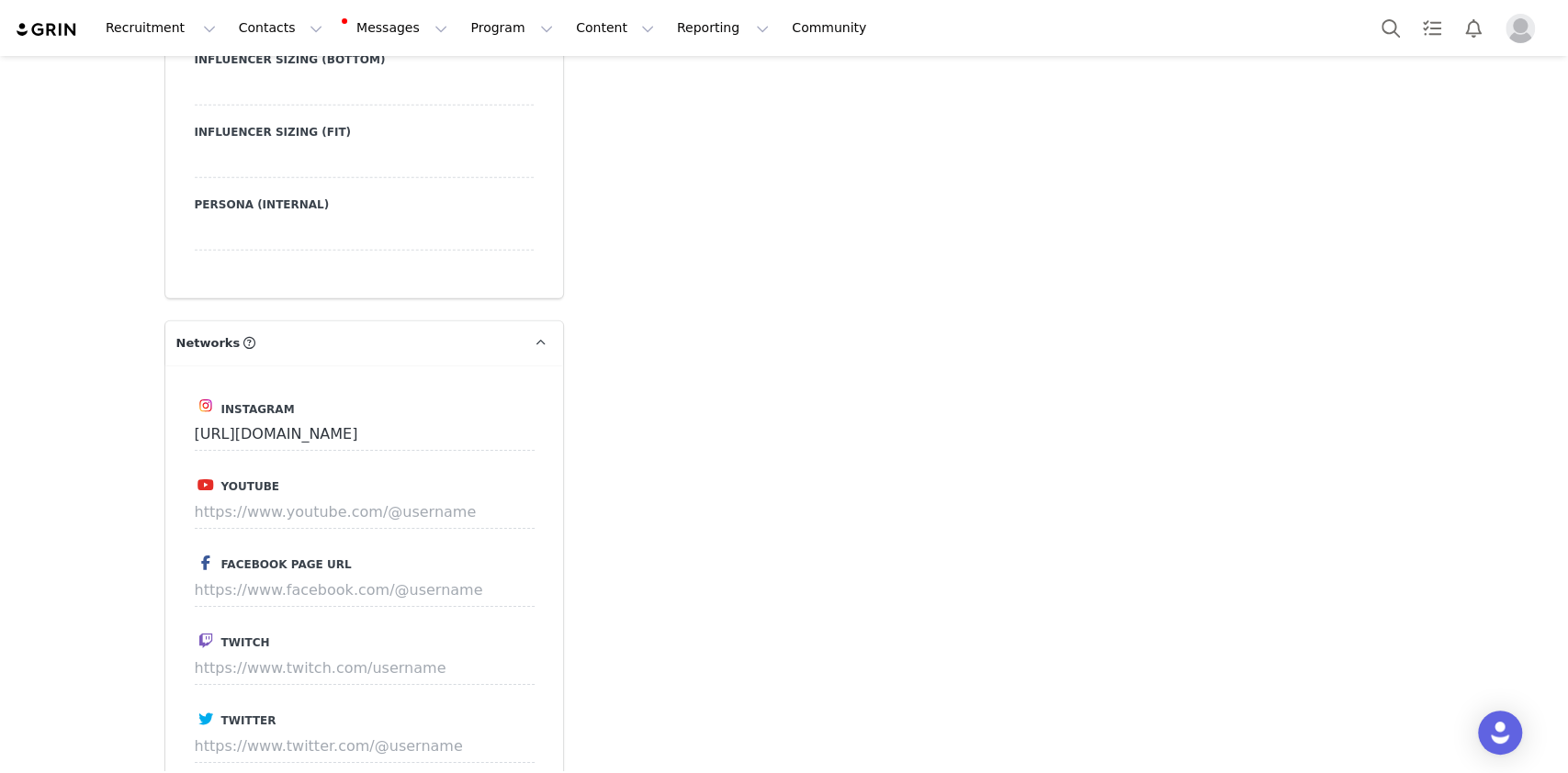
scroll to position [4286, 0]
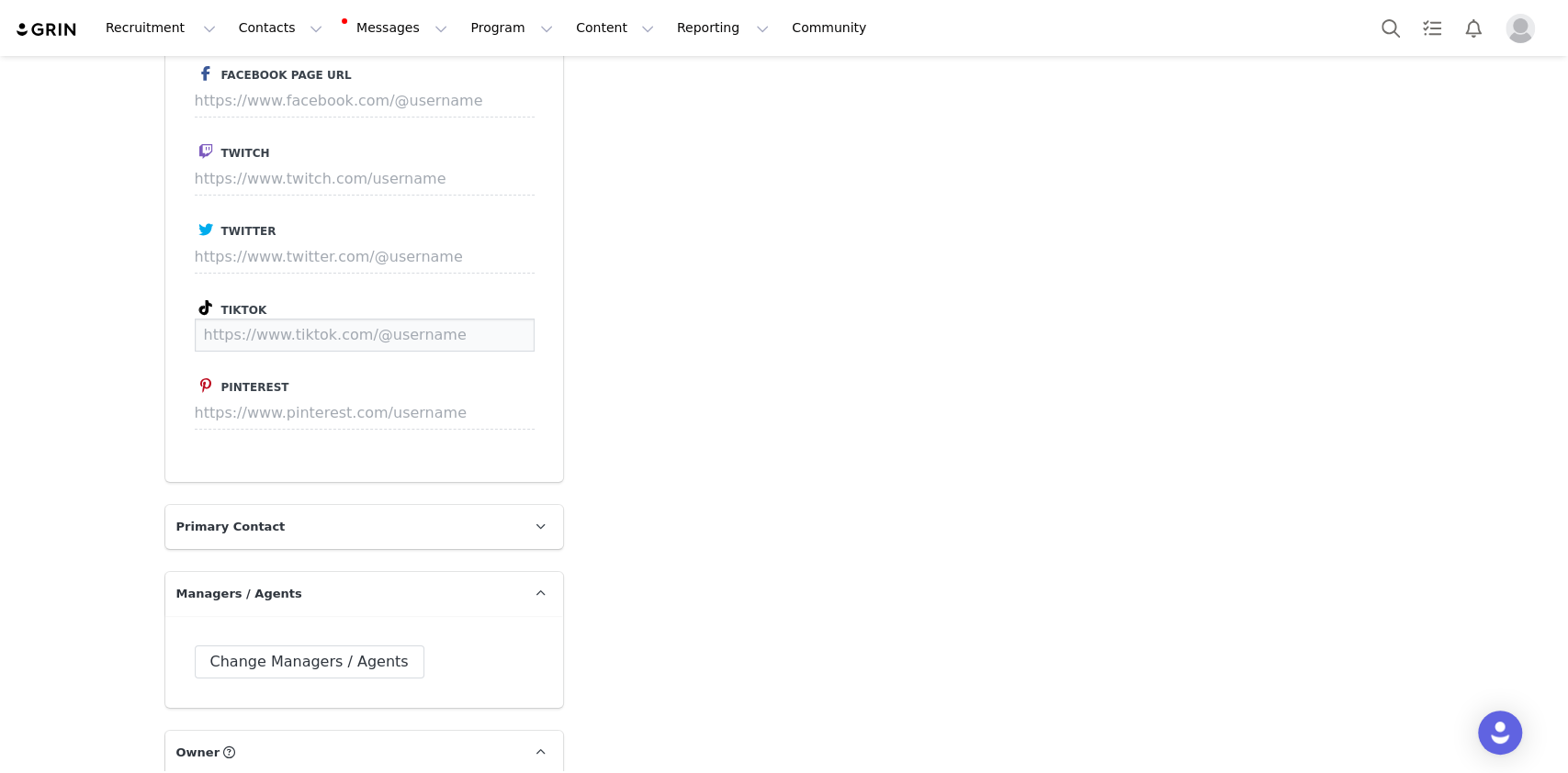
click at [260, 319] on input at bounding box center [364, 335] width 340 height 33
paste input "emmamelins"
type input "[URL][DOMAIN_NAME]"
click at [493, 319] on button "Save" at bounding box center [500, 335] width 67 height 33
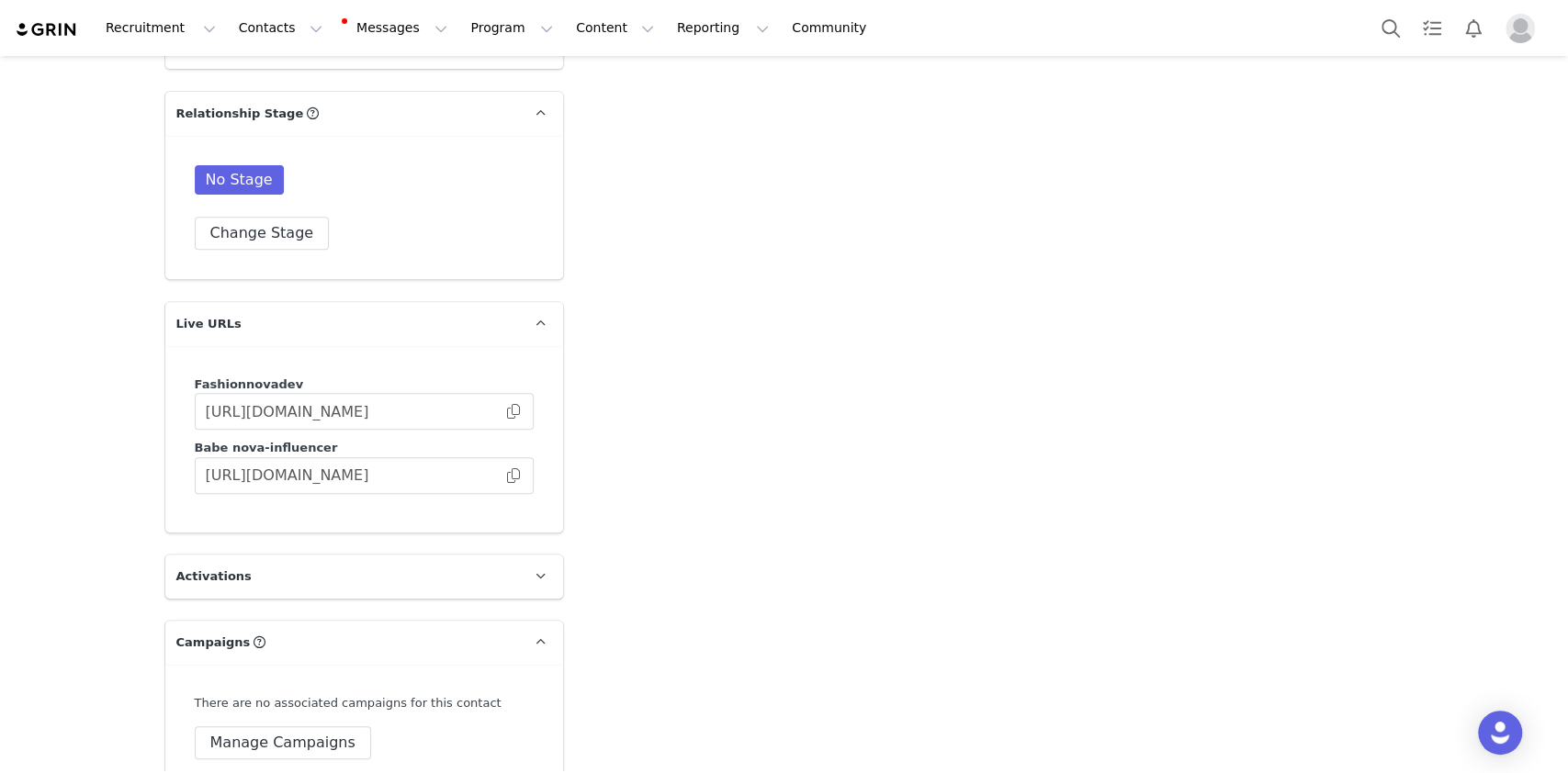
scroll to position [4898, 0]
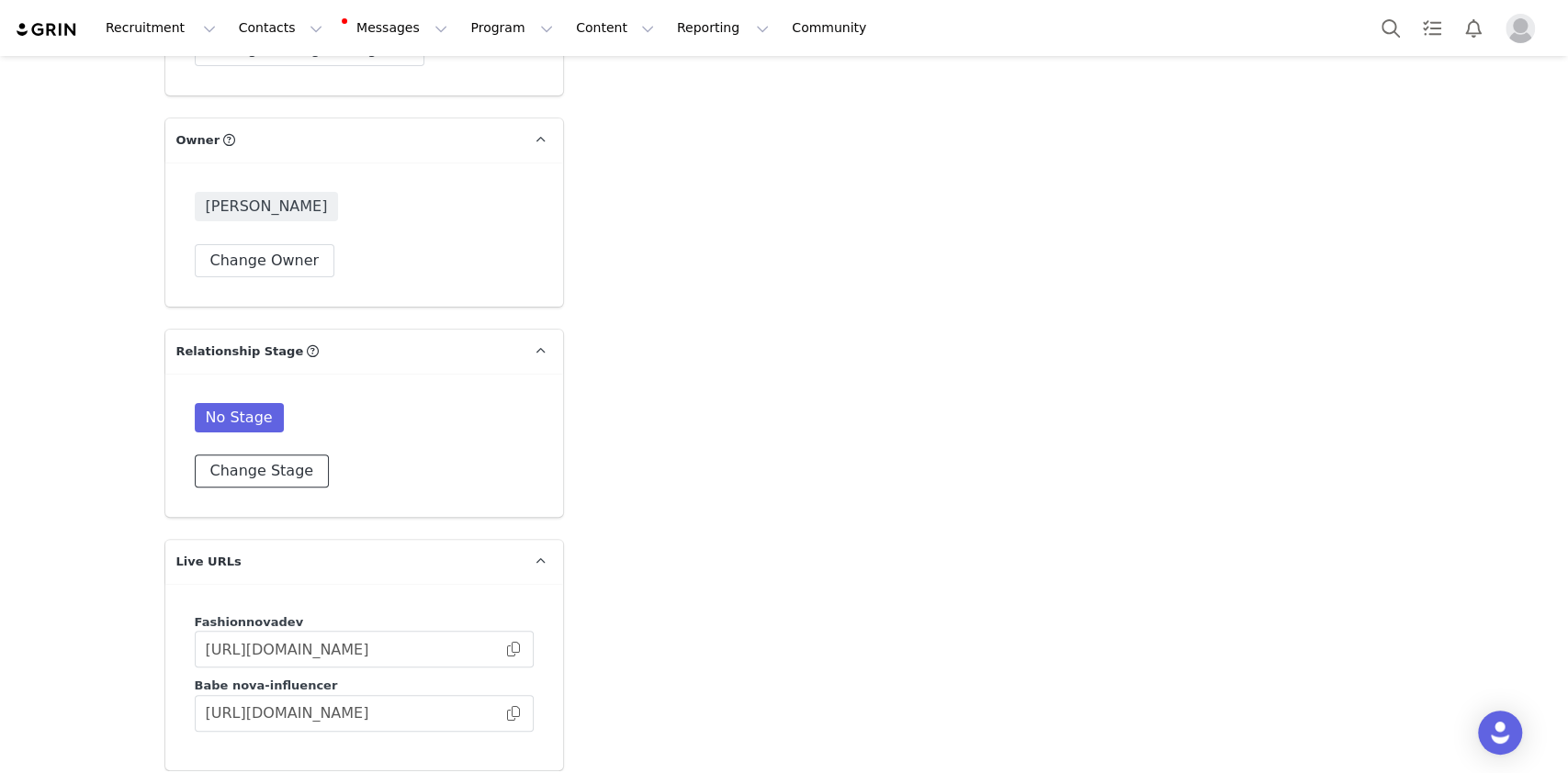
click at [278, 454] on button "Change Stage" at bounding box center [262, 470] width 135 height 33
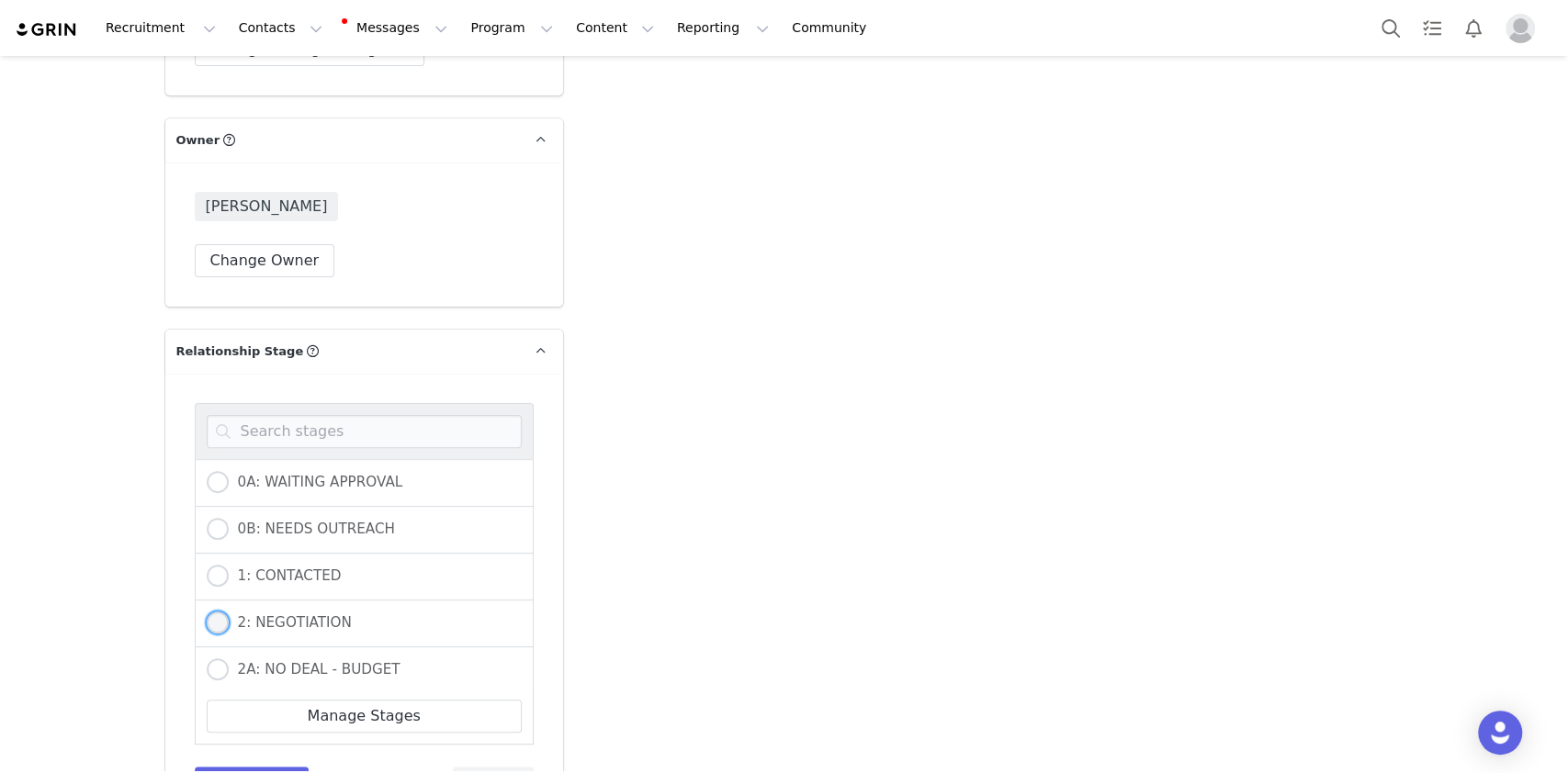
click at [309, 615] on span "2: NEGOTIATION" at bounding box center [290, 623] width 123 height 17
click at [229, 612] on input "2: NEGOTIATION" at bounding box center [218, 624] width 22 height 24
radio input "true"
click at [286, 554] on div "1: CONTACTED" at bounding box center [364, 577] width 339 height 47
click at [266, 554] on div "1: CONTACTED" at bounding box center [364, 577] width 339 height 47
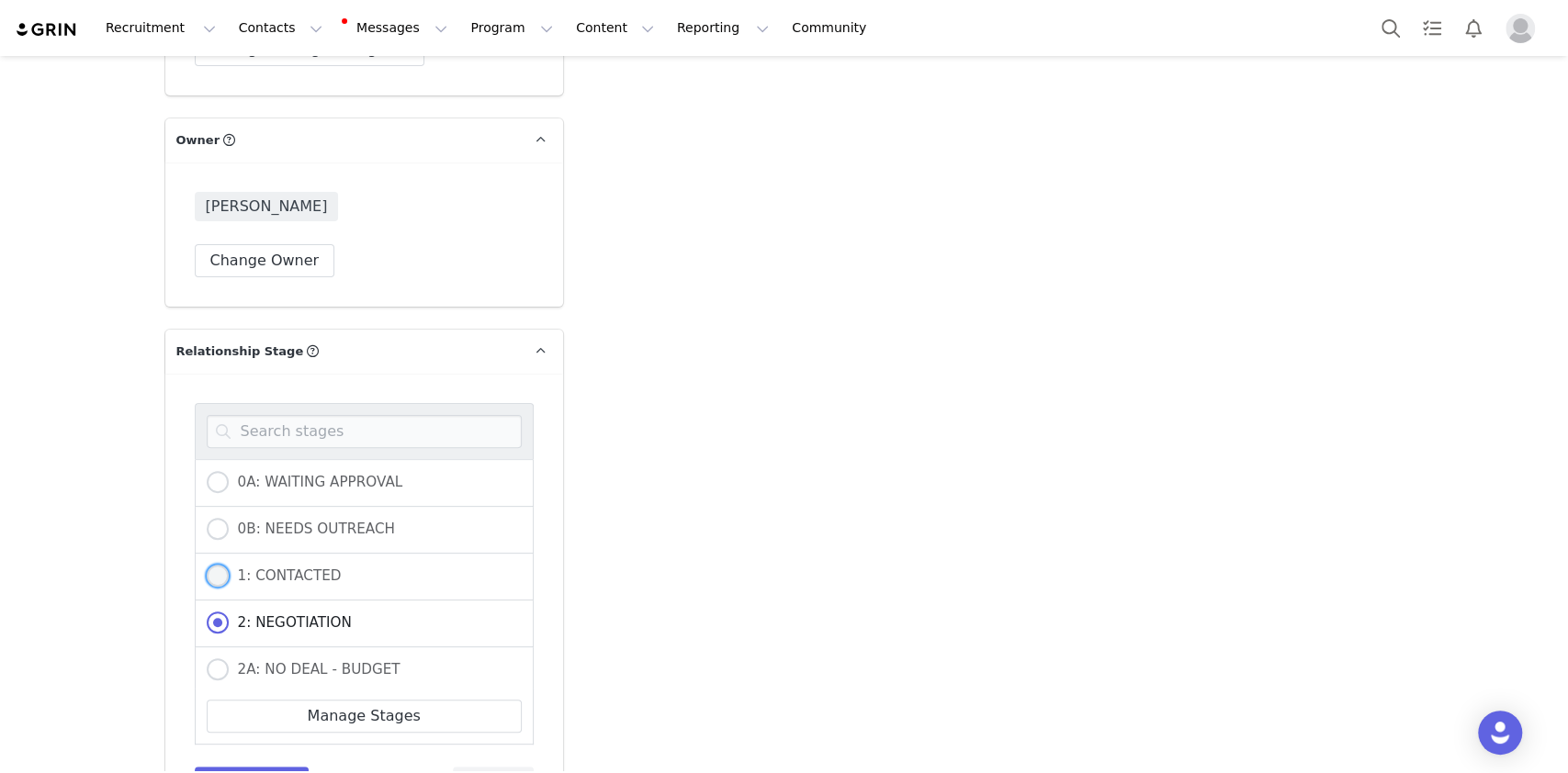
click at [264, 567] on span "1: CONTACTED" at bounding box center [285, 575] width 113 height 17
click at [229, 565] on input "1: CONTACTED" at bounding box center [218, 577] width 22 height 24
radio input "true"
radio input "false"
click at [267, 767] on button "Save Stage" at bounding box center [252, 783] width 115 height 33
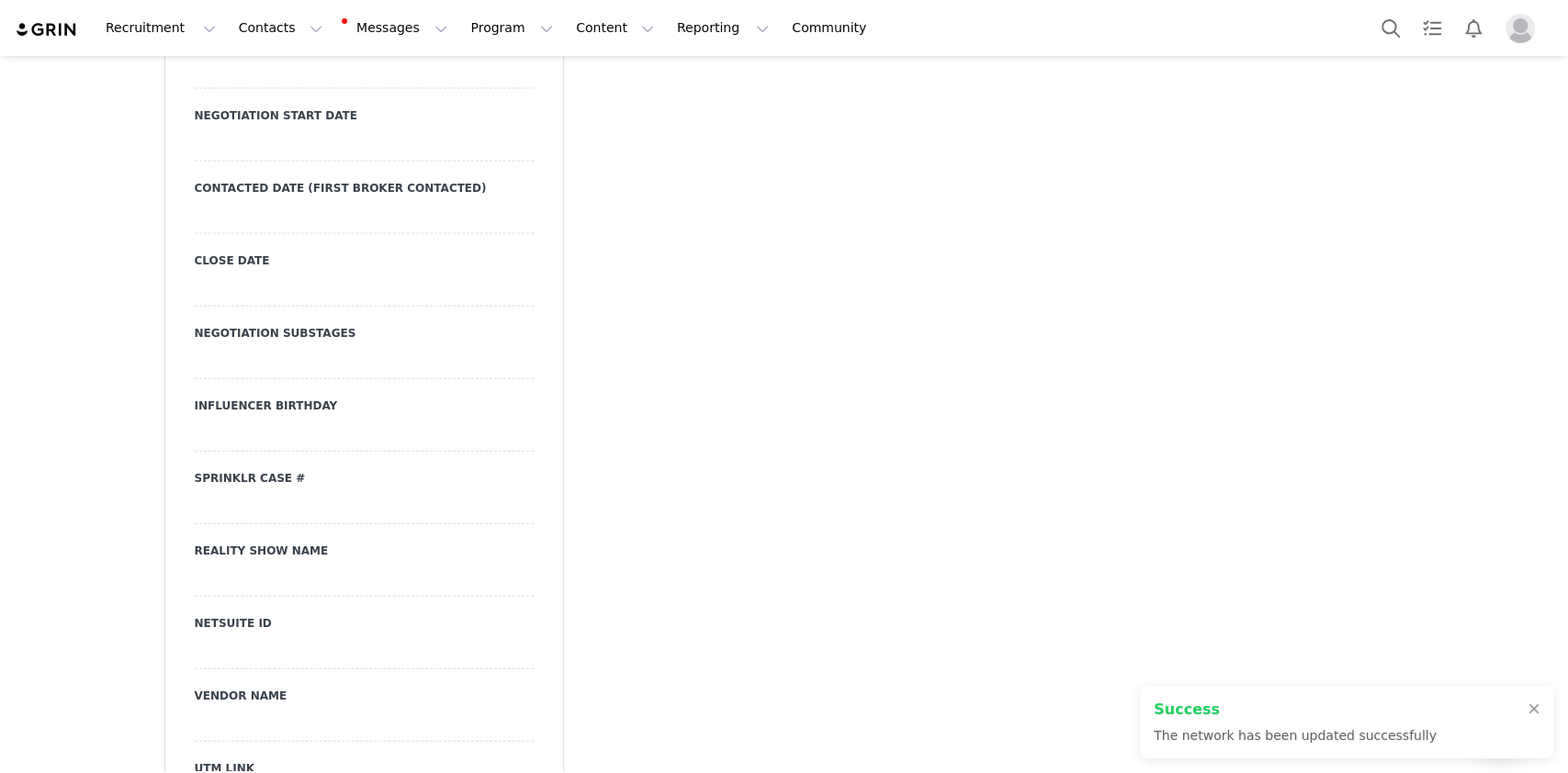
type input "https://www.tiktok.com/@emmamelins"
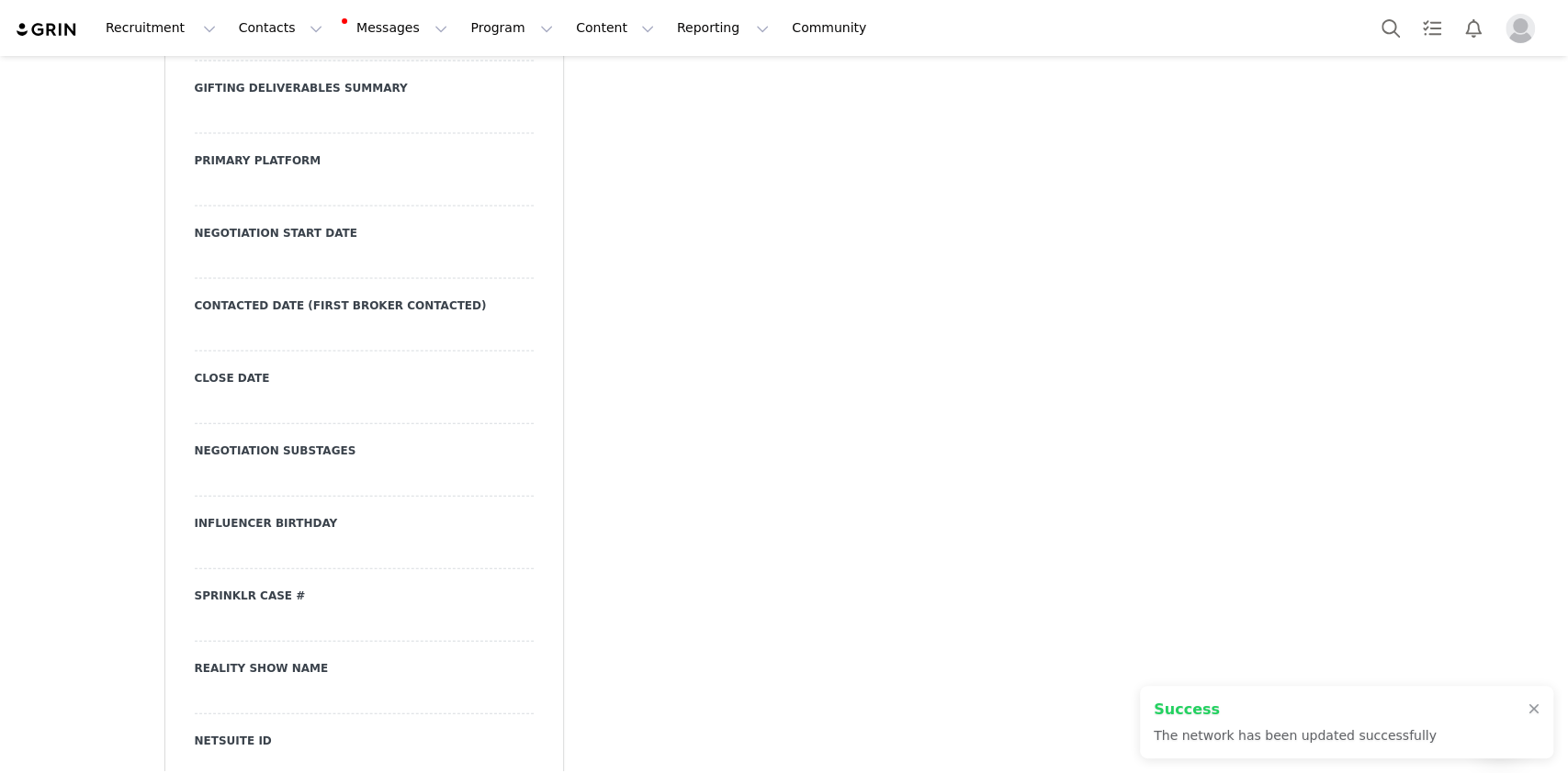
scroll to position [2605, 0]
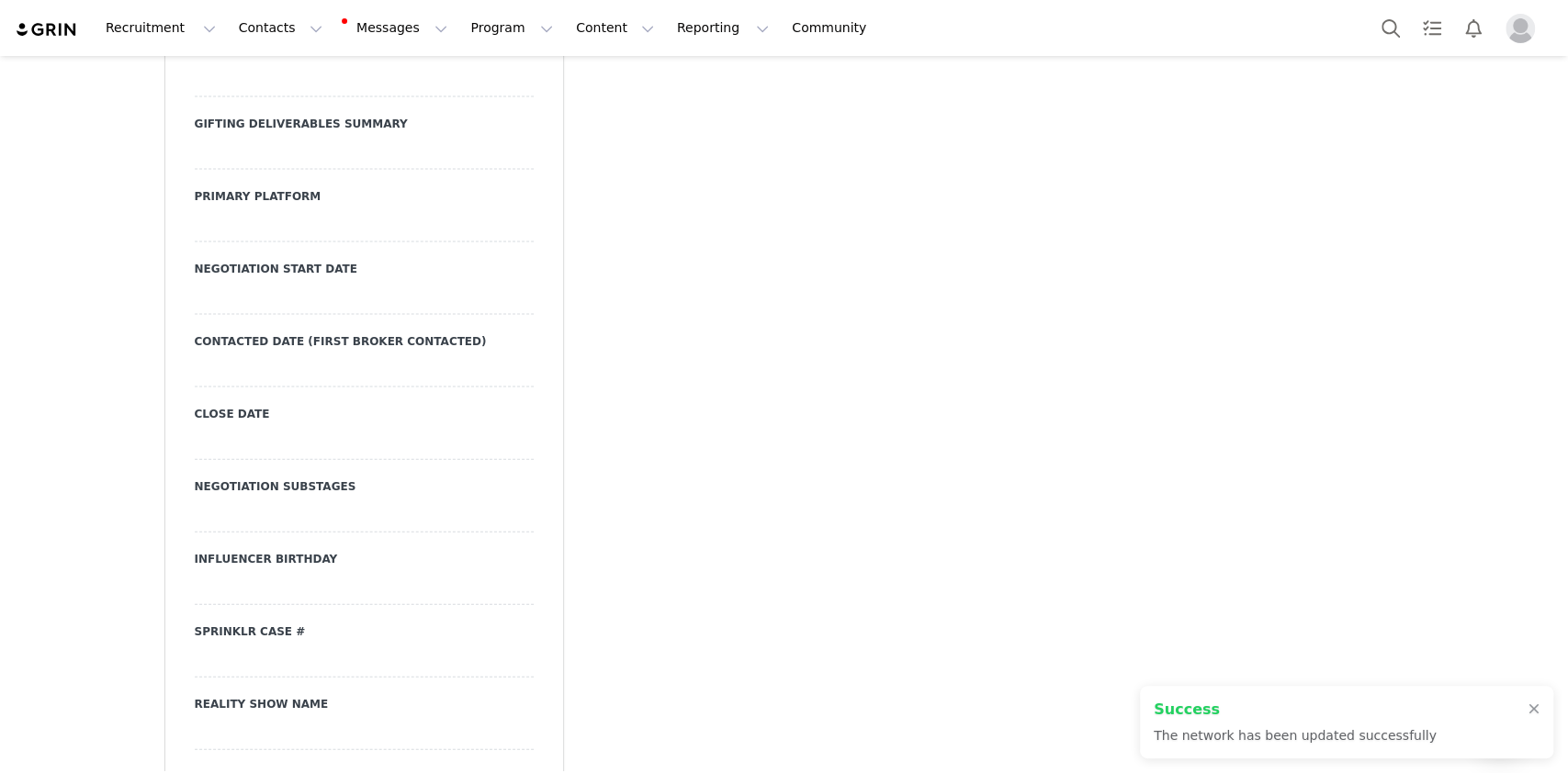
click at [325, 354] on div at bounding box center [364, 370] width 339 height 33
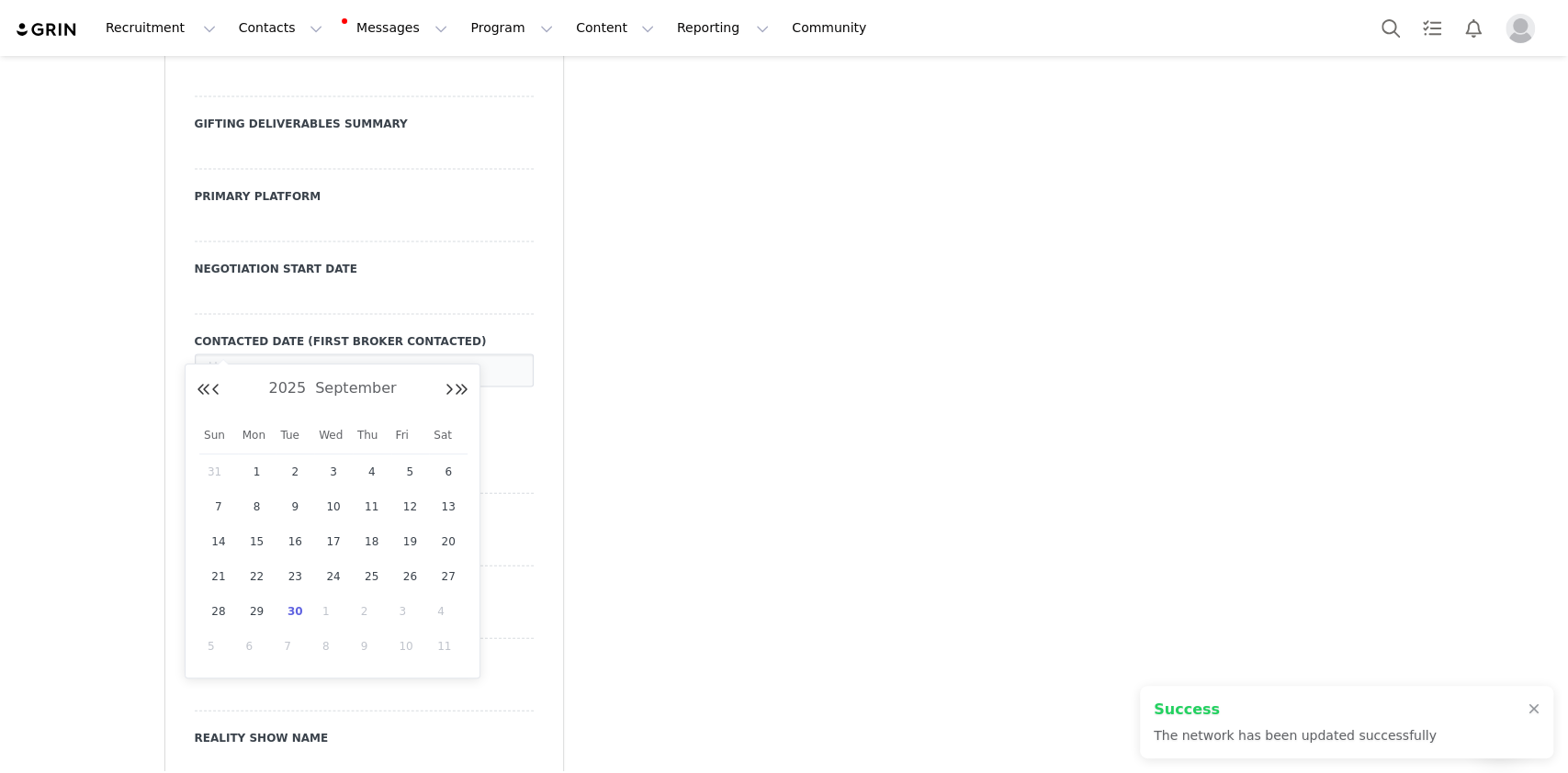
drag, startPoint x: 298, startPoint y: 606, endPoint x: 262, endPoint y: 554, distance: 63.2
click at [299, 607] on span "30" at bounding box center [295, 612] width 22 height 22
type input "[DATE]"
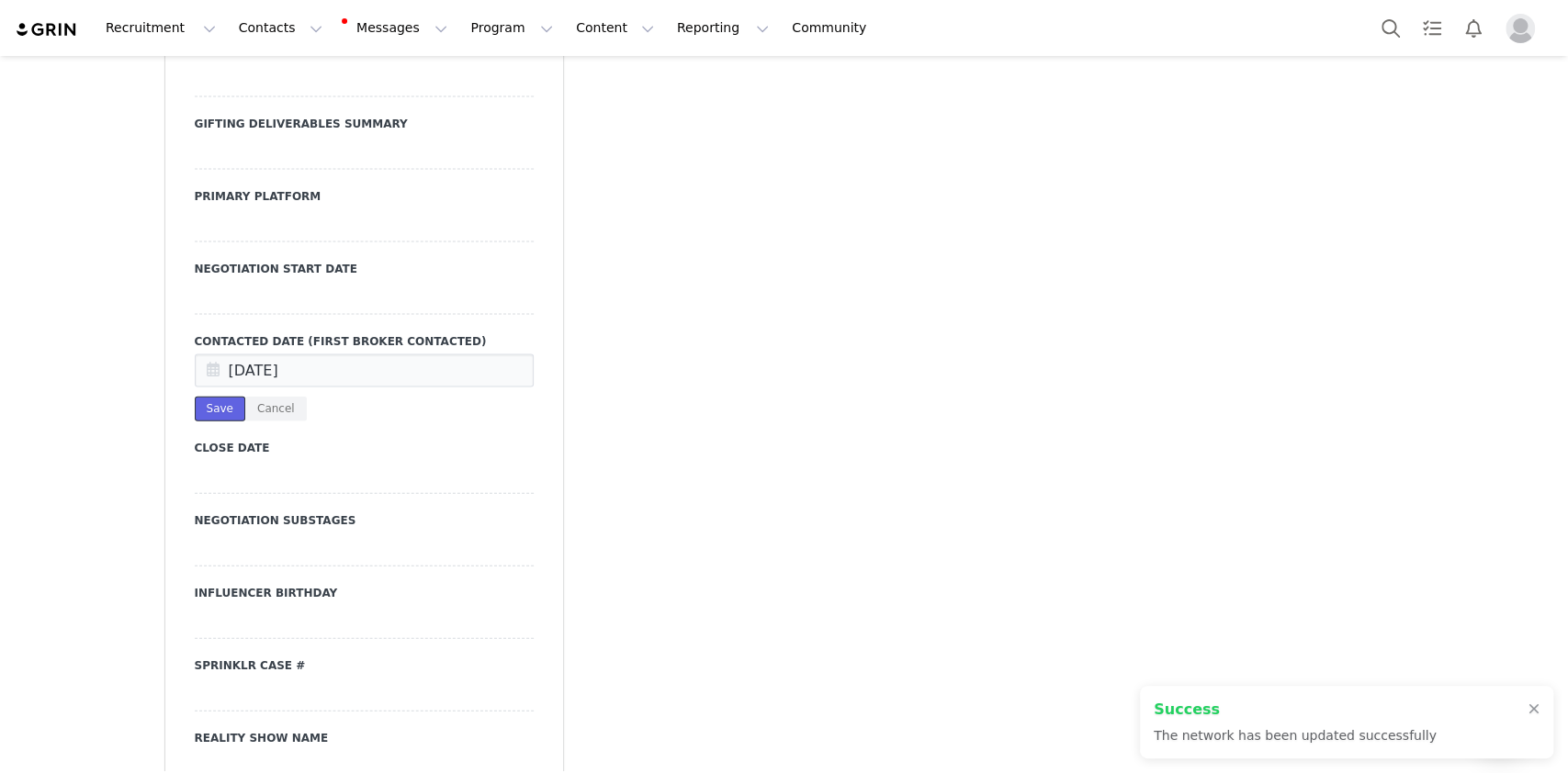
click at [198, 397] on button "Save" at bounding box center [220, 409] width 50 height 25
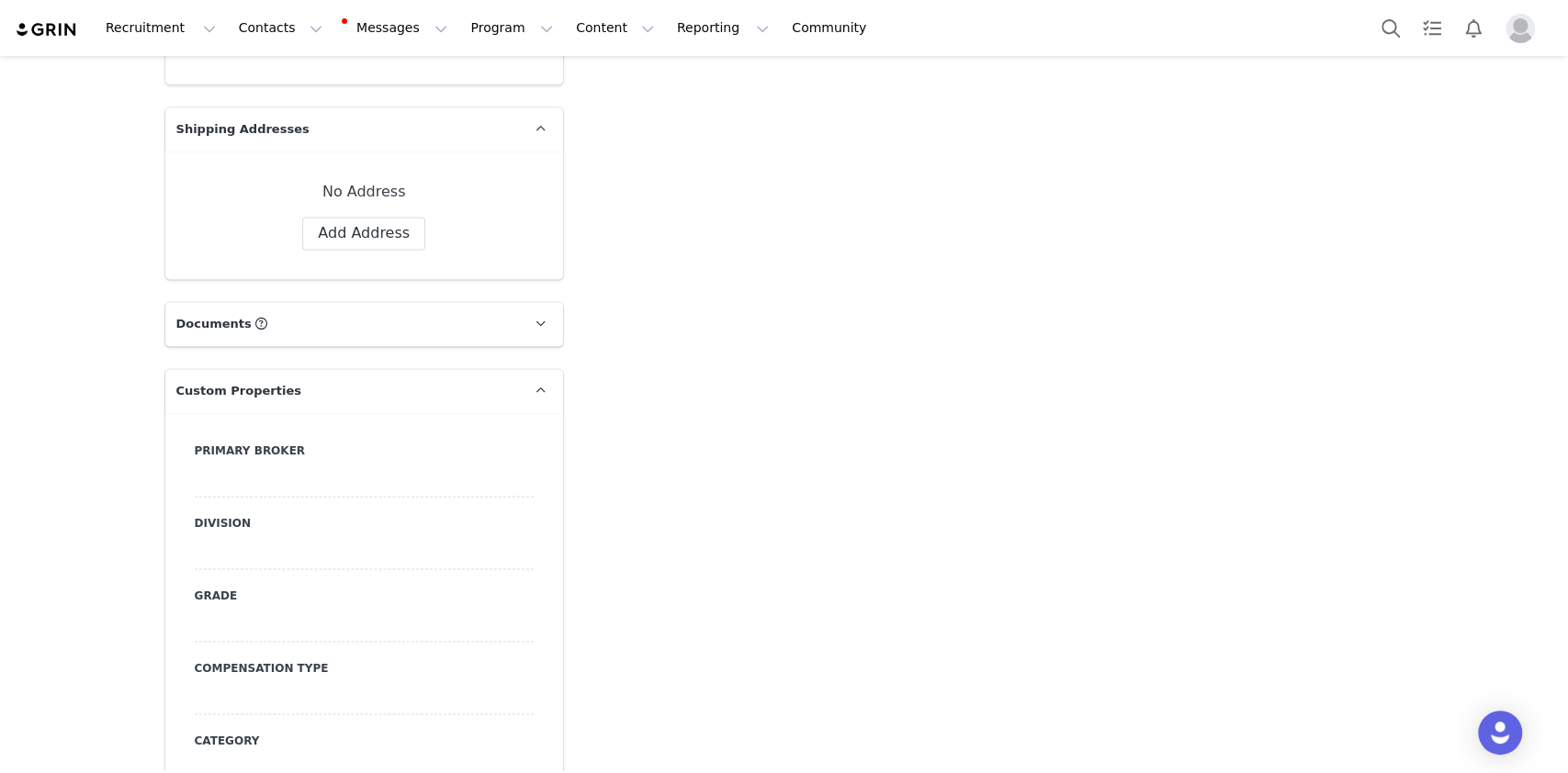
click at [270, 464] on div at bounding box center [364, 480] width 339 height 33
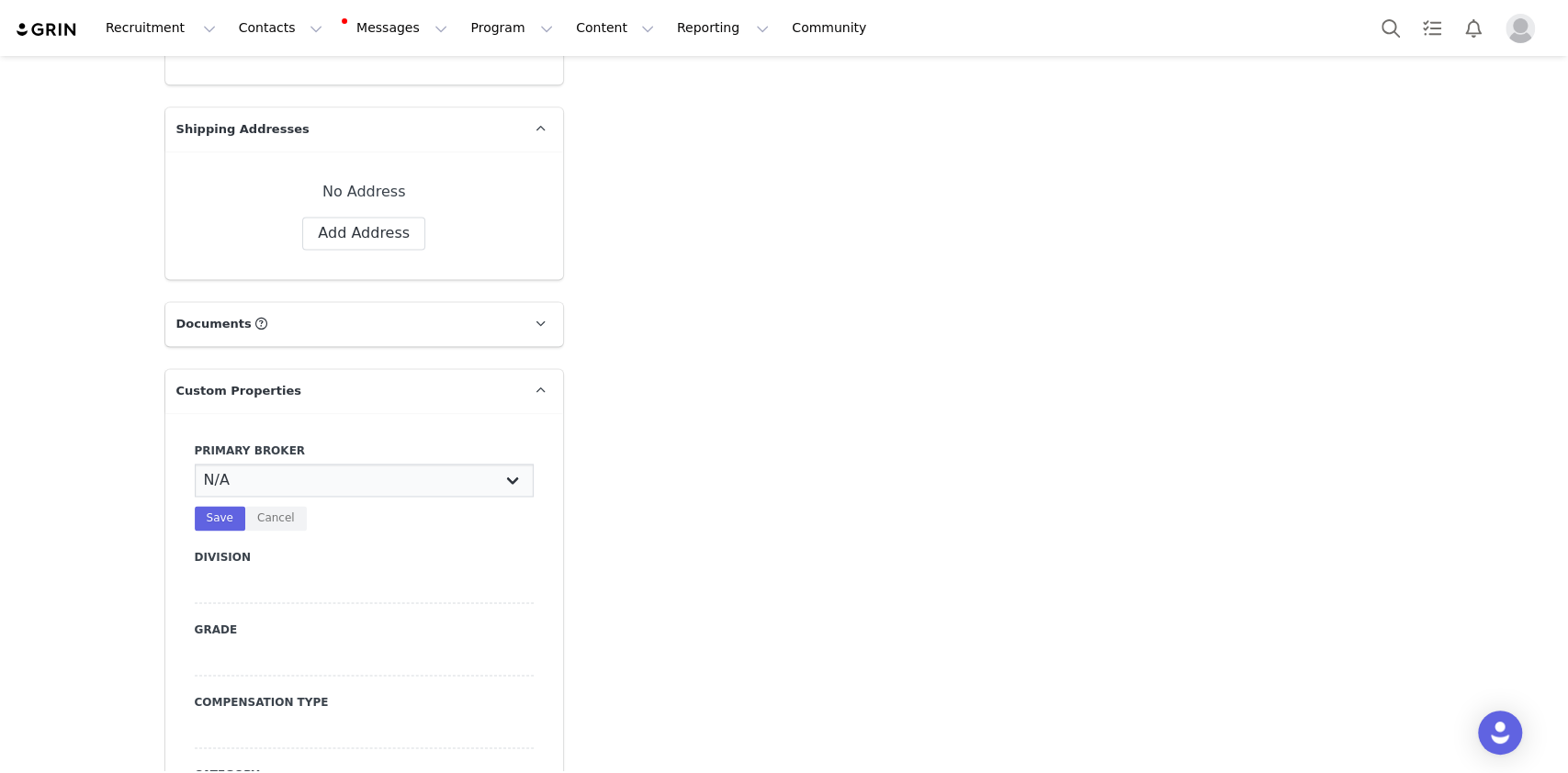
click at [270, 464] on select "N/A Erin Stephanie Jasmine Hedy Bre Evelyn Pacey Jonny Alex Ashley Mike Chabely…" at bounding box center [364, 480] width 339 height 33
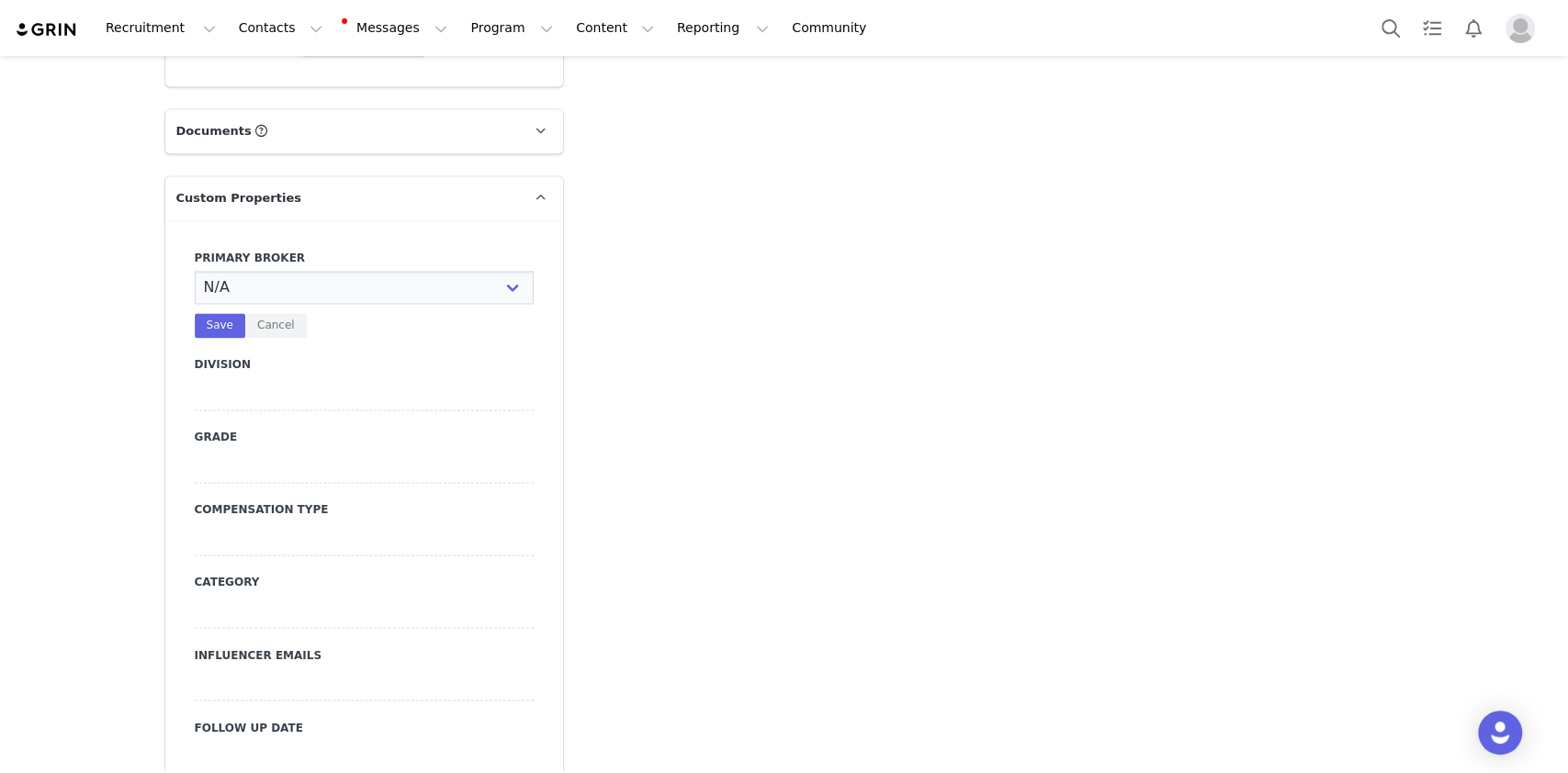
scroll to position [1748, 0]
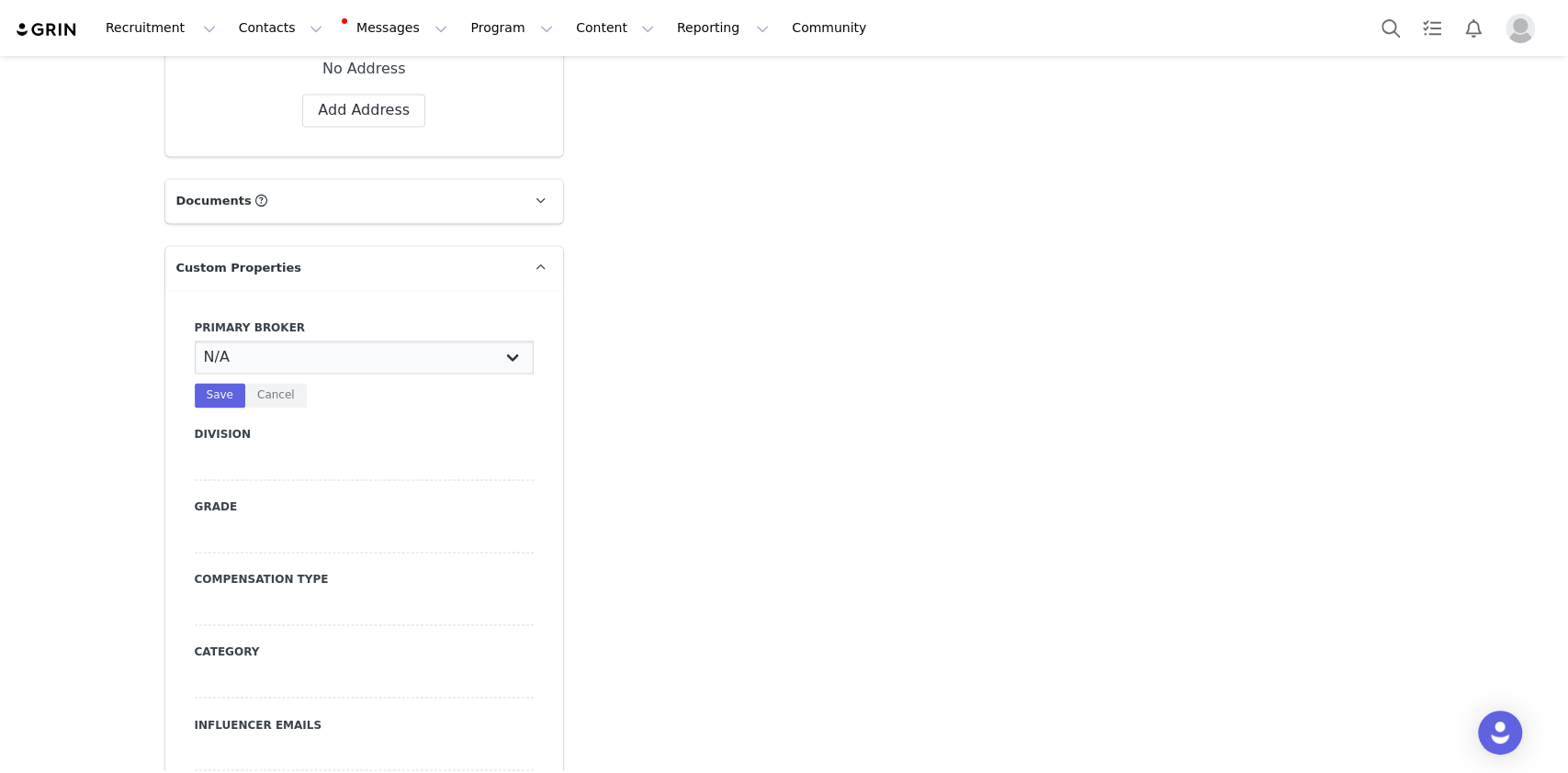
click at [261, 340] on select "N/A Erin Stephanie Jasmine Hedy Bre Evelyn Pacey Jonny Alex Ashley Mike Chabely…" at bounding box center [364, 356] width 339 height 33
select select "Manon"
click at [195, 340] on select "N/A Erin Stephanie Jasmine Hedy Bre Evelyn Pacey Jonny Alex Ashley Mike Chabely…" at bounding box center [364, 356] width 339 height 33
click at [200, 383] on button "Save" at bounding box center [220, 395] width 50 height 25
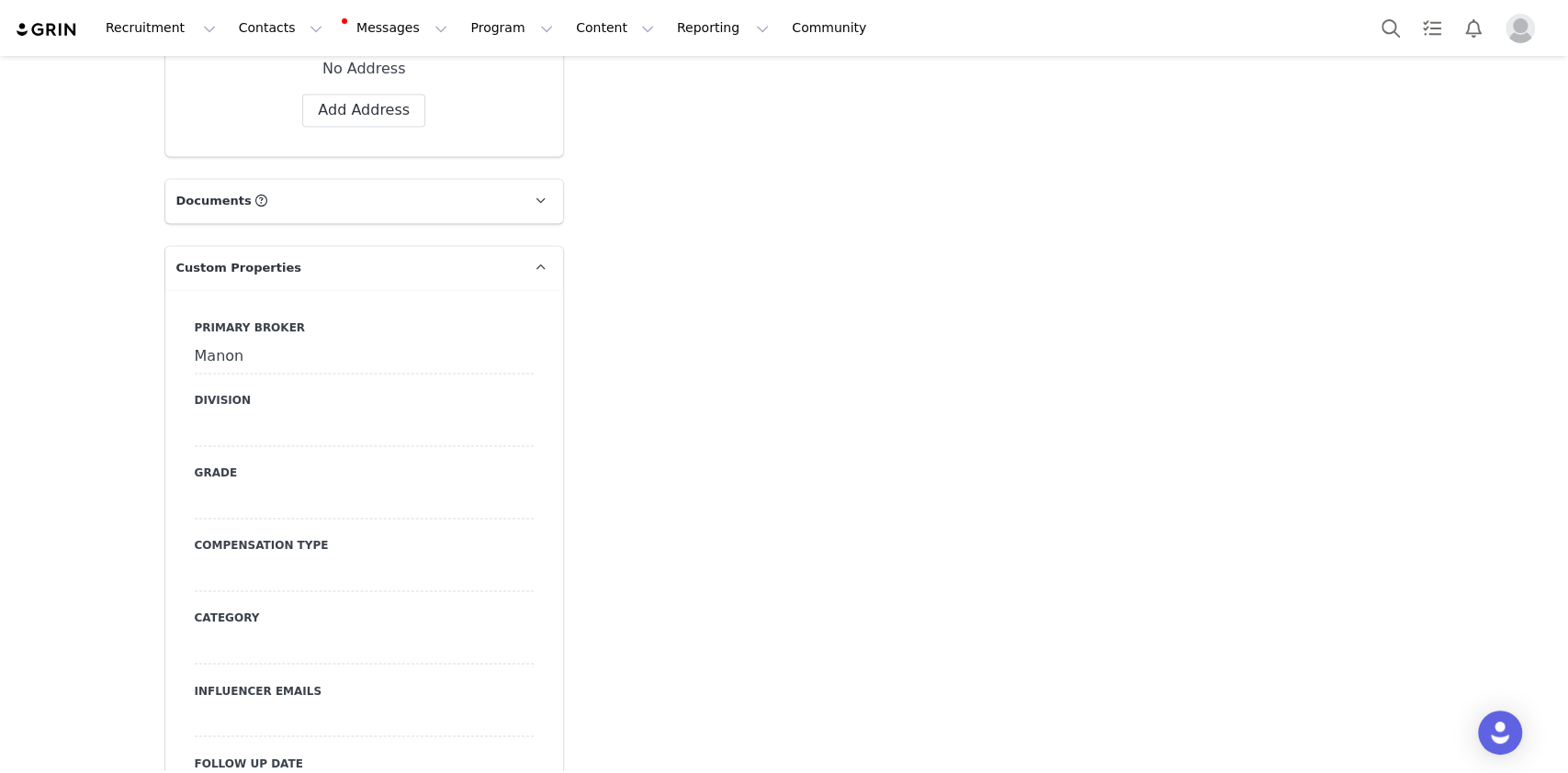
click at [235, 414] on div at bounding box center [364, 430] width 339 height 33
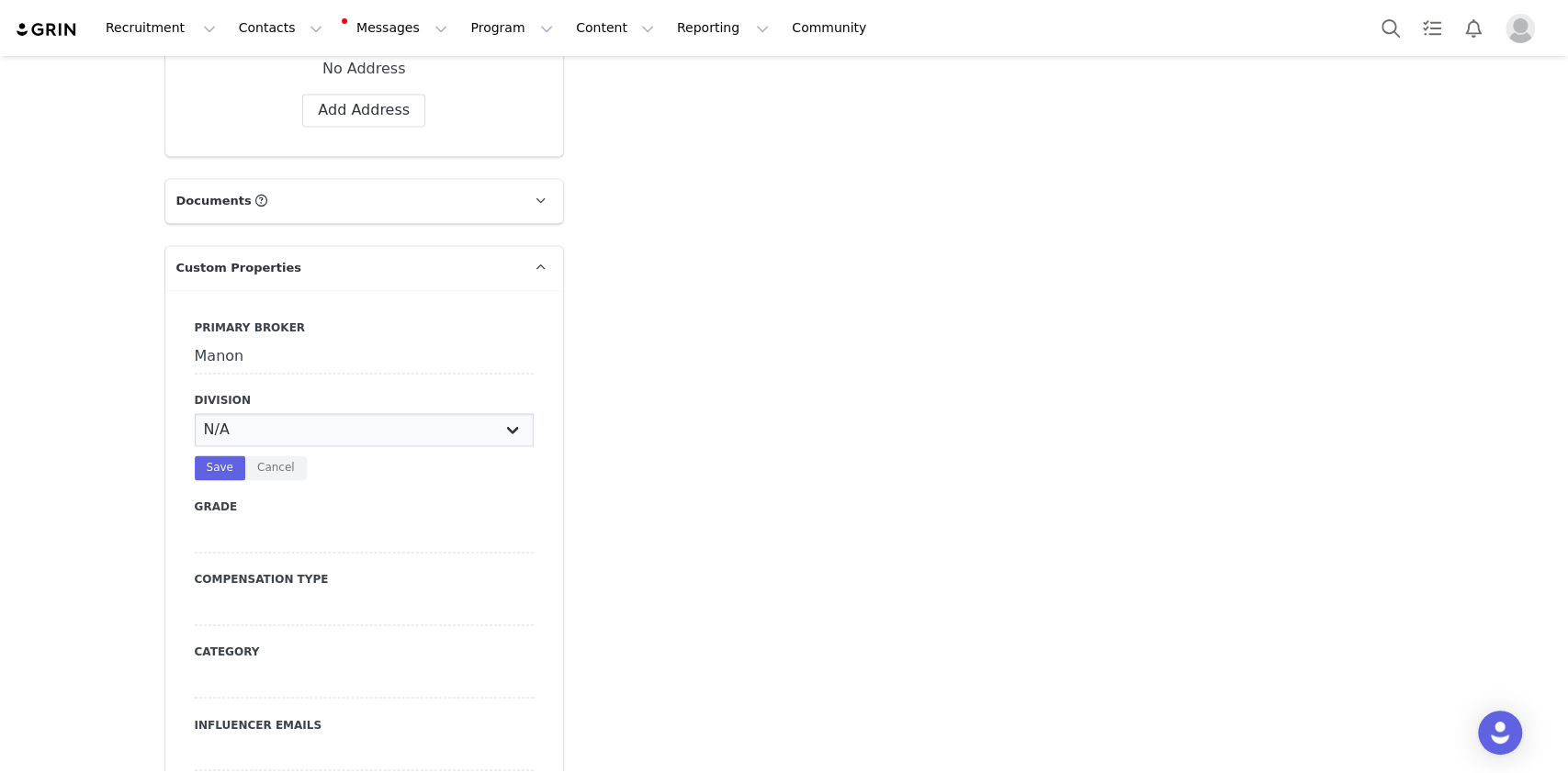
select select "Womens"
click at [195, 414] on select "N/A NOVA BEAUTY Womens Curve Mens Promo Nova Kids Maven Beauty Bombshell" at bounding box center [364, 430] width 339 height 33
click at [212, 455] on button "Save" at bounding box center [220, 467] width 50 height 25
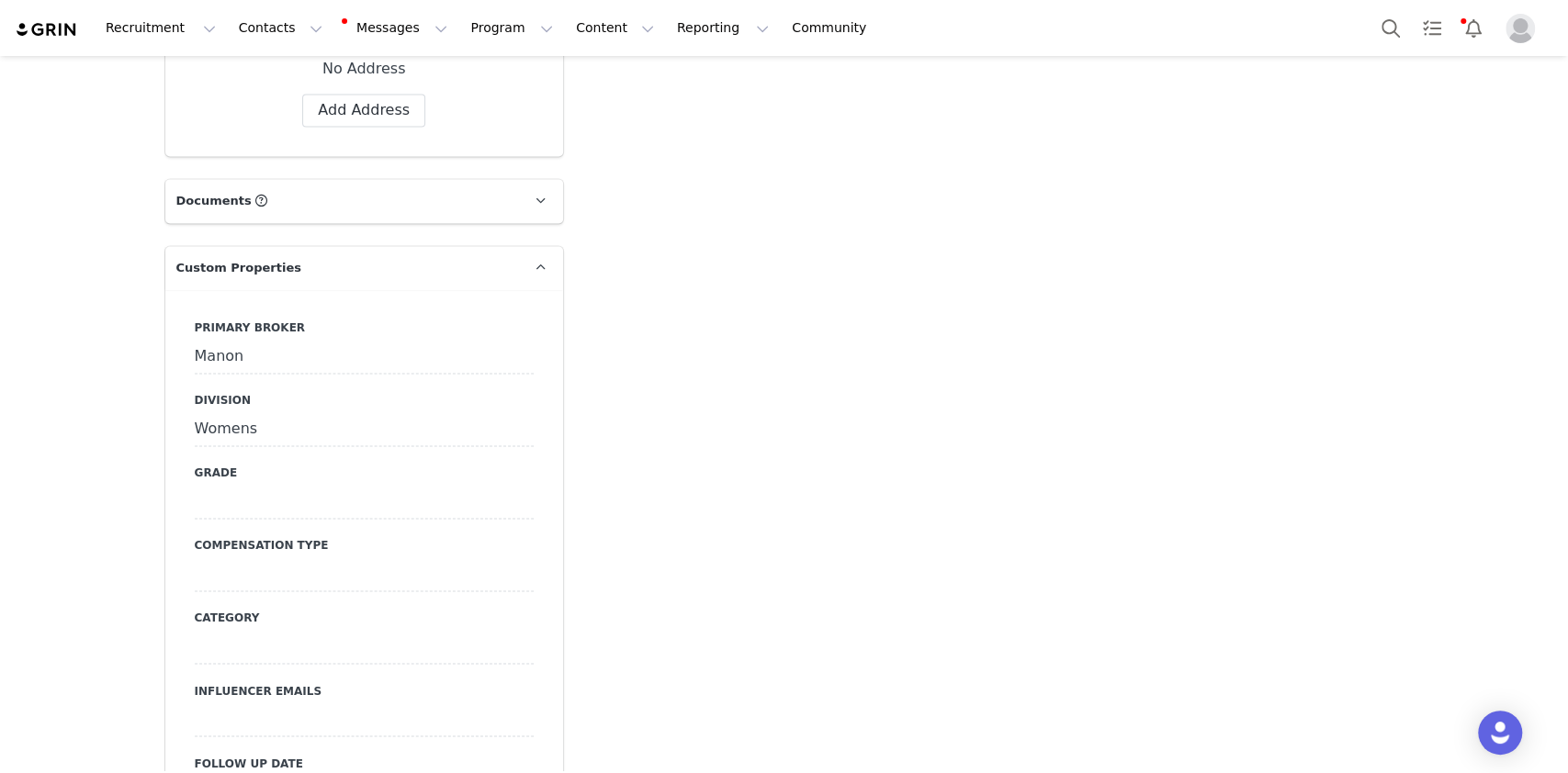
click at [274, 558] on div at bounding box center [364, 574] width 339 height 33
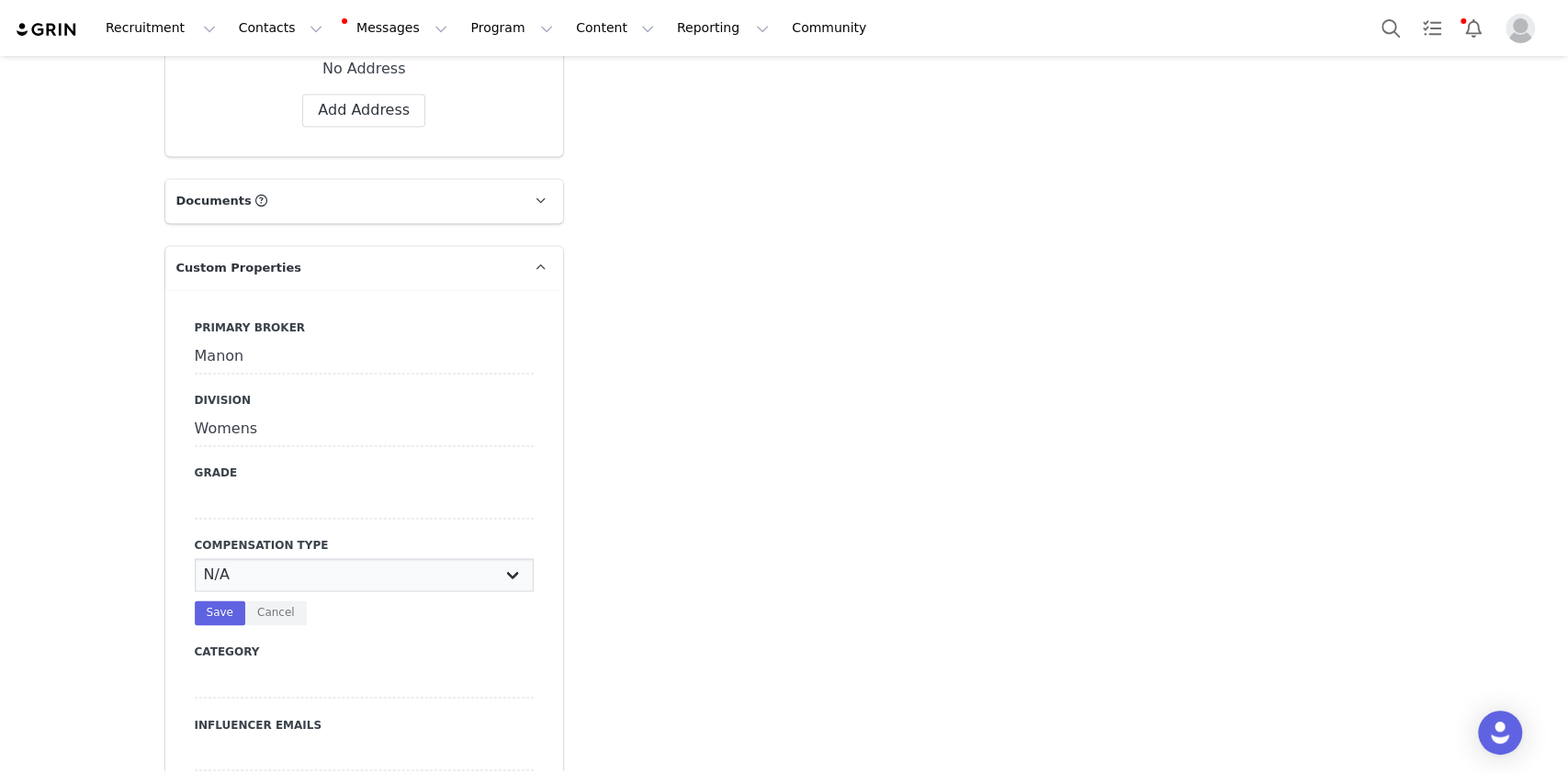
click at [273, 558] on select "N/A Paid Post for Product" at bounding box center [364, 574] width 339 height 33
select select "Paid"
click at [195, 558] on select "N/A Paid Post for Product" at bounding box center [364, 574] width 339 height 33
click at [209, 601] on button "Save" at bounding box center [220, 613] width 50 height 25
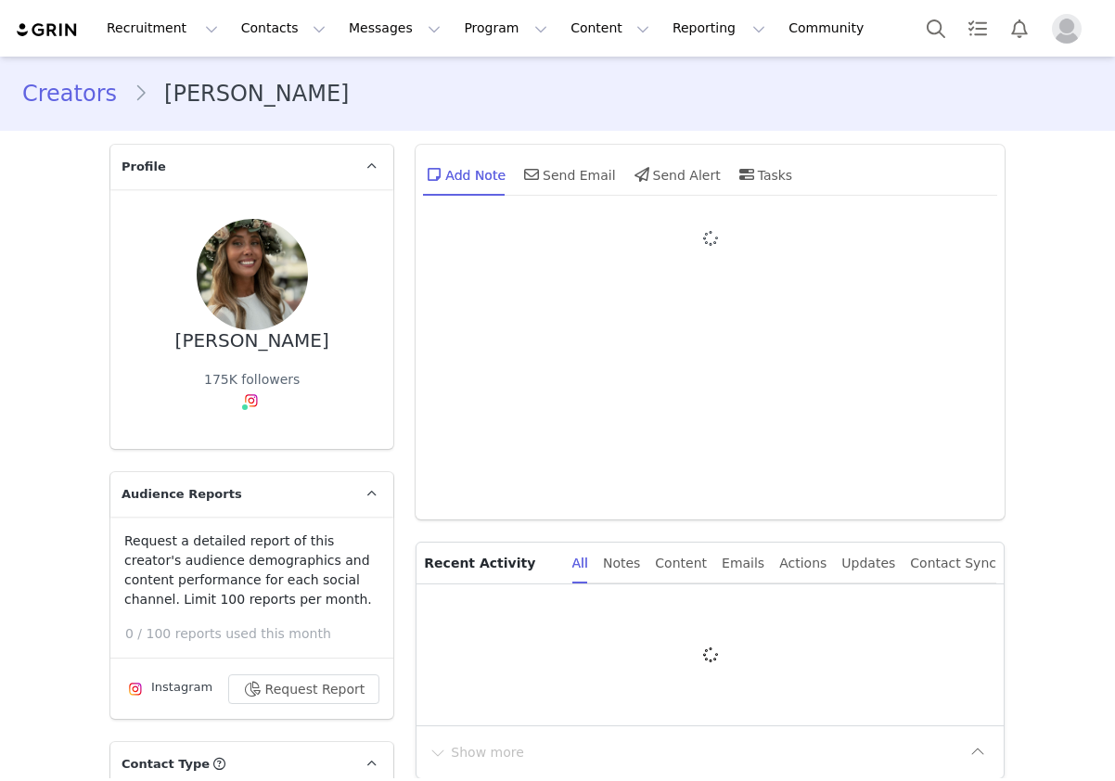
type input "+1 ([GEOGRAPHIC_DATA])"
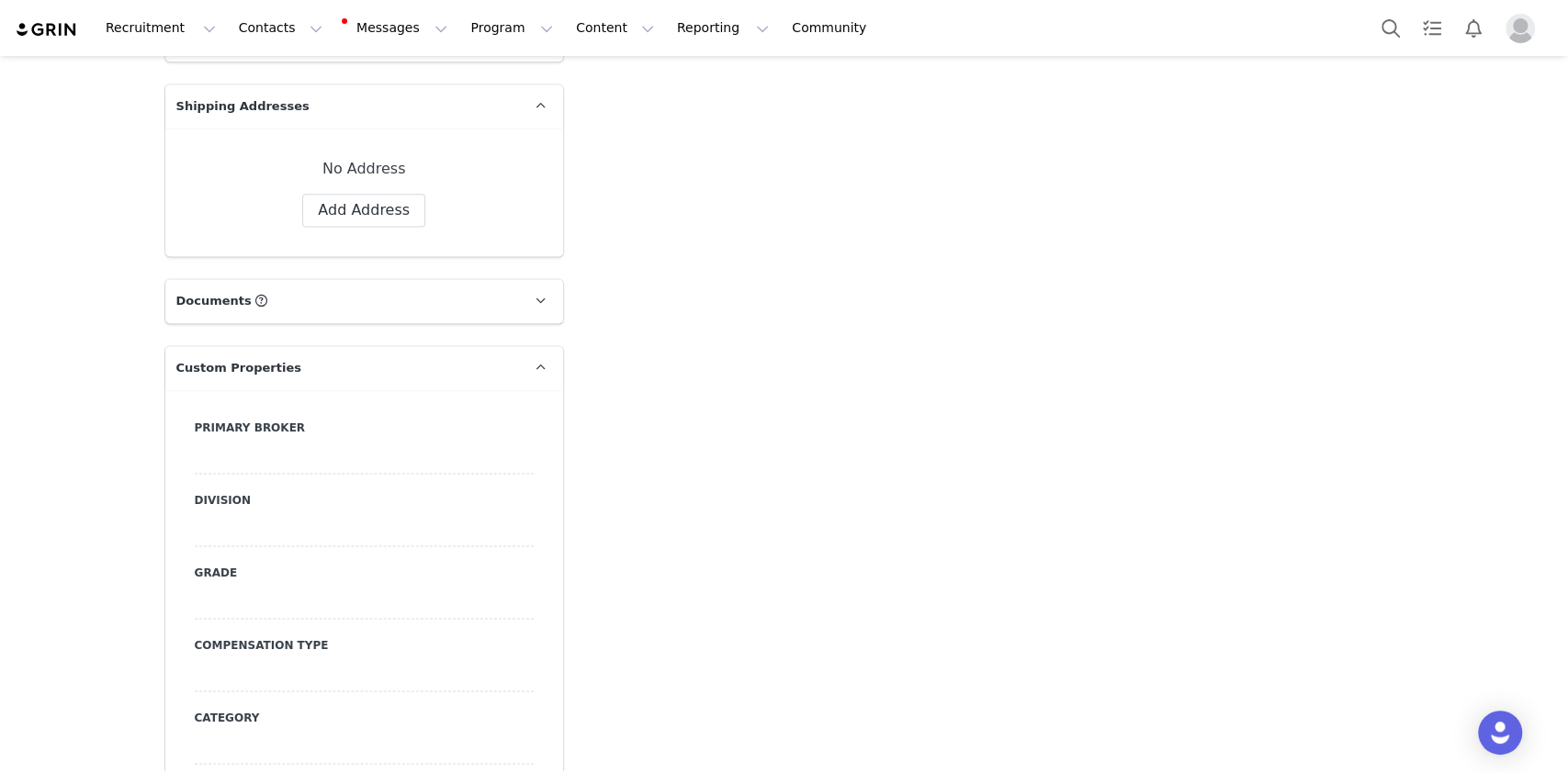
scroll to position [1837, 0]
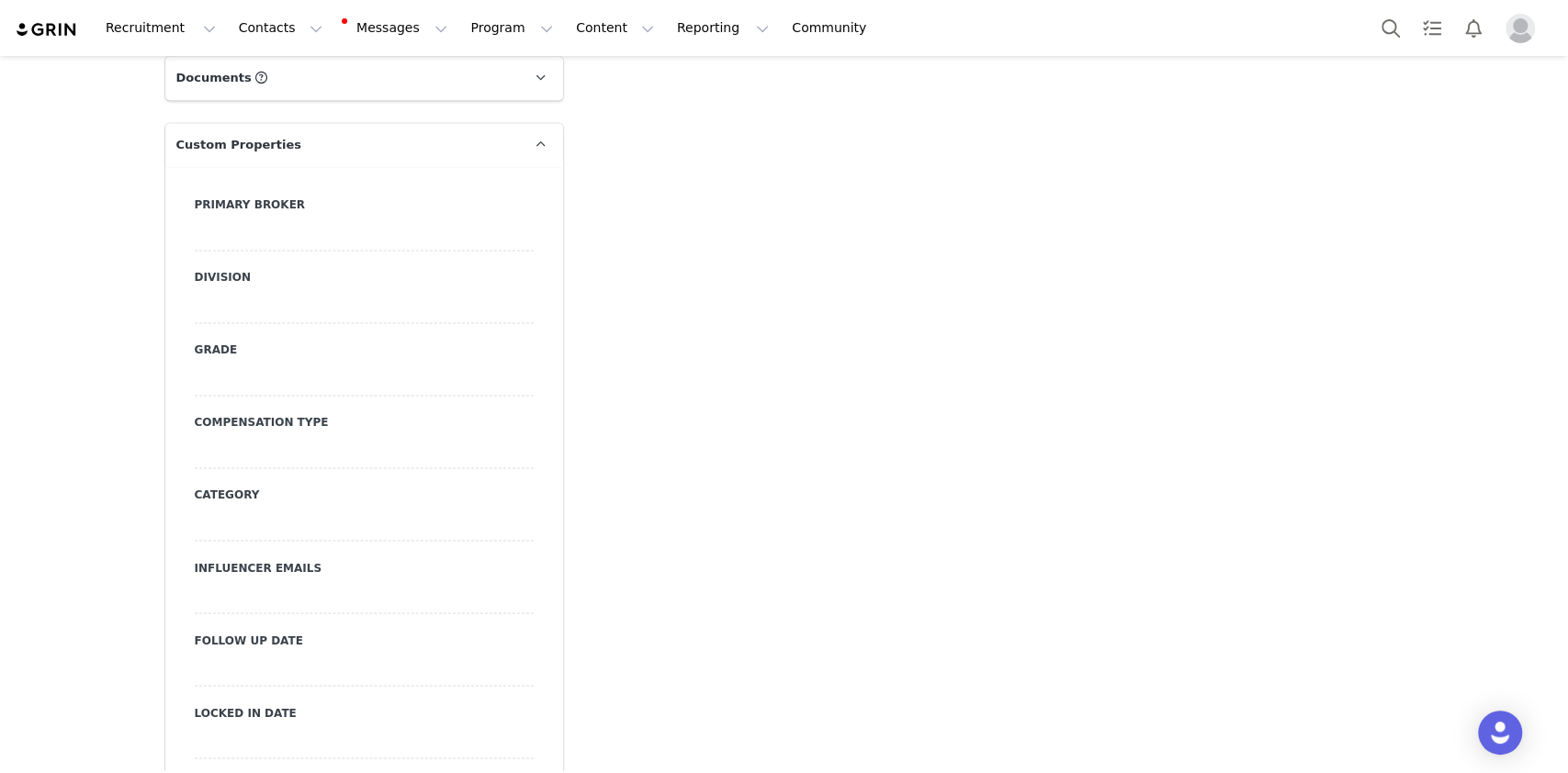
click at [254, 218] on div at bounding box center [364, 234] width 339 height 33
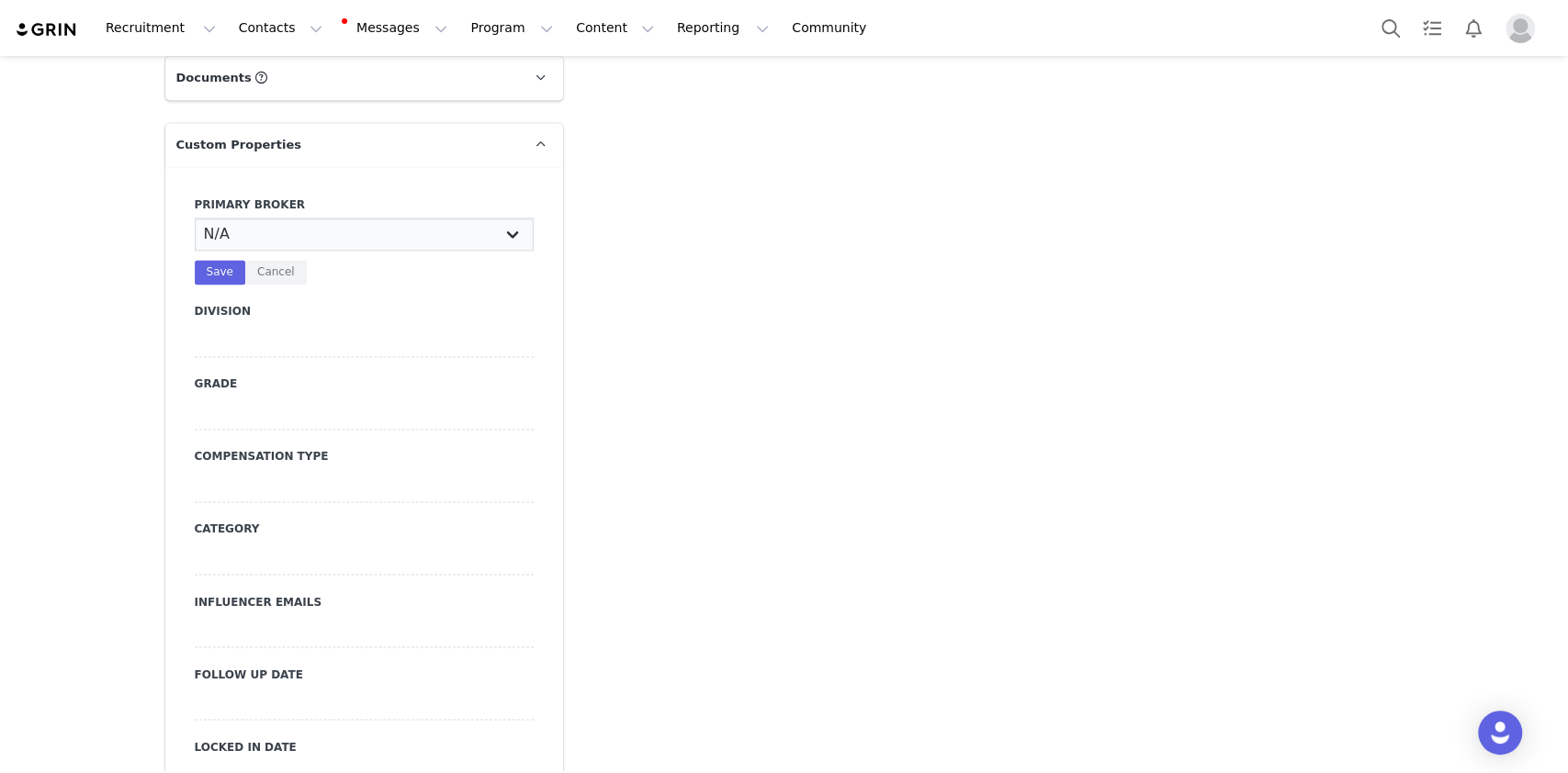
click at [258, 218] on select "N/A [PERSON_NAME] [PERSON_NAME] Jasmine [PERSON_NAME] Bre [PERSON_NAME] [PERSON…" at bounding box center [364, 234] width 339 height 33
select select "Manon"
click at [195, 218] on select "N/A [PERSON_NAME] [PERSON_NAME] Jasmine [PERSON_NAME] Bre [PERSON_NAME] [PERSON…" at bounding box center [364, 234] width 339 height 33
click at [213, 260] on button "Save" at bounding box center [220, 272] width 50 height 25
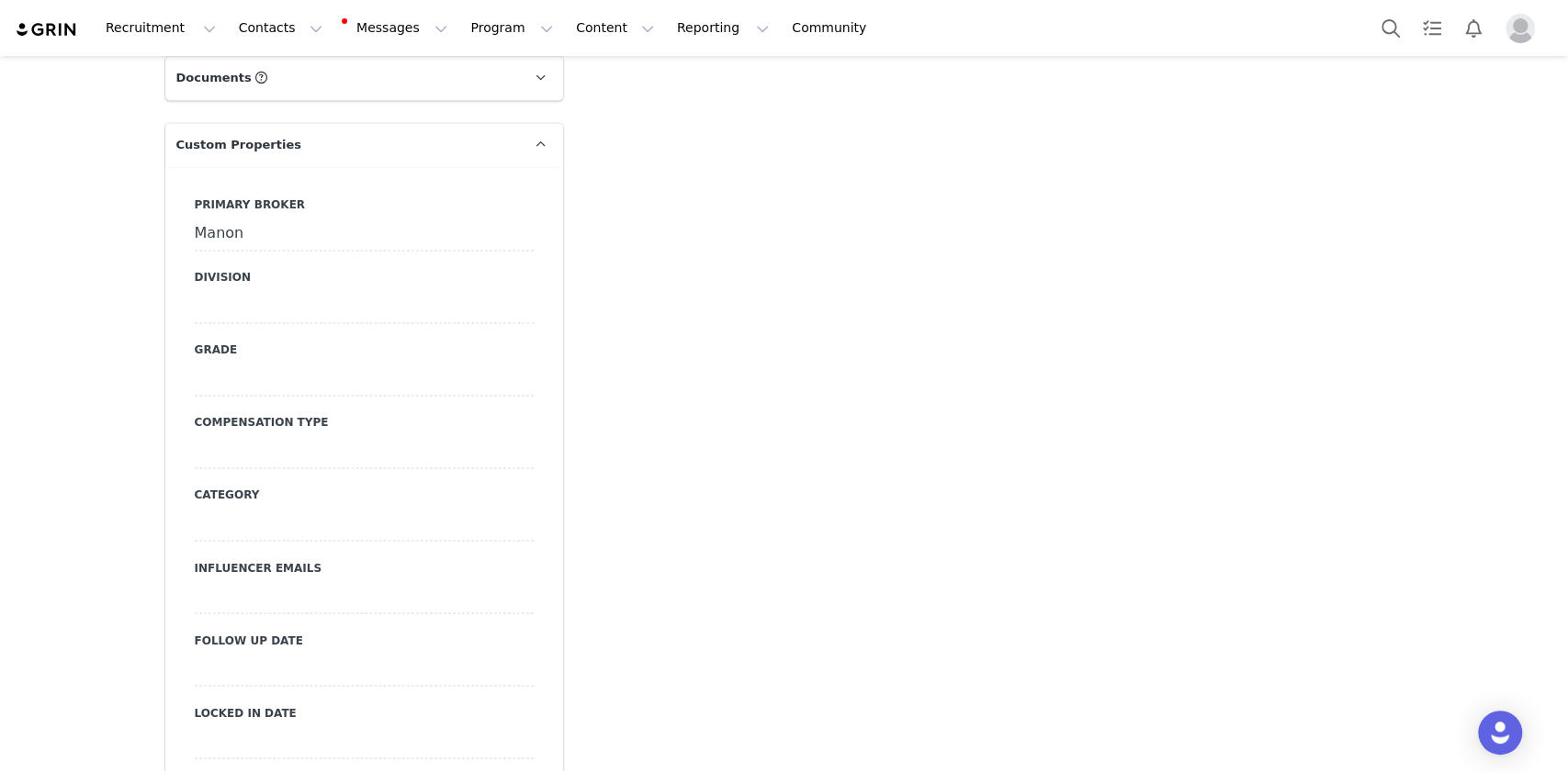
click at [282, 290] on div at bounding box center [364, 306] width 339 height 33
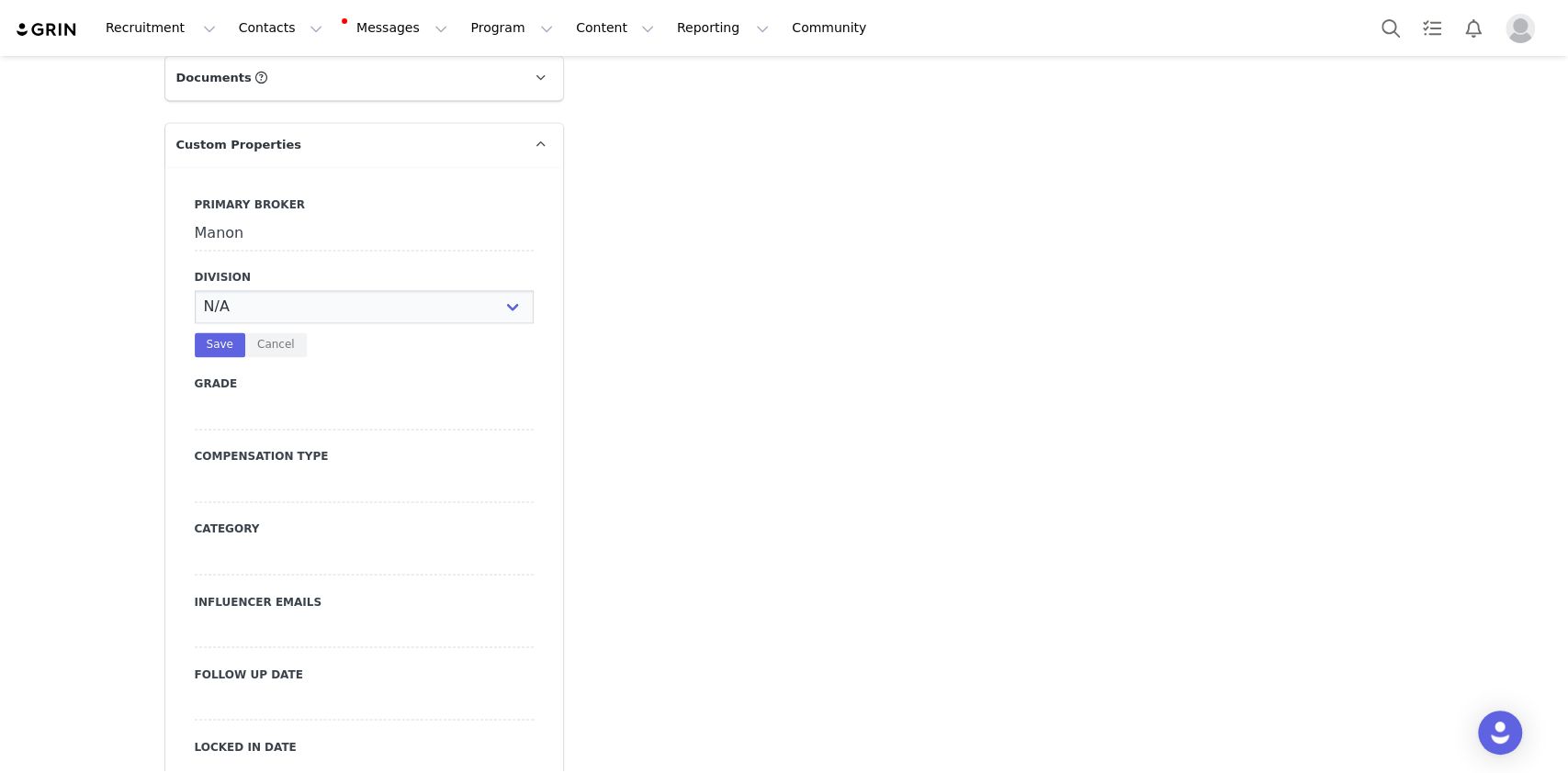
click at [282, 290] on select "N/A NOVA BEAUTY Womens Curve Mens Promo Nova Kids Maven Beauty Bombshell" at bounding box center [364, 306] width 339 height 33
select select "Womens"
click at [195, 290] on select "N/A NOVA BEAUTY Womens Curve Mens Promo Nova Kids Maven Beauty Bombshell" at bounding box center [364, 306] width 339 height 33
click at [213, 333] on button "Save" at bounding box center [220, 344] width 50 height 25
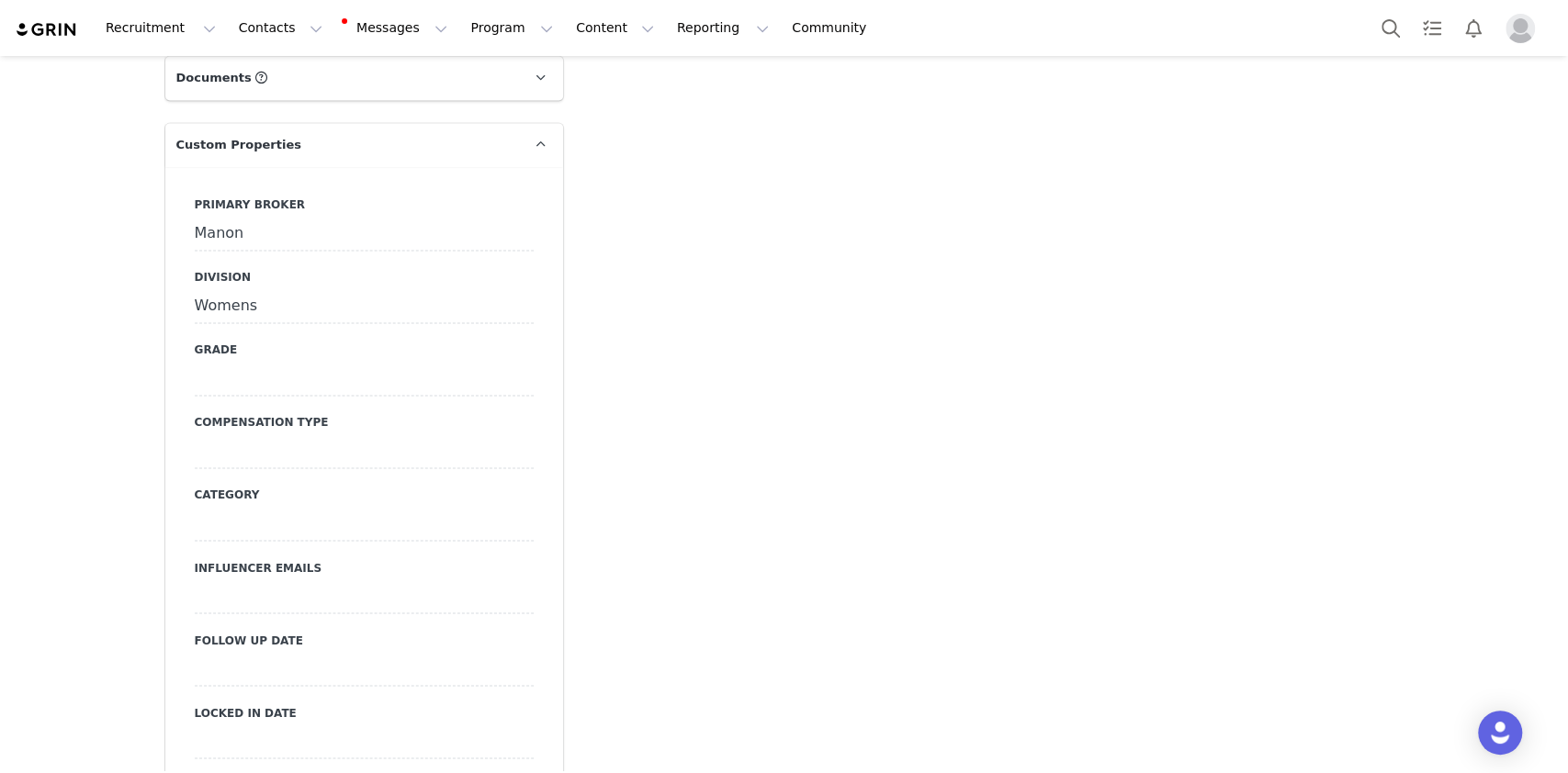
click at [314, 435] on div at bounding box center [364, 451] width 339 height 33
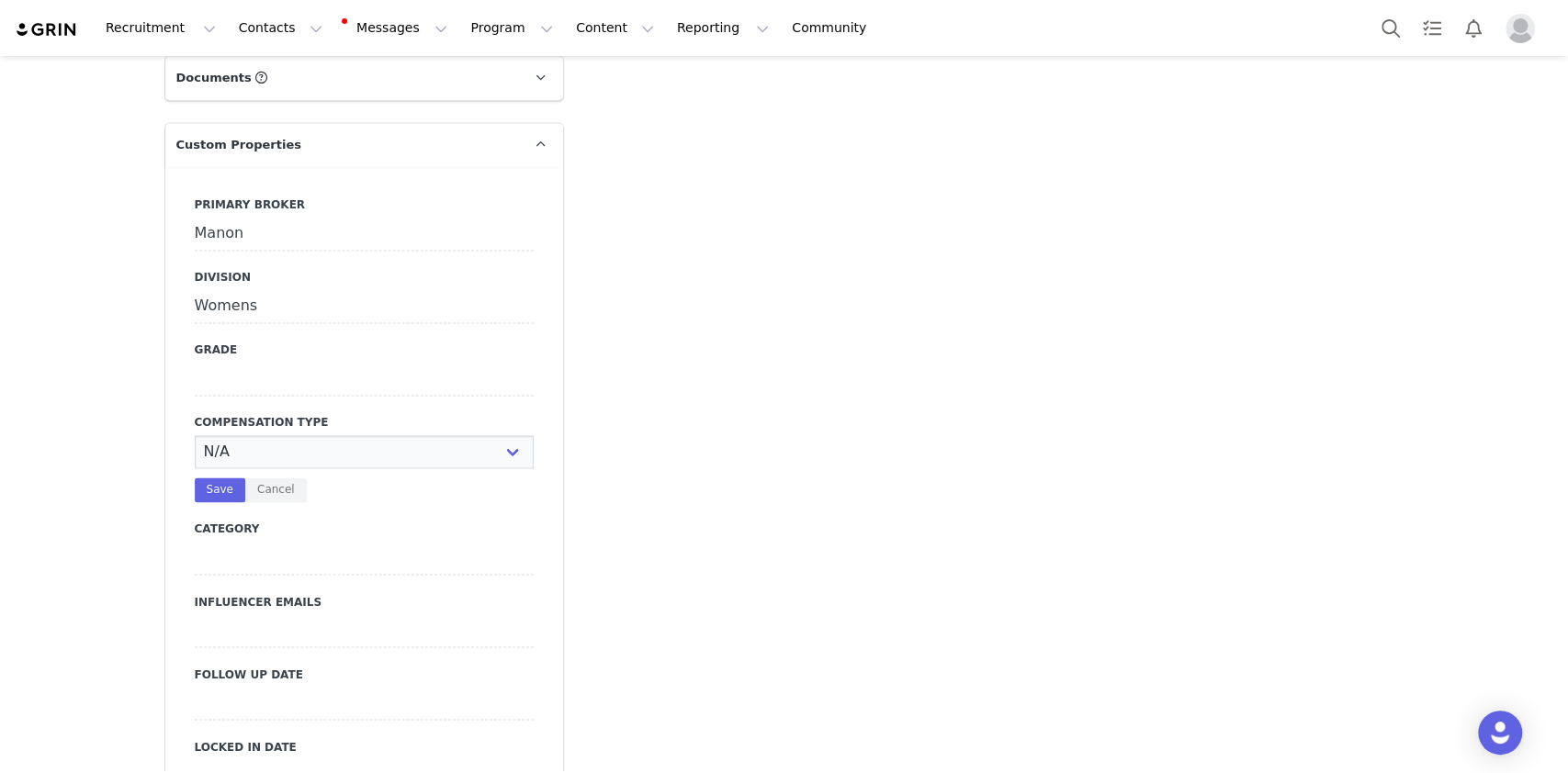
click at [314, 435] on select "N/A Paid Post for Product" at bounding box center [364, 451] width 339 height 33
select select "Paid"
click at [195, 435] on select "N/A Paid Post for Product" at bounding box center [364, 451] width 339 height 33
click at [212, 478] on button "Save" at bounding box center [220, 490] width 50 height 25
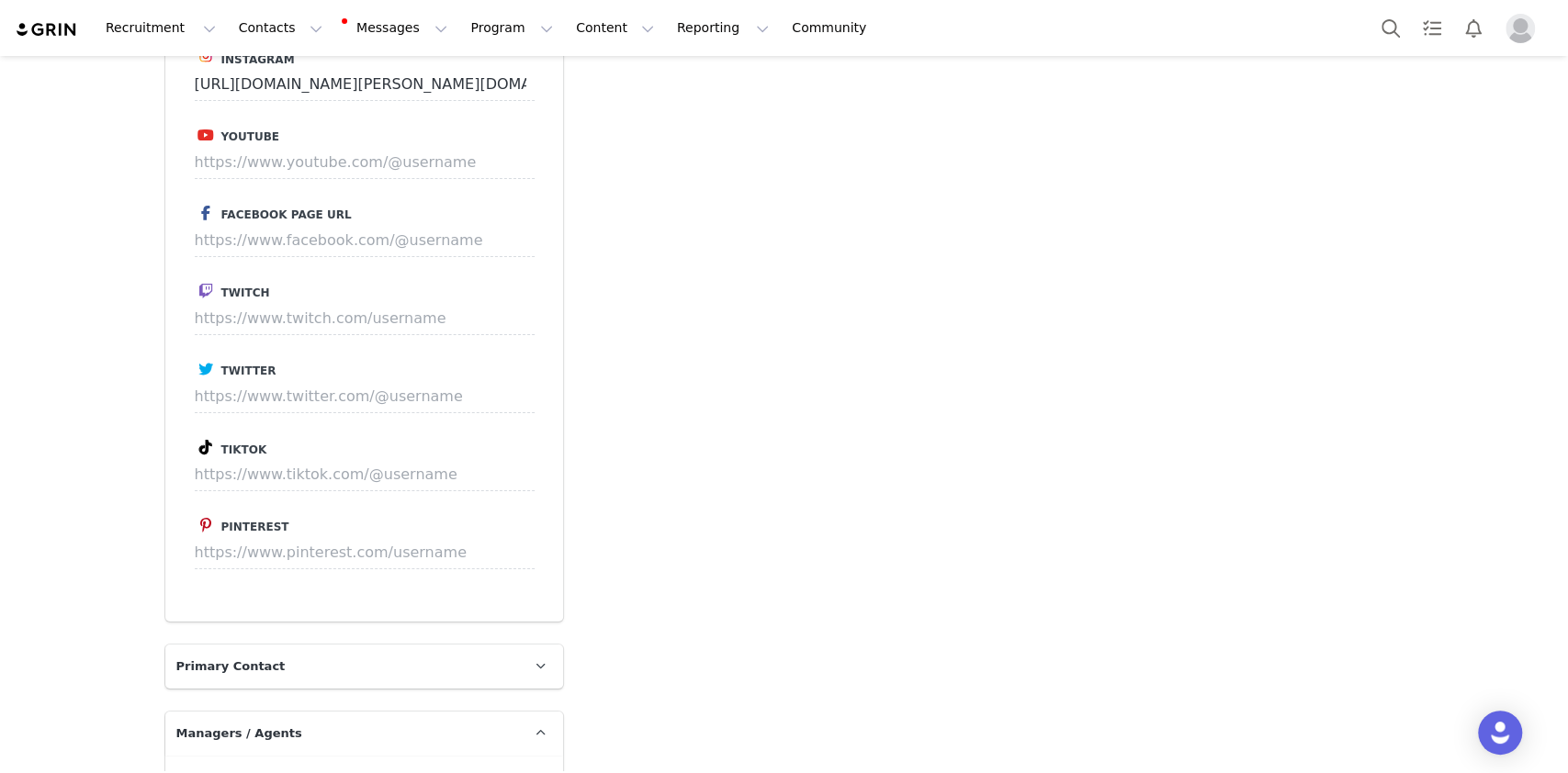
scroll to position [4286, 0]
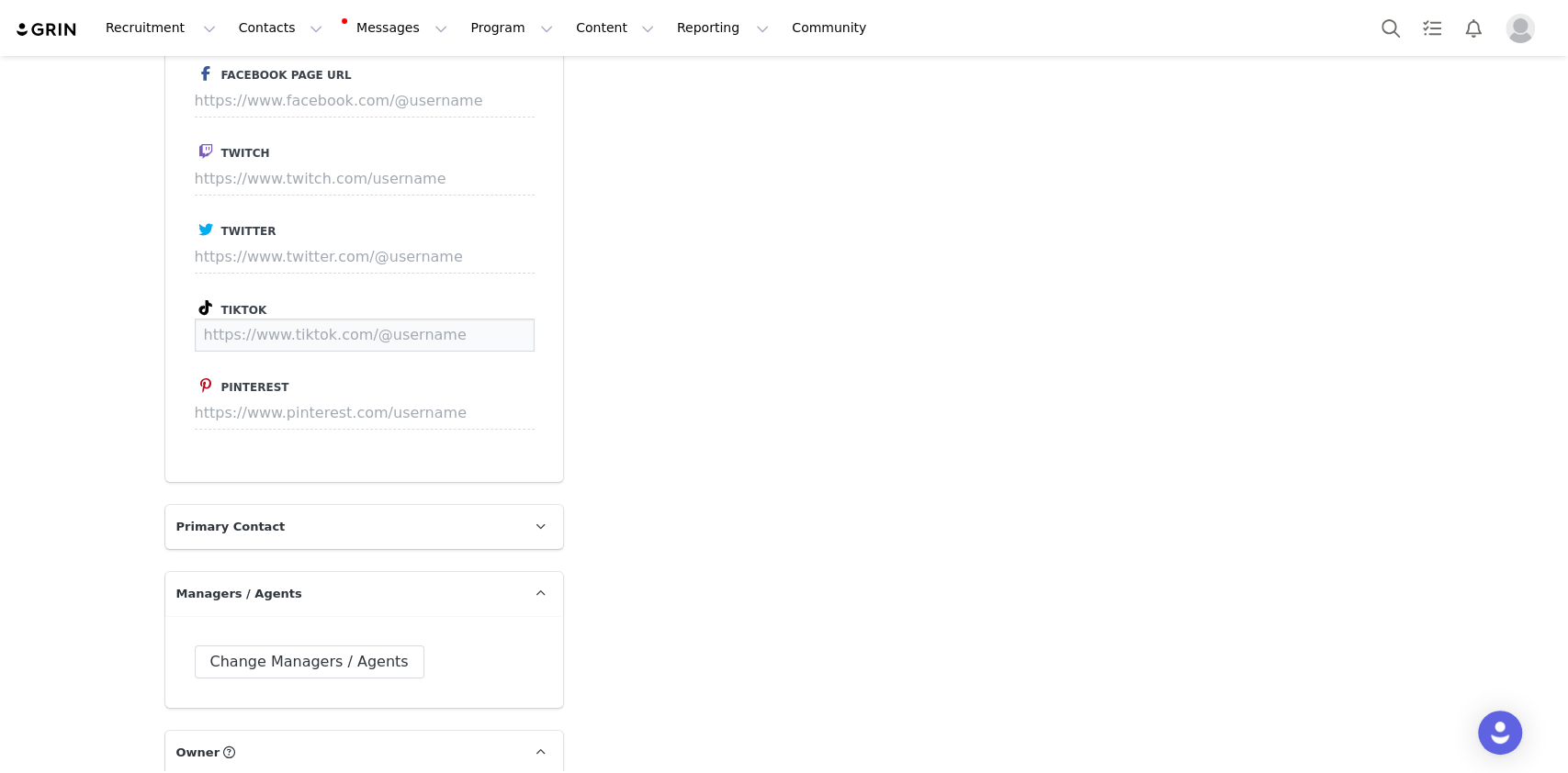
click at [261, 319] on input at bounding box center [364, 335] width 340 height 33
paste input "[PERSON_NAME].[PERSON_NAME]"
type input "[URL][DOMAIN_NAME][PERSON_NAME][DOMAIN_NAME][PERSON_NAME]"
click at [478, 319] on button "Save" at bounding box center [500, 335] width 67 height 33
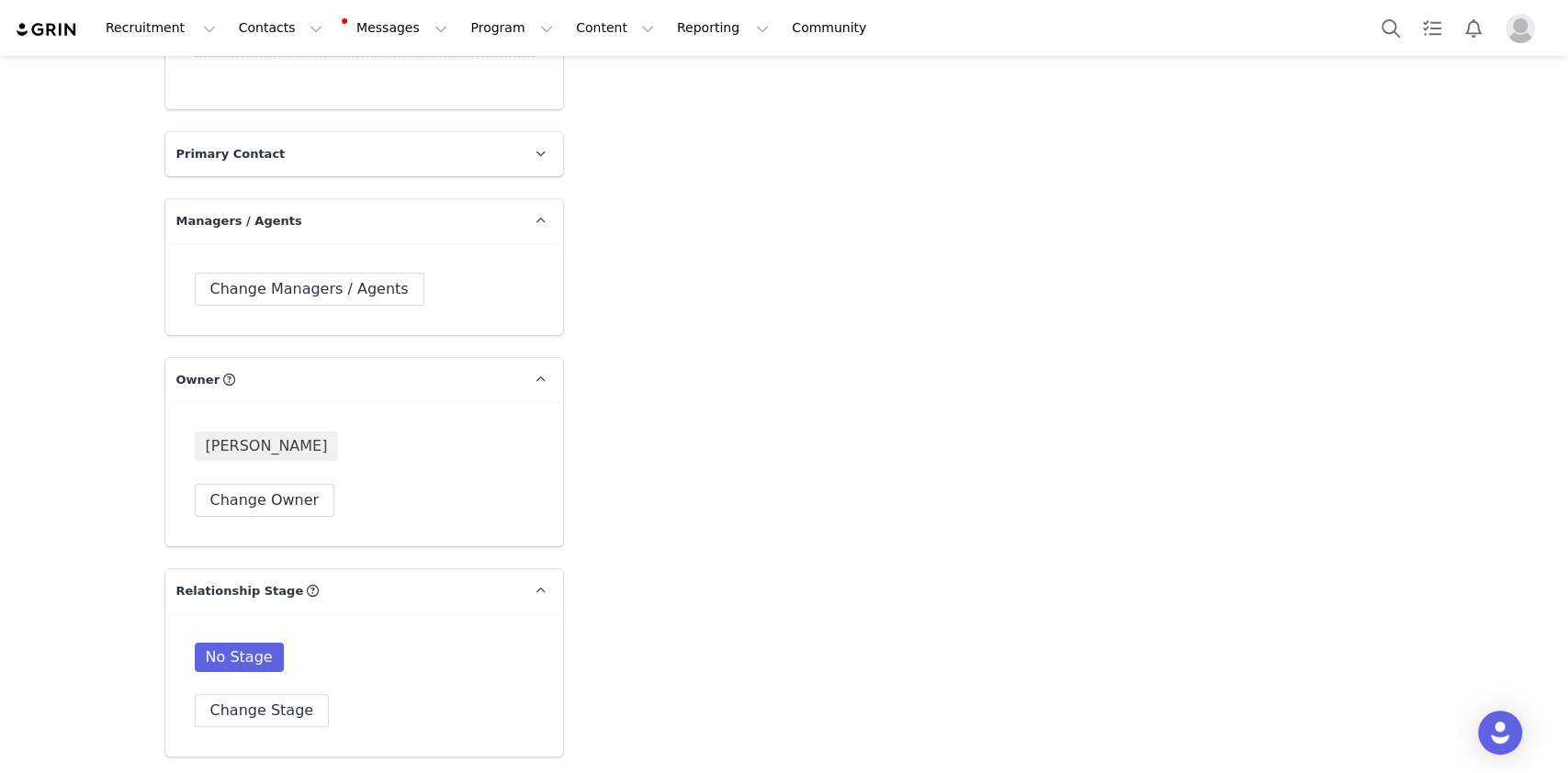
scroll to position [4776, 0]
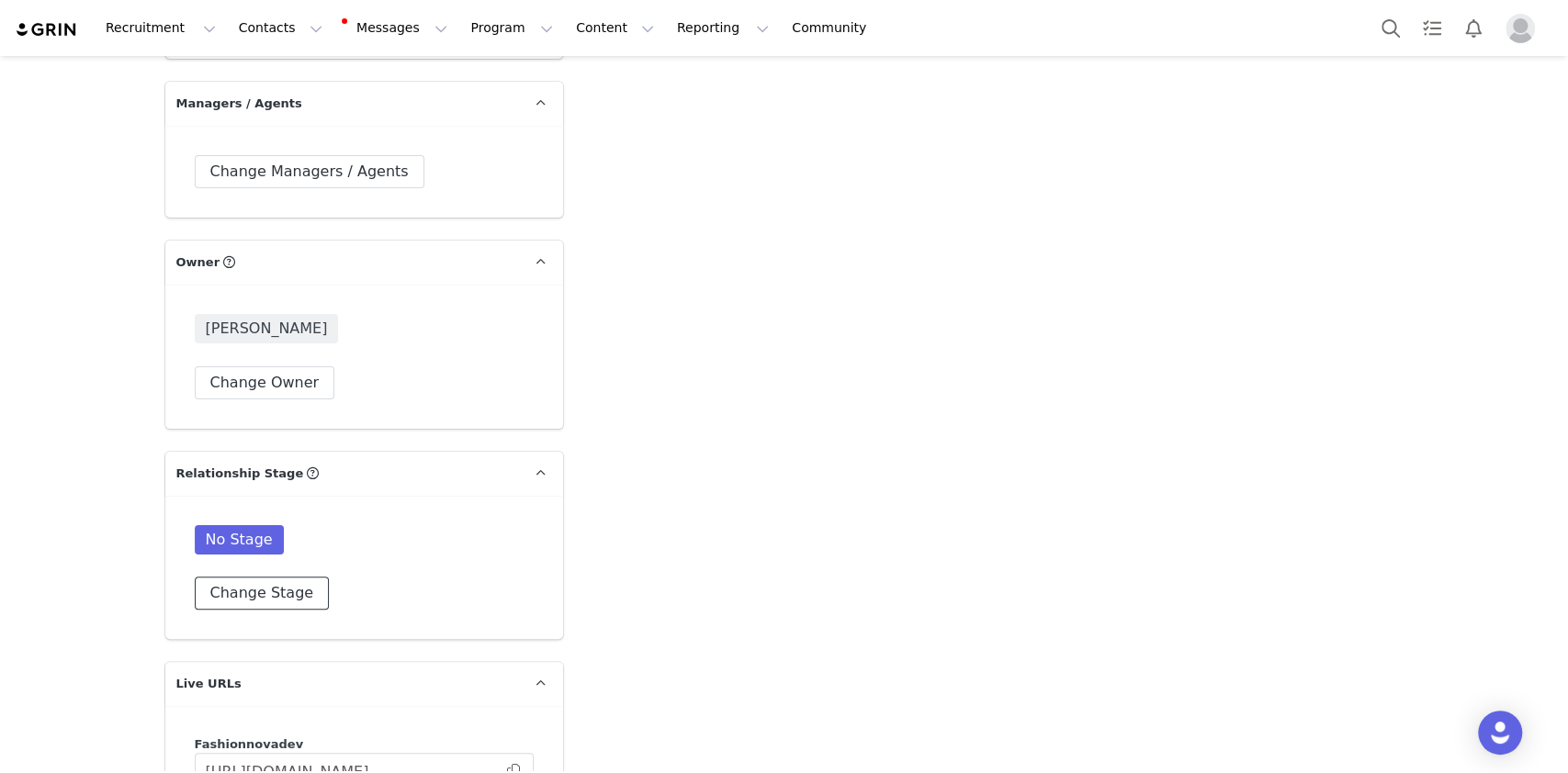
click at [265, 577] on button "Change Stage" at bounding box center [262, 593] width 135 height 33
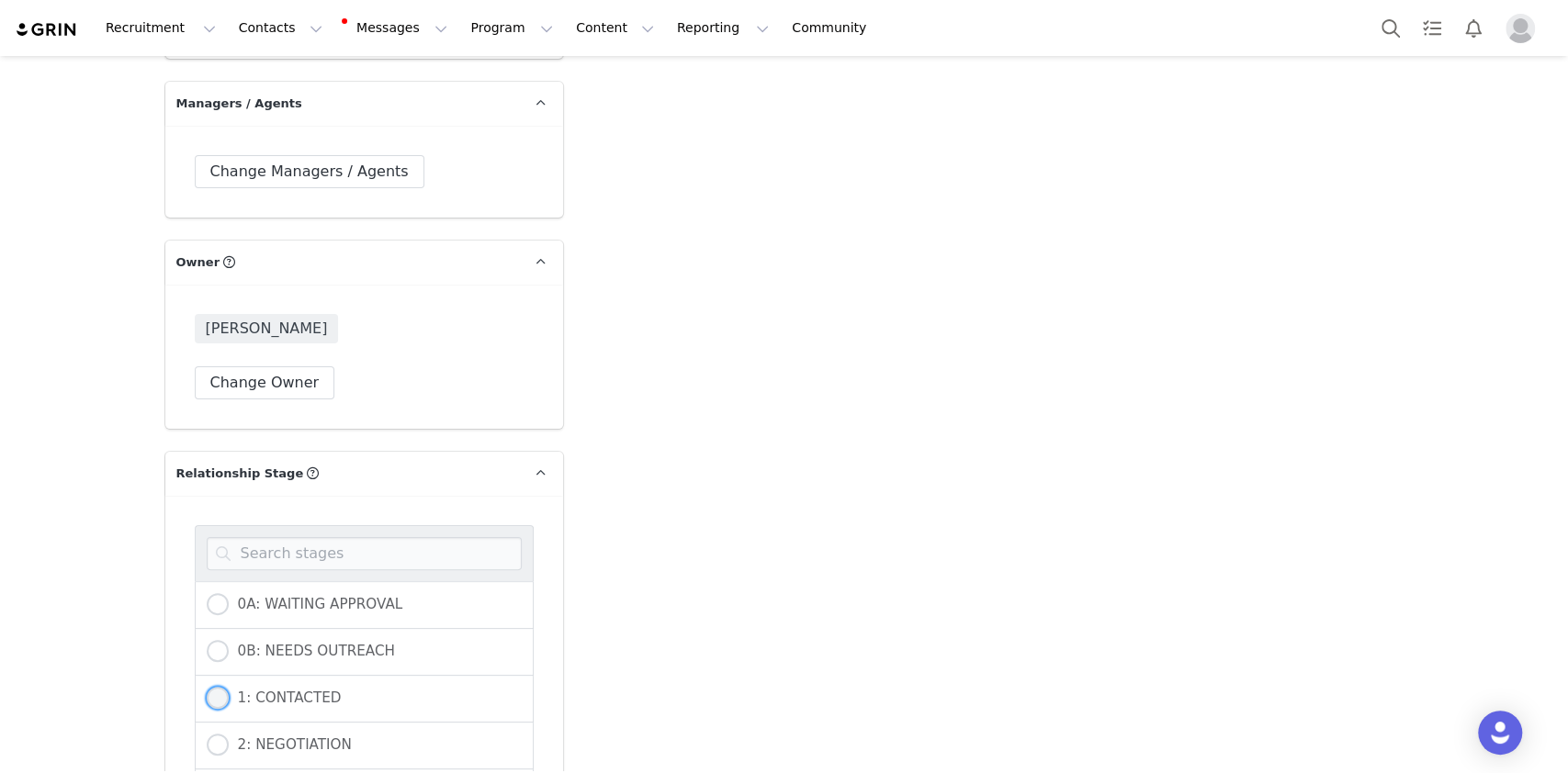
click at [297, 690] on span "1: CONTACTED" at bounding box center [285, 698] width 113 height 17
click at [229, 687] on input "1: CONTACTED" at bounding box center [218, 699] width 22 height 24
radio input "true"
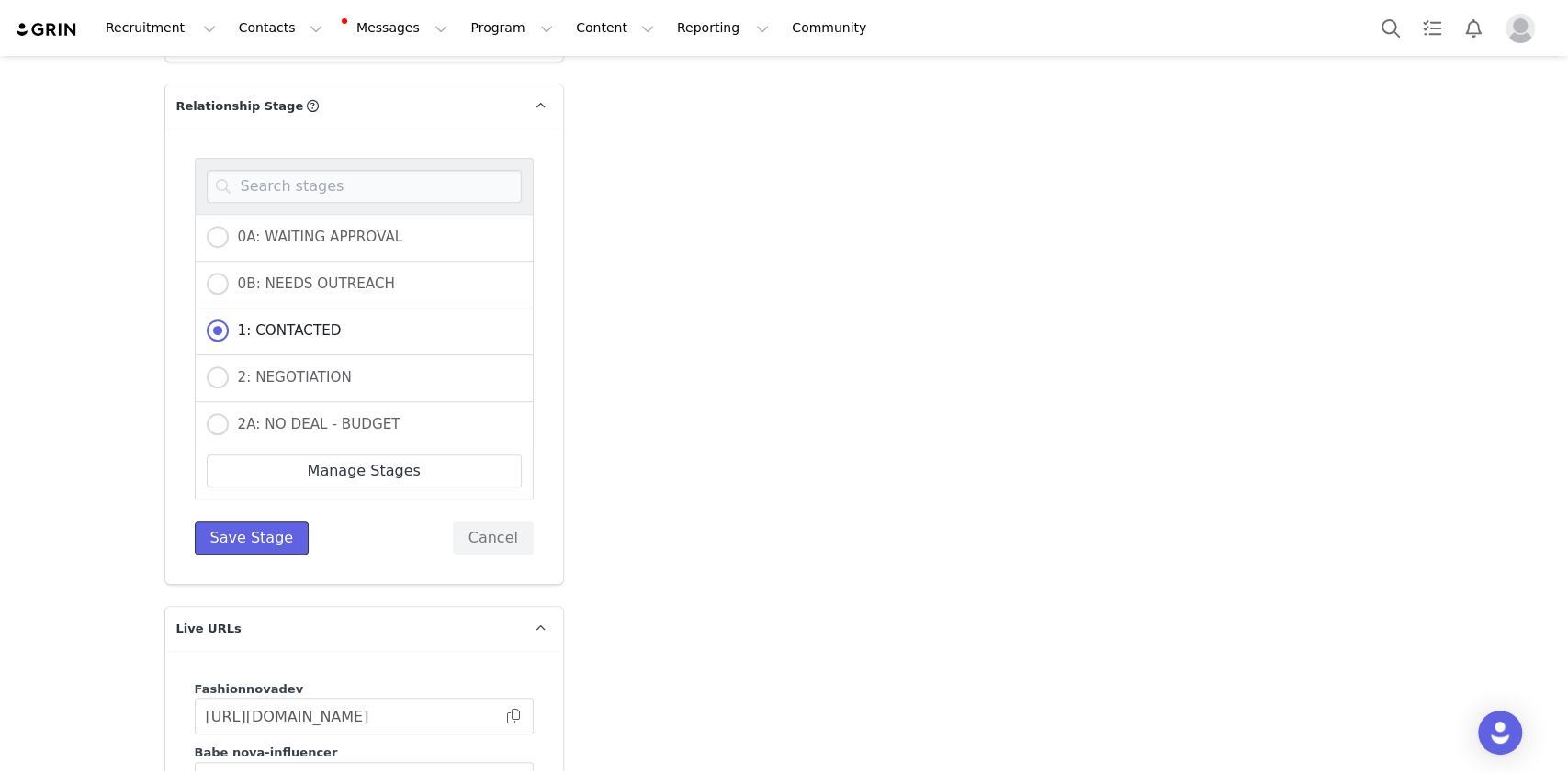
click at [254, 522] on button "Save Stage" at bounding box center [252, 537] width 115 height 33
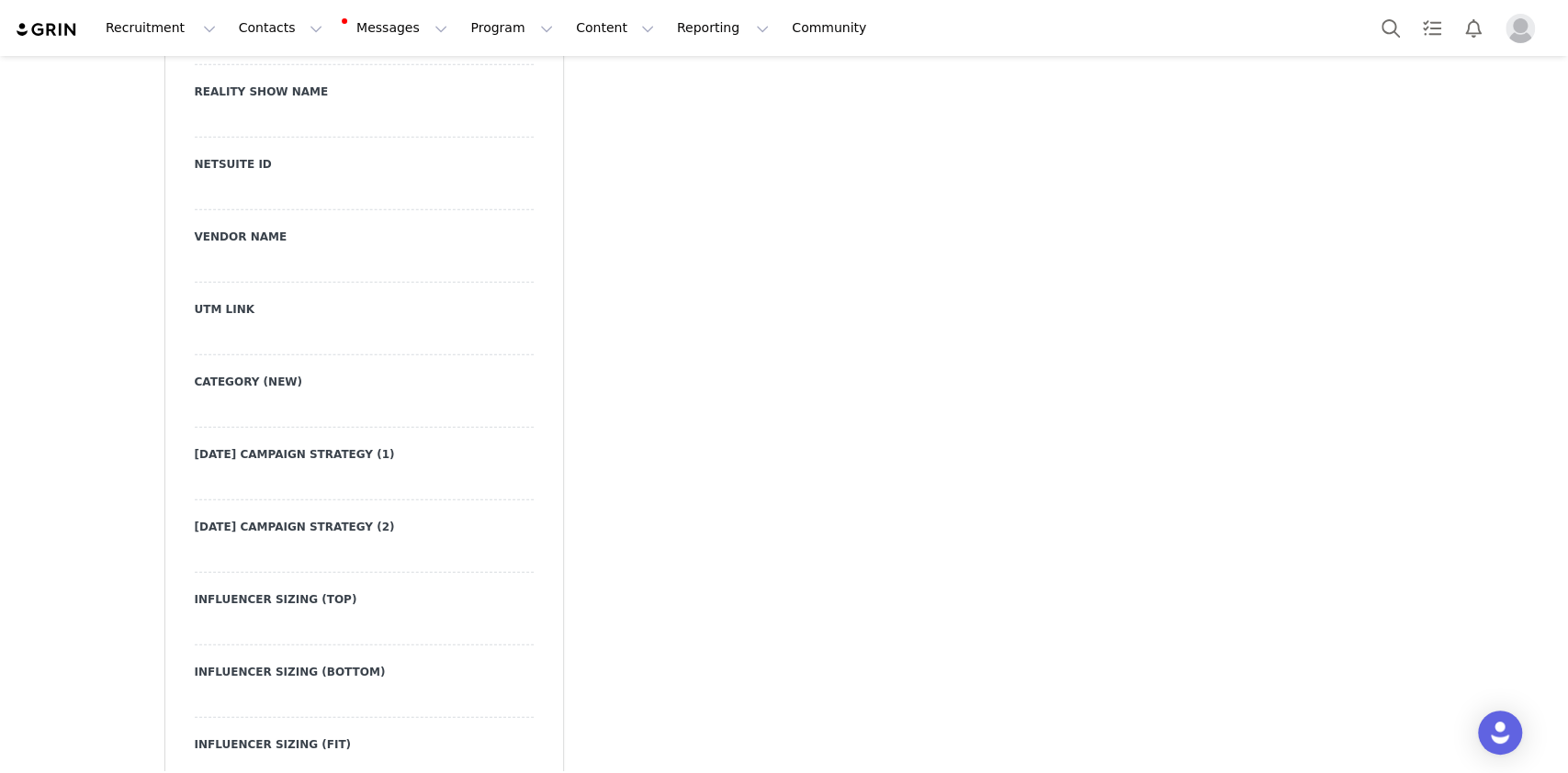
scroll to position [2816, 0]
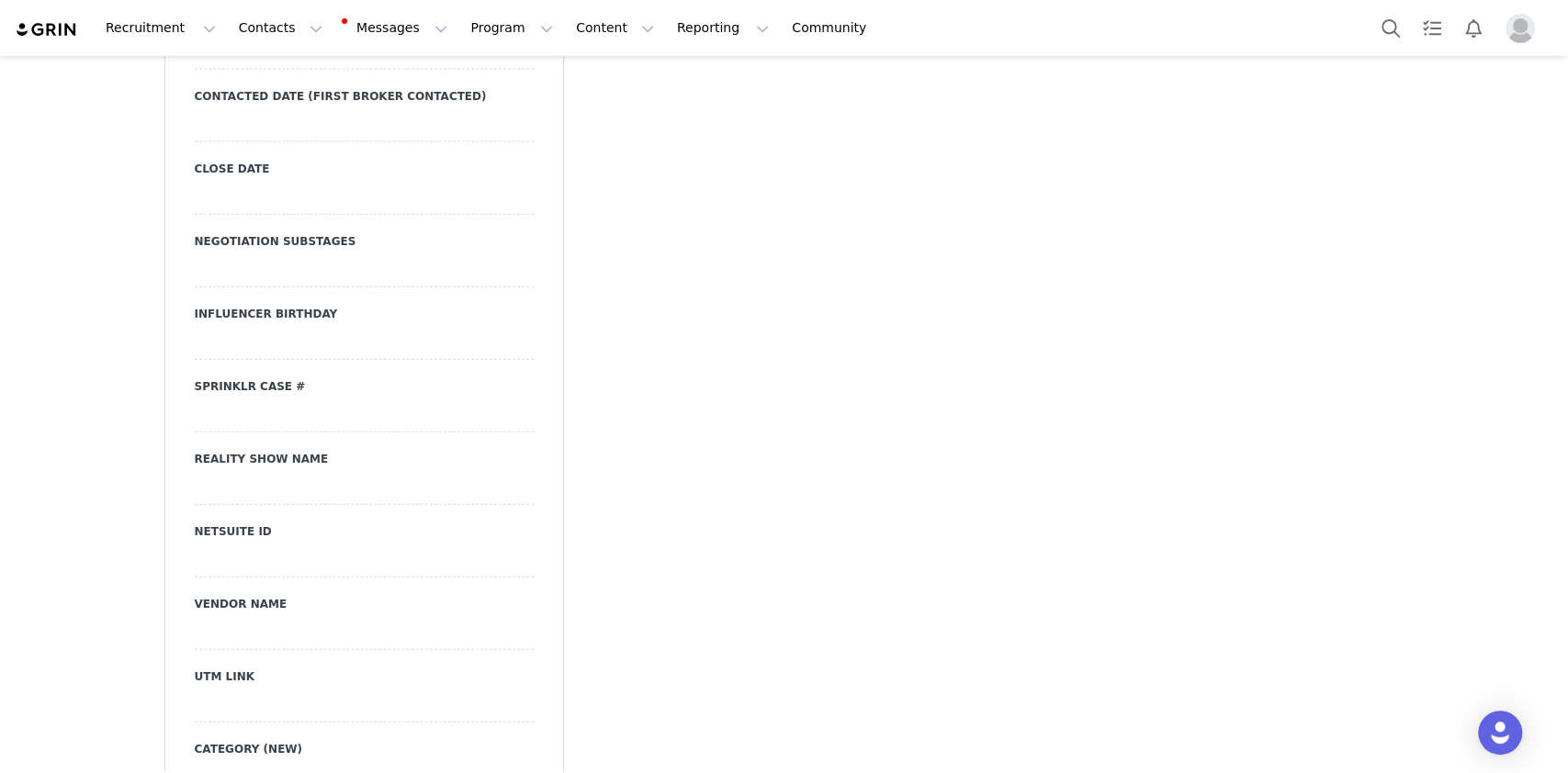
click at [359, 109] on div at bounding box center [364, 125] width 339 height 33
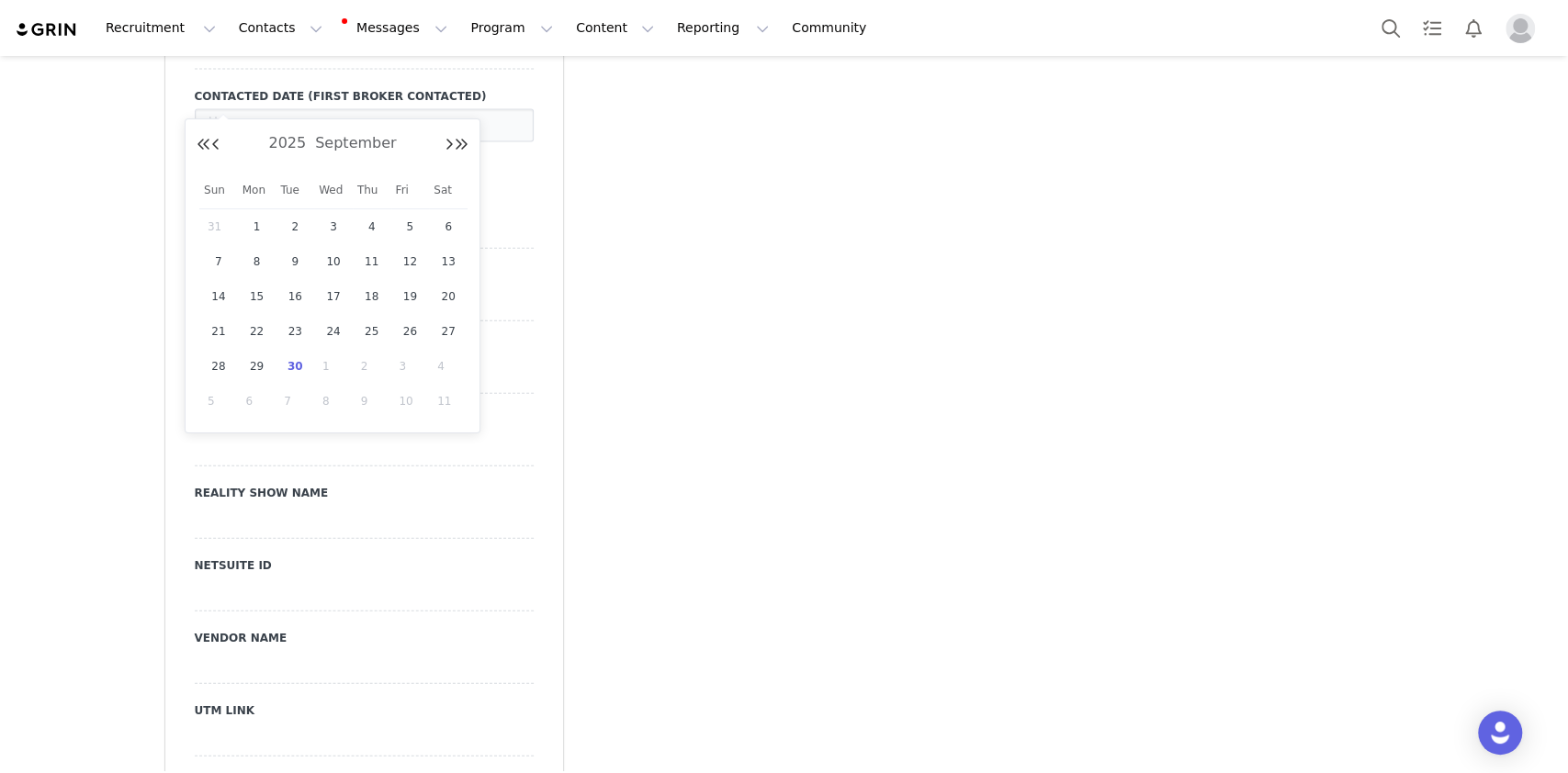
click at [291, 363] on span "30" at bounding box center [295, 366] width 22 height 22
type input "[DATE]"
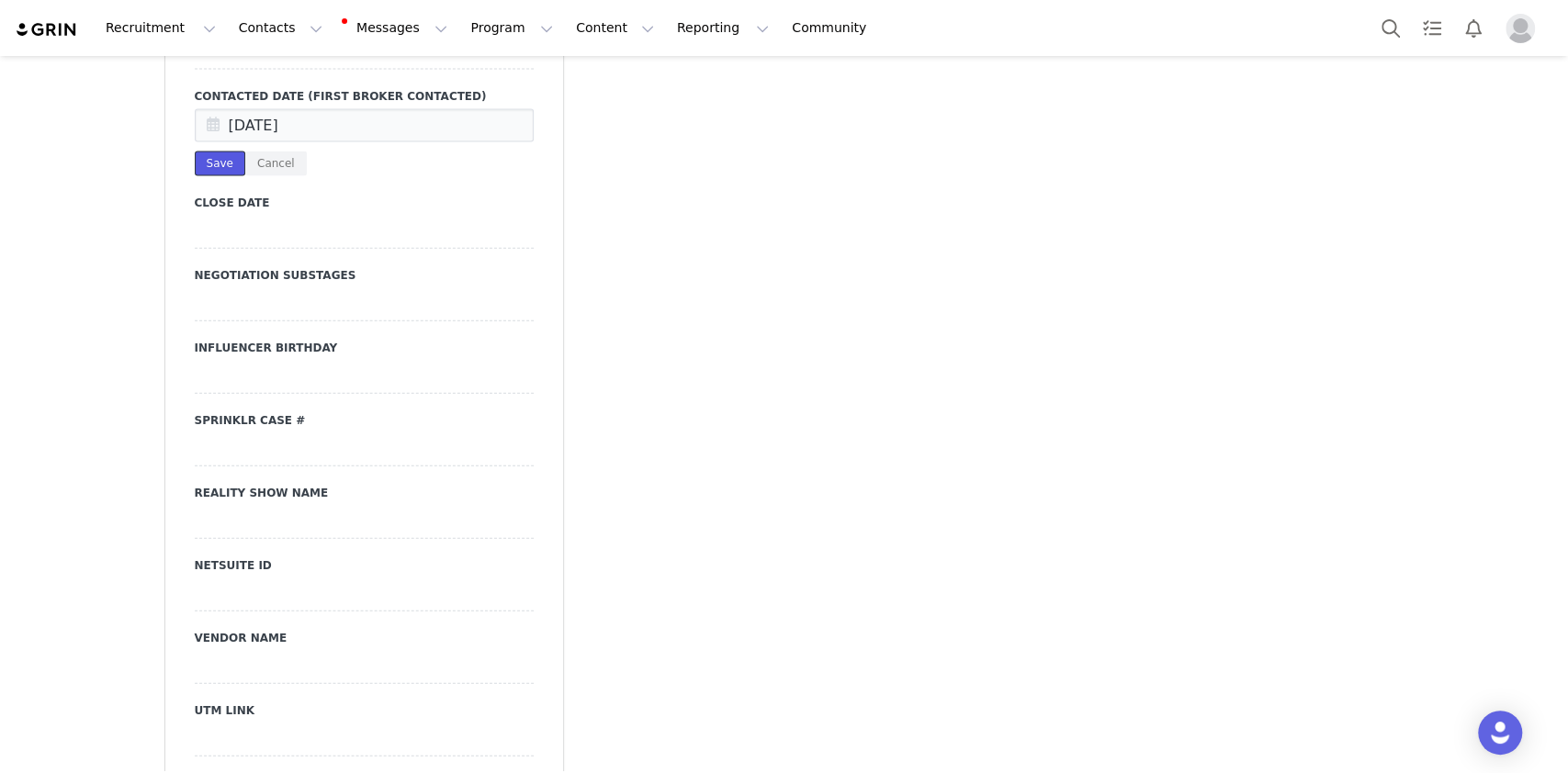
click at [216, 151] on button "Save" at bounding box center [220, 163] width 50 height 25
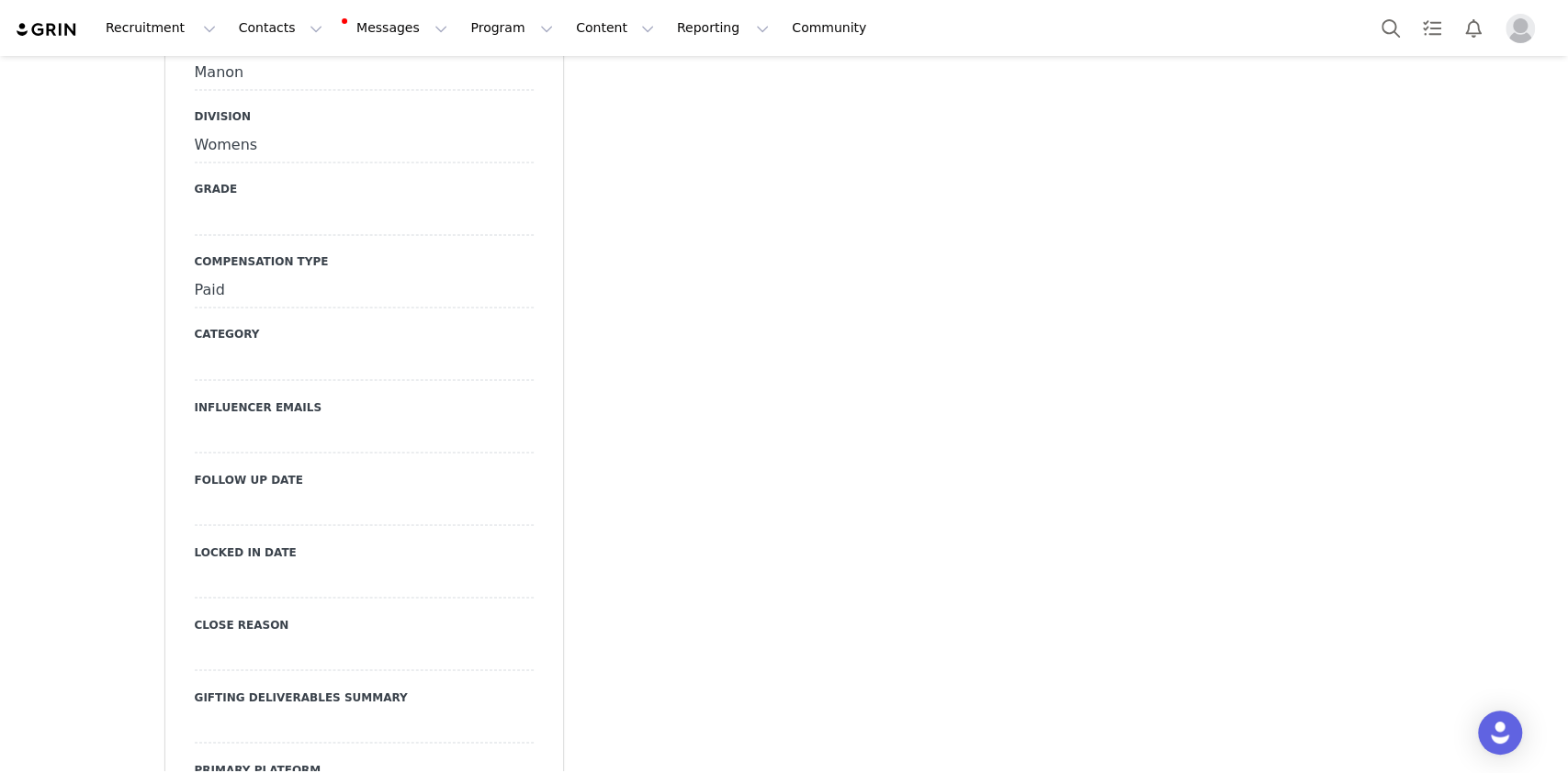
scroll to position [1959, 0]
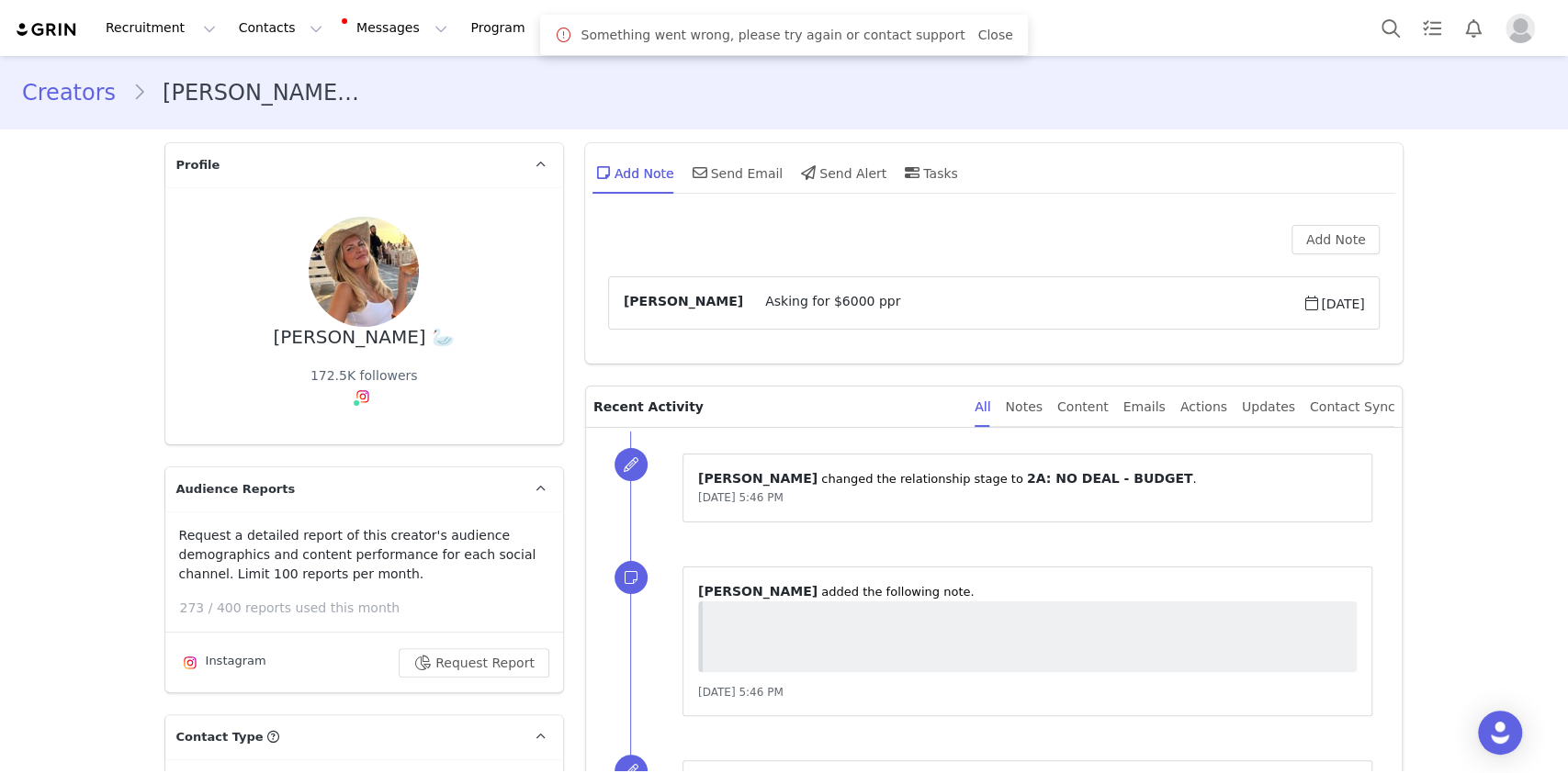
type input "+1 ([GEOGRAPHIC_DATA])"
